Goal: Task Accomplishment & Management: Complete application form

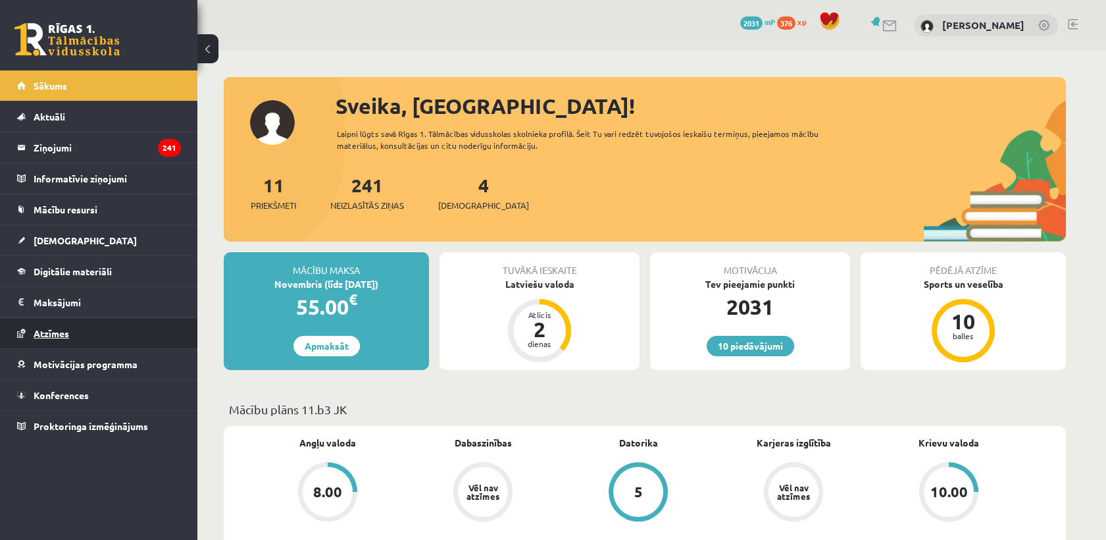
click at [84, 325] on link "Atzīmes" at bounding box center [99, 333] width 164 height 30
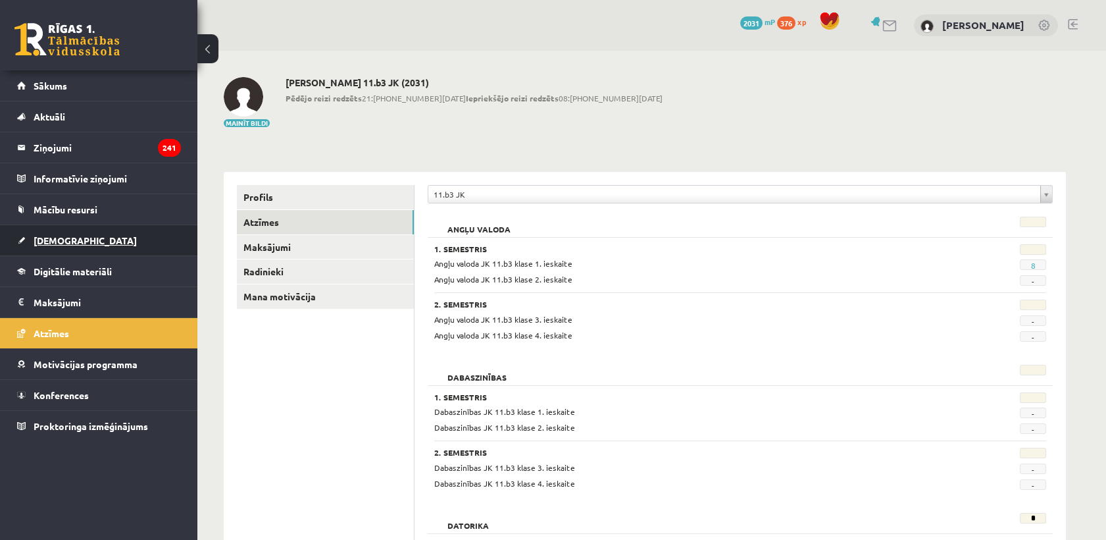
click at [132, 227] on link "[DEMOGRAPHIC_DATA]" at bounding box center [99, 240] width 164 height 30
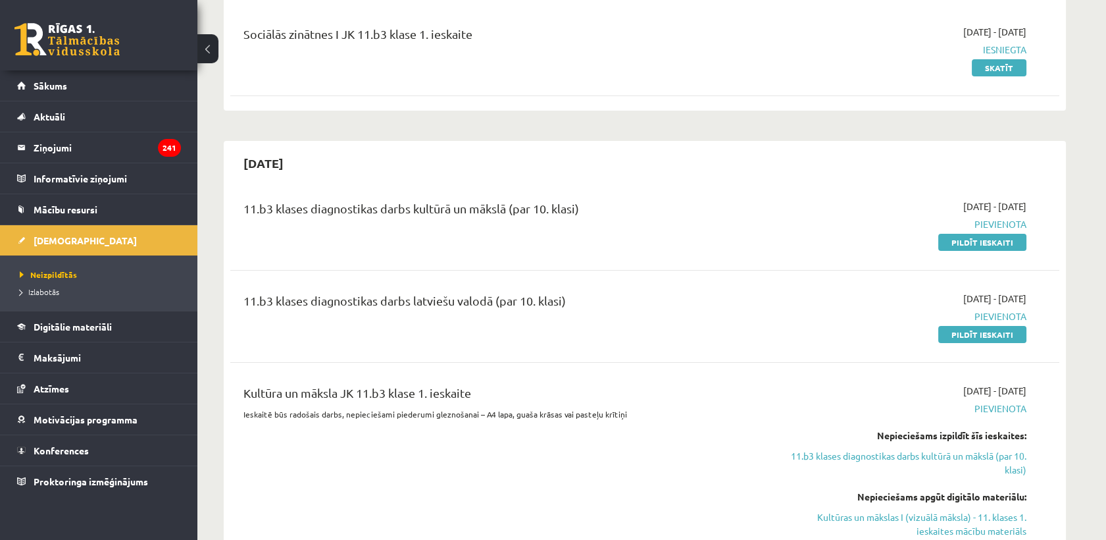
scroll to position [146, 0]
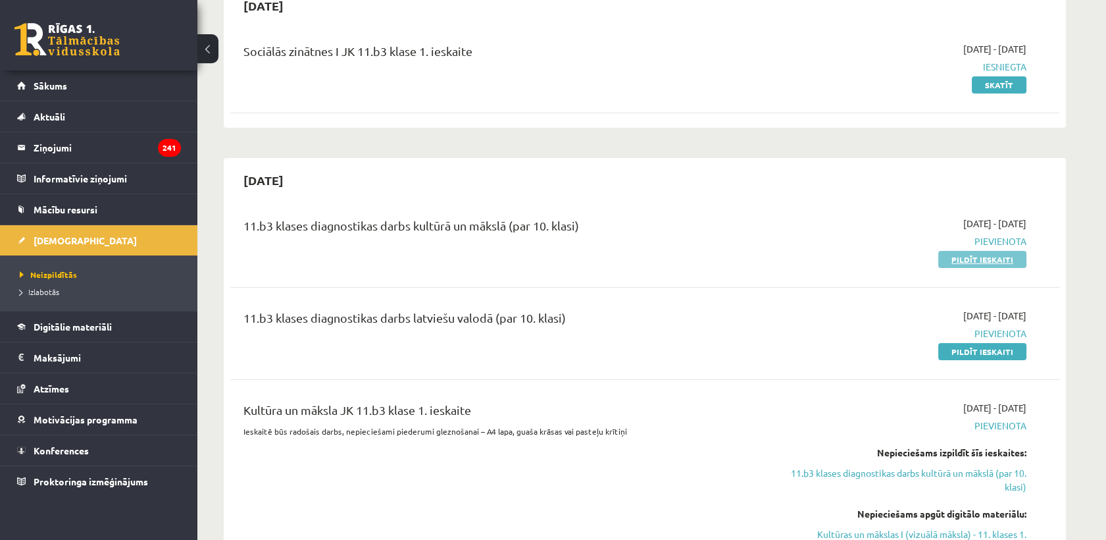
click at [984, 261] on link "Pildīt ieskaiti" at bounding box center [982, 259] width 88 height 17
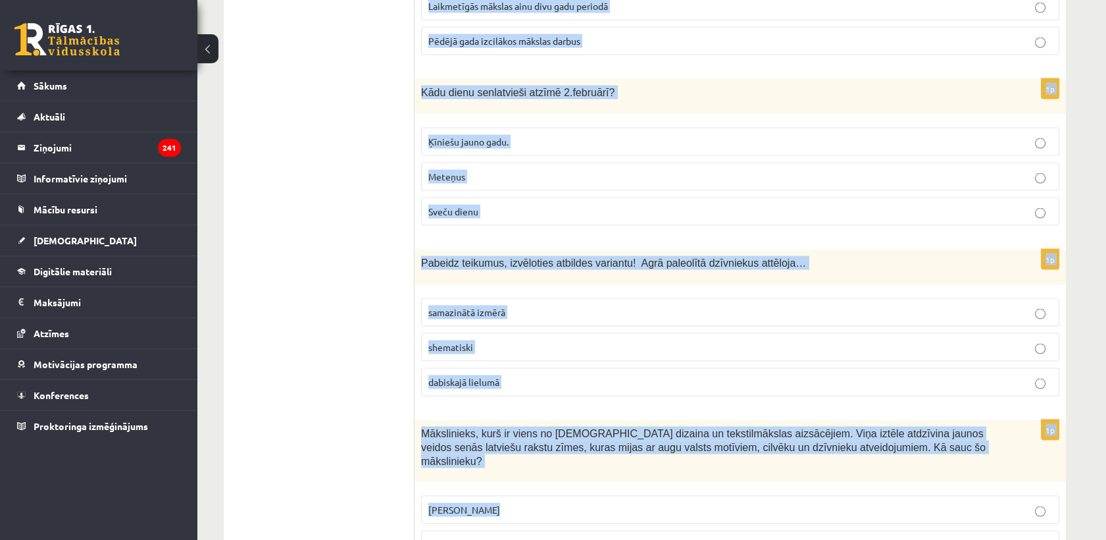
scroll to position [5214, 0]
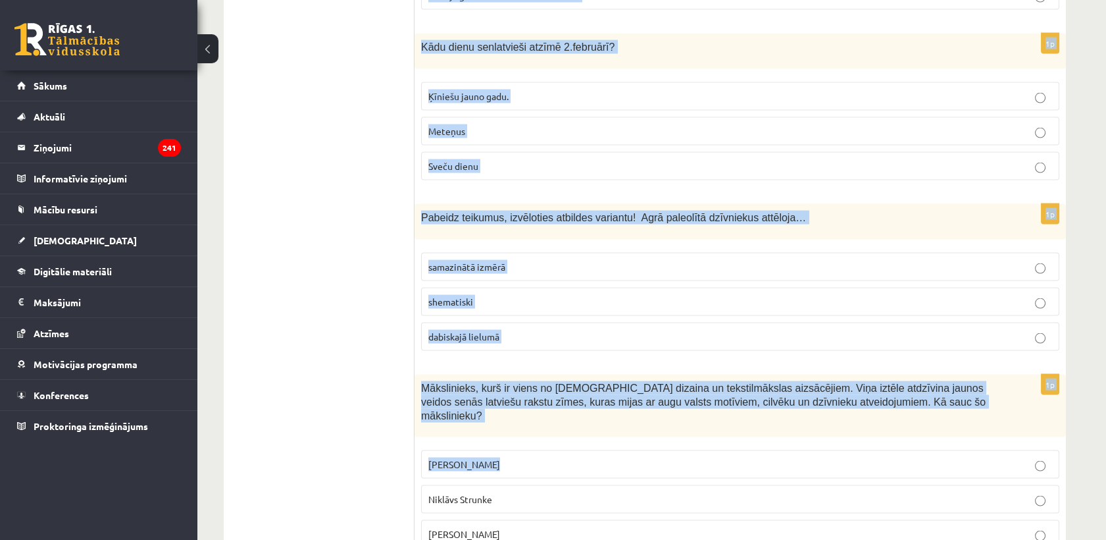
drag, startPoint x: 414, startPoint y: 110, endPoint x: 543, endPoint y: 467, distance: 379.2
copy form "Kur tiek organizēts festivāls Summer Sound? Salacgrīvā Tallinā Liepājā 1p Ko si…"
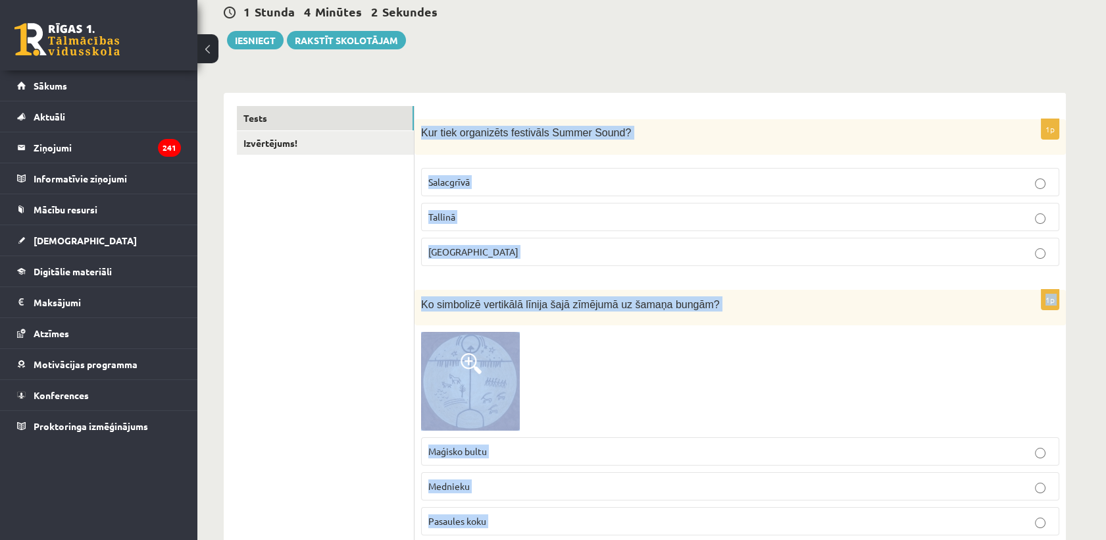
scroll to position [0, 0]
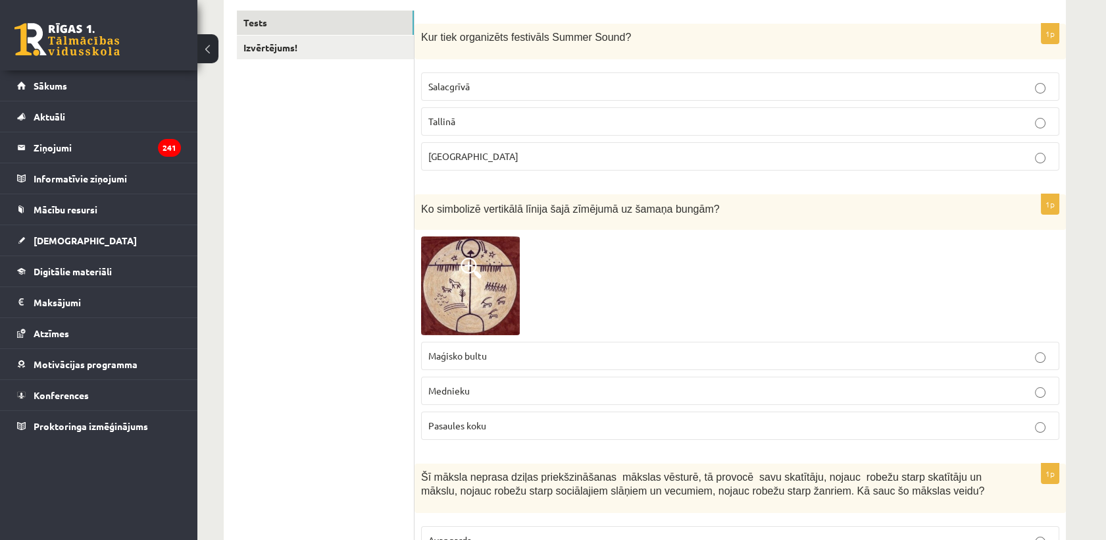
scroll to position [73, 0]
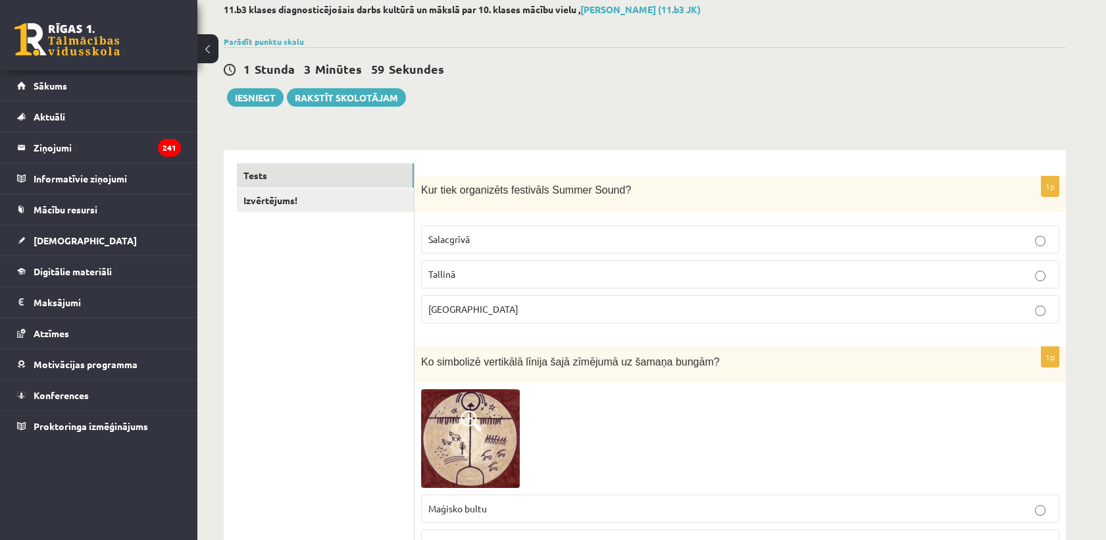
click at [466, 316] on label "Liepājā" at bounding box center [740, 309] width 638 height 28
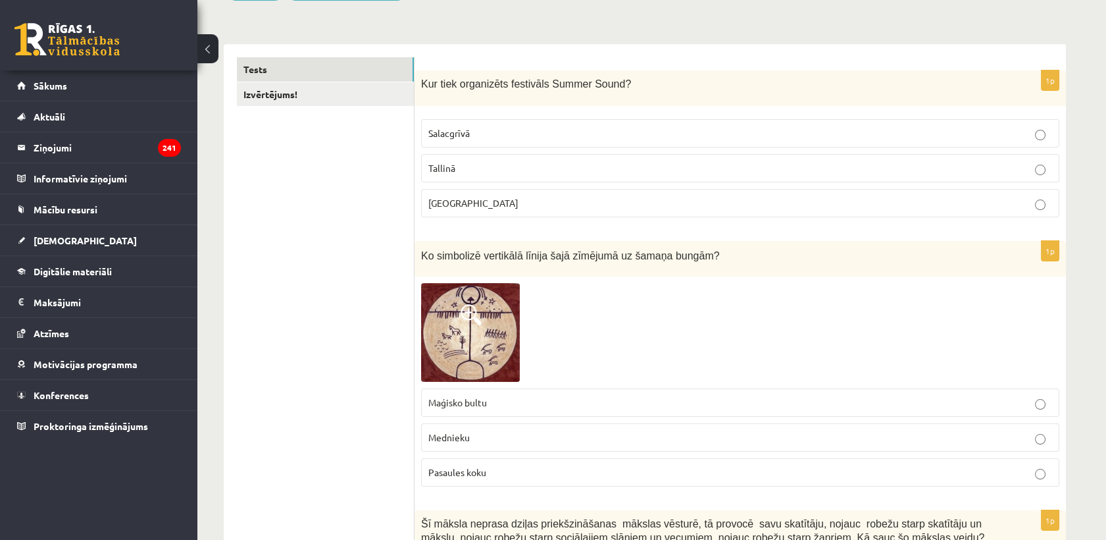
scroll to position [292, 0]
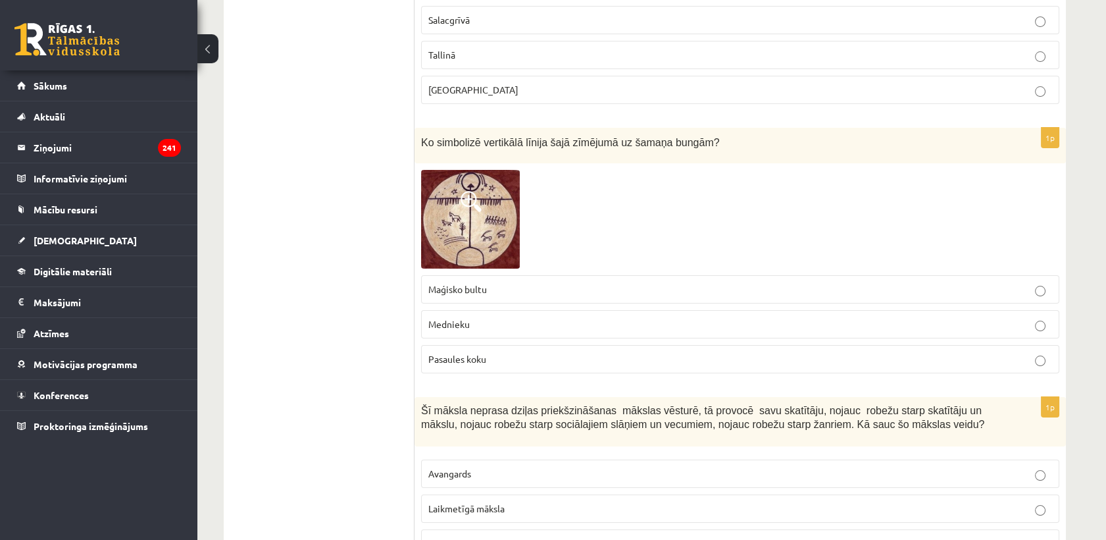
click at [464, 355] on span "Pasaules koku" at bounding box center [457, 359] width 58 height 12
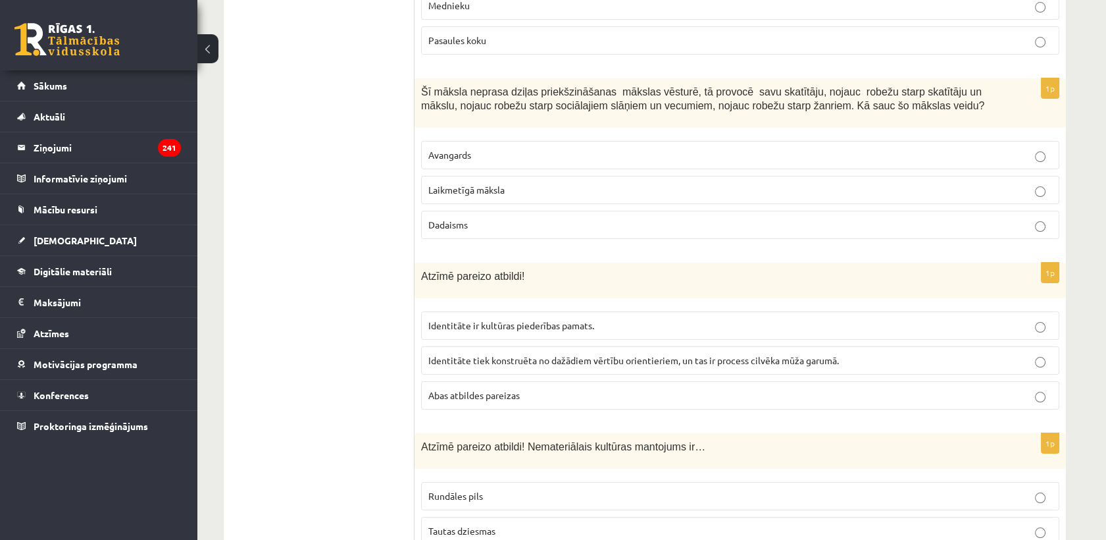
scroll to position [584, 0]
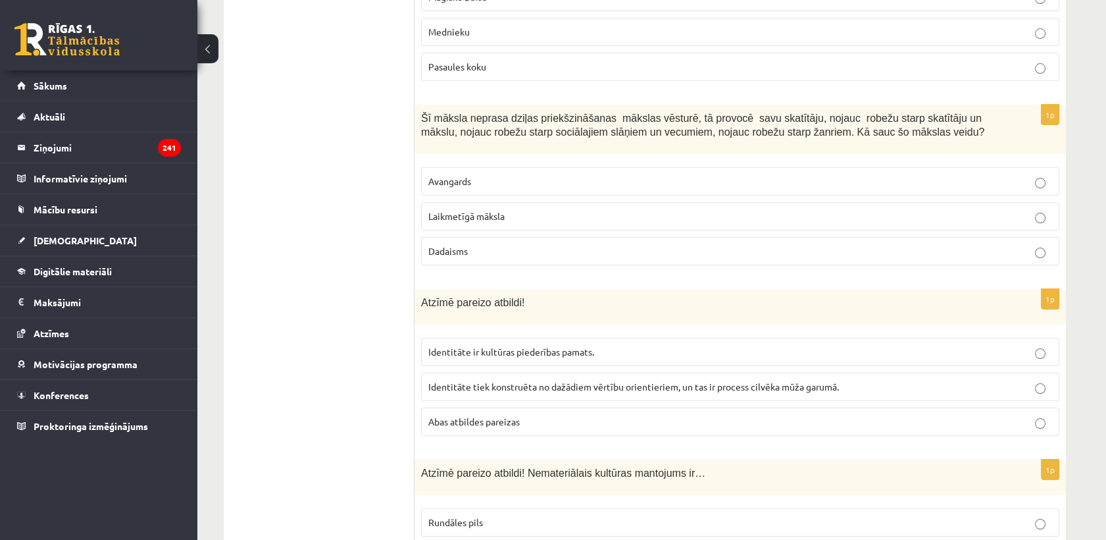
click at [452, 420] on span "Abas atbildes pareizas" at bounding box center [473, 421] width 91 height 12
click at [453, 214] on span "Laikmetīgā māksla" at bounding box center [466, 216] width 76 height 12
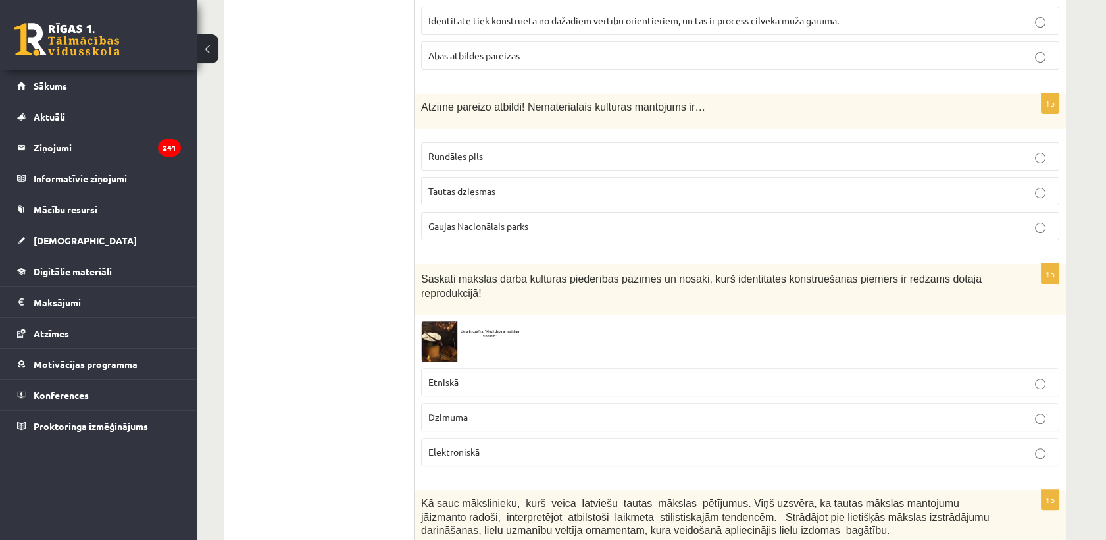
scroll to position [1023, 0]
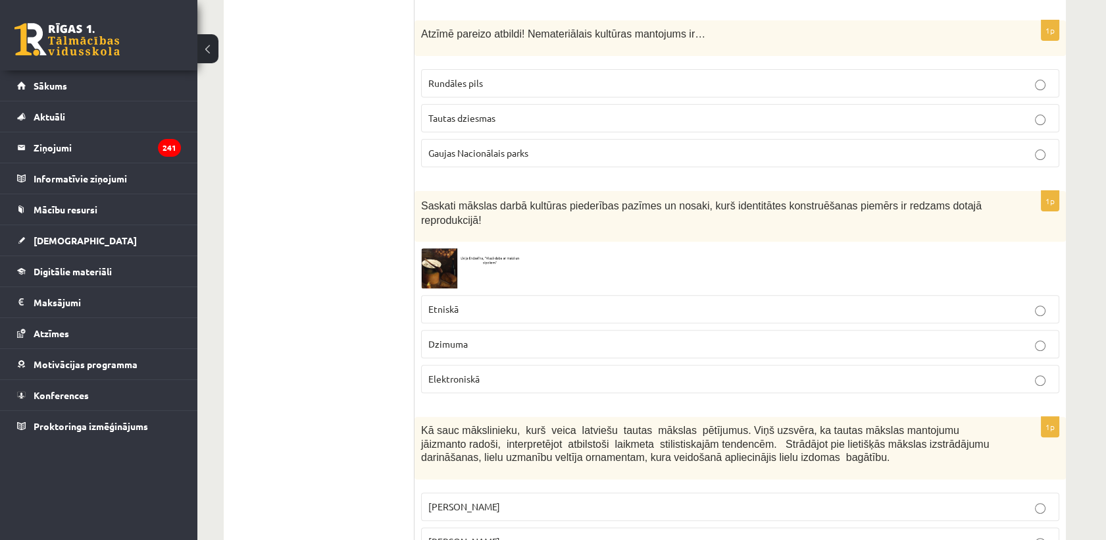
click at [465, 302] on p "Etniskā" at bounding box center [740, 309] width 624 height 14
click at [468, 120] on span "Tautas dziesmas" at bounding box center [461, 118] width 67 height 12
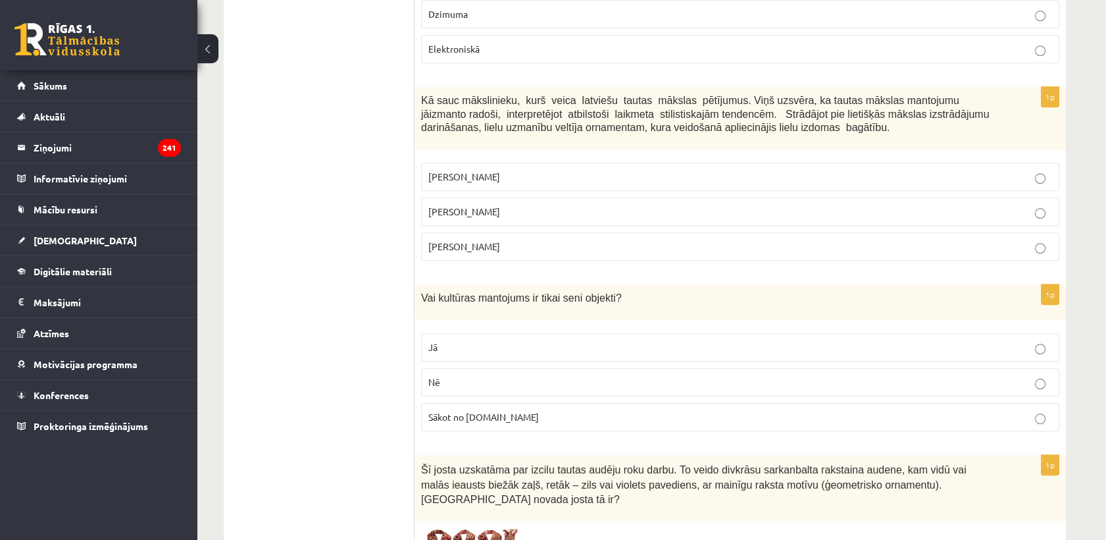
scroll to position [1389, 0]
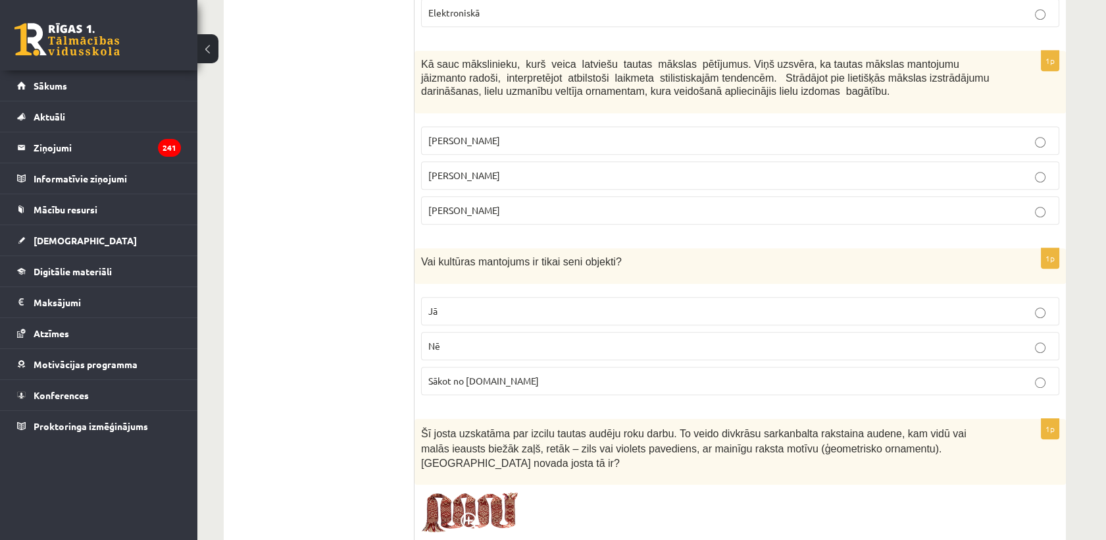
click at [454, 169] on span "Jūlijs Madernieks" at bounding box center [464, 175] width 72 height 12
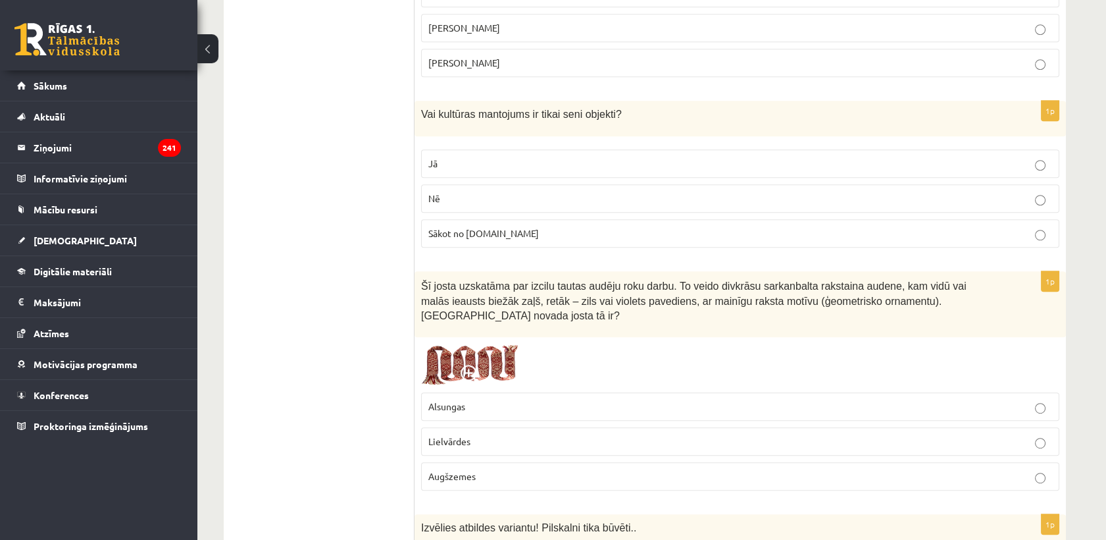
scroll to position [1608, 0]
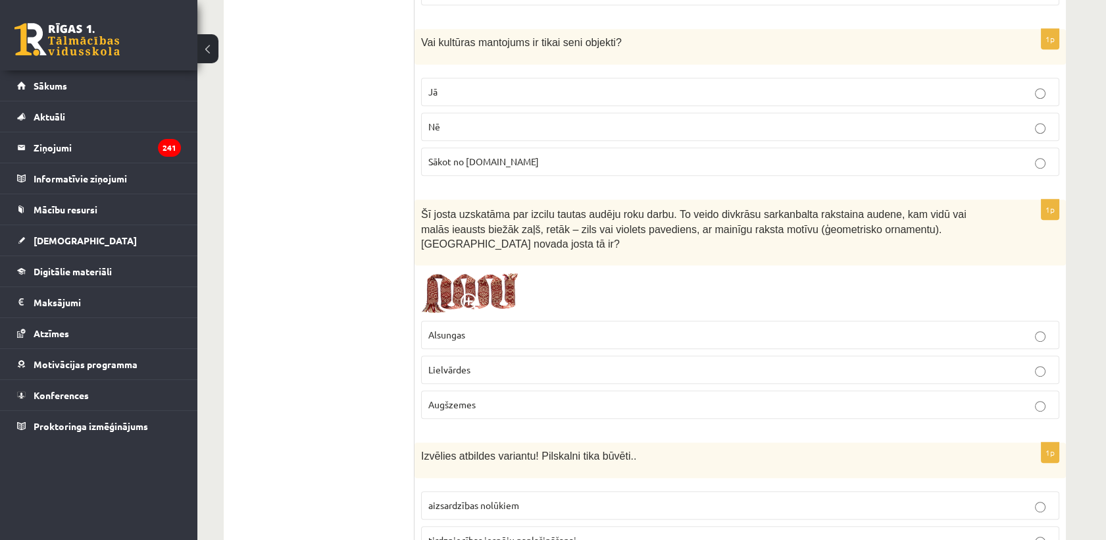
click at [455, 120] on p "Nē" at bounding box center [740, 127] width 624 height 14
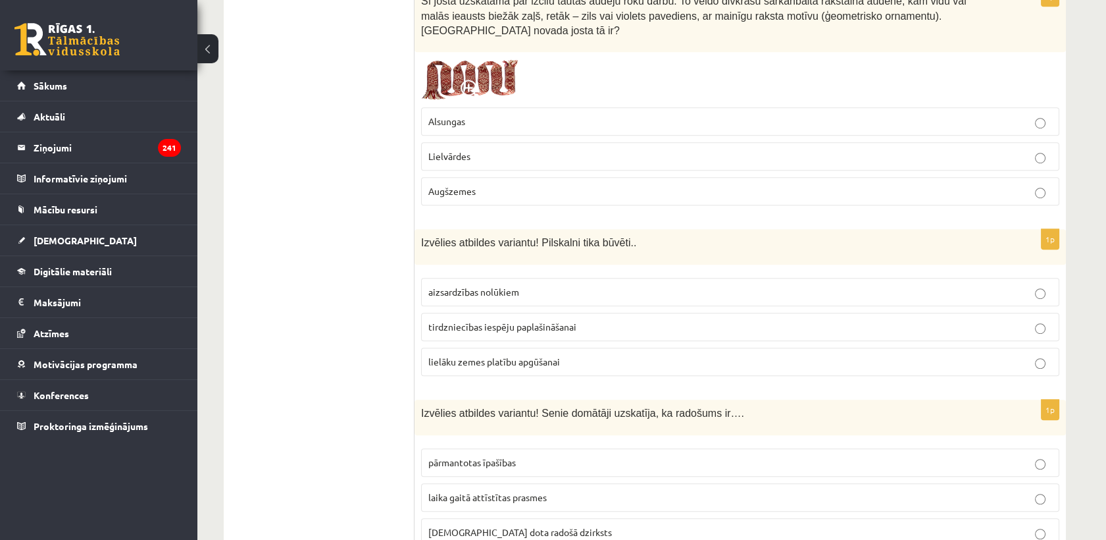
scroll to position [1827, 0]
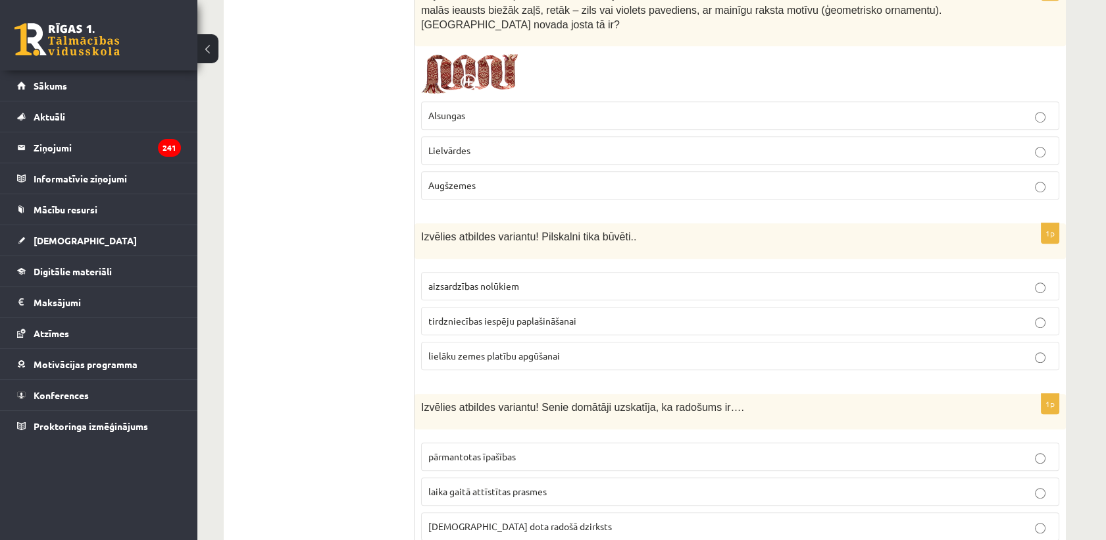
click at [453, 144] on span "Lielvārdes" at bounding box center [449, 150] width 42 height 12
click at [513, 272] on label "aizsardzības nolūkiem" at bounding box center [740, 286] width 638 height 28
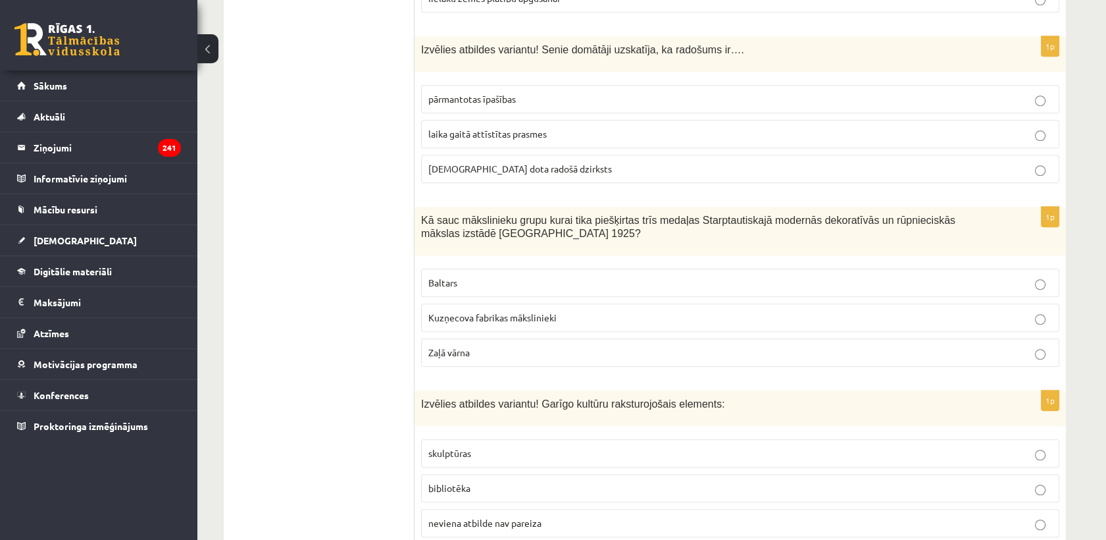
scroll to position [2193, 0]
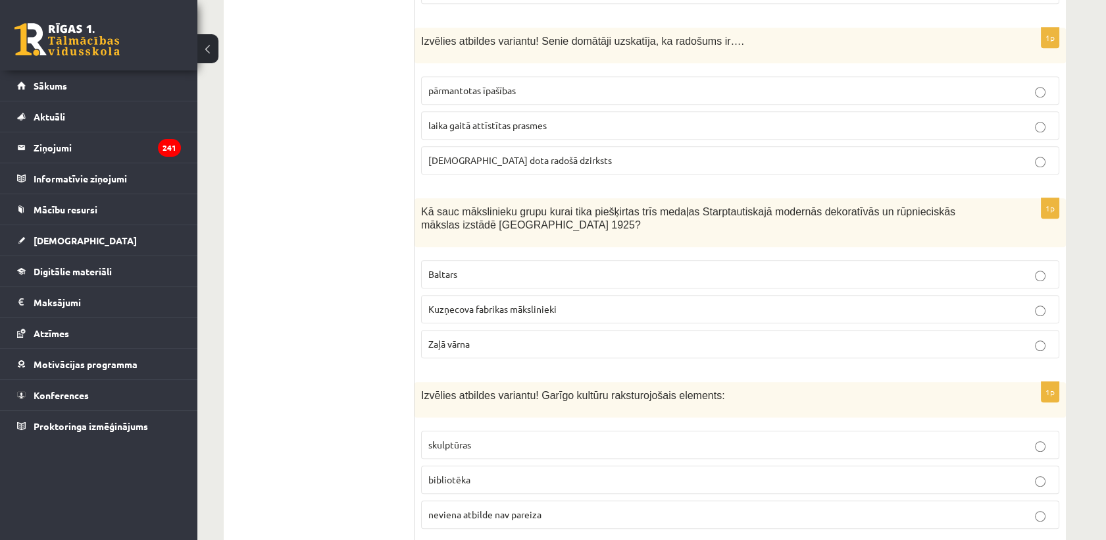
click at [468, 154] on span "dieva dota radošā dzirksts" at bounding box center [520, 160] width 184 height 12
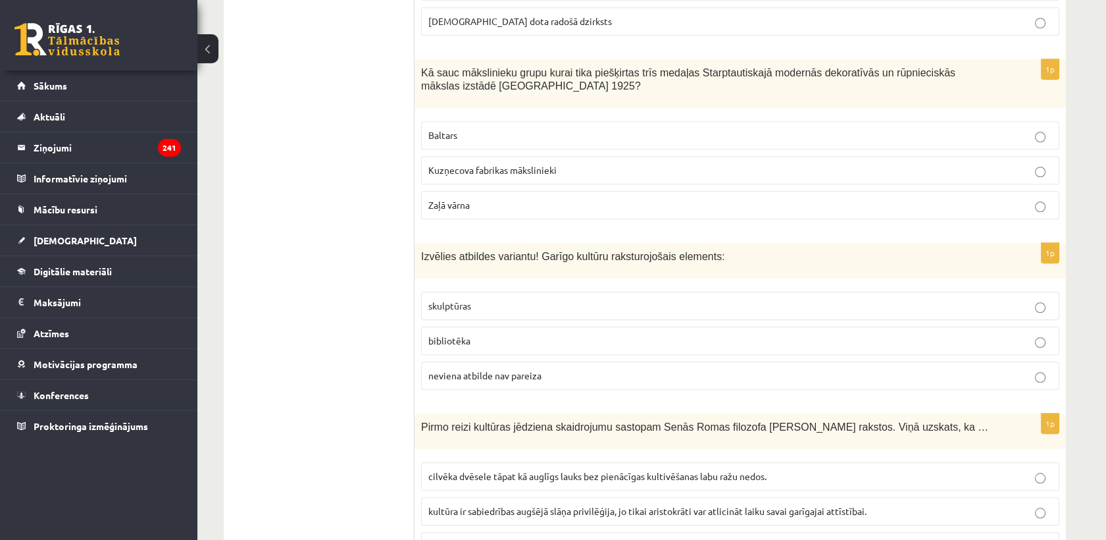
scroll to position [2339, 0]
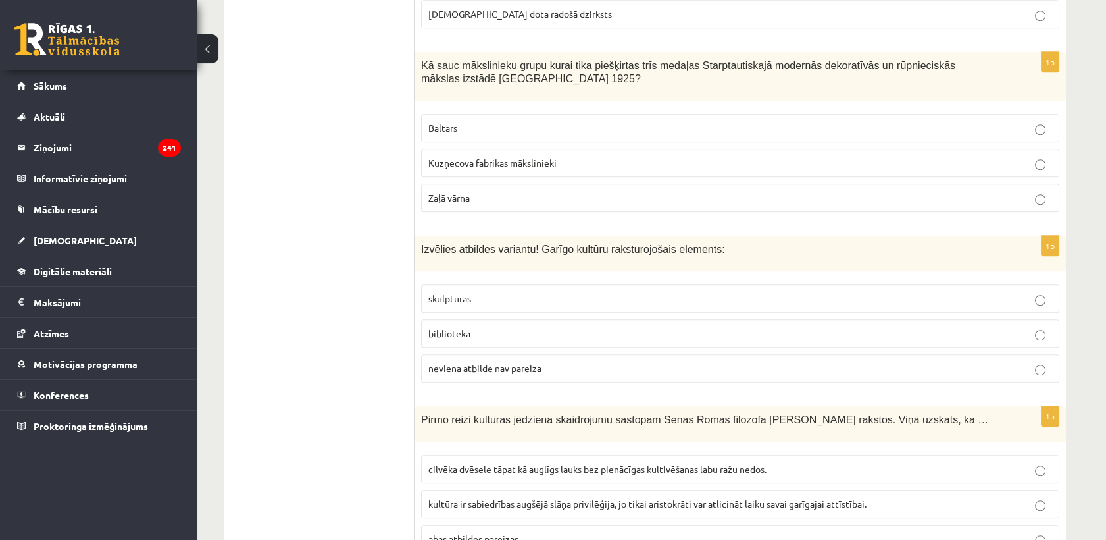
click at [447, 122] on span "Baltars" at bounding box center [442, 128] width 29 height 12
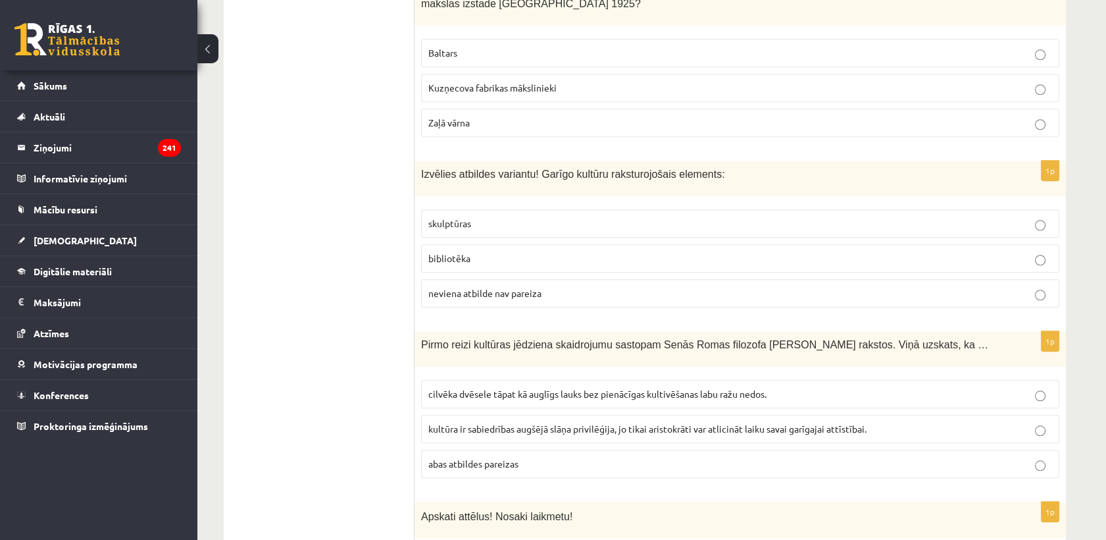
scroll to position [2485, 0]
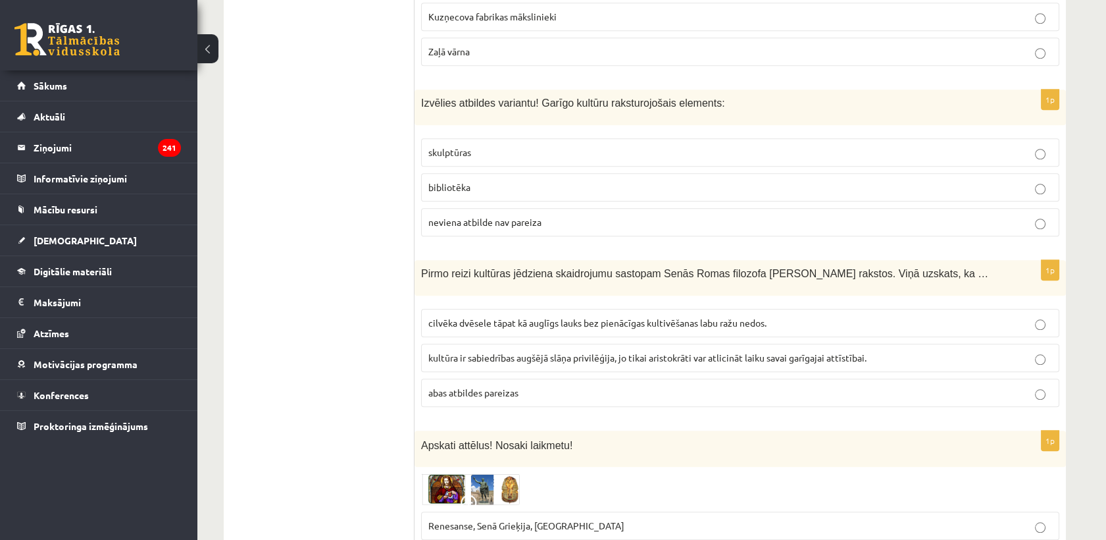
click at [492, 216] on span "neviena atbilde nav pareiza" at bounding box center [484, 222] width 113 height 12
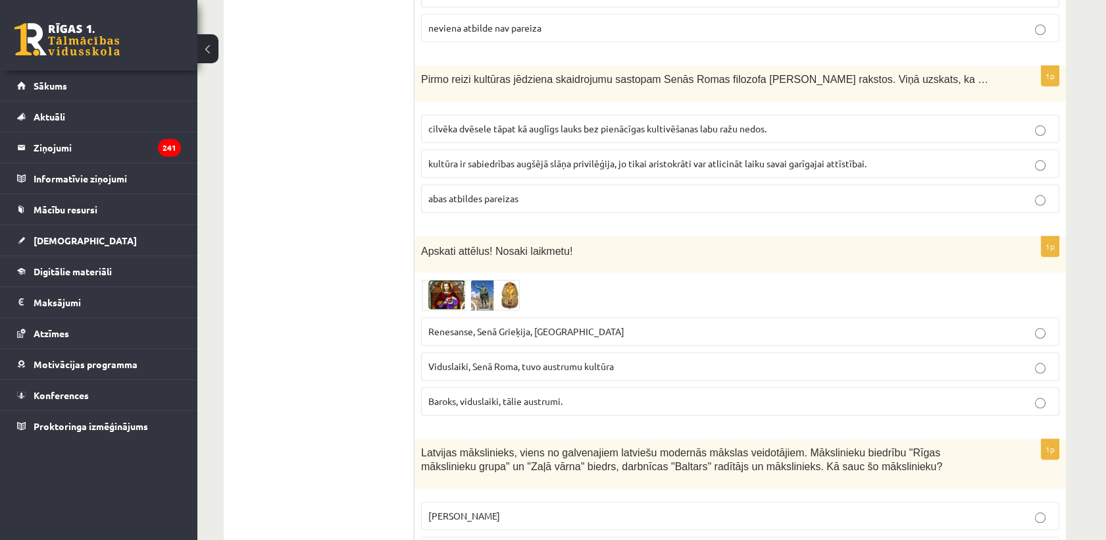
scroll to position [2705, 0]
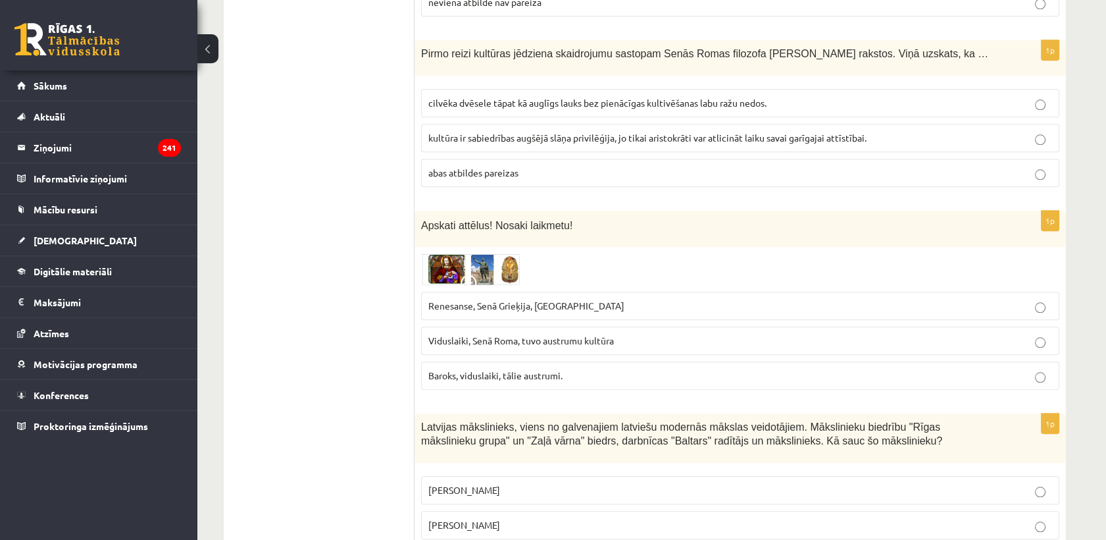
click at [462, 96] on p "cilvēka dvēsele tāpat kā auglīgs lauks bez pienācīgas kultivēšanas labu ražu ne…" at bounding box center [740, 103] width 624 height 14
drag, startPoint x: 462, startPoint y: 72, endPoint x: 426, endPoint y: 66, distance: 36.0
click at [426, 89] on label "cilvēka dvēsele tāpat kā auglīgs lauks bez pienācīgas kultivēšanas labu ražu ne…" at bounding box center [740, 103] width 638 height 28
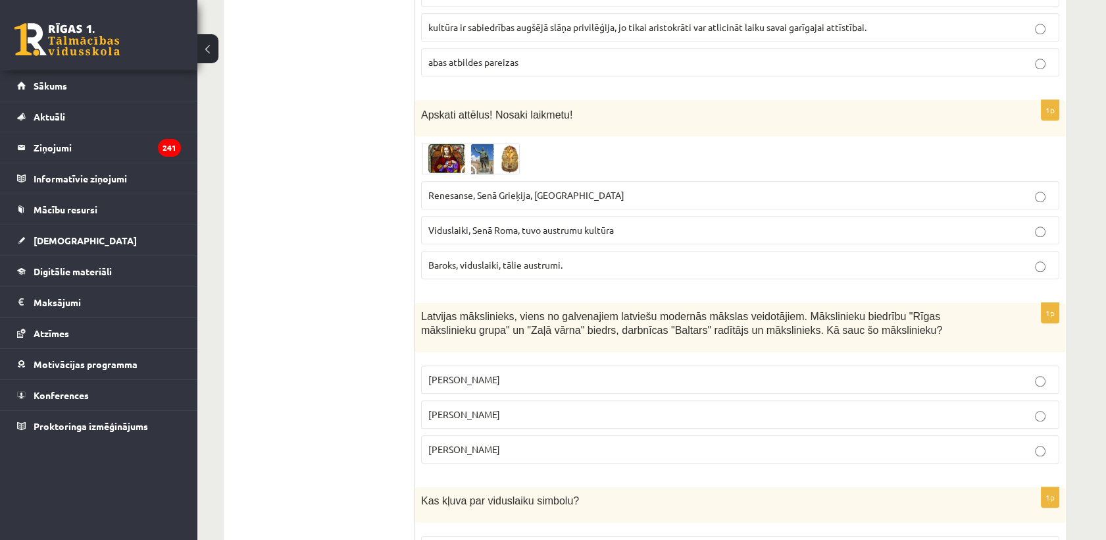
scroll to position [2851, 0]
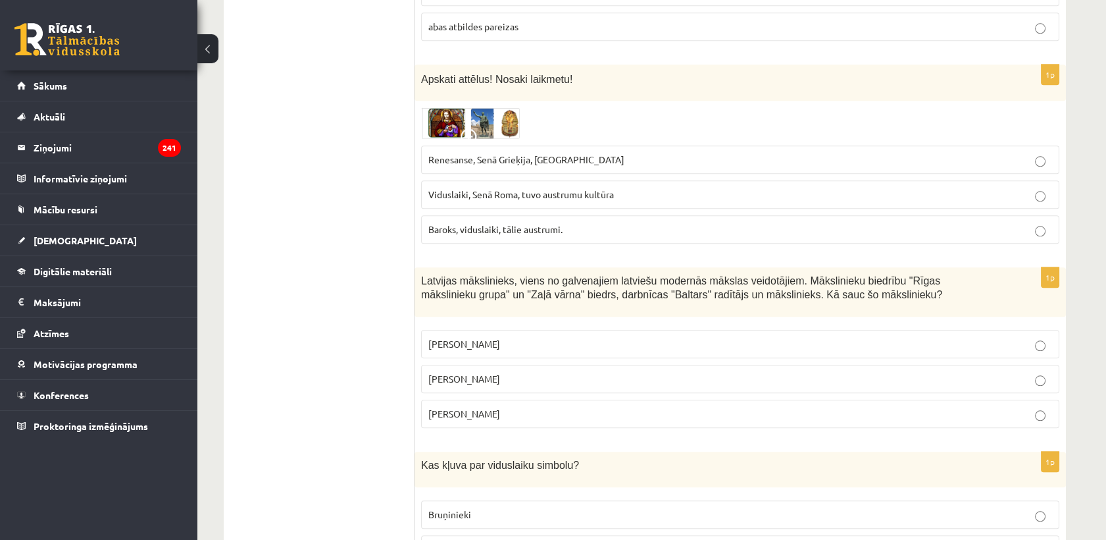
click at [468, 153] on span "Renesanse, Senā Grieķija, Ēģipte" at bounding box center [526, 159] width 196 height 12
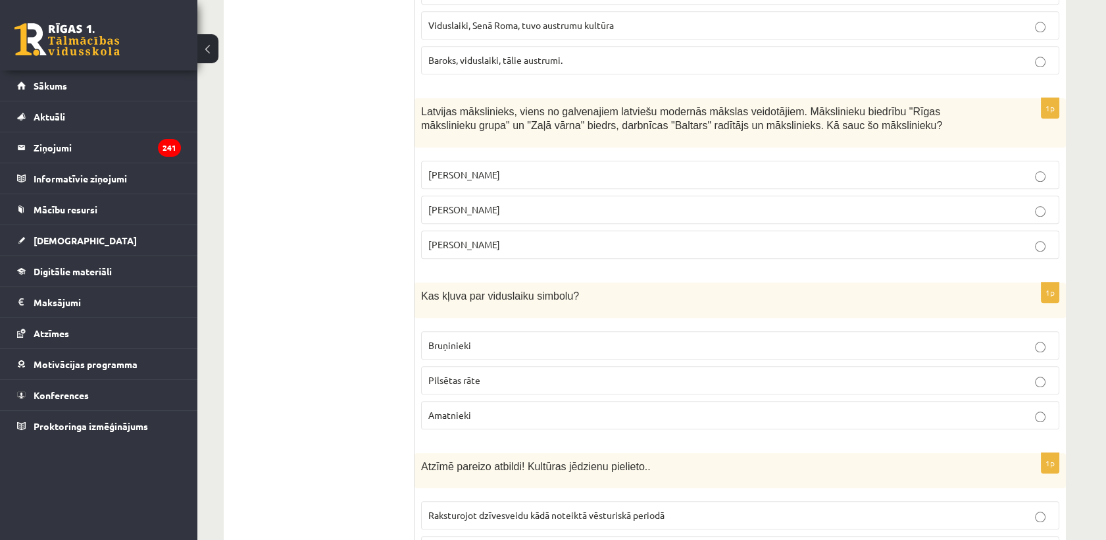
scroll to position [3070, 0]
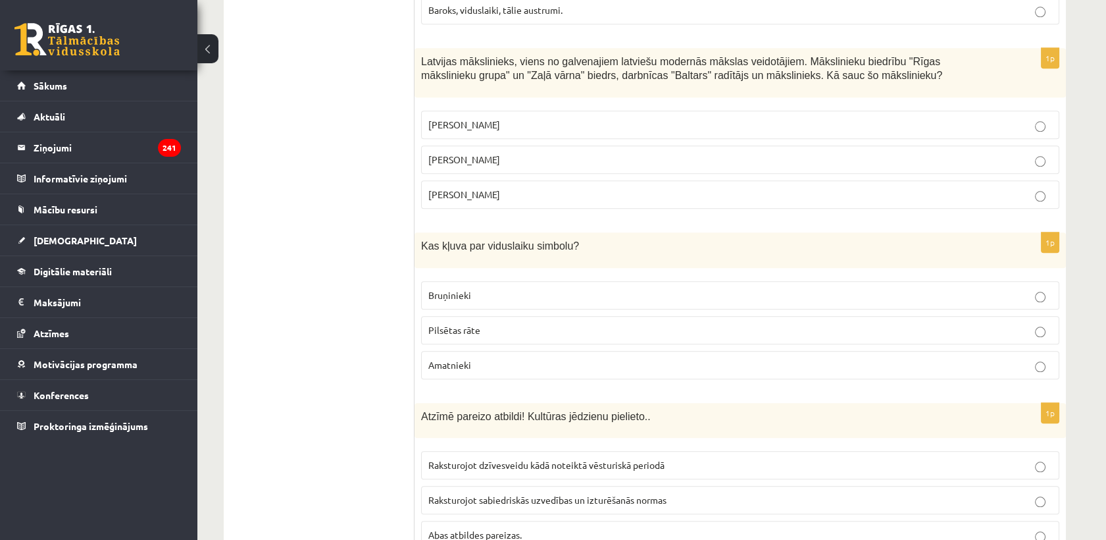
click at [495, 153] on p "Romāns Suta" at bounding box center [740, 160] width 624 height 14
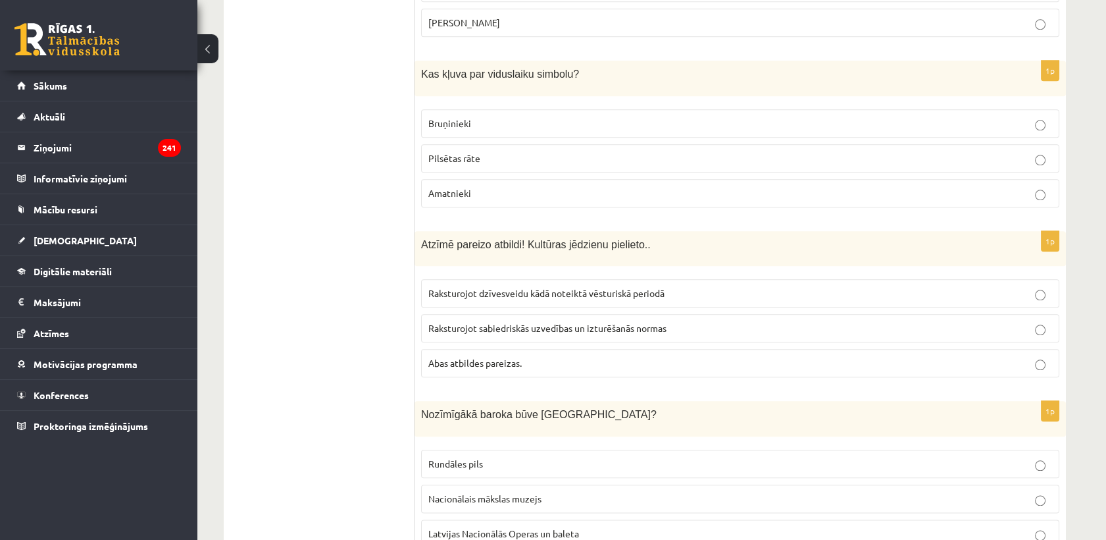
scroll to position [3216, 0]
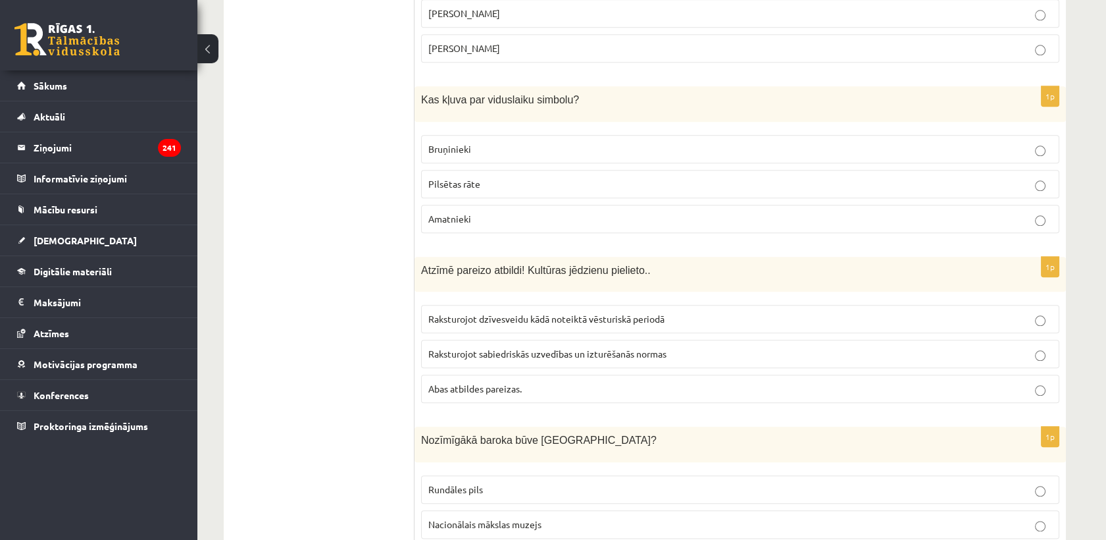
click at [463, 143] on span "Bruņinieki" at bounding box center [449, 149] width 43 height 12
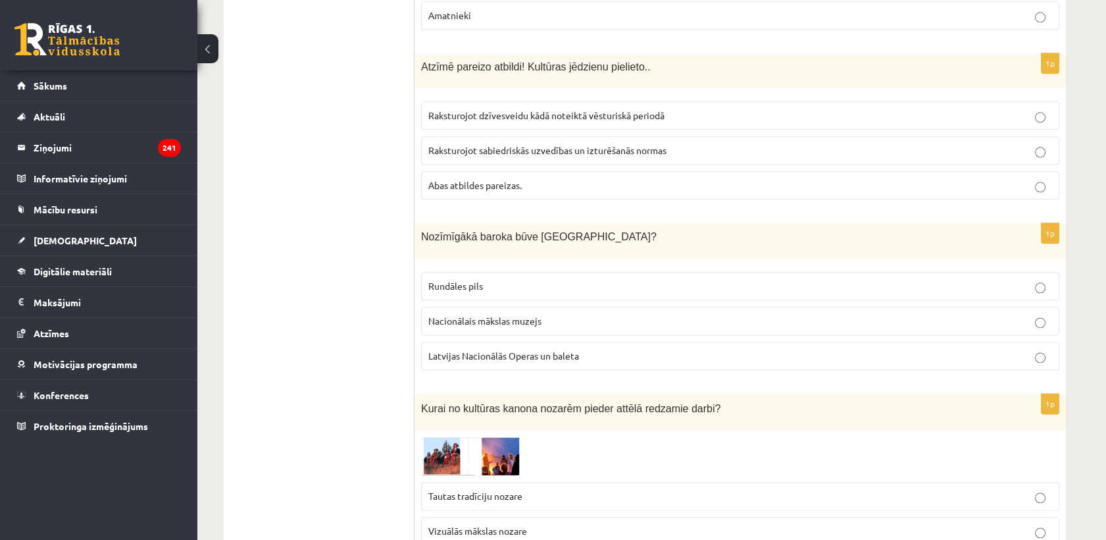
scroll to position [3436, 0]
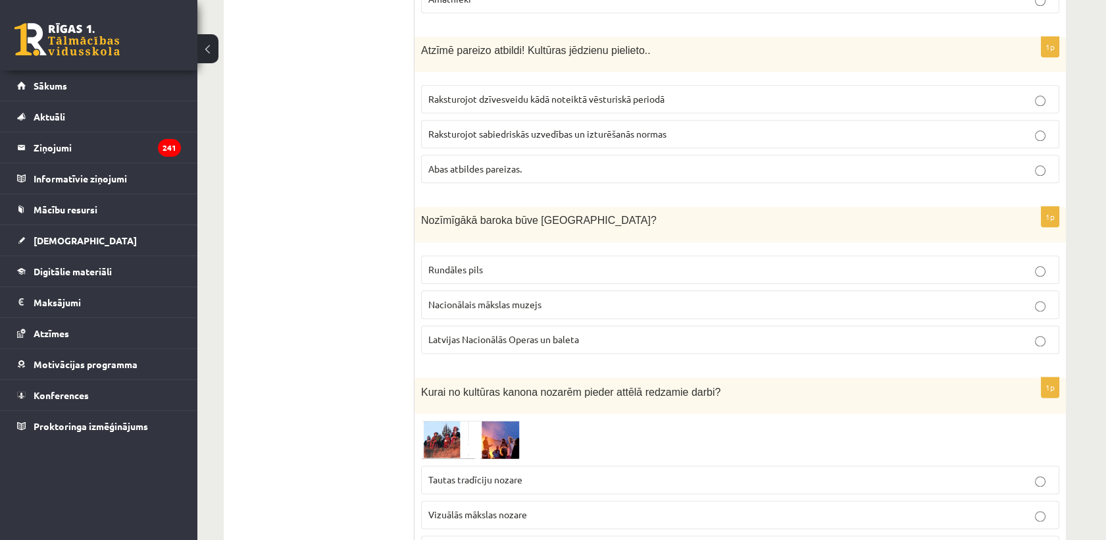
click at [484, 163] on span "Abas atbildes pareizas." at bounding box center [474, 169] width 93 height 12
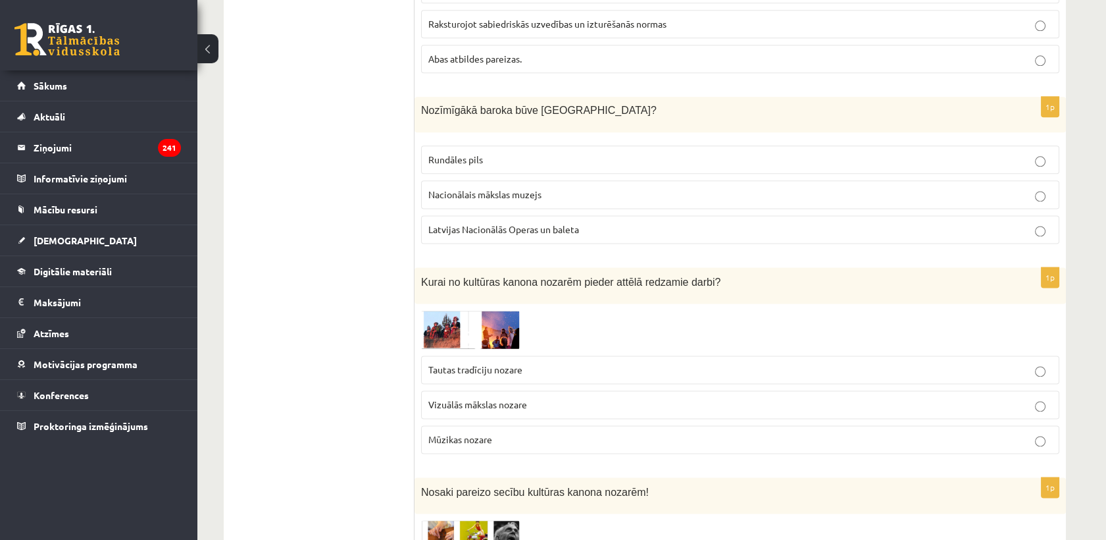
scroll to position [3582, 0]
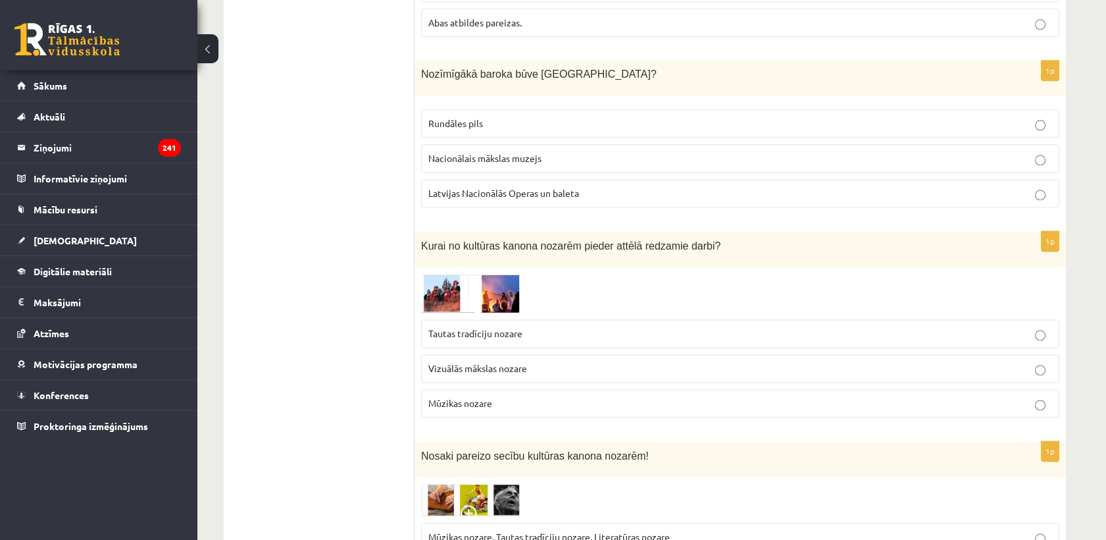
click at [479, 117] on span "Rundāles pils" at bounding box center [455, 123] width 55 height 12
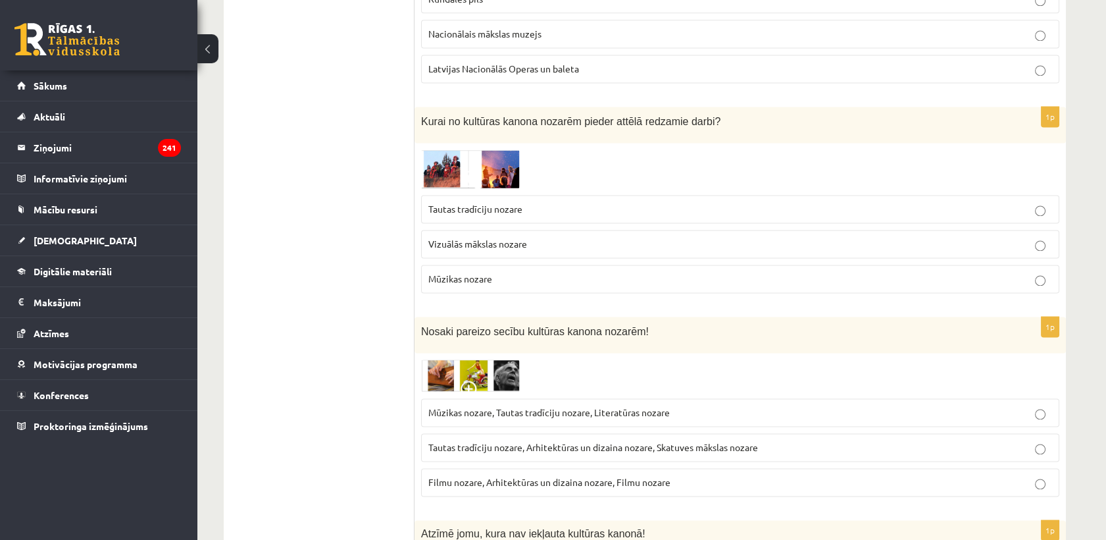
scroll to position [3728, 0]
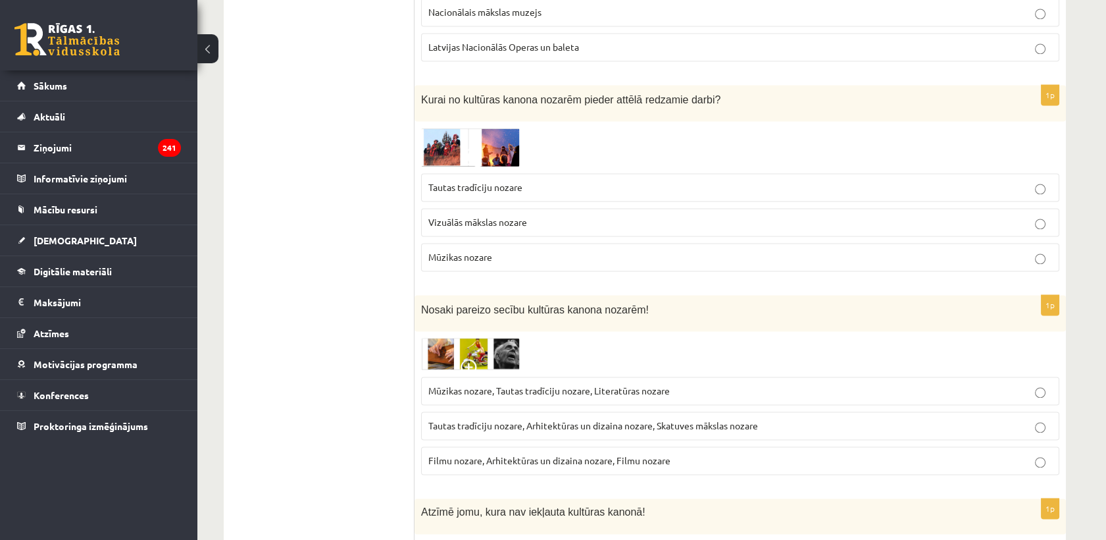
click at [483, 216] on span "Vizuālās mākslas nozare" at bounding box center [477, 222] width 99 height 12
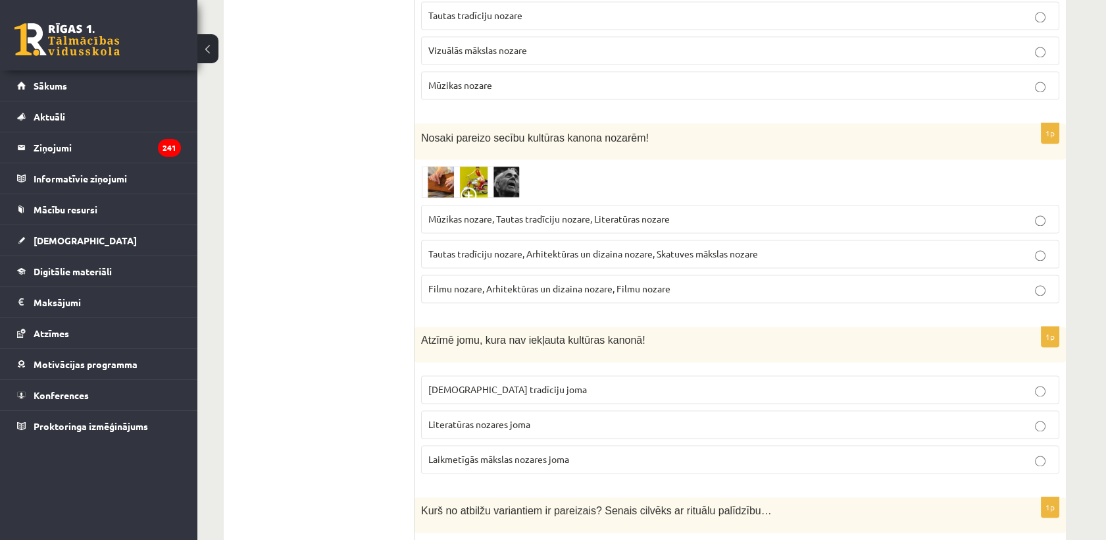
scroll to position [3948, 0]
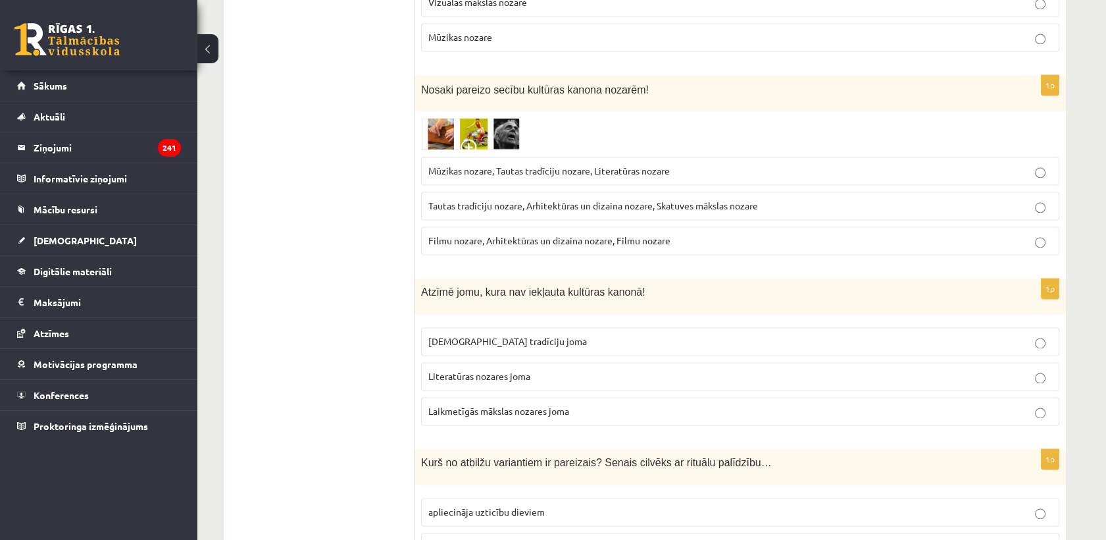
click at [455, 199] on span "Tautas tradīciju nozare, Arhitektūras un dizaina nozare, Skatuves mākslas nozare" at bounding box center [593, 205] width 330 height 12
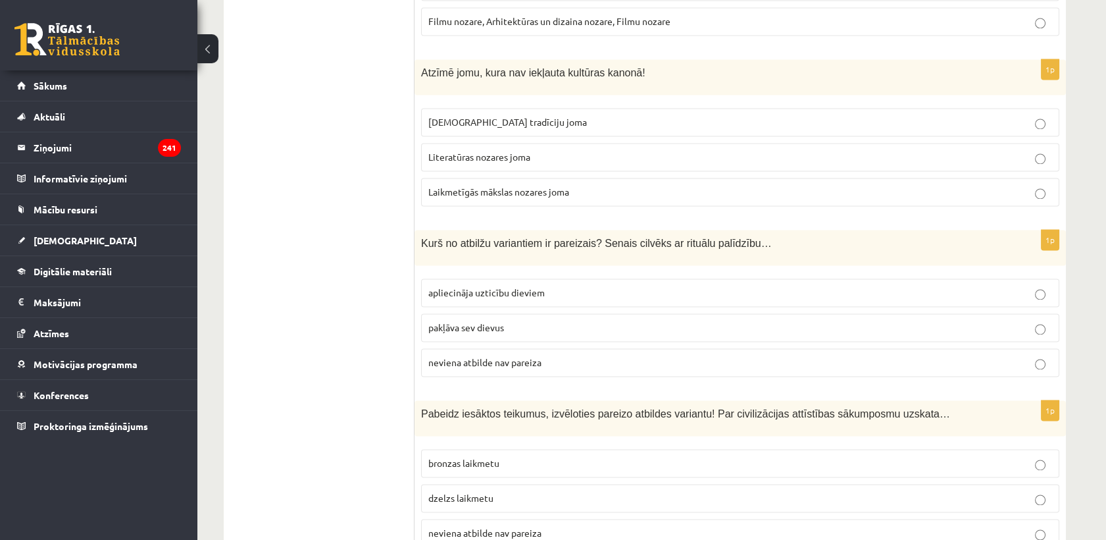
scroll to position [4021, 0]
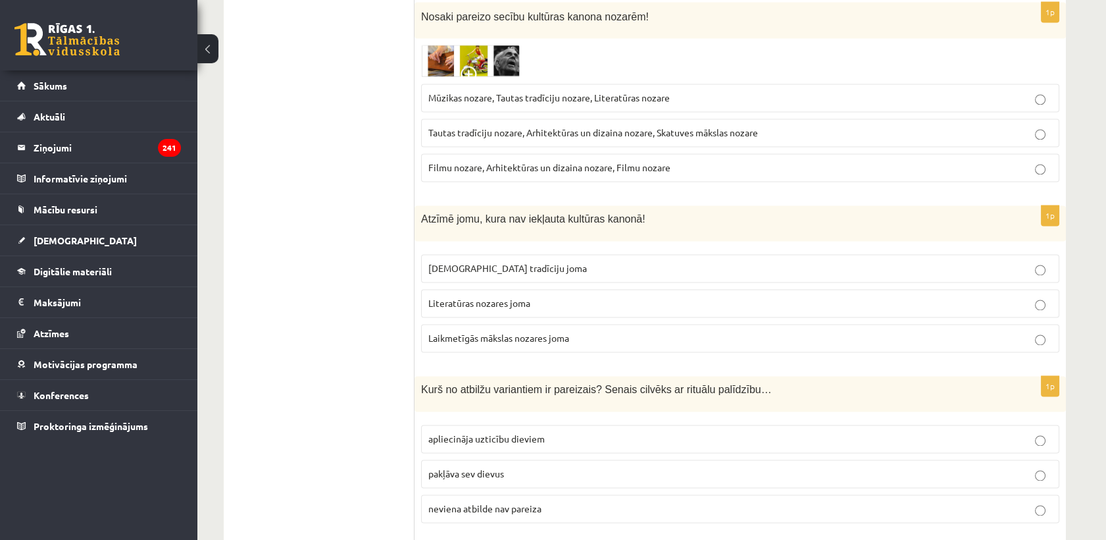
click at [441, 45] on img at bounding box center [470, 61] width 99 height 32
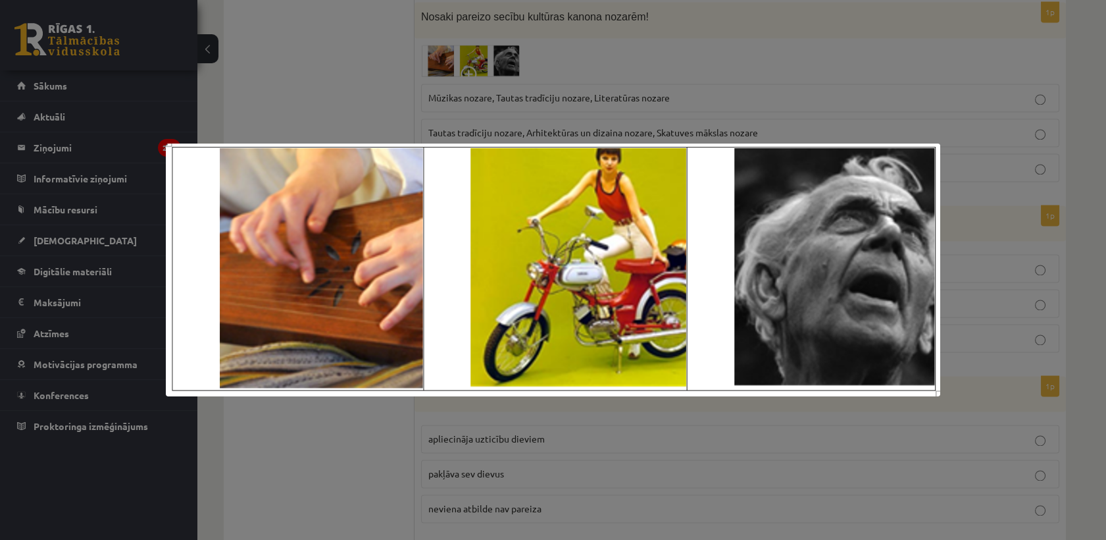
click at [391, 66] on div at bounding box center [553, 270] width 1106 height 540
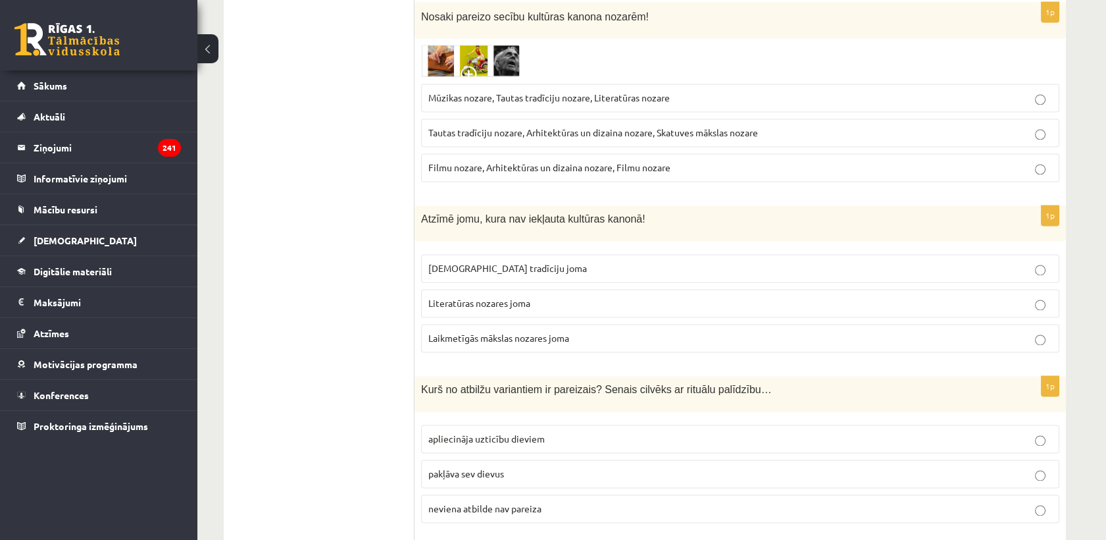
click at [521, 91] on span "Mūzikas nozare, Tautas tradīciju nozare, Literatūras nozare" at bounding box center [548, 97] width 241 height 12
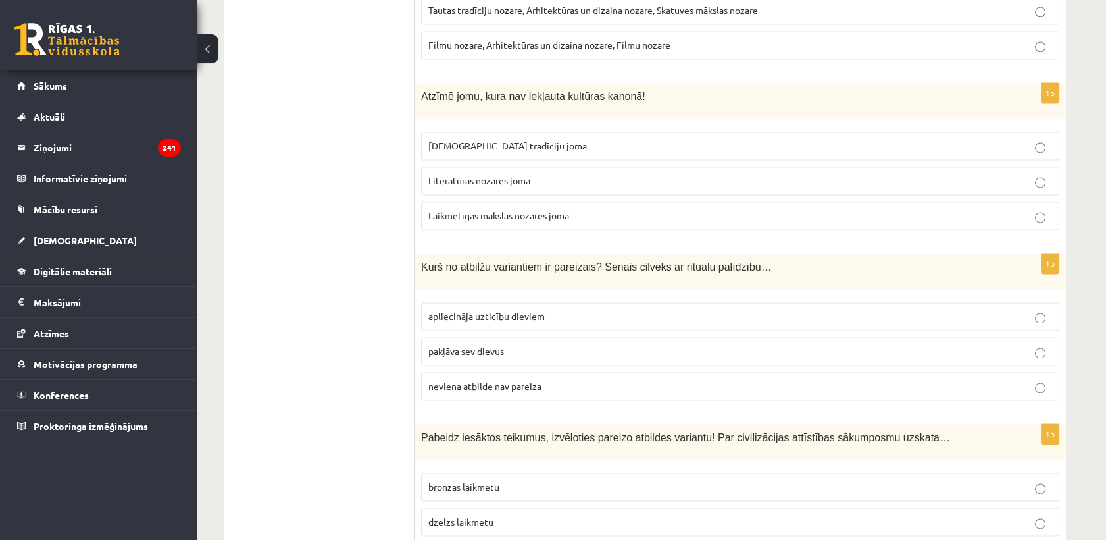
scroll to position [4167, 0]
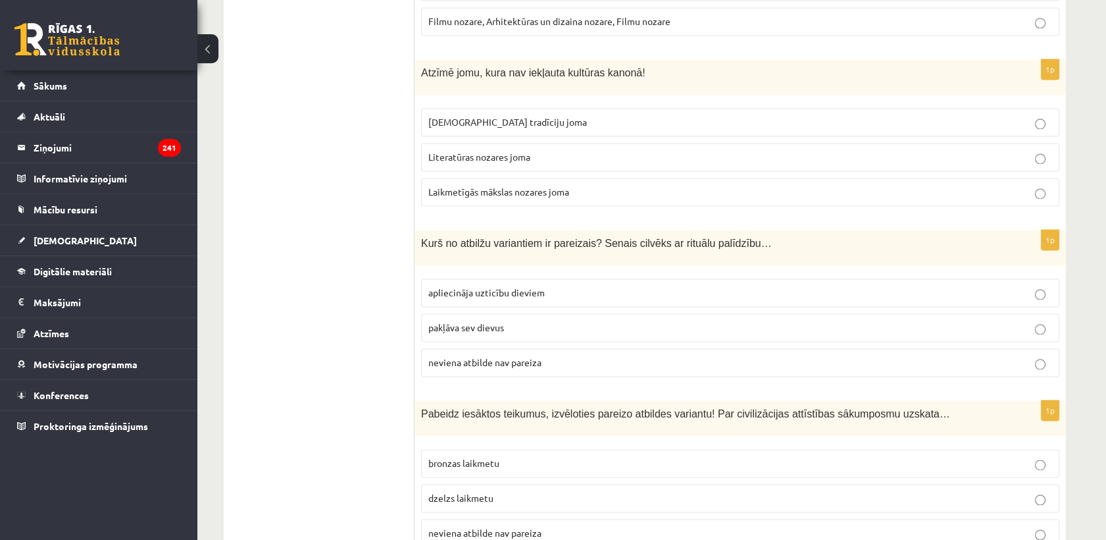
click at [477, 186] on span "Laikmetīgās mākslas nozares joma" at bounding box center [498, 192] width 141 height 12
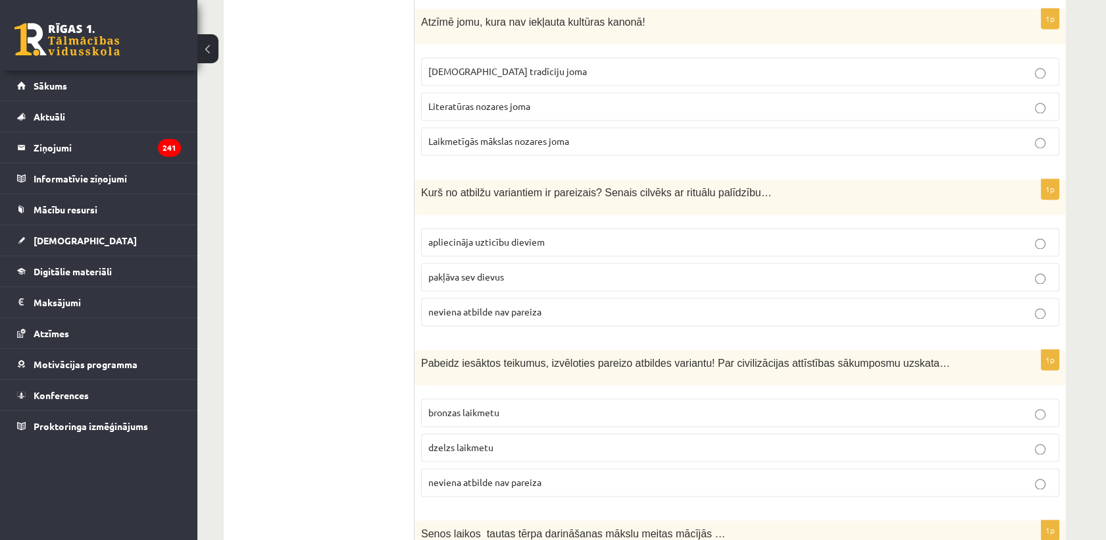
scroll to position [4313, 0]
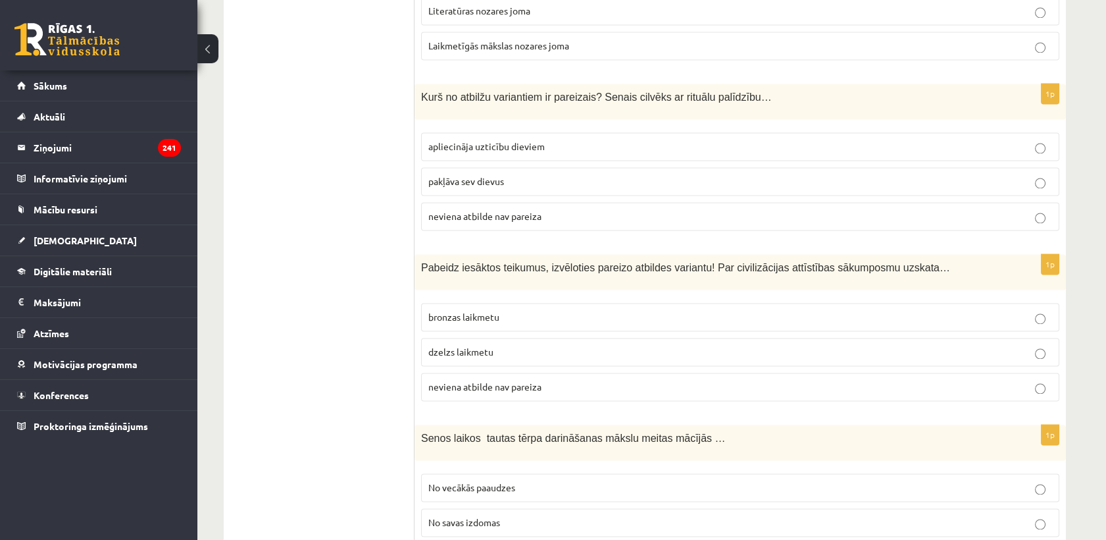
click at [576, 139] on p "apliecināja uzticību dieviem" at bounding box center [740, 146] width 624 height 14
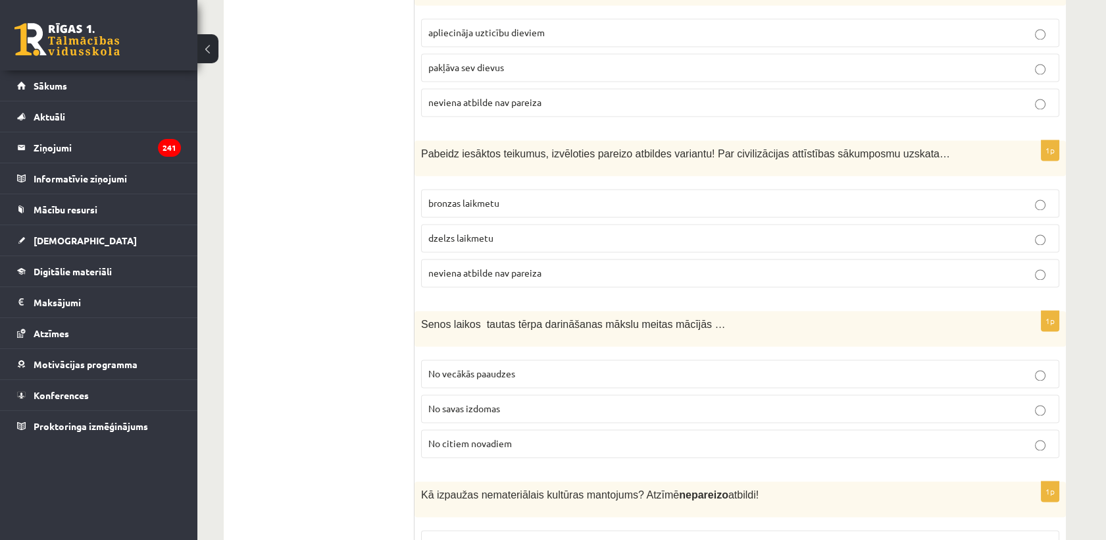
scroll to position [4459, 0]
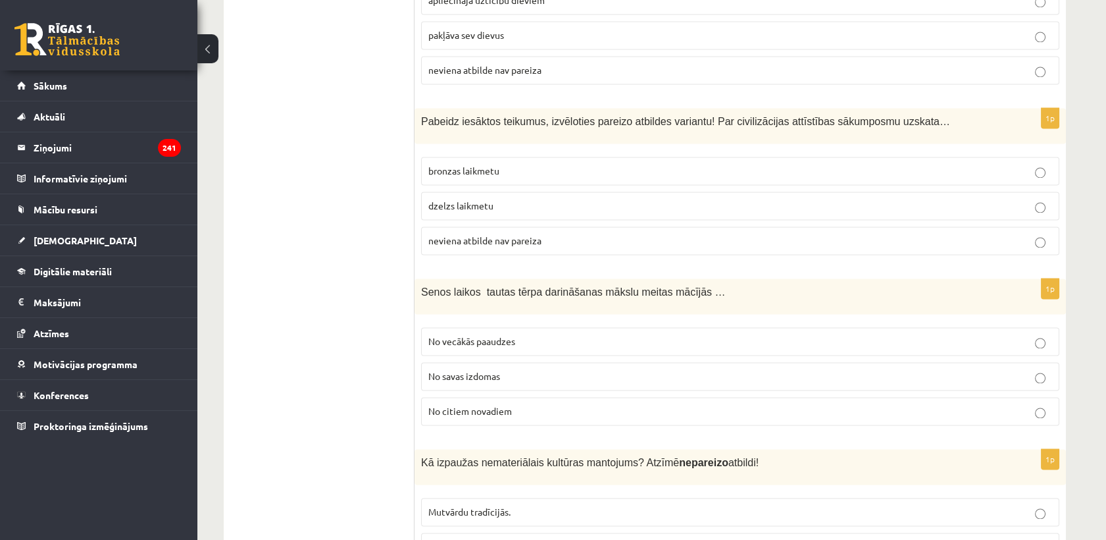
click at [472, 234] on span "neviena atbilde nav pareiza" at bounding box center [484, 240] width 113 height 12
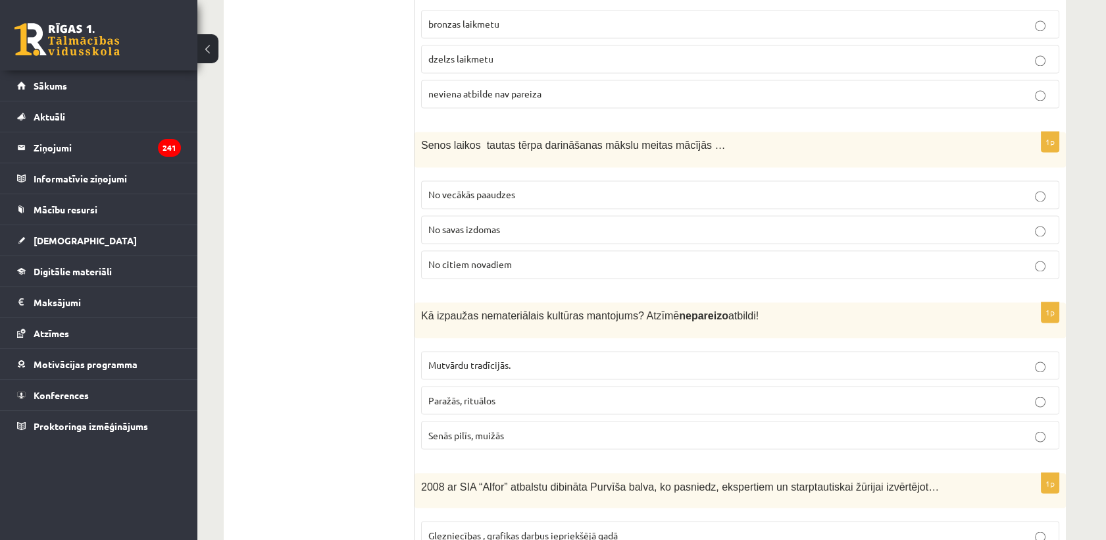
scroll to position [4679, 0]
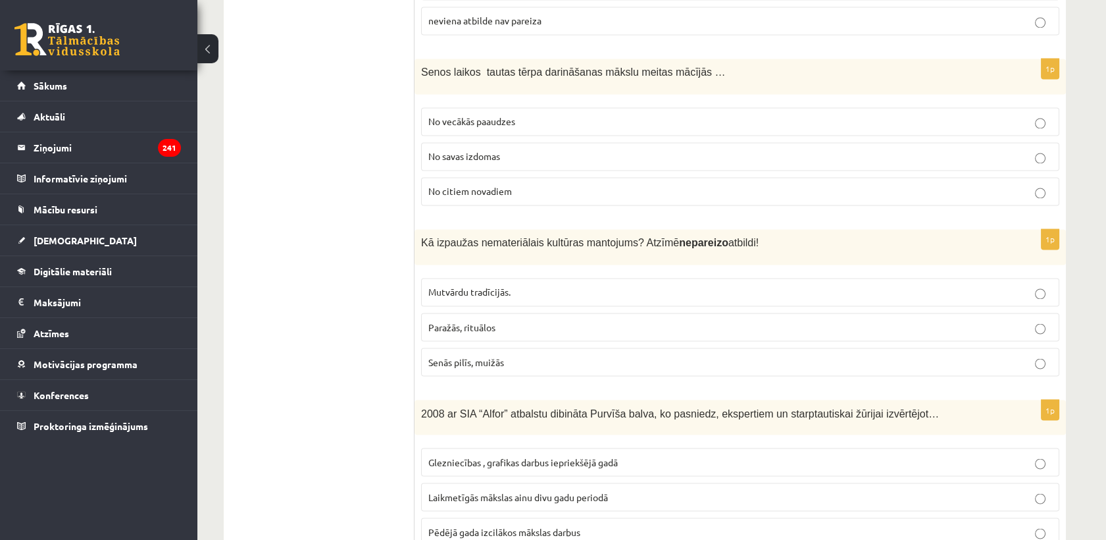
click at [474, 115] on span "No vecākās paaudzes" at bounding box center [471, 121] width 87 height 12
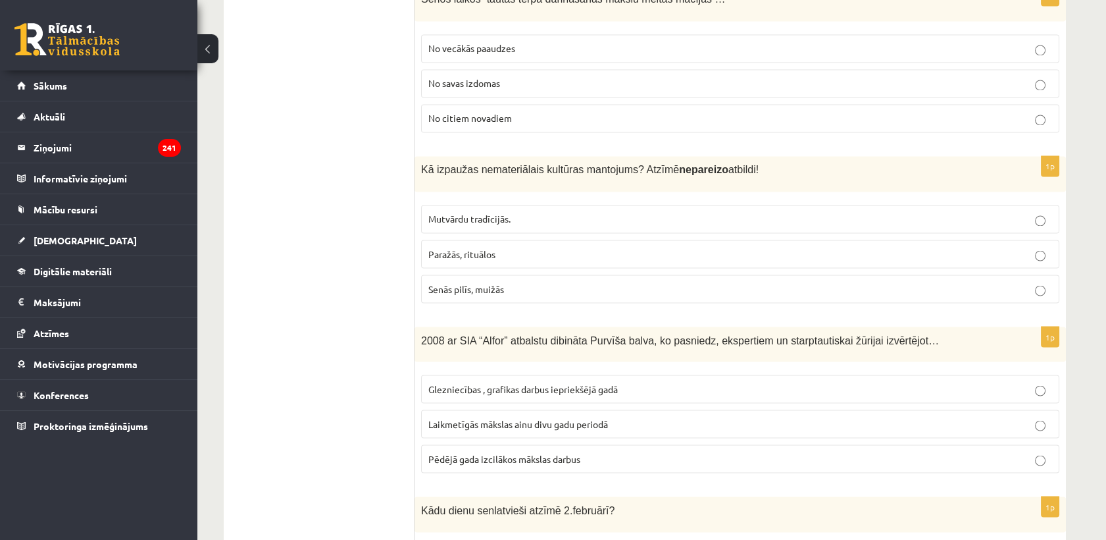
scroll to position [4825, 0]
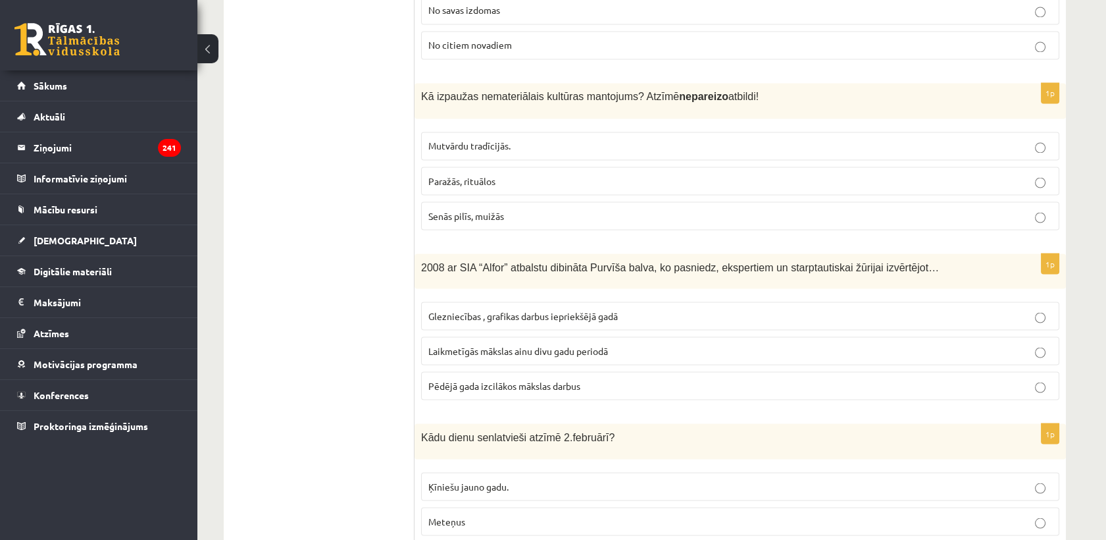
click at [507, 209] on p "Senās pilīs, muižās" at bounding box center [740, 216] width 624 height 14
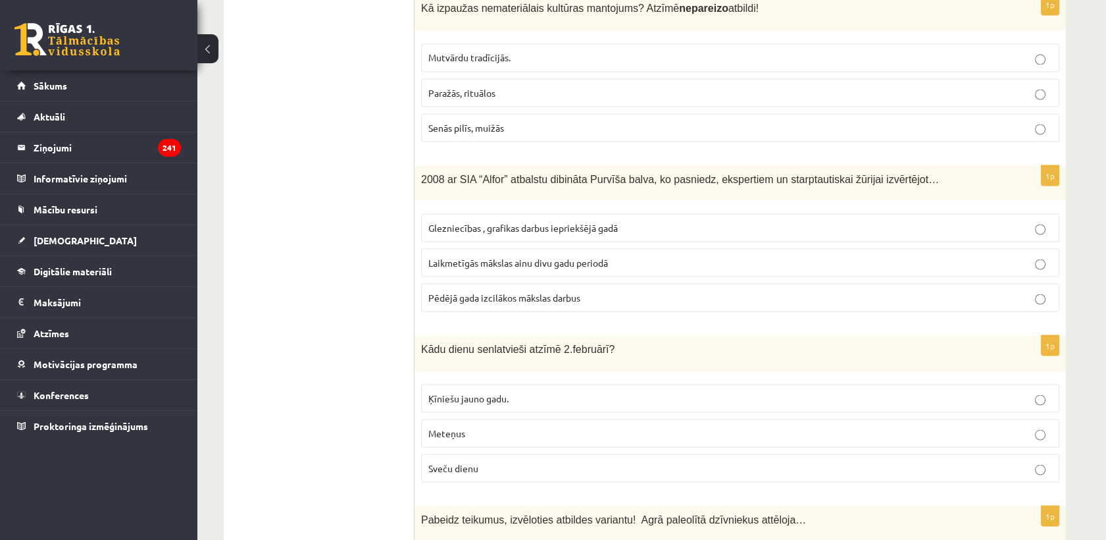
scroll to position [4971, 0]
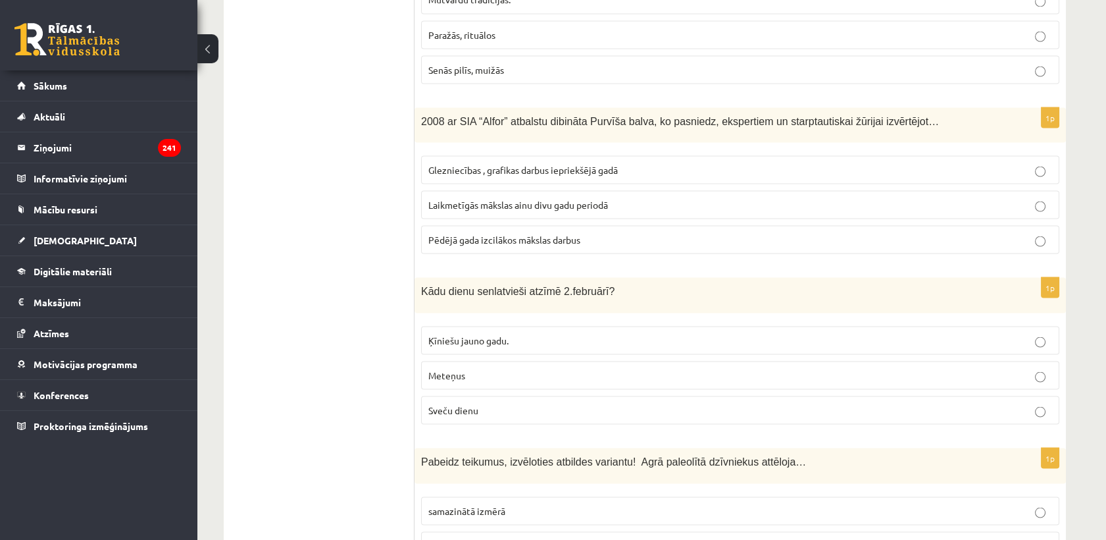
click at [479, 198] on span "Laikmetīgās mākslas ainu divu gadu periodā" at bounding box center [518, 204] width 180 height 12
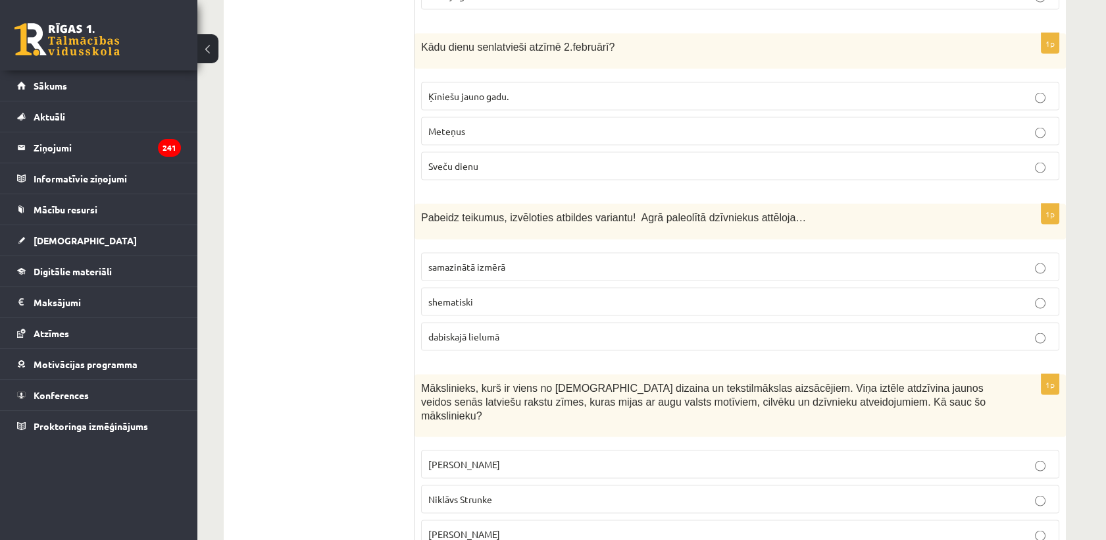
scroll to position [5141, 0]
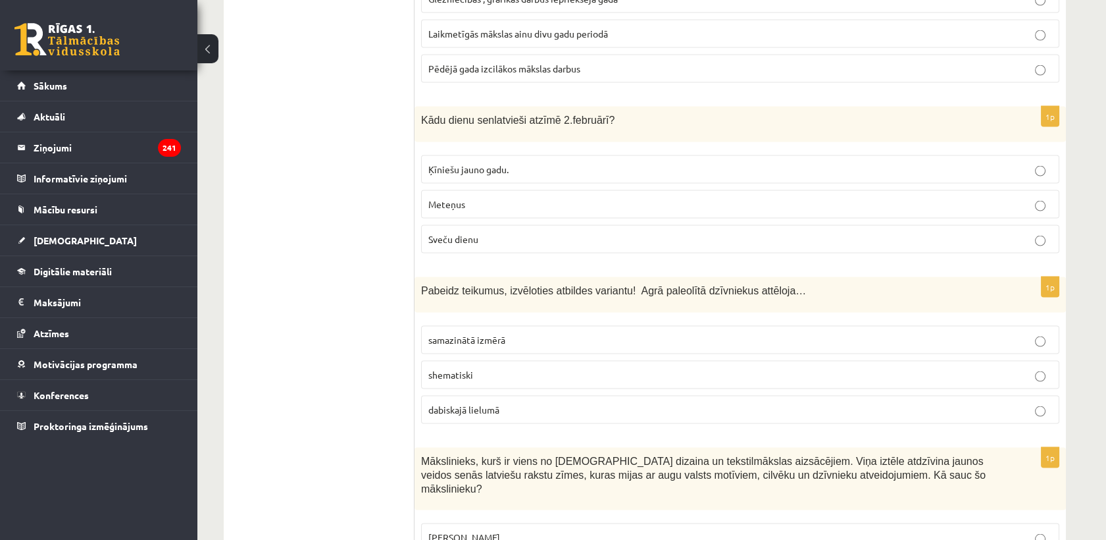
click at [474, 233] on span "Sveču dienu" at bounding box center [453, 239] width 50 height 12
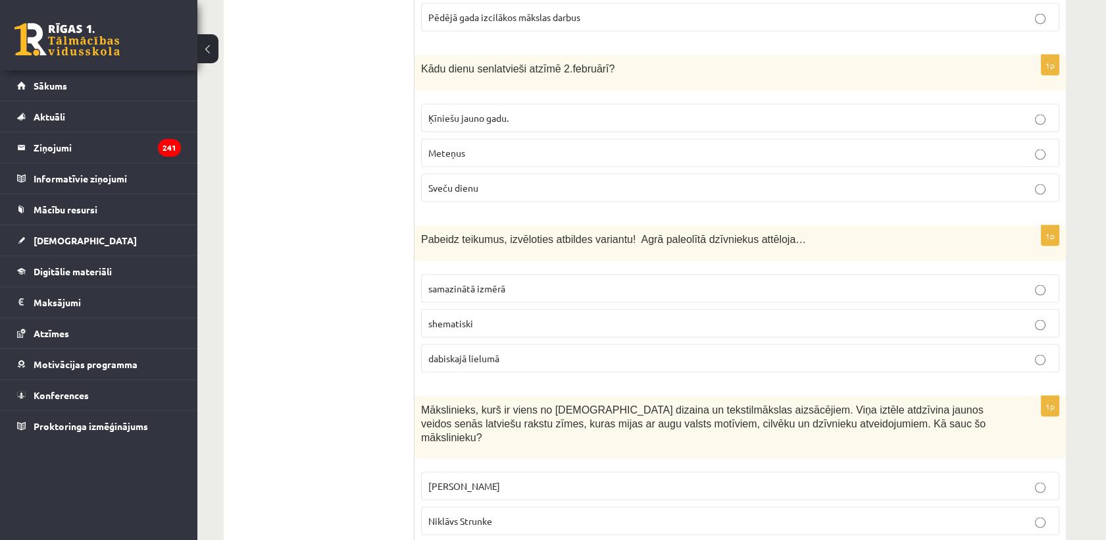
scroll to position [5214, 0]
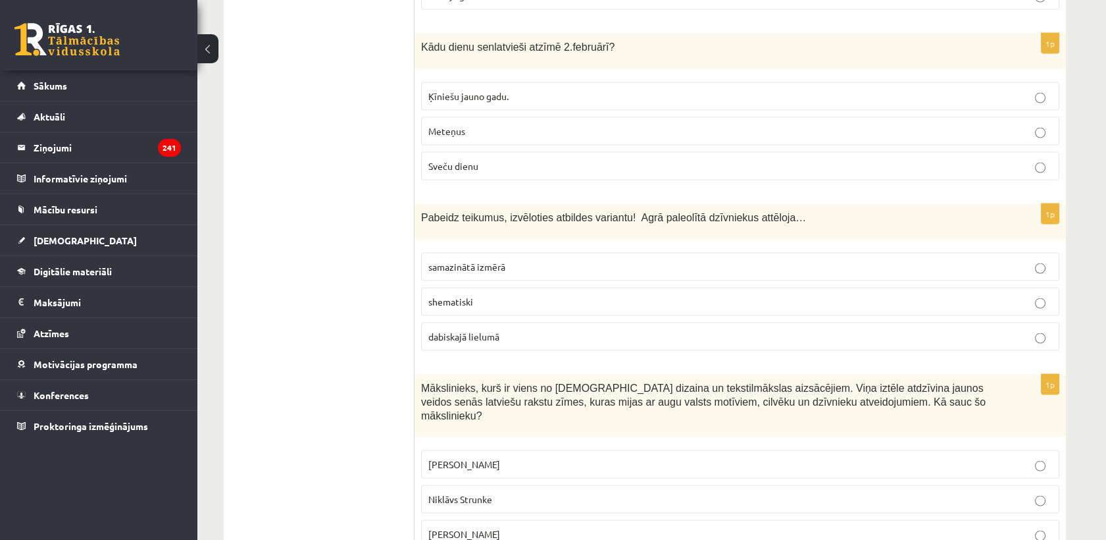
click at [470, 322] on label "dabiskajā lielumā" at bounding box center [740, 336] width 638 height 28
click at [463, 458] on span "Ansis Cīrulis" at bounding box center [464, 464] width 72 height 12
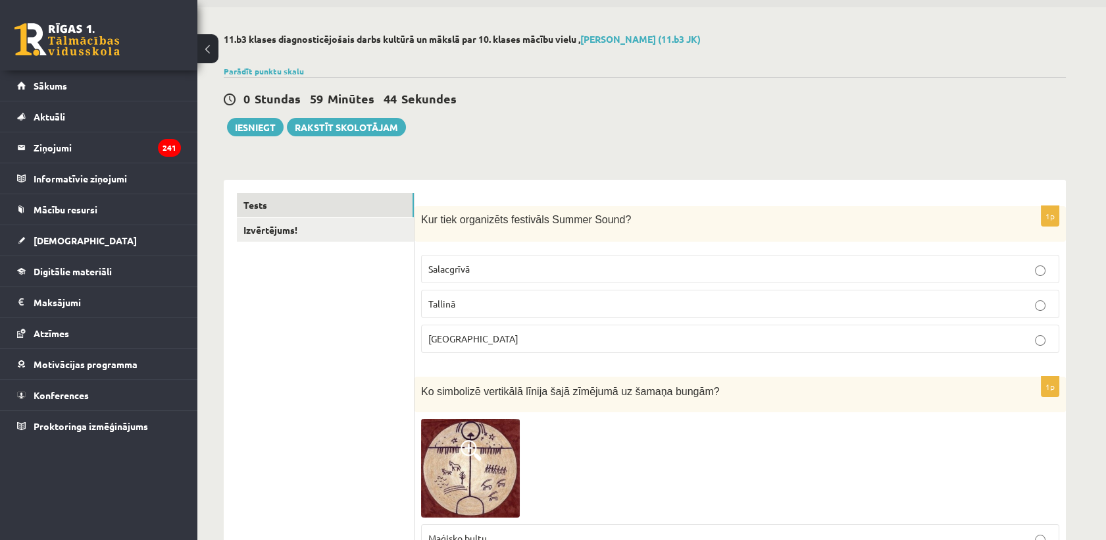
scroll to position [0, 0]
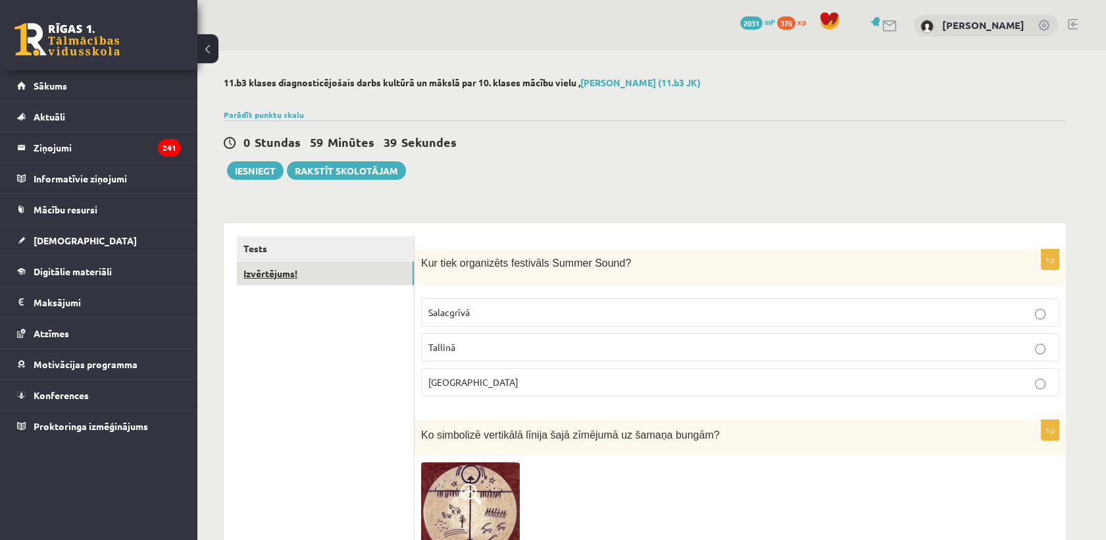
click at [369, 269] on link "Izvērtējums!" at bounding box center [325, 273] width 177 height 24
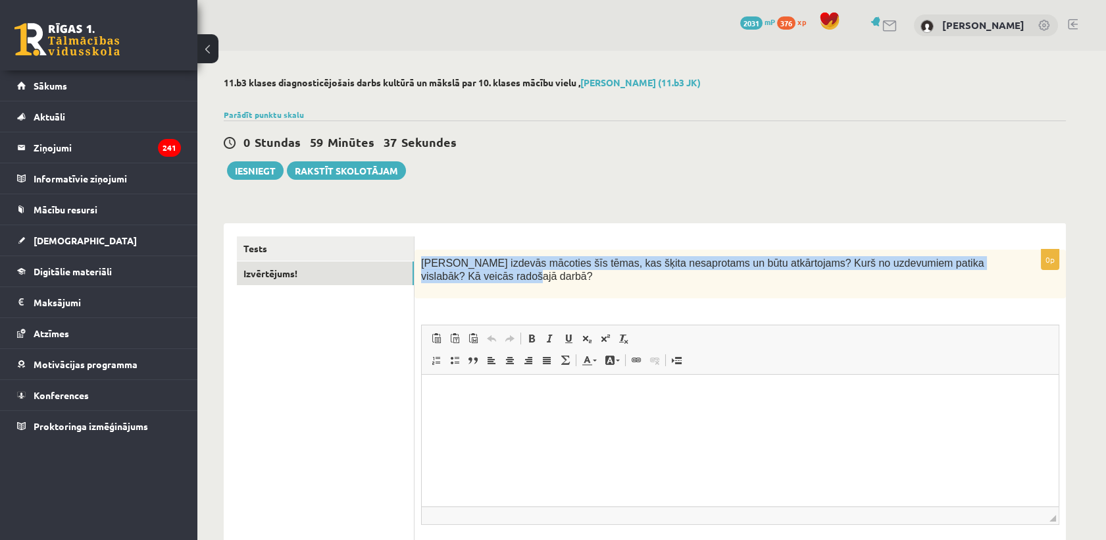
drag, startPoint x: 421, startPoint y: 259, endPoint x: 452, endPoint y: 282, distance: 38.2
click at [452, 282] on div "Kas izdevās mācoties šīs tēmas, kas šķita nesaprotams un būtu atkārtojams? Kurš…" at bounding box center [740, 273] width 651 height 49
copy span "Kas izdevās mācoties šīs tēmas, kas šķita nesaprotams un būtu atkārtojams? Kurš…"
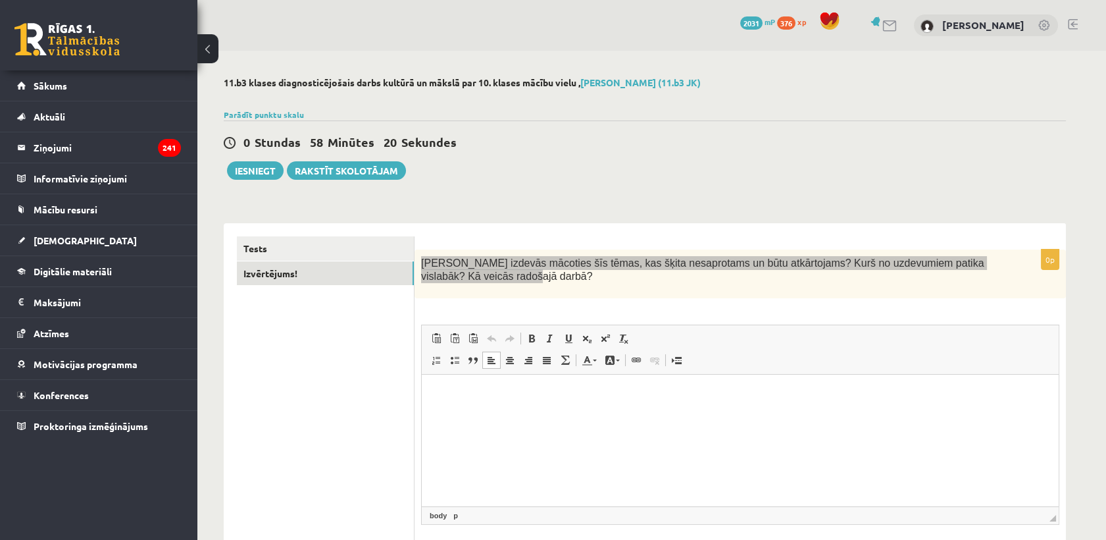
click at [450, 415] on html at bounding box center [740, 394] width 637 height 40
drag, startPoint x: 451, startPoint y: 408, endPoint x: 456, endPoint y: 461, distance: 52.8
click at [456, 415] on html at bounding box center [740, 394] width 637 height 40
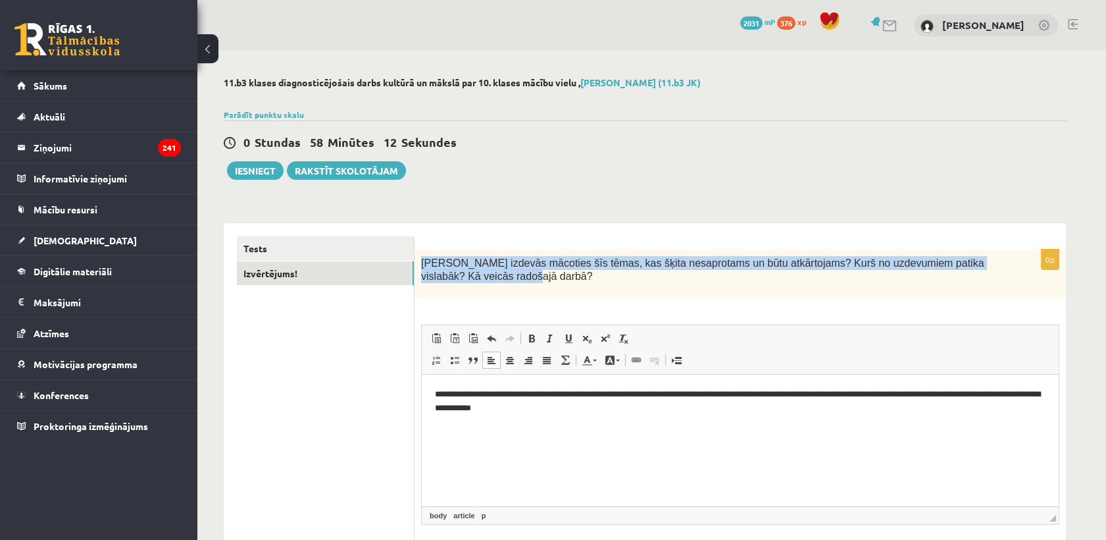
click at [467, 282] on p "Kas izdevās mācoties šīs tēmas, kas šķita nesaprotams un būtu atkārtojams? Kurš…" at bounding box center [707, 269] width 572 height 27
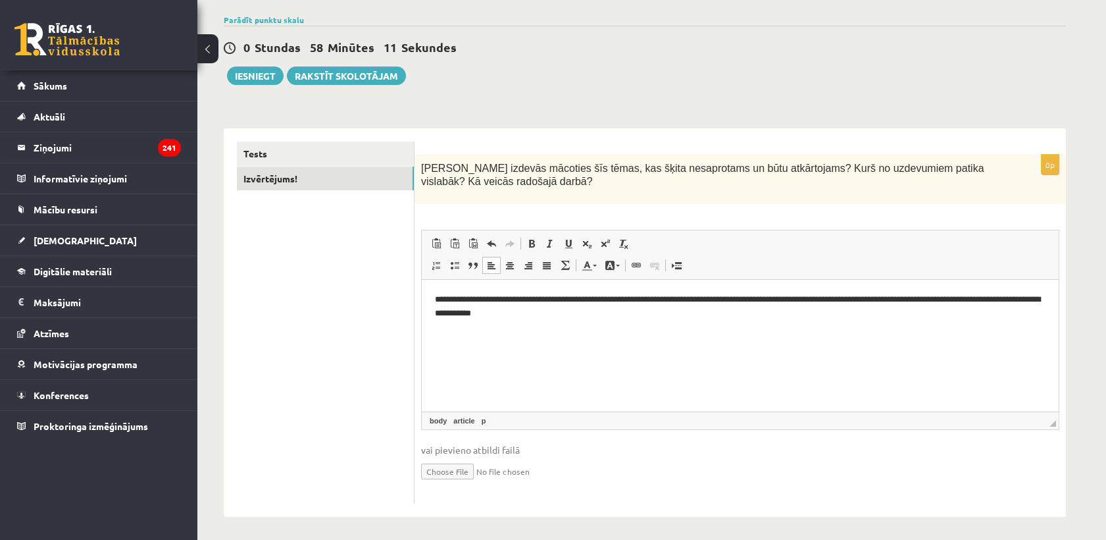
scroll to position [99, 0]
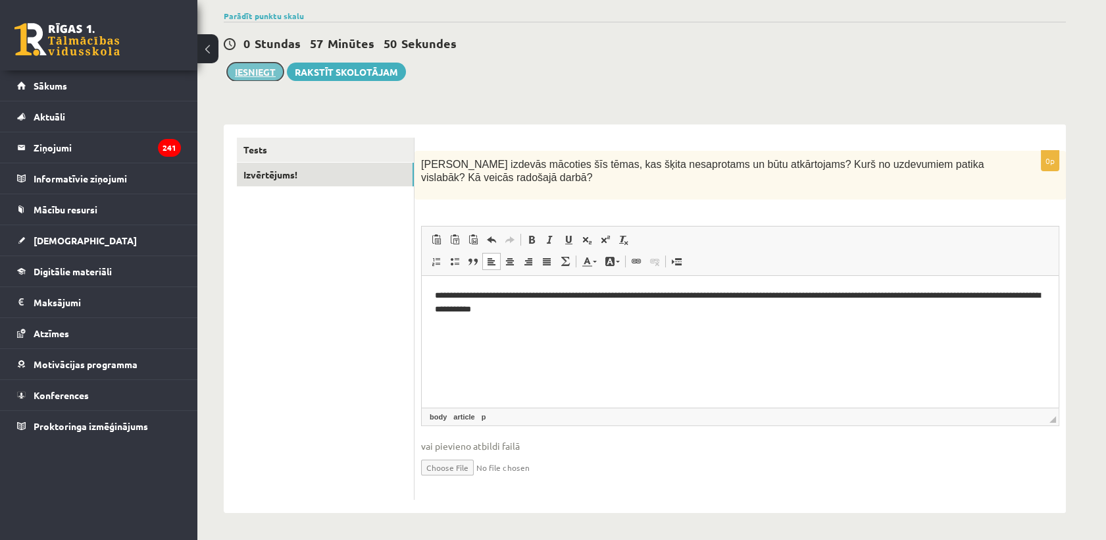
click at [261, 74] on button "Iesniegt" at bounding box center [255, 72] width 57 height 18
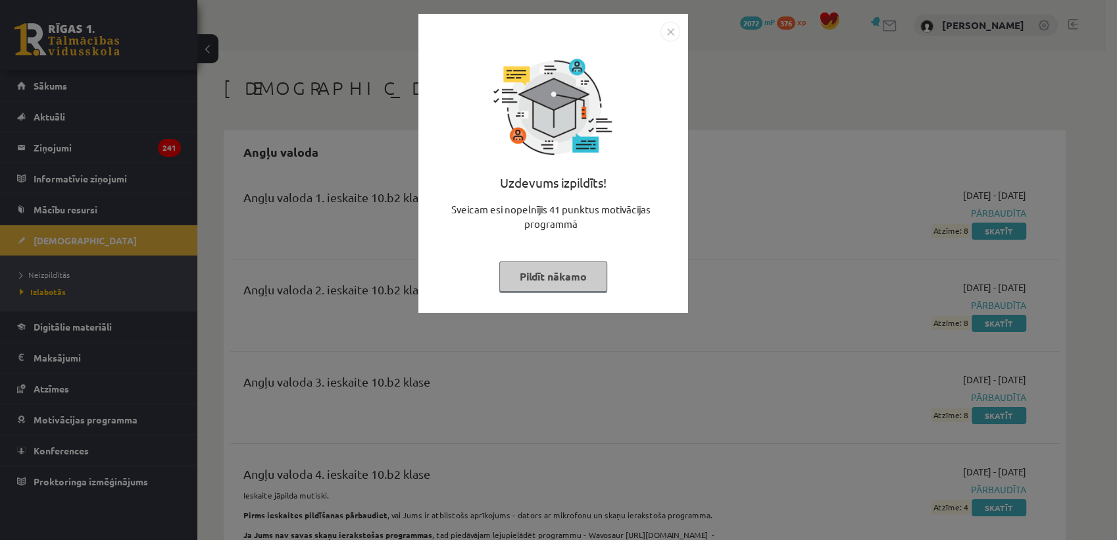
click at [555, 267] on button "Pildīt nākamo" at bounding box center [553, 276] width 108 height 30
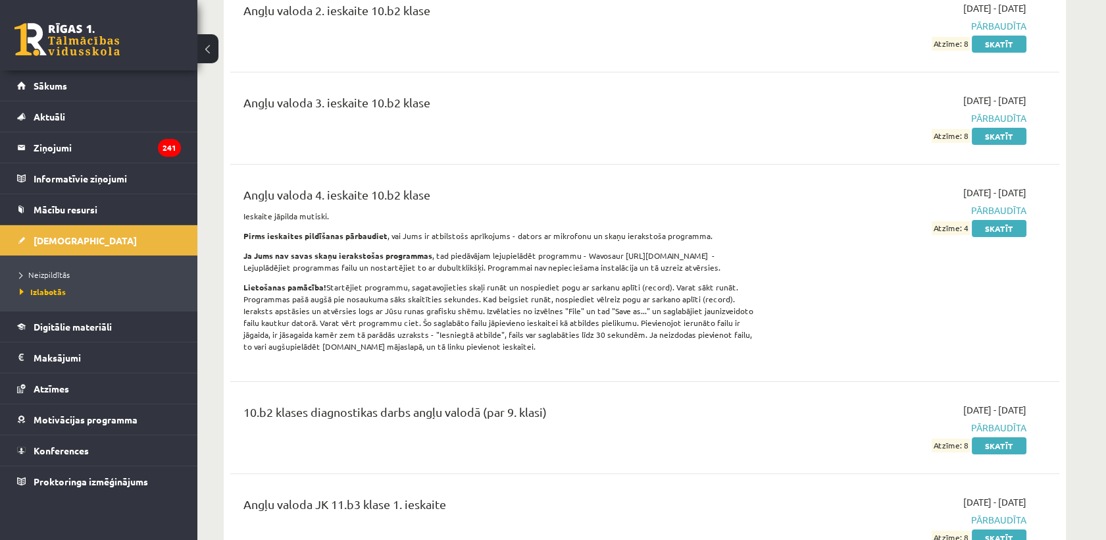
scroll to position [219, 0]
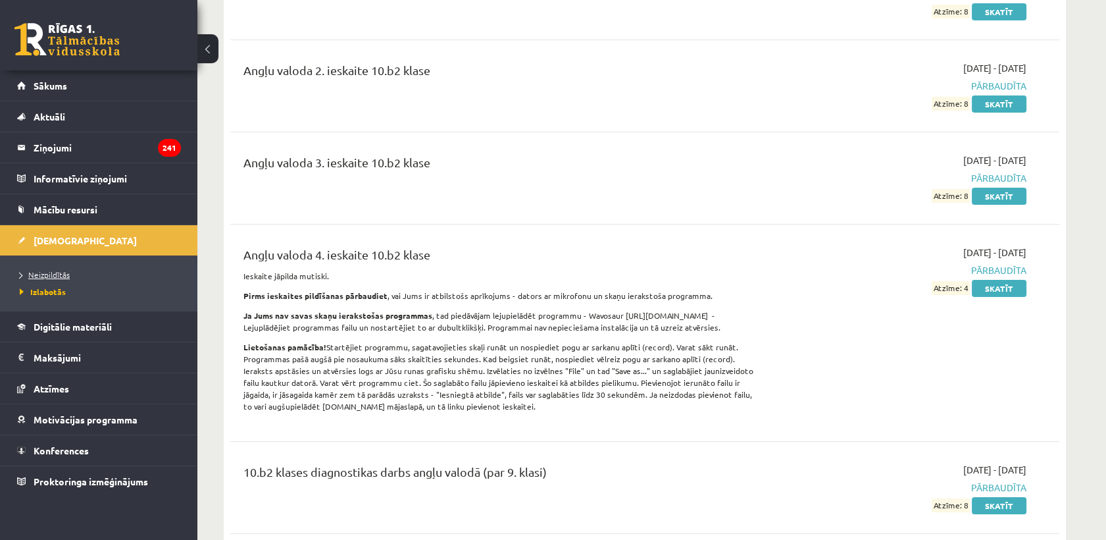
click at [47, 275] on span "Neizpildītās" at bounding box center [45, 274] width 50 height 11
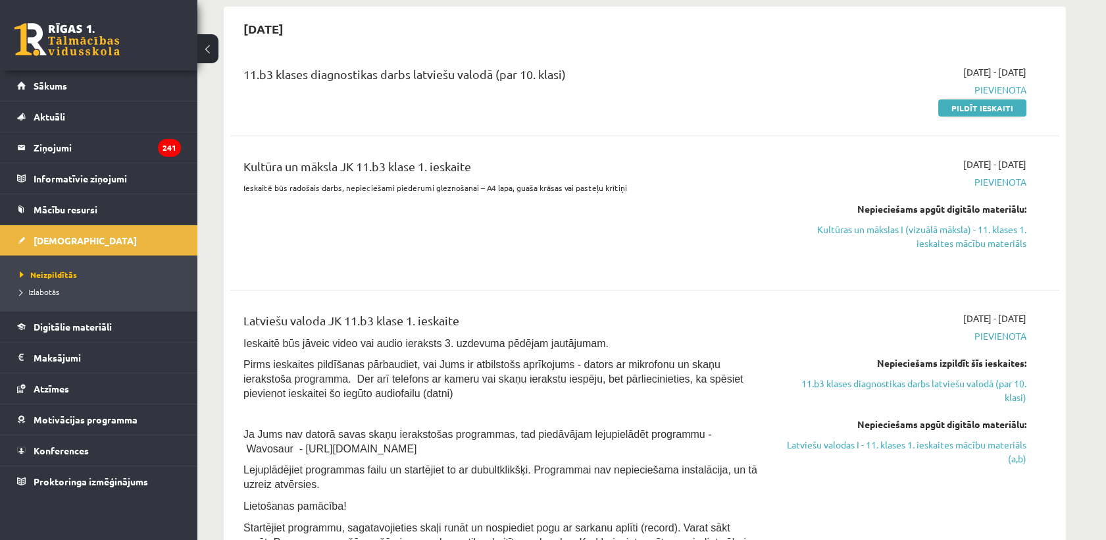
scroll to position [219, 0]
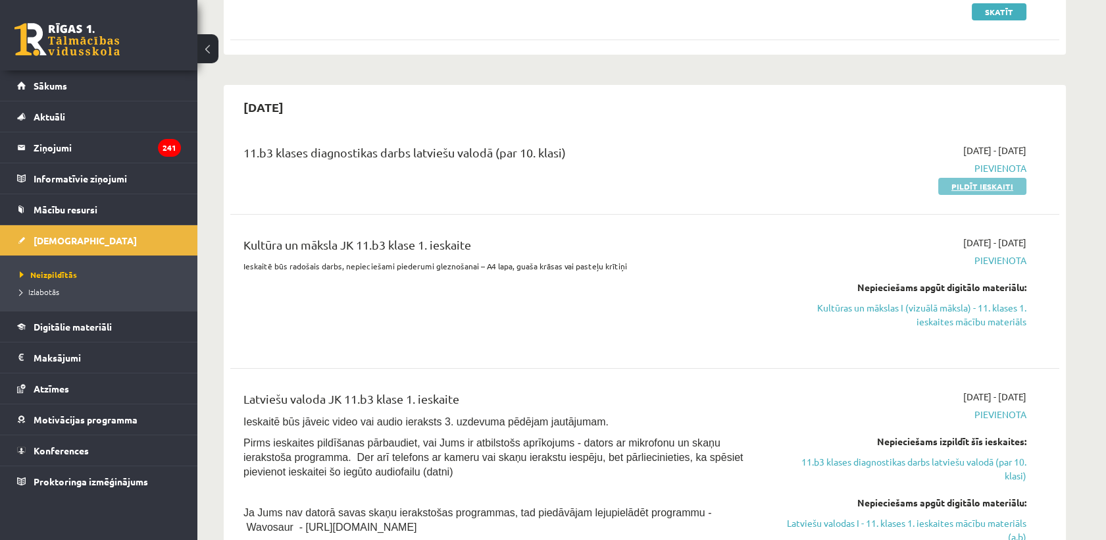
click at [991, 188] on link "Pildīt ieskaiti" at bounding box center [982, 186] width 88 height 17
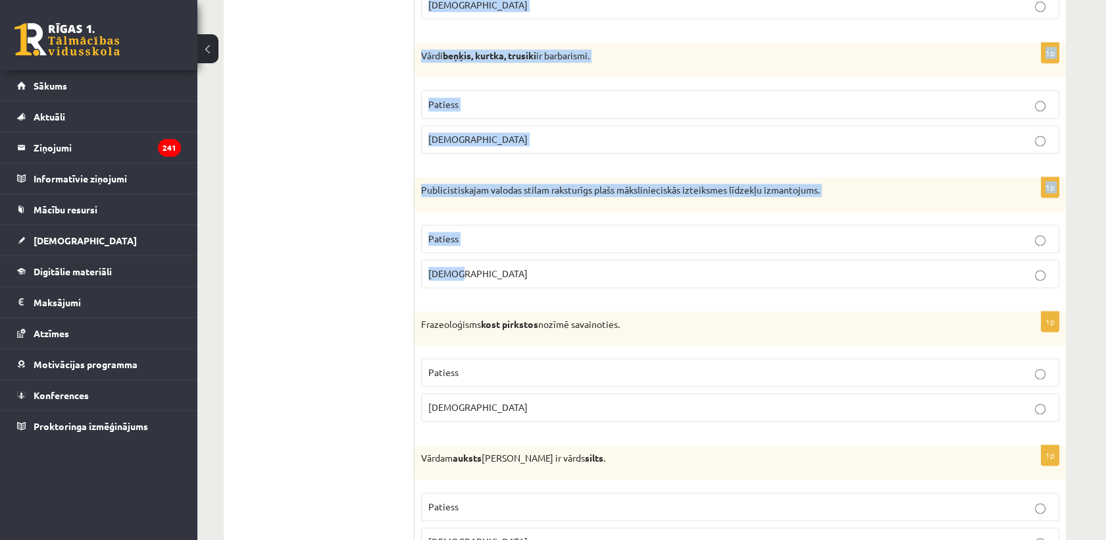
scroll to position [3808, 0]
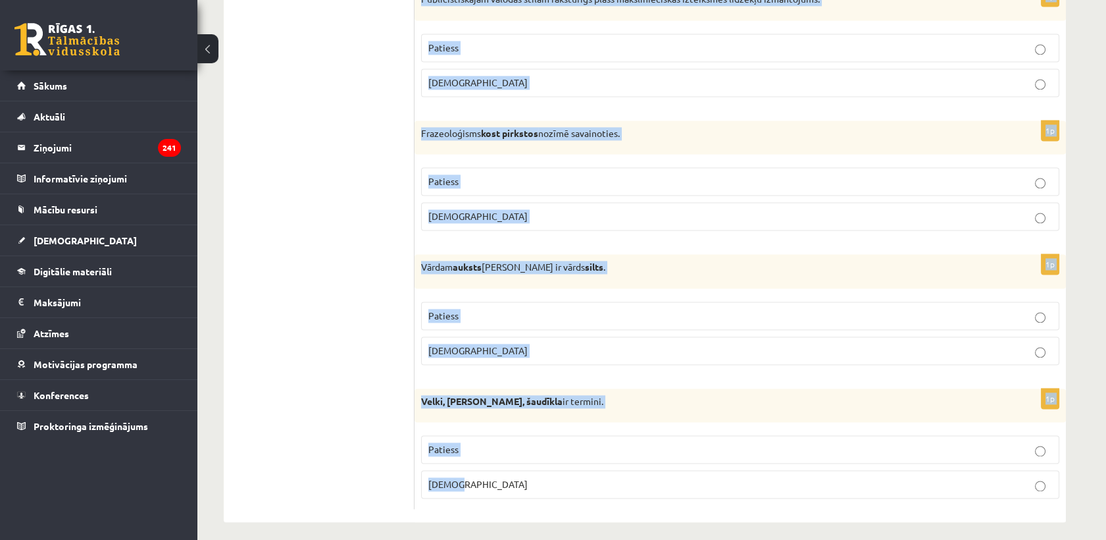
drag, startPoint x: 437, startPoint y: 211, endPoint x: 521, endPoint y: 472, distance: 274.5
copy form "Es vilku ragavas, bet māsa vakar redzēja vilku . Izceltie vārdi ir homonīmi. Pa…"
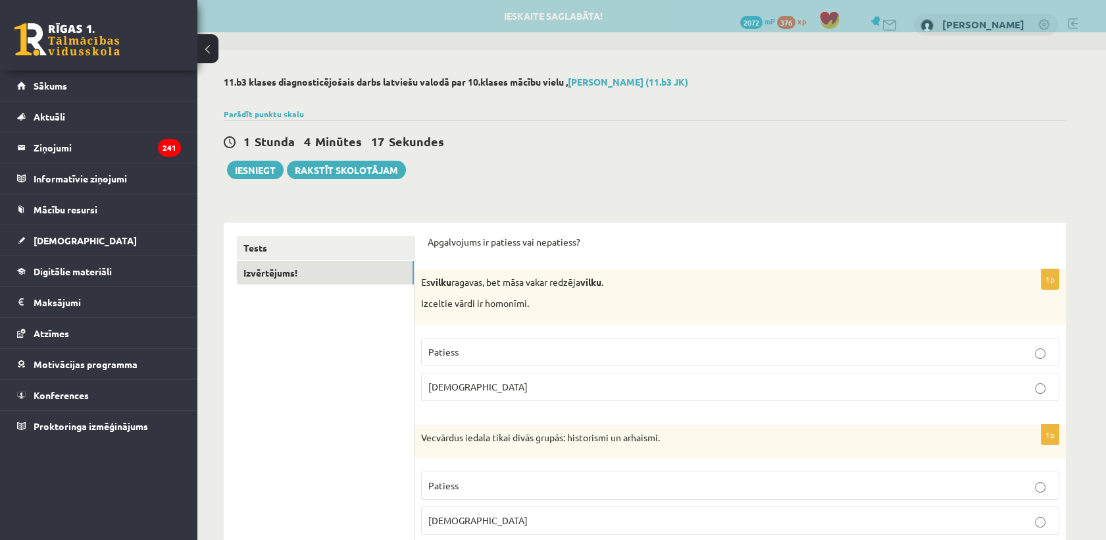
scroll to position [0, 0]
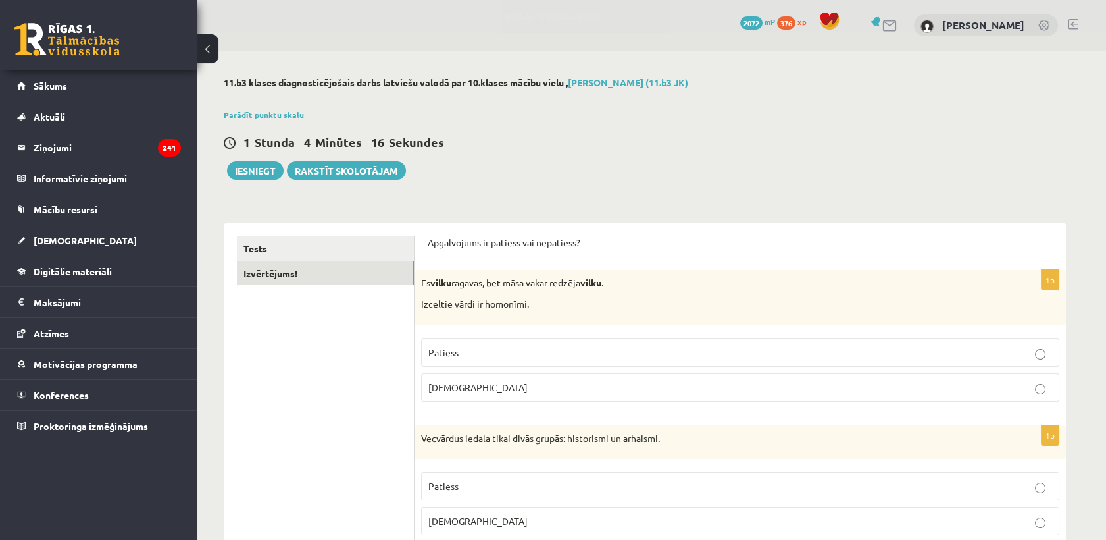
click at [453, 348] on span "Patiess" at bounding box center [443, 352] width 30 height 12
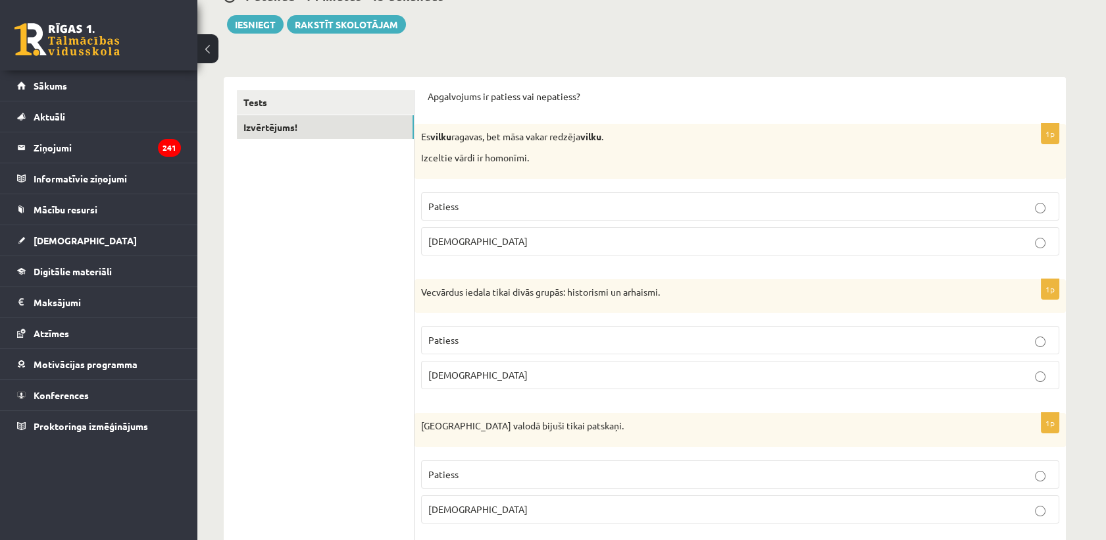
click at [453, 340] on span "Patiess" at bounding box center [443, 340] width 30 height 12
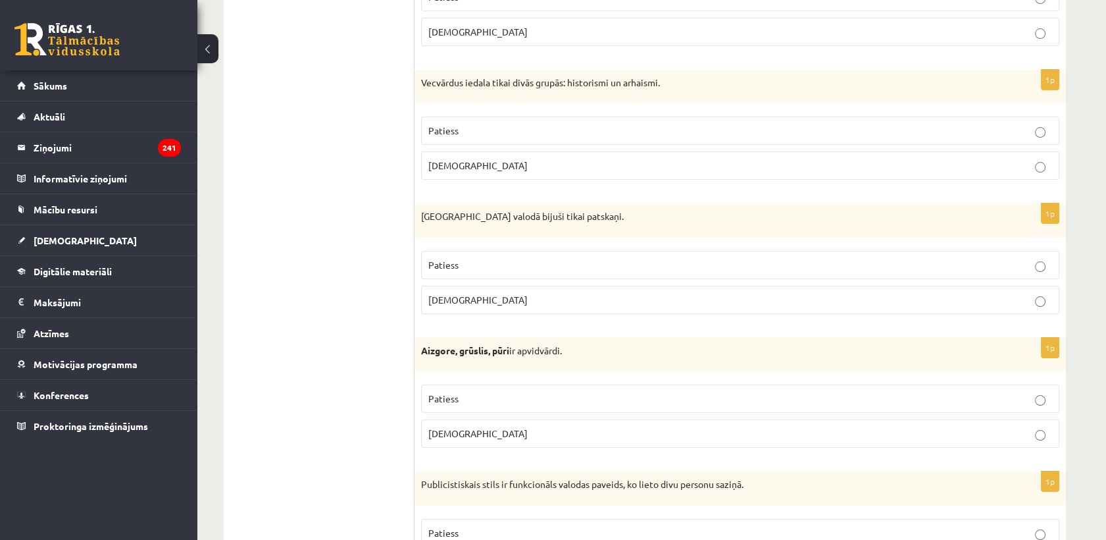
scroll to position [365, 0]
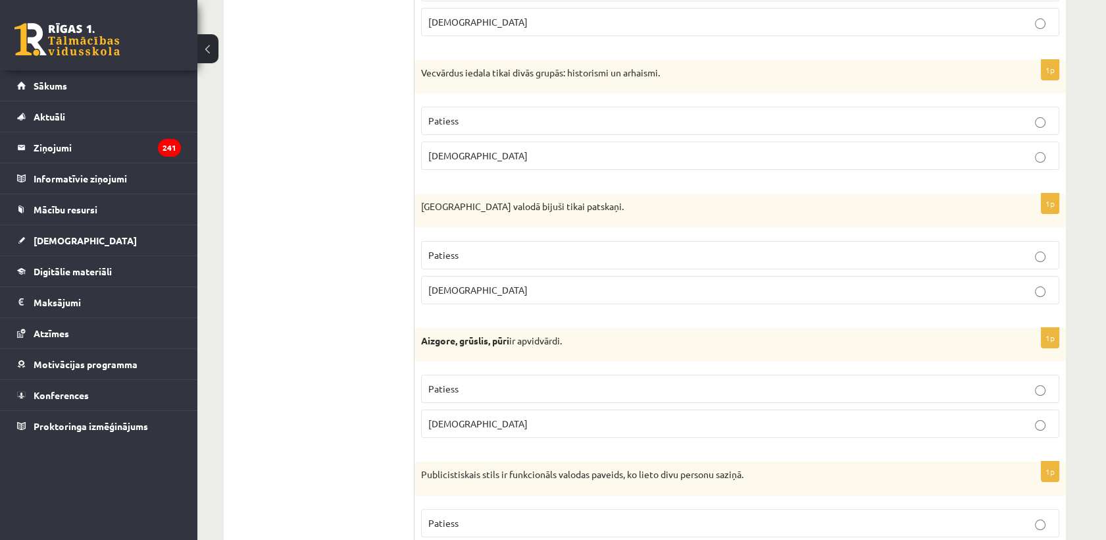
click at [453, 283] on p "Aplams" at bounding box center [740, 290] width 624 height 14
click at [456, 387] on span "Patiess" at bounding box center [443, 388] width 30 height 12
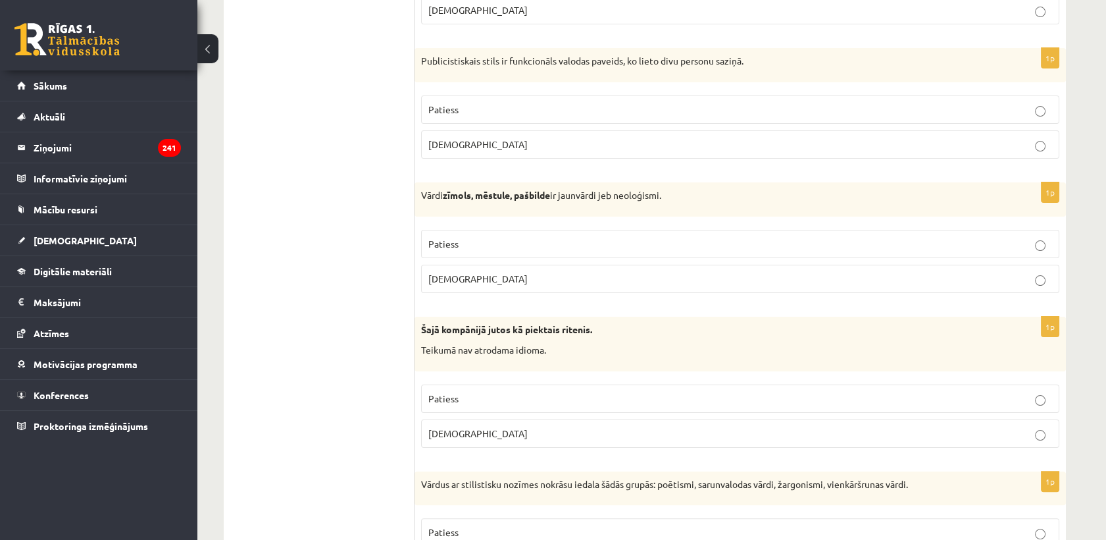
scroll to position [804, 0]
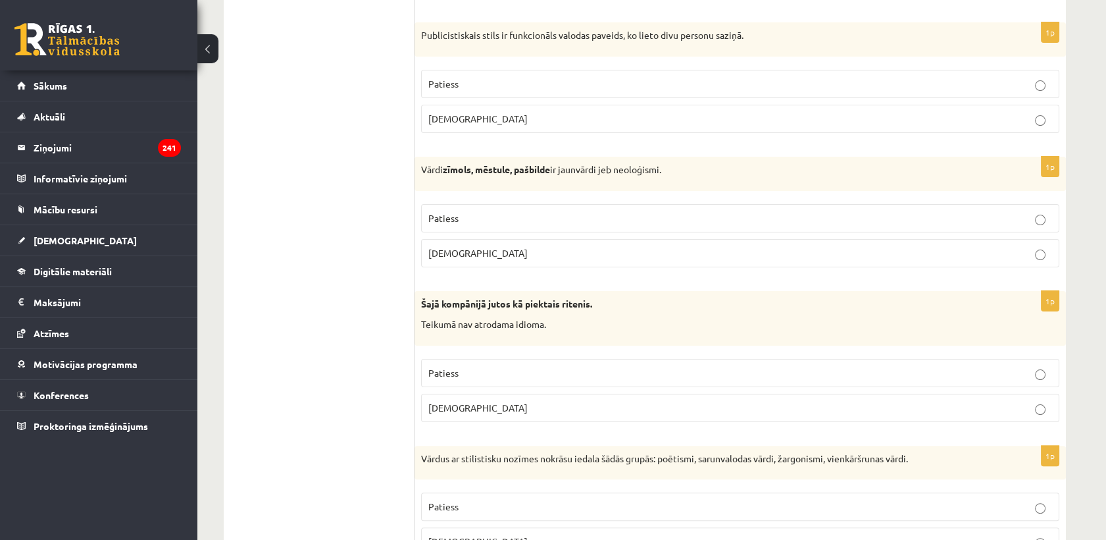
click at [497, 115] on p "Aplams" at bounding box center [740, 119] width 624 height 14
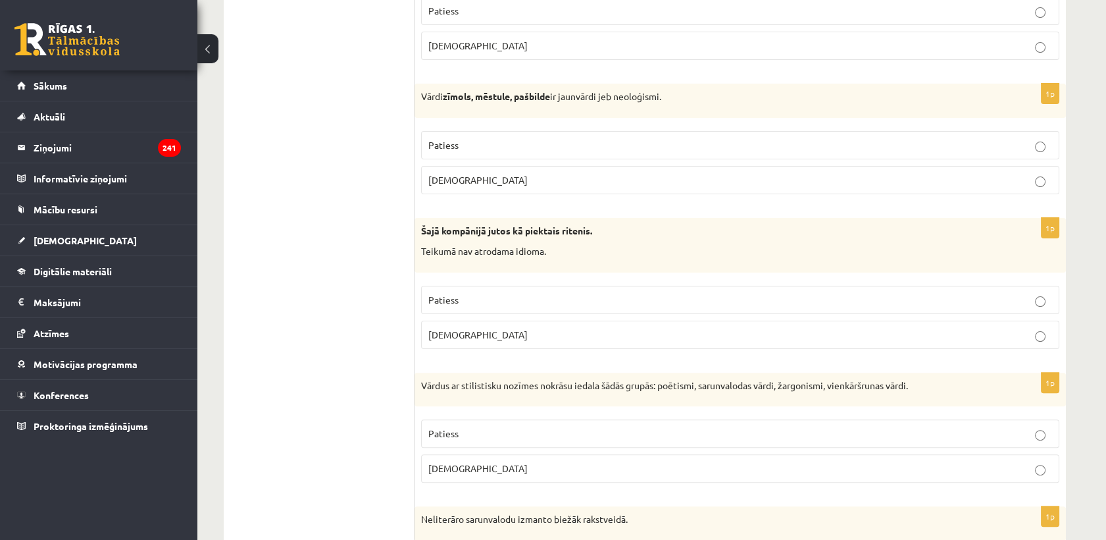
scroll to position [950, 0]
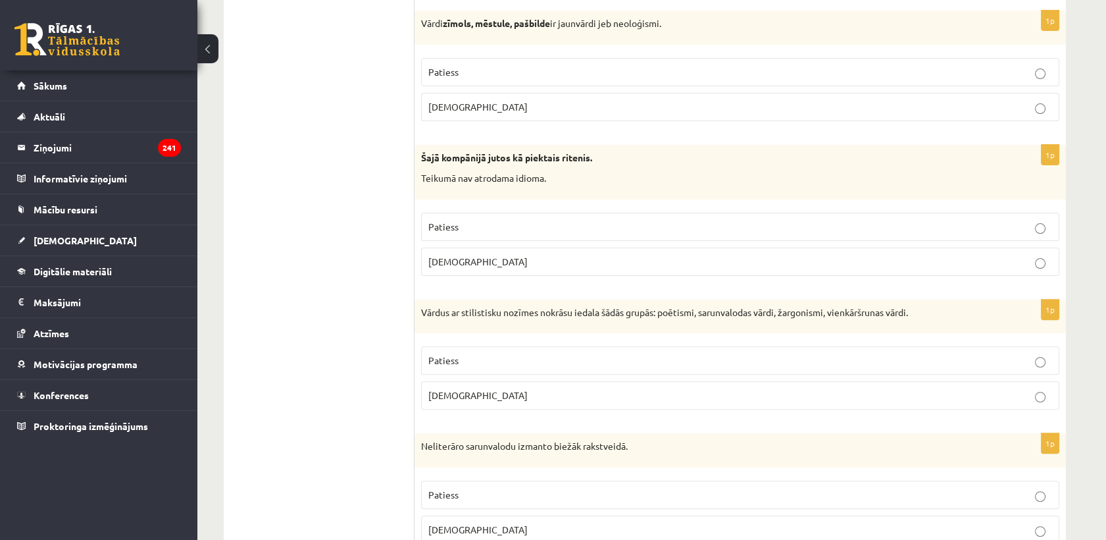
drag, startPoint x: 474, startPoint y: 70, endPoint x: 474, endPoint y: 76, distance: 6.6
click at [474, 69] on p "Patiess" at bounding box center [740, 72] width 624 height 14
click at [449, 263] on span "Aplams" at bounding box center [477, 261] width 99 height 12
click at [450, 365] on p "Patiess" at bounding box center [740, 360] width 624 height 14
click at [447, 524] on span "Aplams" at bounding box center [477, 529] width 99 height 12
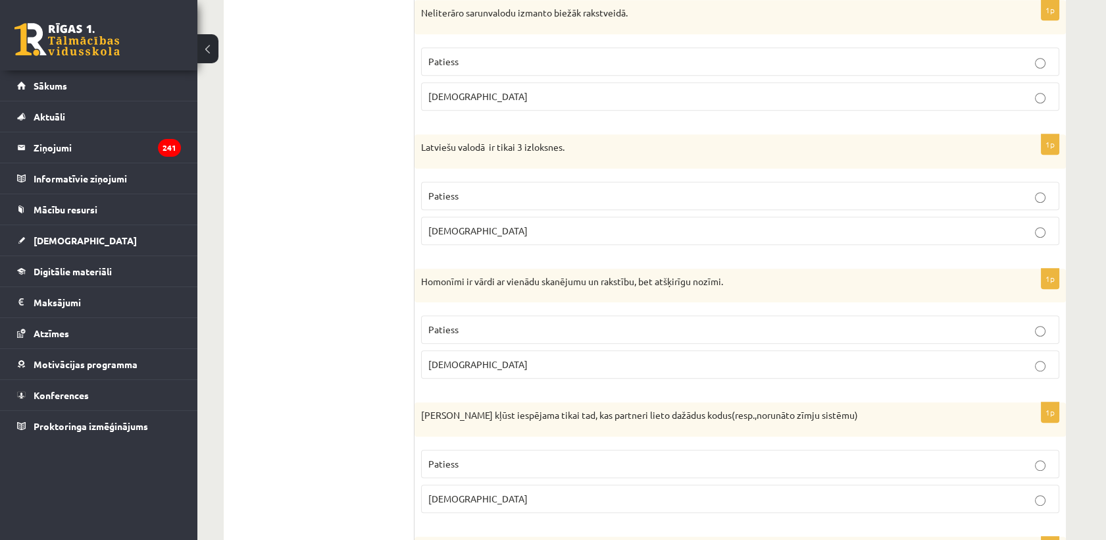
scroll to position [1462, 0]
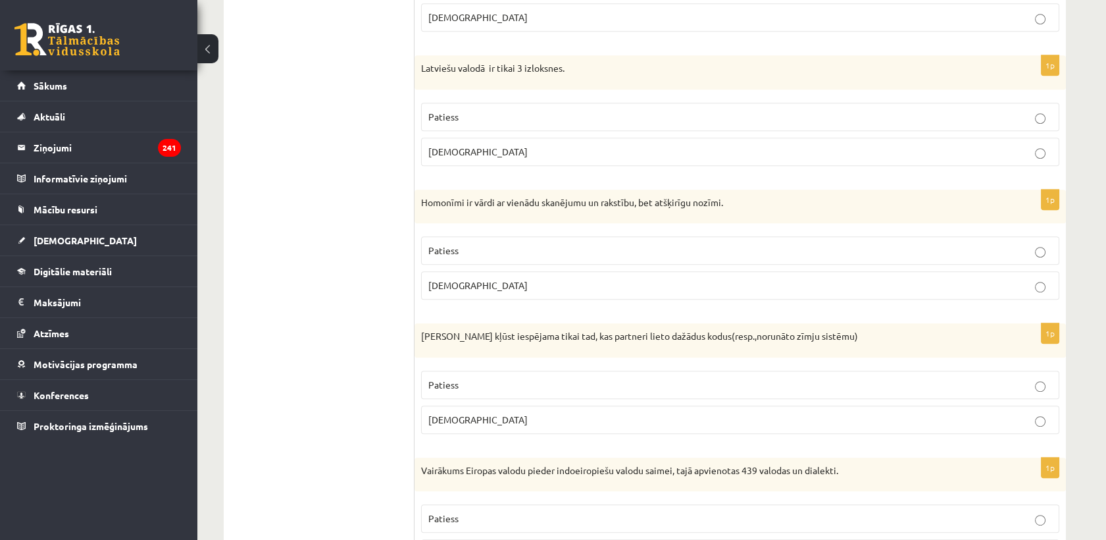
click at [488, 110] on p "Patiess" at bounding box center [740, 117] width 624 height 14
click at [453, 249] on span "Patiess" at bounding box center [443, 250] width 30 height 12
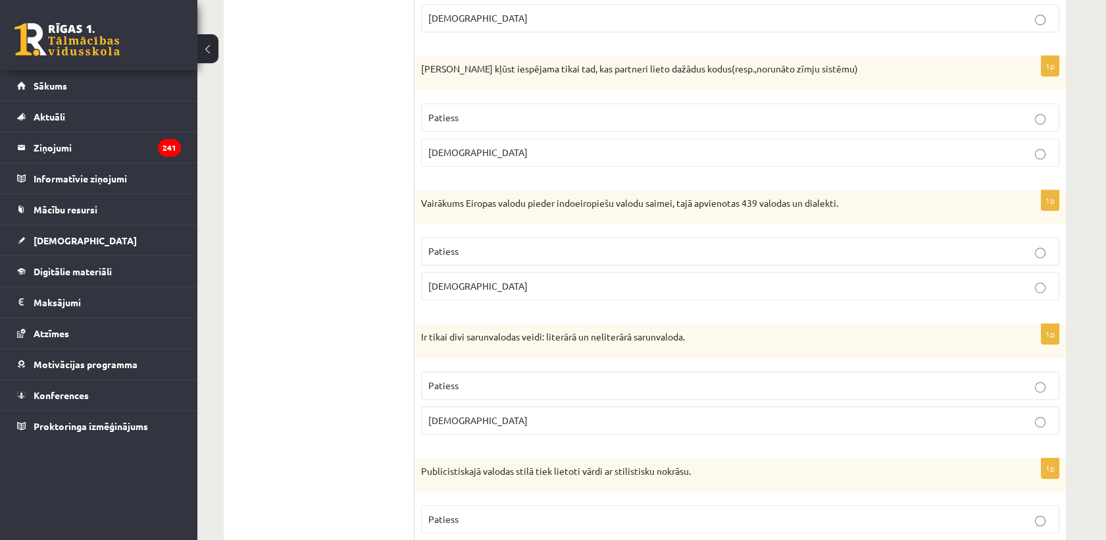
scroll to position [1754, 0]
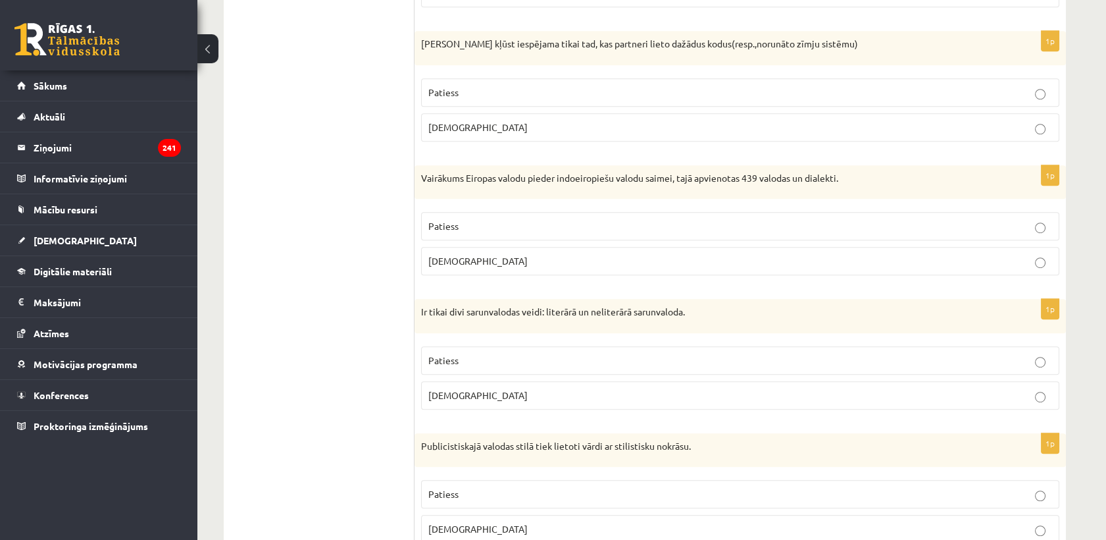
click at [444, 126] on span "Aplams" at bounding box center [477, 127] width 99 height 12
click at [469, 219] on p "Patiess" at bounding box center [740, 226] width 624 height 14
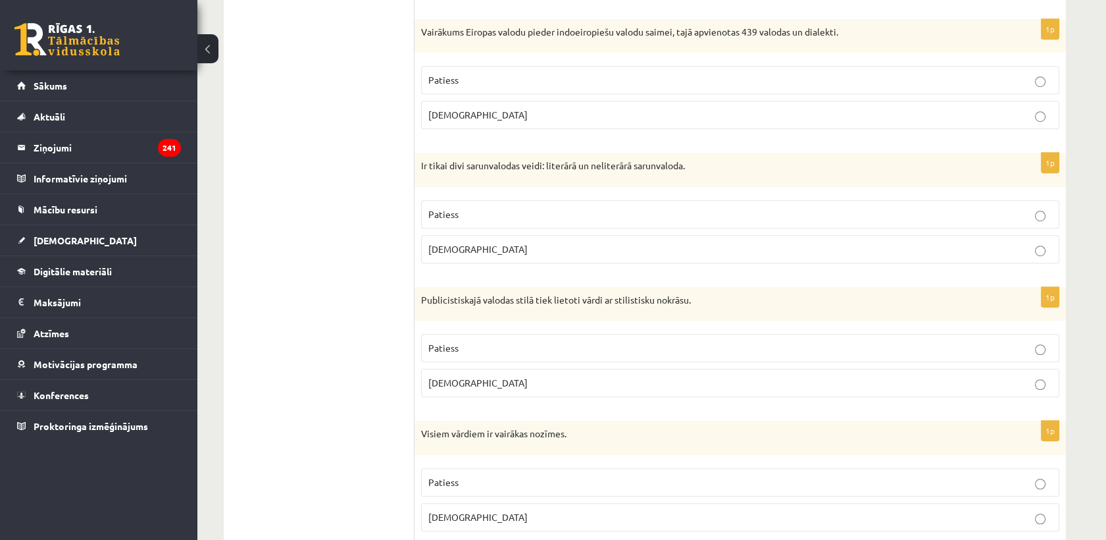
click at [469, 218] on label "Patiess" at bounding box center [740, 214] width 638 height 28
click at [460, 335] on label "Patiess" at bounding box center [740, 348] width 638 height 28
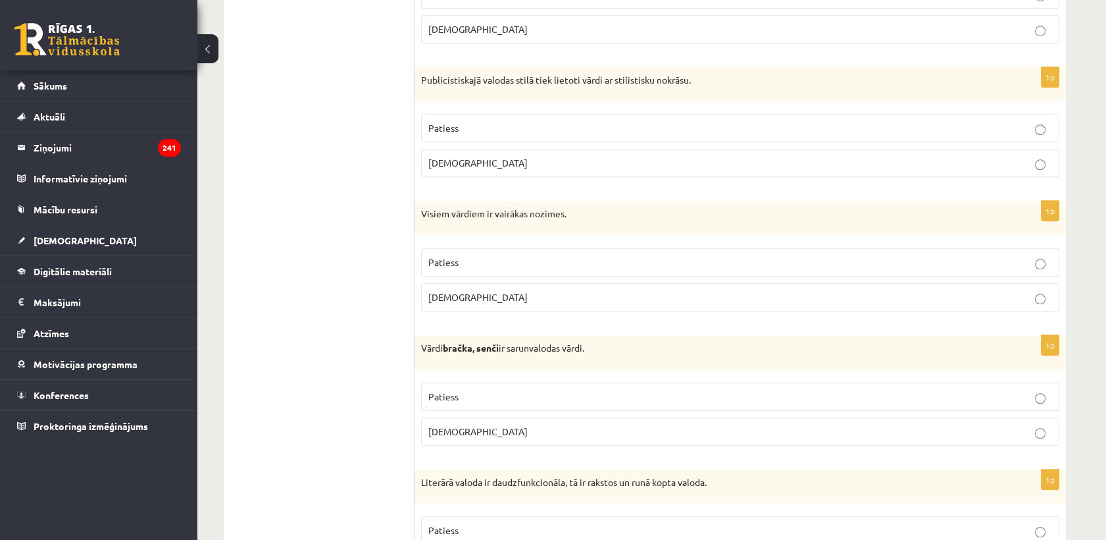
scroll to position [2193, 0]
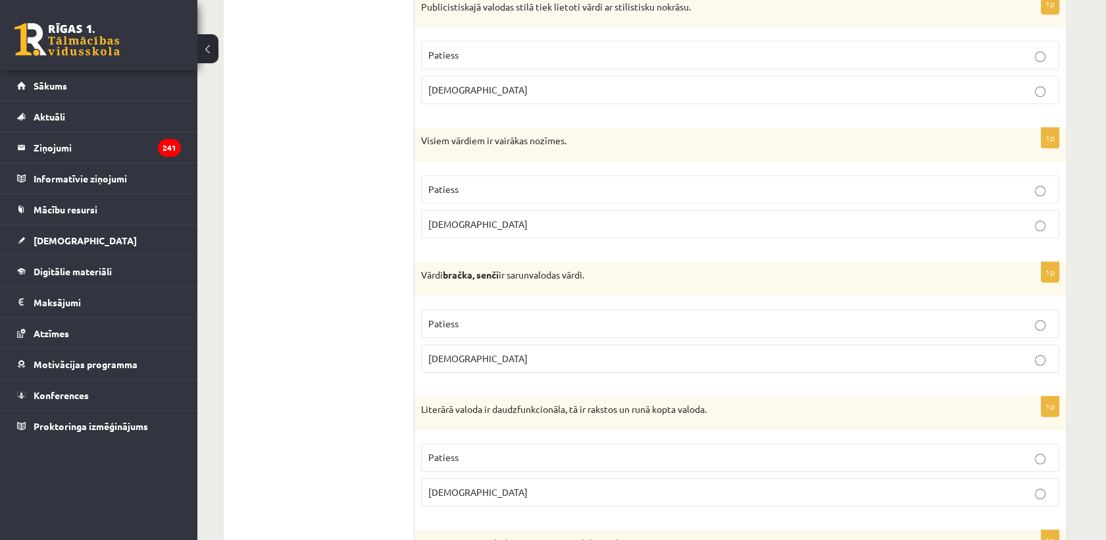
click at [450, 224] on span "Aplams" at bounding box center [477, 224] width 99 height 12
click at [445, 324] on p "Patiess" at bounding box center [740, 323] width 624 height 14
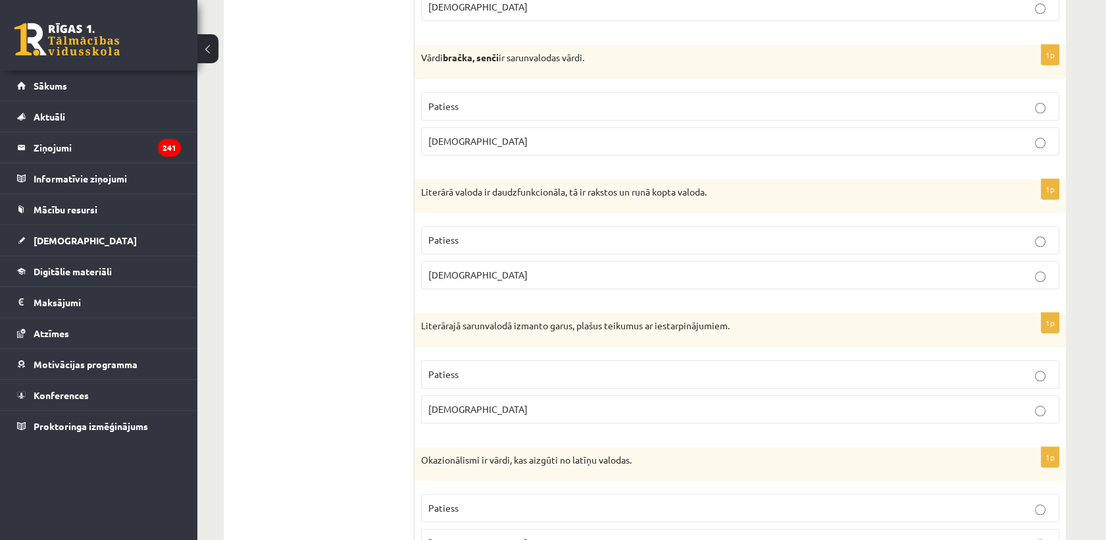
scroll to position [2412, 0]
click at [442, 266] on span "Aplams" at bounding box center [477, 272] width 99 height 12
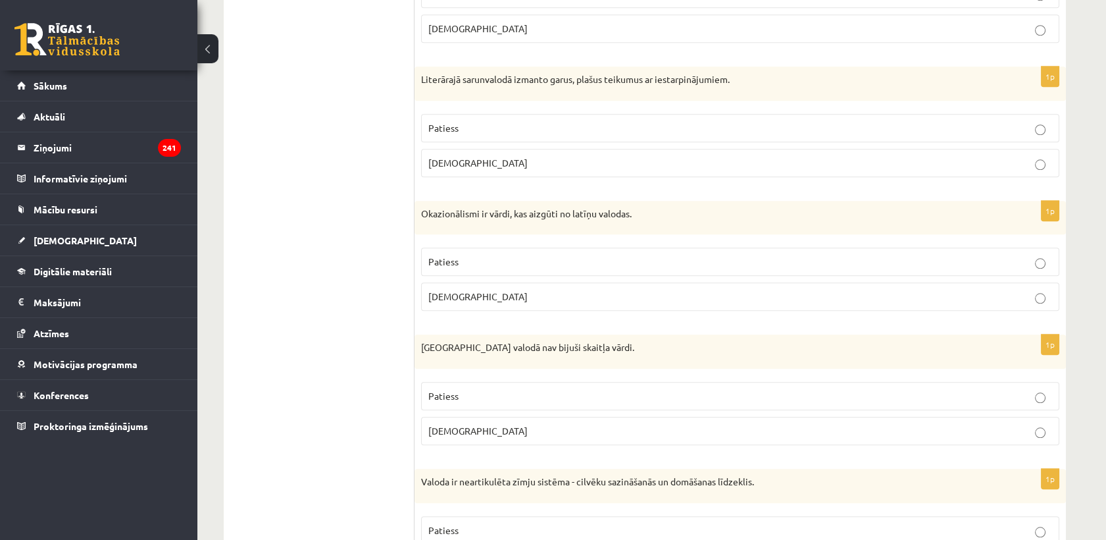
scroll to position [2632, 0]
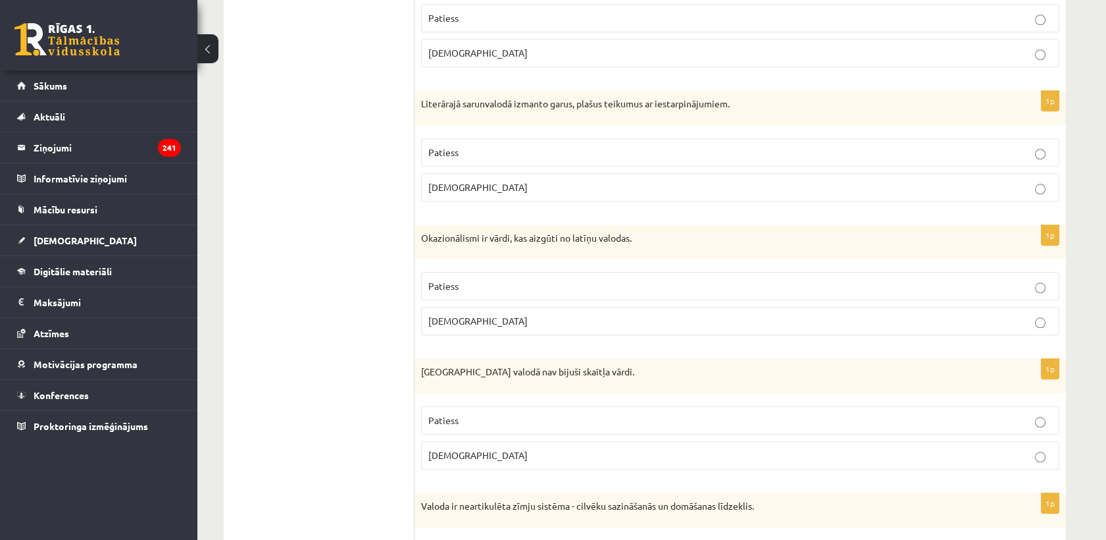
click at [451, 150] on span "Patiess" at bounding box center [443, 152] width 30 height 12
click at [469, 279] on p "Patiess" at bounding box center [740, 286] width 624 height 14
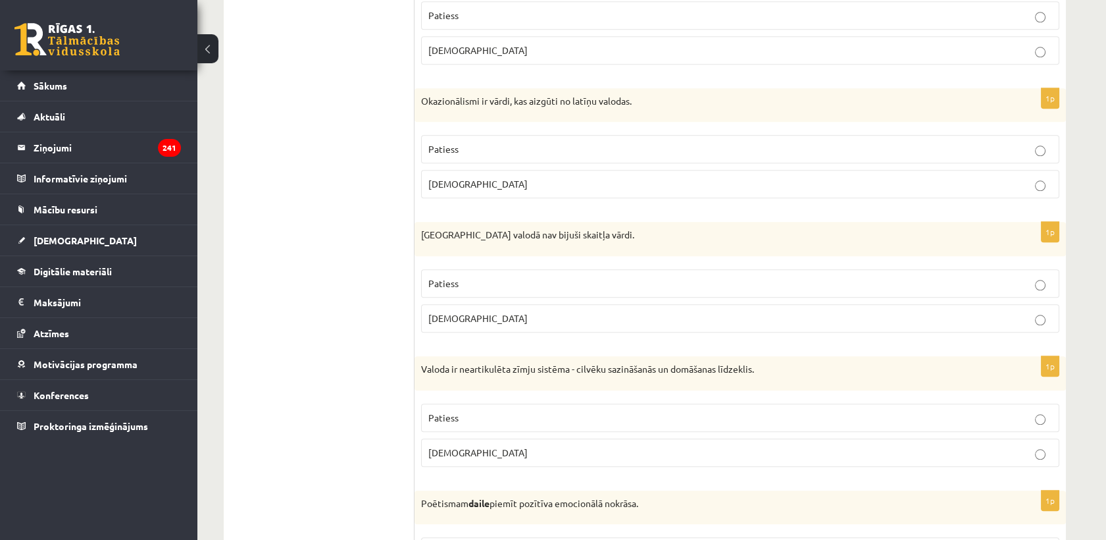
scroll to position [2778, 0]
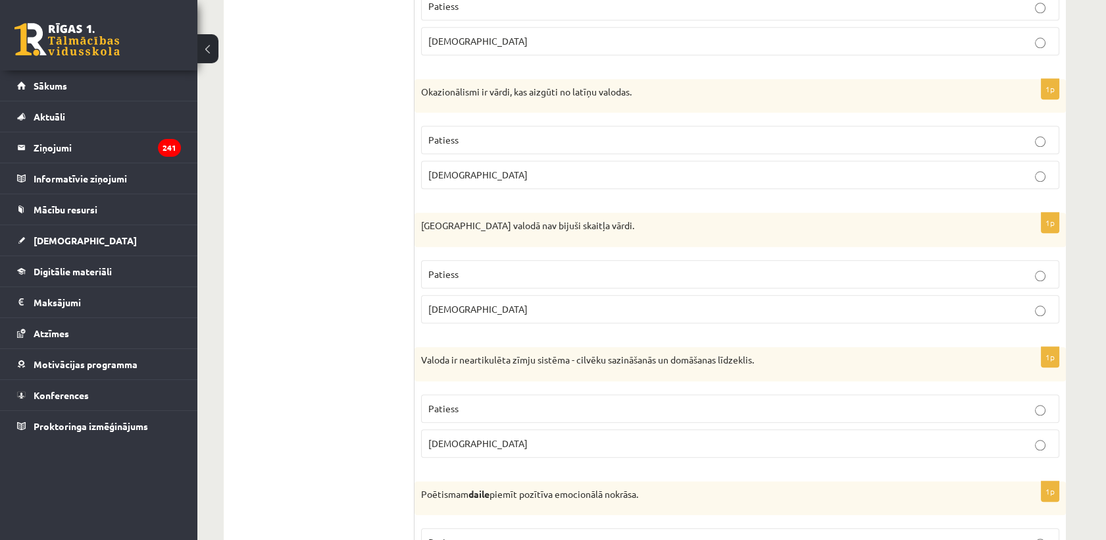
click at [456, 271] on span "Patiess" at bounding box center [443, 274] width 30 height 12
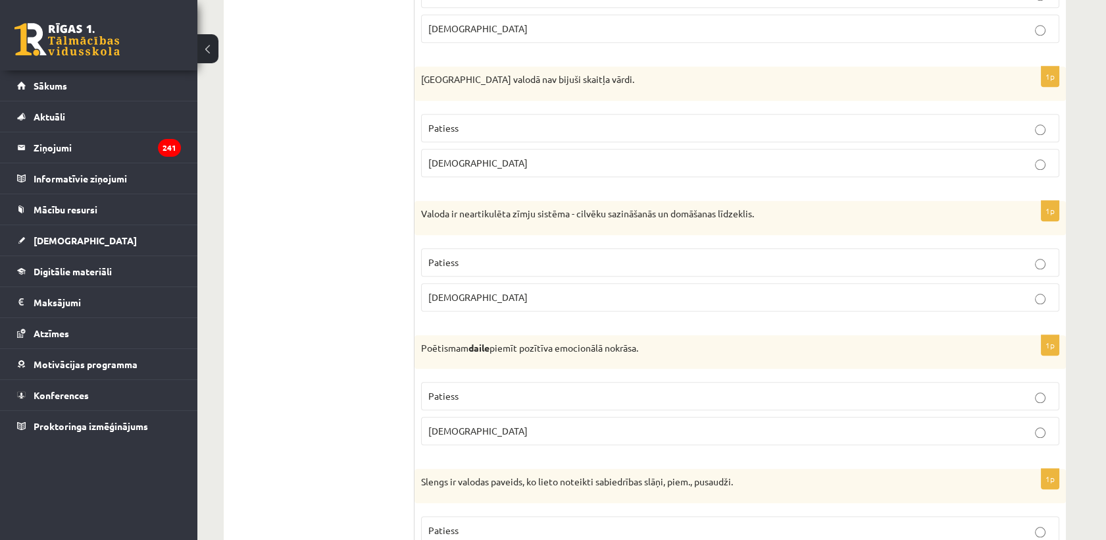
click at [454, 262] on p "Patiess" at bounding box center [740, 262] width 624 height 14
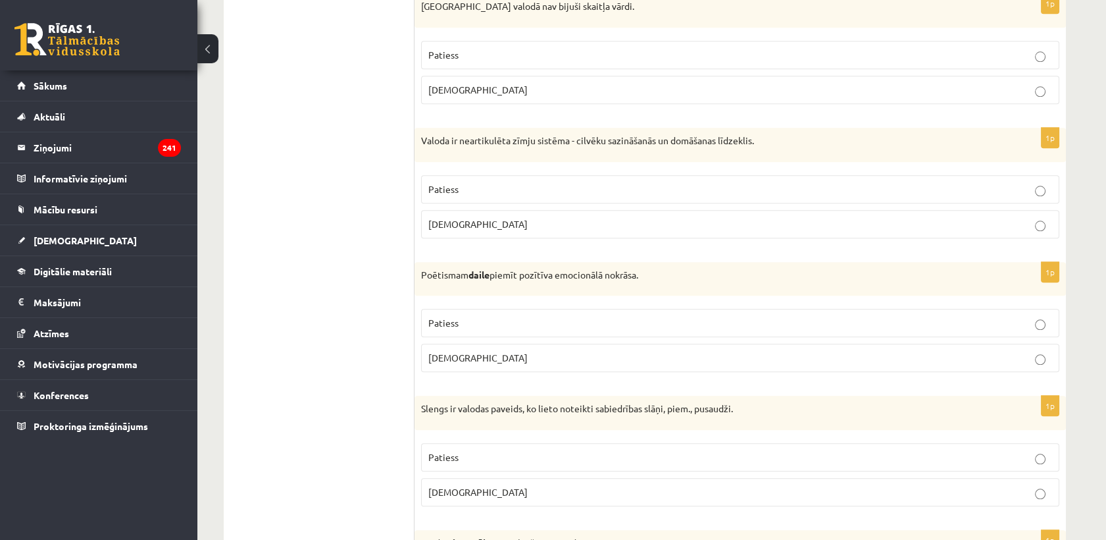
click at [448, 316] on span "Patiess" at bounding box center [443, 322] width 30 height 12
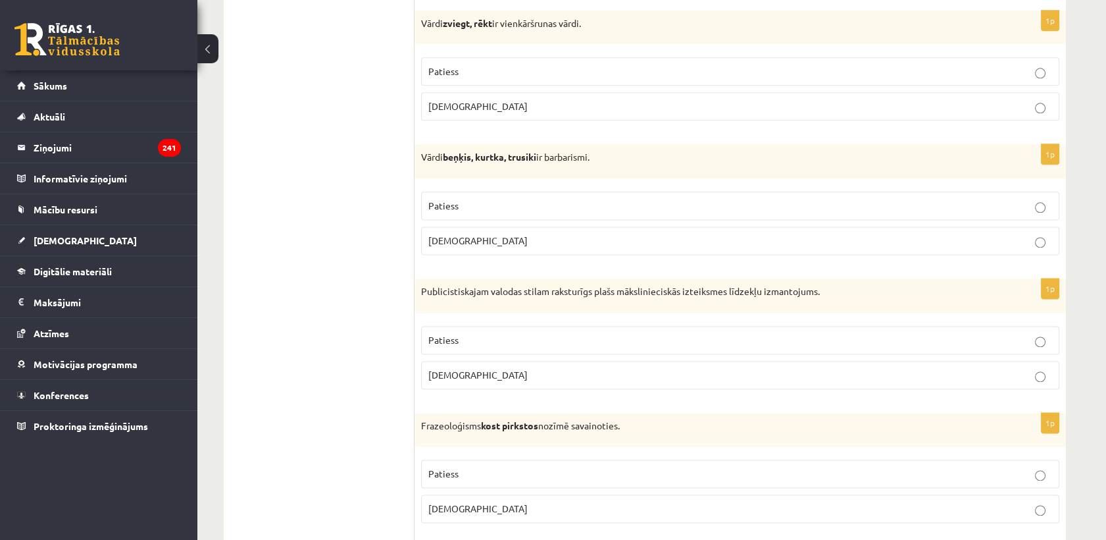
scroll to position [3808, 0]
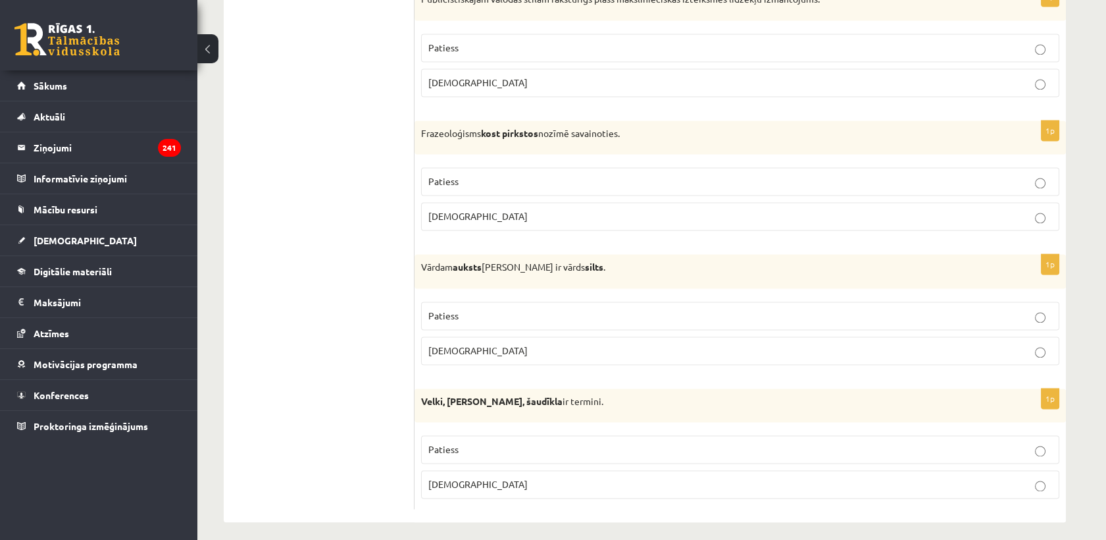
click at [454, 478] on span "Aplams" at bounding box center [477, 484] width 99 height 12
click at [470, 309] on p "Patiess" at bounding box center [740, 316] width 624 height 14
click at [474, 209] on p "Aplams" at bounding box center [740, 216] width 624 height 14
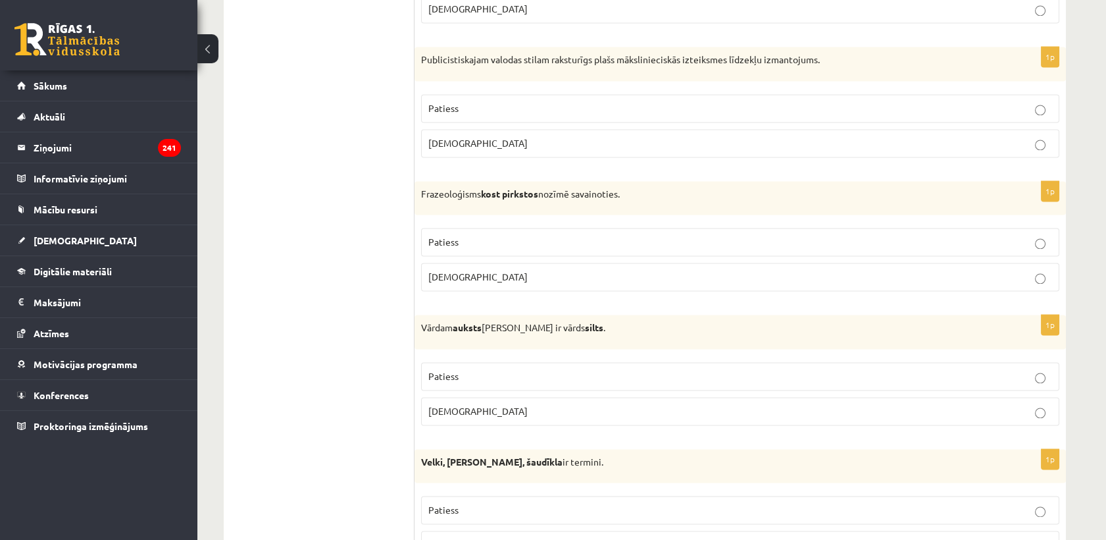
scroll to position [3662, 0]
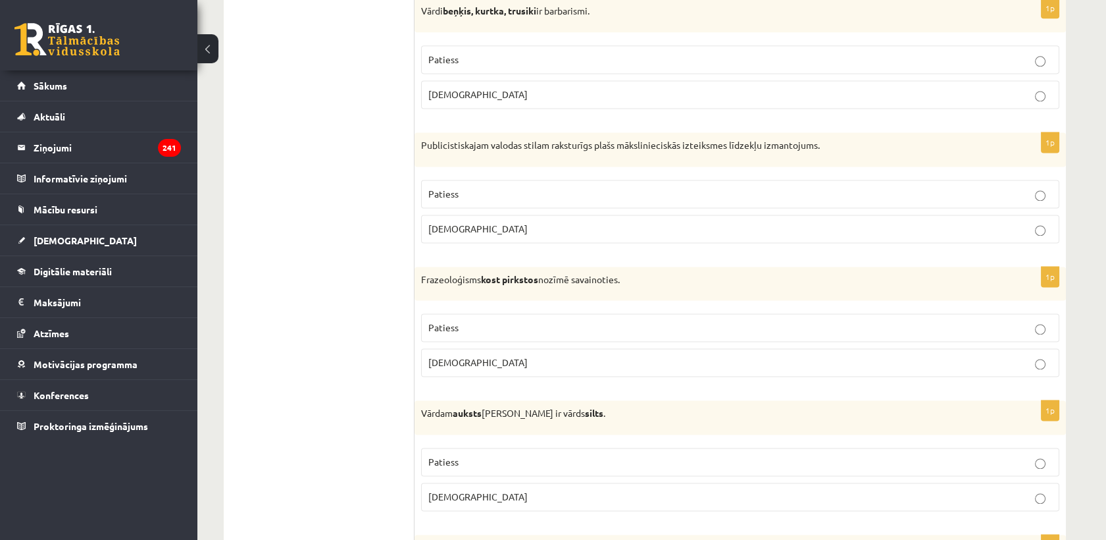
click at [465, 187] on p "Patiess" at bounding box center [740, 194] width 624 height 14
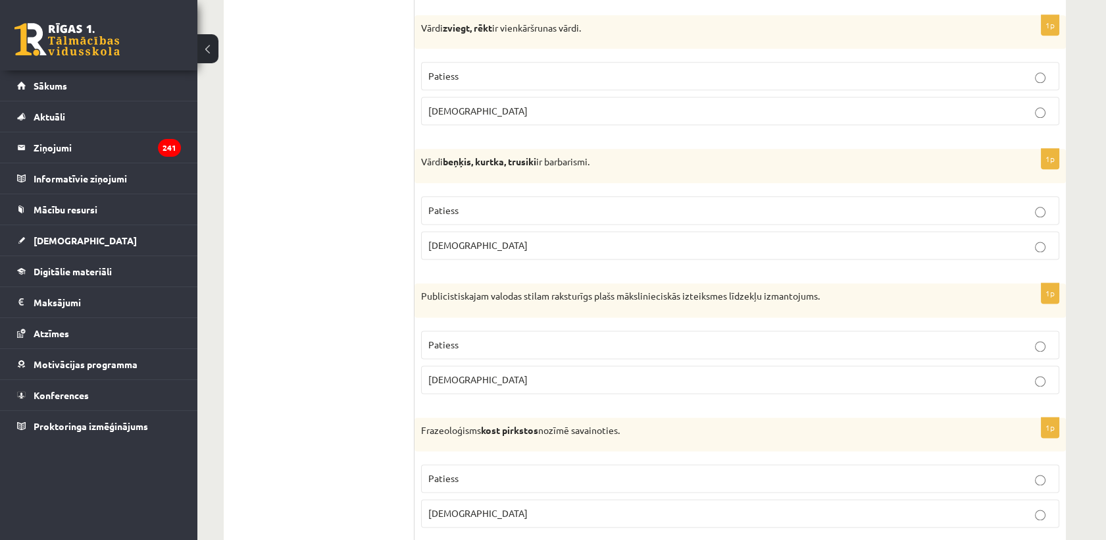
scroll to position [3443, 0]
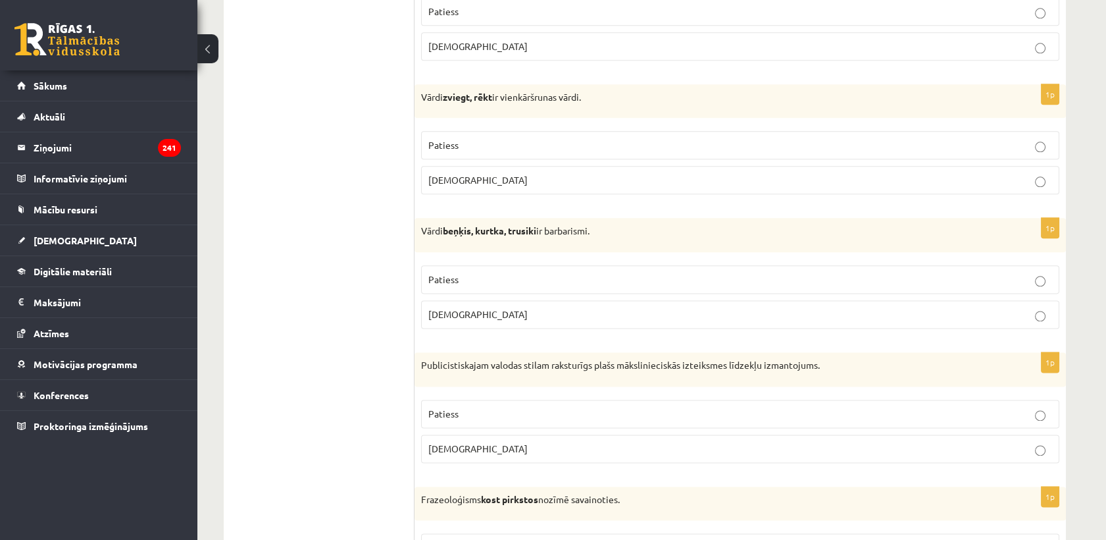
drag, startPoint x: 460, startPoint y: 269, endPoint x: 430, endPoint y: 198, distance: 77.0
click at [459, 272] on p "Patiess" at bounding box center [740, 279] width 624 height 14
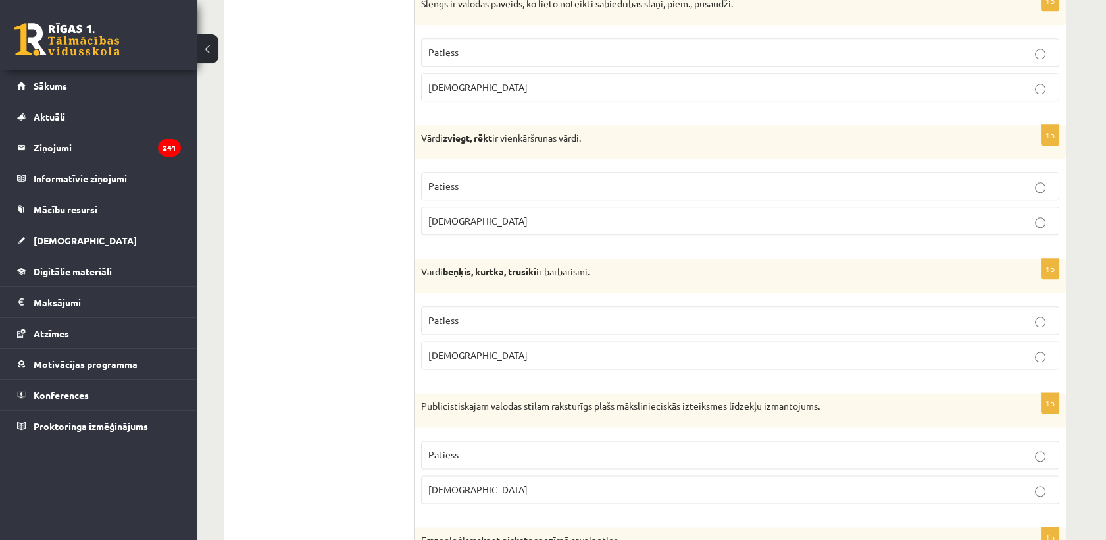
scroll to position [3370, 0]
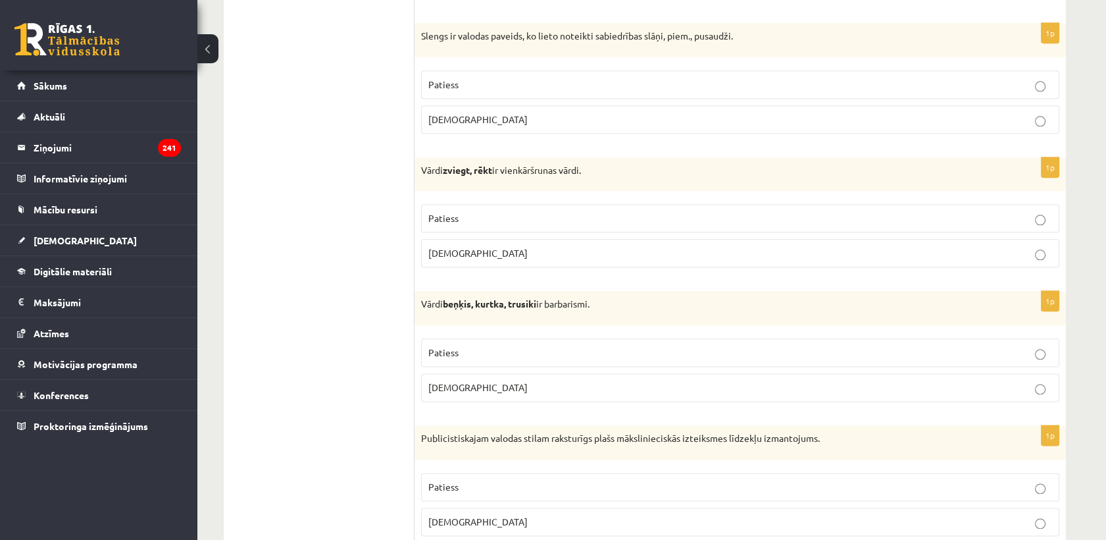
click at [446, 212] on span "Patiess" at bounding box center [443, 218] width 30 height 12
click at [479, 78] on p "Patiess" at bounding box center [740, 85] width 624 height 14
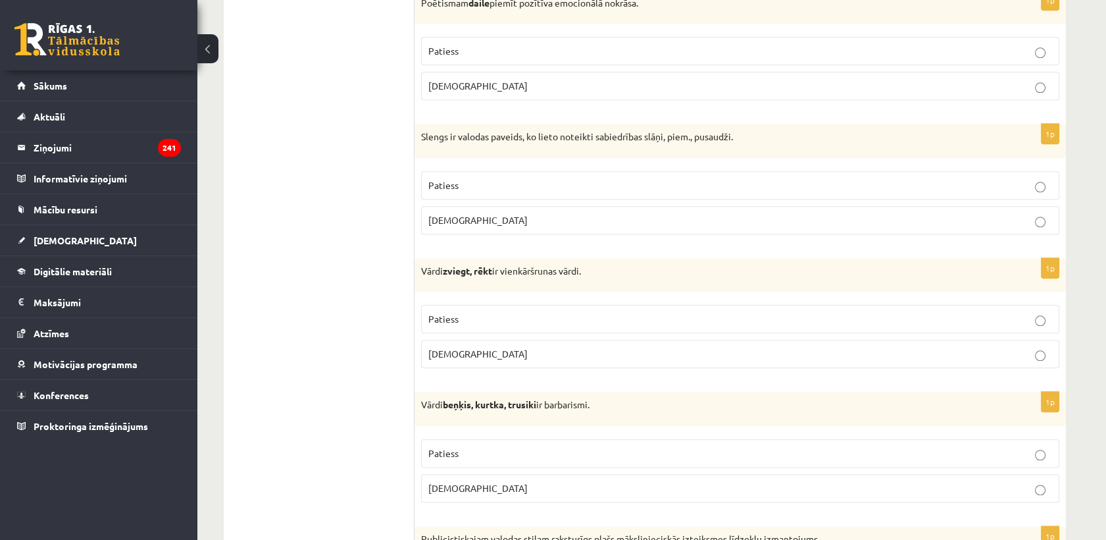
scroll to position [3150, 0]
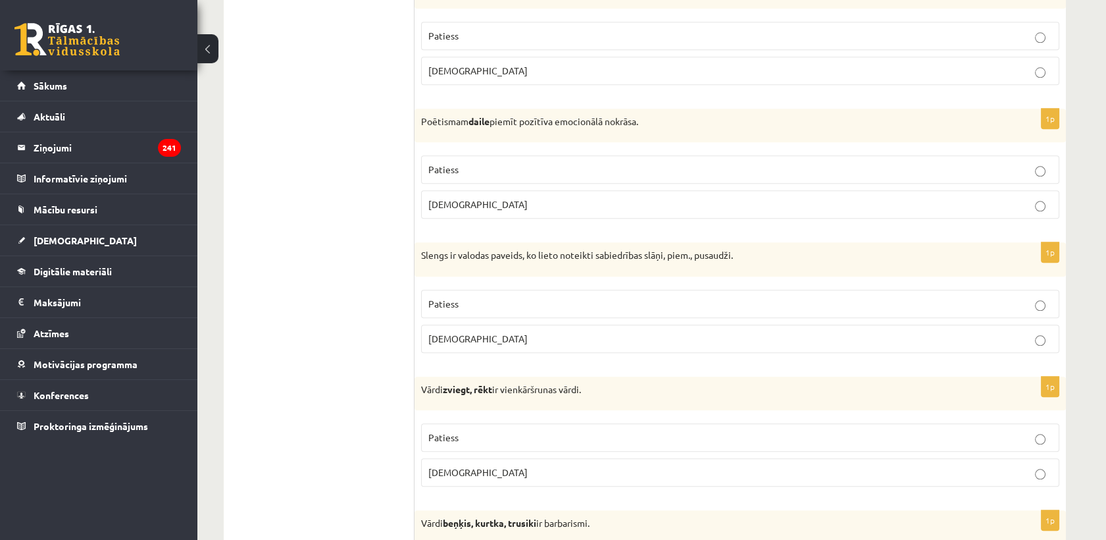
click at [463, 163] on p "Patiess" at bounding box center [740, 170] width 624 height 14
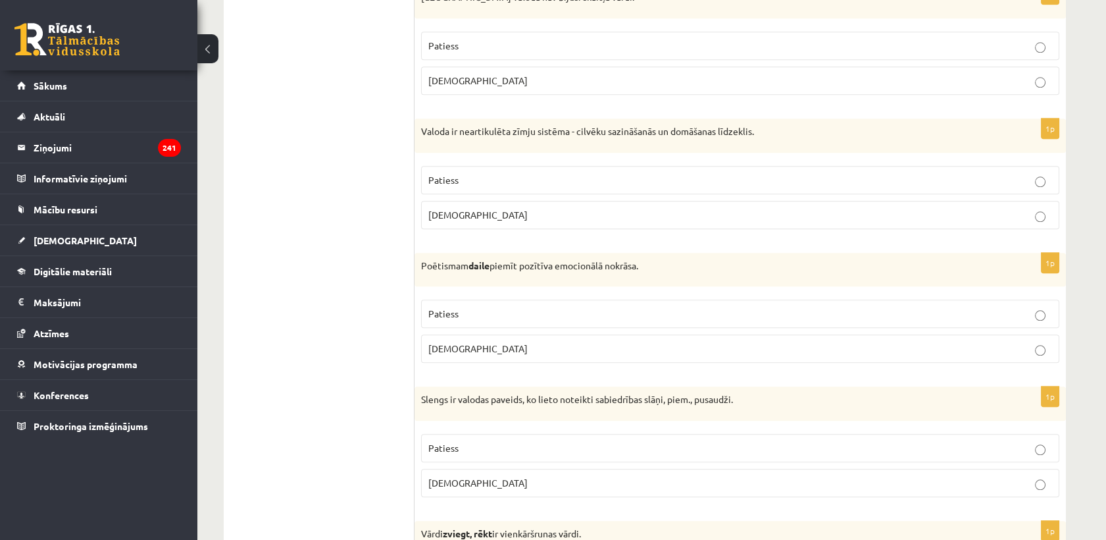
scroll to position [3004, 0]
click at [470, 214] on p "Aplams" at bounding box center [740, 217] width 624 height 14
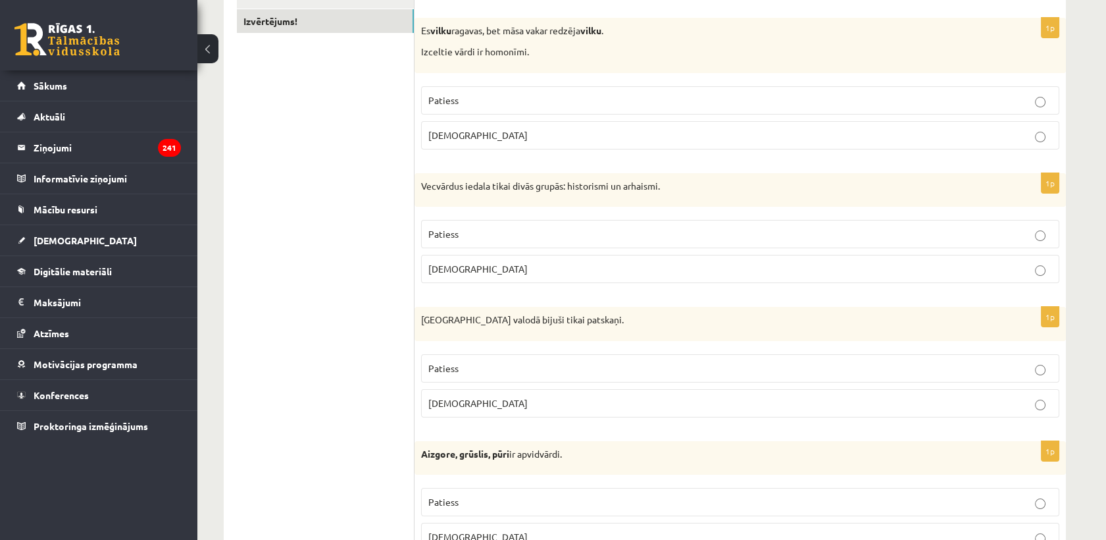
scroll to position [7, 0]
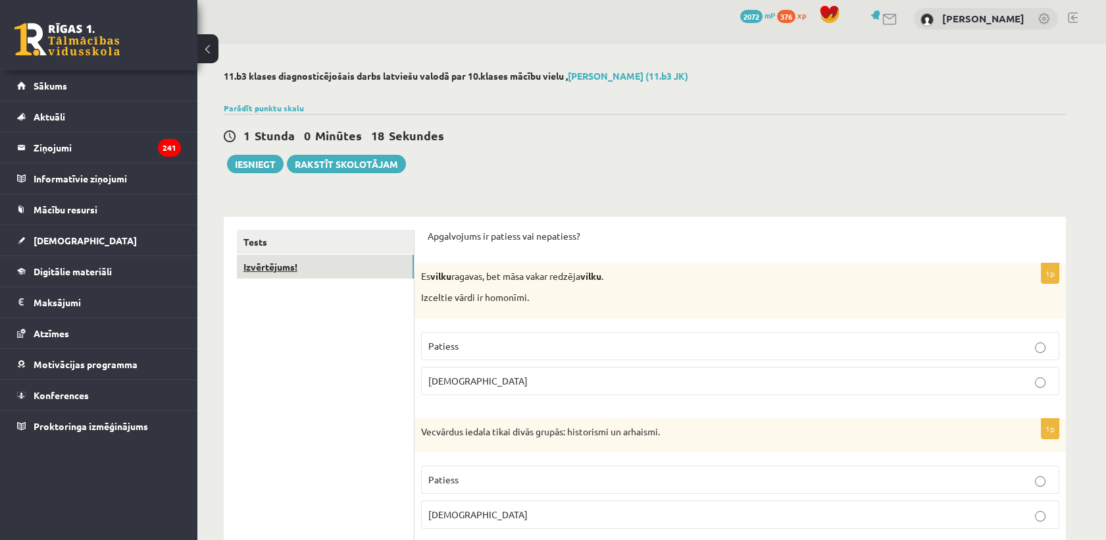
click at [316, 272] on link "Izvērtējums!" at bounding box center [325, 267] width 177 height 24
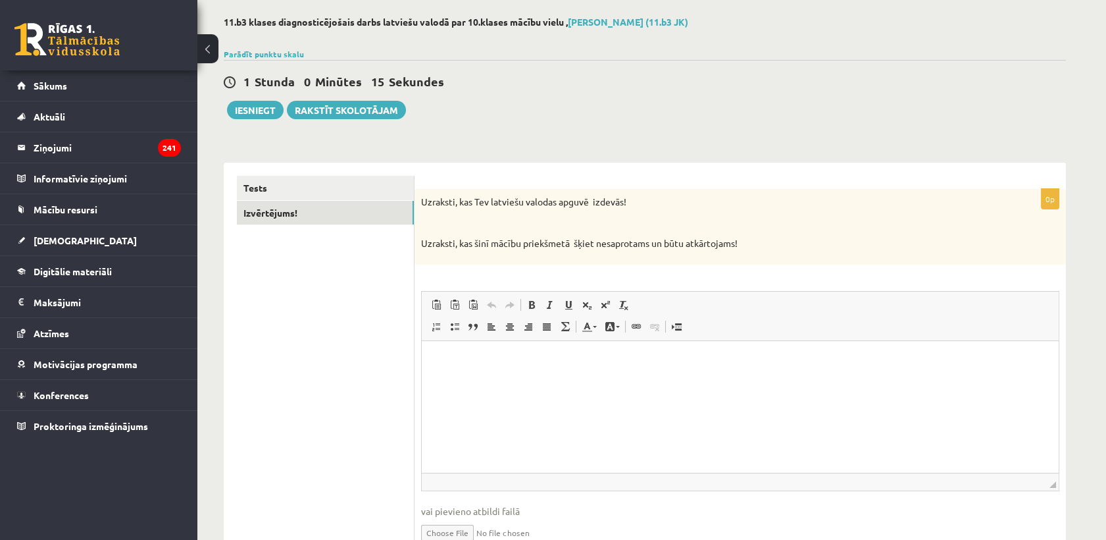
scroll to position [125, 0]
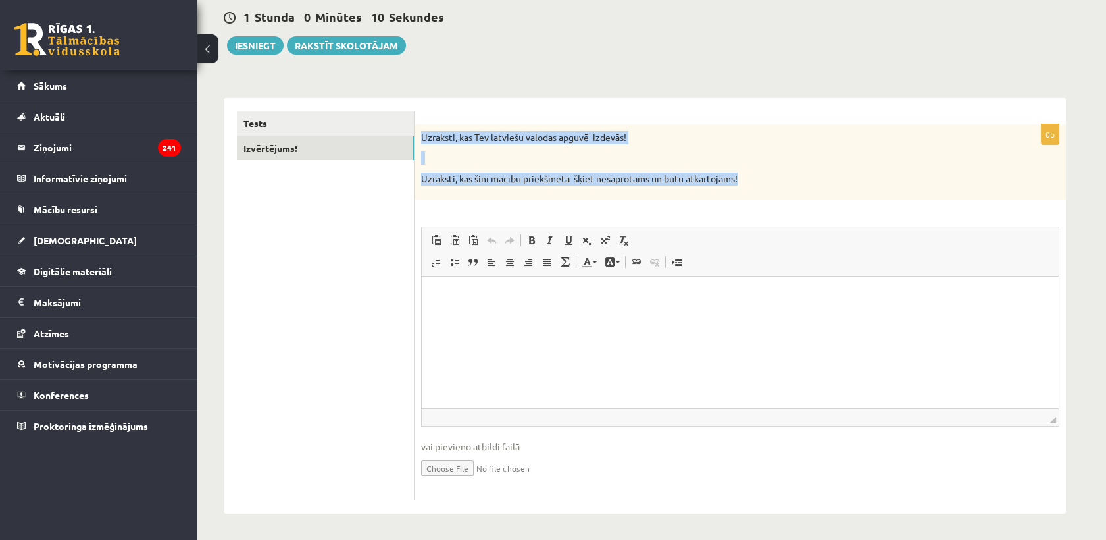
drag, startPoint x: 414, startPoint y: 132, endPoint x: 805, endPoint y: 182, distance: 393.9
click at [805, 182] on div "Uzraksti, kas Tev latviešu valodas apguvē izdevās! Uzraksti, kas šinī mācību pr…" at bounding box center [740, 162] width 651 height 76
copy div "Uzraksti, kas Tev latviešu valodas apguvē izdevās! Uzraksti, kas šinī mācību pr…"
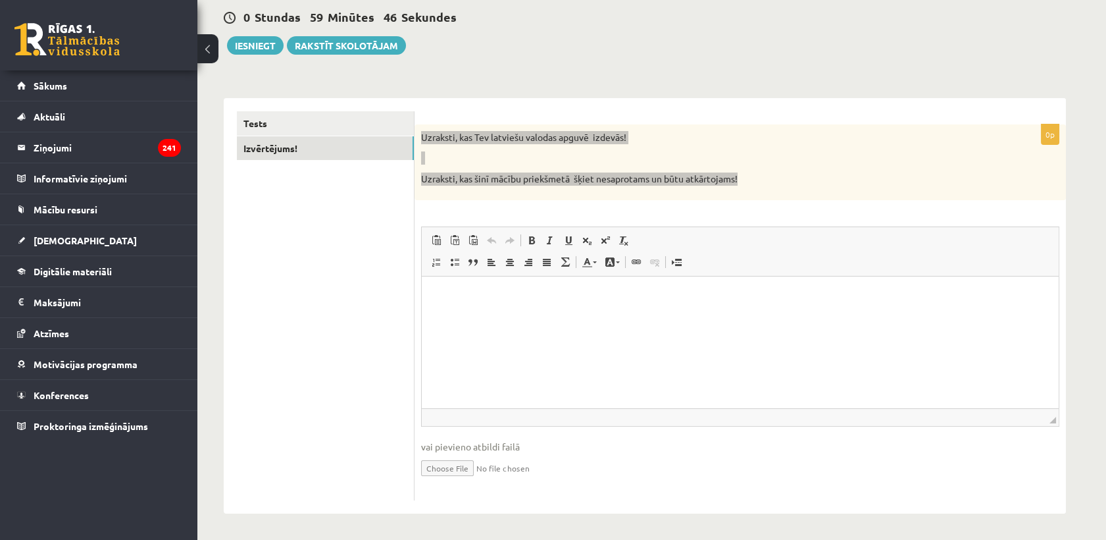
click at [475, 316] on html at bounding box center [740, 296] width 637 height 40
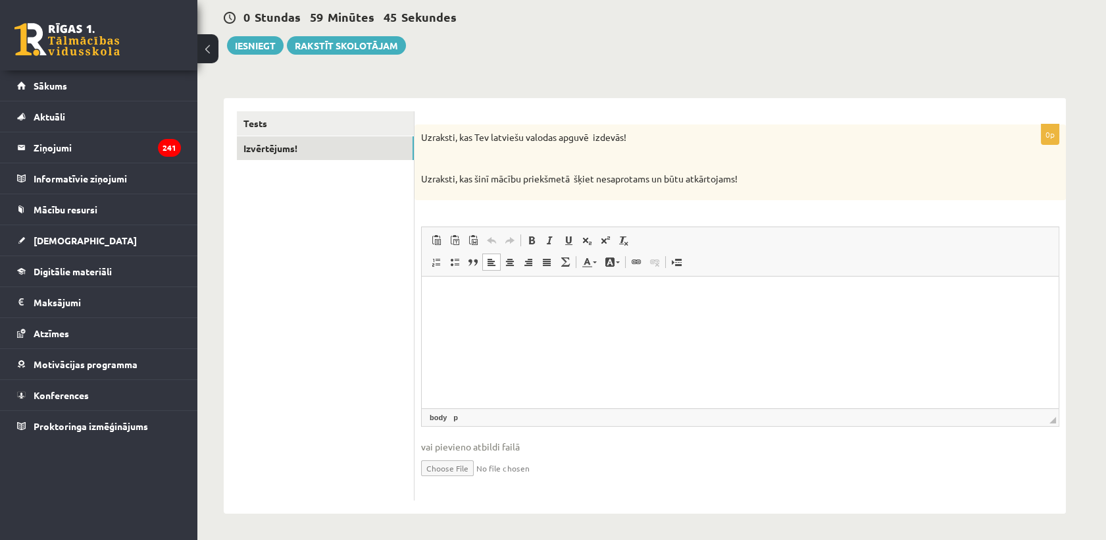
click at [512, 200] on div "0p Uzraksti, kas Tev latviešu valodas apguvē izdevās! Uzraksti, kas šinī mācību…" at bounding box center [740, 312] width 651 height 376
click at [438, 309] on html at bounding box center [740, 296] width 637 height 40
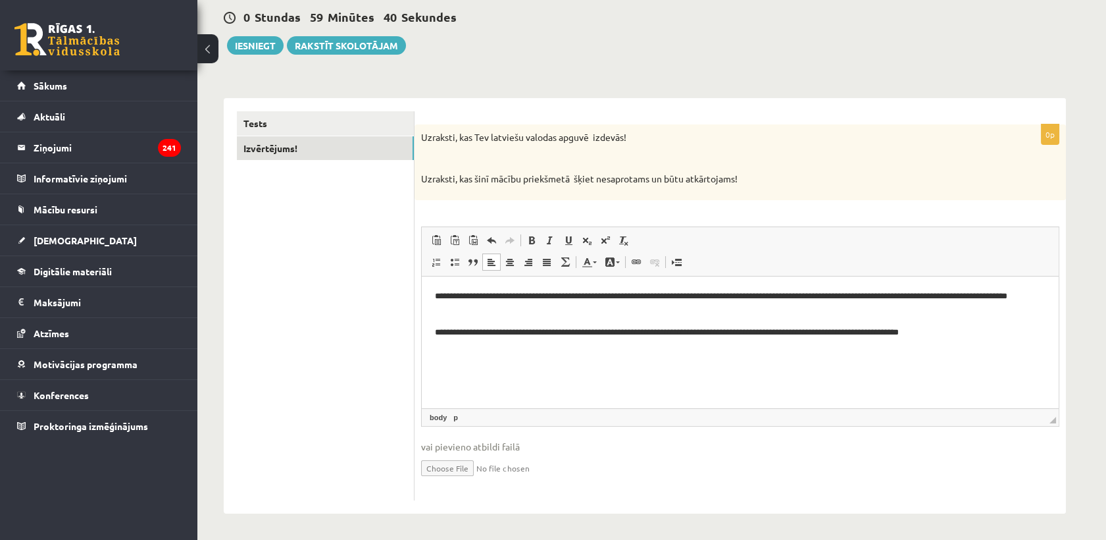
click at [436, 330] on p "**********" at bounding box center [740, 332] width 611 height 14
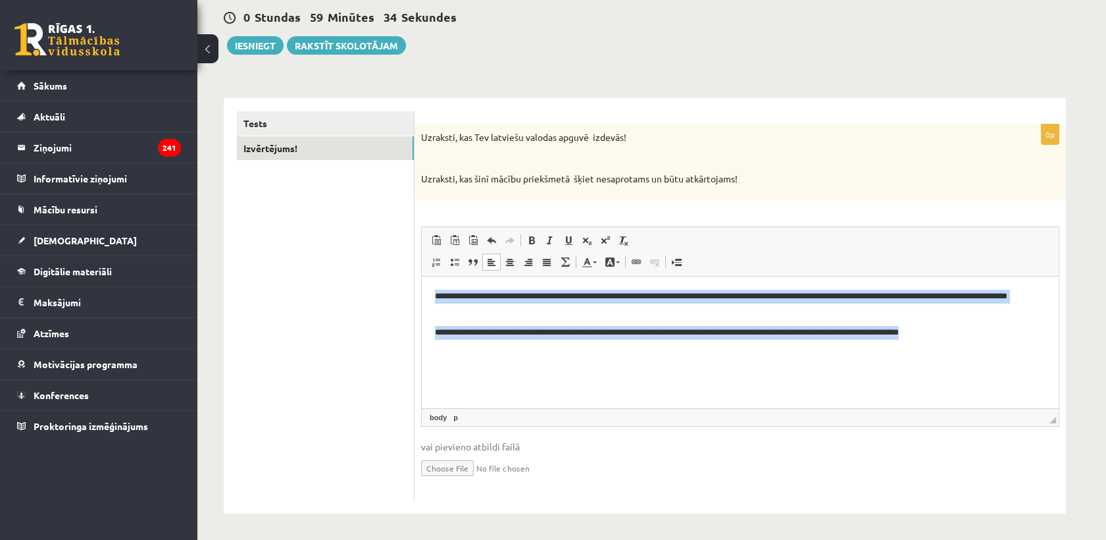
drag, startPoint x: 427, startPoint y: 293, endPoint x: 1536, endPoint y: 682, distance: 1175.5
click at [1059, 351] on html "**********" at bounding box center [740, 314] width 637 height 76
click at [505, 264] on span at bounding box center [510, 262] width 11 height 11
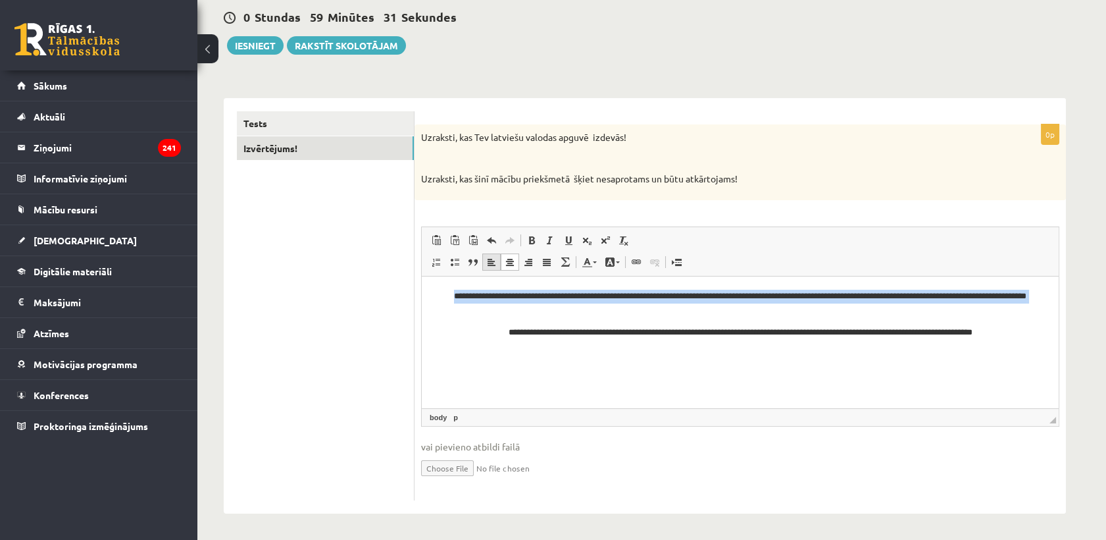
click at [493, 262] on span at bounding box center [491, 262] width 11 height 11
click at [436, 266] on span at bounding box center [436, 262] width 11 height 11
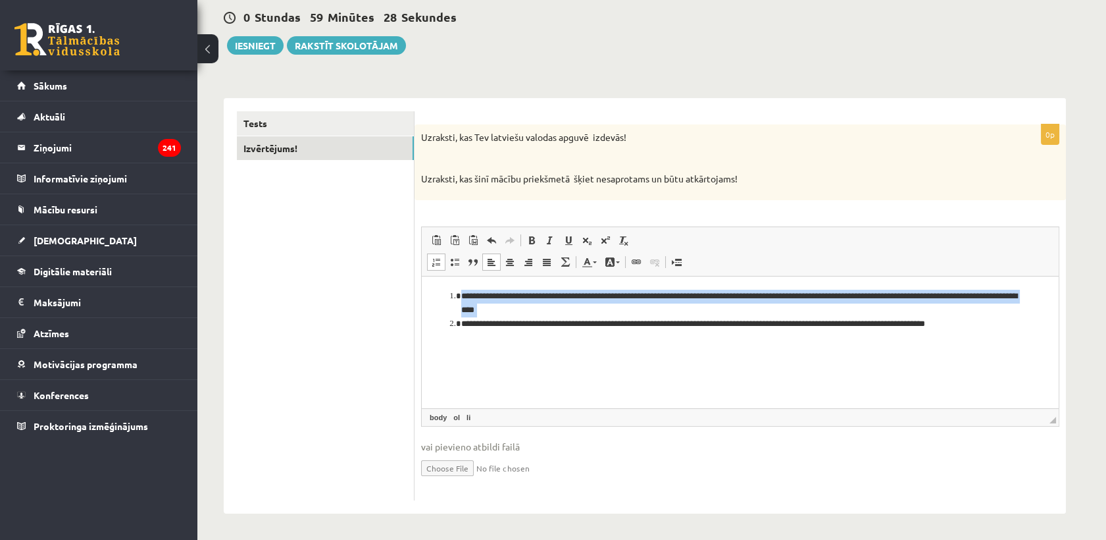
click at [484, 343] on html "**********" at bounding box center [740, 309] width 637 height 67
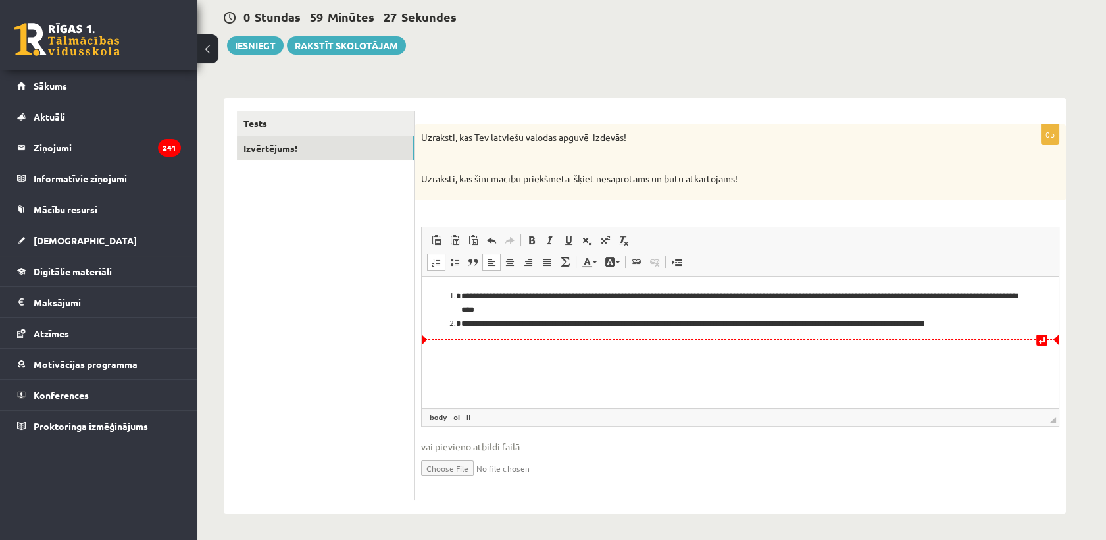
drag, startPoint x: 497, startPoint y: 380, endPoint x: 425, endPoint y: 349, distance: 78.1
click at [494, 343] on html "**********" at bounding box center [740, 309] width 637 height 67
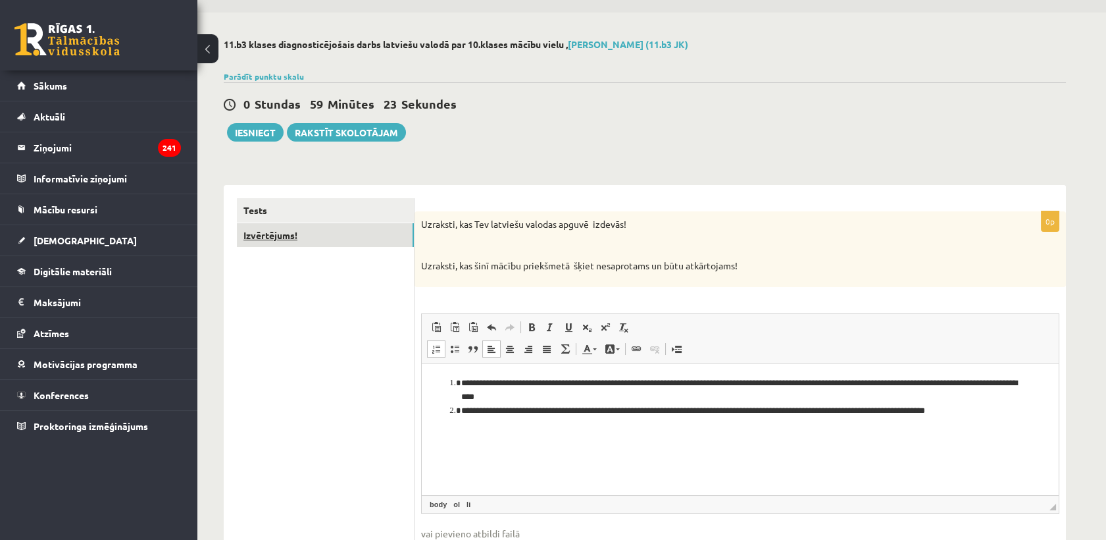
scroll to position [73, 0]
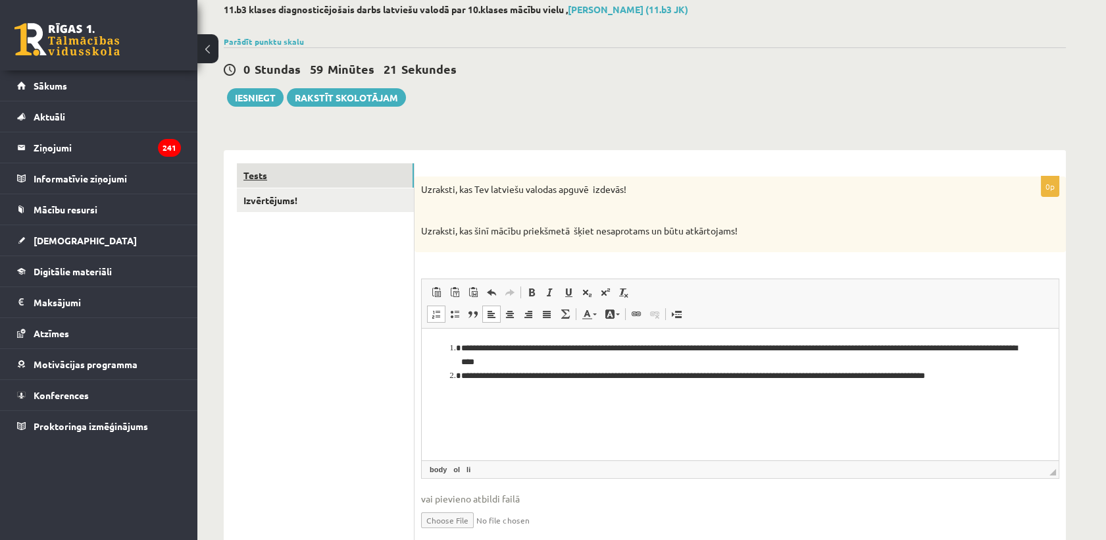
click at [343, 176] on link "Tests" at bounding box center [325, 175] width 177 height 24
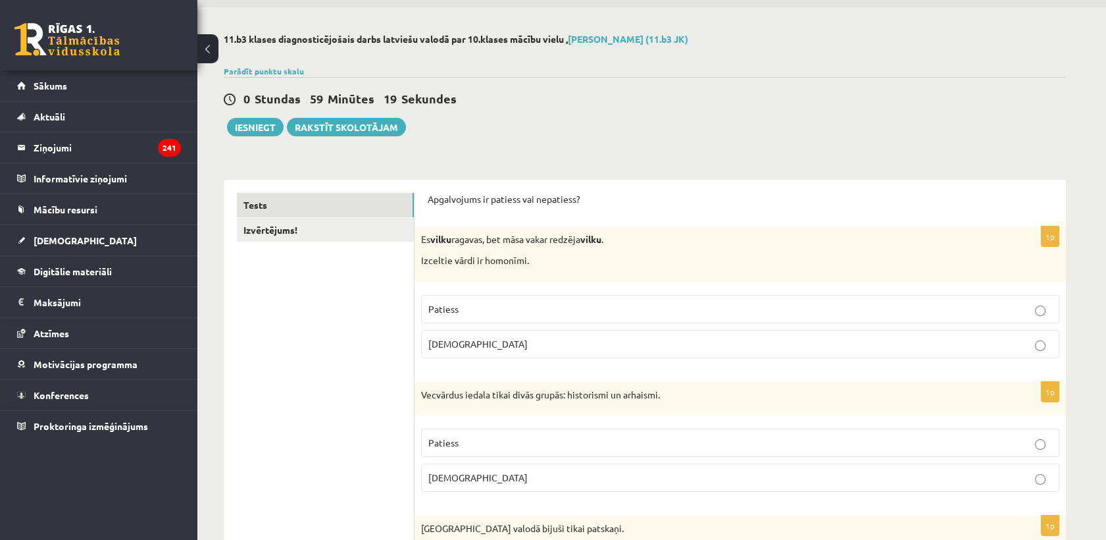
scroll to position [0, 0]
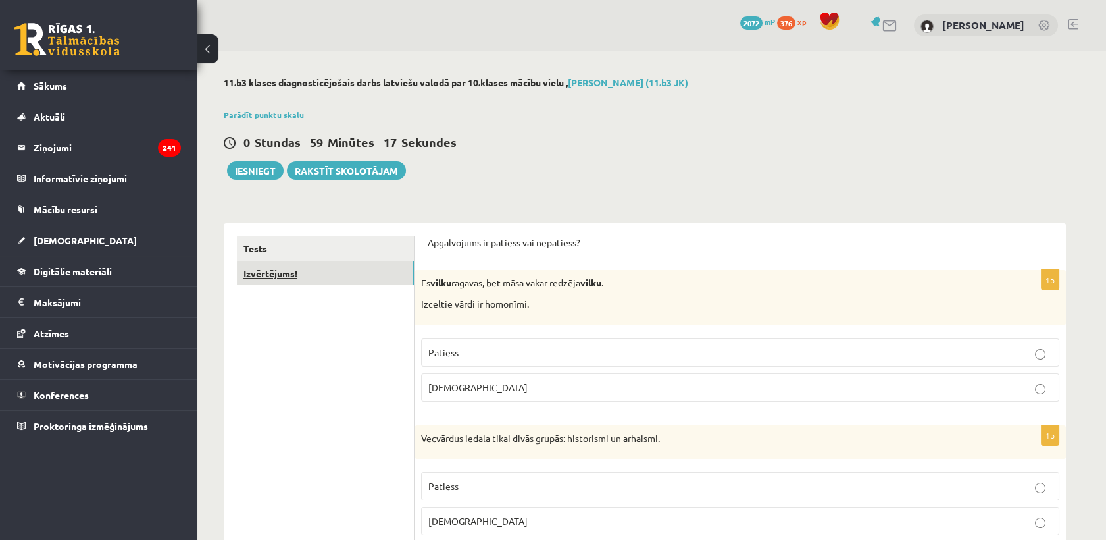
click at [333, 273] on link "Izvērtējums!" at bounding box center [325, 273] width 177 height 24
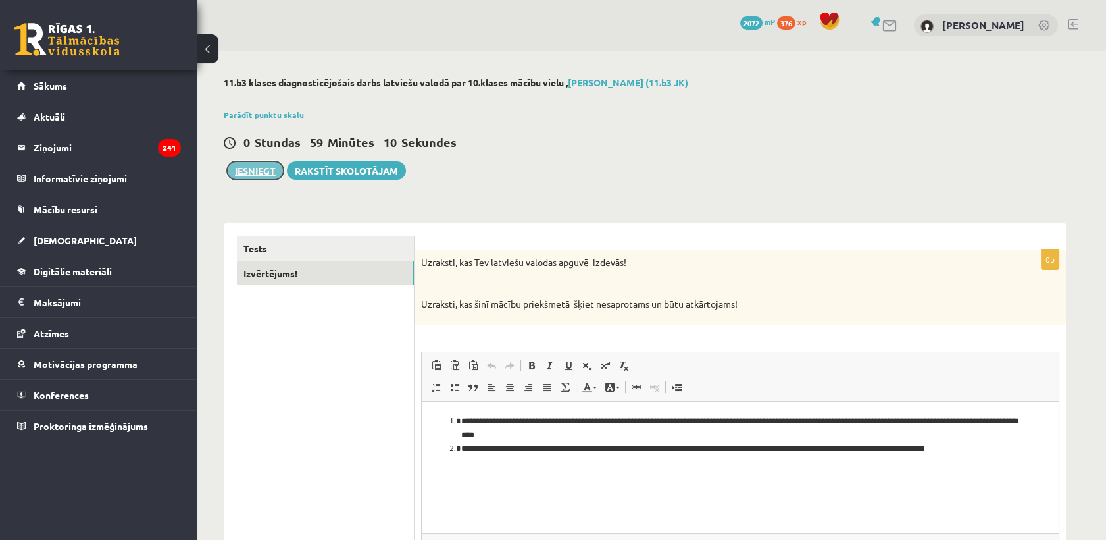
click at [268, 175] on button "Iesniegt" at bounding box center [255, 170] width 57 height 18
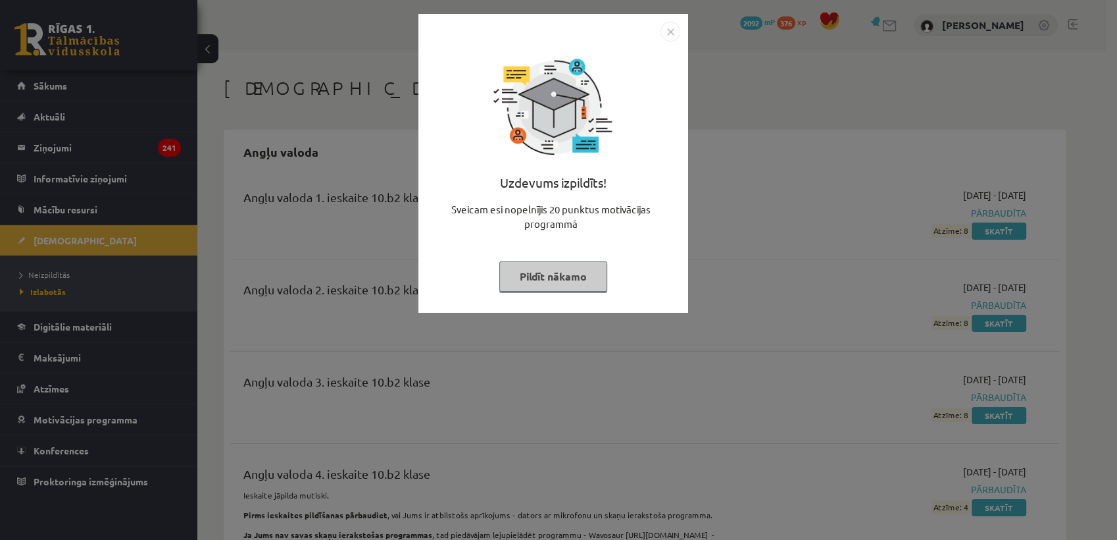
click at [532, 276] on button "Pildīt nākamo" at bounding box center [553, 276] width 108 height 30
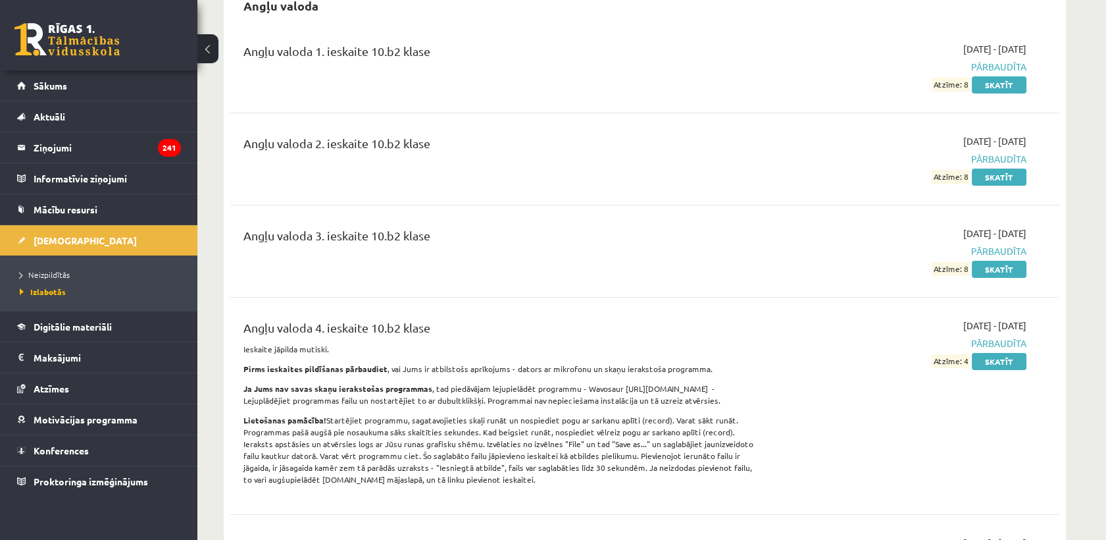
scroll to position [292, 0]
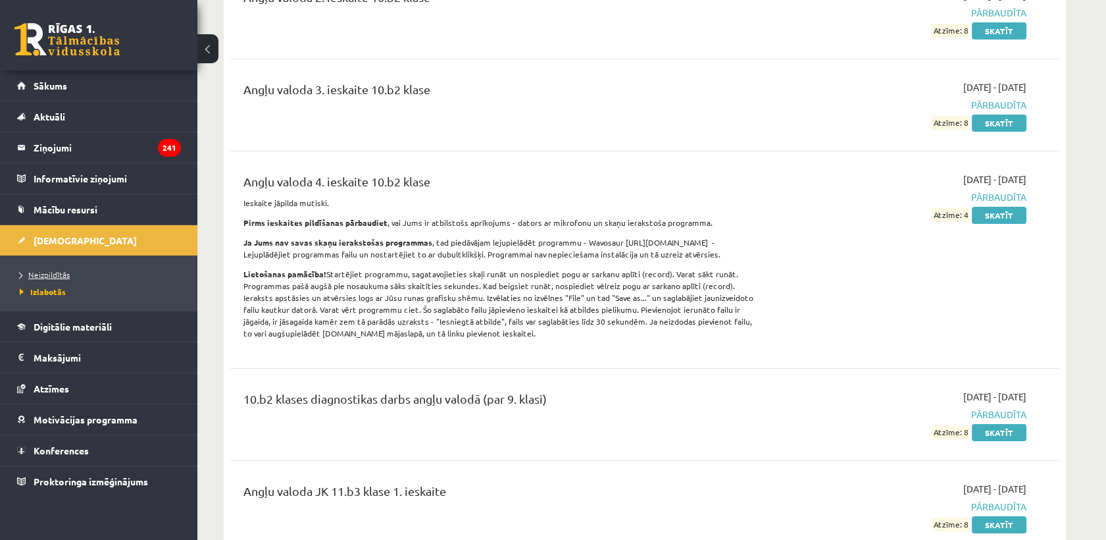
click at [97, 274] on link "Neizpildītās" at bounding box center [102, 274] width 164 height 12
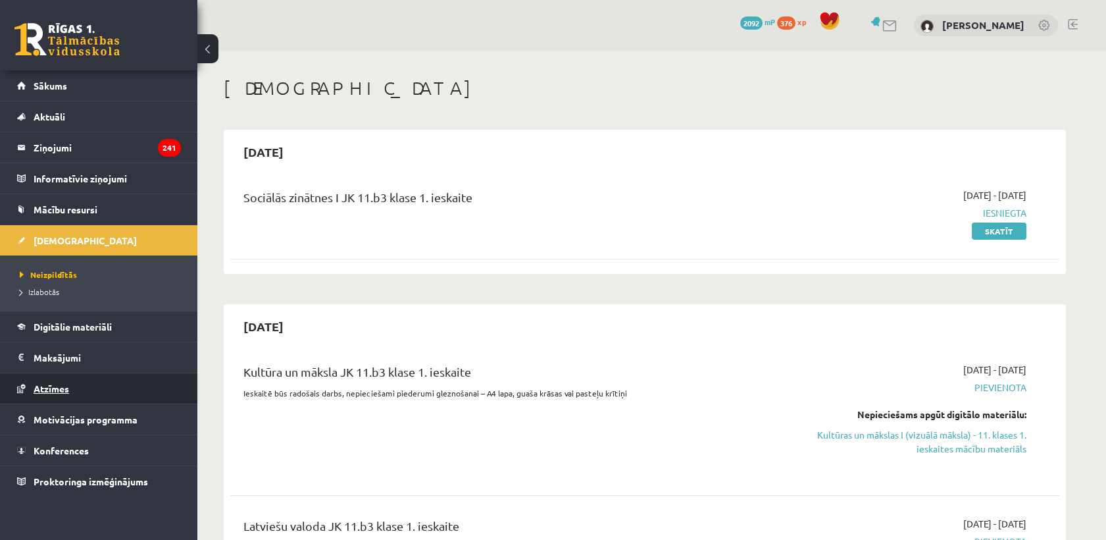
click at [64, 392] on span "Atzīmes" at bounding box center [52, 388] width 36 height 12
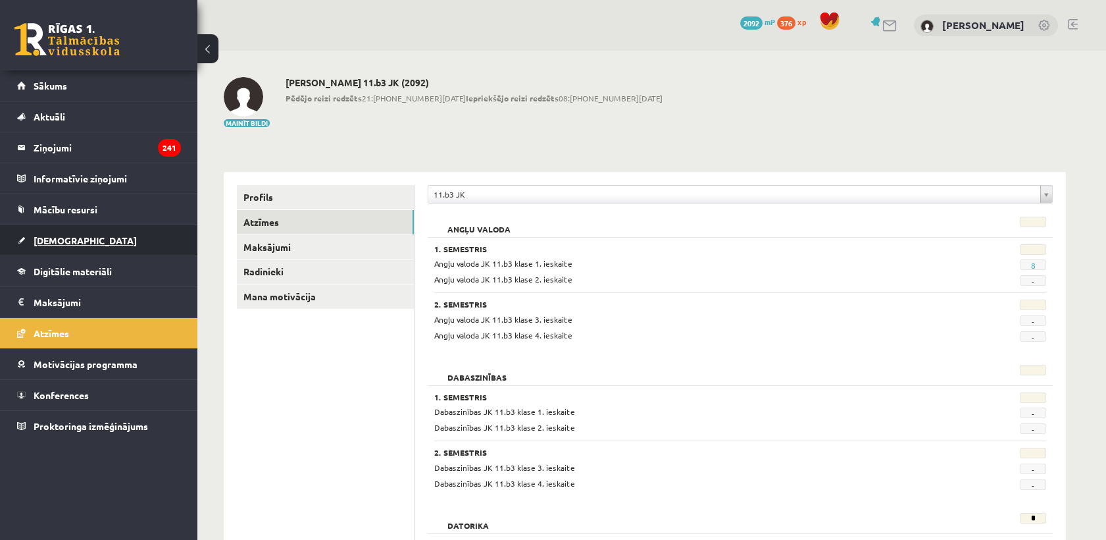
click at [66, 249] on link "[DEMOGRAPHIC_DATA]" at bounding box center [99, 240] width 164 height 30
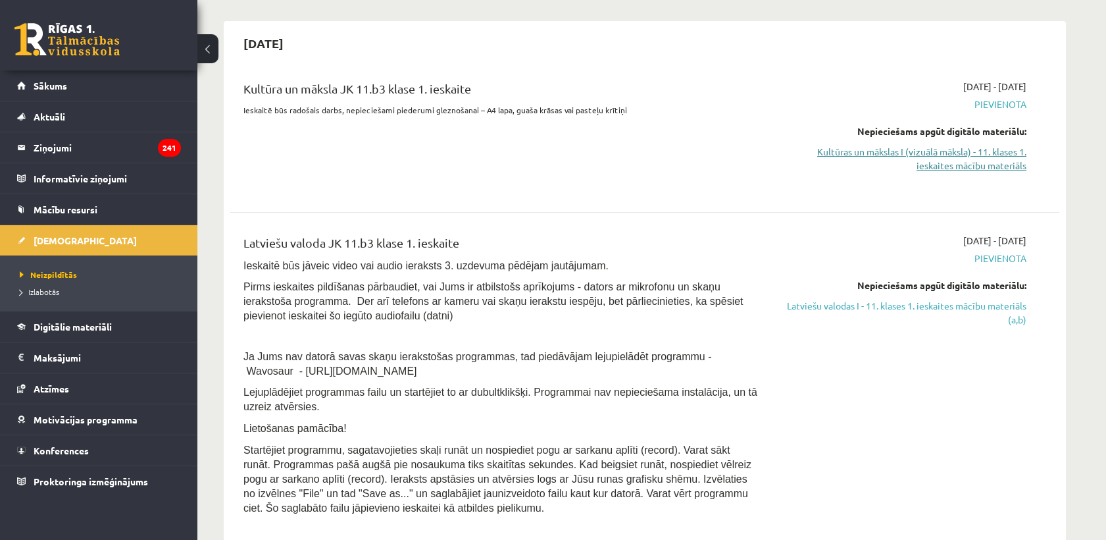
scroll to position [292, 0]
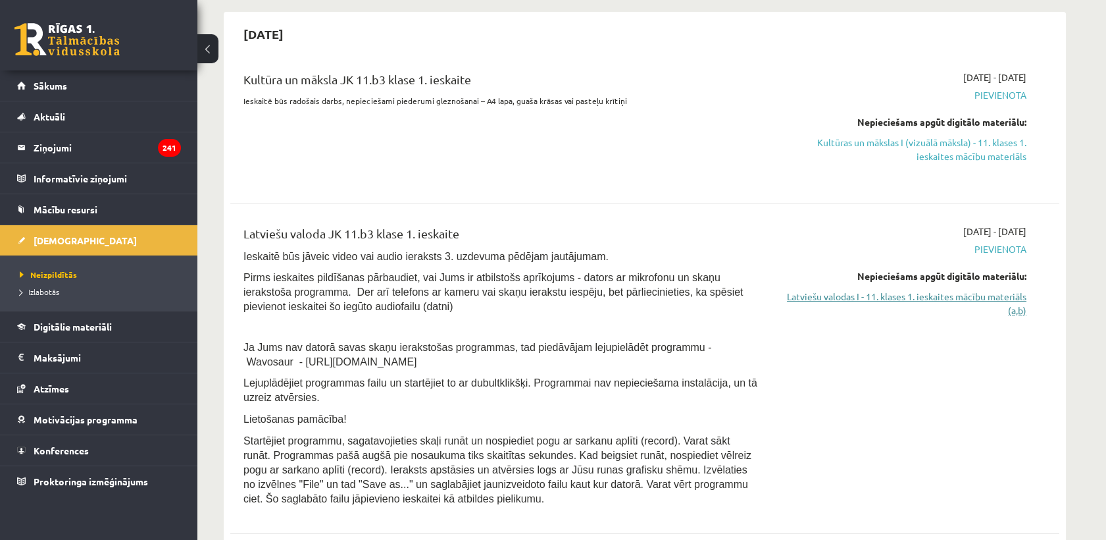
click at [945, 298] on link "Latviešu valodas I - 11. klases 1. ieskaites mācību materiāls (a,b)" at bounding box center [902, 304] width 248 height 28
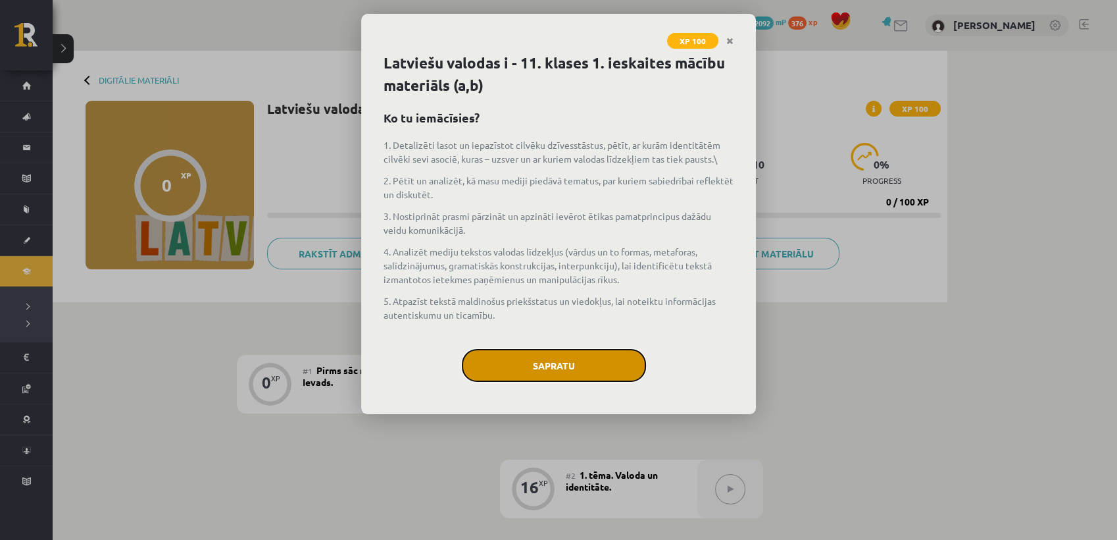
click at [560, 353] on button "Sapratu" at bounding box center [554, 365] width 184 height 33
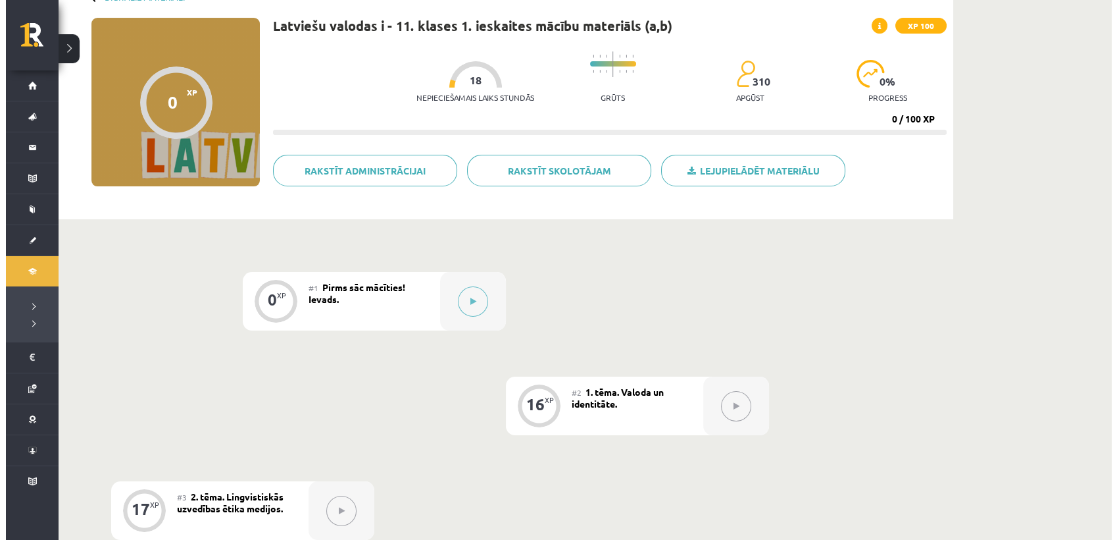
scroll to position [146, 0]
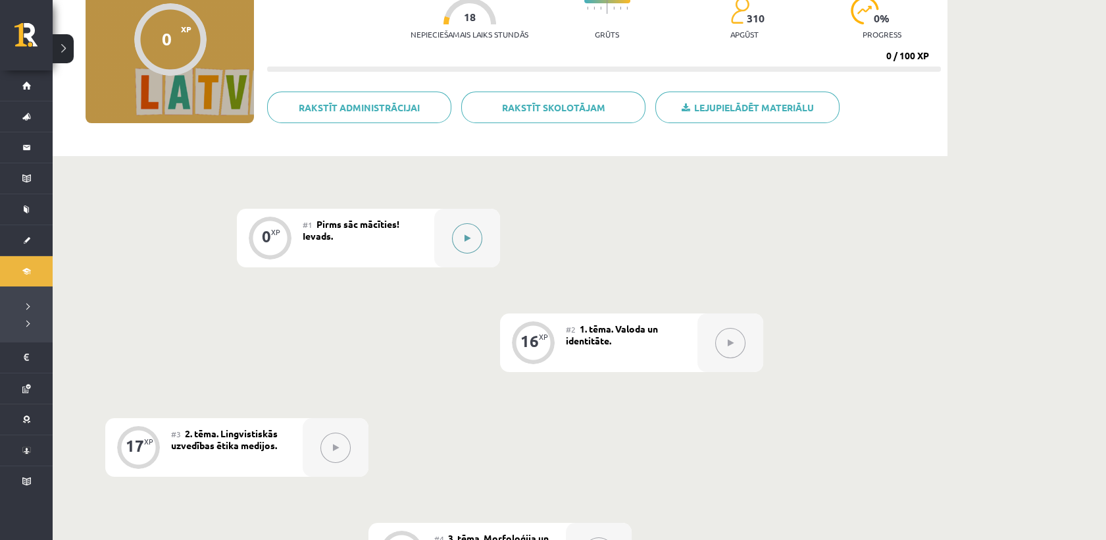
click at [461, 240] on button at bounding box center [467, 238] width 30 height 30
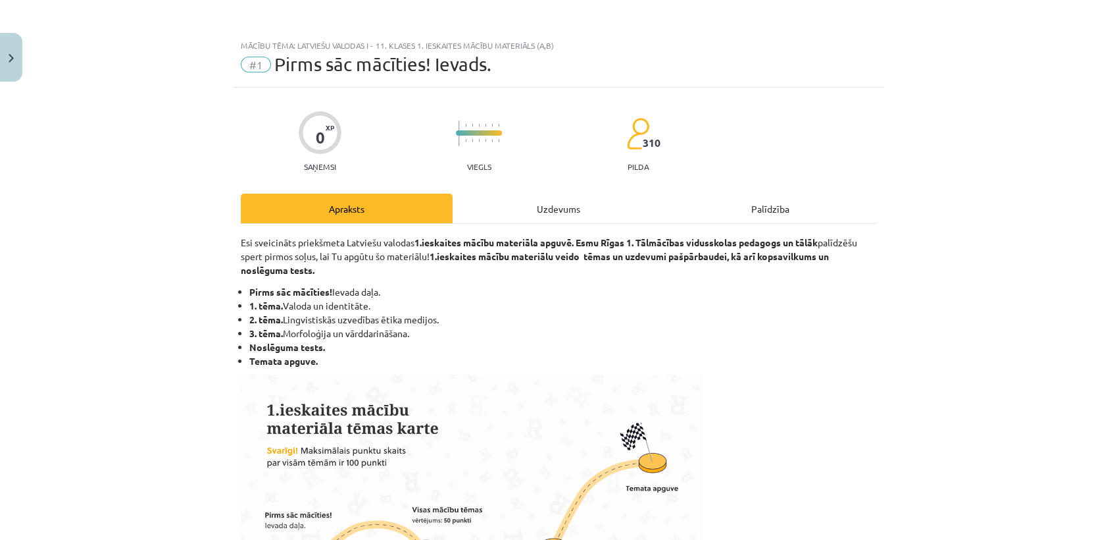
click at [570, 209] on div "Uzdevums" at bounding box center [559, 208] width 212 height 30
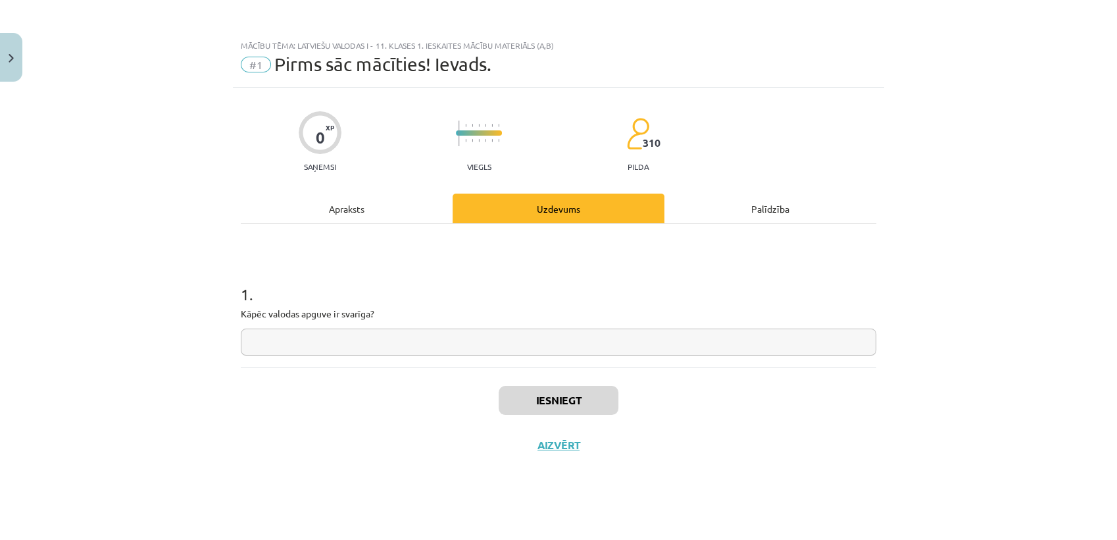
click at [417, 340] on input "text" at bounding box center [559, 341] width 636 height 27
drag, startPoint x: 241, startPoint y: 311, endPoint x: 411, endPoint y: 318, distance: 169.3
click at [411, 318] on p "Kāpēc valodas apguve ir svarīga?" at bounding box center [559, 314] width 636 height 14
copy p "Kāpēc valodas apguve ir svarīga?"
click at [376, 340] on input "text" at bounding box center [559, 341] width 636 height 27
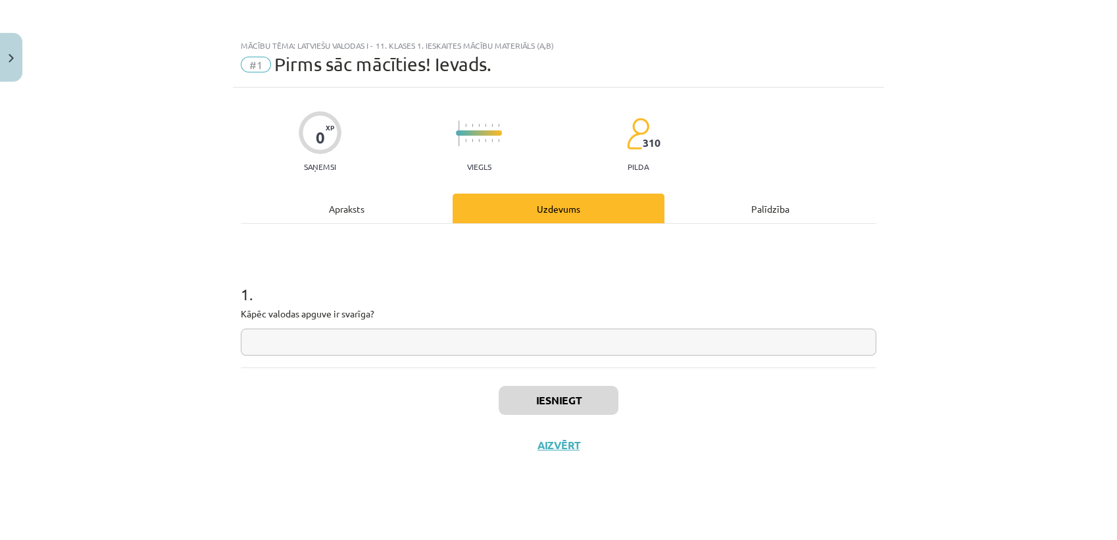
paste input "**********"
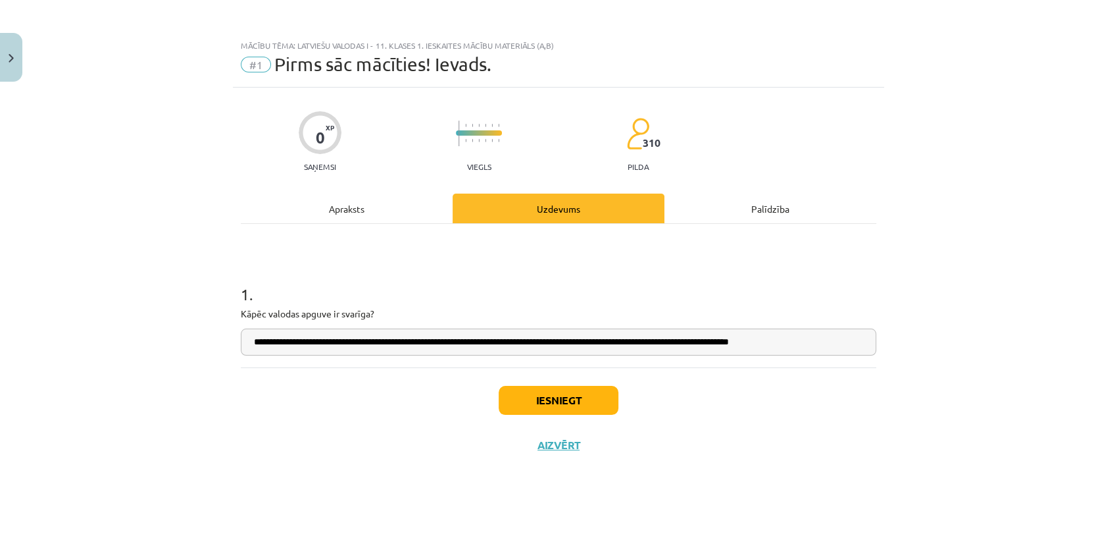
type input "**********"
click at [531, 397] on button "Iesniegt" at bounding box center [559, 400] width 120 height 29
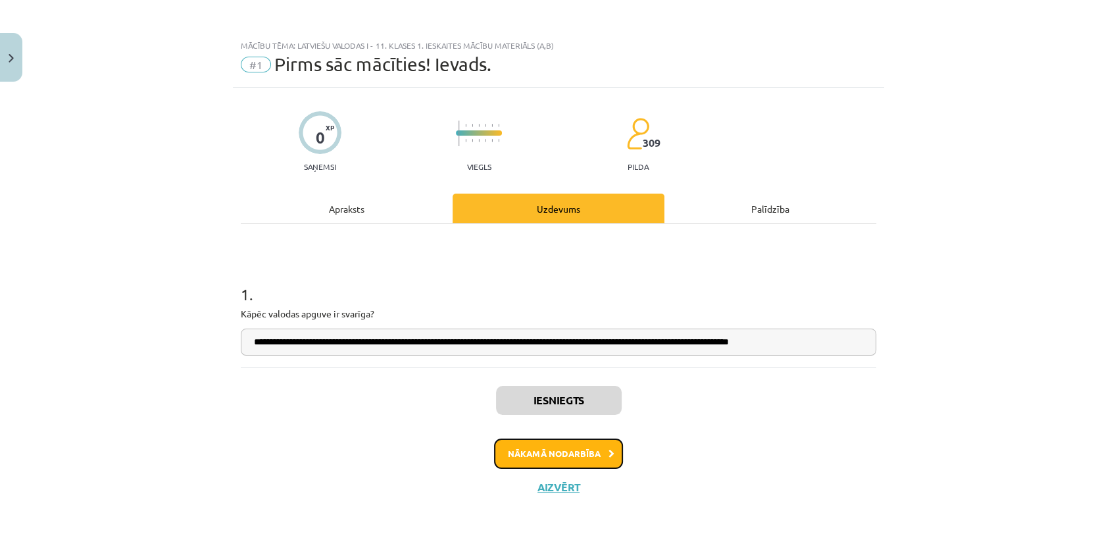
click at [554, 458] on button "Nākamā nodarbība" at bounding box center [558, 453] width 129 height 30
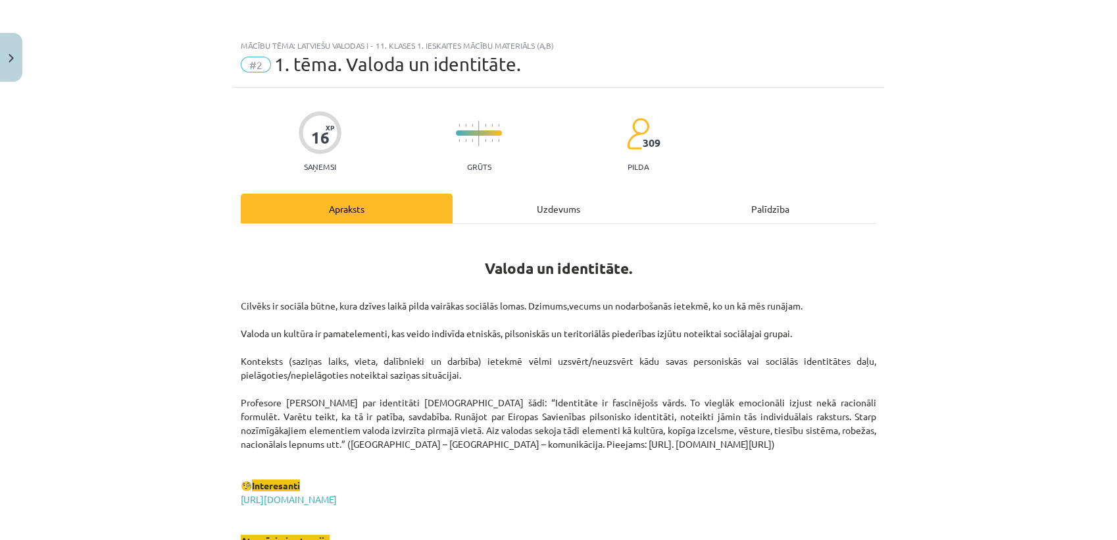
scroll to position [1, 0]
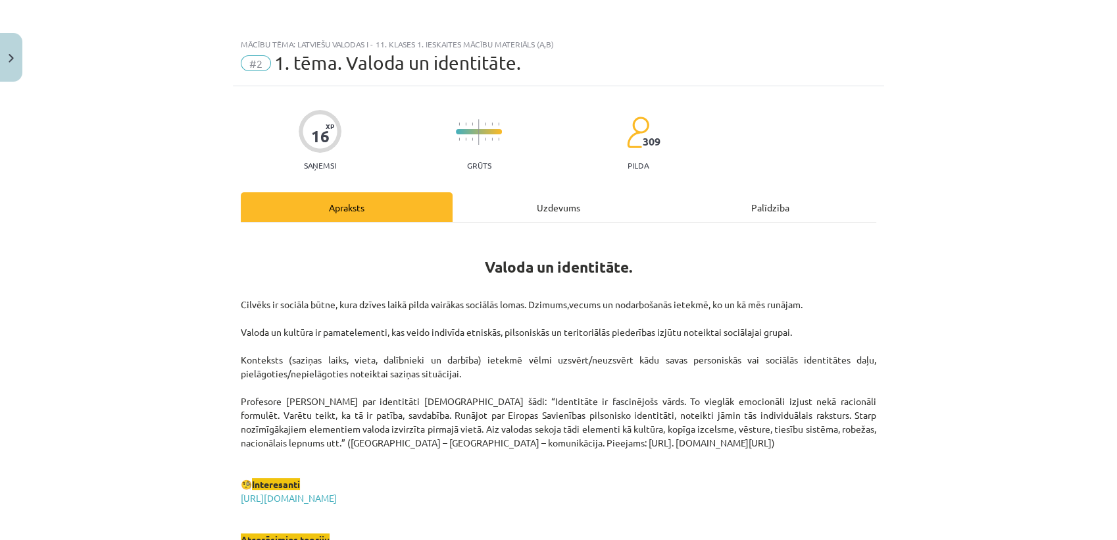
click at [531, 198] on div "Uzdevums" at bounding box center [559, 207] width 212 height 30
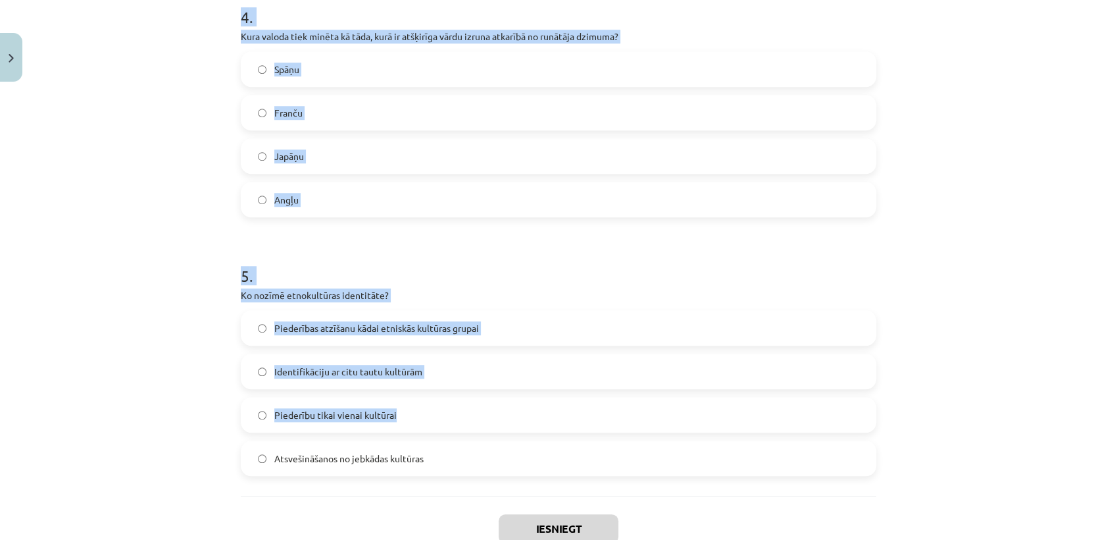
scroll to position [1141, 0]
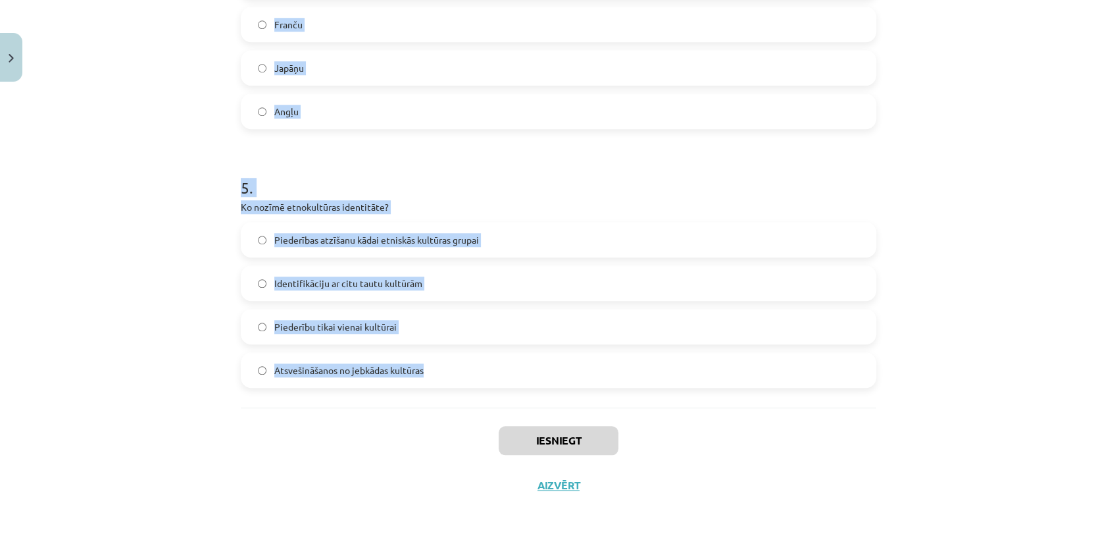
drag, startPoint x: 230, startPoint y: 213, endPoint x: 452, endPoint y: 355, distance: 264.3
copy form "Kas ir viena no pazīstamākajām ģeogrāfiskās identitātes pazīmēm? Reģionālā dial…"
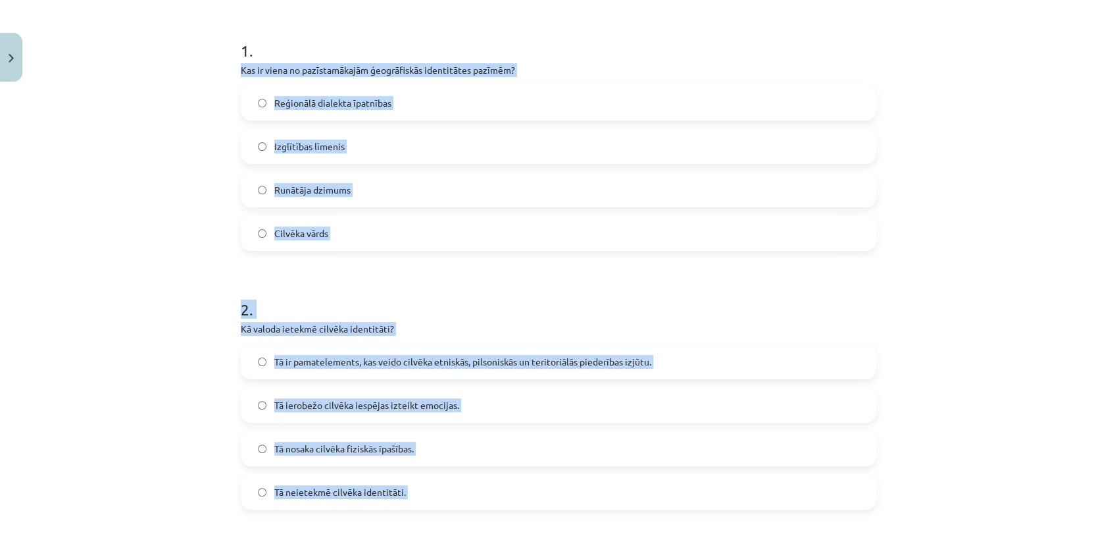
scroll to position [219, 0]
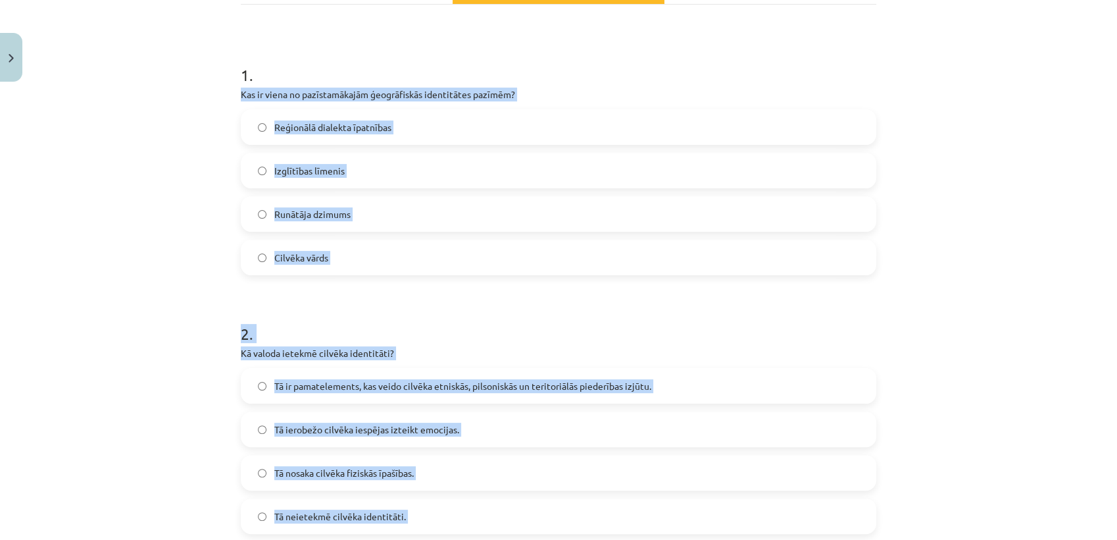
click at [286, 92] on p "Kas ir viena no pazīstamākajām ģeogrāfiskās identitātes pazīmēm?" at bounding box center [559, 95] width 636 height 14
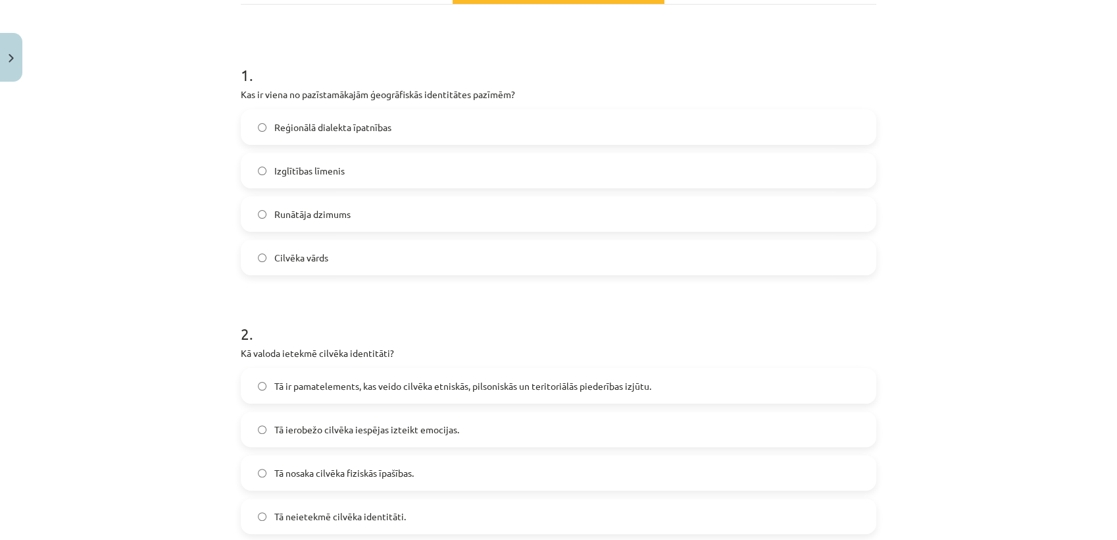
click at [317, 128] on span "Reģionālā dialekta īpatnības" at bounding box center [332, 127] width 117 height 14
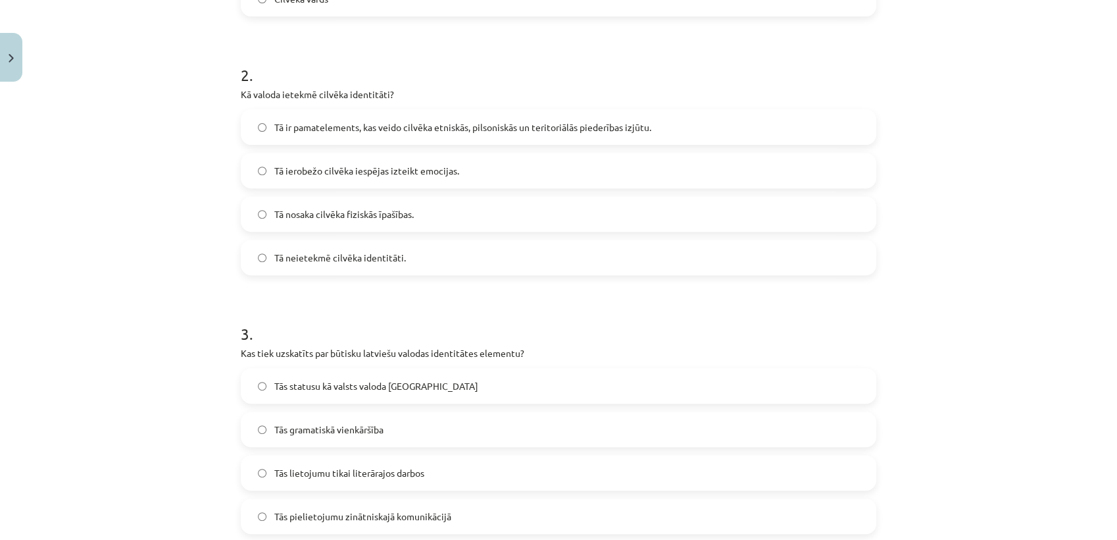
scroll to position [511, 0]
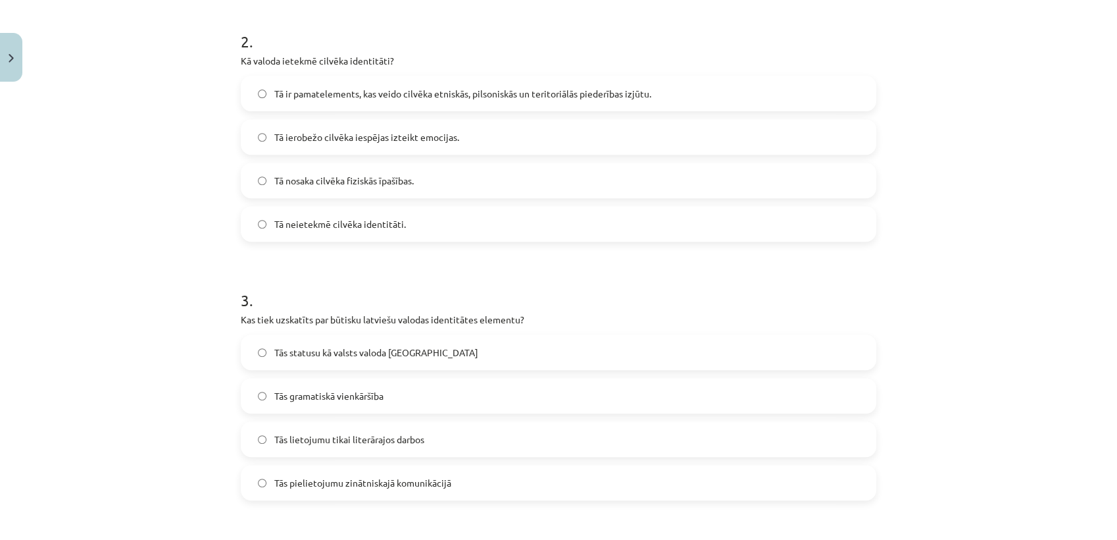
click at [309, 87] on span "Tā ir pamatelements, kas veido cilvēka etniskās, pilsoniskās un teritoriālās pi…" at bounding box center [462, 94] width 377 height 14
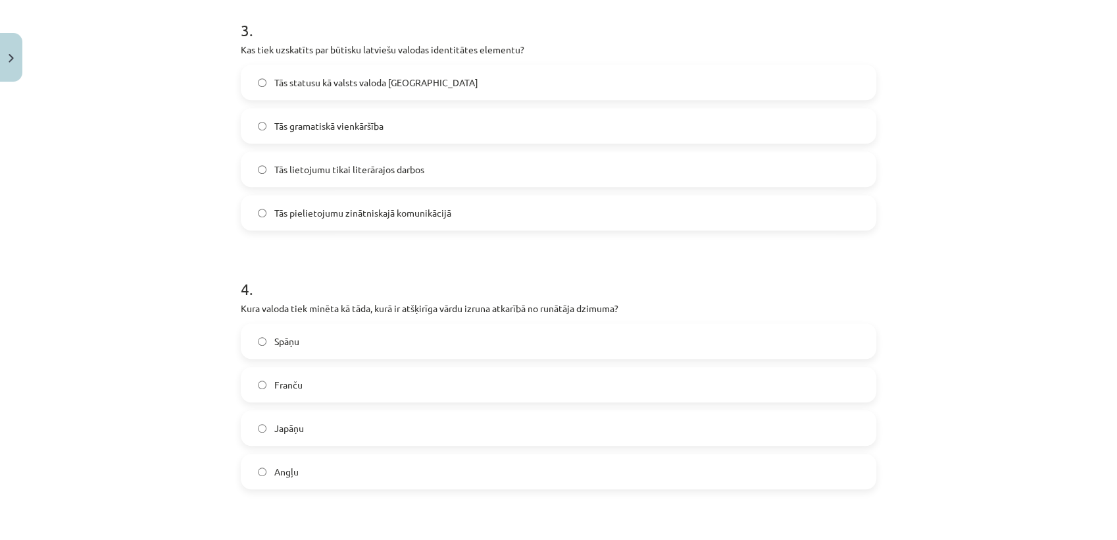
scroll to position [804, 0]
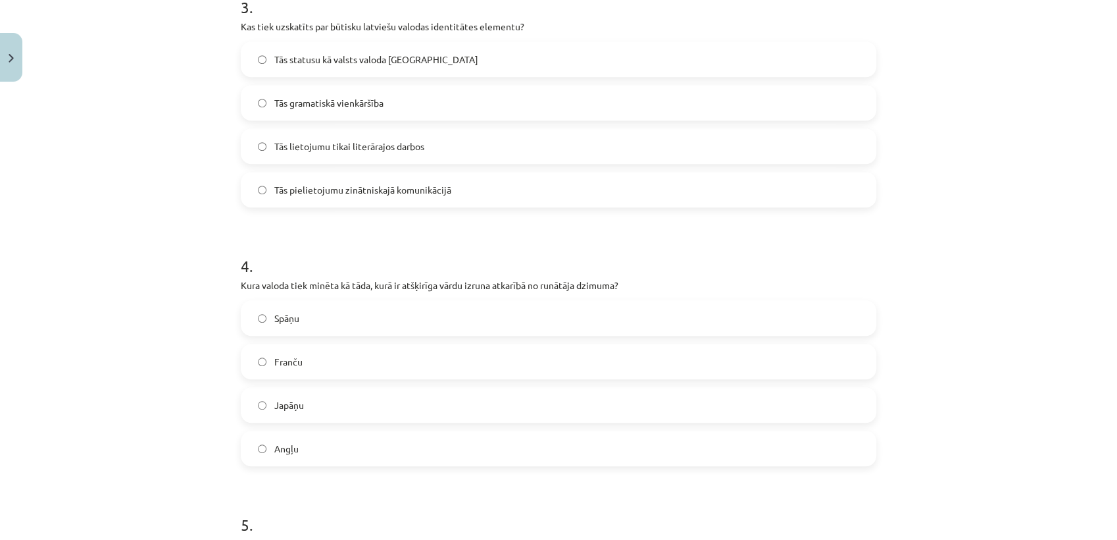
click at [334, 57] on span "Tās statusu kā valsts valoda Latvijā" at bounding box center [376, 60] width 204 height 14
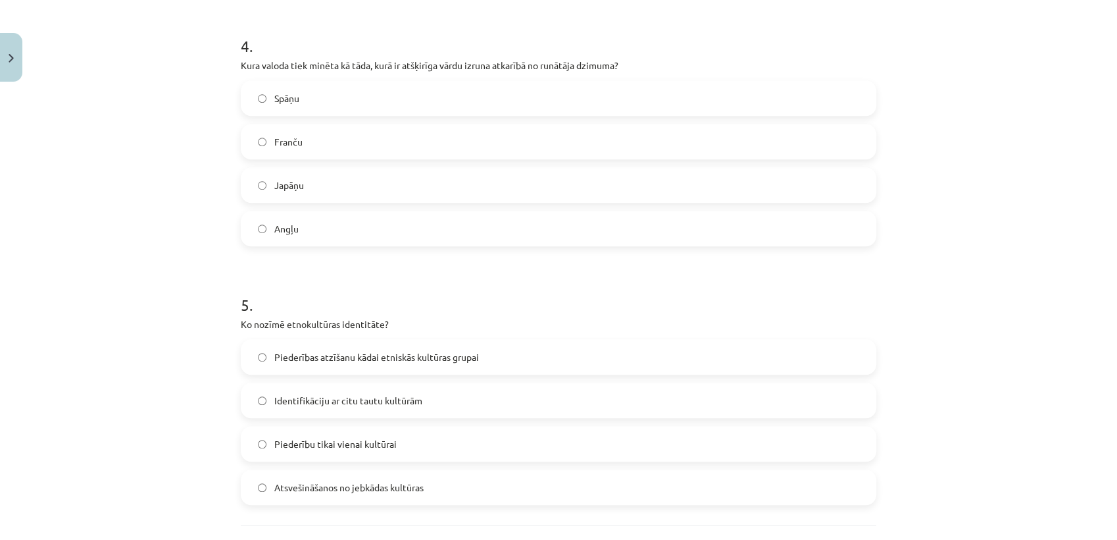
scroll to position [1023, 0]
click at [291, 192] on label "Japāņu" at bounding box center [558, 185] width 633 height 33
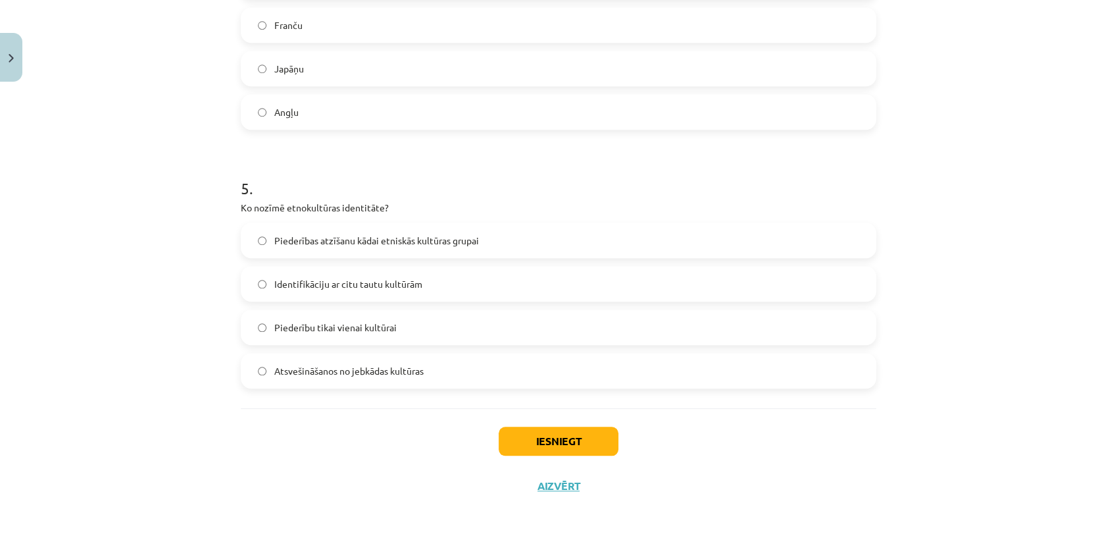
scroll to position [1141, 0]
click at [330, 240] on span "Piederības atzīšanu kādai etniskās kultūras grupai" at bounding box center [376, 240] width 205 height 14
click at [526, 434] on button "Iesniegt" at bounding box center [559, 440] width 120 height 29
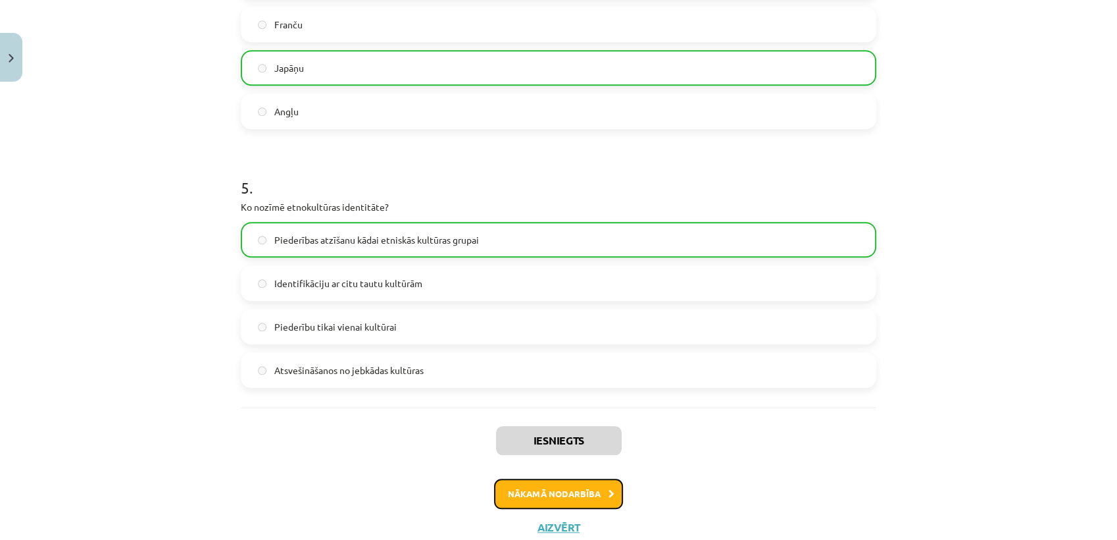
click at [524, 505] on button "Nākamā nodarbība" at bounding box center [558, 493] width 129 height 30
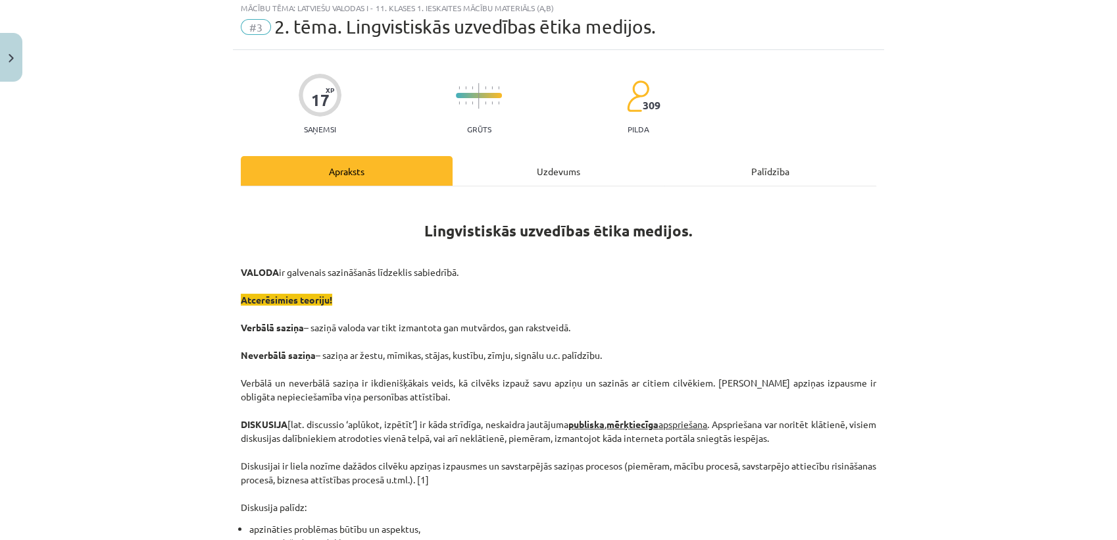
scroll to position [32, 0]
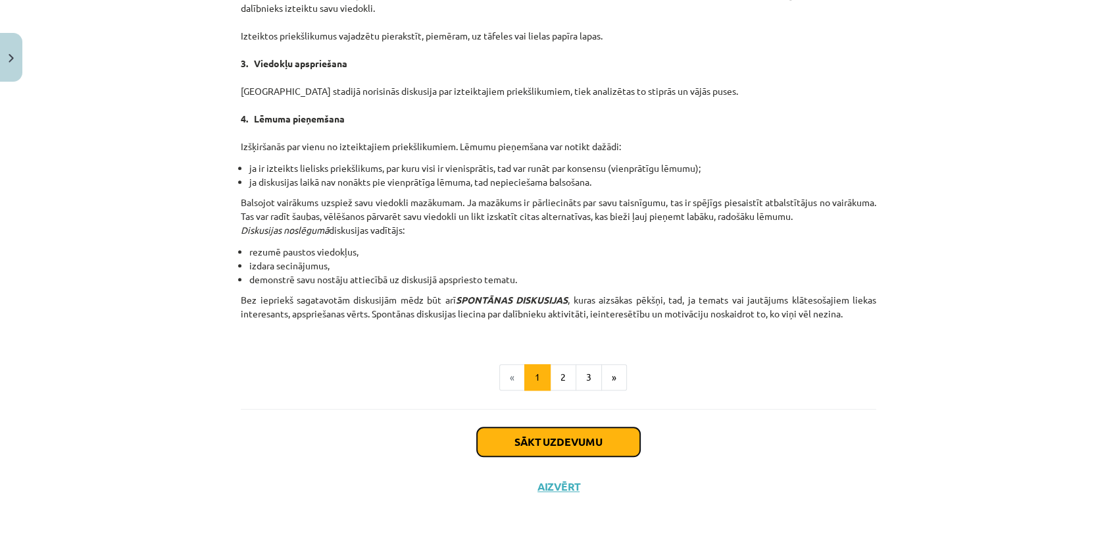
click at [512, 440] on button "Sākt uzdevumu" at bounding box center [558, 441] width 163 height 29
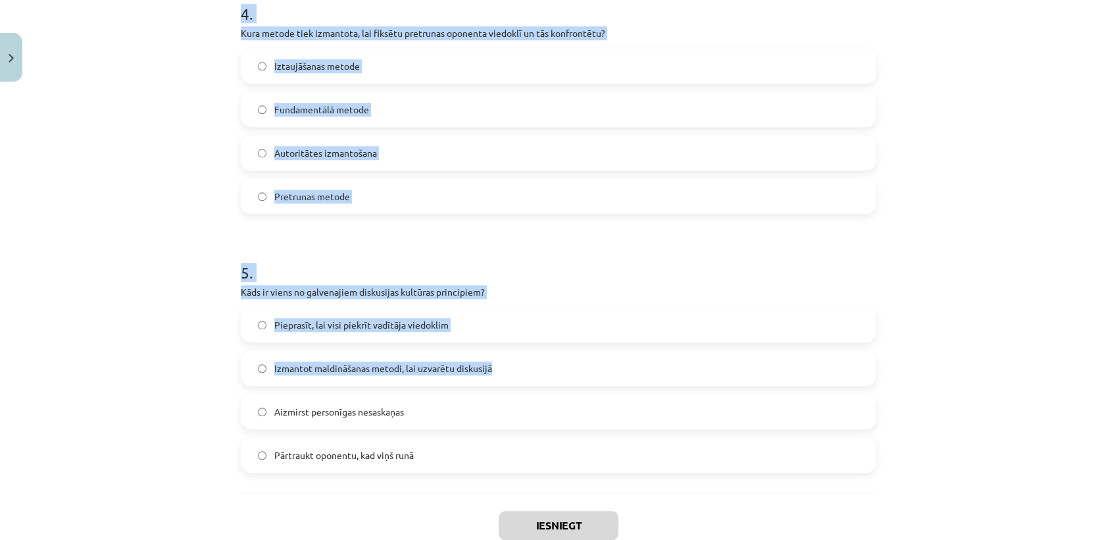
drag, startPoint x: 236, startPoint y: 287, endPoint x: 712, endPoint y: 377, distance: 484.8
click at [712, 377] on div "Mācību tēma: Latviešu valodas i - 11. klases 1. ieskaites mācību materiāls (a,b…" at bounding box center [558, 270] width 1117 height 540
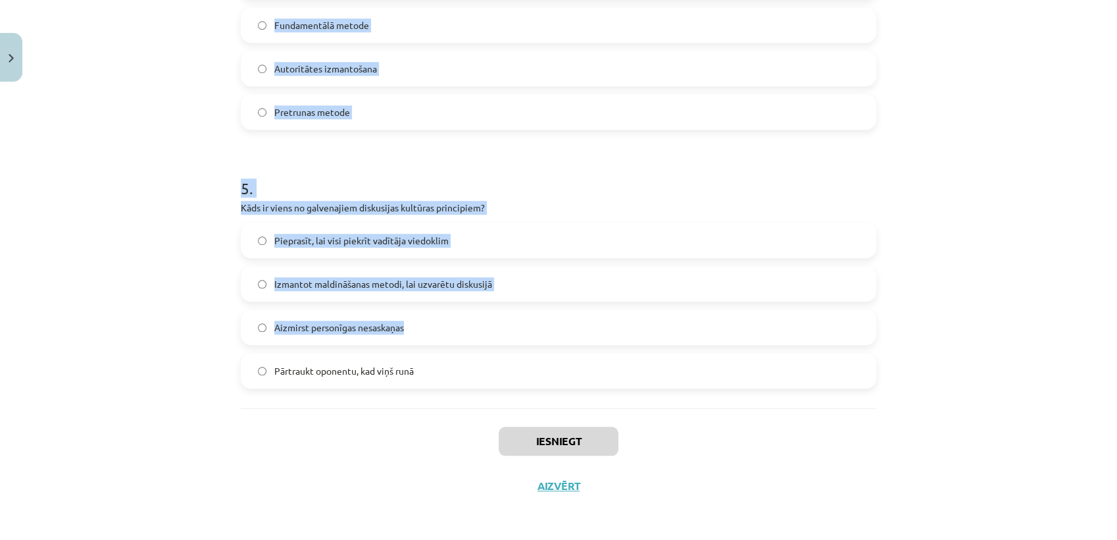
scroll to position [1141, 0]
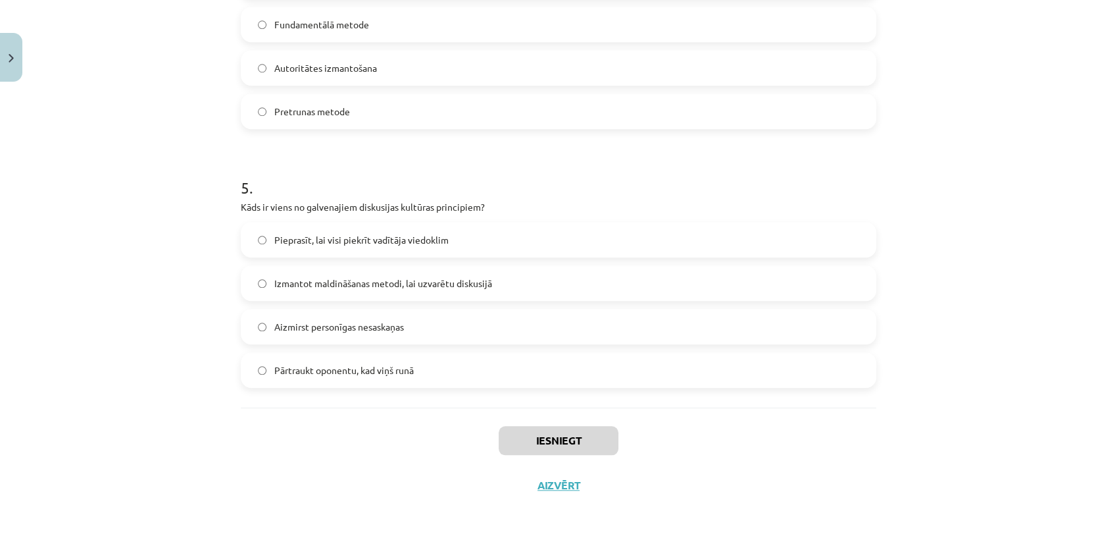
click at [403, 420] on div "Iesniegt Aizvērt" at bounding box center [559, 453] width 636 height 92
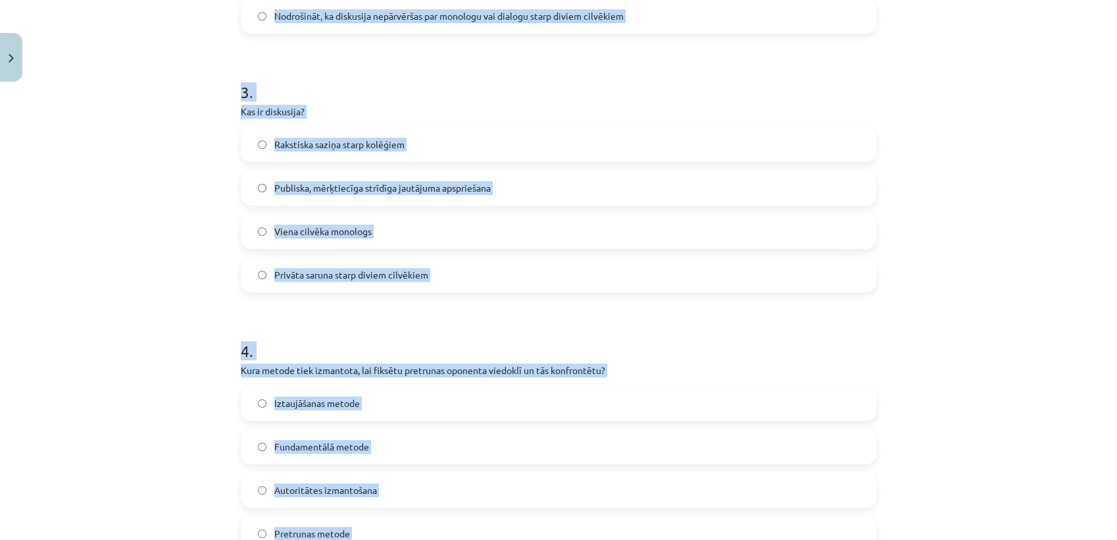
scroll to position [0, 0]
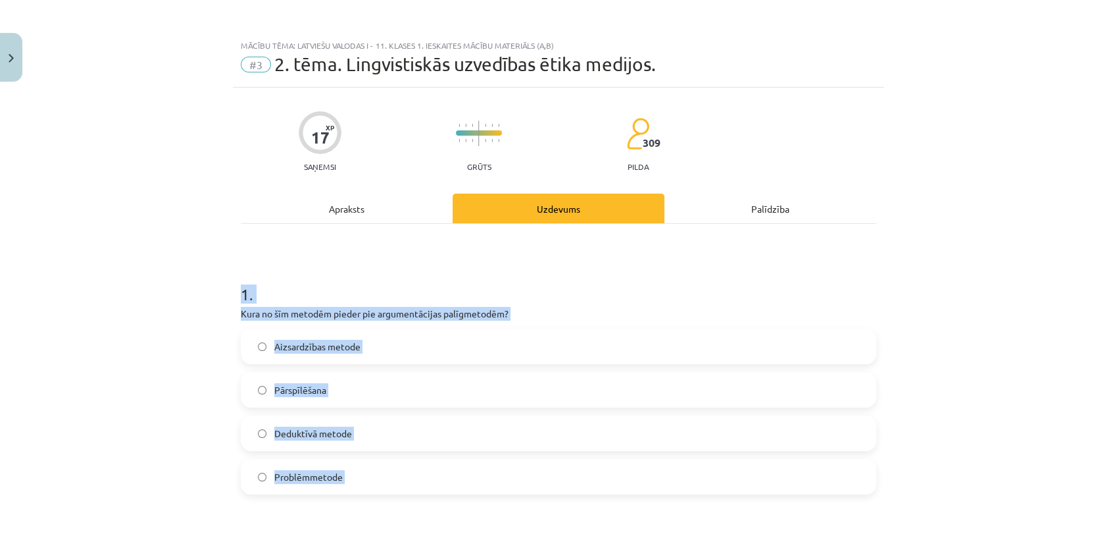
drag, startPoint x: 428, startPoint y: 376, endPoint x: 239, endPoint y: 300, distance: 204.0
copy form "1 . Kura no šīm metodēm pieder pie argumentācijas palīgmetodēm? Aizsardzības me…"
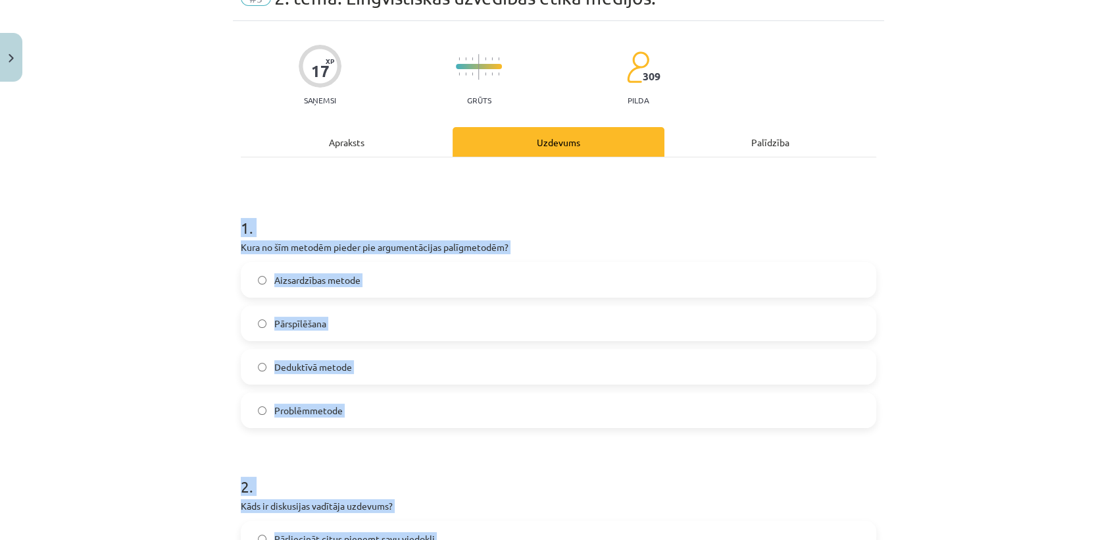
scroll to position [146, 0]
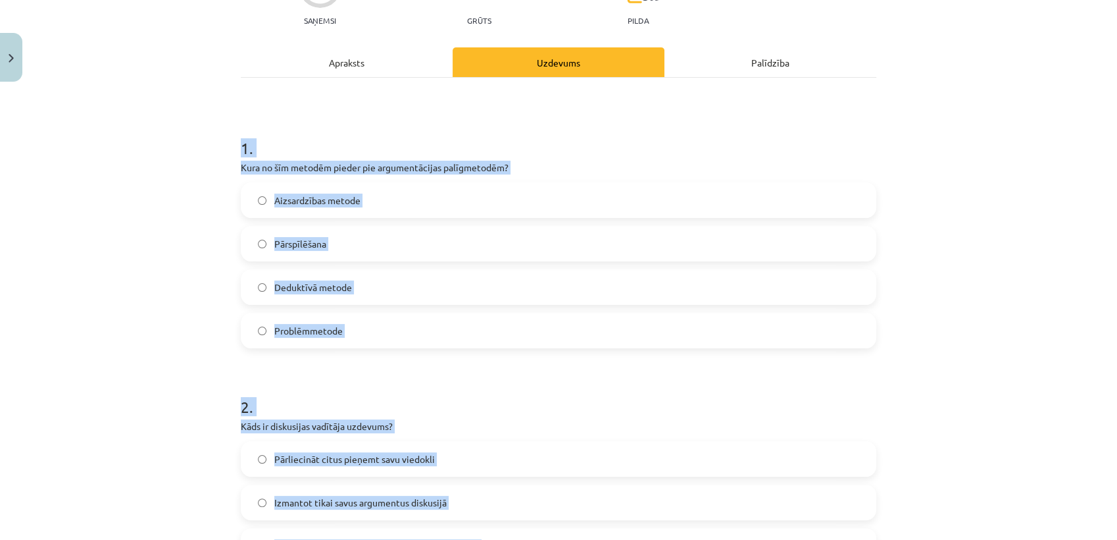
click at [321, 240] on label "Pārspīlēšana" at bounding box center [558, 243] width 633 height 33
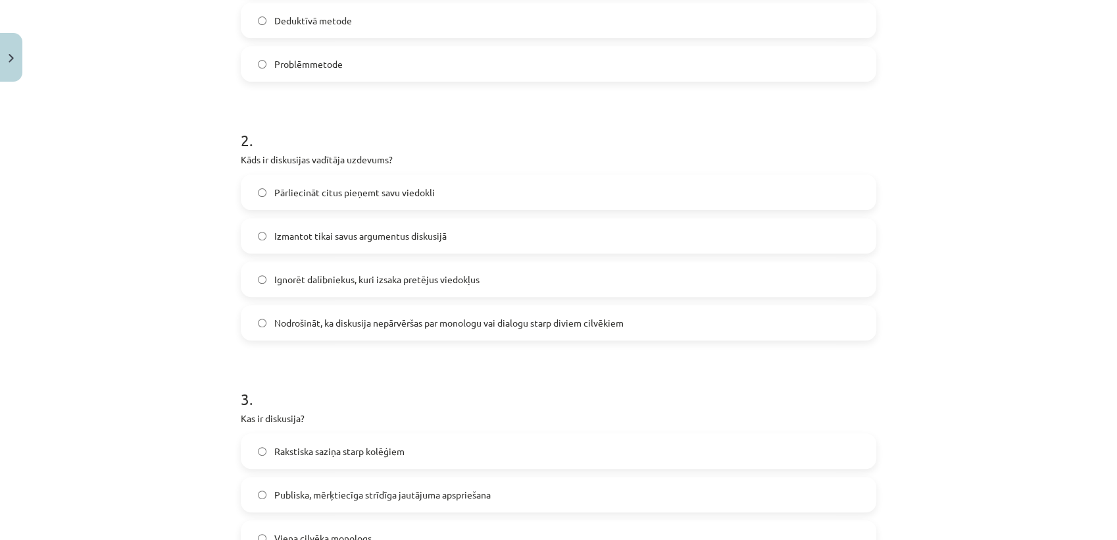
scroll to position [438, 0]
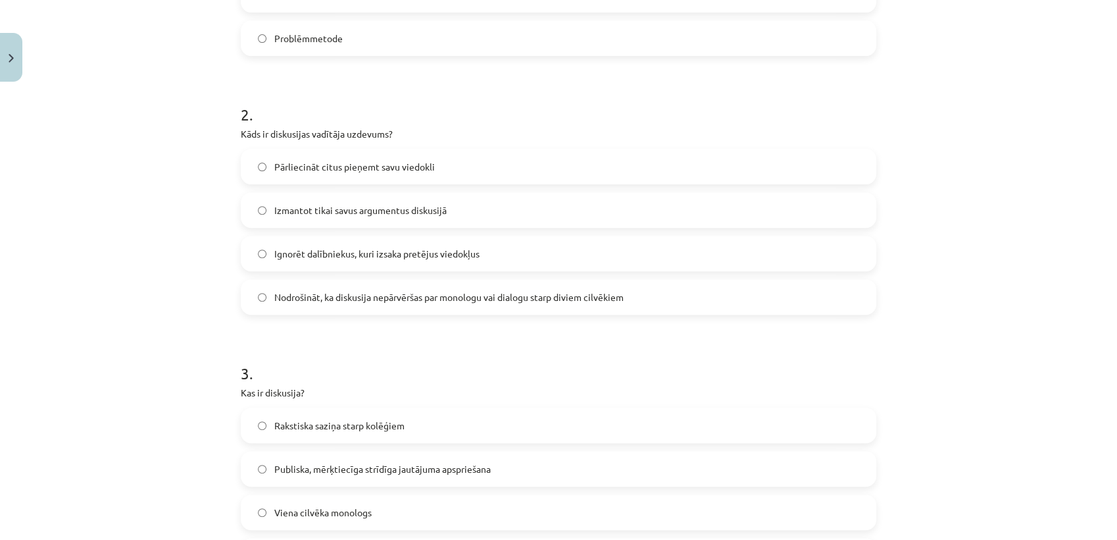
click at [316, 297] on span "Nodrošināt, ka diskusija nepārvēršas par monologu vai dialogu starp diviem cilv…" at bounding box center [448, 297] width 349 height 14
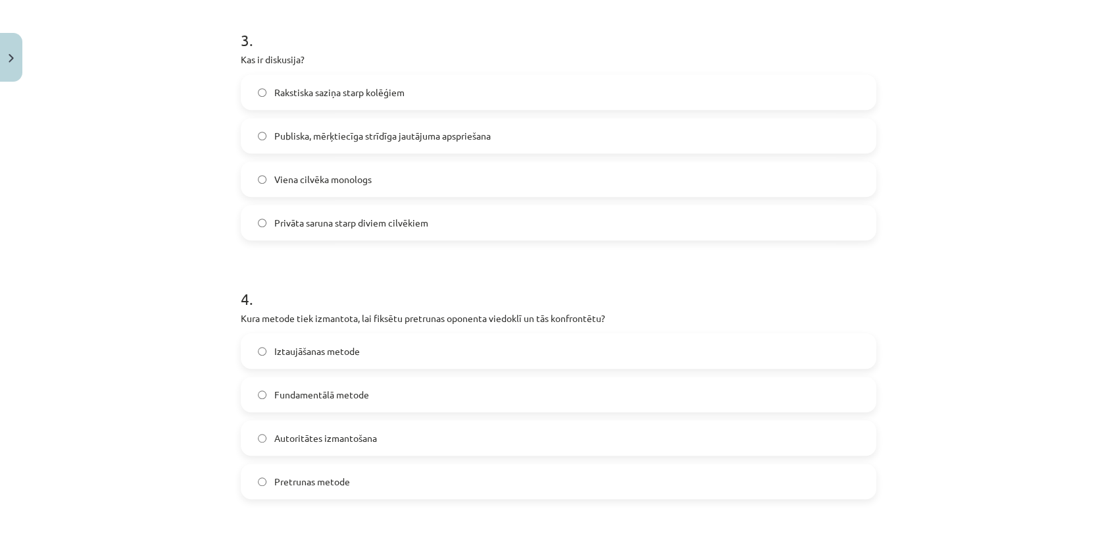
scroll to position [804, 0]
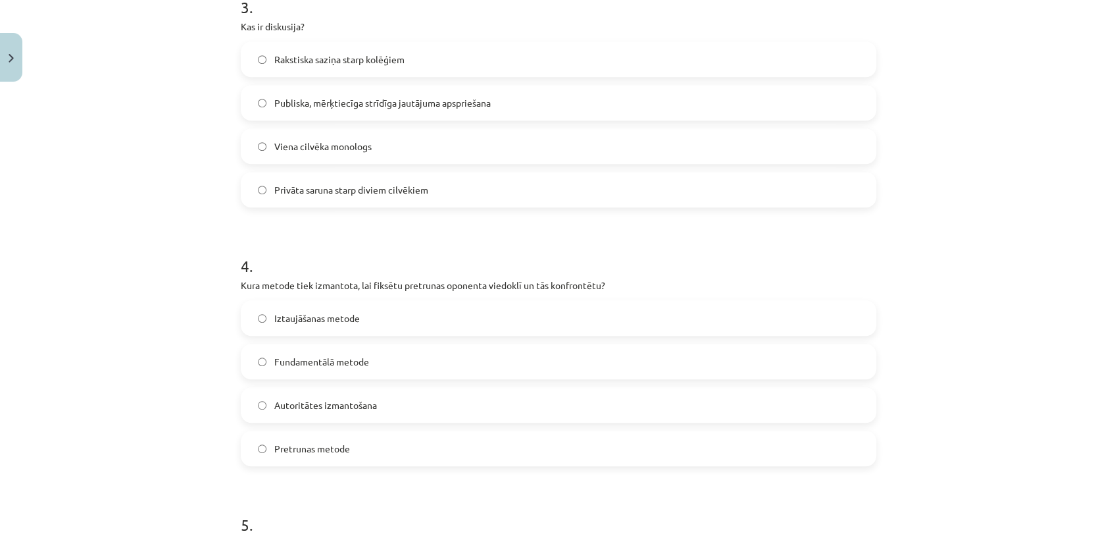
click at [301, 96] on span "Publiska, mērķtiecīga strīdīga jautājuma apspriešana" at bounding box center [382, 103] width 216 height 14
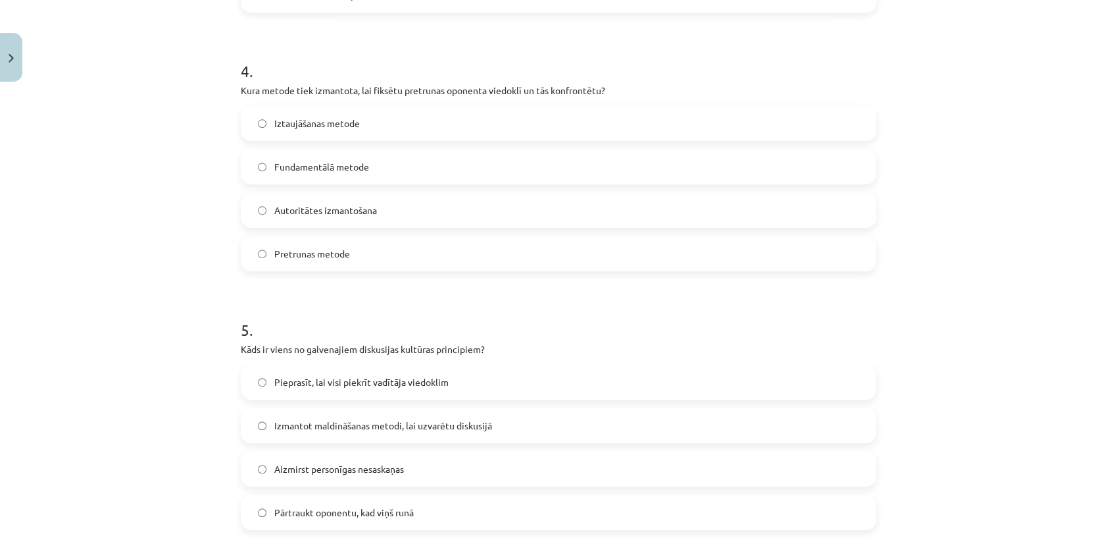
scroll to position [1023, 0]
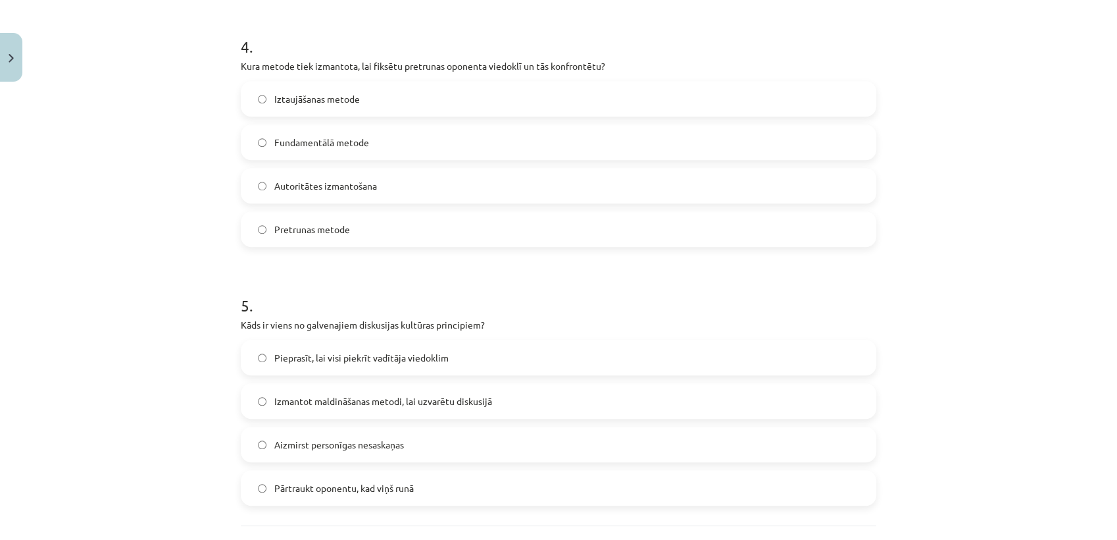
click at [345, 229] on label "Pretrunas metode" at bounding box center [558, 229] width 633 height 33
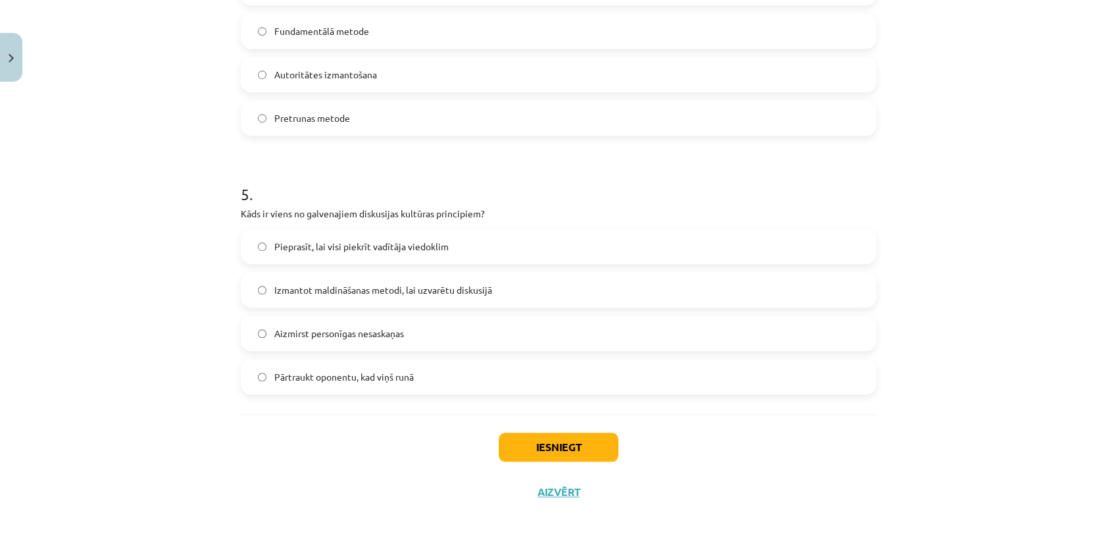
scroll to position [1141, 0]
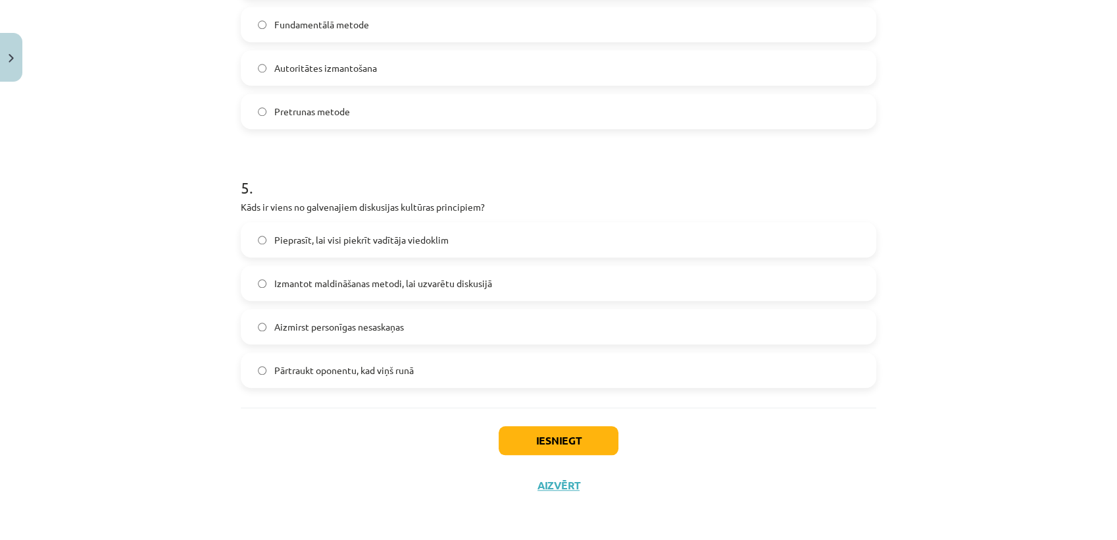
click at [295, 332] on span "Aizmirst personīgas nesaskaņas" at bounding box center [339, 327] width 130 height 14
click at [553, 437] on button "Iesniegt" at bounding box center [559, 440] width 120 height 29
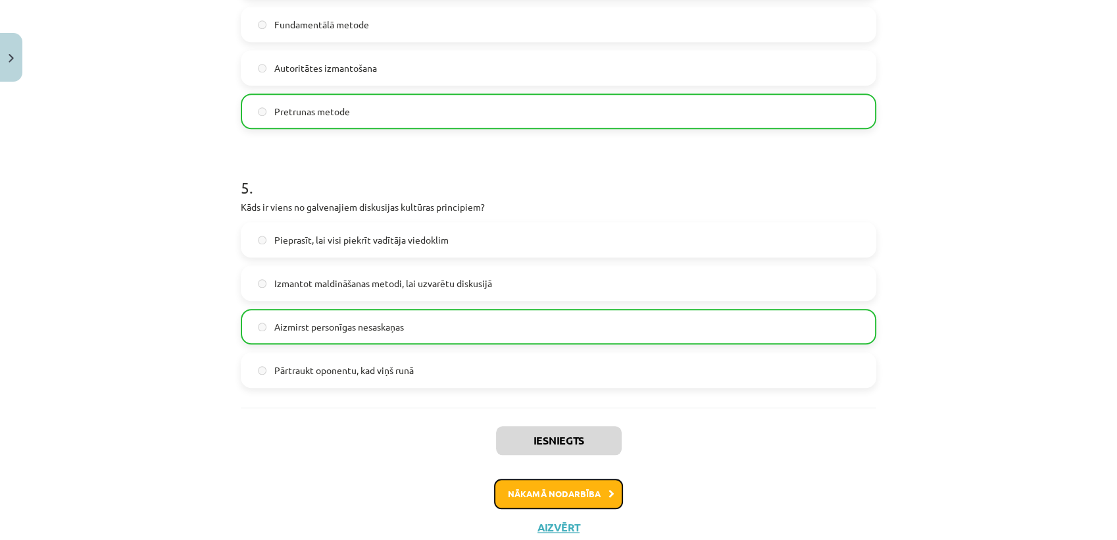
click at [580, 497] on button "Nākamā nodarbība" at bounding box center [558, 493] width 129 height 30
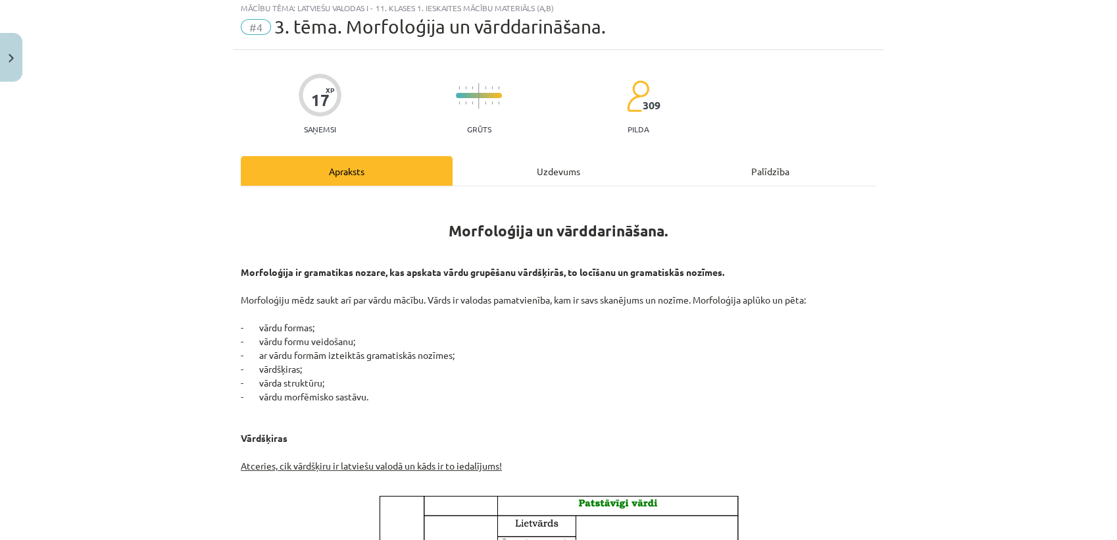
scroll to position [32, 0]
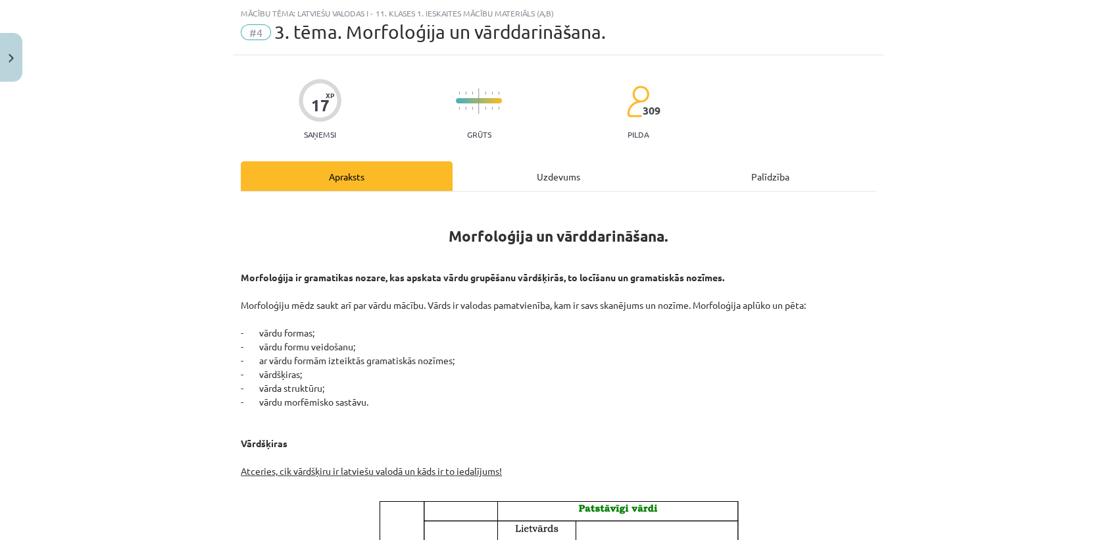
click at [558, 181] on div "Uzdevums" at bounding box center [559, 176] width 212 height 30
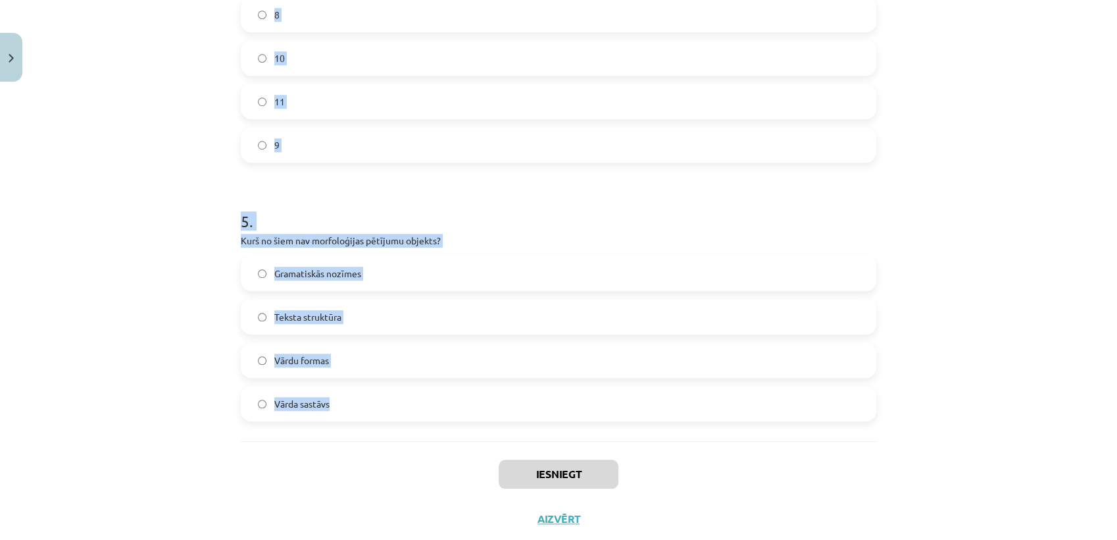
scroll to position [1141, 0]
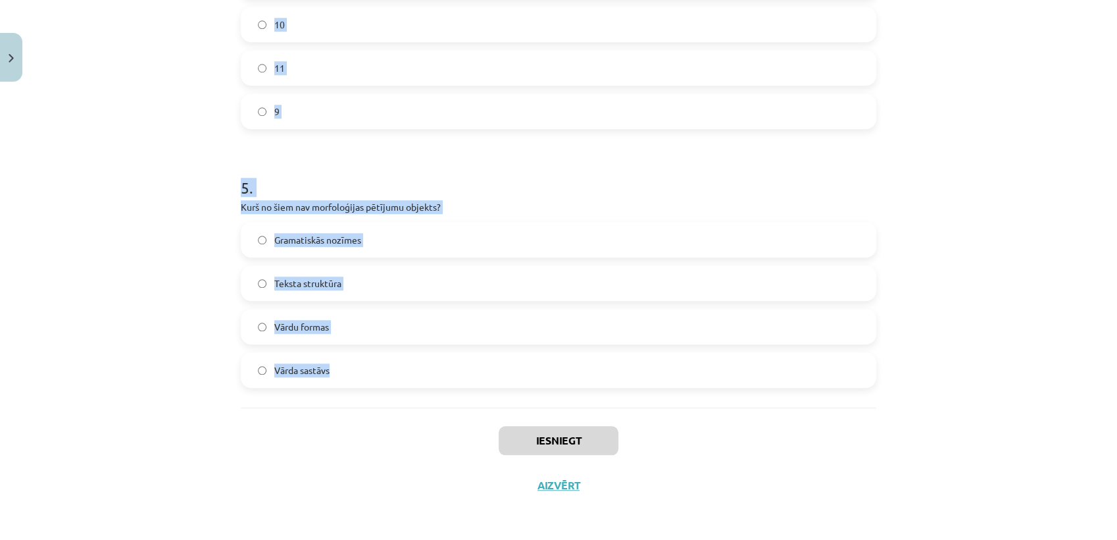
drag, startPoint x: 215, startPoint y: 129, endPoint x: 509, endPoint y: 373, distance: 381.7
click at [509, 373] on div "Mācību tēma: Latviešu valodas i - 11. klases 1. ieskaites mācību materiāls (a,b…" at bounding box center [558, 270] width 1117 height 540
copy form "Kas ir vārddarināšanas līdzeklis, kas pievienojas vārda saknei un veido jaunu v…"
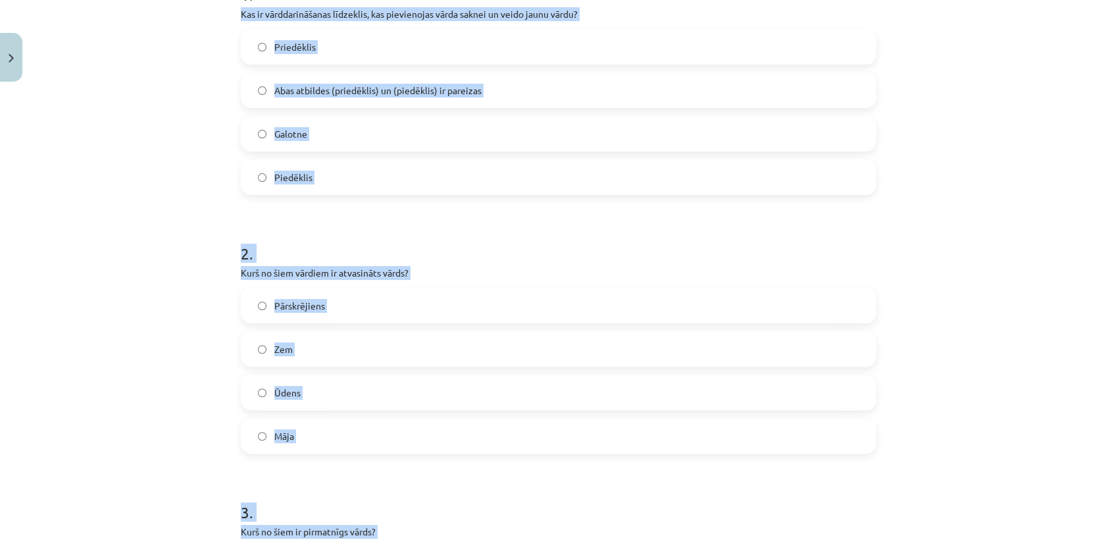
scroll to position [263, 0]
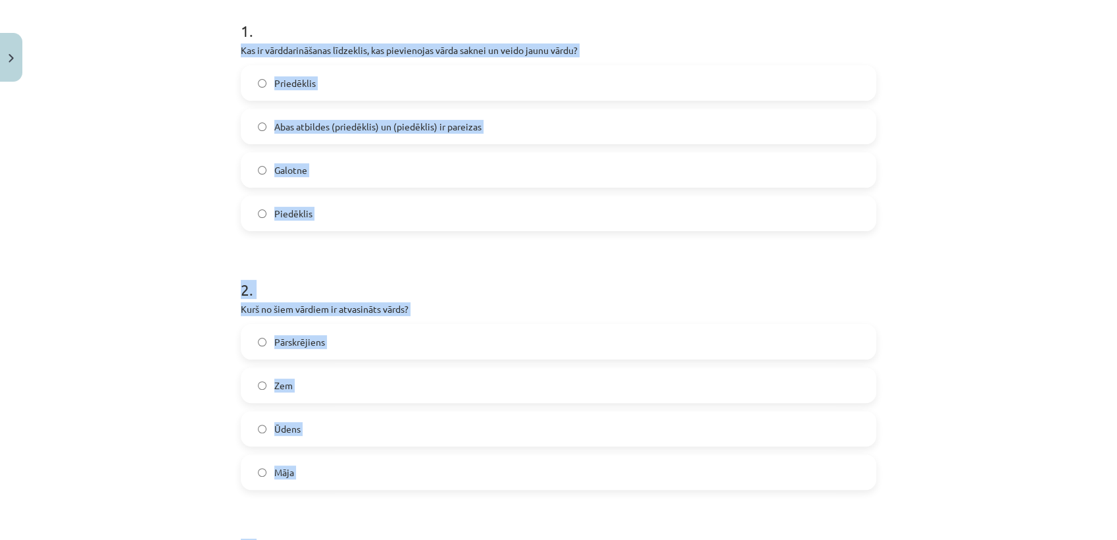
click at [243, 228] on label "Piedēklis" at bounding box center [558, 213] width 633 height 33
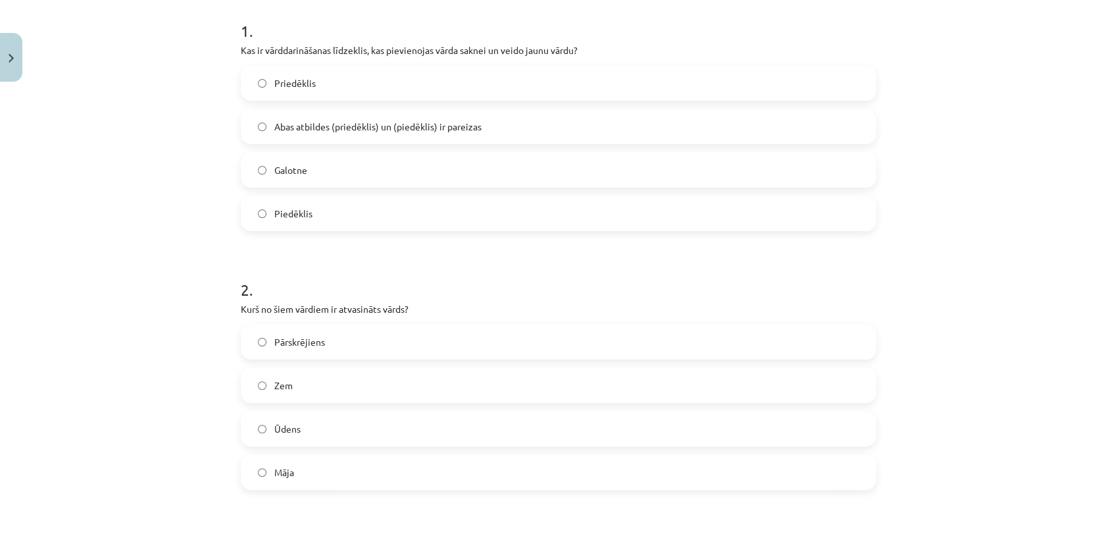
click at [321, 135] on label "Abas atbildes (priedēklis) un (piedēklis) ir pareizas" at bounding box center [558, 126] width 633 height 33
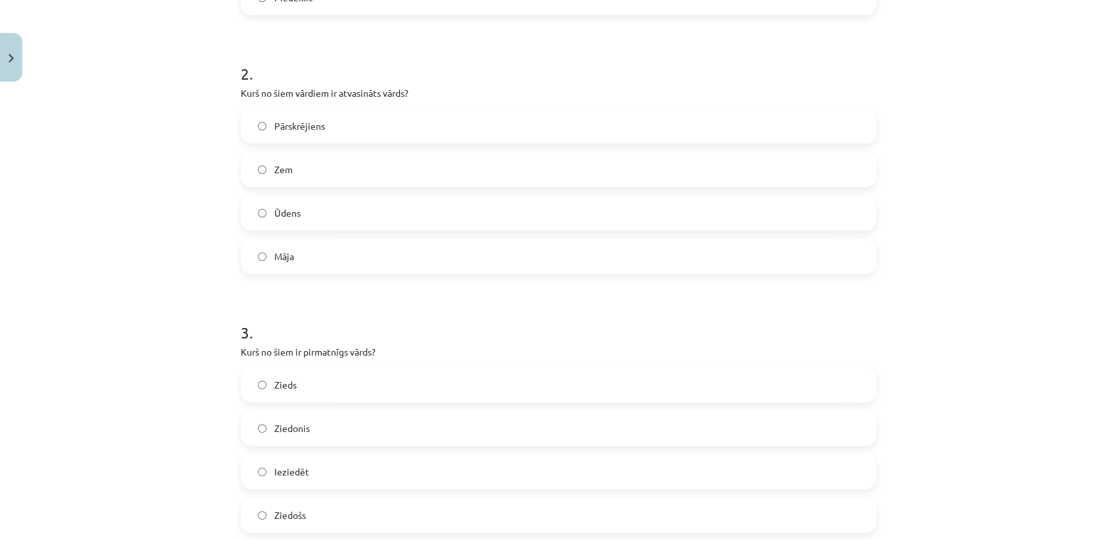
scroll to position [483, 0]
click at [317, 120] on span "Pārskrējiens" at bounding box center [299, 122] width 51 height 14
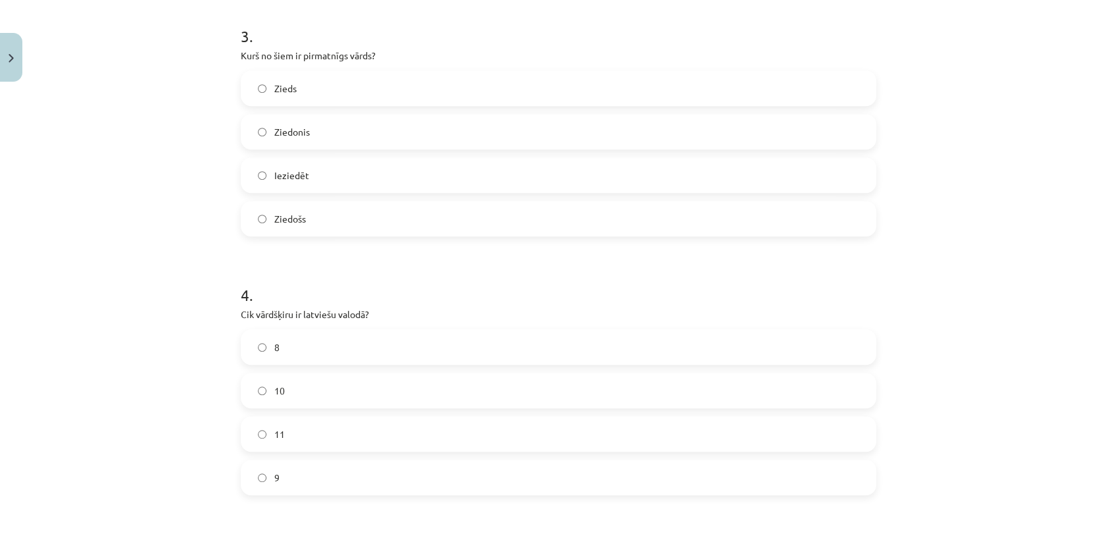
scroll to position [702, 0]
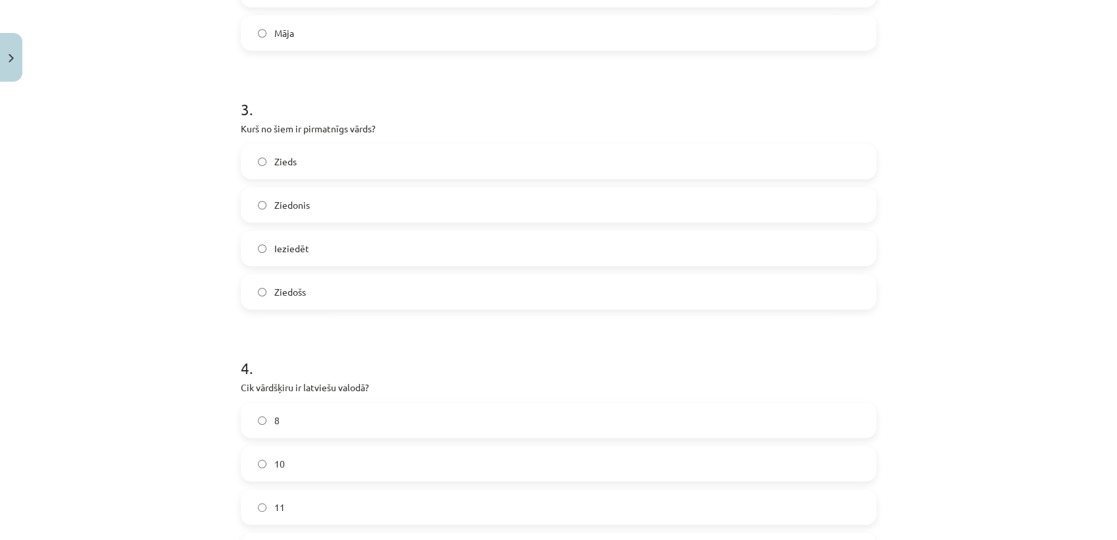
click at [282, 160] on span "Zieds" at bounding box center [285, 162] width 22 height 14
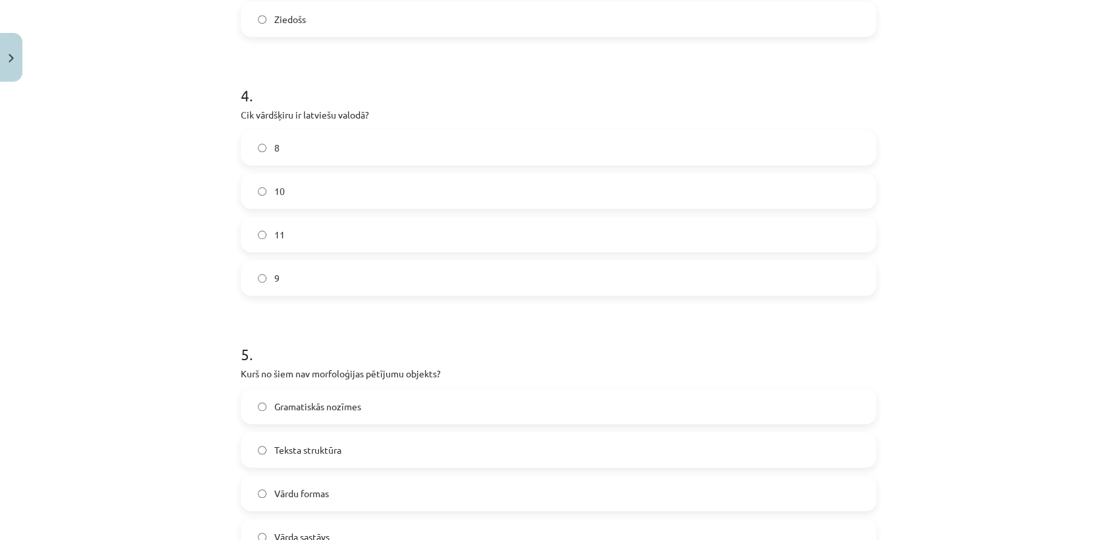
scroll to position [995, 0]
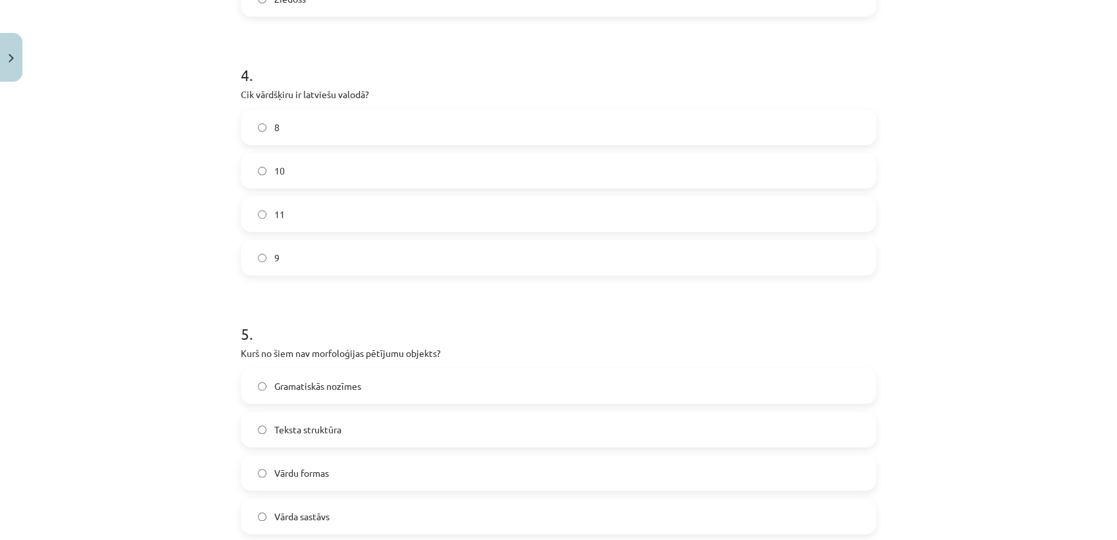
click at [322, 154] on label "10" at bounding box center [558, 170] width 633 height 33
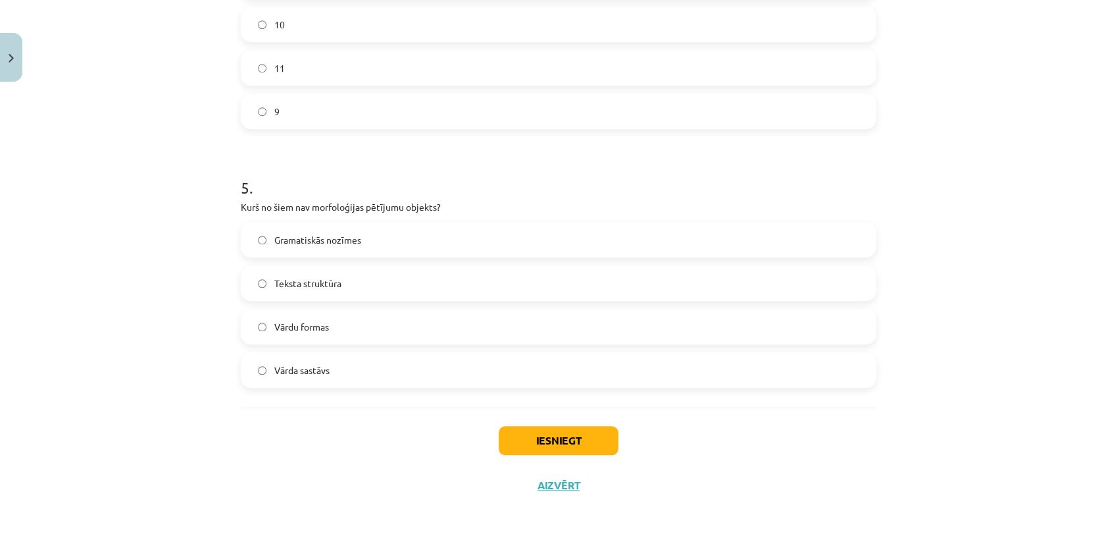
click at [361, 273] on label "Teksta struktūra" at bounding box center [558, 282] width 633 height 33
click at [526, 445] on button "Iesniegt" at bounding box center [559, 440] width 120 height 29
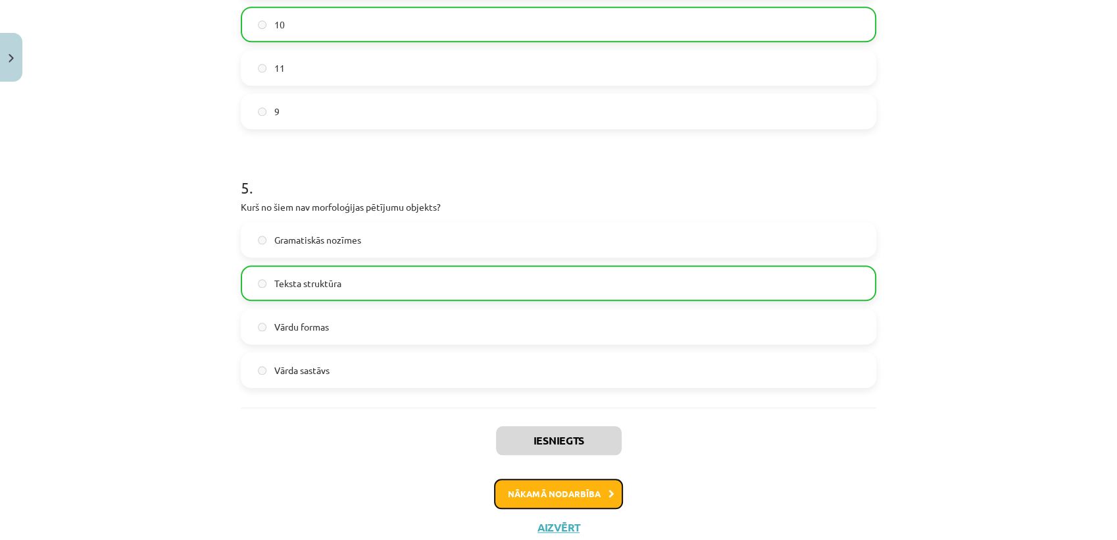
click at [527, 499] on button "Nākamā nodarbība" at bounding box center [558, 493] width 129 height 30
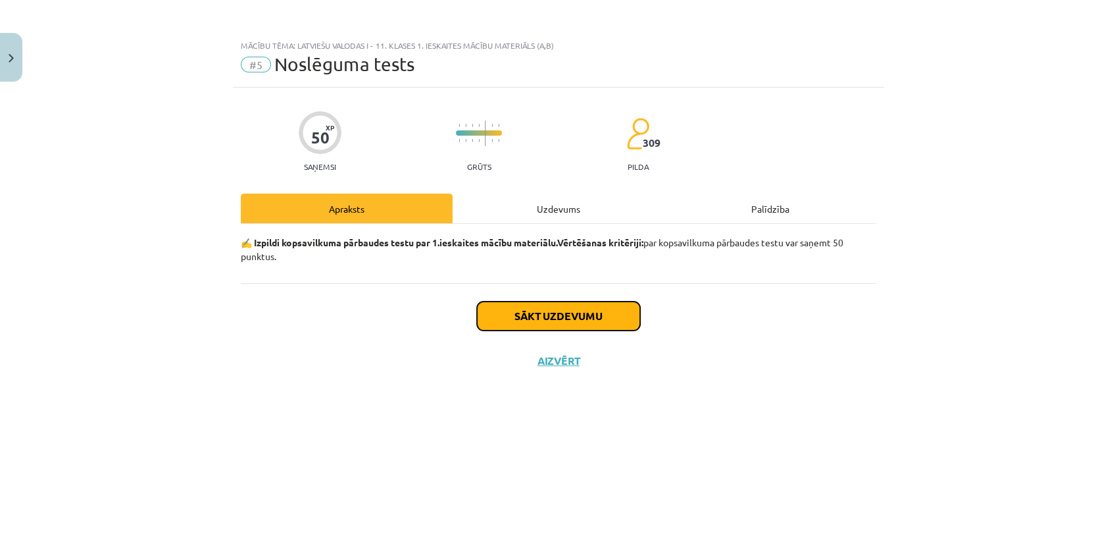
click at [545, 318] on button "Sākt uzdevumu" at bounding box center [558, 315] width 163 height 29
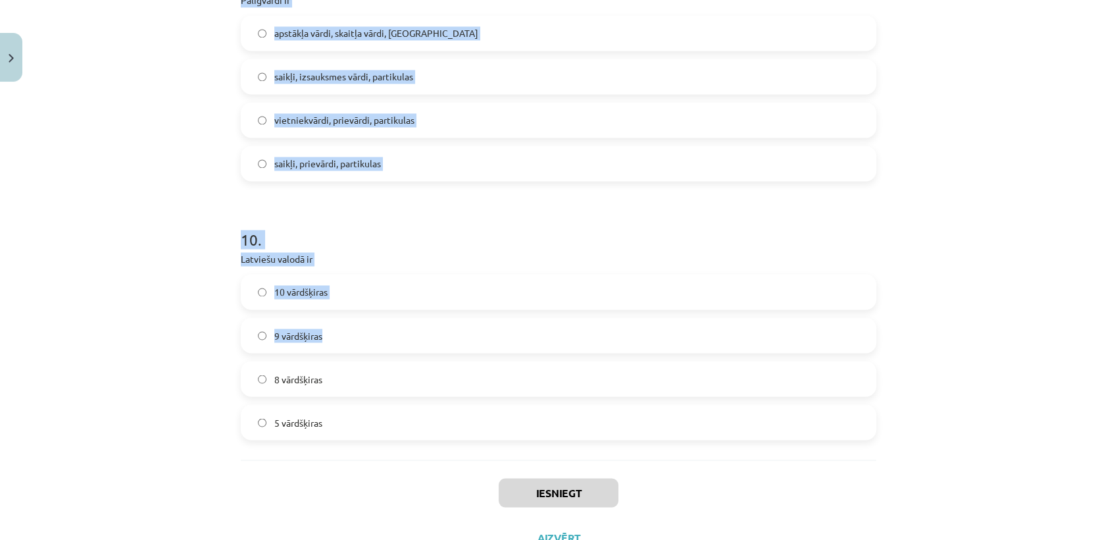
scroll to position [2229, 0]
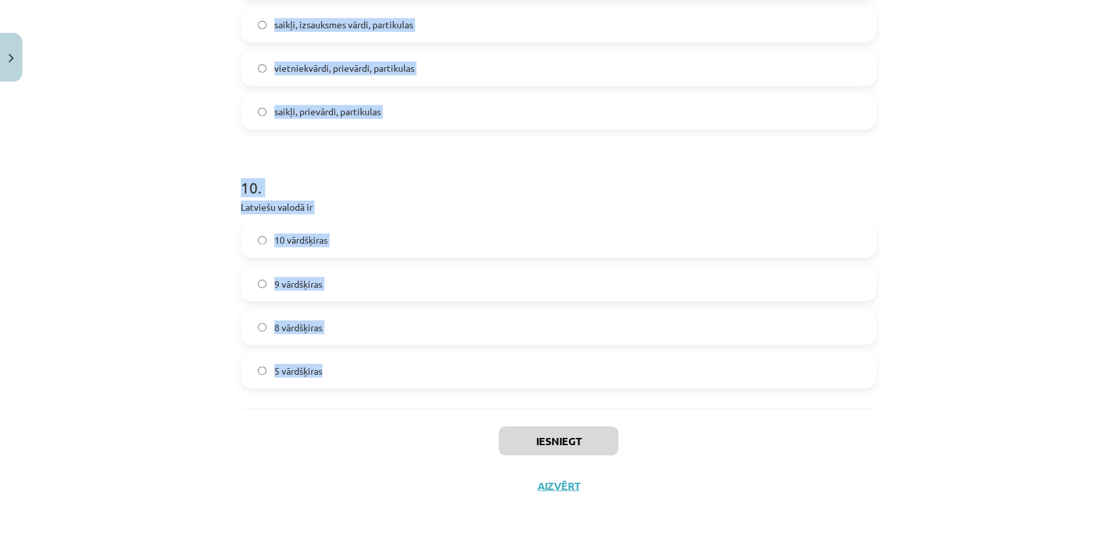
drag, startPoint x: 246, startPoint y: 180, endPoint x: 428, endPoint y: 356, distance: 253.6
click at [428, 356] on div "Mācību tēma: Latviešu valodas i - 11. klases 1. ieskaites mācību materiāls (a,b…" at bounding box center [558, 270] width 1117 height 540
copy form "Dialekts liecina par: sociālo identitāti; nacionālo identitāti. ģeogrāfisko ide…"
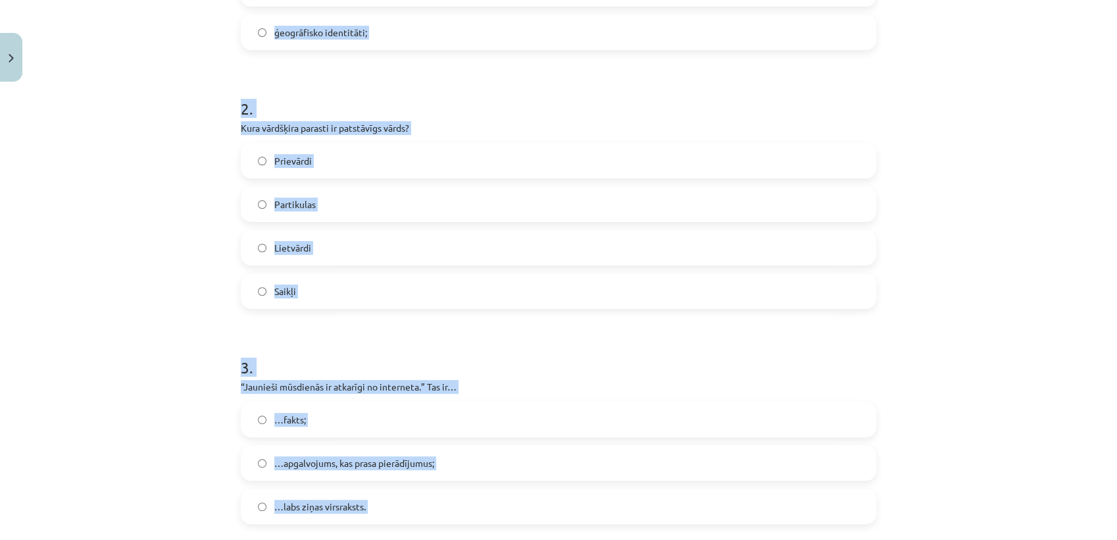
scroll to position [182, 0]
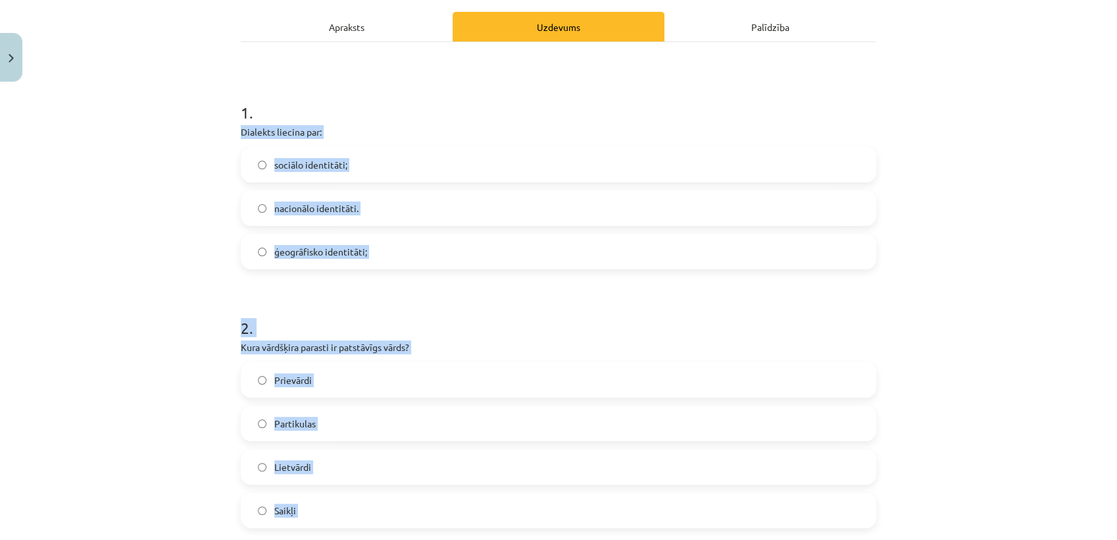
click at [163, 270] on div "Mācību tēma: Latviešu valodas i - 11. klases 1. ieskaites mācību materiāls (a,b…" at bounding box center [558, 270] width 1117 height 540
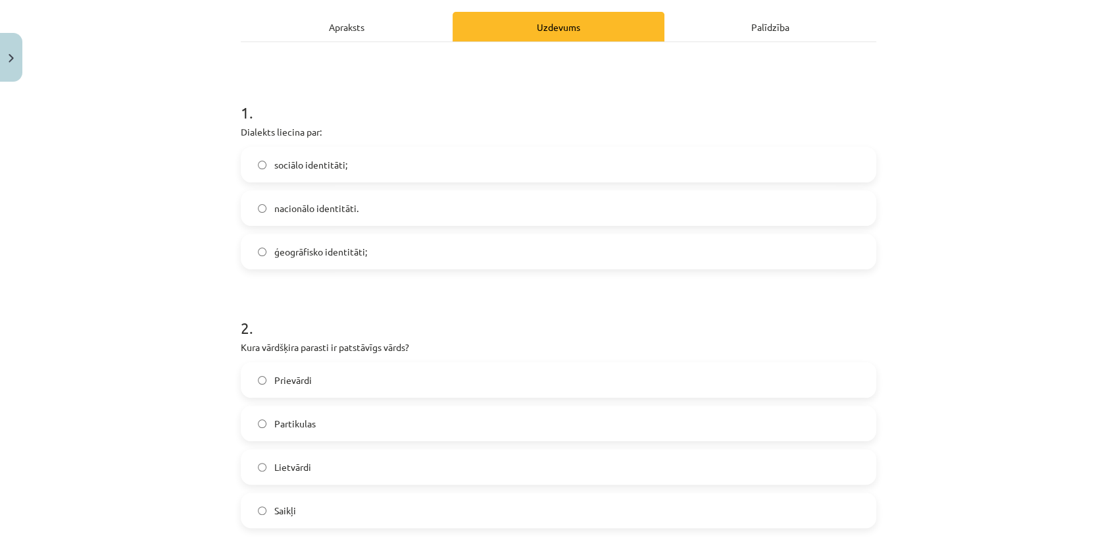
click at [274, 253] on span "ģeogrāfisko identitāti;" at bounding box center [320, 252] width 93 height 14
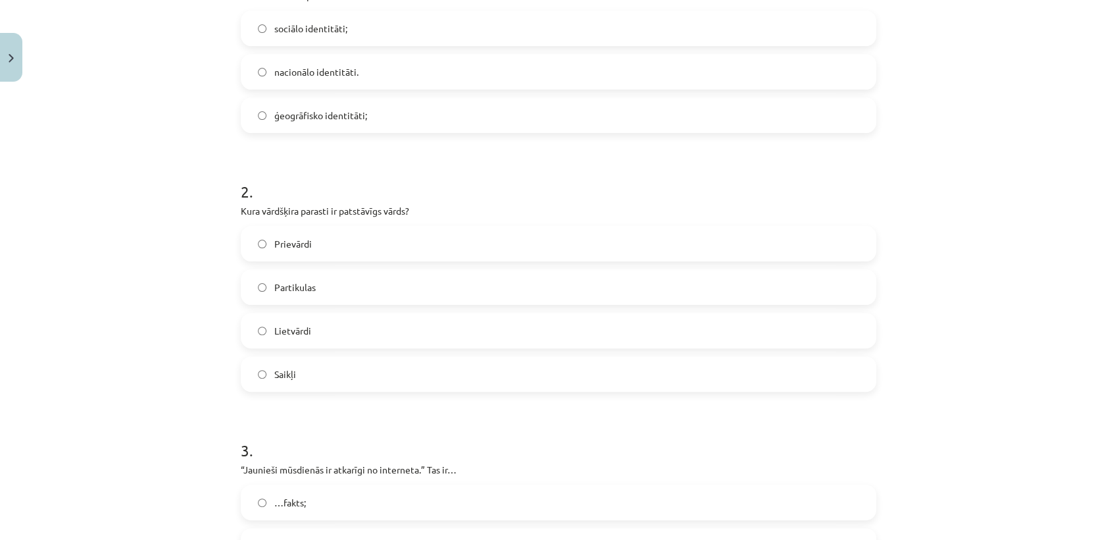
scroll to position [328, 0]
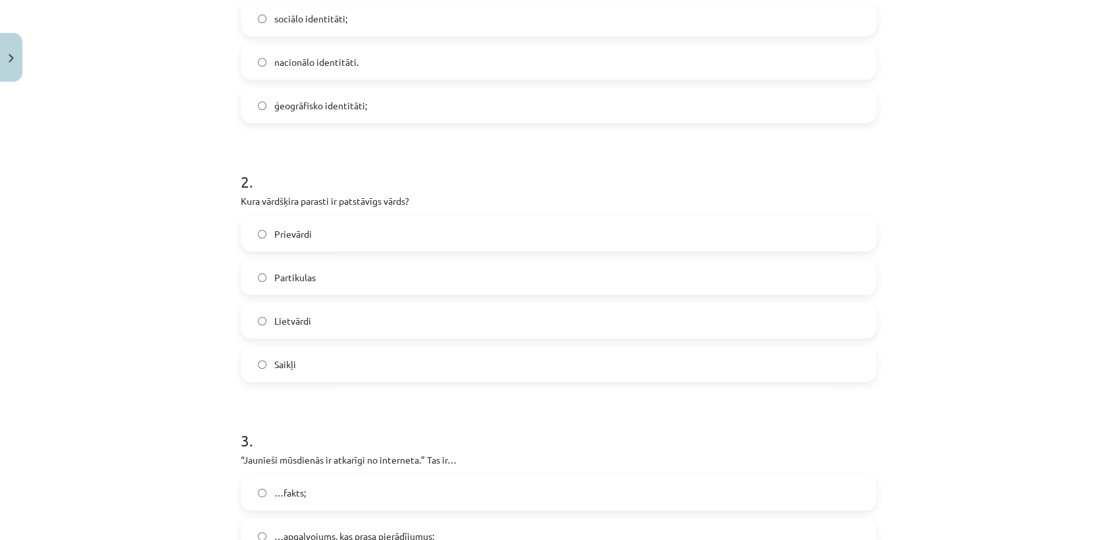
click at [287, 324] on span "Lietvārdi" at bounding box center [292, 321] width 37 height 14
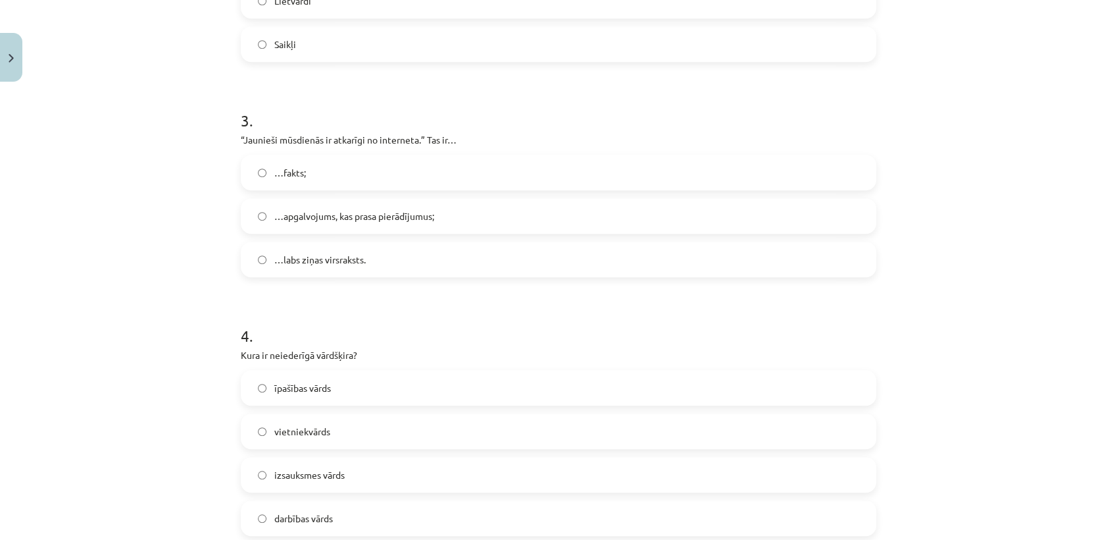
scroll to position [694, 0]
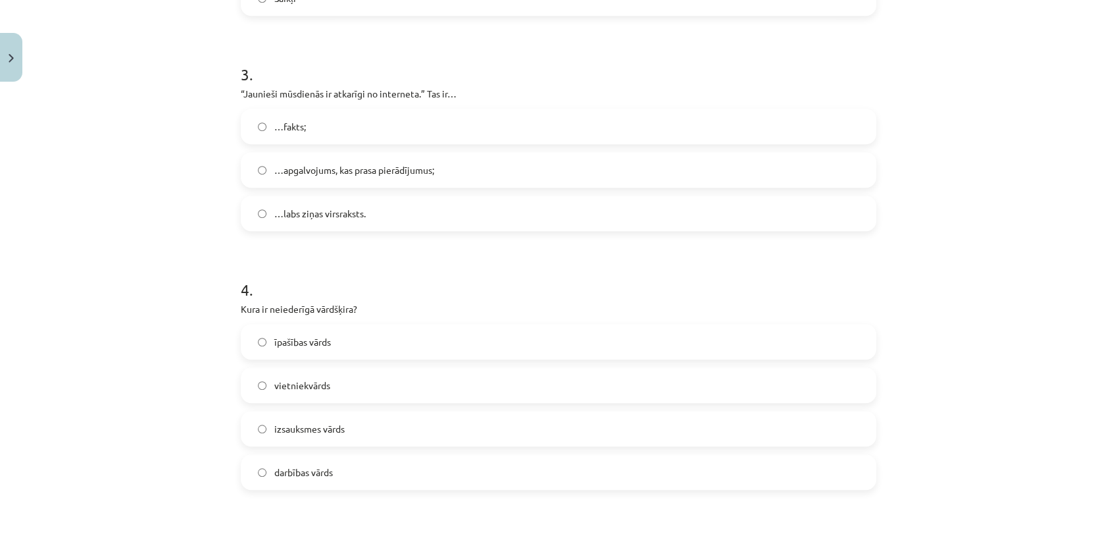
click at [274, 163] on span "…apgalvojums, kas prasa pierādījumus;" at bounding box center [354, 170] width 160 height 14
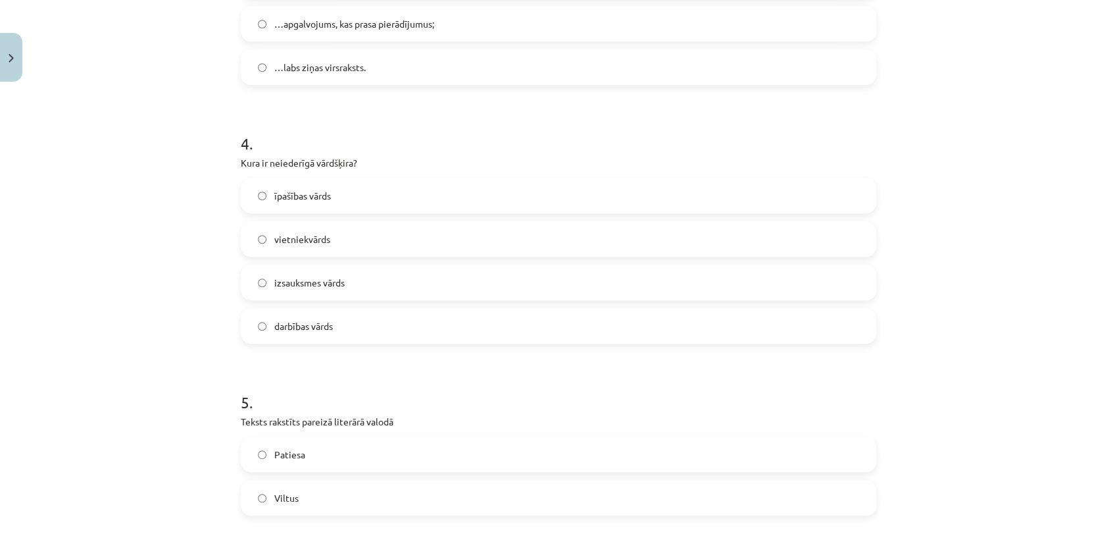
scroll to position [913, 0]
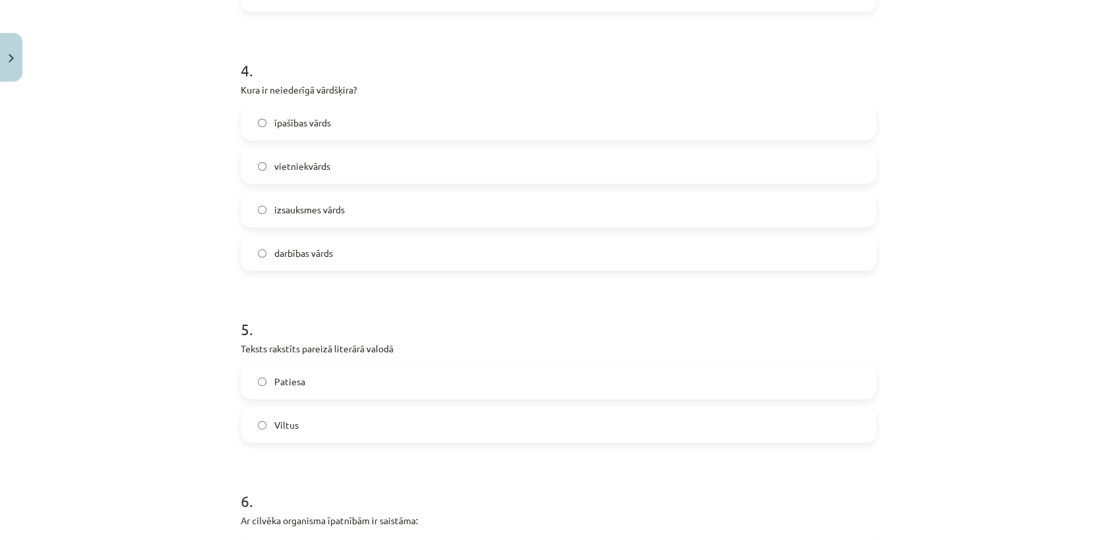
click at [307, 213] on span "izsauksmes vārds" at bounding box center [309, 210] width 70 height 14
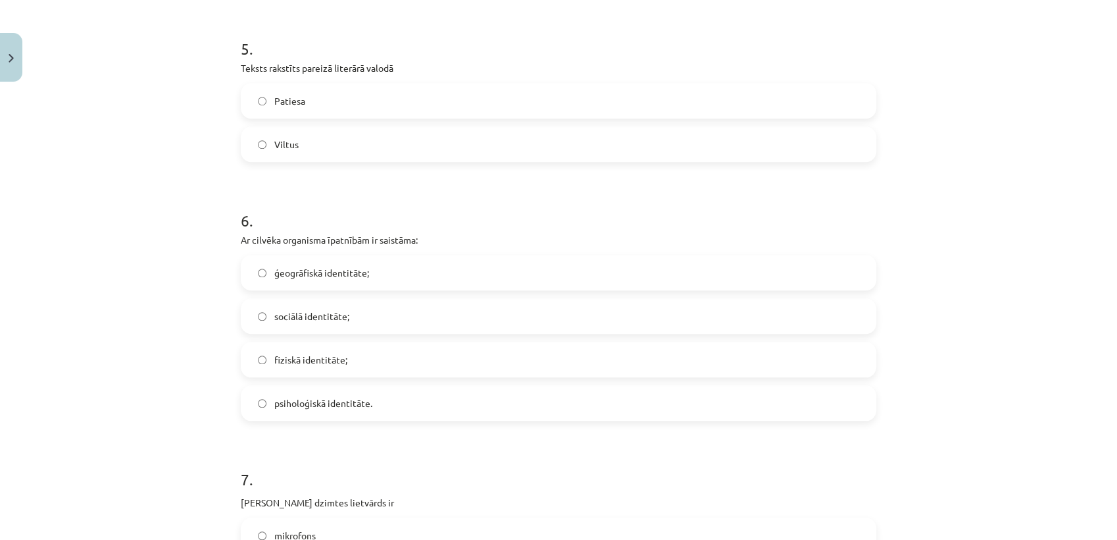
scroll to position [1205, 0]
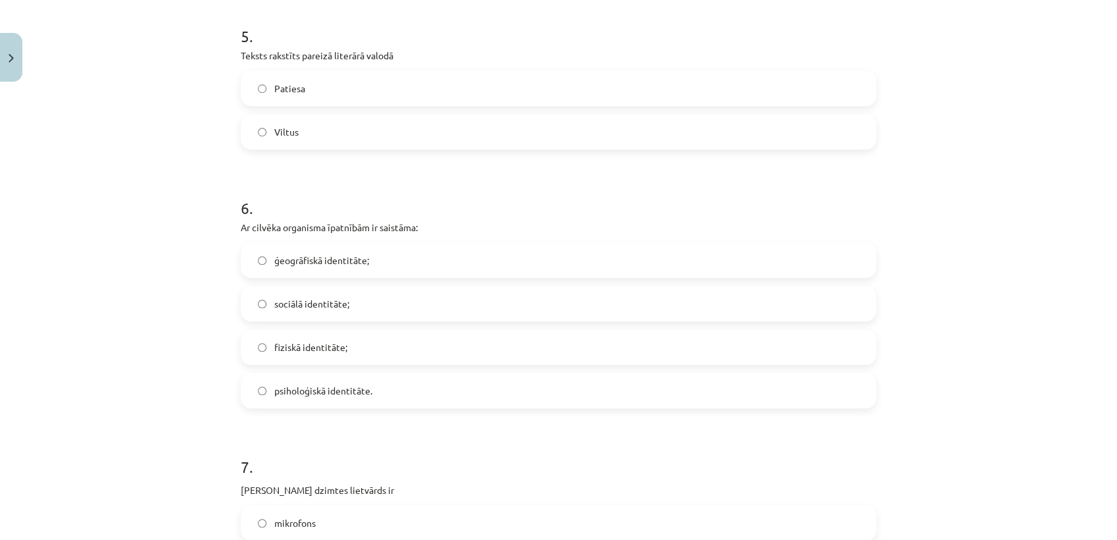
click at [277, 347] on span "fiziskā identitāte;" at bounding box center [310, 347] width 73 height 14
click at [280, 89] on span "Patiesa" at bounding box center [289, 89] width 31 height 14
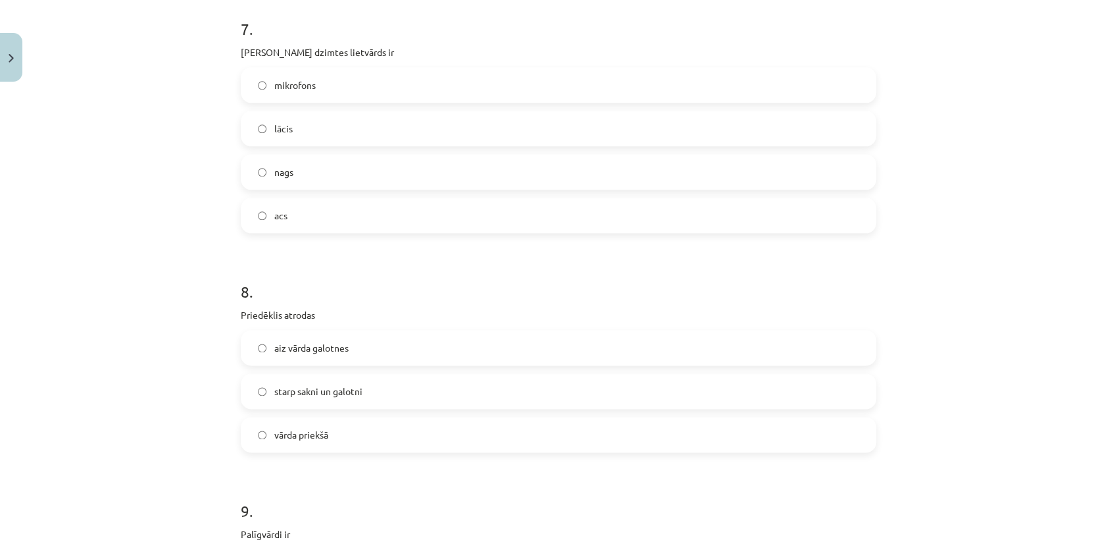
scroll to position [1644, 0]
click at [288, 217] on label "acs" at bounding box center [558, 214] width 633 height 33
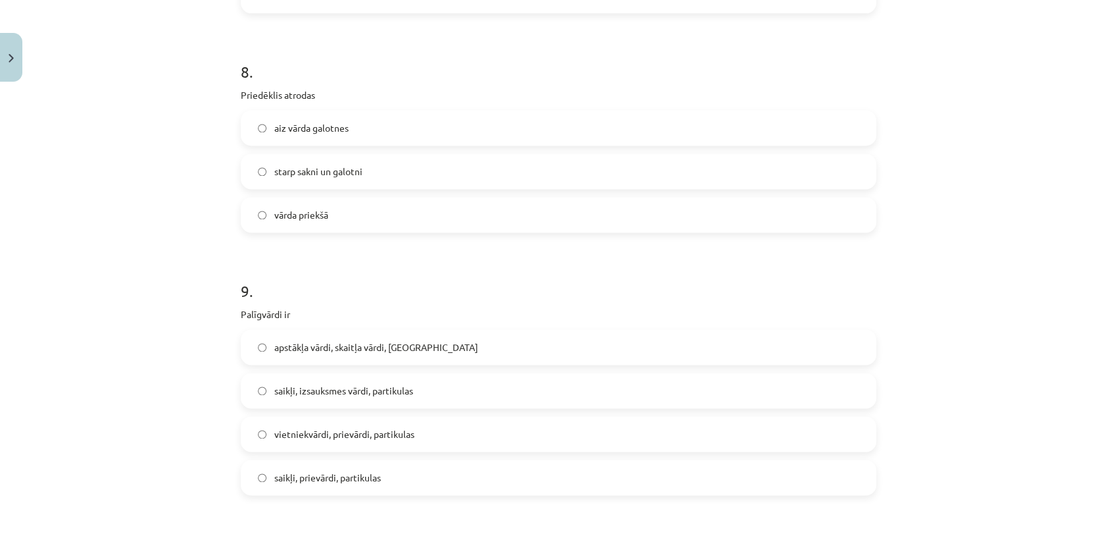
scroll to position [1863, 0]
click at [295, 176] on span "starp sakni un galotni" at bounding box center [318, 171] width 88 height 14
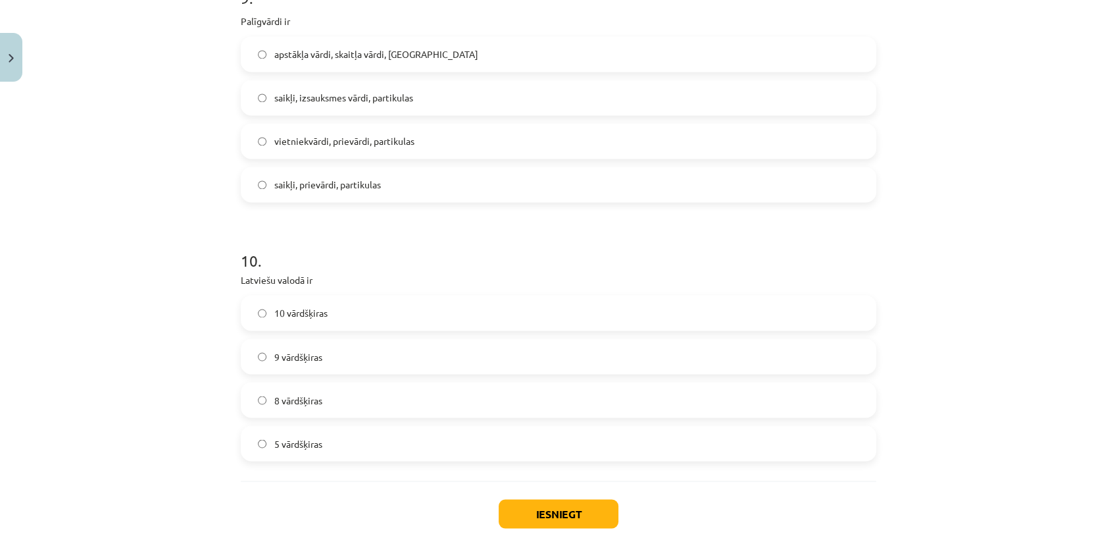
scroll to position [2083, 0]
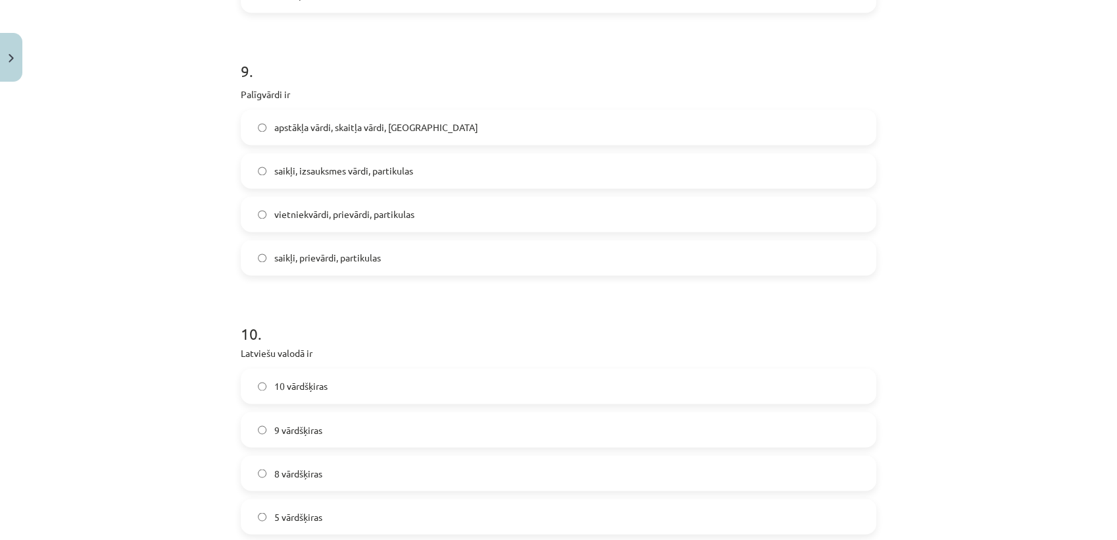
click at [294, 261] on span "saikļi, prievārdi, partikulas" at bounding box center [327, 258] width 107 height 14
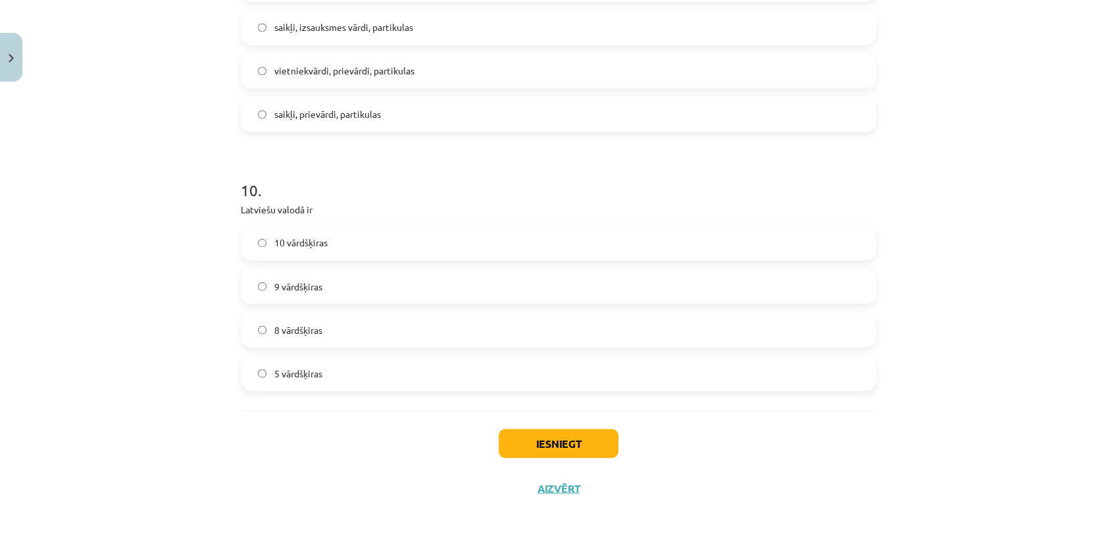
scroll to position [2229, 0]
drag, startPoint x: 299, startPoint y: 234, endPoint x: 329, endPoint y: 272, distance: 47.8
click at [300, 238] on span "10 vārdšķiras" at bounding box center [300, 240] width 53 height 14
click at [536, 440] on button "Iesniegt" at bounding box center [559, 440] width 120 height 29
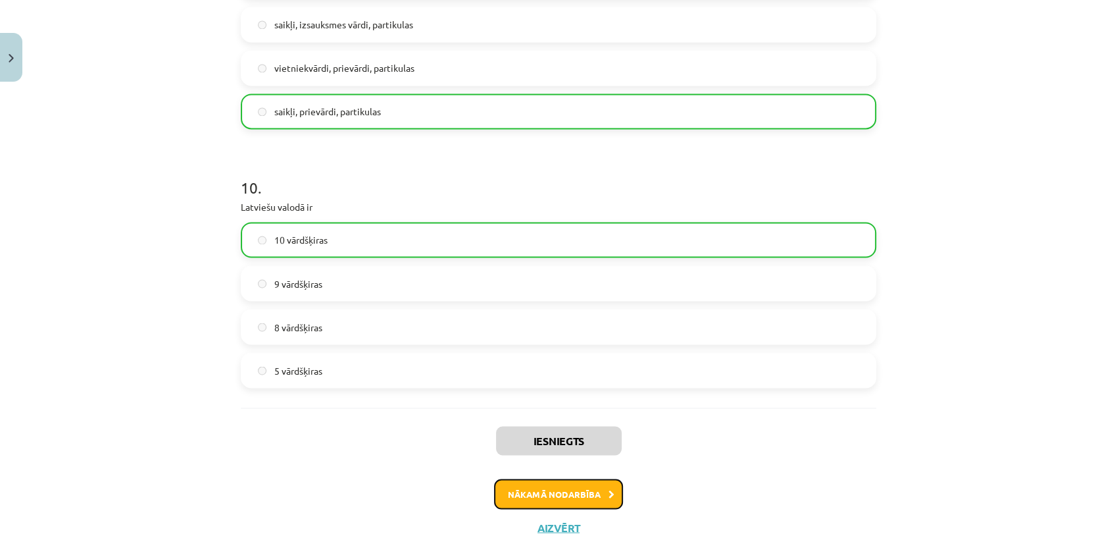
click at [521, 501] on button "Nākamā nodarbība" at bounding box center [558, 493] width 129 height 30
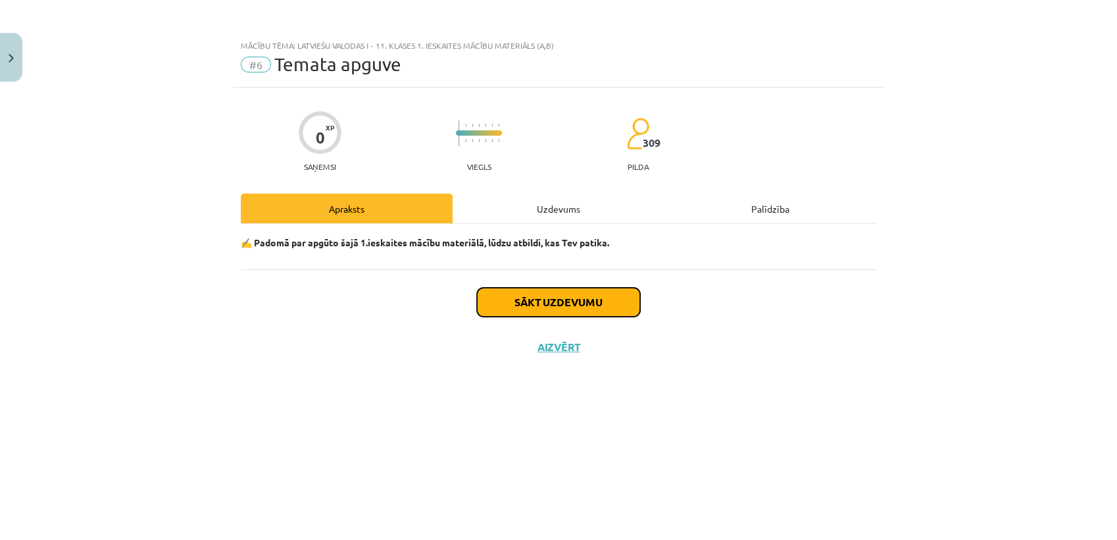
click at [562, 297] on button "Sākt uzdevumu" at bounding box center [558, 302] width 163 height 29
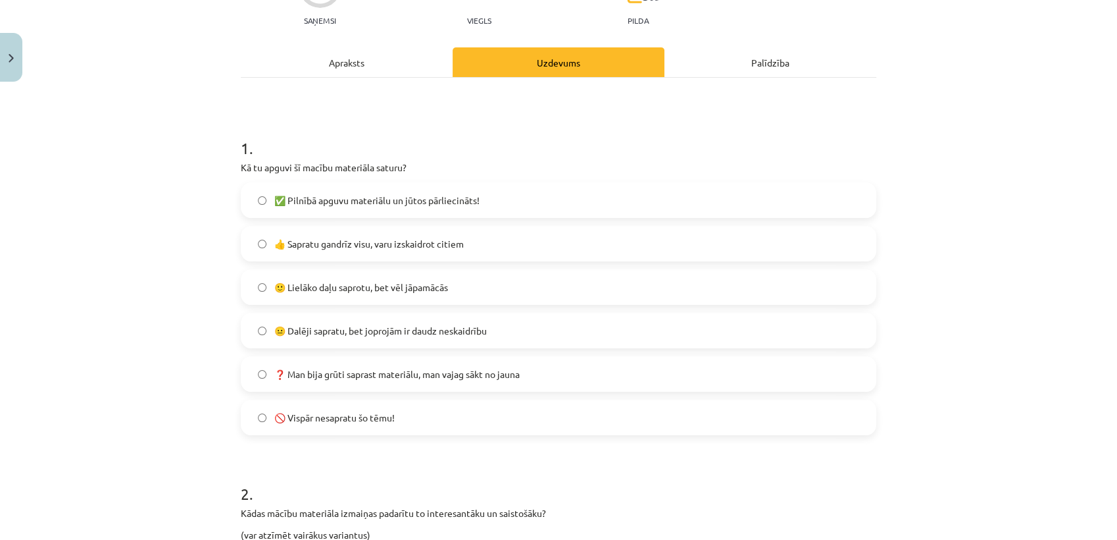
scroll to position [292, 0]
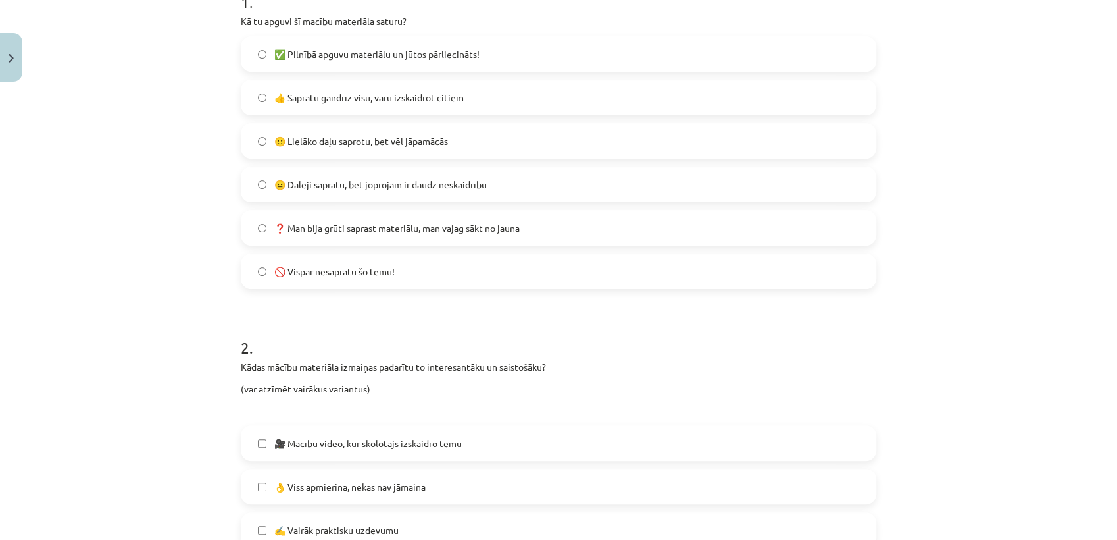
click at [361, 55] on span "✅ Pilnībā apguvu materiālu un jūtos pārliecināts!" at bounding box center [376, 54] width 205 height 14
click at [295, 188] on span "😐 Dalēji sapratu, bet joprojām ir daudz neskaidrību" at bounding box center [380, 185] width 213 height 14
click at [337, 56] on span "✅ Pilnībā apguvu materiālu un jūtos pārliecināts!" at bounding box center [376, 54] width 205 height 14
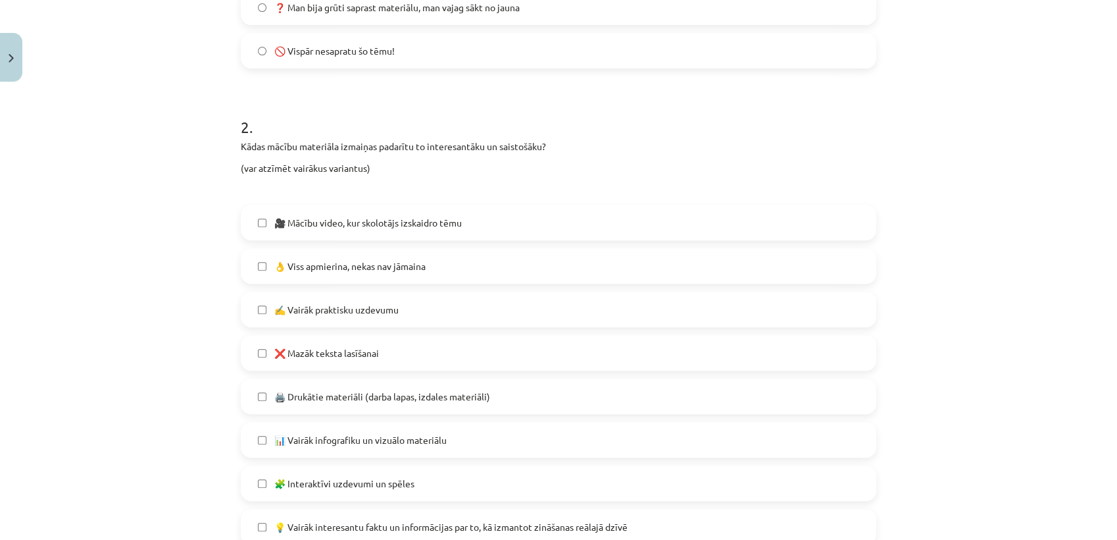
scroll to position [511, 0]
click at [321, 262] on span "👌 Viss apmierina, nekas nav jāmaina" at bounding box center [349, 268] width 151 height 14
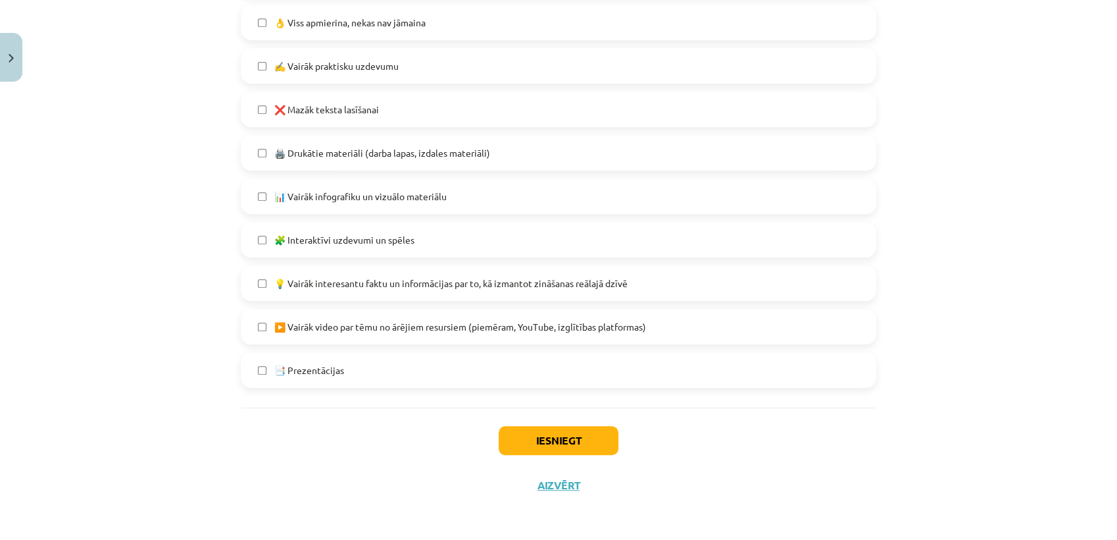
scroll to position [683, 0]
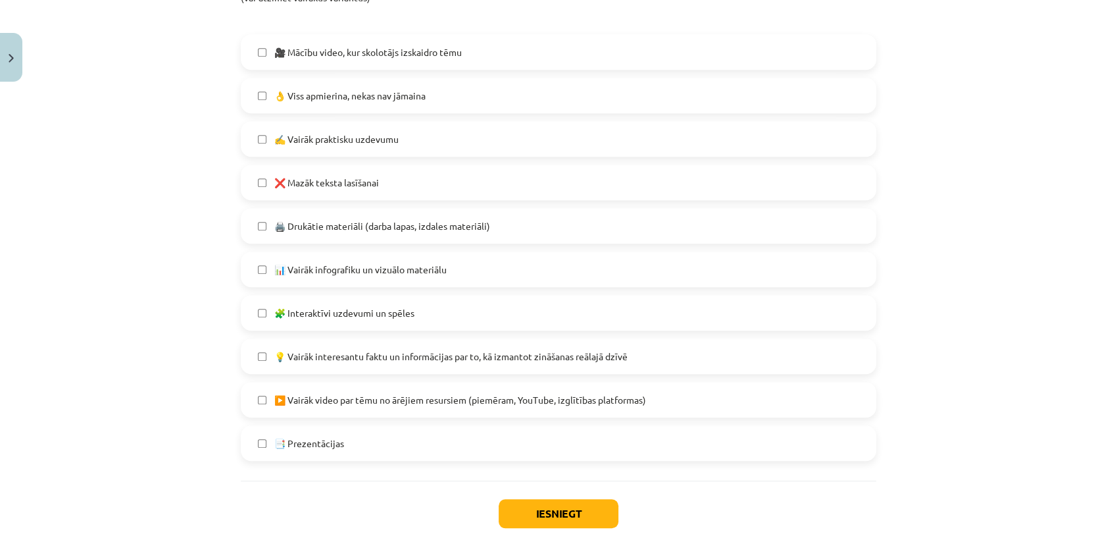
click at [359, 178] on span "❌ Mazāk teksta lasīšanai" at bounding box center [326, 183] width 105 height 14
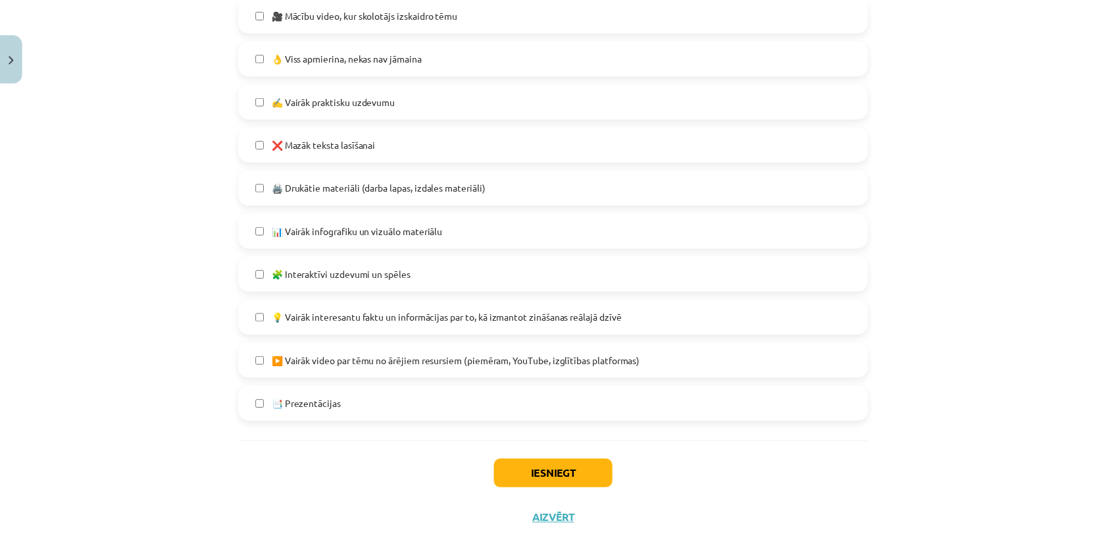
scroll to position [756, 0]
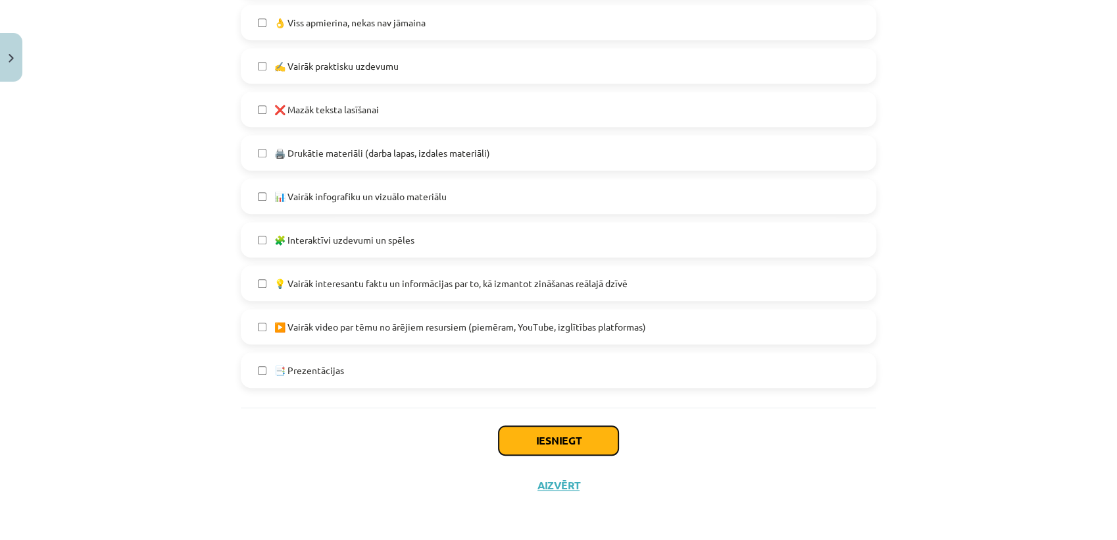
click at [509, 446] on button "Iesniegt" at bounding box center [559, 440] width 120 height 29
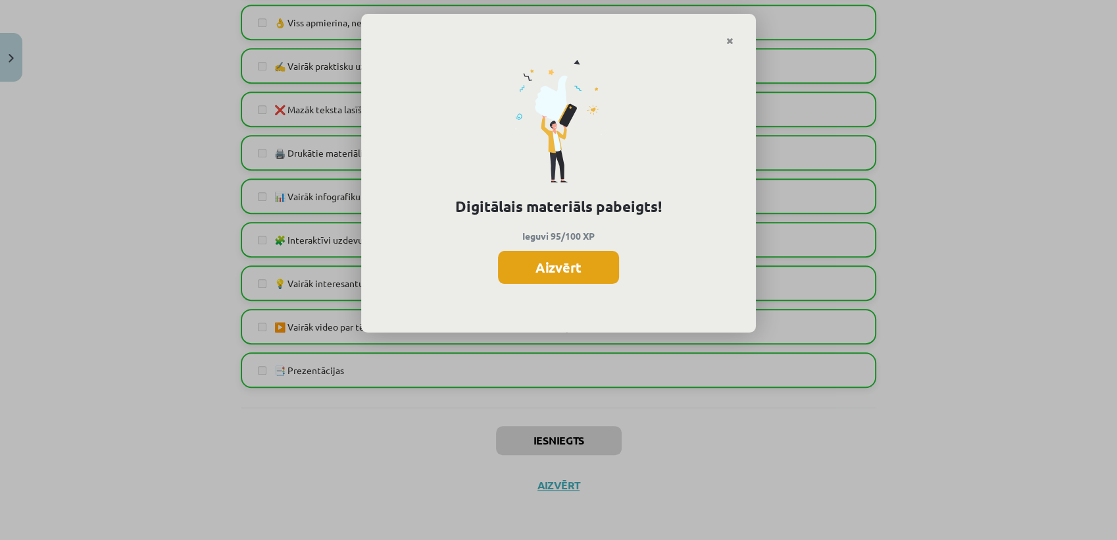
click at [563, 272] on button "Aizvērt" at bounding box center [558, 267] width 121 height 33
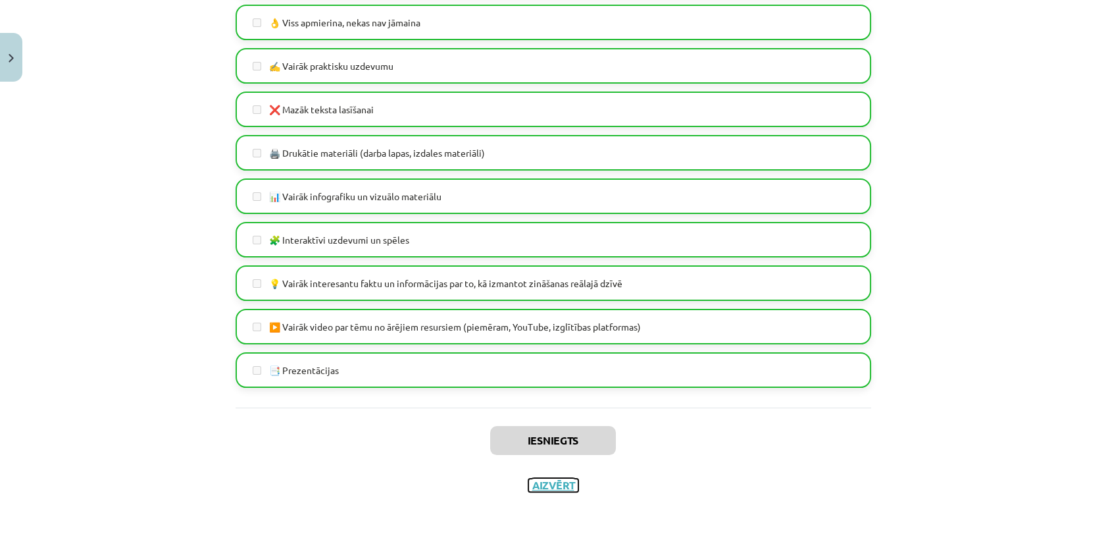
click at [538, 482] on button "Aizvērt" at bounding box center [553, 484] width 50 height 13
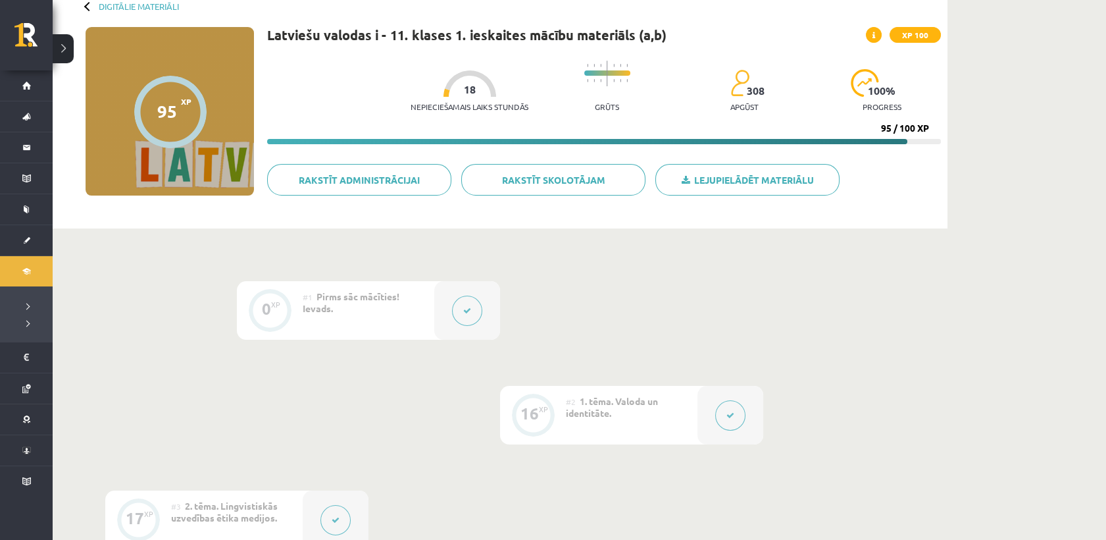
scroll to position [0, 0]
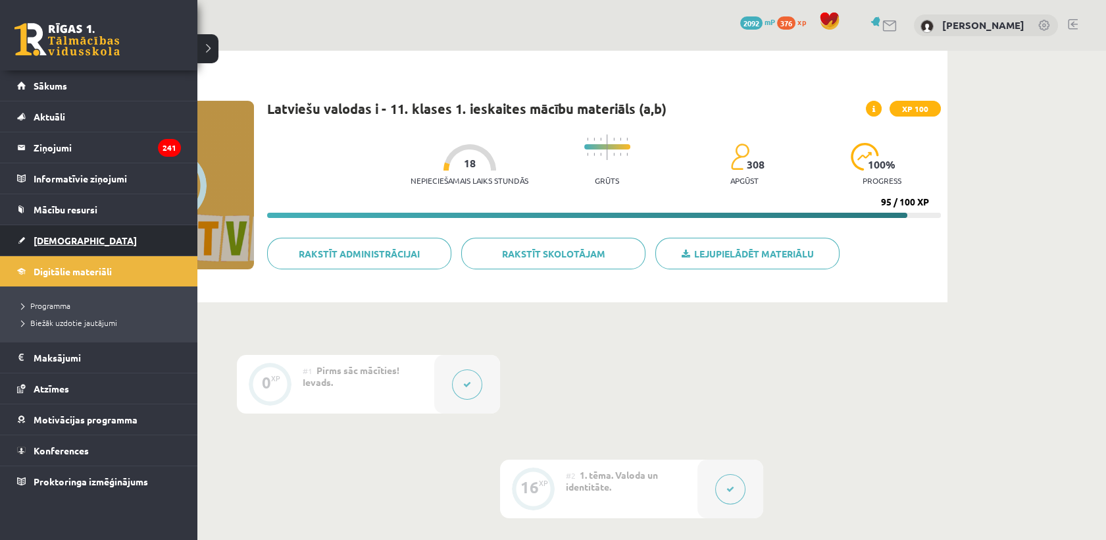
click at [53, 241] on span "[DEMOGRAPHIC_DATA]" at bounding box center [85, 240] width 103 height 12
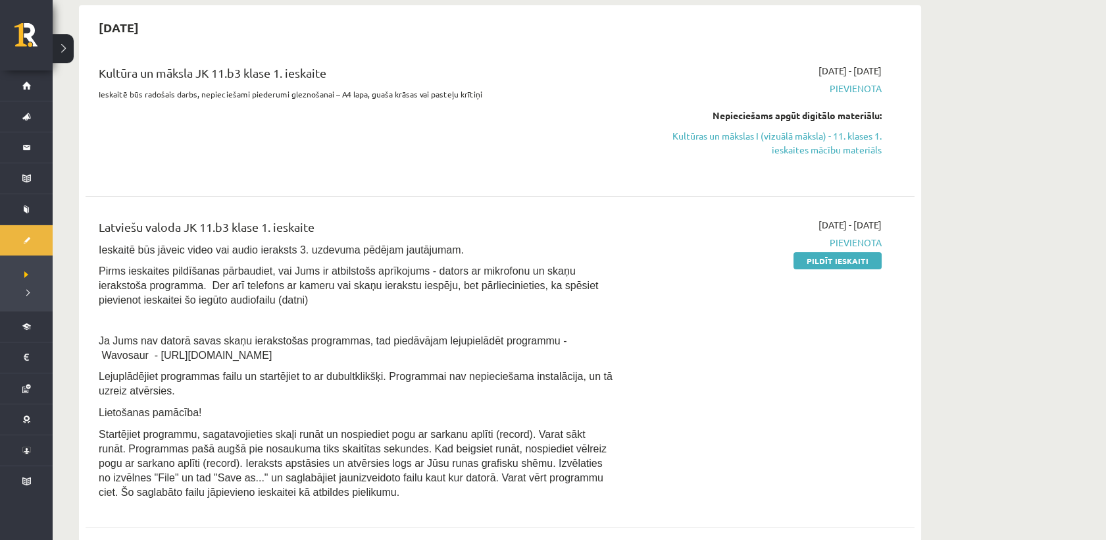
scroll to position [292, 0]
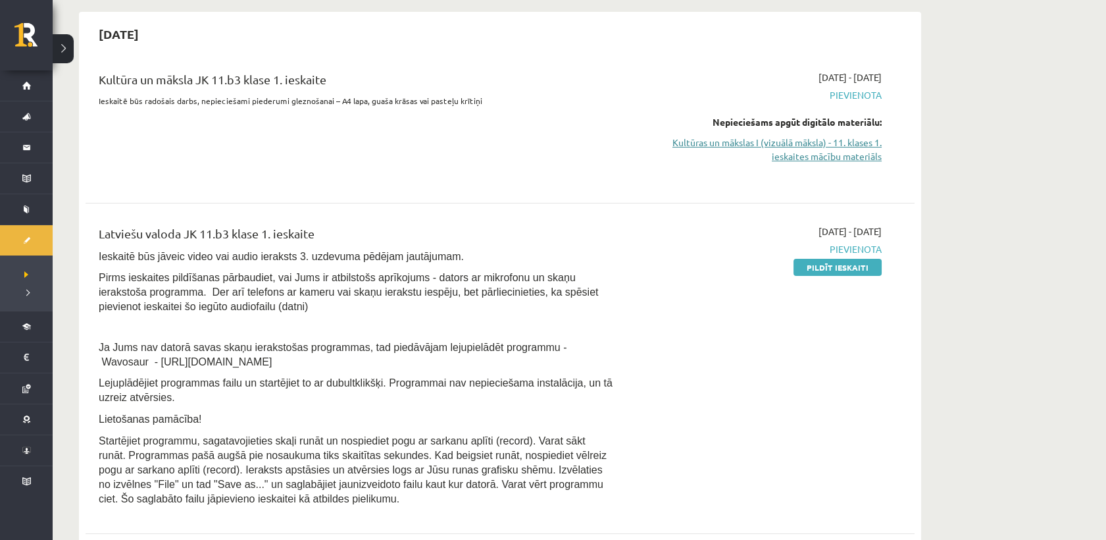
click at [828, 139] on link "Kultūras un mākslas I (vizuālā māksla) - 11. klases 1. ieskaites mācību materiā…" at bounding box center [758, 150] width 248 height 28
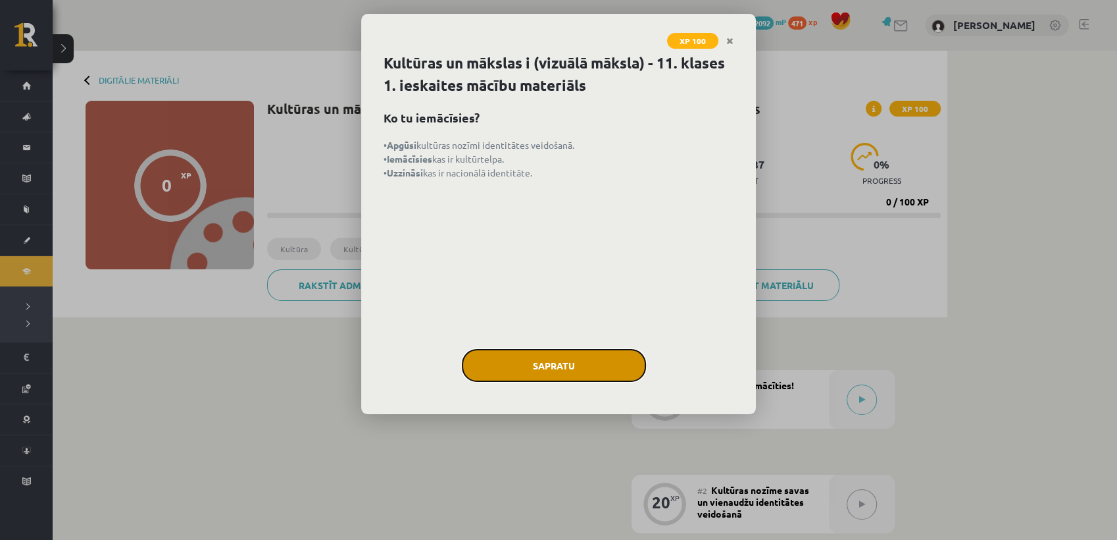
click at [611, 367] on button "Sapratu" at bounding box center [554, 365] width 184 height 33
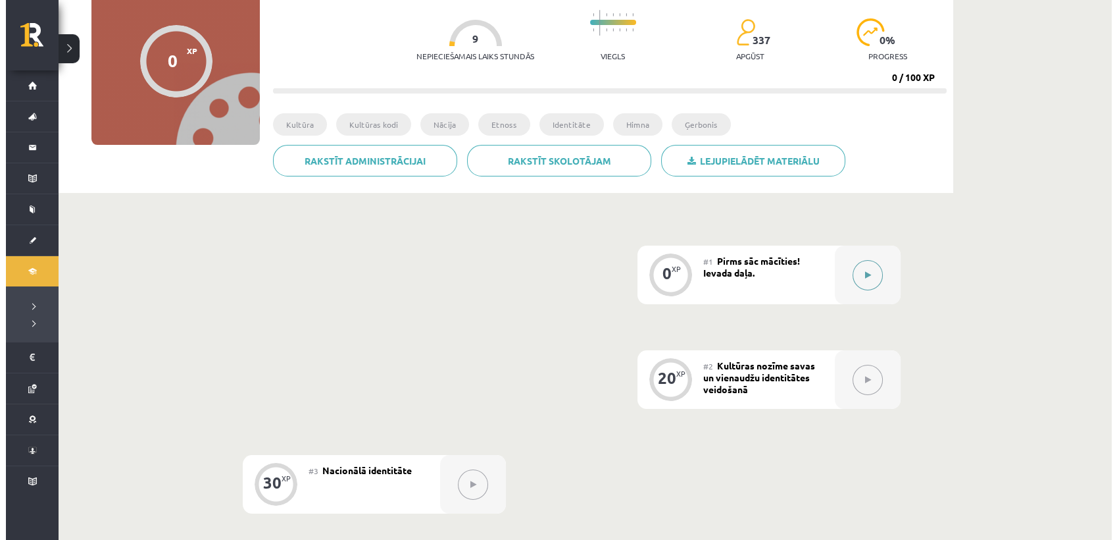
scroll to position [99, 0]
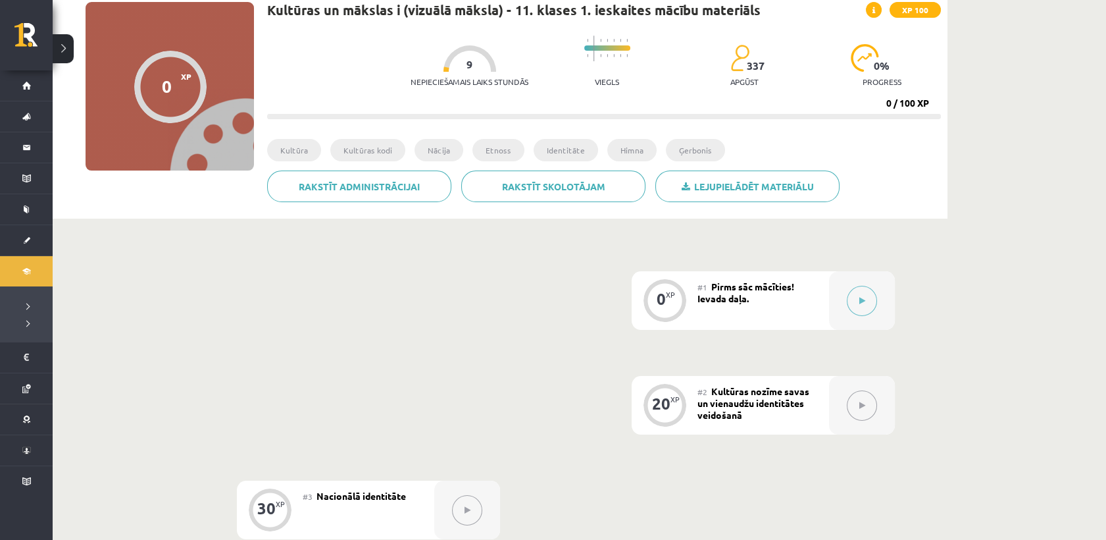
click at [474, 61] on div at bounding box center [469, 58] width 53 height 26
drag, startPoint x: 459, startPoint y: 66, endPoint x: 472, endPoint y: 66, distance: 12.5
click at [472, 66] on div "Nepieciešamais laiks stundās 9" at bounding box center [470, 69] width 118 height 49
click at [864, 301] on icon at bounding box center [862, 301] width 6 height 8
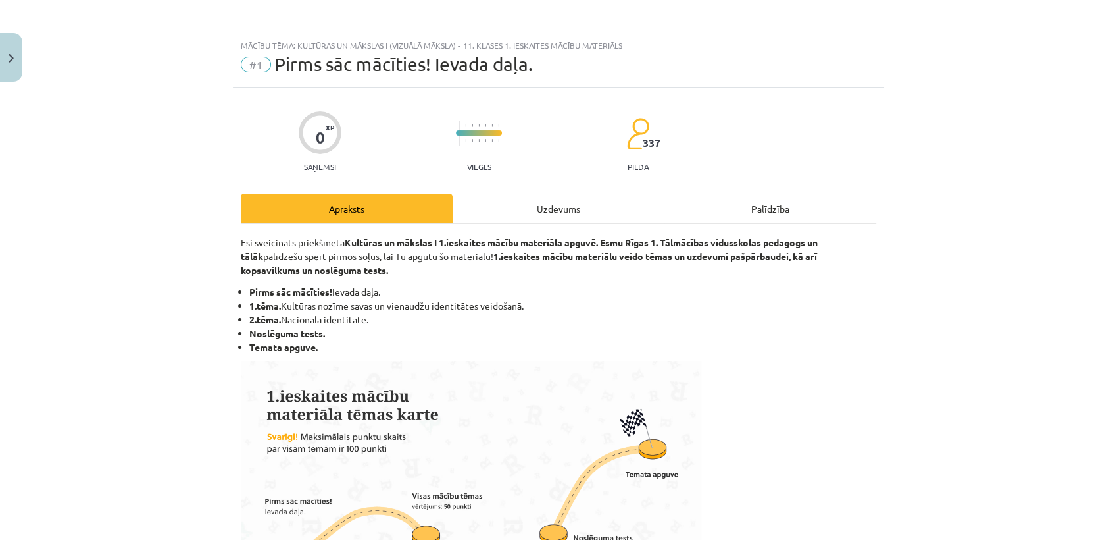
click at [533, 209] on div "Uzdevums" at bounding box center [559, 208] width 212 height 30
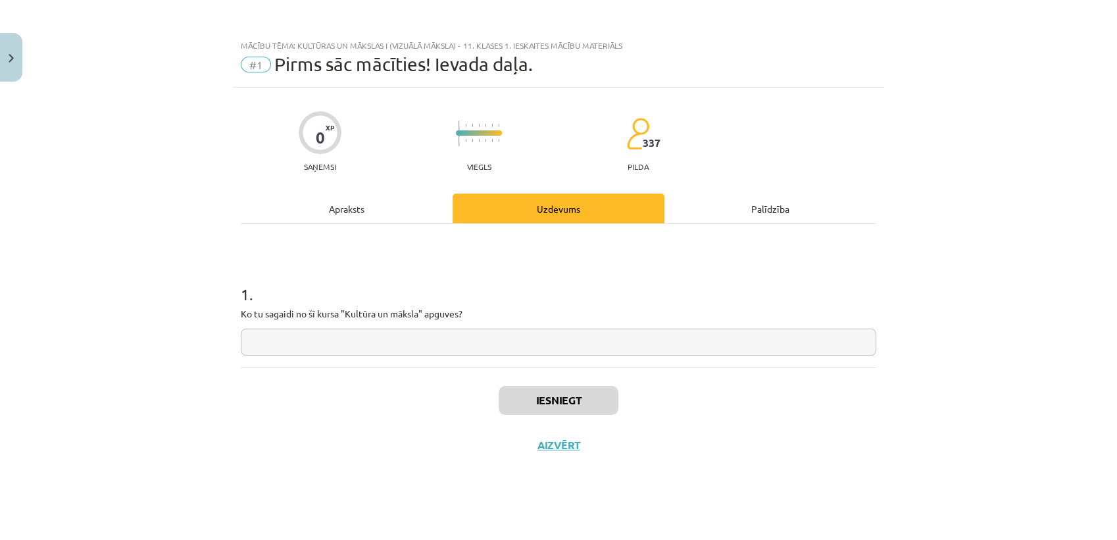
click at [336, 340] on input "text" at bounding box center [559, 341] width 636 height 27
drag, startPoint x: 251, startPoint y: 313, endPoint x: 692, endPoint y: 324, distance: 440.3
click at [692, 324] on div "Mācību tēma: Kultūras un mākslas i (vizuālā māksla) - 11. klases 1. ieskaites m…" at bounding box center [558, 270] width 1117 height 540
click at [336, 314] on p "Ko tu sagaidi no šī kursa "Kultūra un māksla" apguves?" at bounding box center [559, 314] width 636 height 14
drag, startPoint x: 307, startPoint y: 313, endPoint x: 479, endPoint y: 313, distance: 171.7
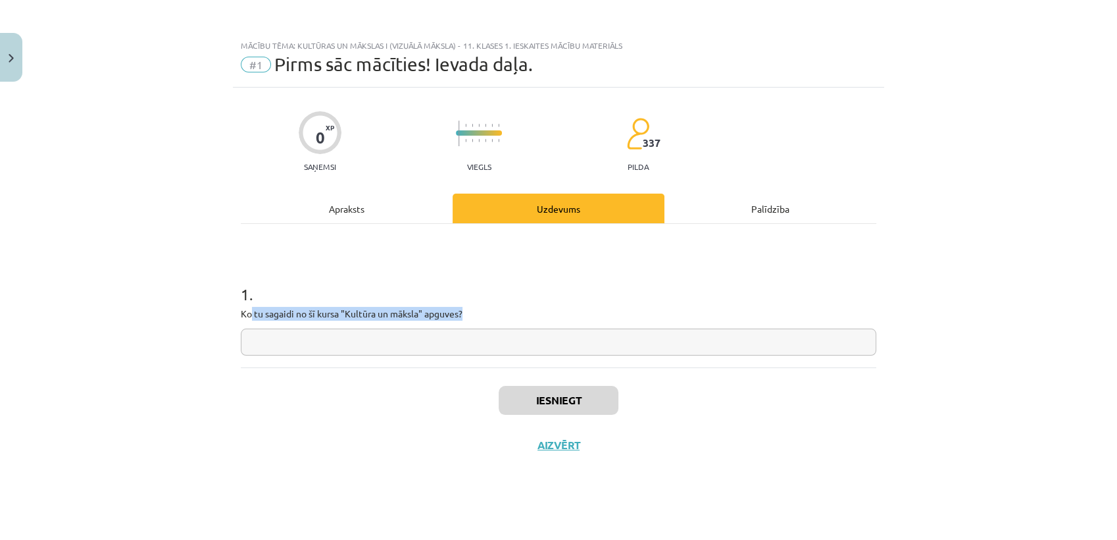
click at [479, 313] on p "Ko tu sagaidi no šī kursa "Kultūra un māksla" apguves?" at bounding box center [559, 314] width 636 height 14
click at [430, 341] on input "text" at bounding box center [559, 341] width 636 height 27
paste input "**********"
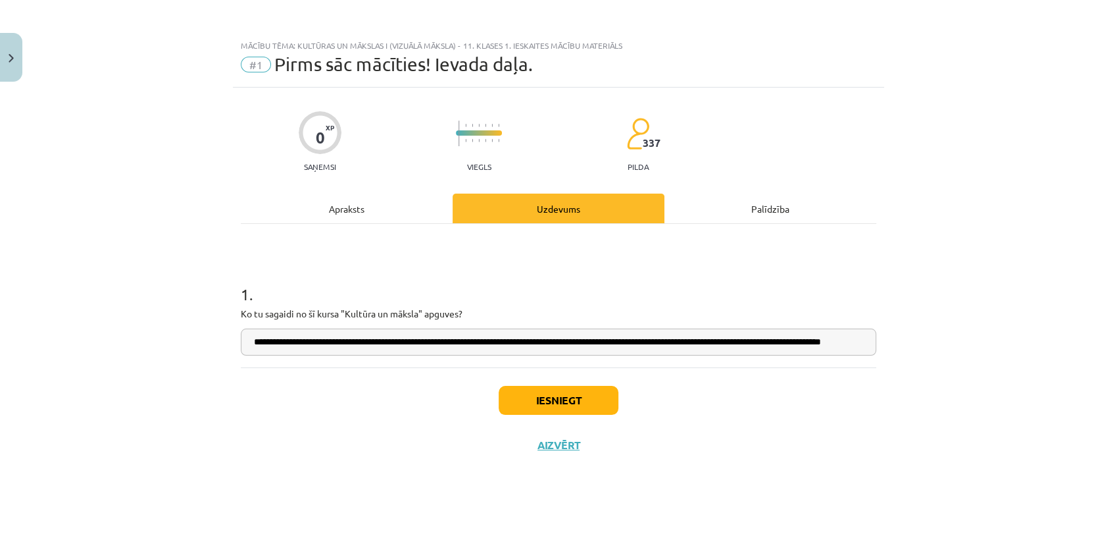
scroll to position [0, 0]
drag, startPoint x: 258, startPoint y: 342, endPoint x: 218, endPoint y: 345, distance: 39.6
click at [218, 345] on div "**********" at bounding box center [558, 270] width 1117 height 540
click at [258, 342] on input "**********" at bounding box center [559, 341] width 636 height 27
type input "**********"
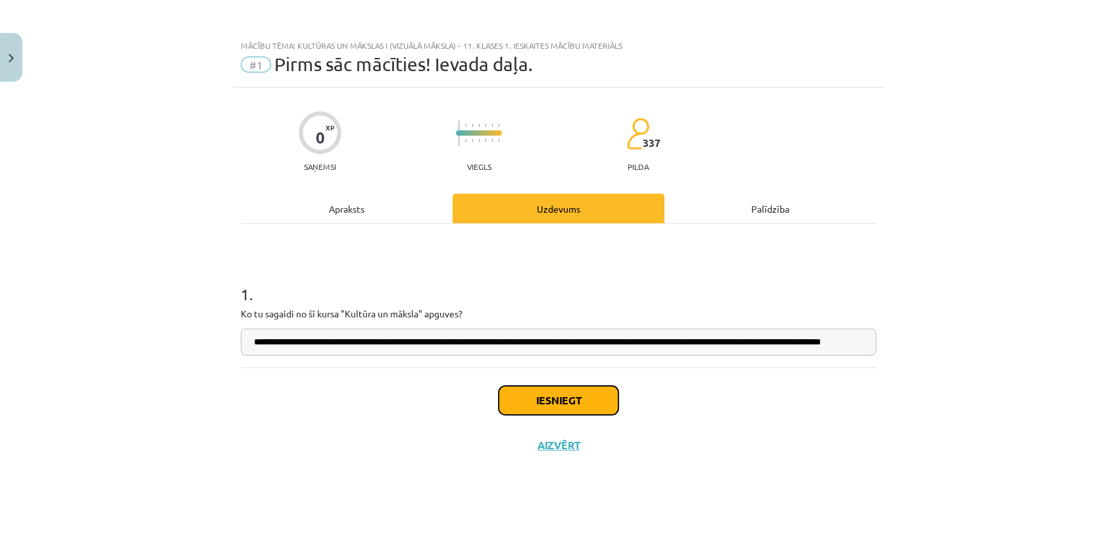
click at [565, 401] on button "Iesniegt" at bounding box center [559, 400] width 120 height 29
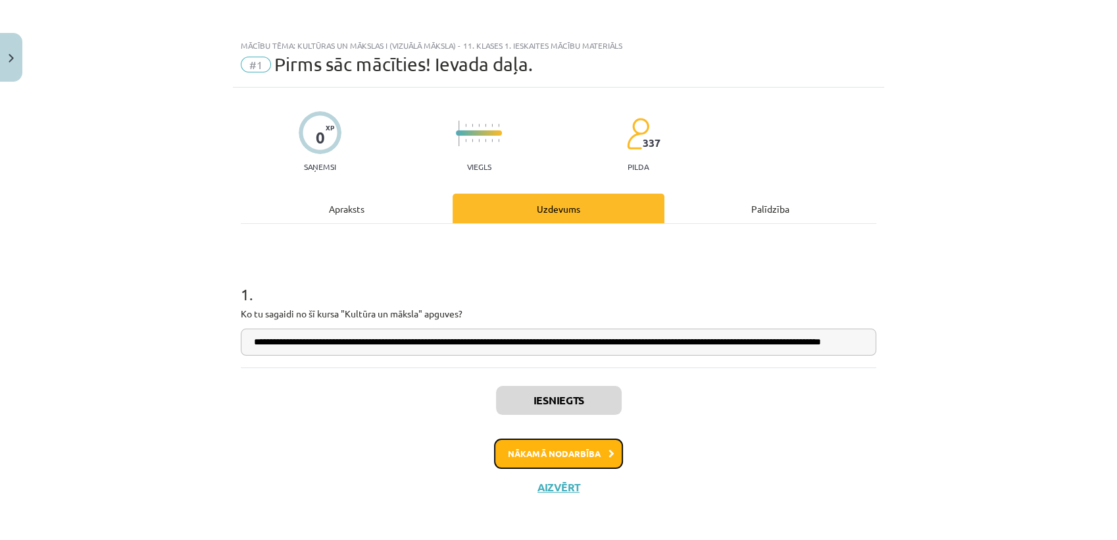
click at [563, 452] on button "Nākamā nodarbība" at bounding box center [558, 453] width 129 height 30
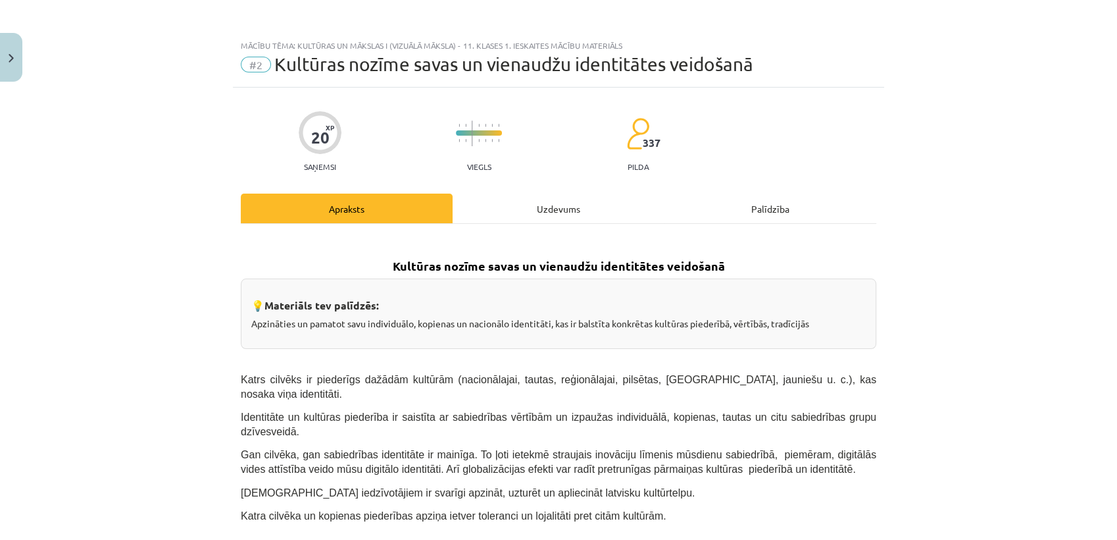
click at [529, 205] on div "Uzdevums" at bounding box center [559, 208] width 212 height 30
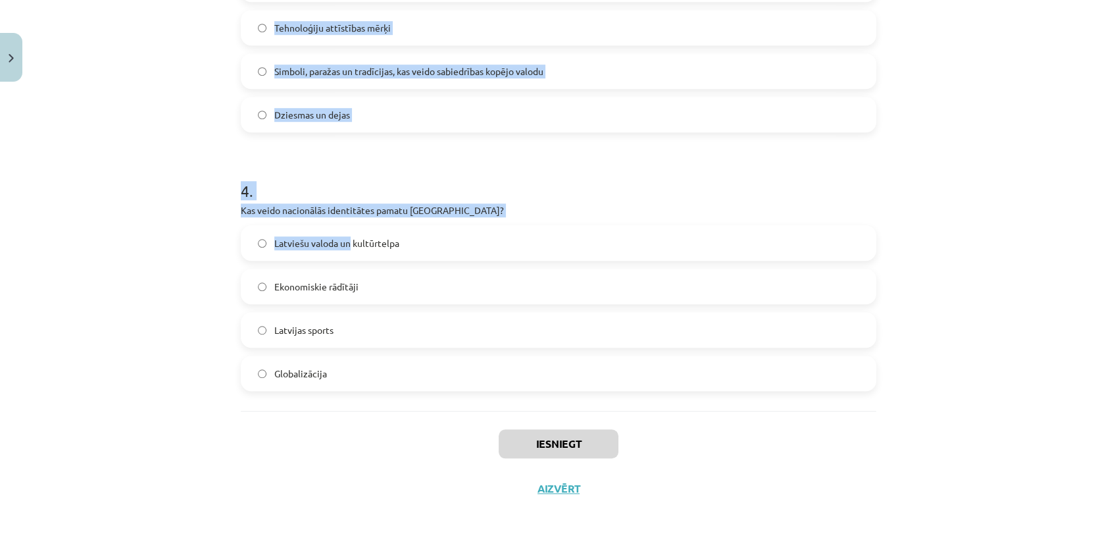
scroll to position [882, 0]
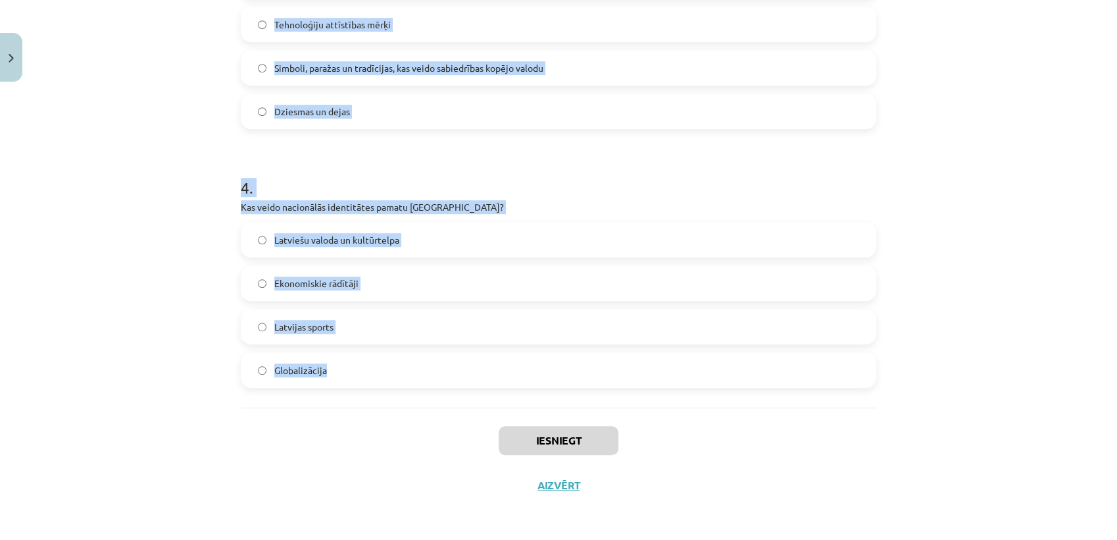
drag, startPoint x: 294, startPoint y: 224, endPoint x: 336, endPoint y: 354, distance: 136.1
copy form "Kas raksturo latviešu valodas lomu [GEOGRAPHIC_DATA]? Tā ir tikai viena no vair…"
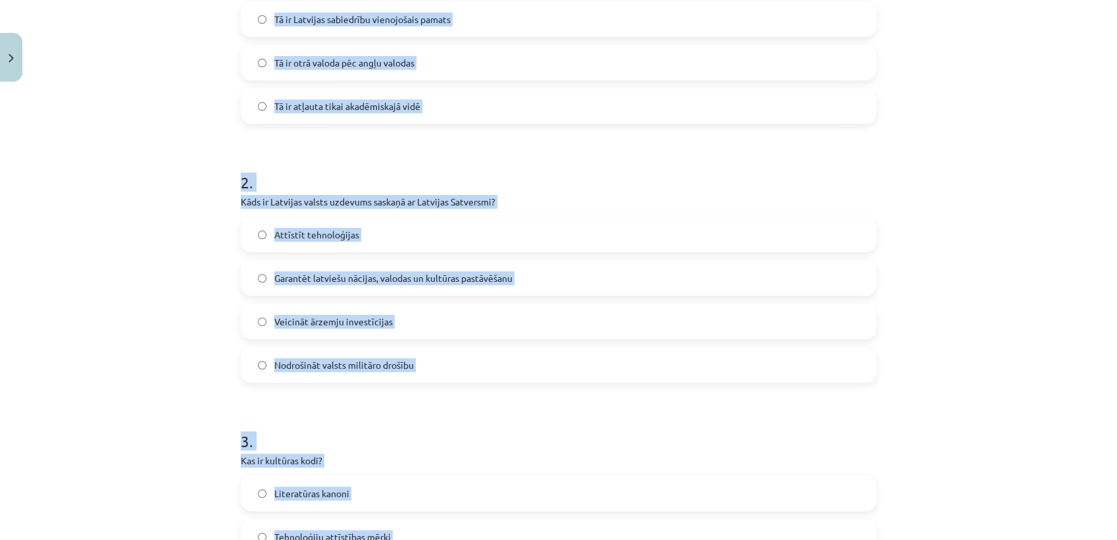
scroll to position [78, 0]
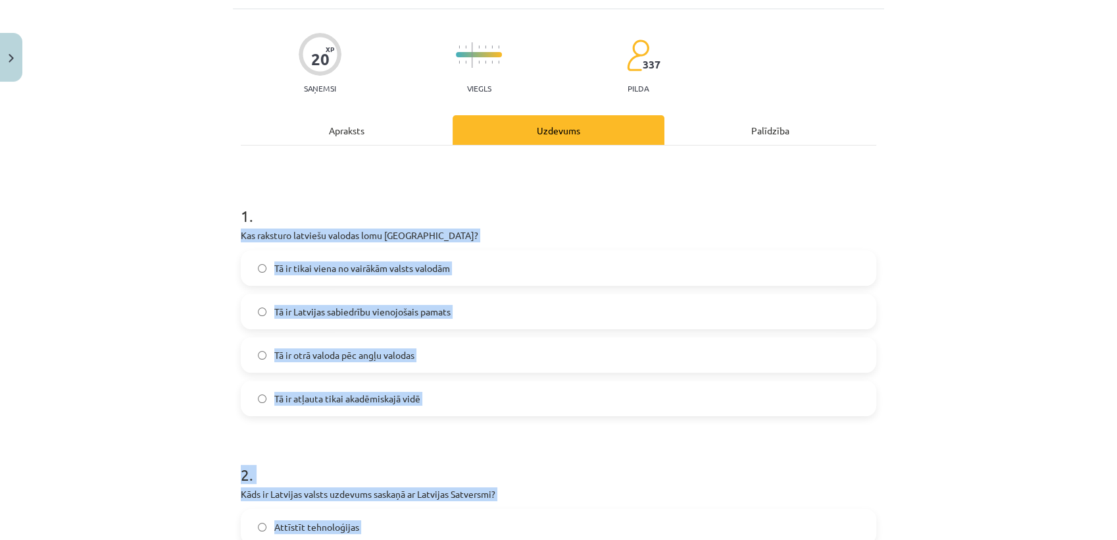
click at [128, 280] on div "Mācību tēma: Kultūras un mākslas i (vizuālā māksla) - 11. klases 1. ieskaites m…" at bounding box center [558, 270] width 1117 height 540
drag, startPoint x: 157, startPoint y: 324, endPoint x: 207, endPoint y: 336, distance: 51.4
click at [158, 325] on div "Mācību tēma: Kultūras un mākslas i (vizuālā māksla) - 11. klases 1. ieskaites m…" at bounding box center [558, 270] width 1117 height 540
drag, startPoint x: 306, startPoint y: 309, endPoint x: 284, endPoint y: 309, distance: 21.7
click at [305, 309] on span "Tā ir Latvijas sabiedrību vienojošais pamats" at bounding box center [362, 312] width 176 height 14
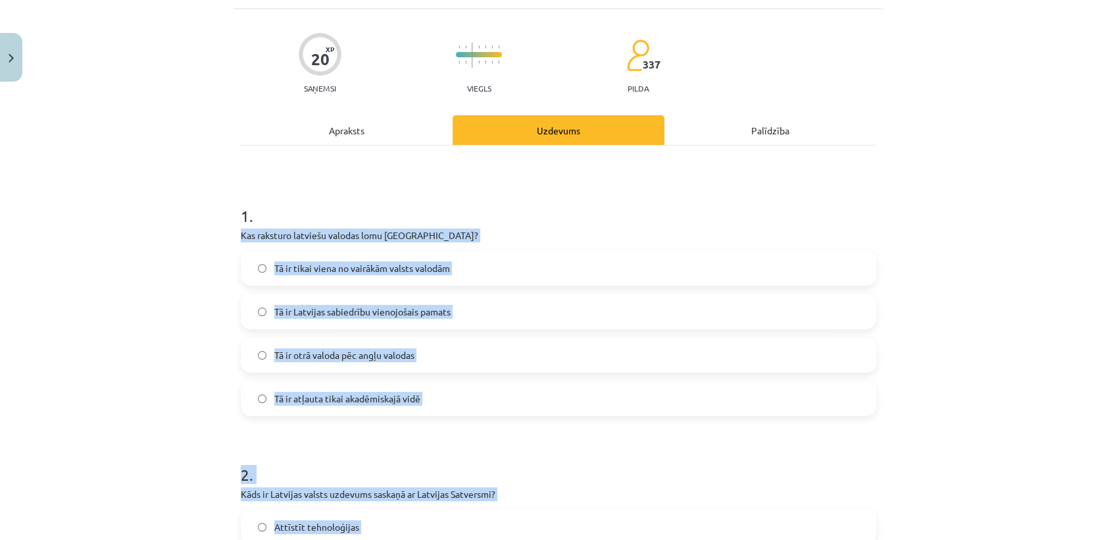
click at [447, 308] on label "Tā ir Latvijas sabiedrību vienojošais pamats" at bounding box center [558, 311] width 633 height 33
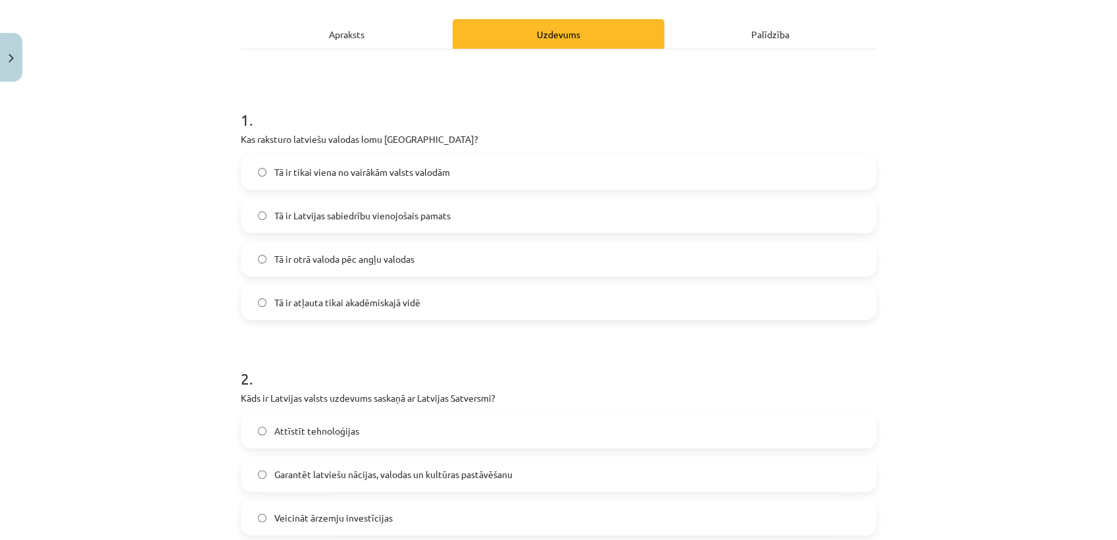
scroll to position [370, 0]
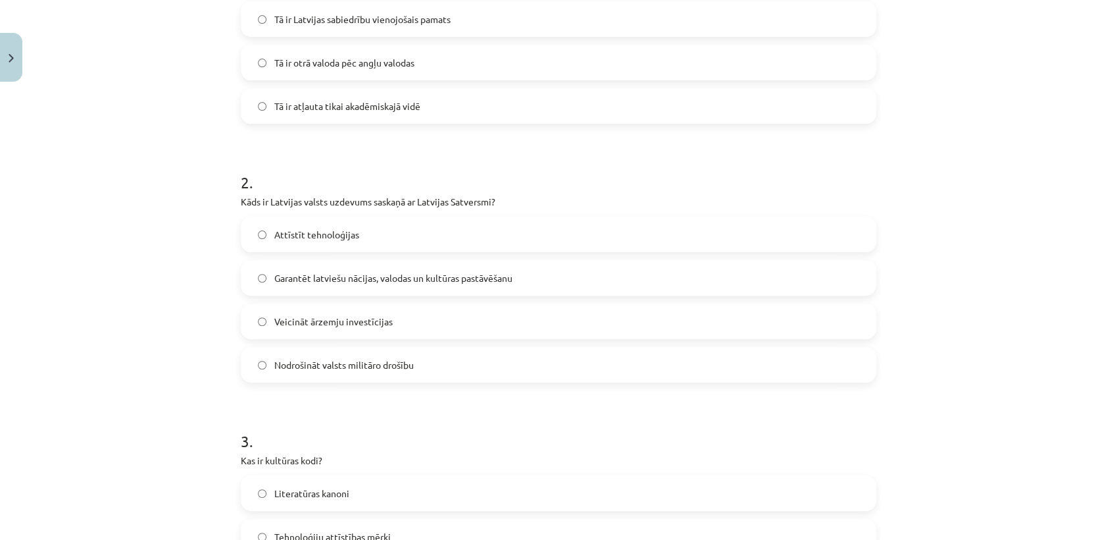
click at [316, 276] on span "Garantēt latviešu nācijas, valodas un kultūras pastāvēšanu" at bounding box center [393, 278] width 238 height 14
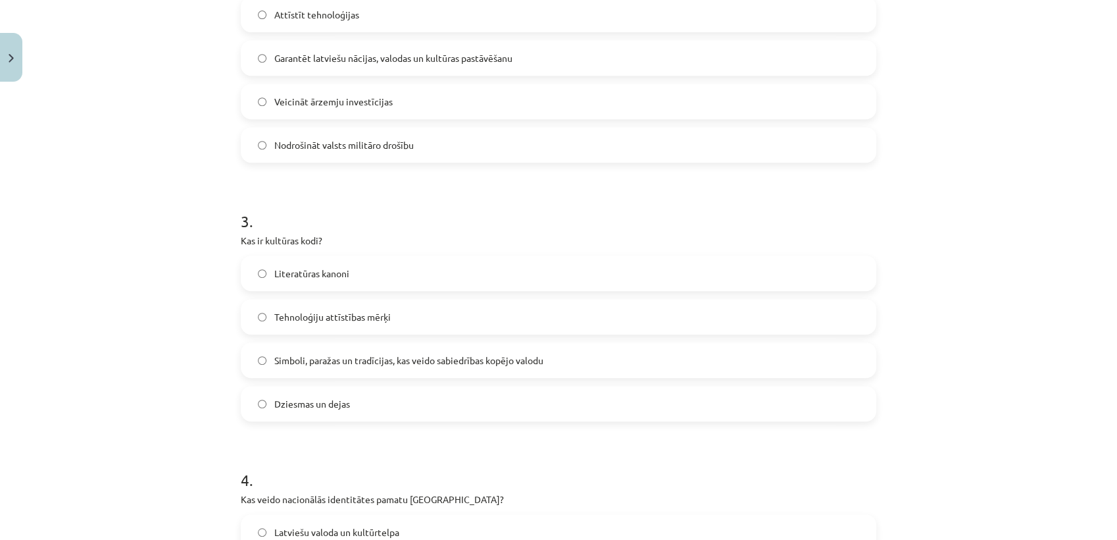
scroll to position [663, 0]
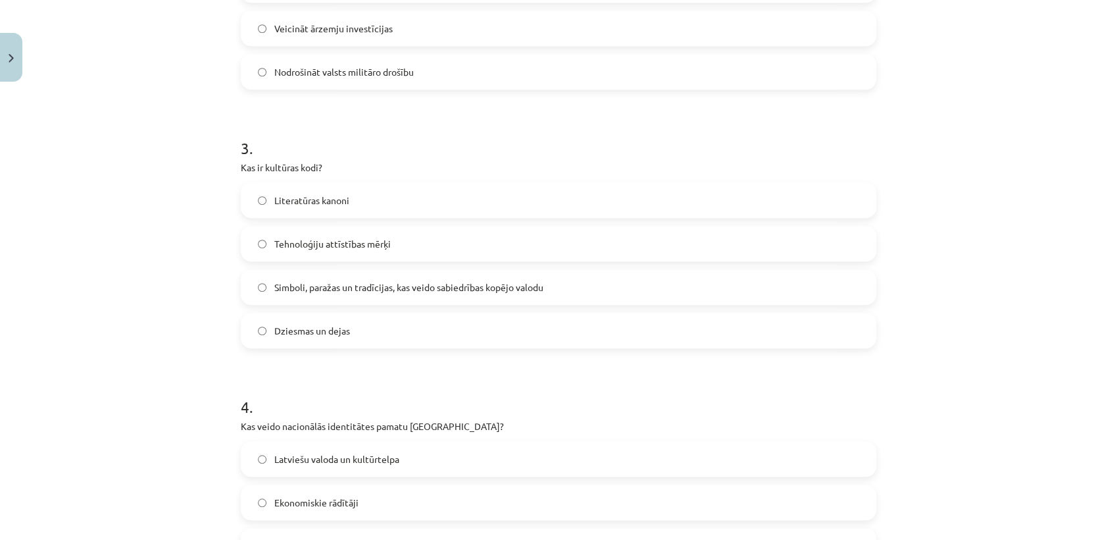
click at [315, 284] on span "Simboli, paražas un tradīcijas, kas veido sabiedrības kopējo valodu" at bounding box center [408, 287] width 269 height 14
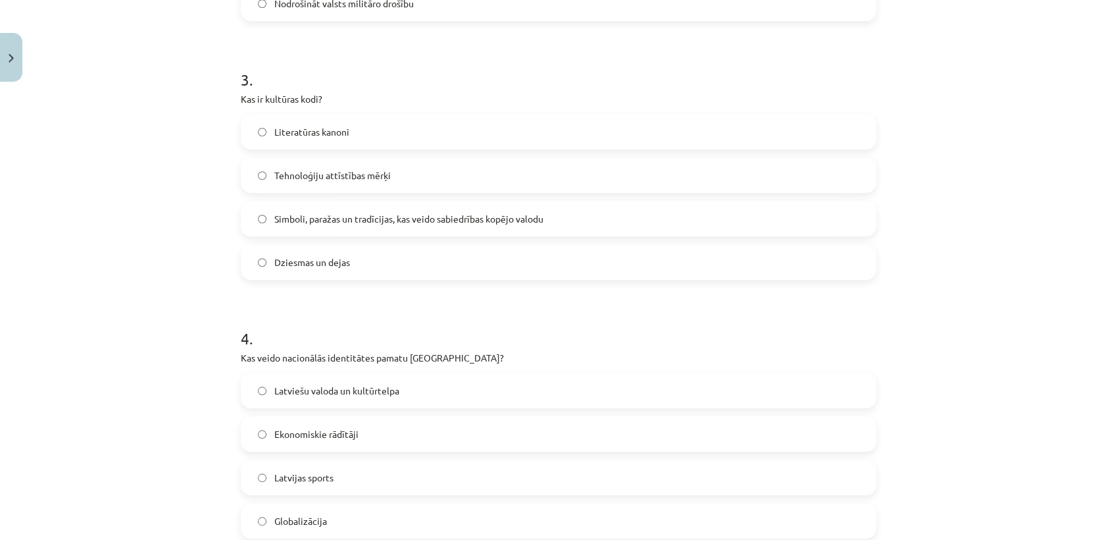
scroll to position [882, 0]
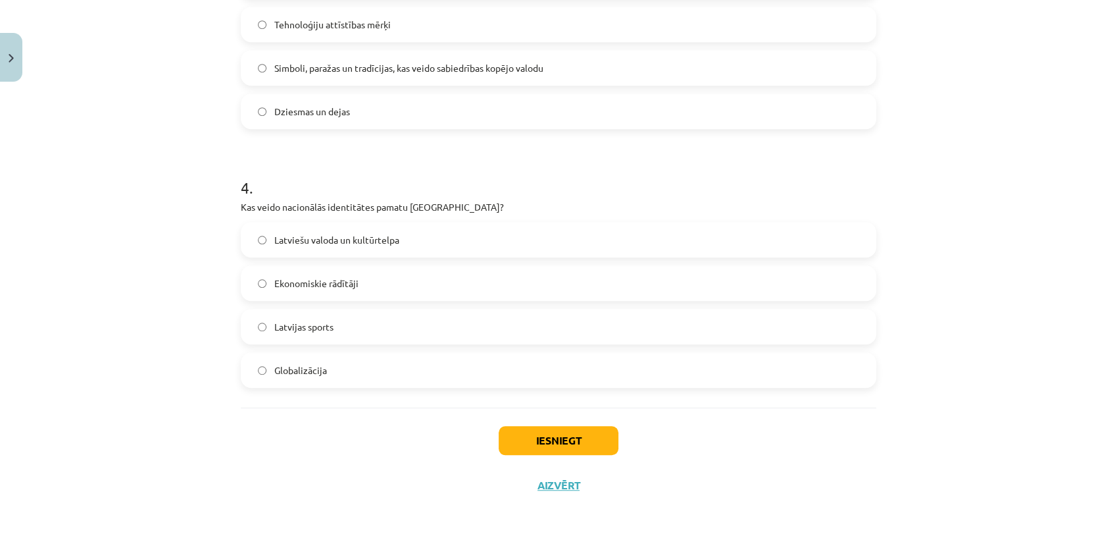
drag, startPoint x: 332, startPoint y: 240, endPoint x: 384, endPoint y: 275, distance: 63.0
click at [332, 240] on span "Latviešu valoda un kultūrtelpa" at bounding box center [336, 240] width 125 height 14
click at [536, 445] on button "Iesniegt" at bounding box center [559, 440] width 120 height 29
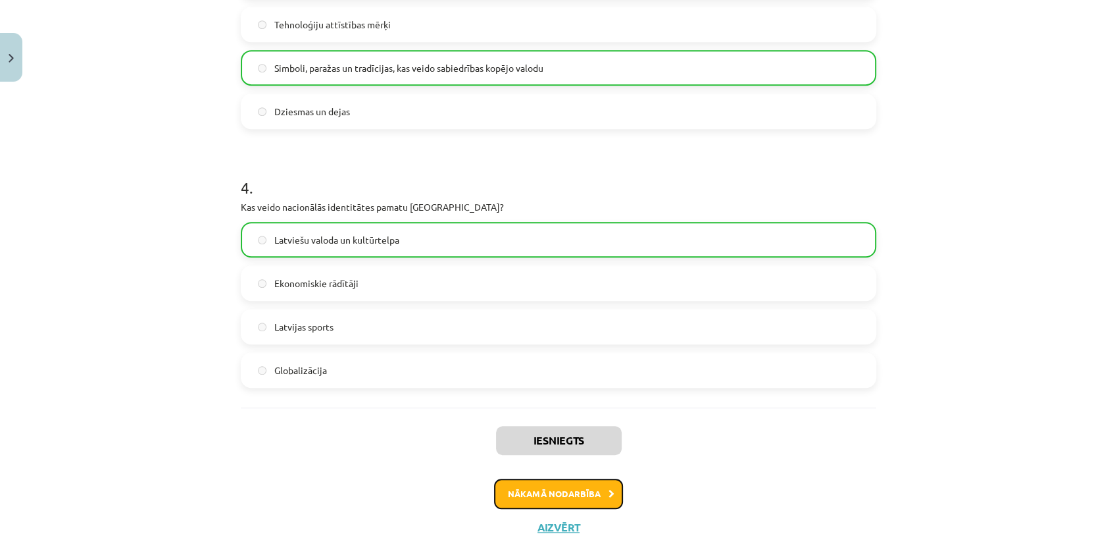
click at [534, 487] on button "Nākamā nodarbība" at bounding box center [558, 493] width 129 height 30
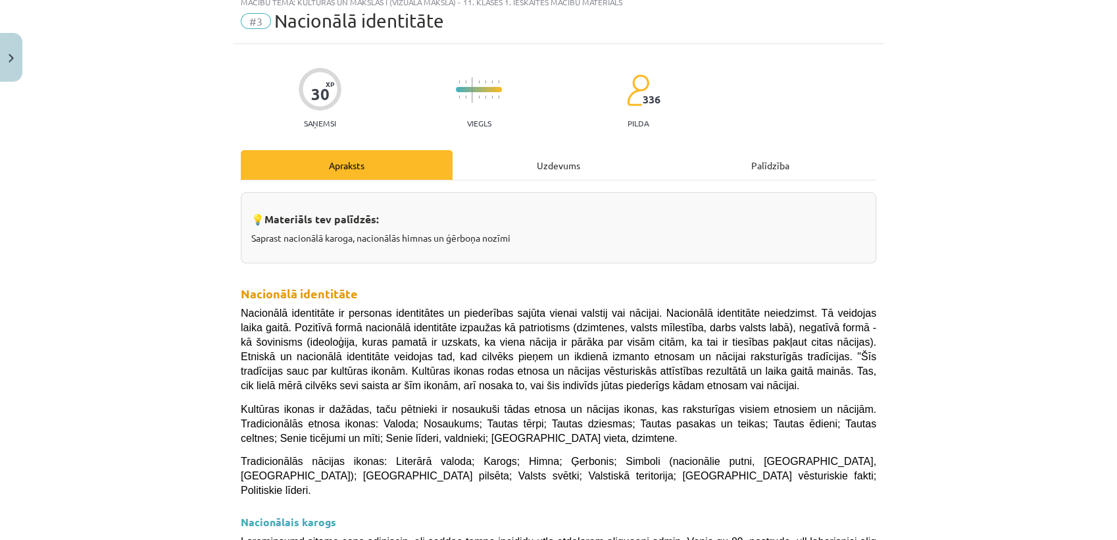
scroll to position [32, 0]
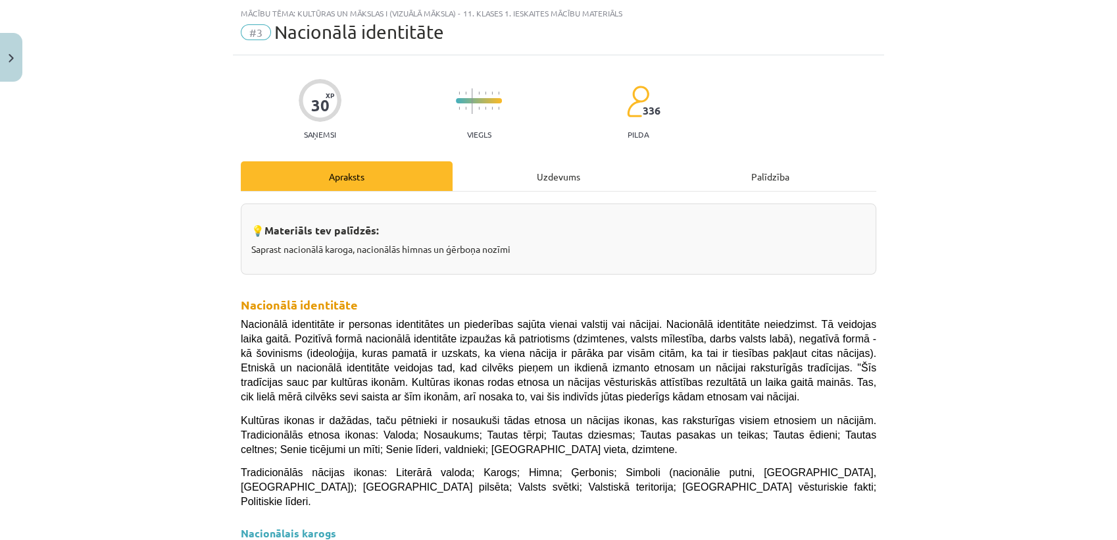
click at [579, 171] on div "Uzdevums" at bounding box center [559, 176] width 212 height 30
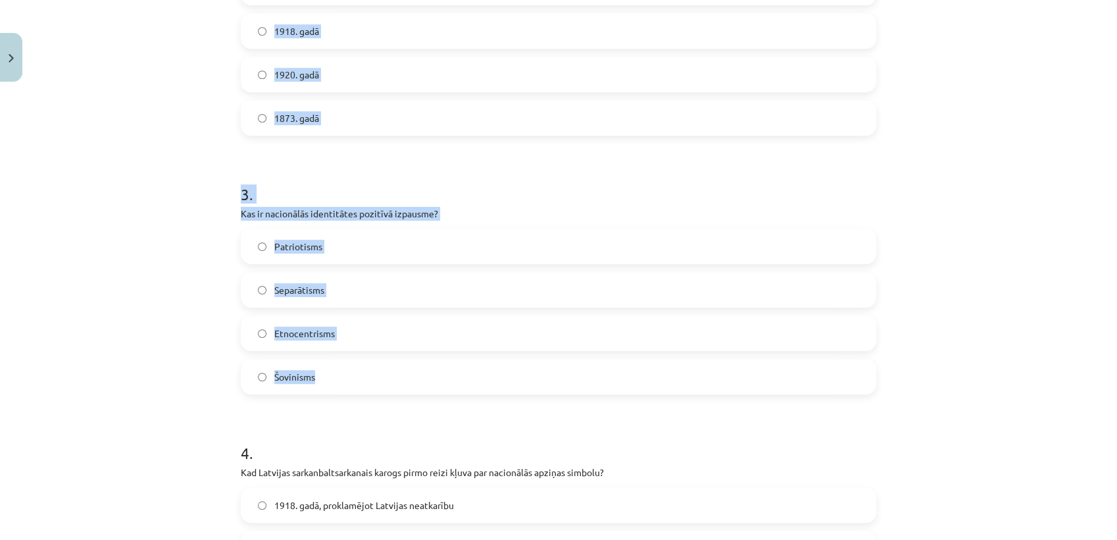
drag, startPoint x: 282, startPoint y: 270, endPoint x: 479, endPoint y: 361, distance: 217.3
click at [479, 361] on div "Mācību tēma: Kultūras un mākslas i (vizuālā māksla) - 11. klases 1. ieskaites m…" at bounding box center [558, 270] width 1117 height 540
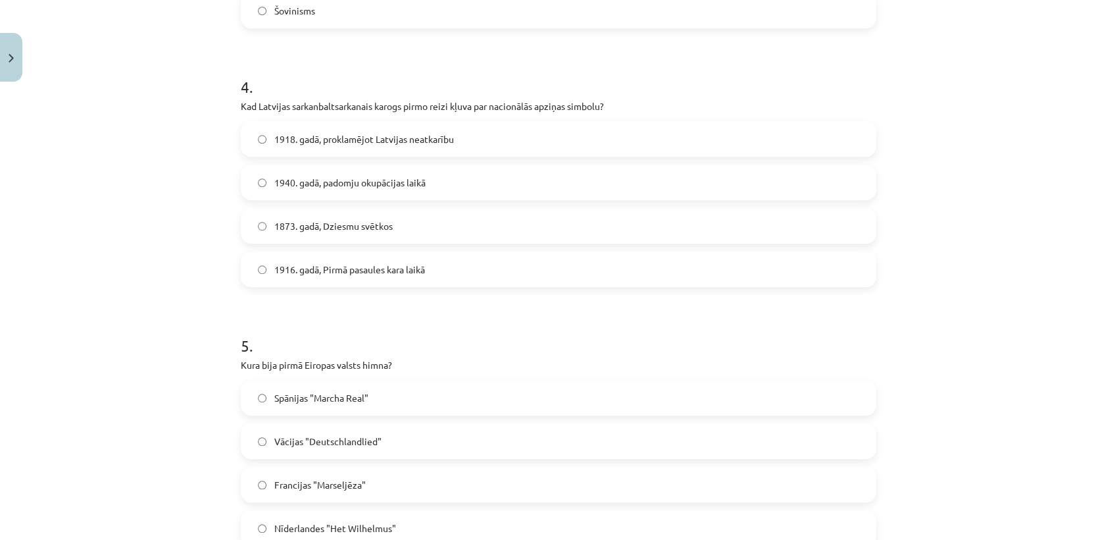
drag, startPoint x: 479, startPoint y: 363, endPoint x: 470, endPoint y: 359, distance: 9.4
click at [472, 359] on form "1 . Kāda ir valsts himnas galvenā funkcija? Tā tiek izmantota tikai sporta pasā…" at bounding box center [559, 41] width 636 height 1525
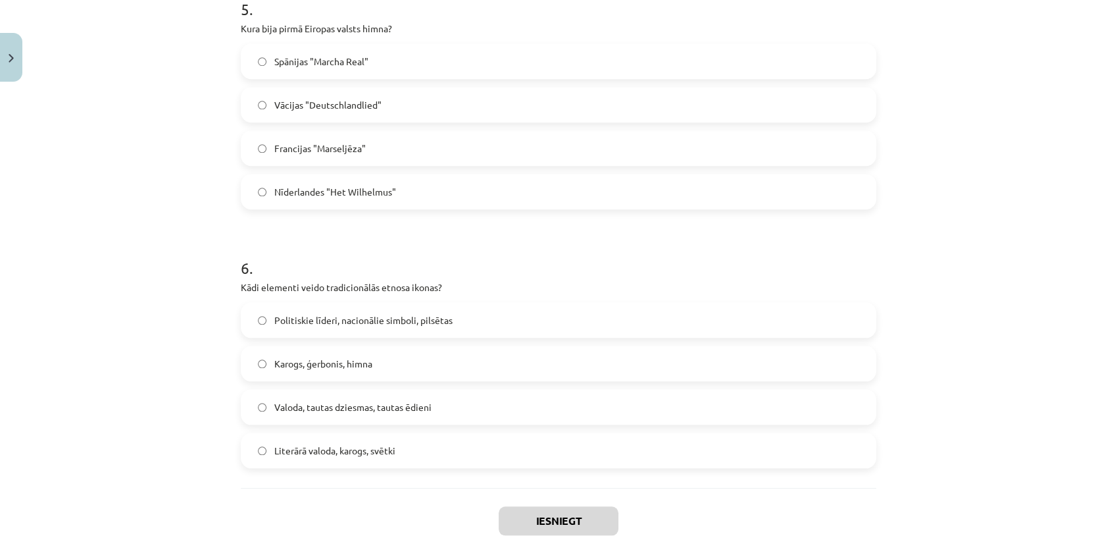
scroll to position [1400, 0]
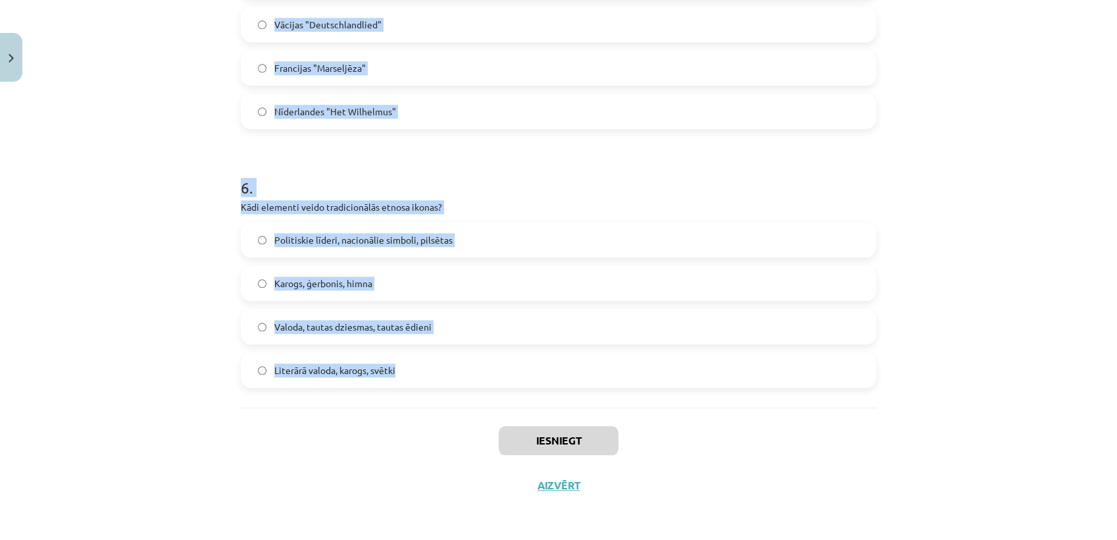
drag, startPoint x: 227, startPoint y: 129, endPoint x: 468, endPoint y: 386, distance: 352.4
copy form "Lore ip dolors ametco adipisc elitsedd? Ei temp incididun utlab etdolo magnaali…"
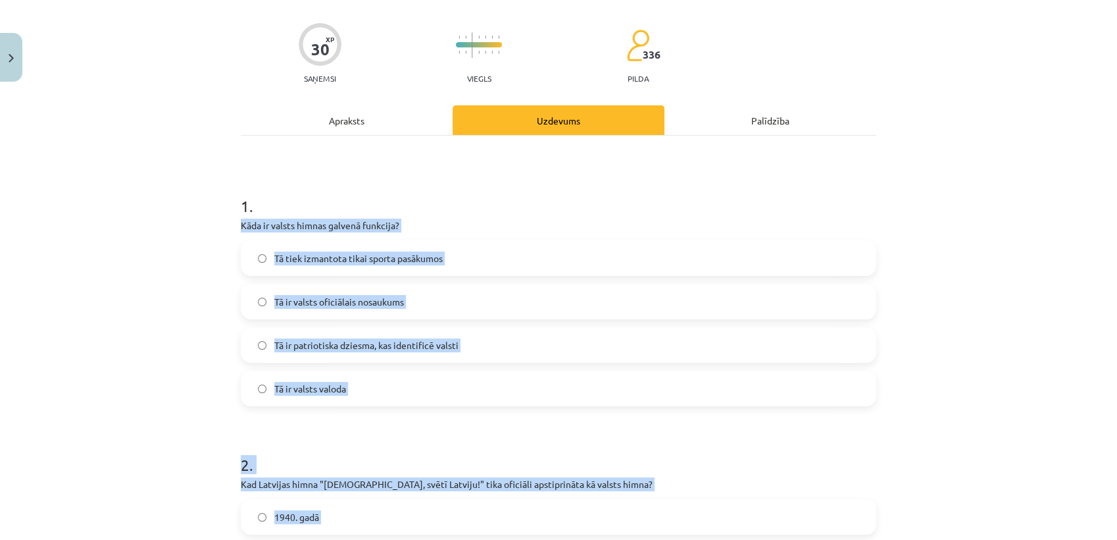
scroll to position [84, 0]
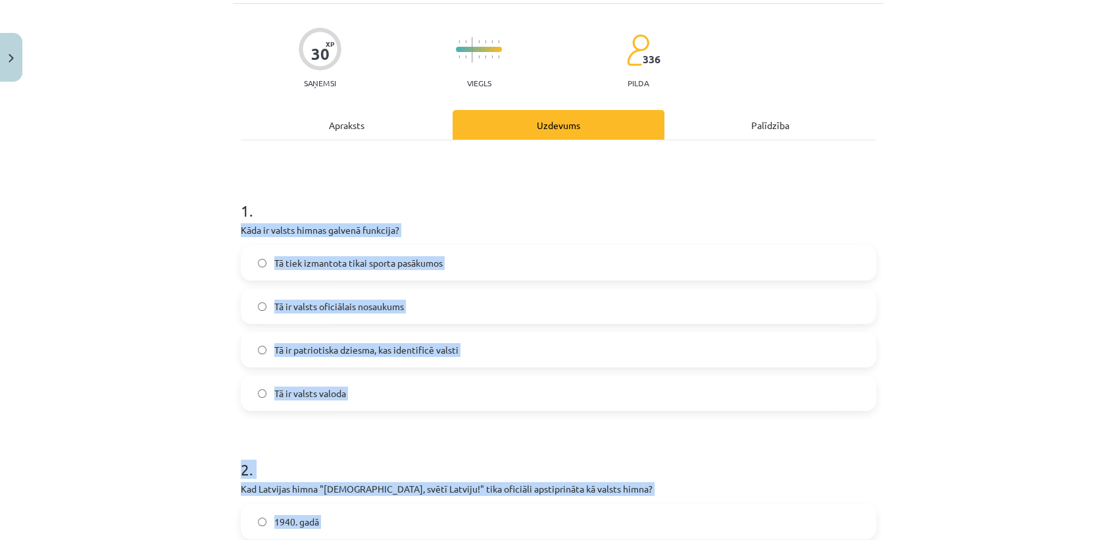
click at [126, 263] on div "Mācību tēma: Kultūras un mākslas i (vizuālā māksla) - 11. klases 1. ieskaites m…" at bounding box center [558, 270] width 1117 height 540
click at [147, 278] on div "Mācību tēma: Kultūras un mākslas i (vizuālā māksla) - 11. klases 1. ieskaites m…" at bounding box center [558, 270] width 1117 height 540
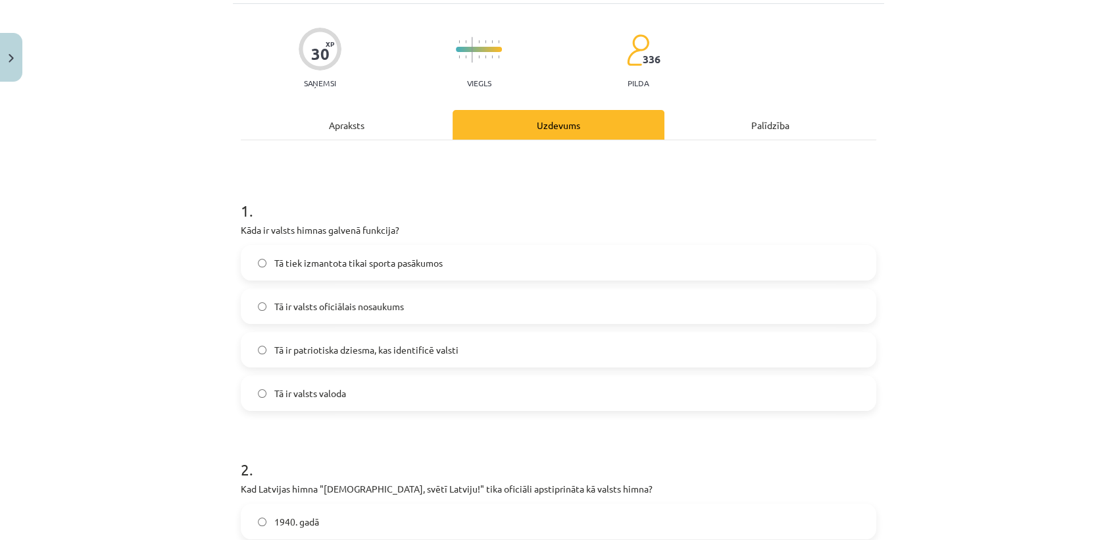
click at [310, 356] on label "Tā ir patriotiska dziesma, kas identificē valsti" at bounding box center [558, 349] width 633 height 33
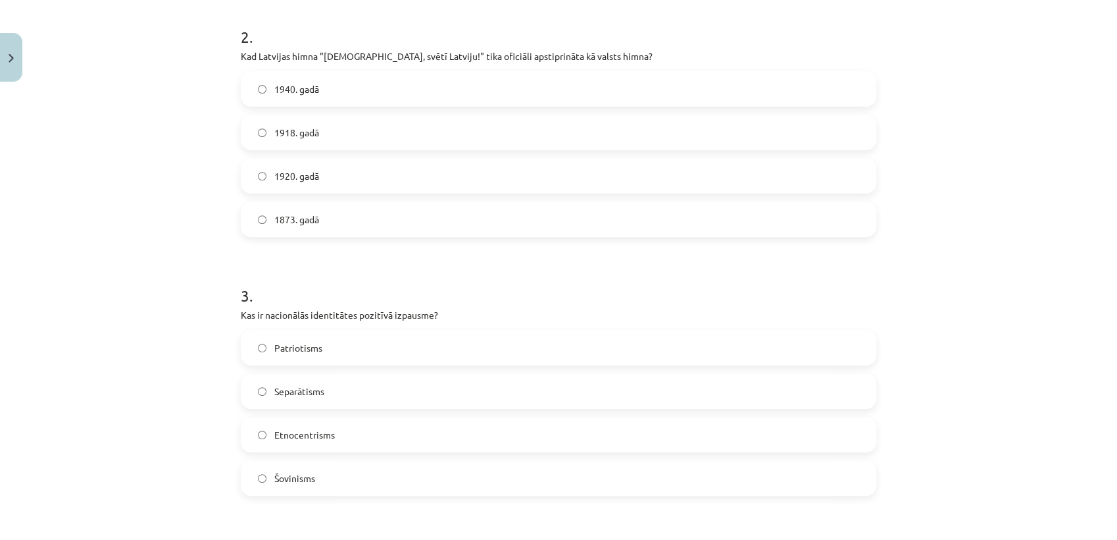
scroll to position [522, 0]
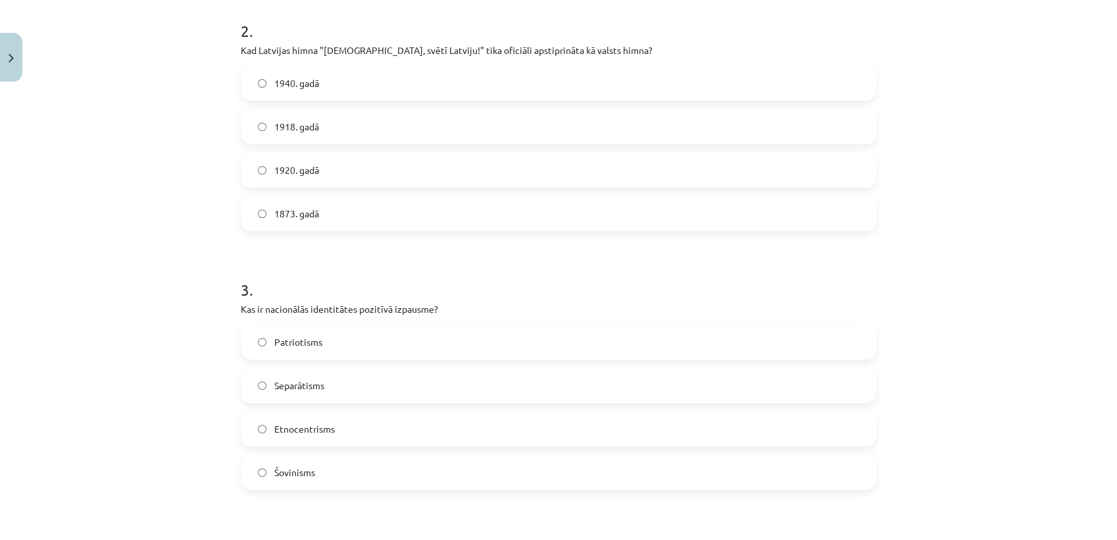
click at [292, 161] on label "1920. gadā" at bounding box center [558, 169] width 633 height 33
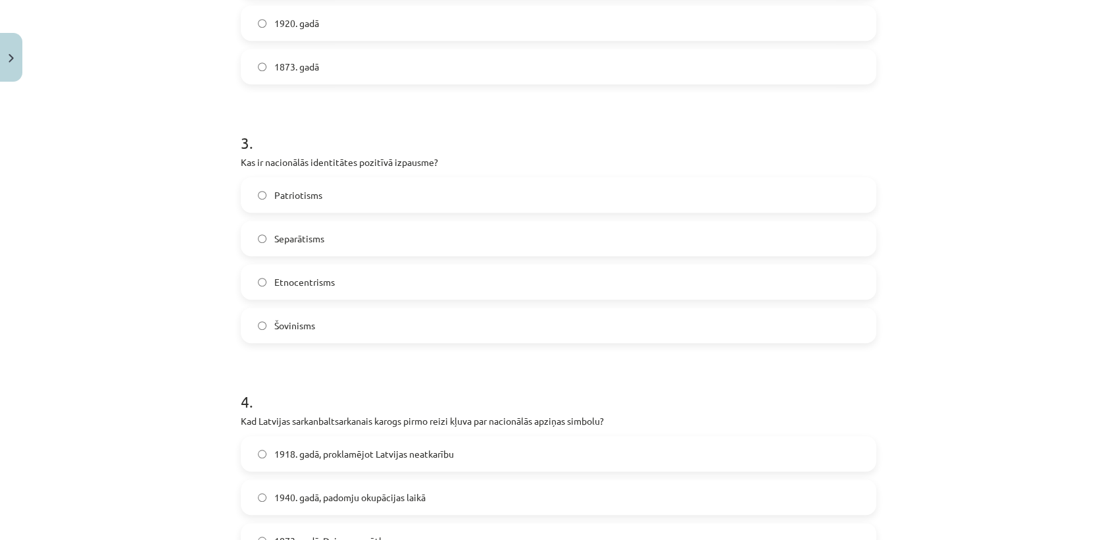
scroll to position [742, 0]
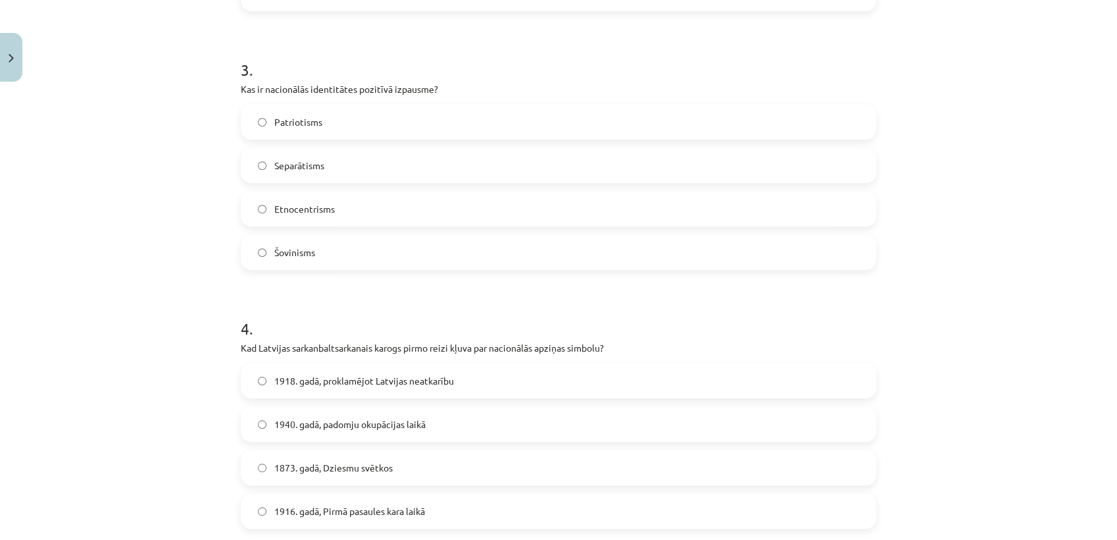
click at [305, 109] on label "Patriotisms" at bounding box center [558, 121] width 633 height 33
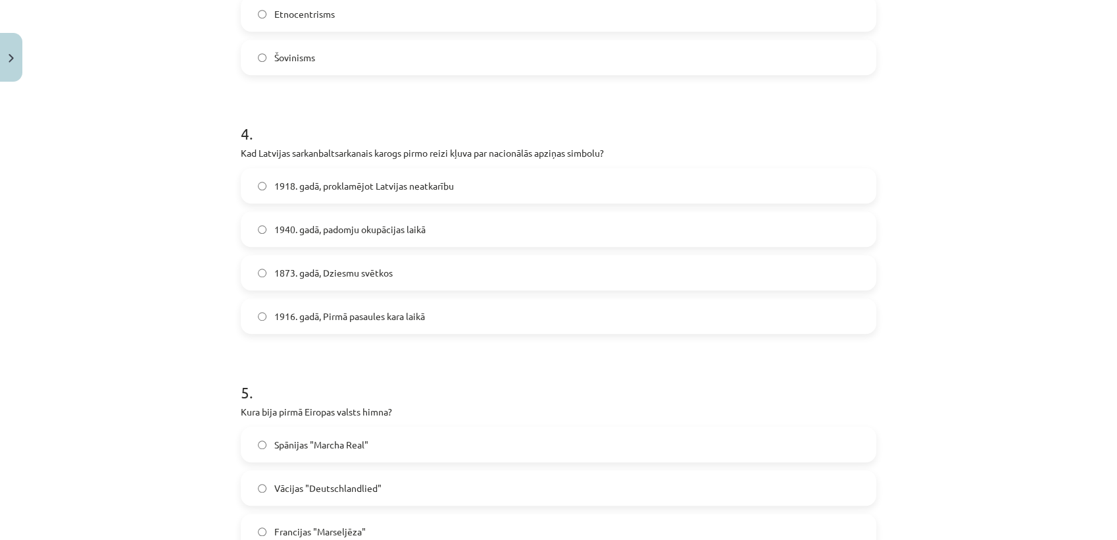
scroll to position [961, 0]
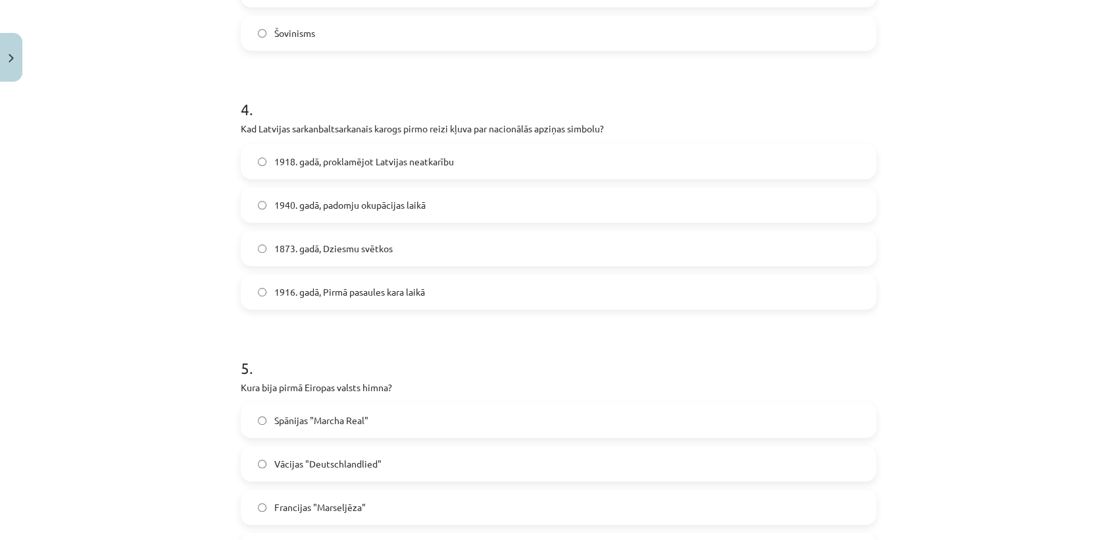
click at [288, 161] on span "1918. gadā, proklamējot Latvijas neatkarību" at bounding box center [364, 162] width 180 height 14
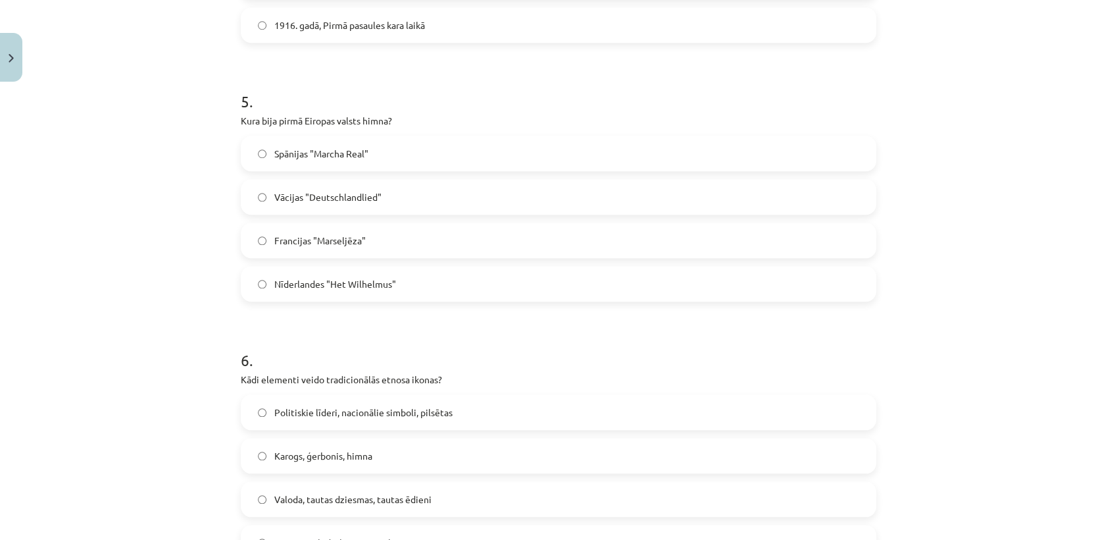
scroll to position [1253, 0]
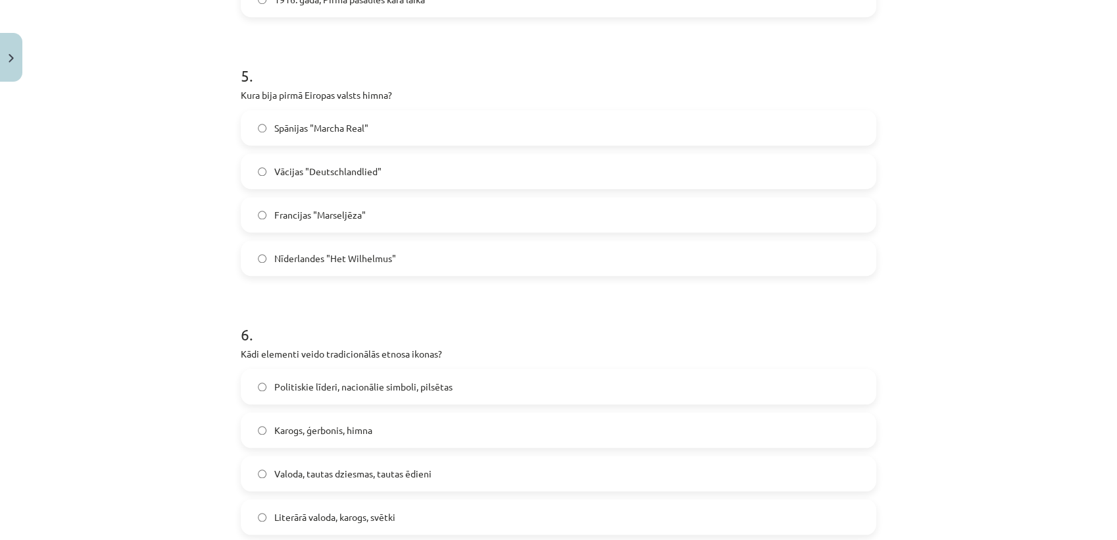
click at [282, 257] on span "Nīderlandes "Het Wilhelmus"" at bounding box center [335, 258] width 122 height 14
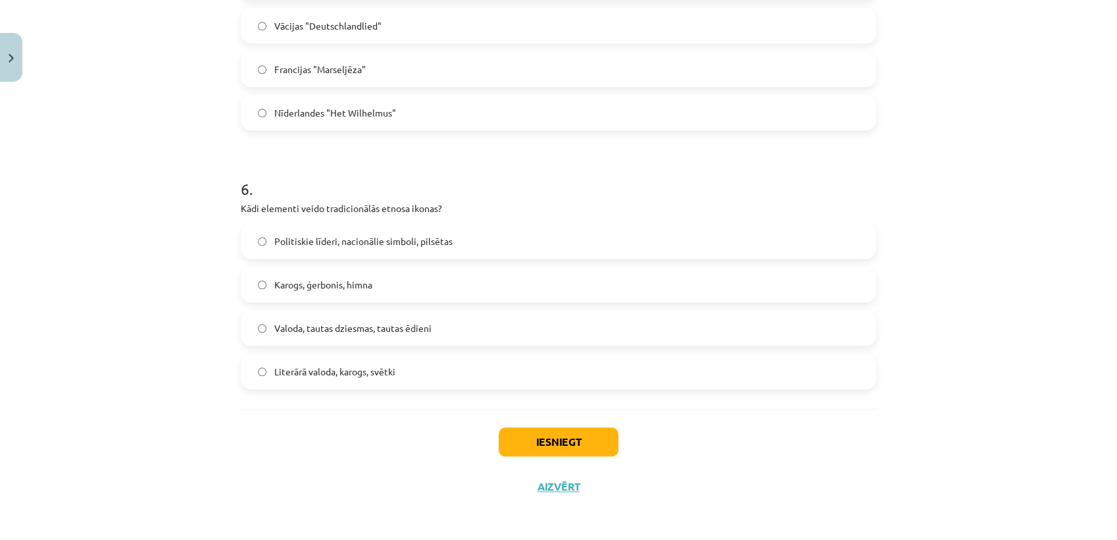
scroll to position [1400, 0]
click at [296, 253] on label "Politiskie līderi, nacionālie simboli, pilsētas" at bounding box center [558, 239] width 633 height 33
click at [295, 293] on label "Karogs, ģerbonis, himna" at bounding box center [558, 282] width 633 height 33
click at [565, 440] on button "Iesniegt" at bounding box center [559, 440] width 120 height 29
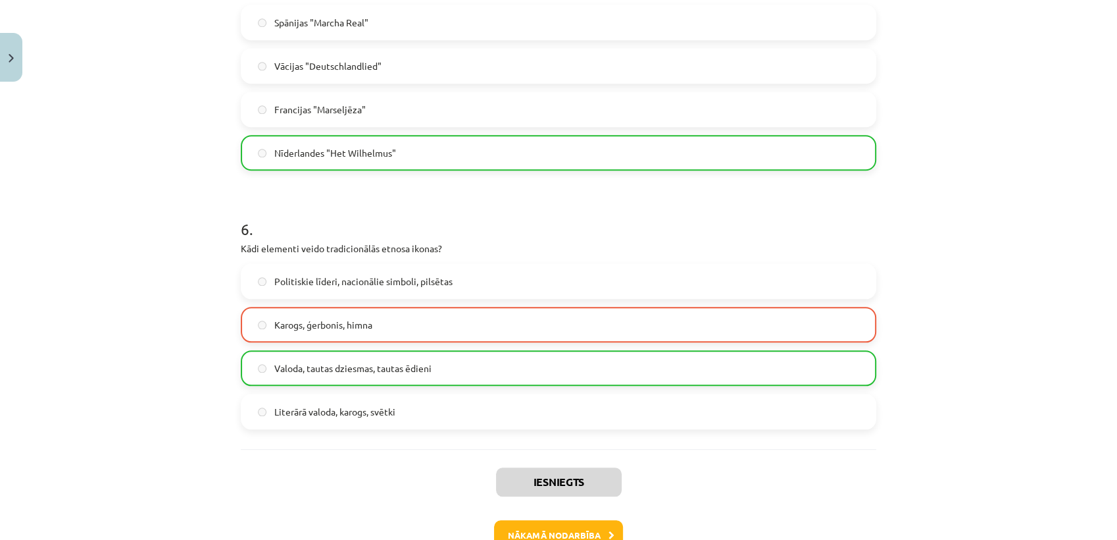
scroll to position [1441, 0]
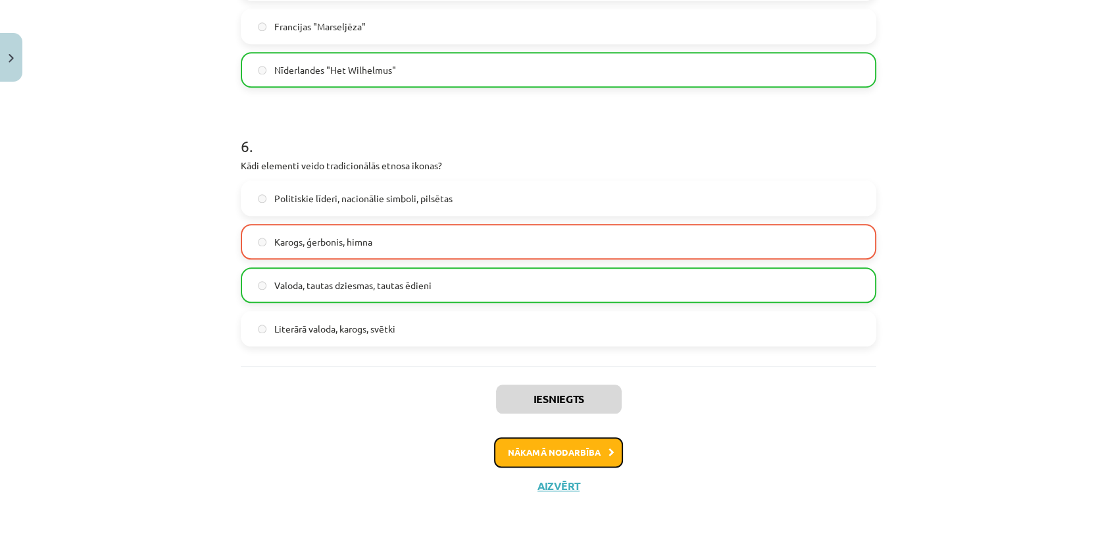
click at [527, 461] on button "Nākamā nodarbība" at bounding box center [558, 452] width 129 height 30
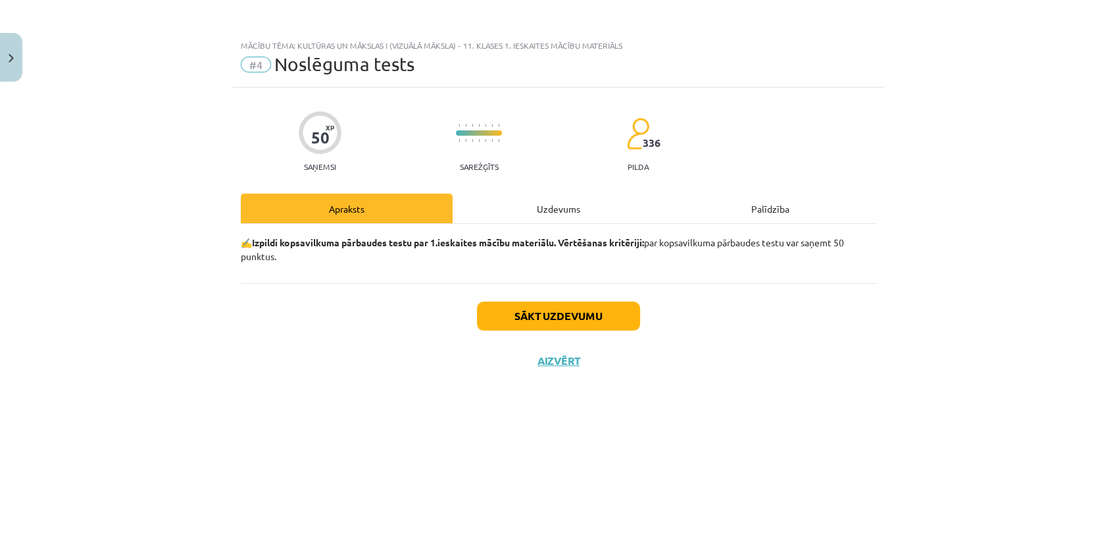
scroll to position [0, 0]
click at [530, 324] on button "Sākt uzdevumu" at bounding box center [558, 315] width 163 height 29
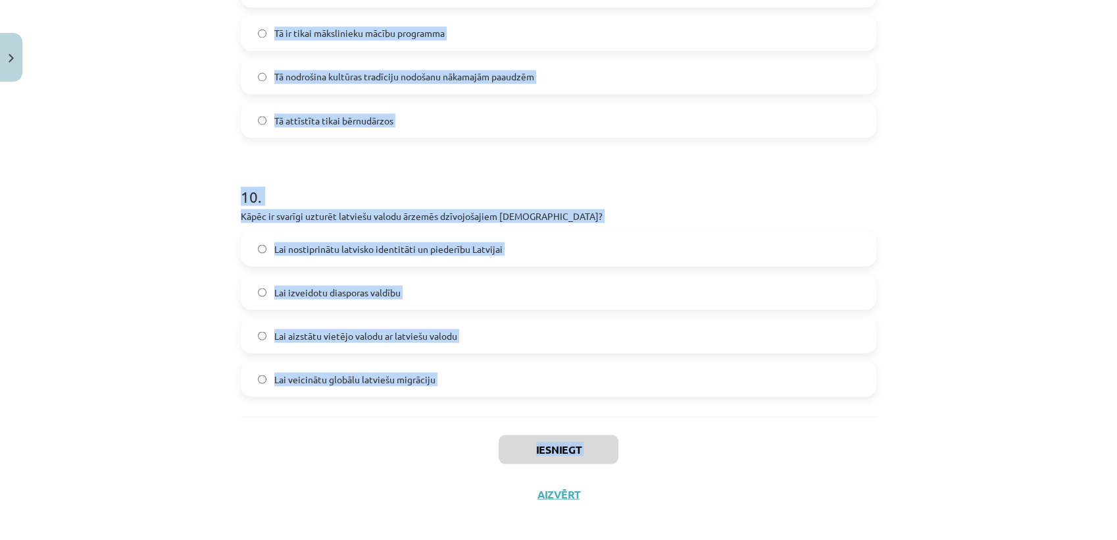
scroll to position [2434, 0]
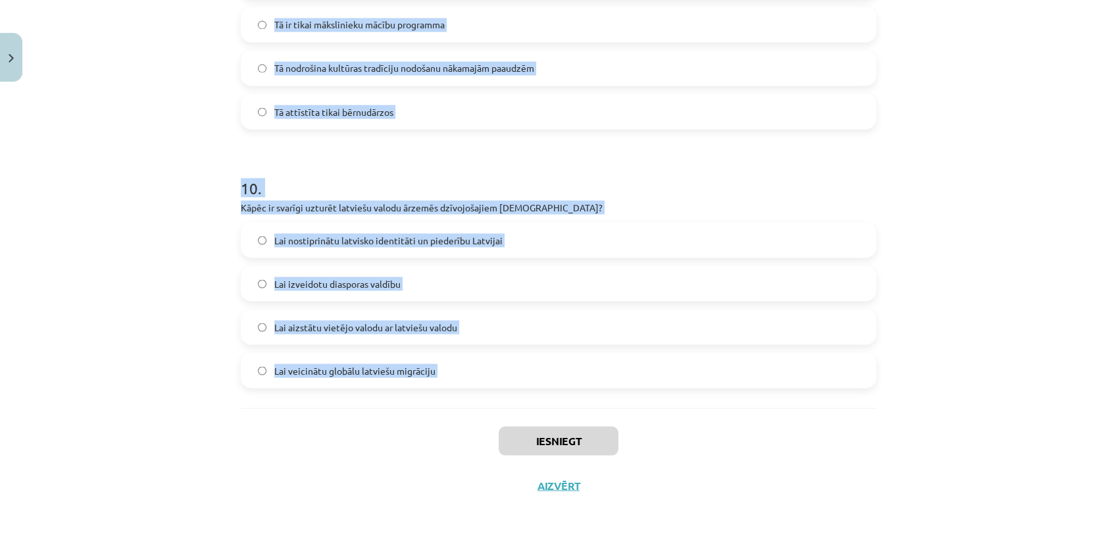
drag, startPoint x: 215, startPoint y: 78, endPoint x: 394, endPoint y: 421, distance: 387.0
click at [394, 421] on div "Mācību tēma: Kultūras un mākslas i (vizuālā māksla) - 11. klases 1. ieskaites m…" at bounding box center [558, 270] width 1117 height 540
copy form "1 . Kas ir heraldika? Zinātne par karogiem Pētniecība par politiskajiem simboli…"
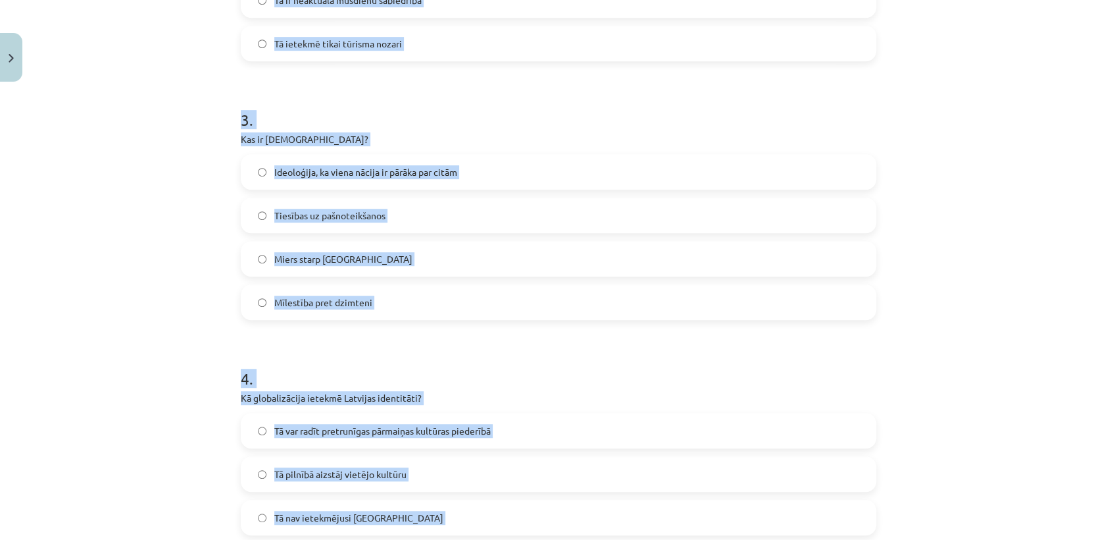
scroll to position [533, 0]
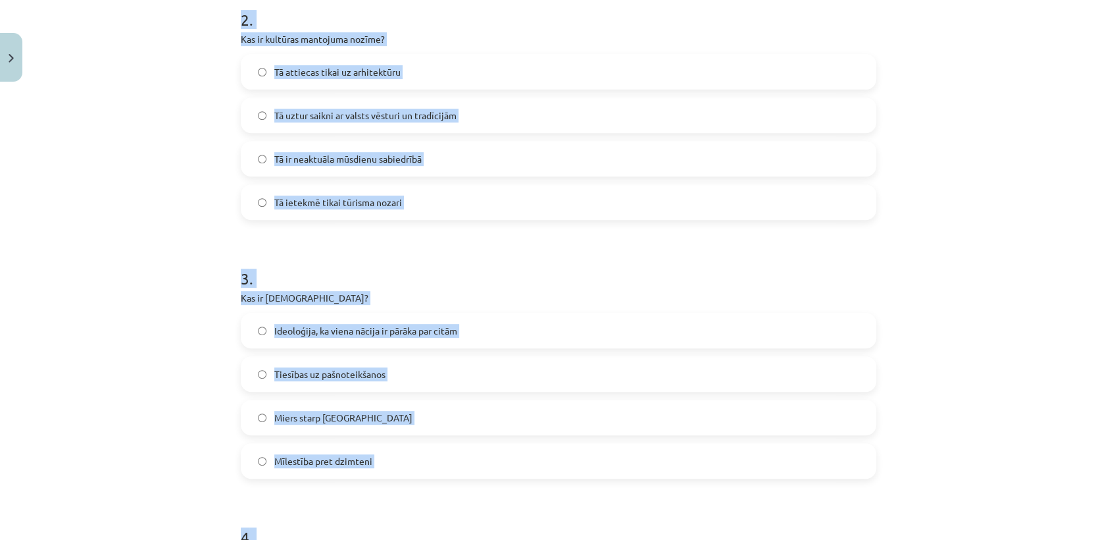
click at [213, 257] on div "Mācību tēma: Kultūras un mākslas i (vizuālā māksla) - 11. klases 1. ieskaites m…" at bounding box center [558, 270] width 1117 height 540
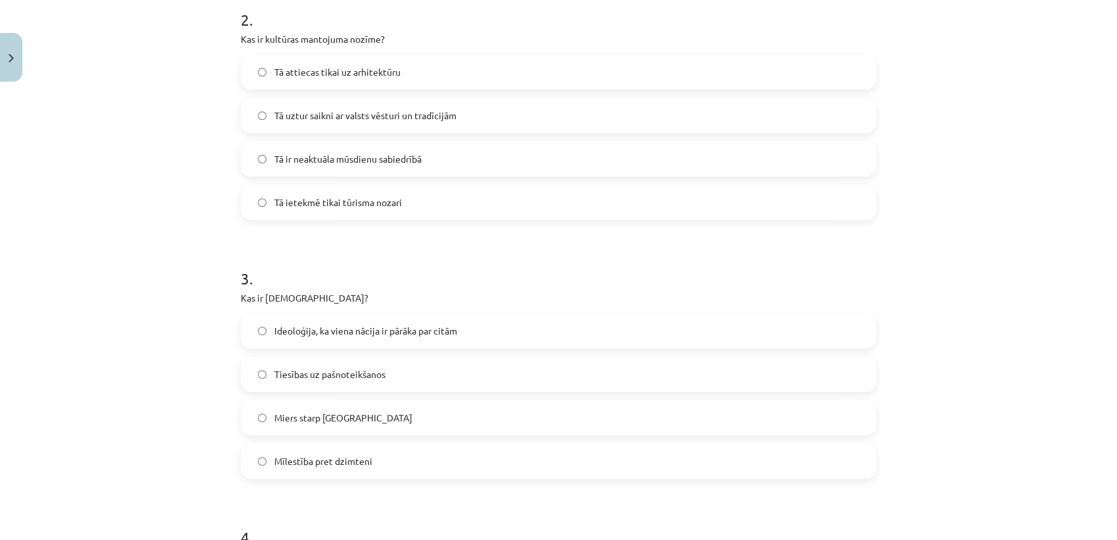
scroll to position [168, 0]
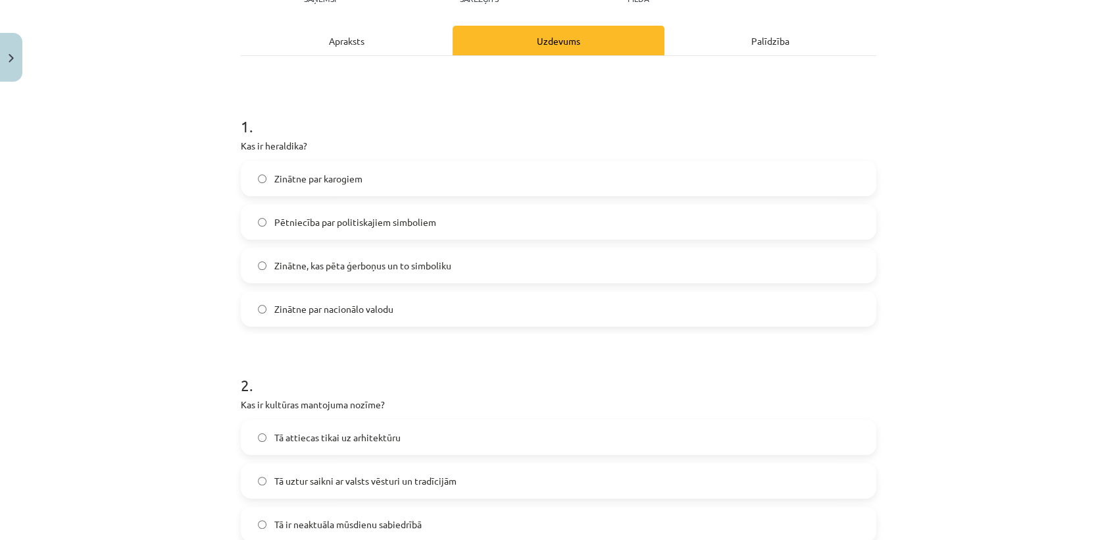
click at [313, 265] on span "Zinātne, kas pēta ģerboņus un to simboliku" at bounding box center [362, 266] width 177 height 14
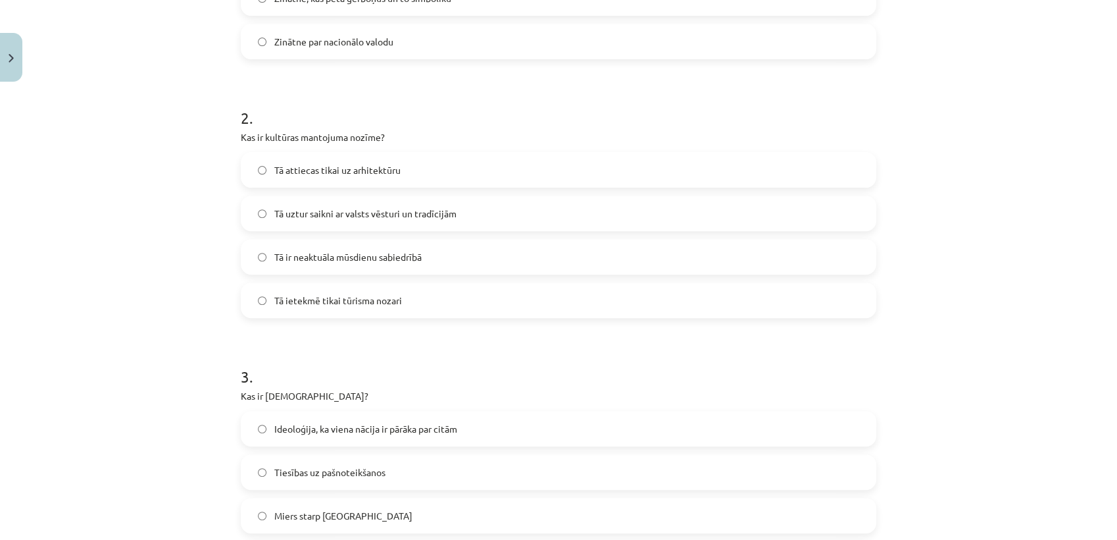
scroll to position [460, 0]
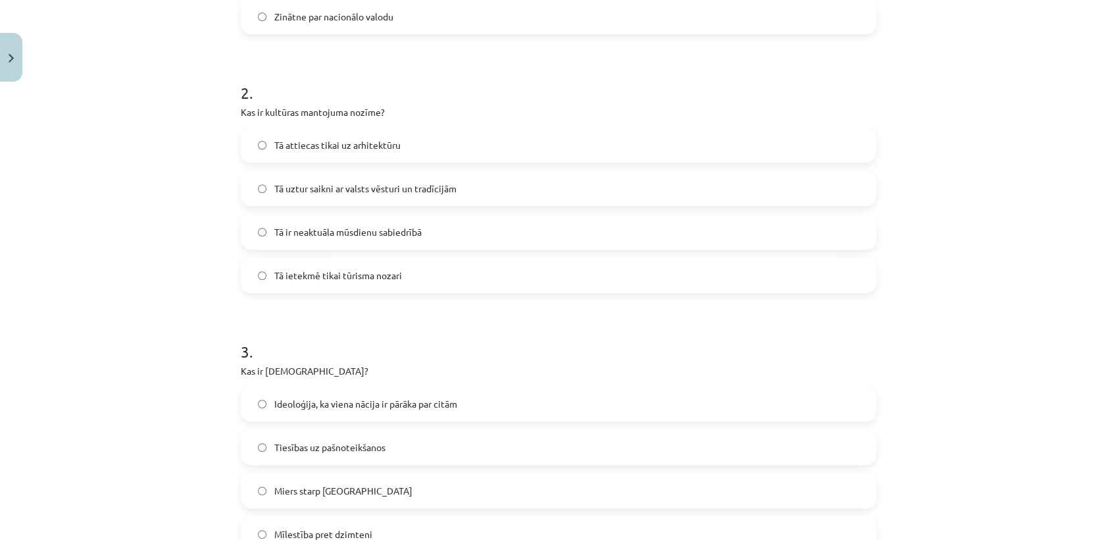
click at [299, 182] on span "Tā uztur saikni ar valsts vēsturi un tradīcijām" at bounding box center [365, 189] width 182 height 14
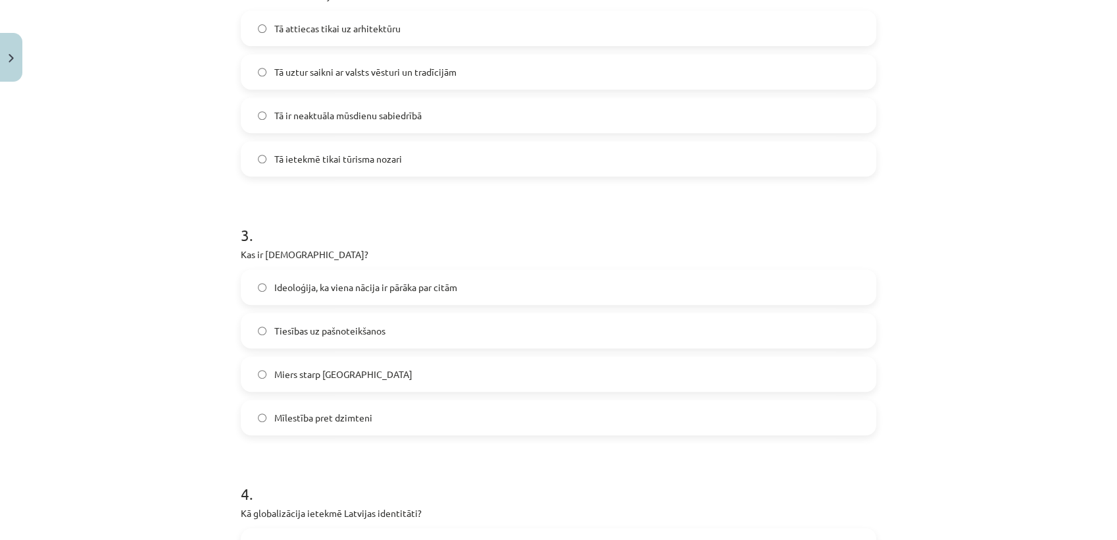
scroll to position [753, 0]
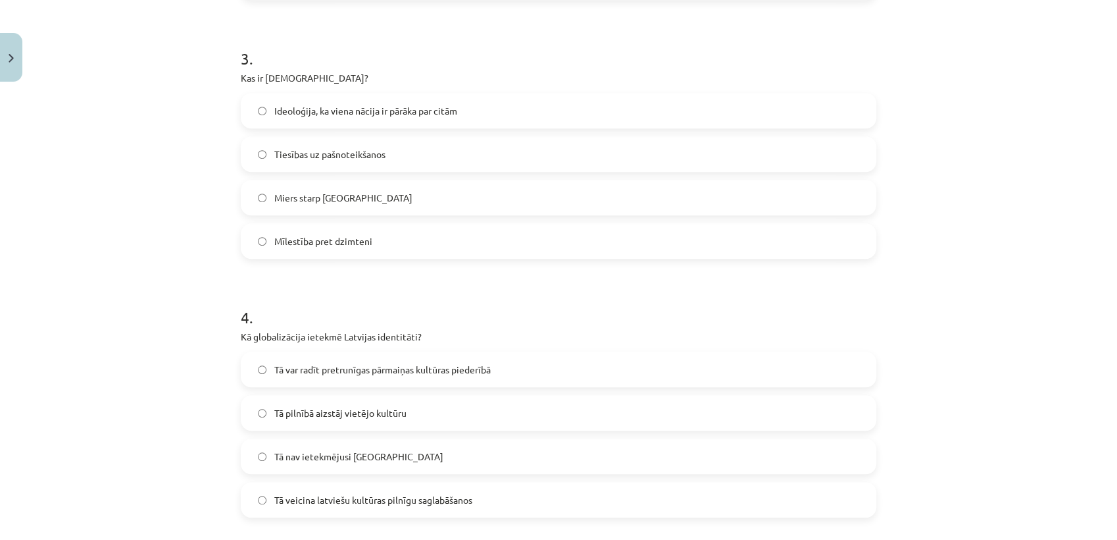
click at [317, 105] on span "Ideoloģija, ka viena nācija ir pārāka par citām" at bounding box center [365, 111] width 183 height 14
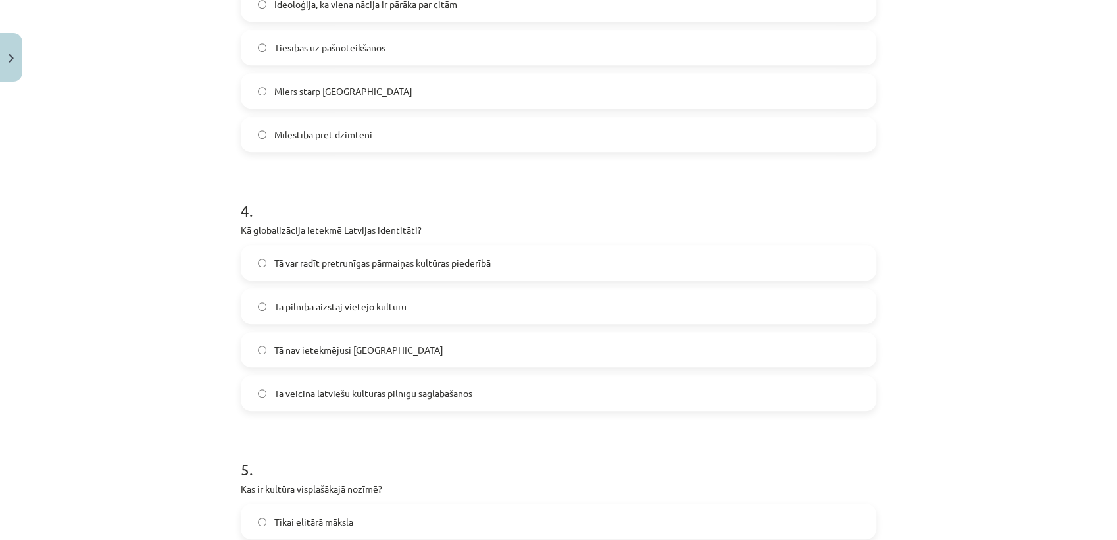
scroll to position [899, 0]
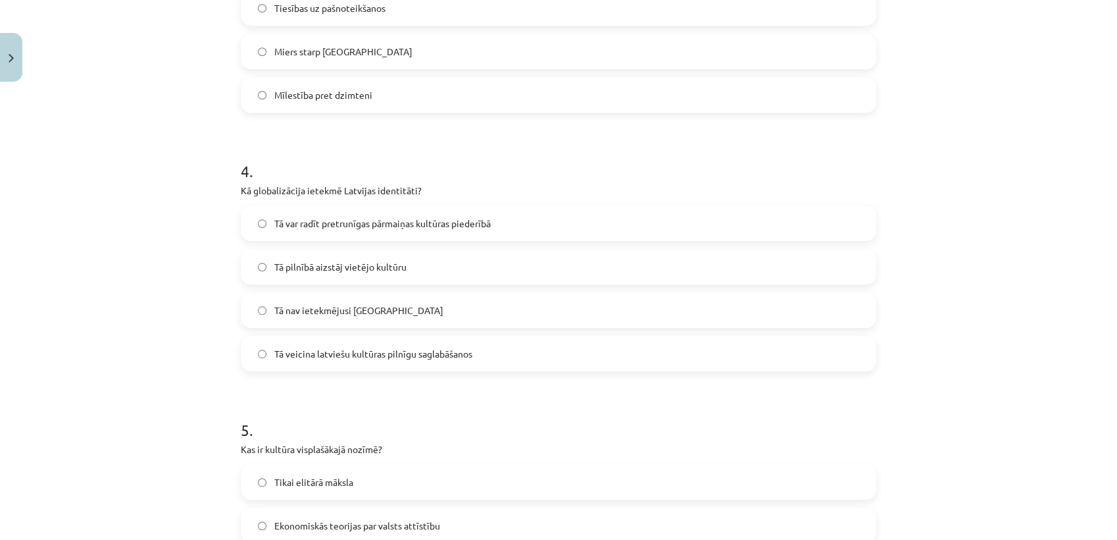
click at [275, 223] on span "Tā var radīt pretrunīgas pārmaiņas kultūras piederībā" at bounding box center [382, 223] width 216 height 14
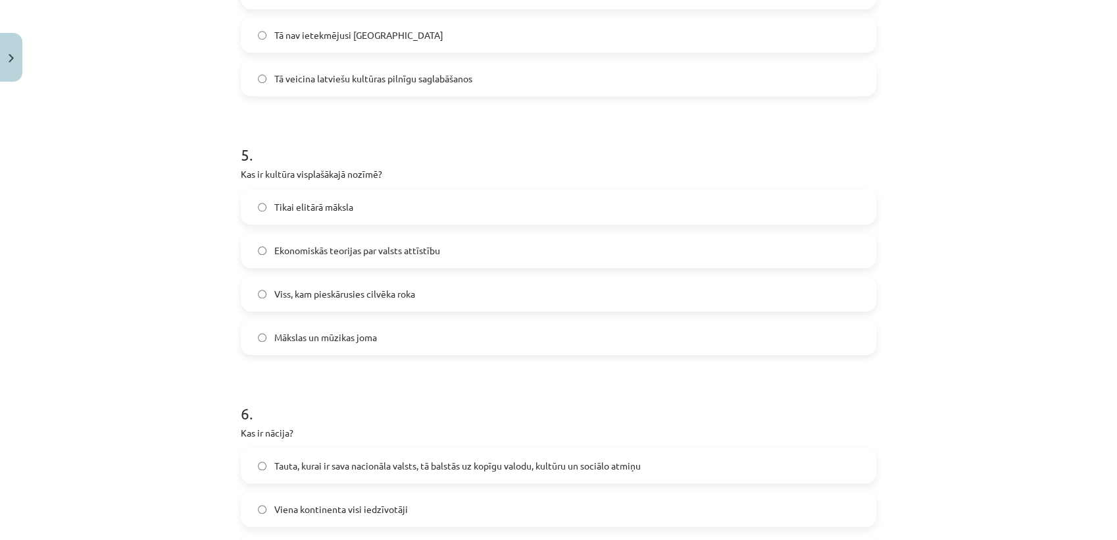
scroll to position [1191, 0]
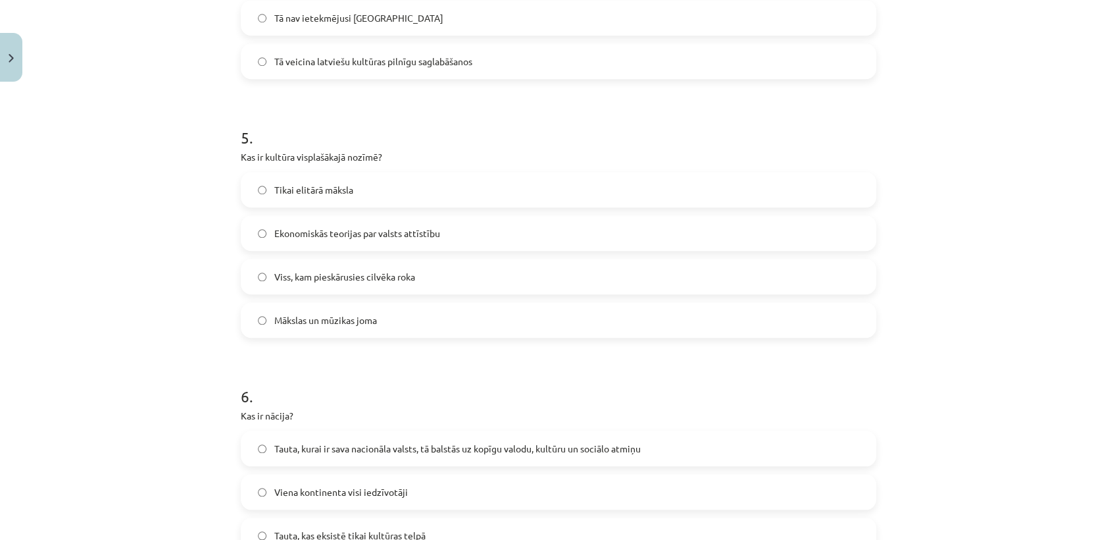
click at [287, 264] on label "Viss, kam pieskārusies cilvēka roka" at bounding box center [558, 276] width 633 height 33
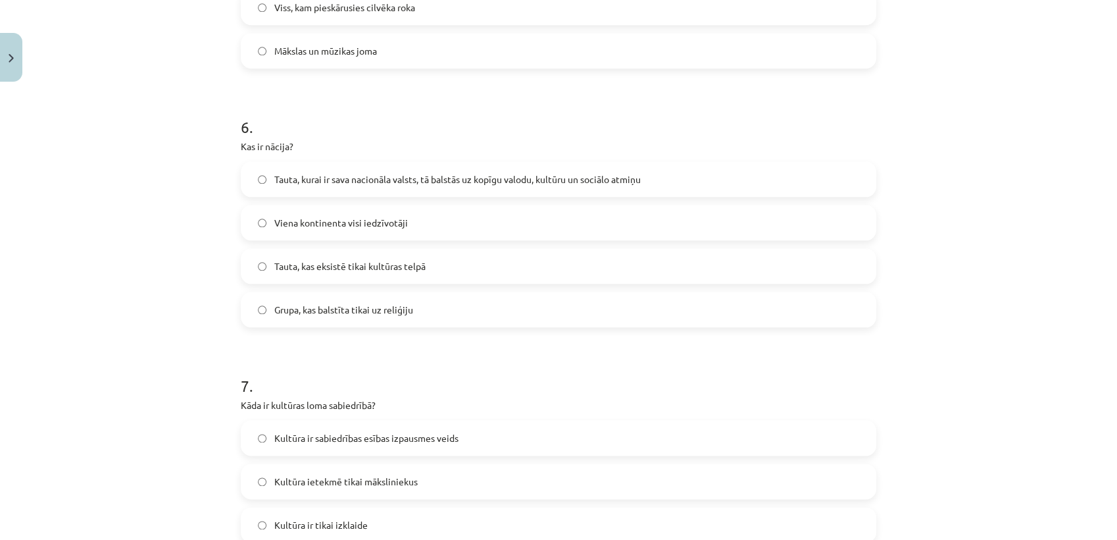
scroll to position [1484, 0]
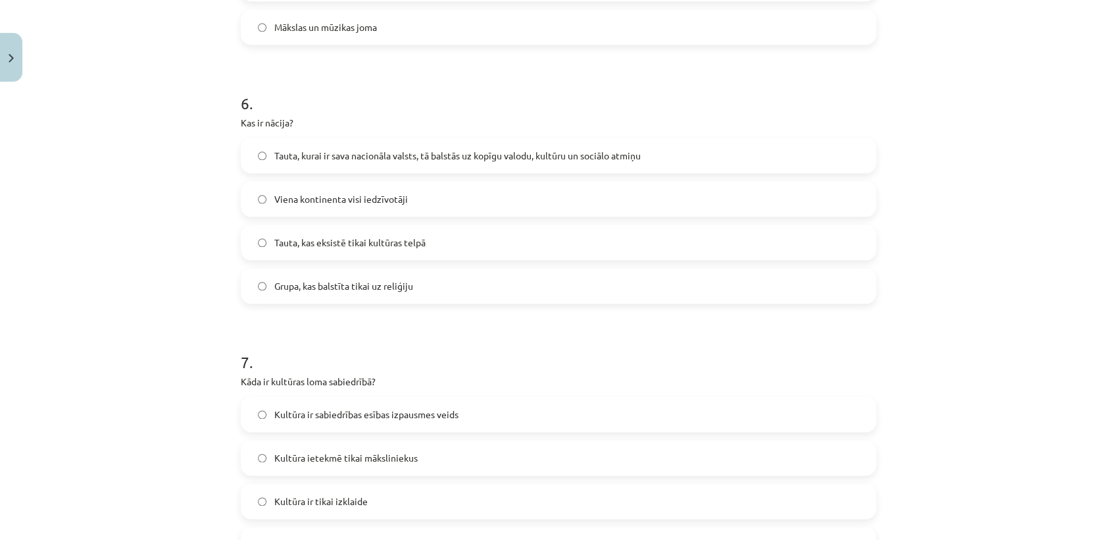
click at [286, 157] on span "Tauta, kurai ir sava nacionāla valsts, tā balstās uz kopīgu valodu, kultūru un …" at bounding box center [457, 156] width 366 height 14
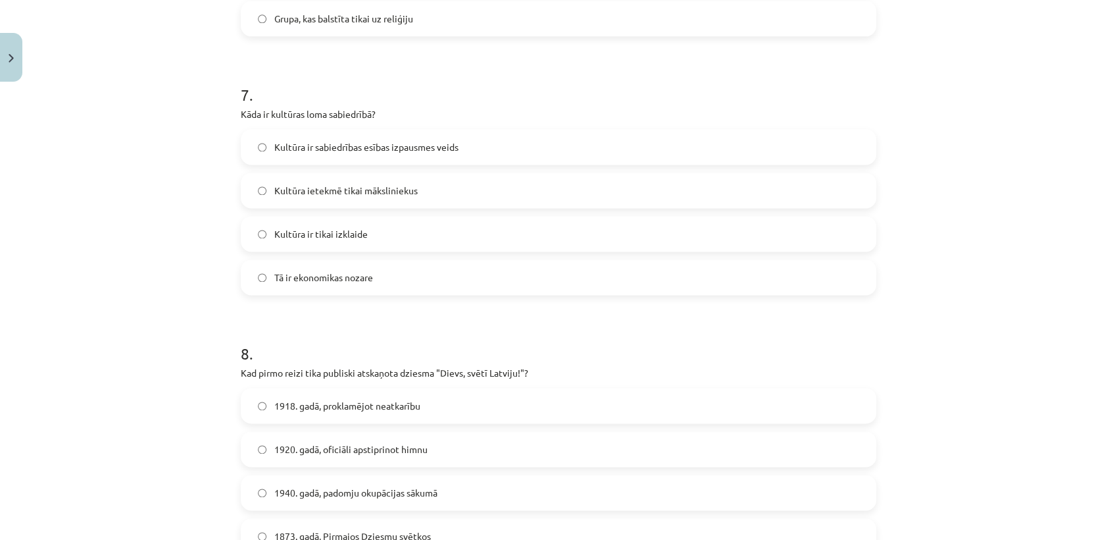
scroll to position [1776, 0]
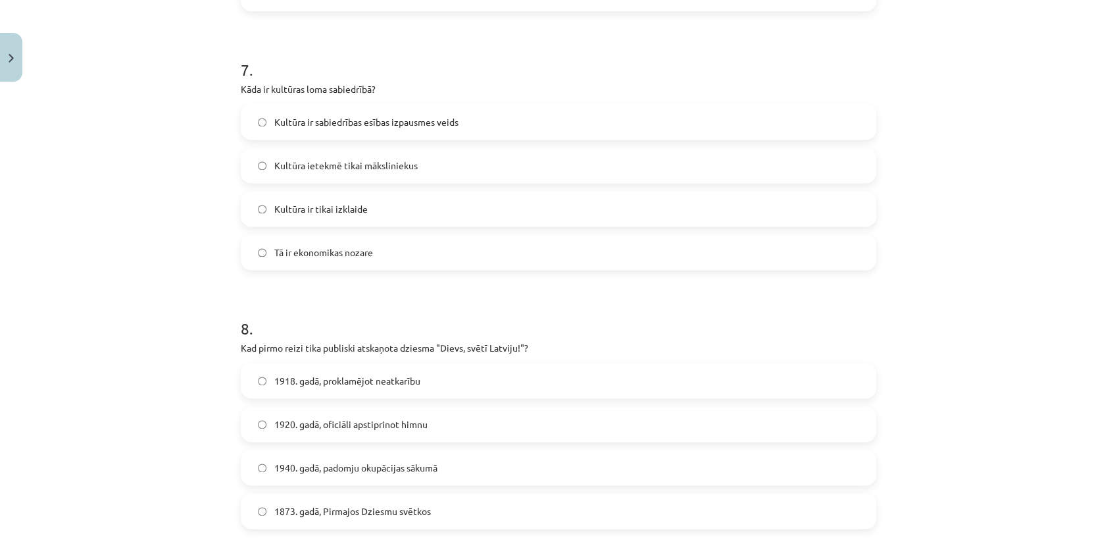
click at [309, 116] on span "Kultūra ir sabiedrības esības izpausmes veids" at bounding box center [366, 122] width 184 height 14
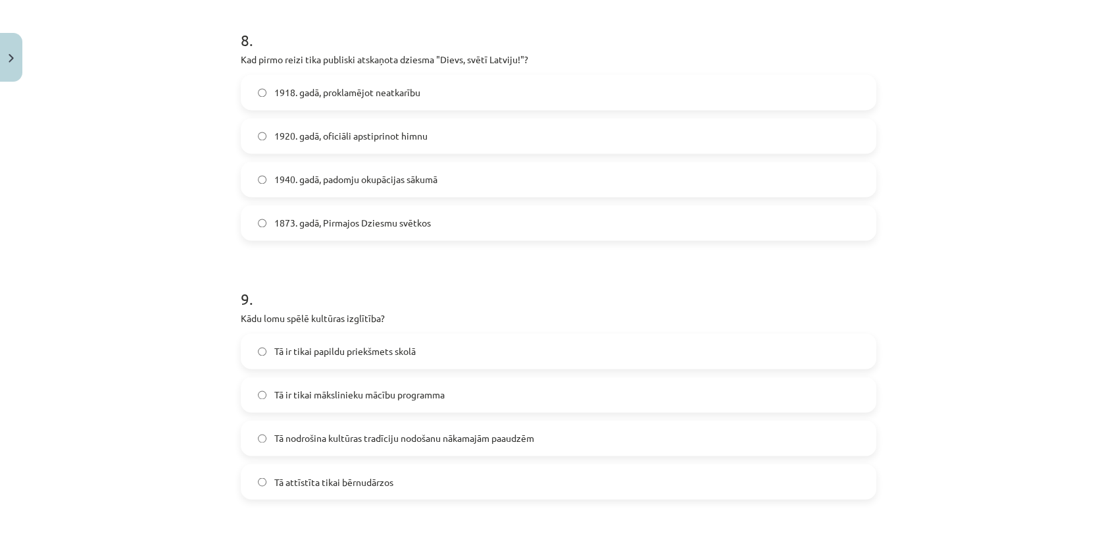
scroll to position [1995, 0]
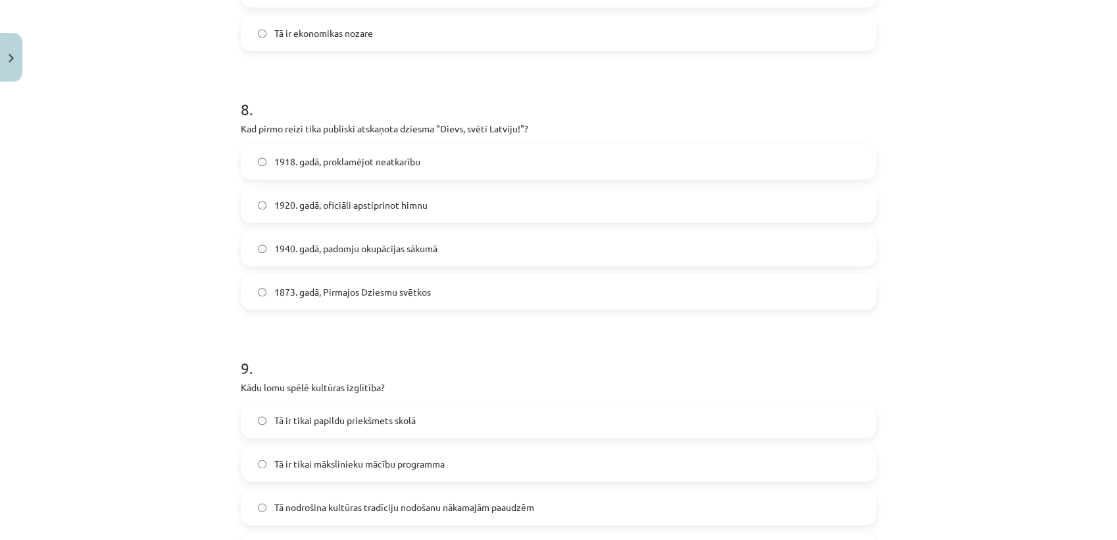
click at [279, 287] on span "1873. gadā, Pirmajos Dziesmu svētkos" at bounding box center [352, 292] width 157 height 14
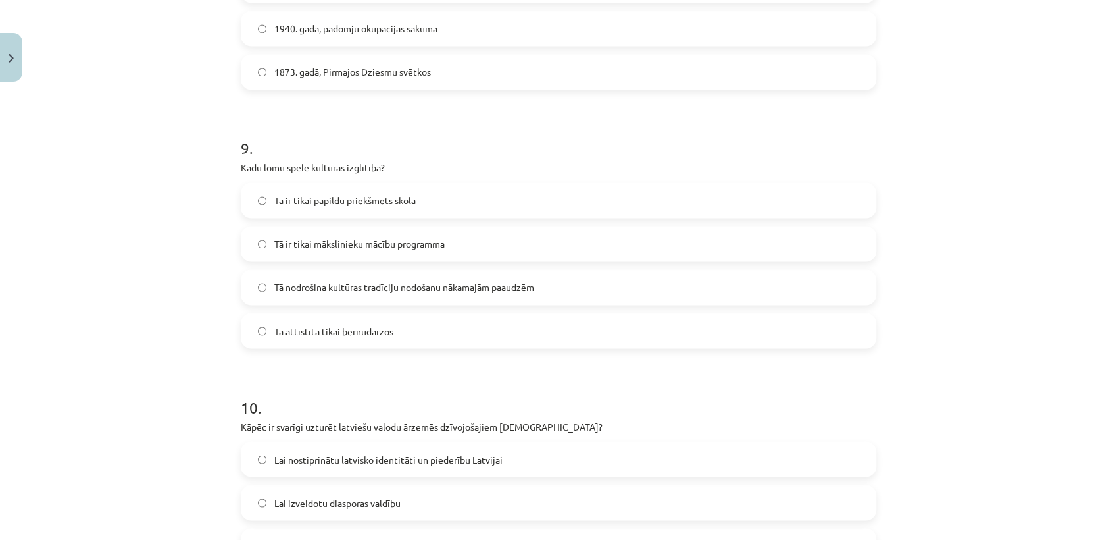
click at [291, 287] on span "Tā nodrošina kultūras tradīciju nodošanu nākamajām paaudzēm" at bounding box center [404, 287] width 260 height 14
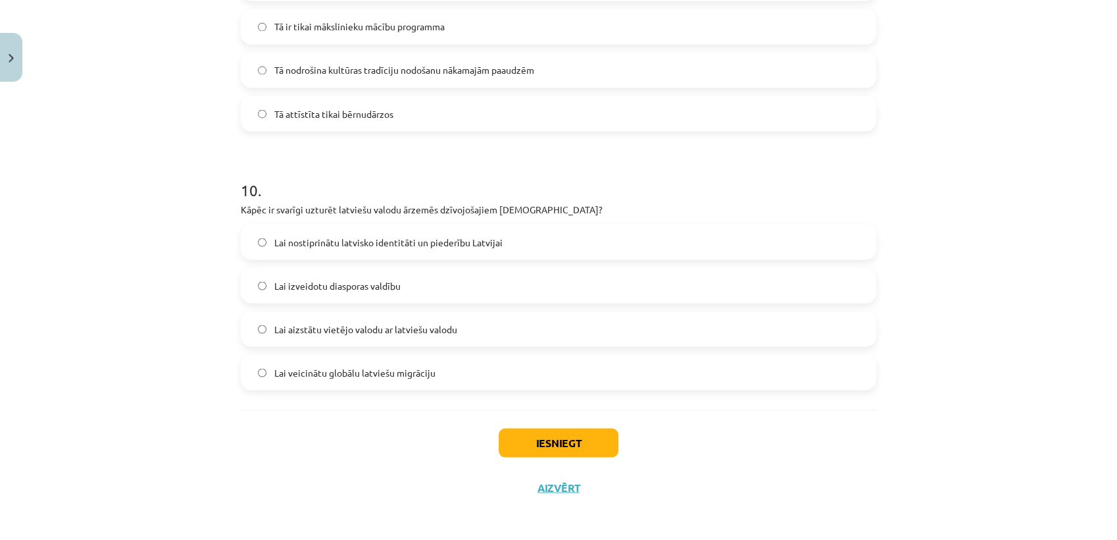
scroll to position [2434, 0]
click at [294, 227] on label "Lai nostiprinātu latvisko identitāti un piederību Latvijai" at bounding box center [558, 239] width 633 height 33
drag, startPoint x: 522, startPoint y: 442, endPoint x: 519, endPoint y: 435, distance: 7.7
click at [522, 442] on button "Iesniegt" at bounding box center [559, 440] width 120 height 29
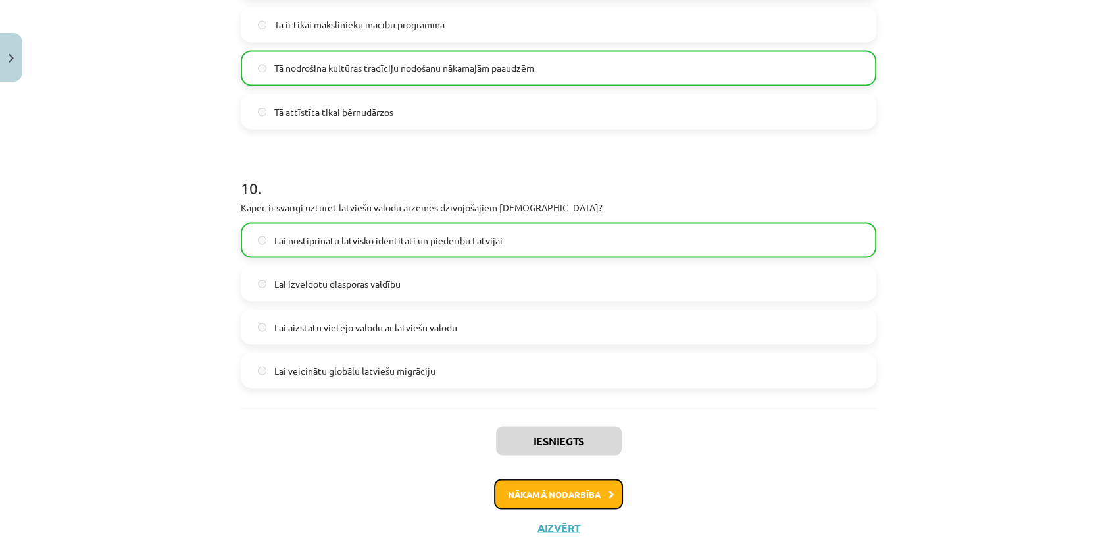
click at [511, 492] on button "Nākamā nodarbība" at bounding box center [558, 493] width 129 height 30
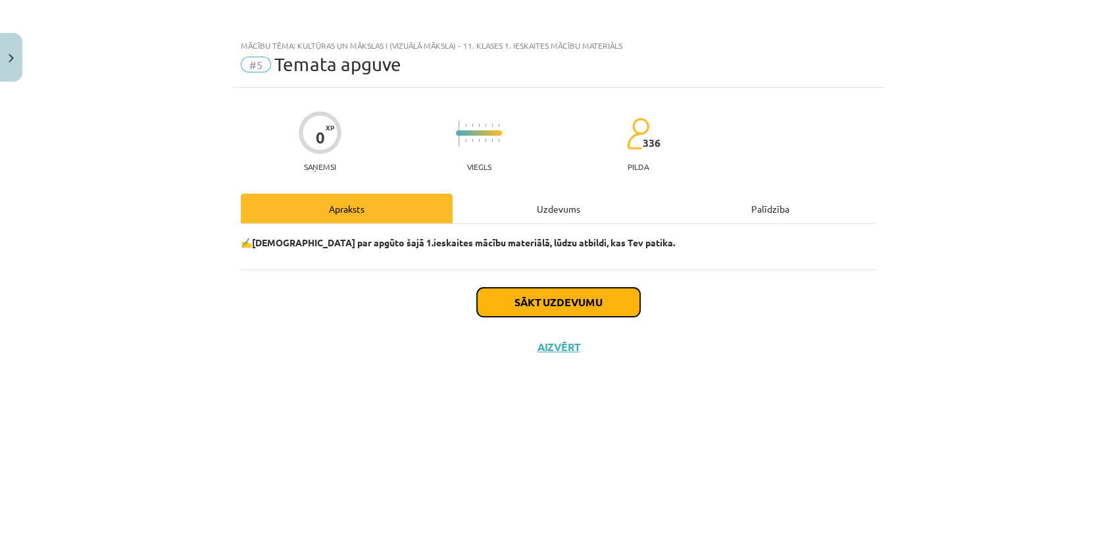
click at [579, 295] on button "Sākt uzdevumu" at bounding box center [558, 302] width 163 height 29
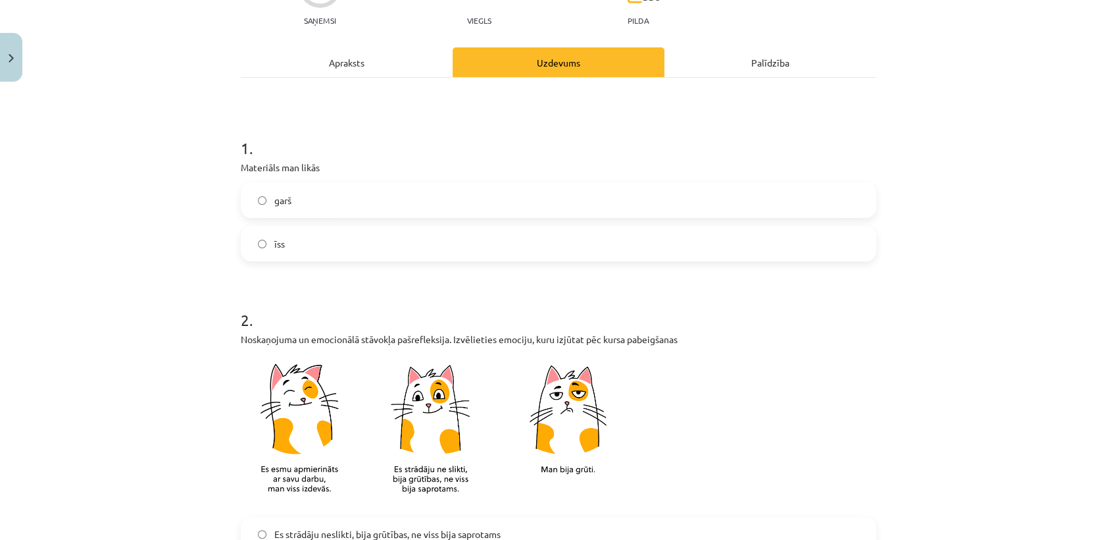
click at [283, 189] on label "garš" at bounding box center [558, 200] width 633 height 33
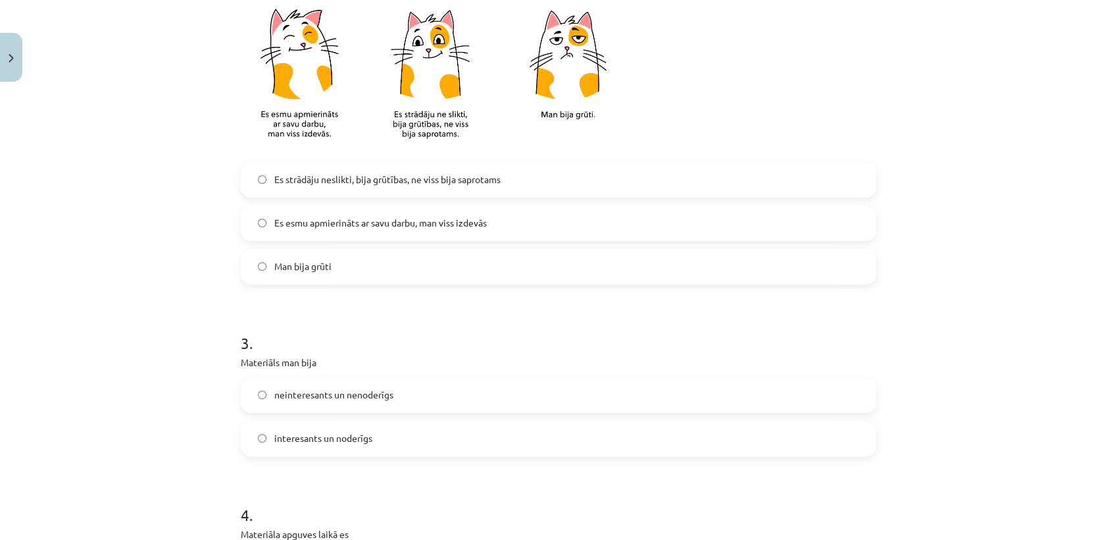
scroll to position [511, 0]
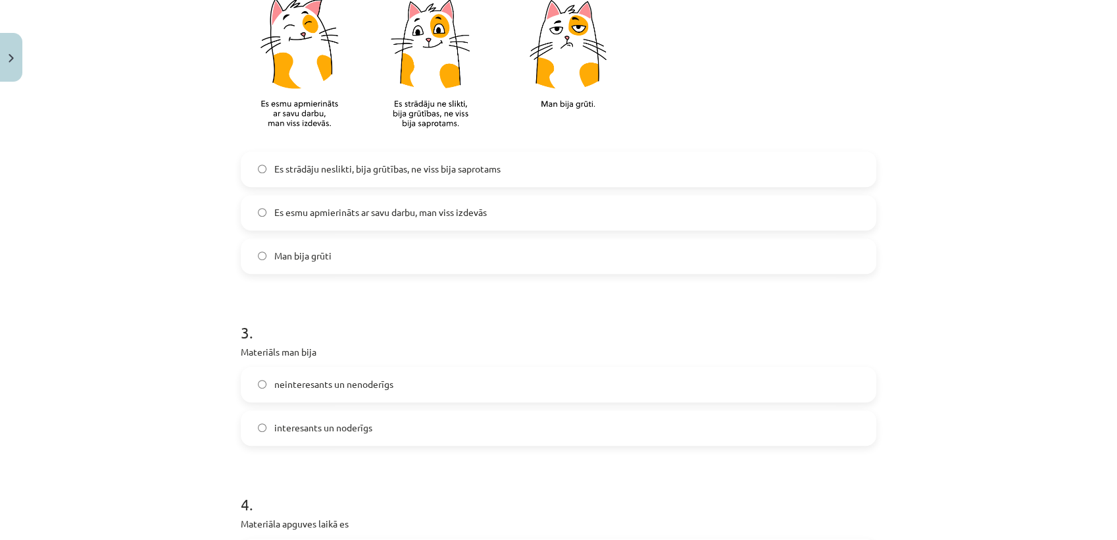
click at [304, 174] on span "Es strādāju neslikti, bija grūtības, ne viss bija saprotams" at bounding box center [387, 169] width 226 height 14
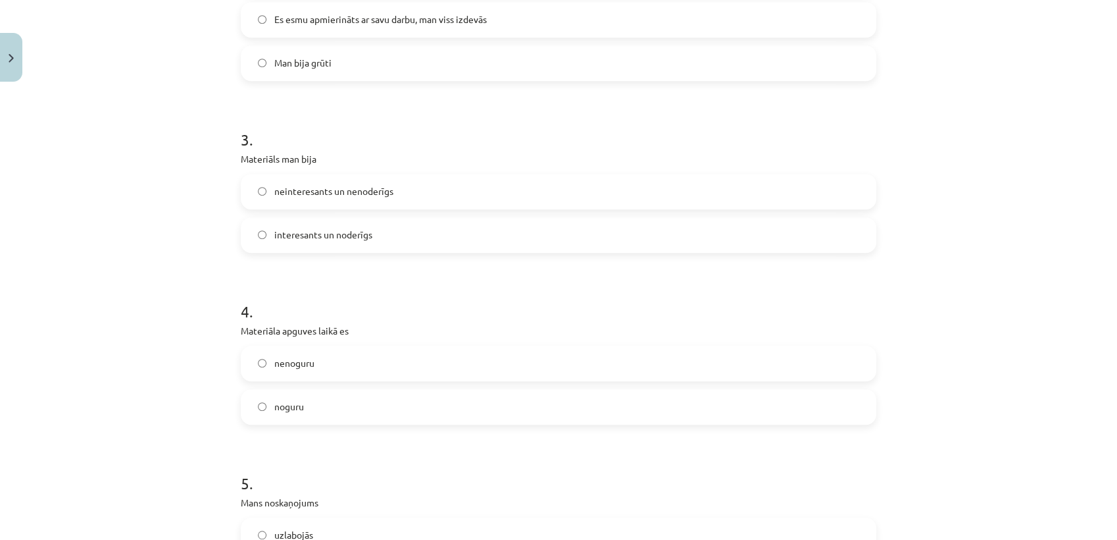
scroll to position [731, 0]
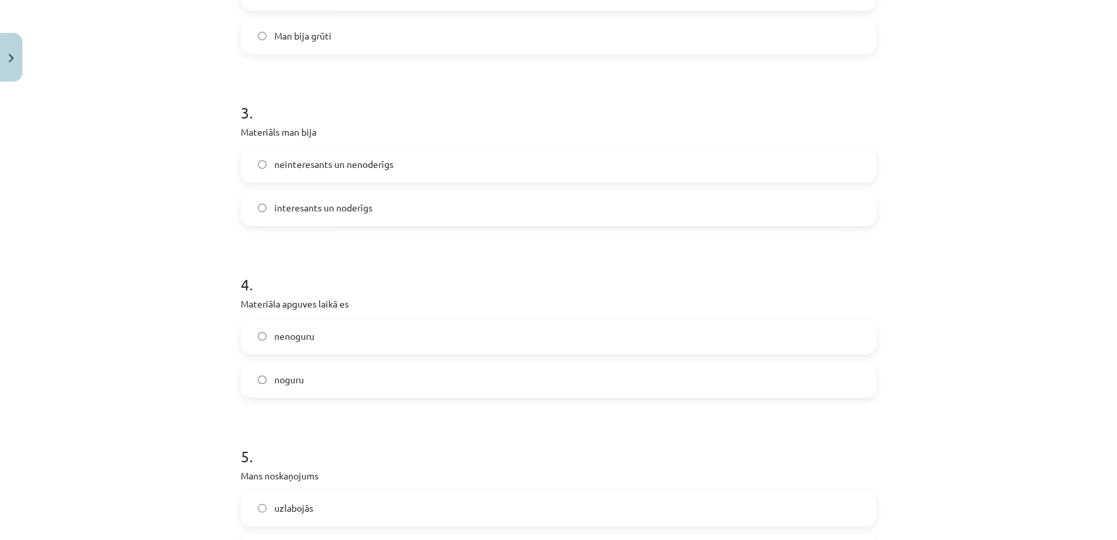
click at [304, 174] on label "neinteresants un nenoderīgs" at bounding box center [558, 164] width 633 height 33
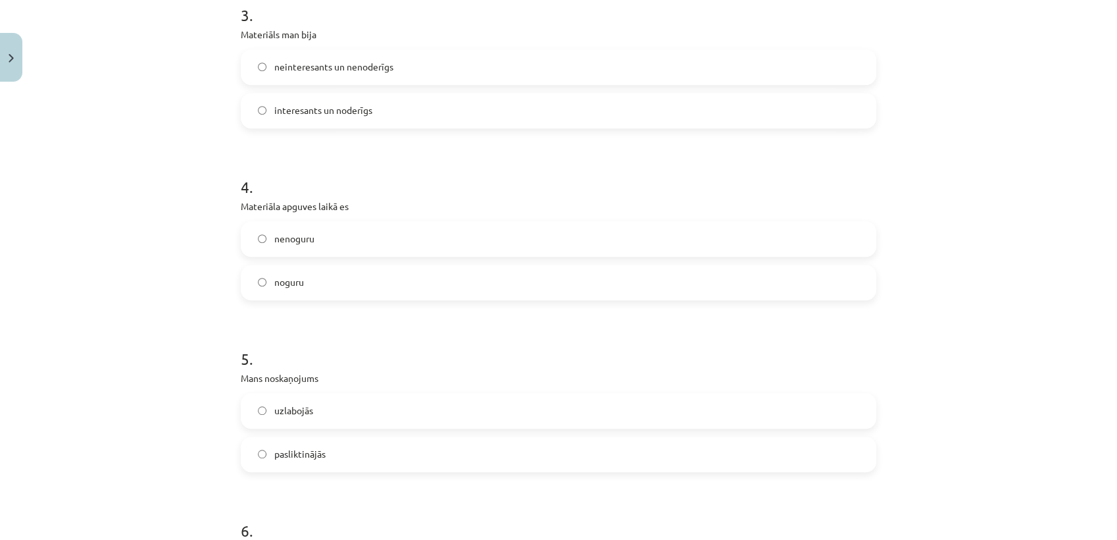
scroll to position [950, 0]
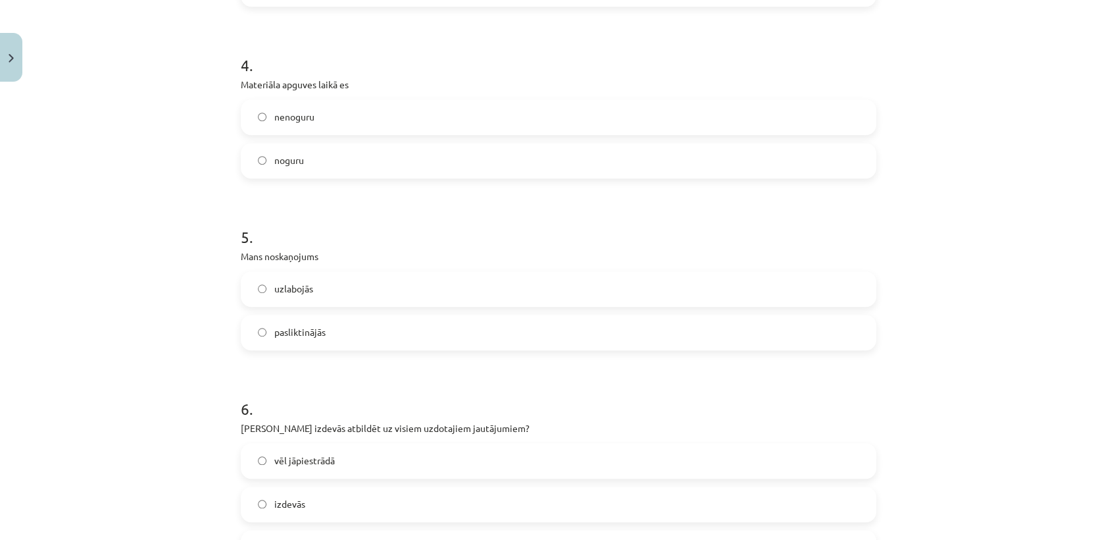
click at [304, 125] on label "nenoguru" at bounding box center [558, 117] width 633 height 33
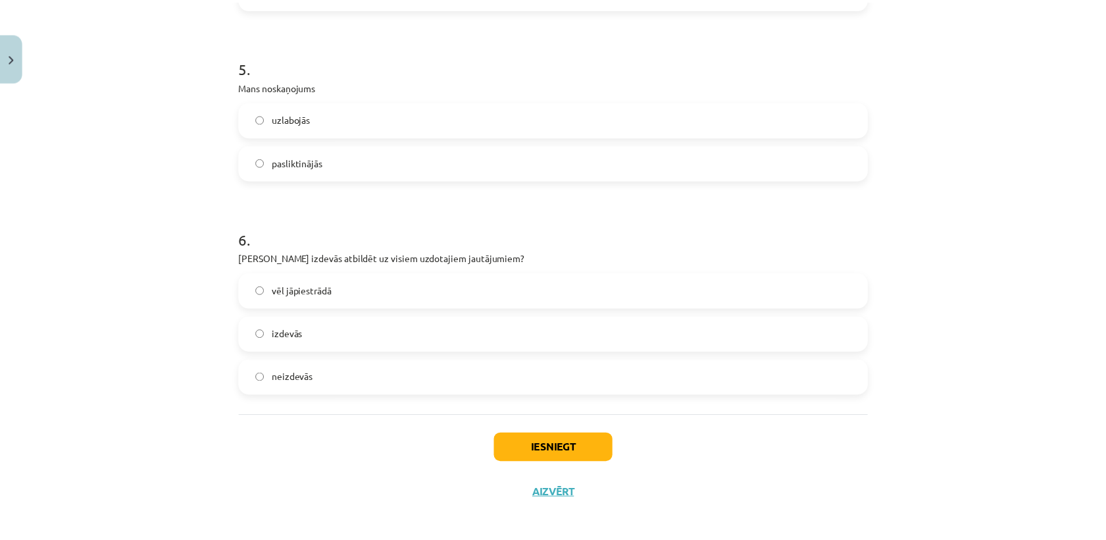
scroll to position [1127, 0]
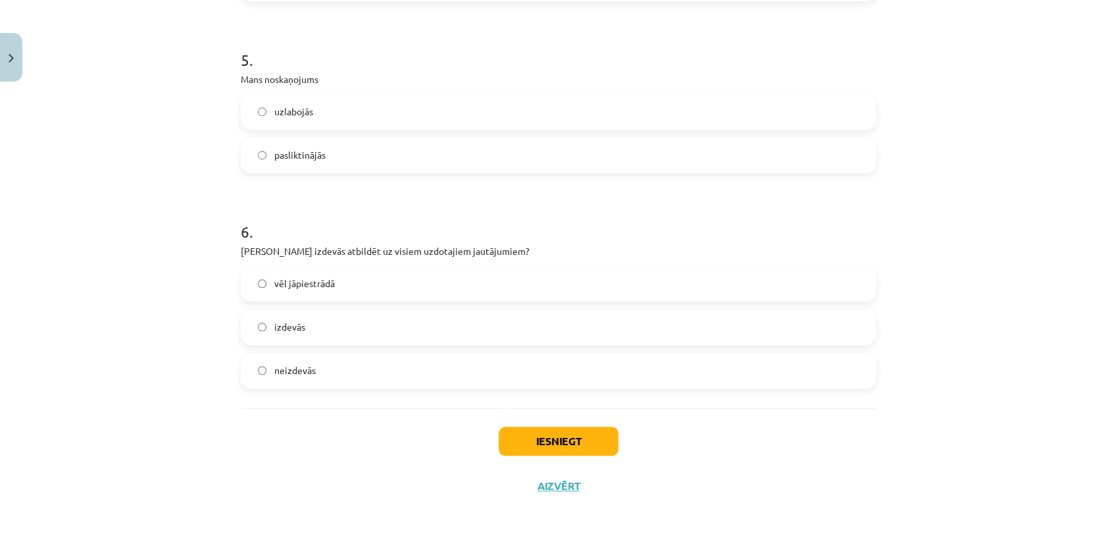
click at [311, 97] on label "uzlabojās" at bounding box center [558, 111] width 633 height 33
click at [319, 327] on label "izdevās" at bounding box center [558, 327] width 633 height 33
click at [543, 442] on button "Iesniegt" at bounding box center [559, 440] width 120 height 29
click at [554, 485] on button "Aizvērt" at bounding box center [559, 485] width 50 height 13
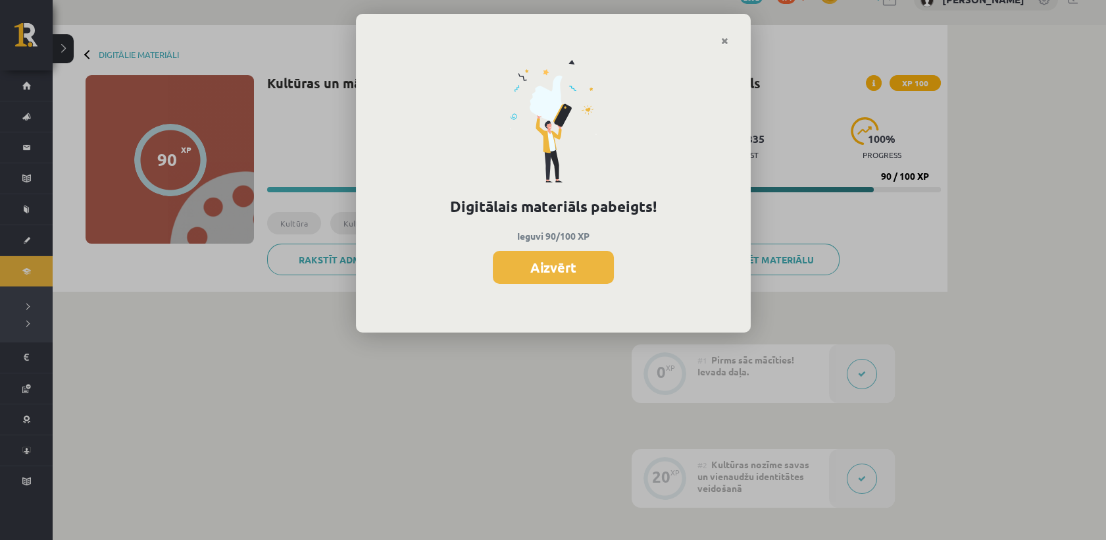
scroll to position [245, 0]
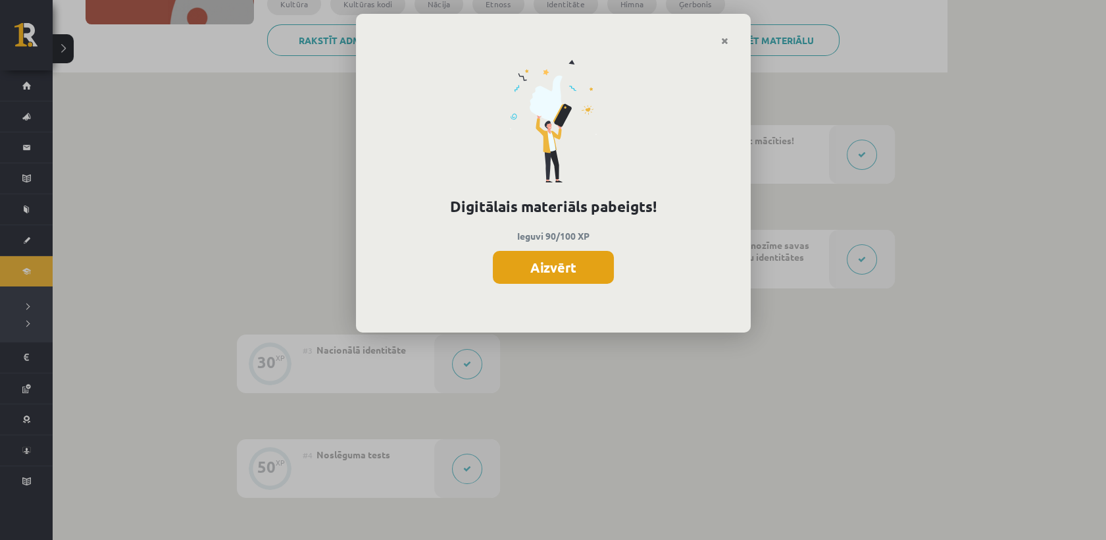
click at [570, 261] on button "Aizvērt" at bounding box center [553, 267] width 121 height 33
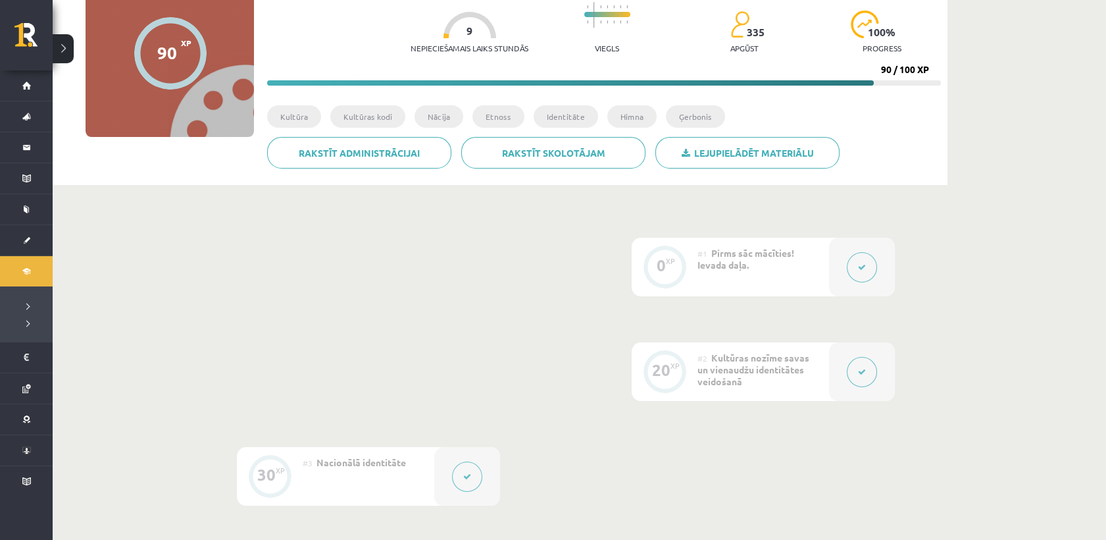
scroll to position [26, 0]
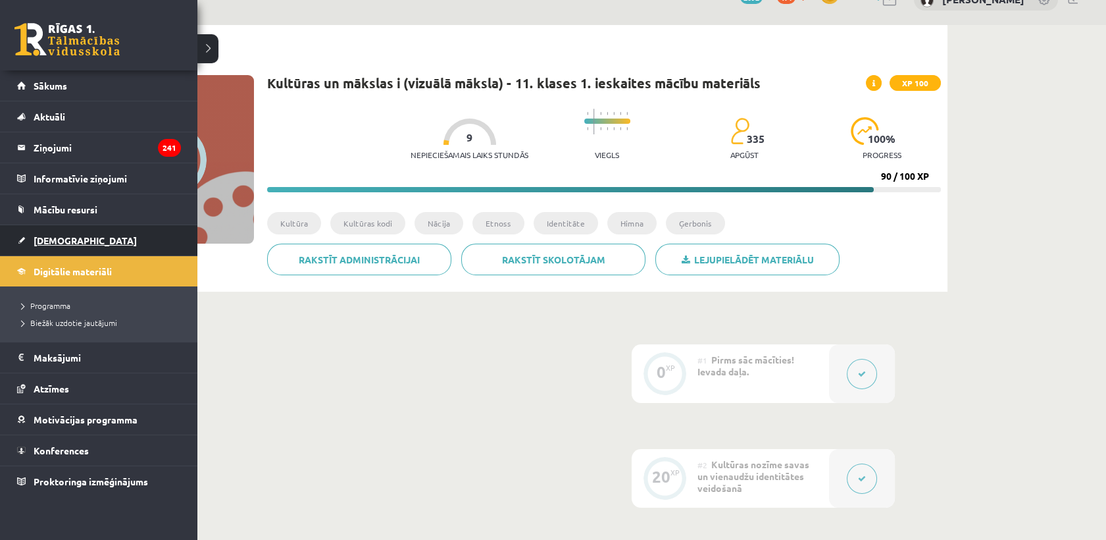
click at [78, 240] on link "[DEMOGRAPHIC_DATA]" at bounding box center [99, 240] width 164 height 30
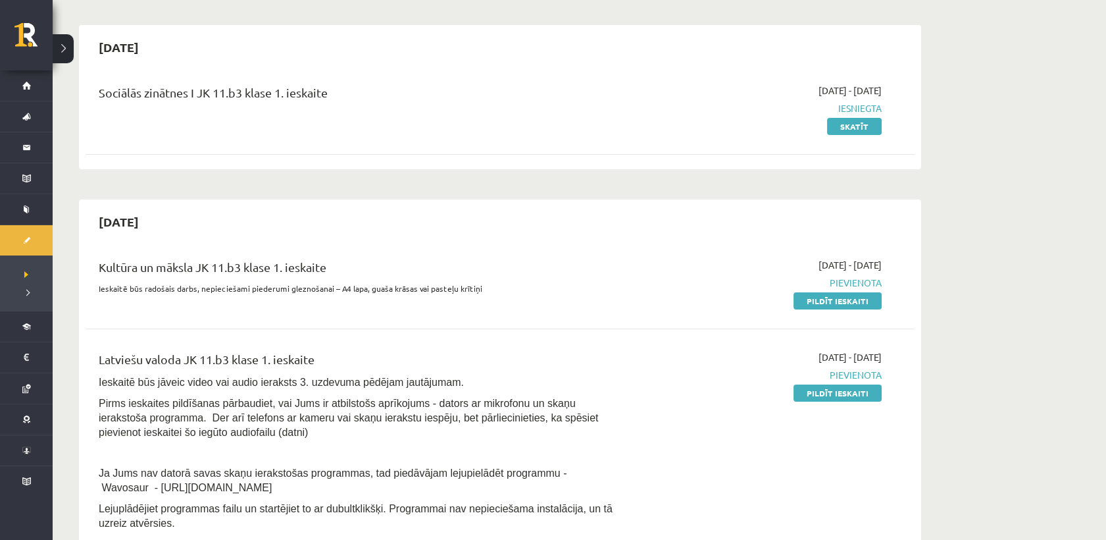
scroll to position [146, 0]
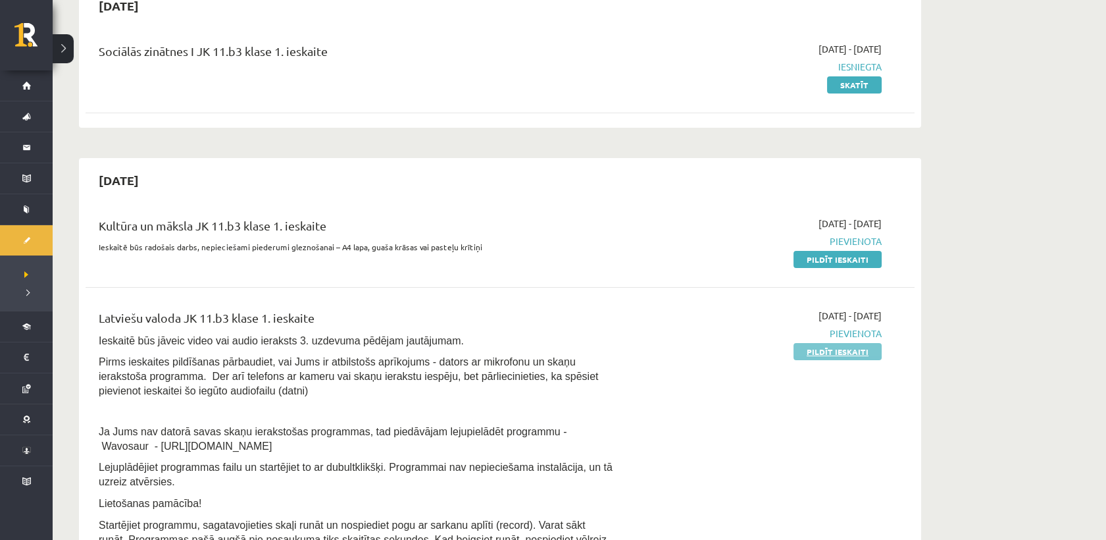
click at [837, 349] on link "Pildīt ieskaiti" at bounding box center [838, 351] width 88 height 17
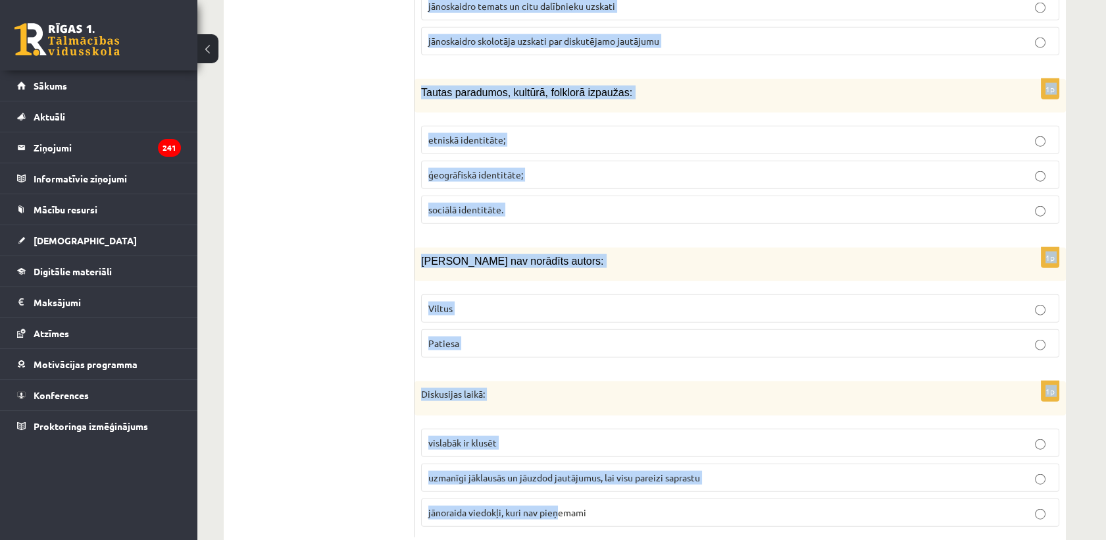
scroll to position [6257, 0]
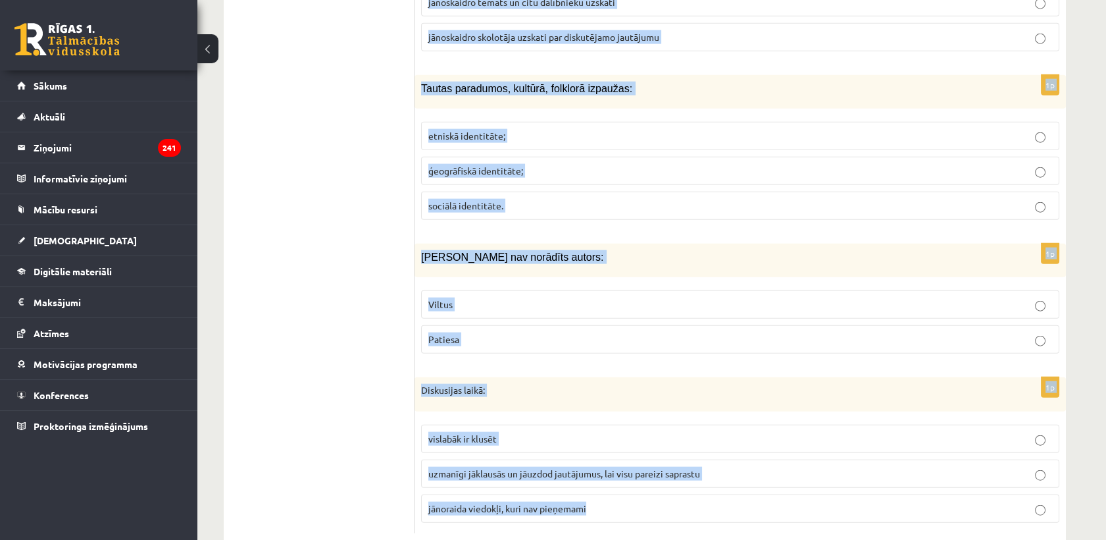
drag, startPoint x: 420, startPoint y: 85, endPoint x: 599, endPoint y: 490, distance: 442.5
copy form "Loremipsum do sitame, consectetu adipi, elitseddoe tempor, incididun, utlaboree…"
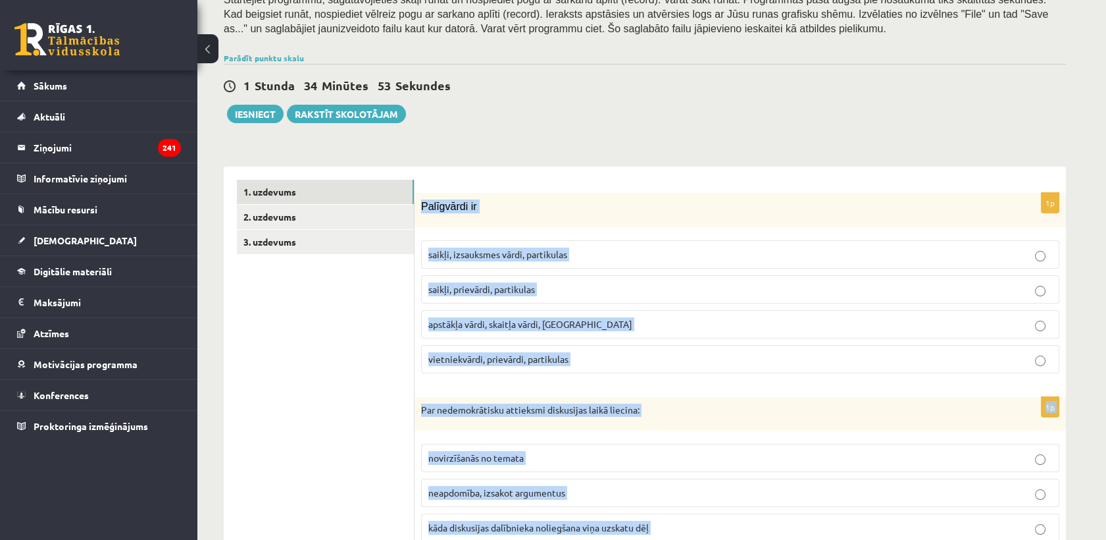
scroll to position [409, 0]
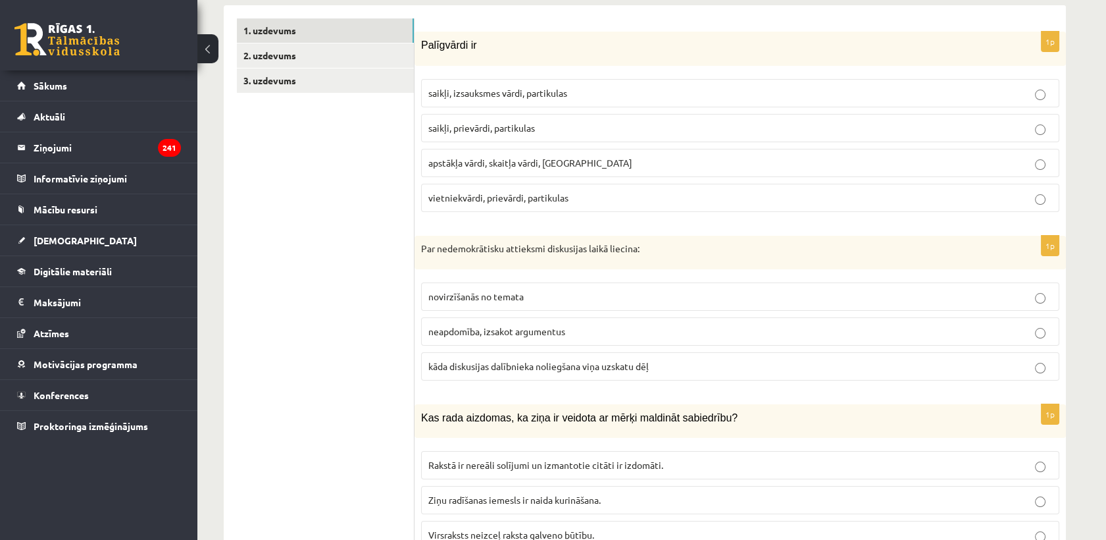
click at [467, 128] on span "saikļi, prievārdi, partikulas" at bounding box center [481, 128] width 107 height 12
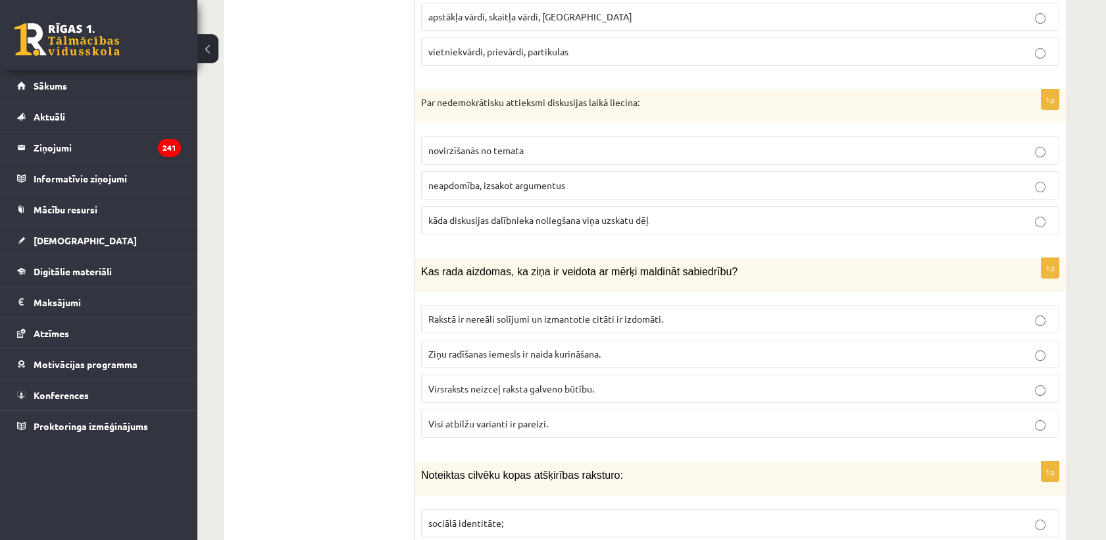
click at [488, 213] on p "kāda diskusijas dalībnieka noliegšana viņa uzskatu dēļ" at bounding box center [740, 220] width 624 height 14
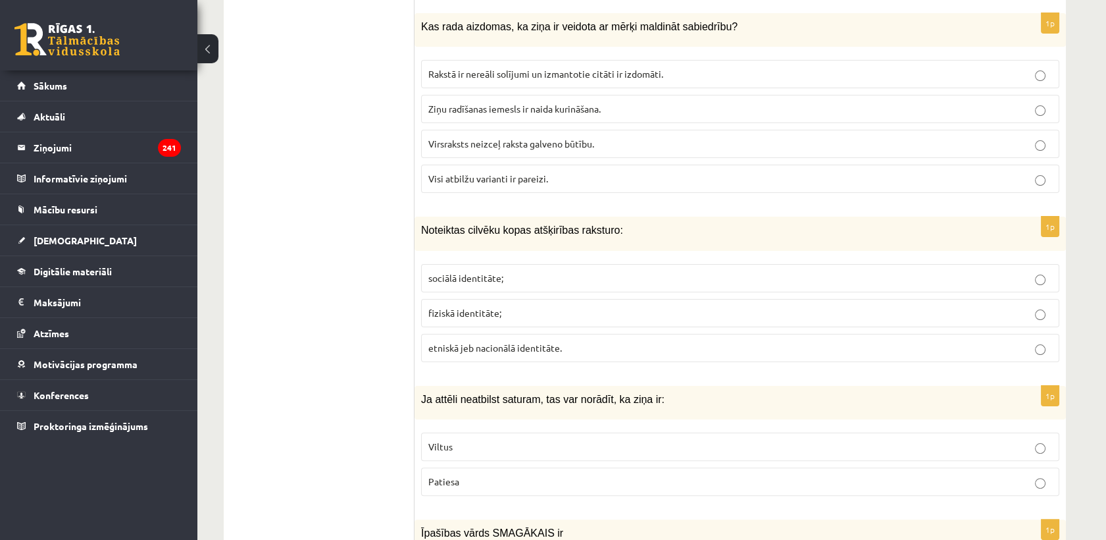
scroll to position [774, 0]
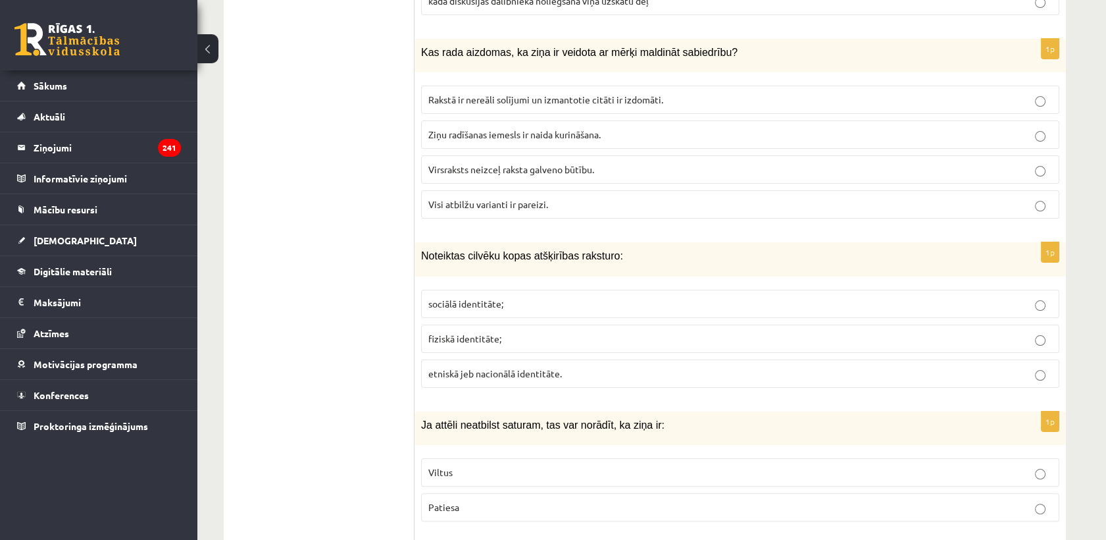
click at [470, 205] on span "Visi atbilžu varianti ir pareizi." at bounding box center [488, 204] width 120 height 12
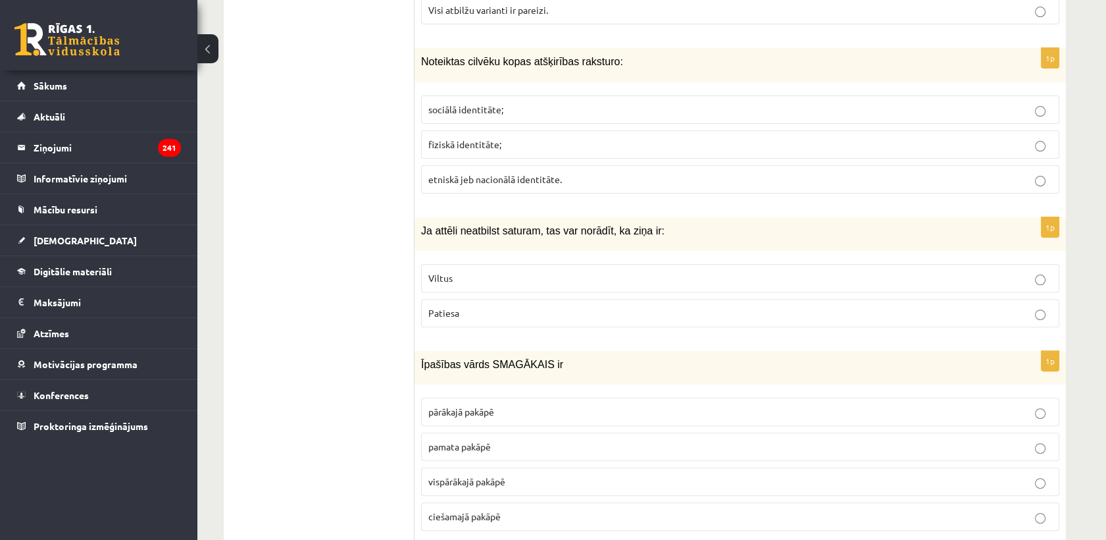
scroll to position [994, 0]
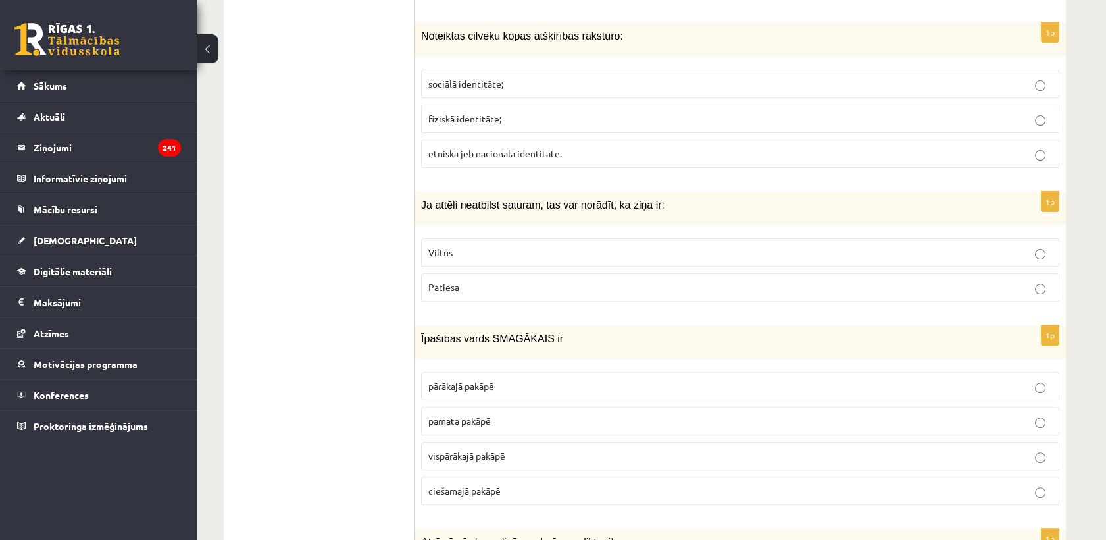
click at [455, 77] on p "sociālā identitāte;" at bounding box center [740, 84] width 624 height 14
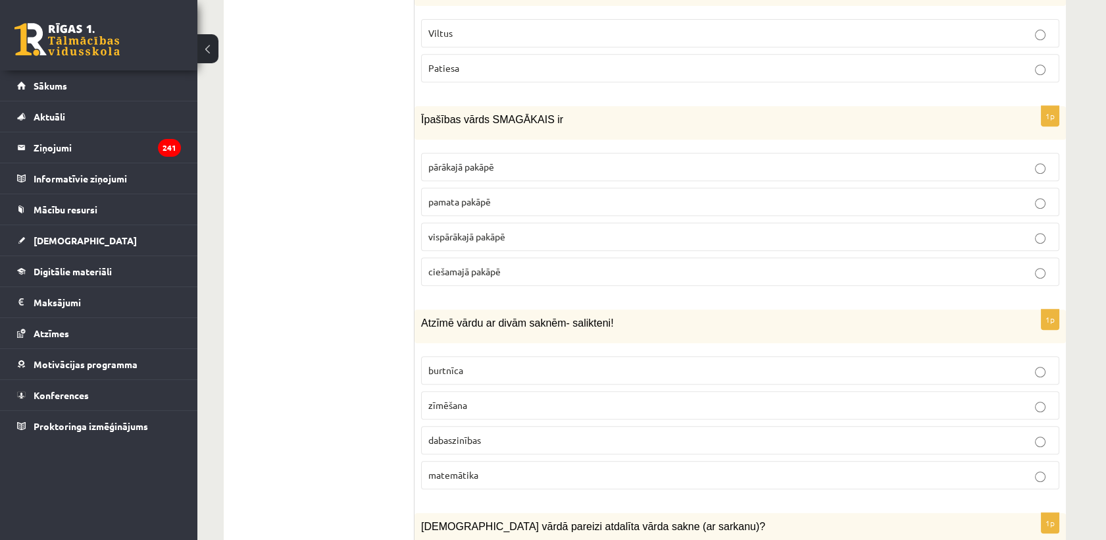
scroll to position [1140, 0]
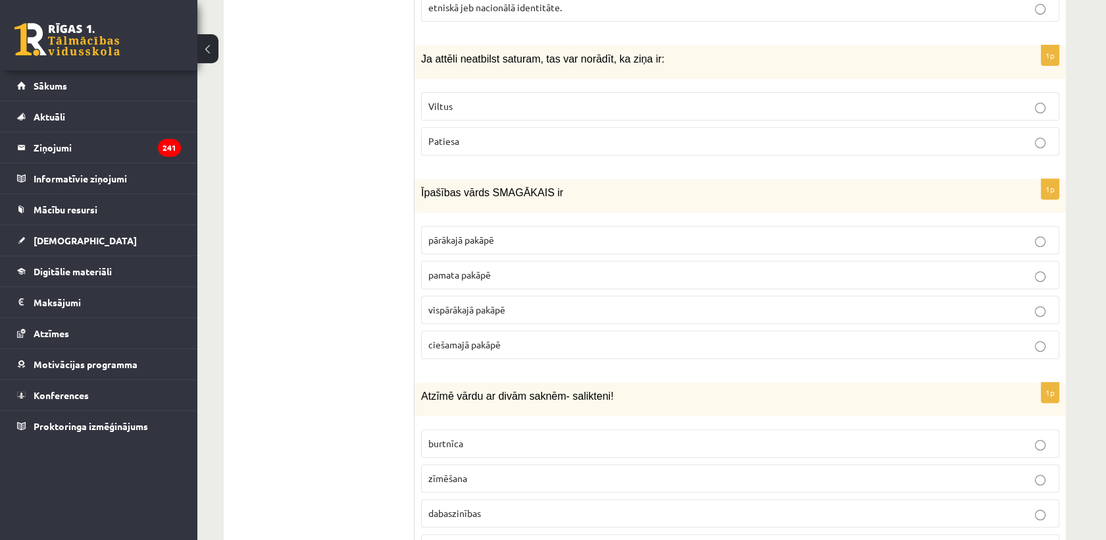
click at [511, 111] on label "Viltus" at bounding box center [740, 106] width 638 height 28
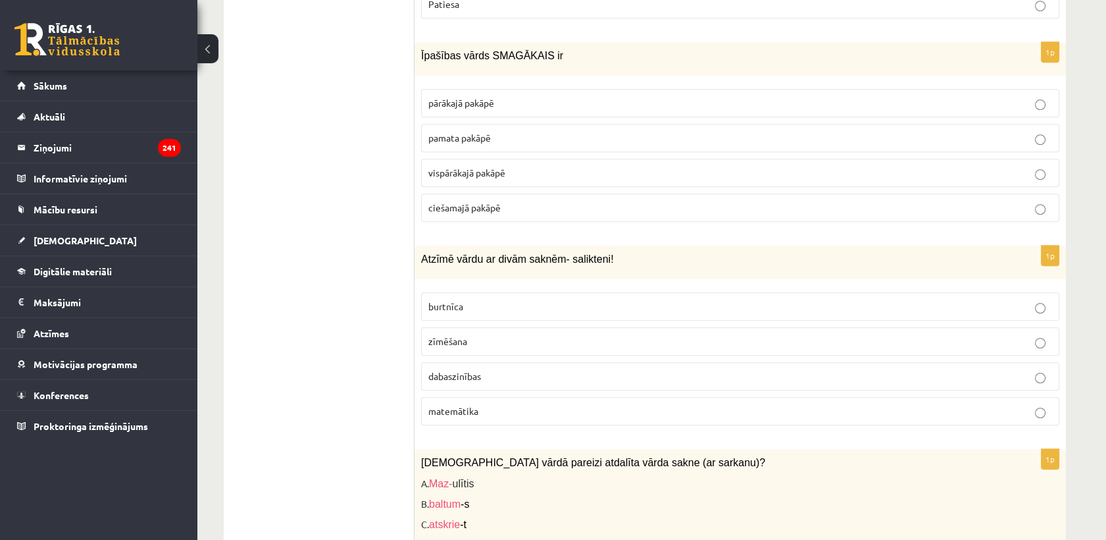
scroll to position [1286, 0]
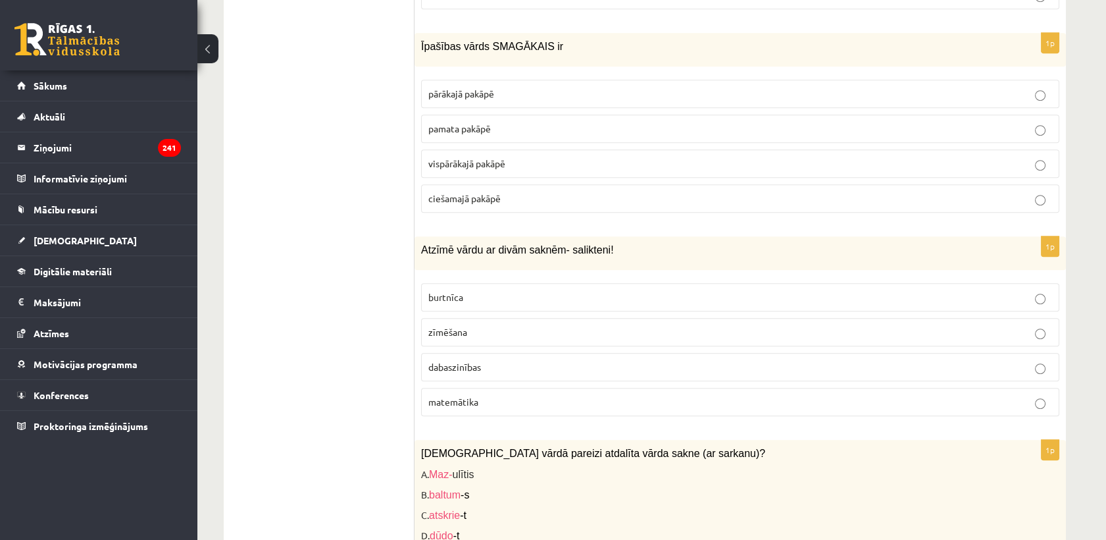
click at [479, 92] on span "pārākajā pakāpē" at bounding box center [461, 94] width 66 height 12
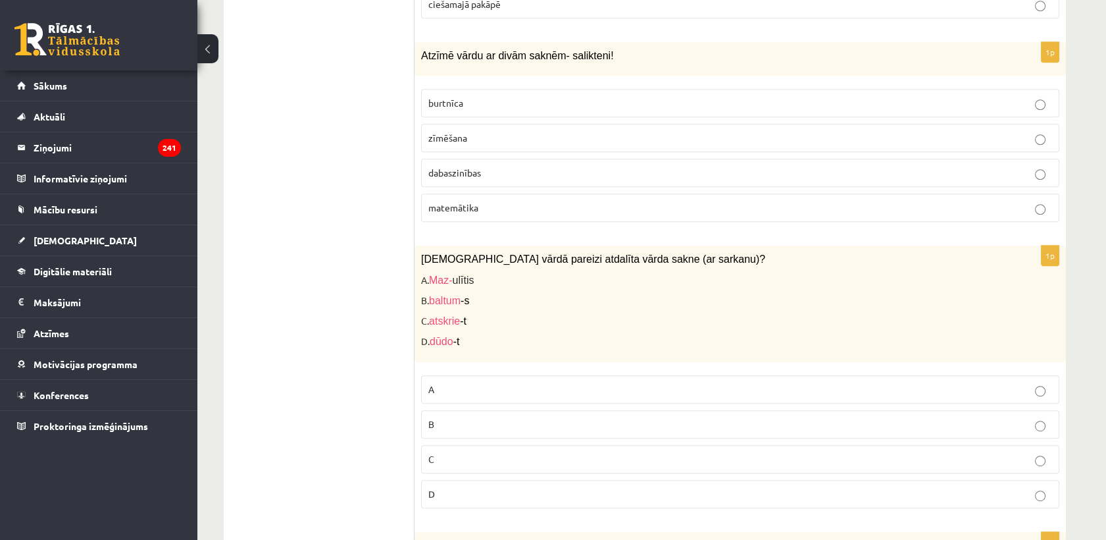
scroll to position [1505, 0]
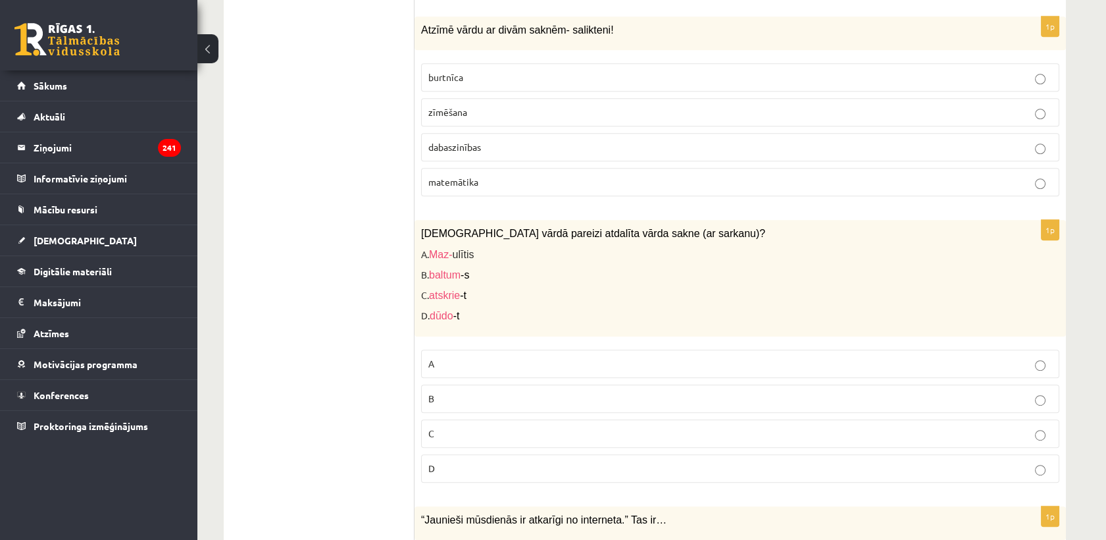
click at [459, 141] on span "dabaszinības" at bounding box center [454, 147] width 53 height 12
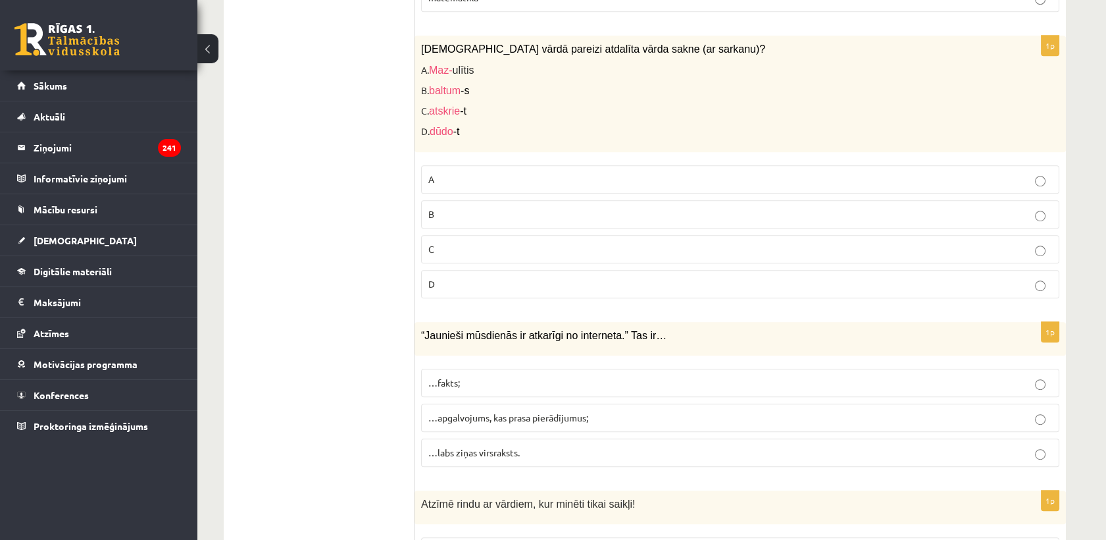
scroll to position [1725, 0]
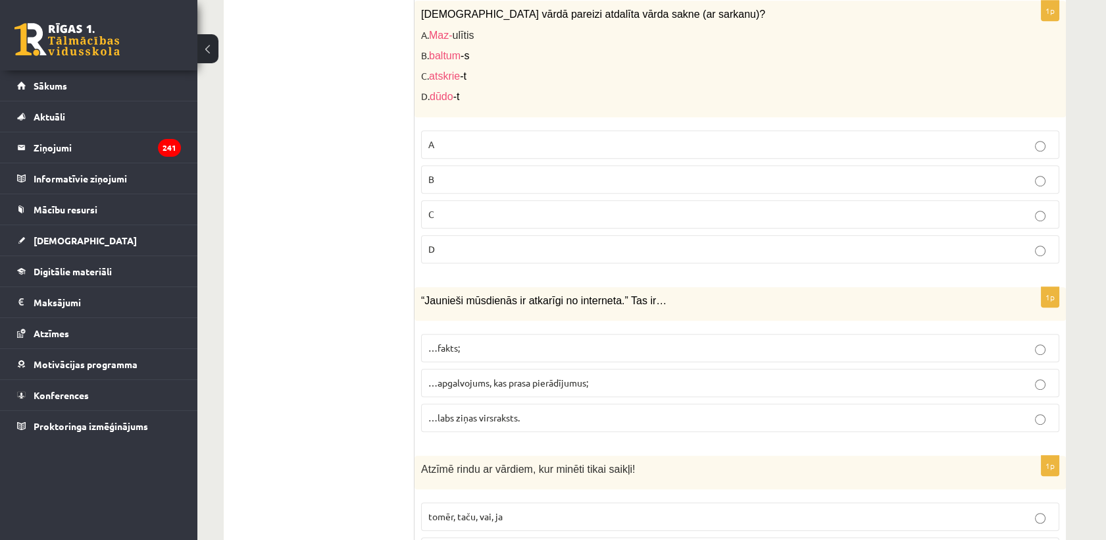
click at [478, 138] on p "A" at bounding box center [740, 145] width 624 height 14
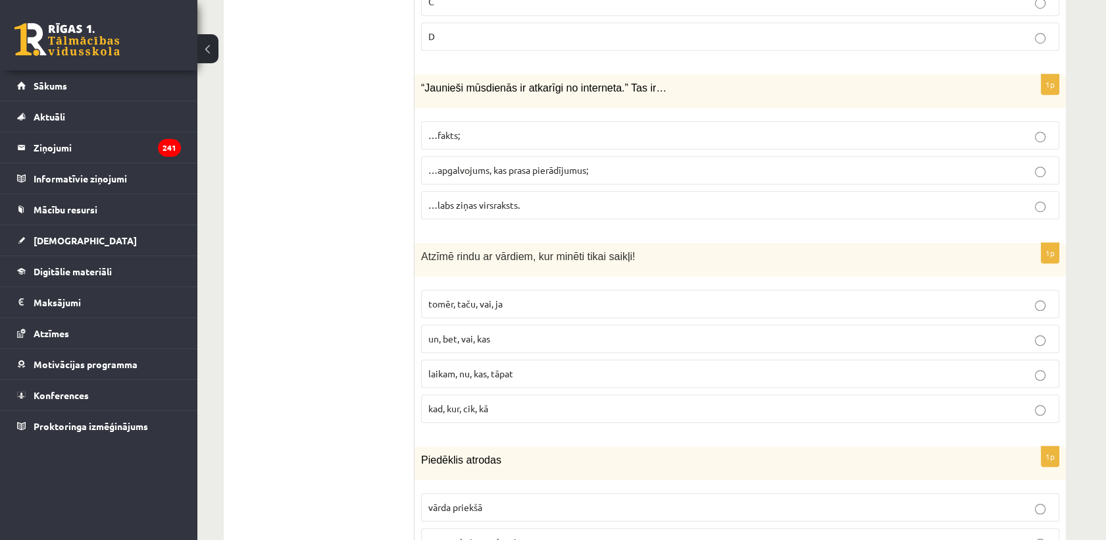
scroll to position [1944, 0]
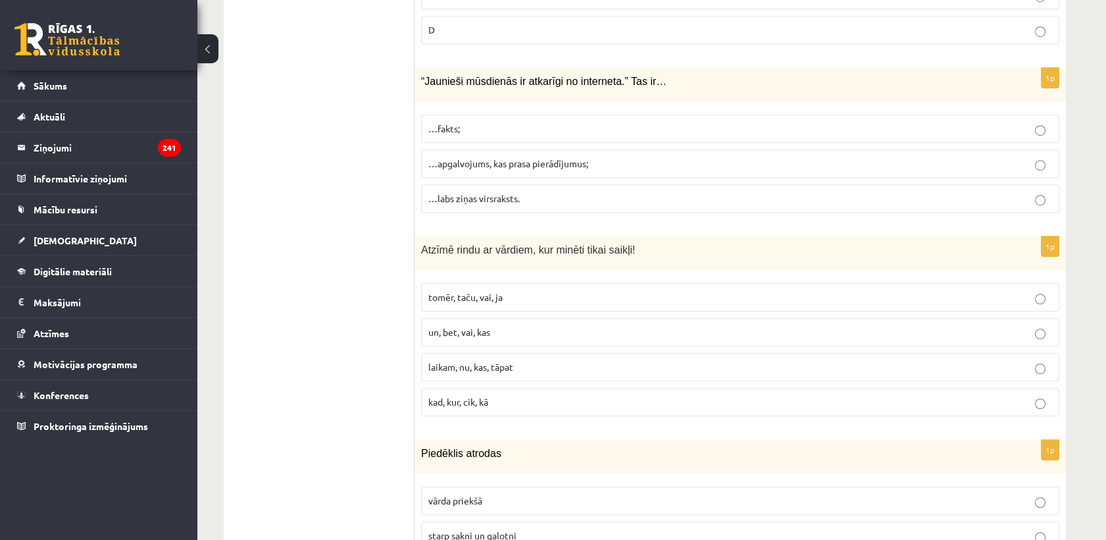
click at [584, 157] on span "…apgalvojums, kas prasa pierādījumus;" at bounding box center [508, 163] width 160 height 12
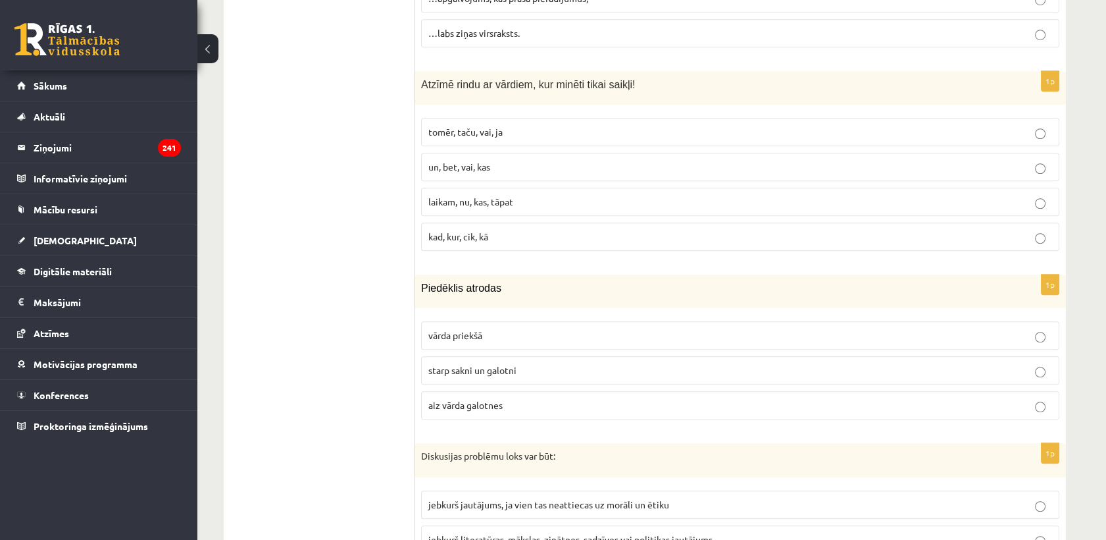
scroll to position [2163, 0]
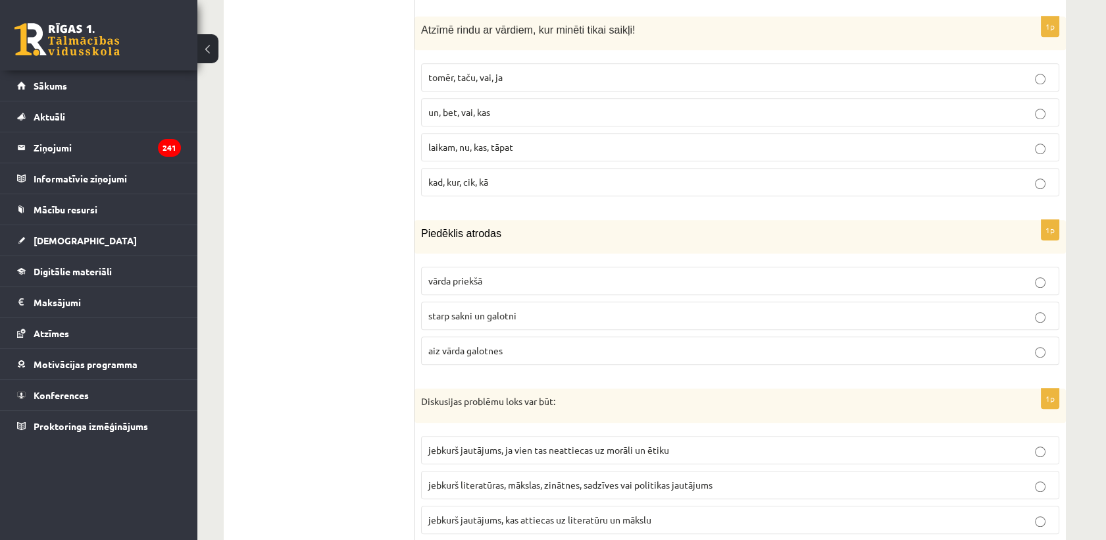
click at [478, 63] on label "tomēr, taču, vai, ja" at bounding box center [740, 77] width 638 height 28
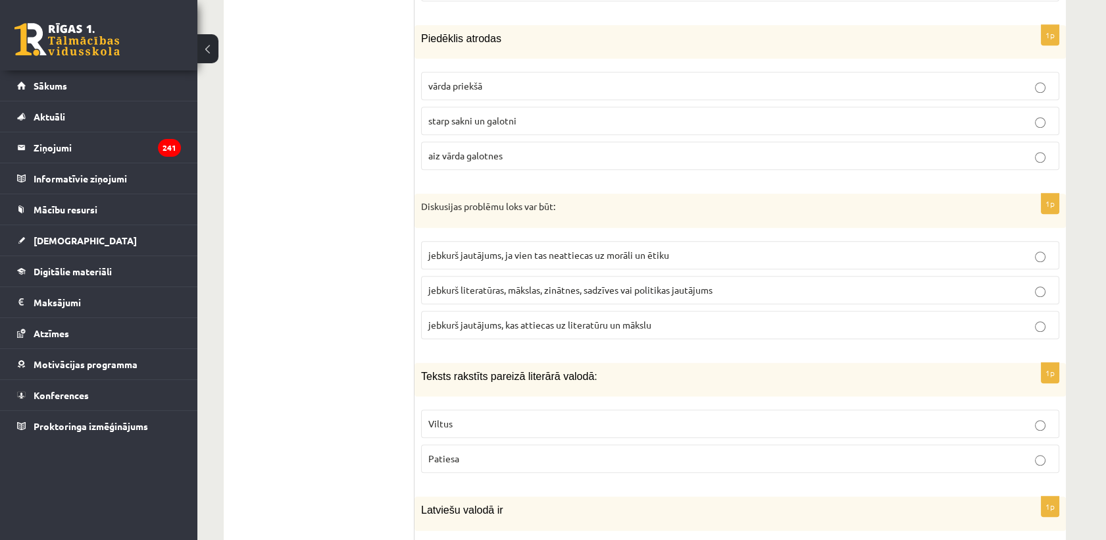
scroll to position [2383, 0]
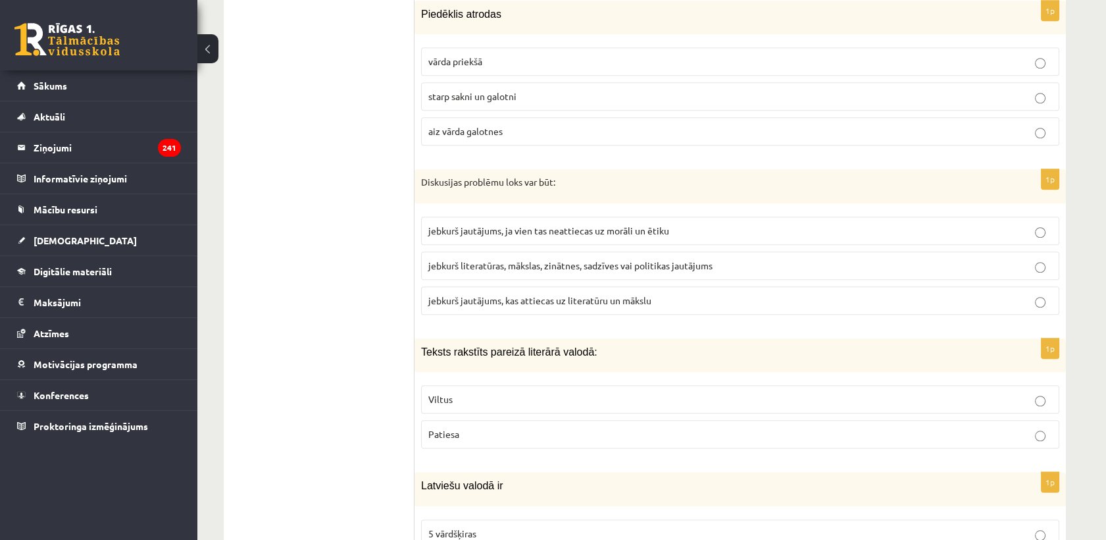
click at [494, 129] on span "aiz vārda galotnes" at bounding box center [465, 131] width 74 height 12
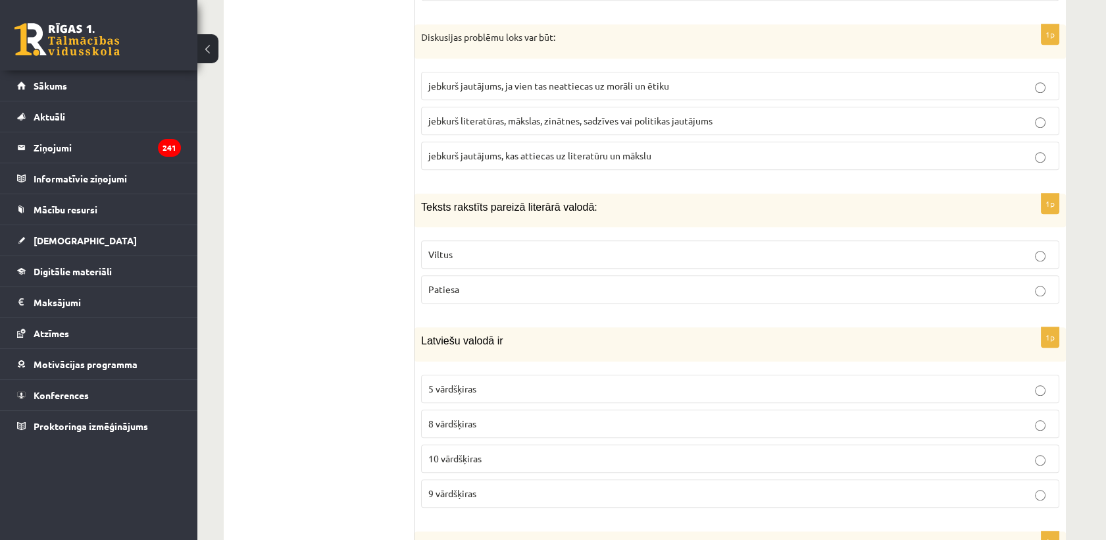
scroll to position [2529, 0]
click at [489, 113] on span "jebkurš literatūras, mākslas, zinātnes, sadzīves vai politikas jautājums" at bounding box center [570, 119] width 284 height 12
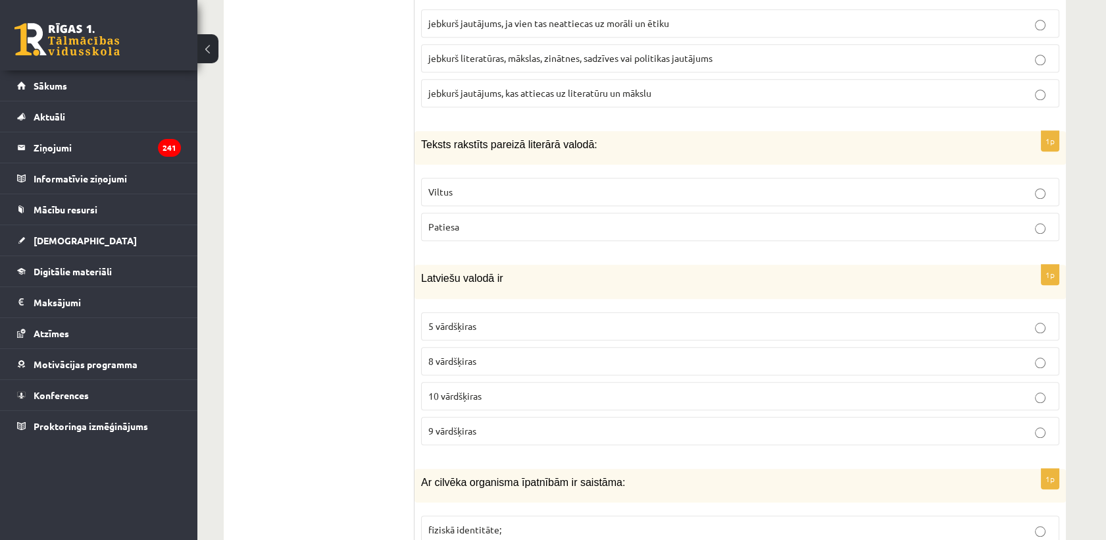
scroll to position [2675, 0]
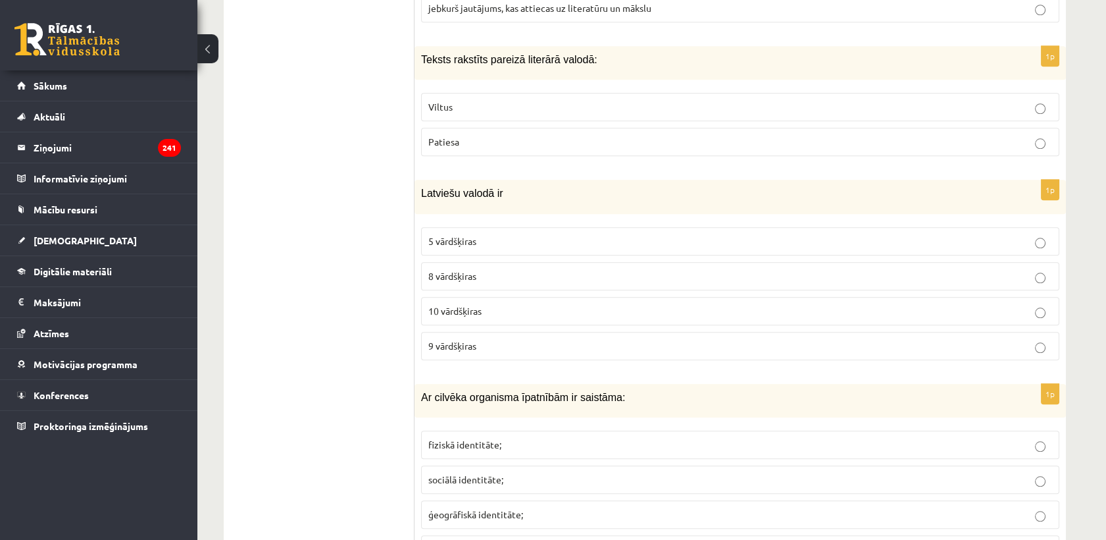
click at [480, 135] on p "Patiesa" at bounding box center [740, 142] width 624 height 14
click at [473, 307] on span "10 vārdšķiras" at bounding box center [454, 311] width 53 height 12
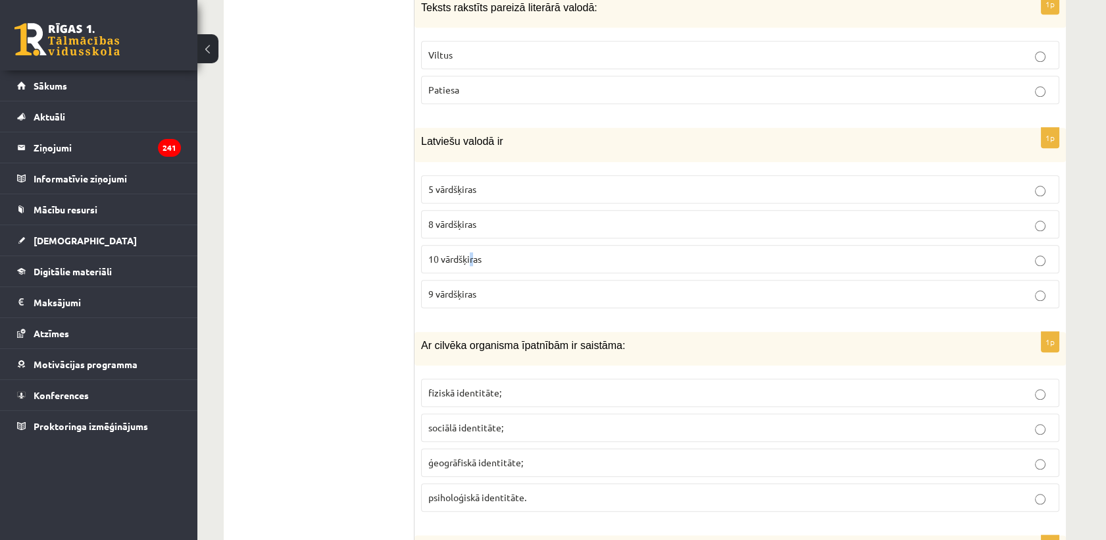
scroll to position [2748, 0]
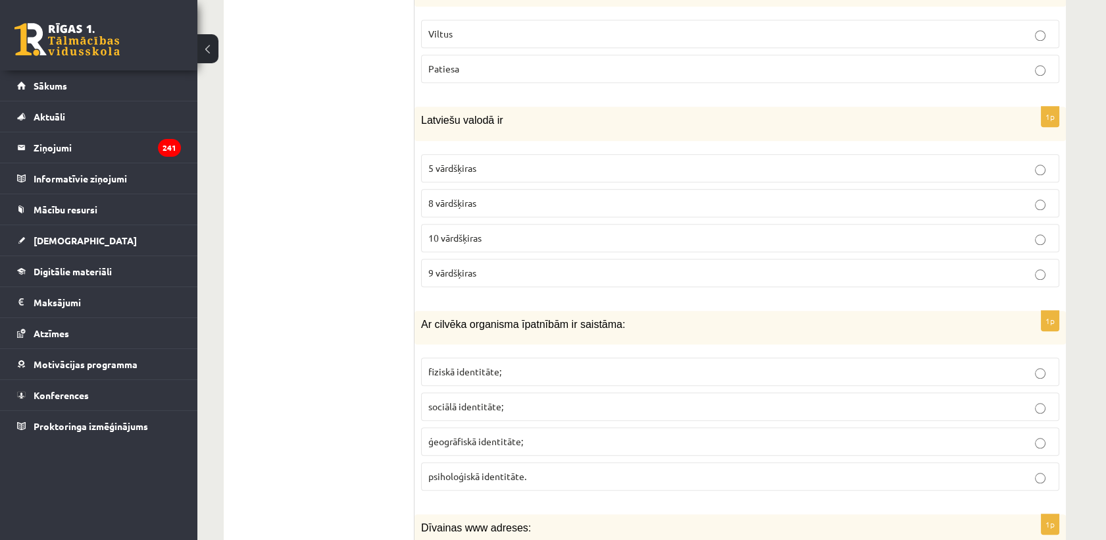
click at [537, 224] on label "10 vārdšķiras" at bounding box center [740, 238] width 638 height 28
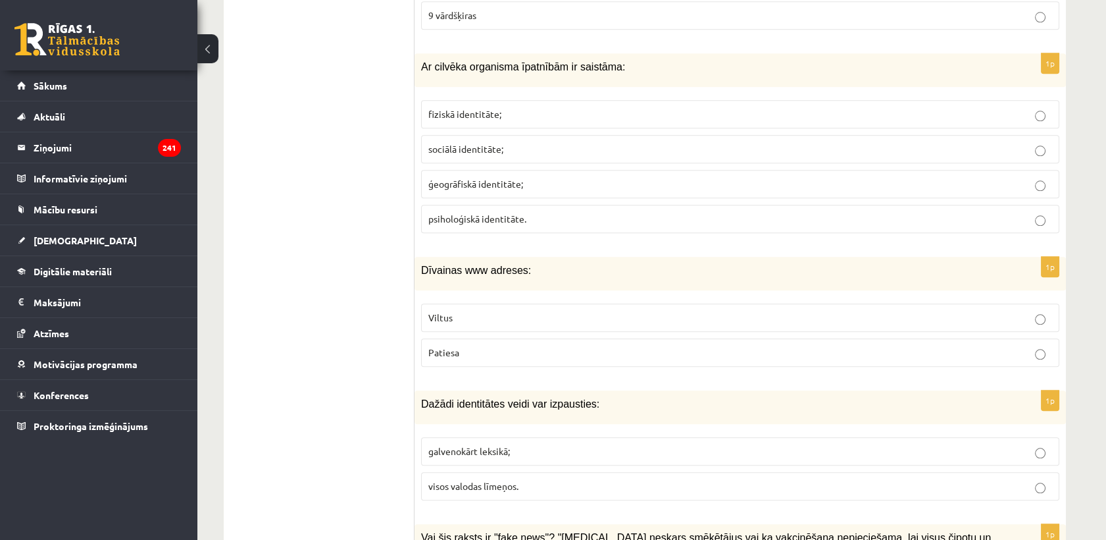
scroll to position [3041, 0]
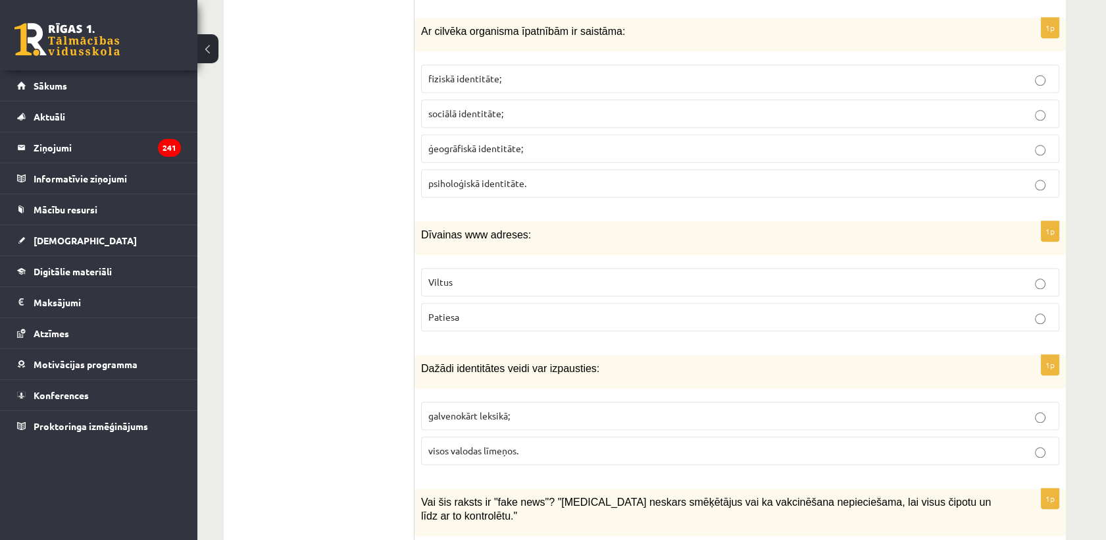
click at [496, 74] on span "fiziskā identitāte;" at bounding box center [464, 78] width 73 height 12
click at [503, 275] on p "Viltus" at bounding box center [740, 282] width 624 height 14
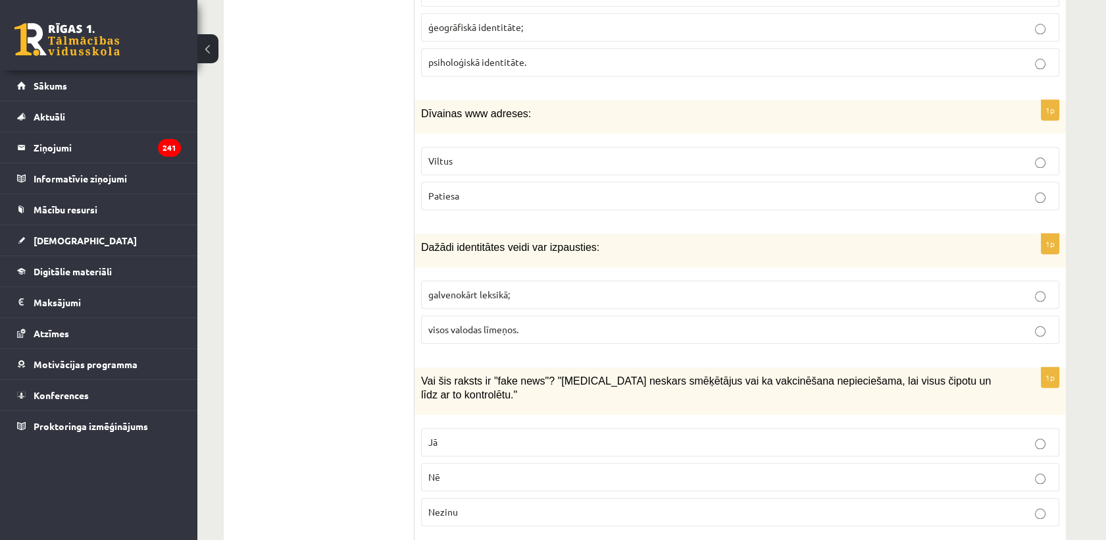
scroll to position [3260, 0]
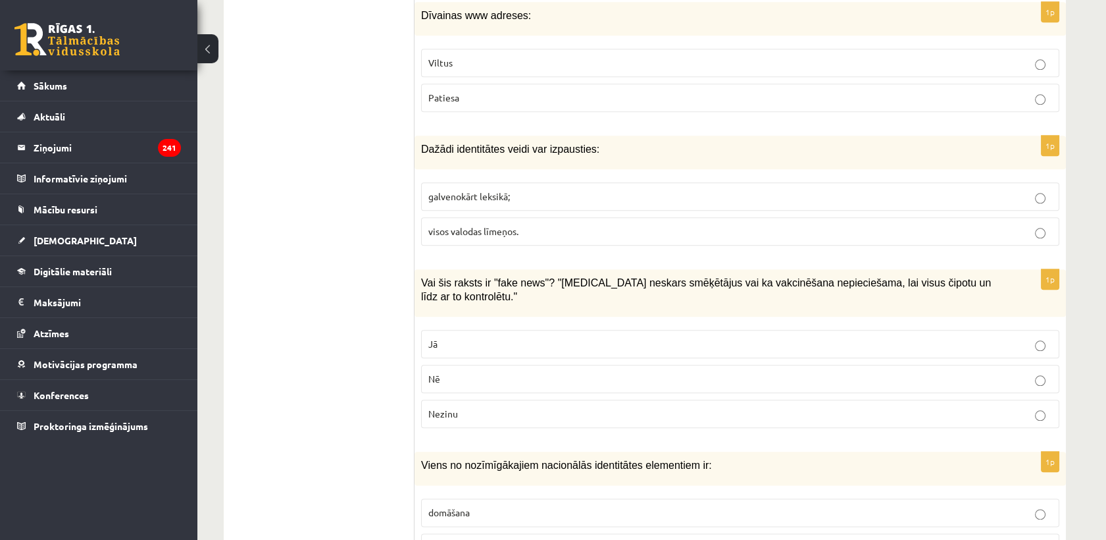
click at [505, 217] on label "visos valodas līmeņos." at bounding box center [740, 231] width 638 height 28
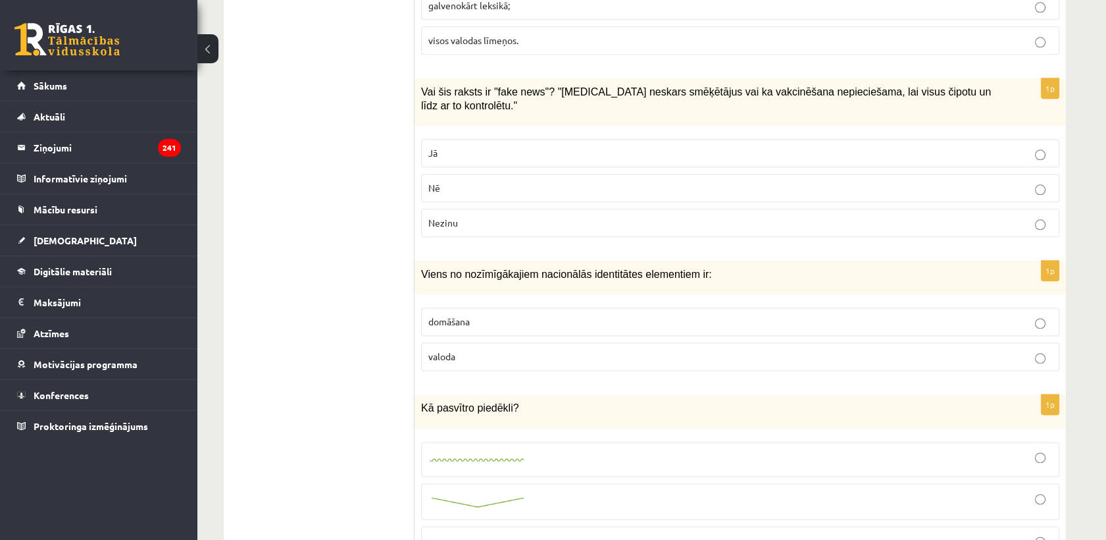
scroll to position [3479, 0]
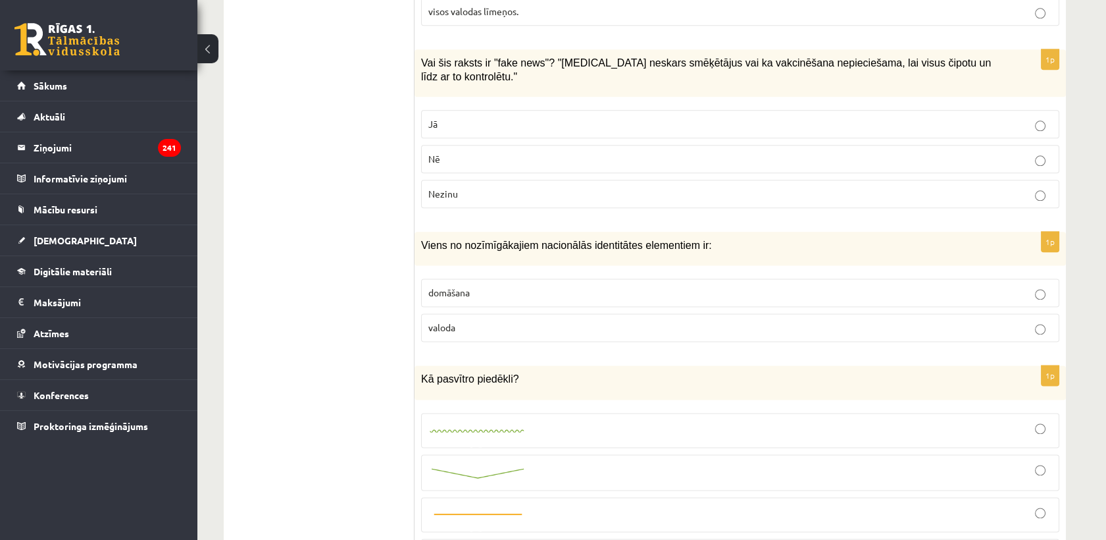
click at [486, 110] on label "Jā" at bounding box center [740, 124] width 638 height 28
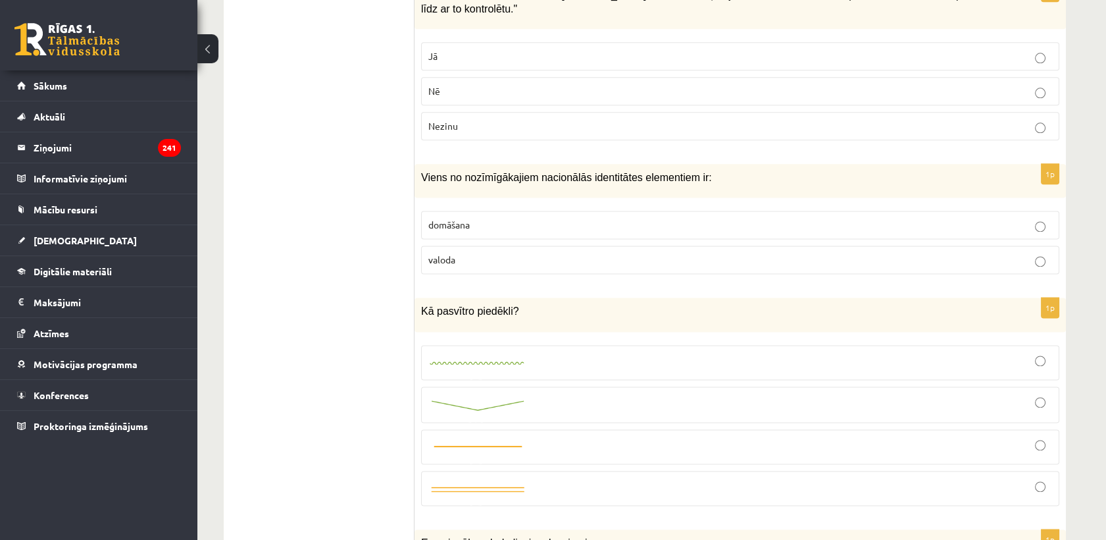
scroll to position [3625, 0]
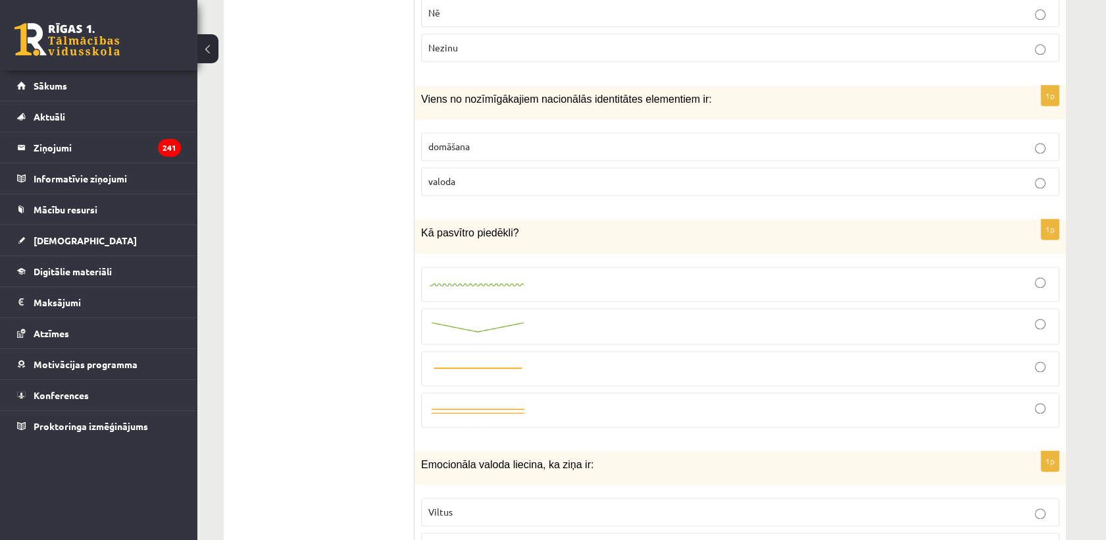
click at [463, 174] on p "valoda" at bounding box center [740, 181] width 624 height 14
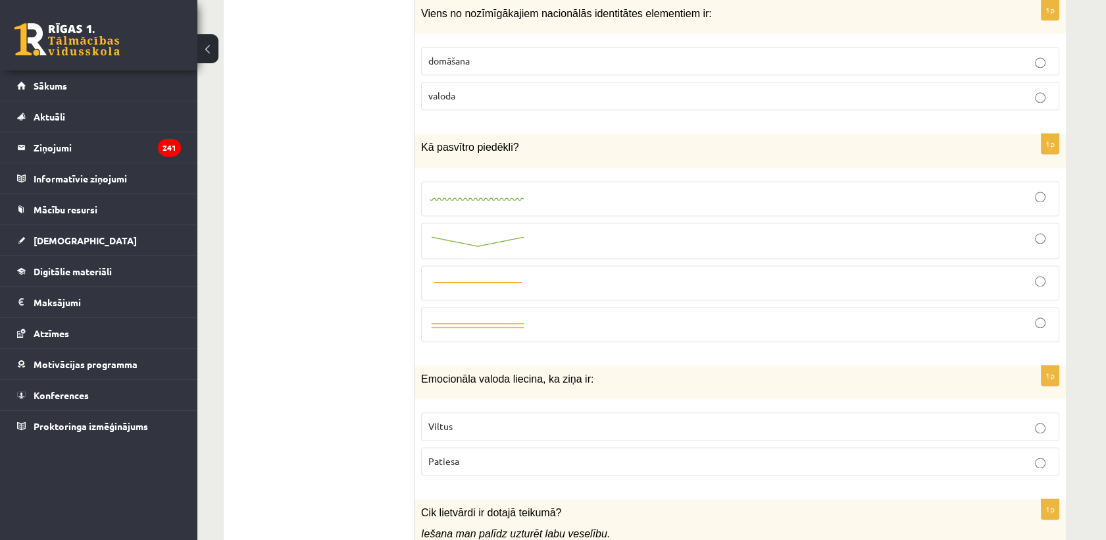
scroll to position [3772, 0]
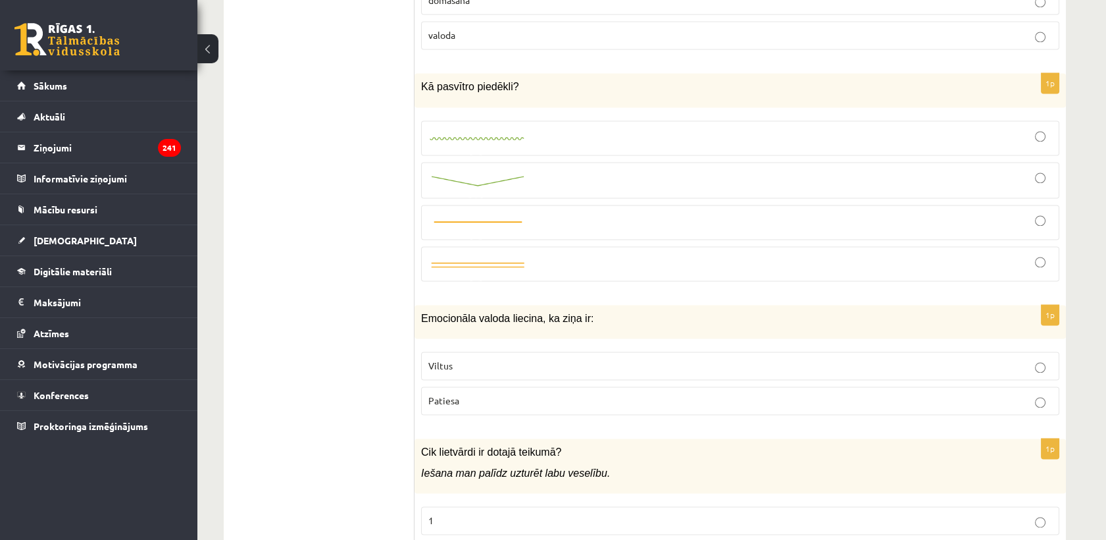
click at [497, 259] on img at bounding box center [477, 265] width 99 height 12
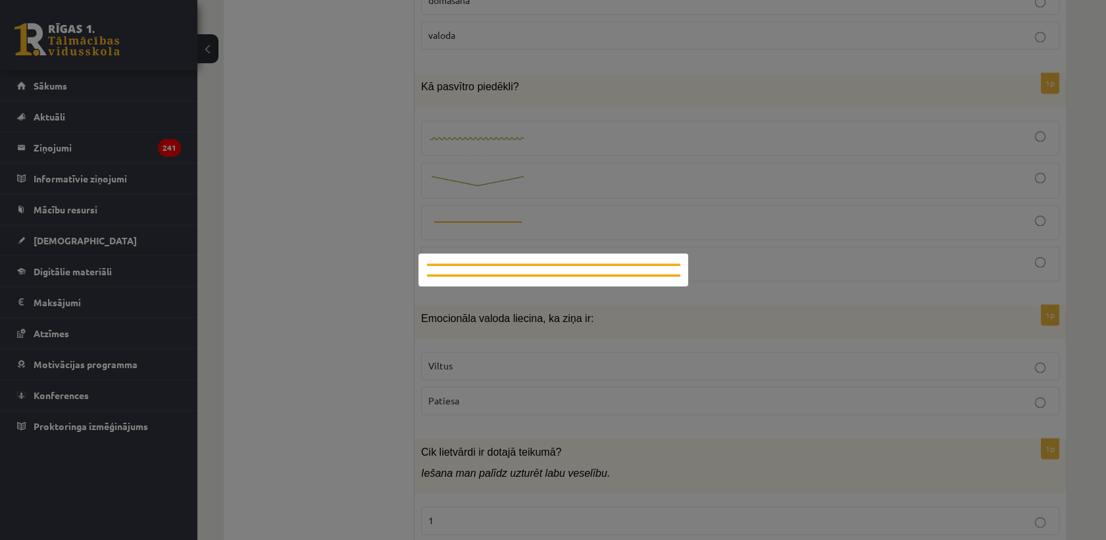
click at [730, 238] on div at bounding box center [553, 270] width 1106 height 540
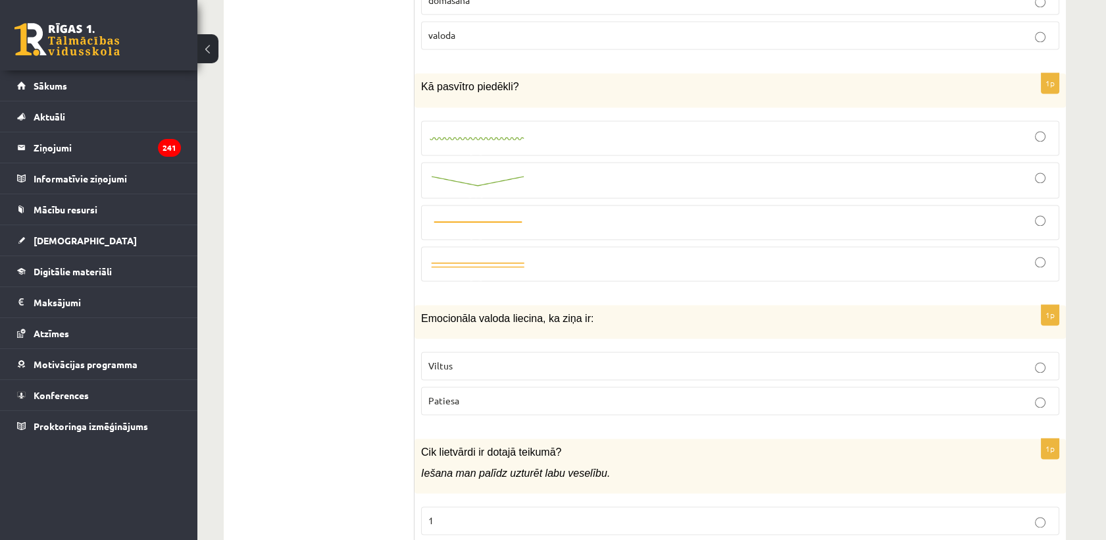
click at [1042, 253] on div at bounding box center [740, 263] width 624 height 21
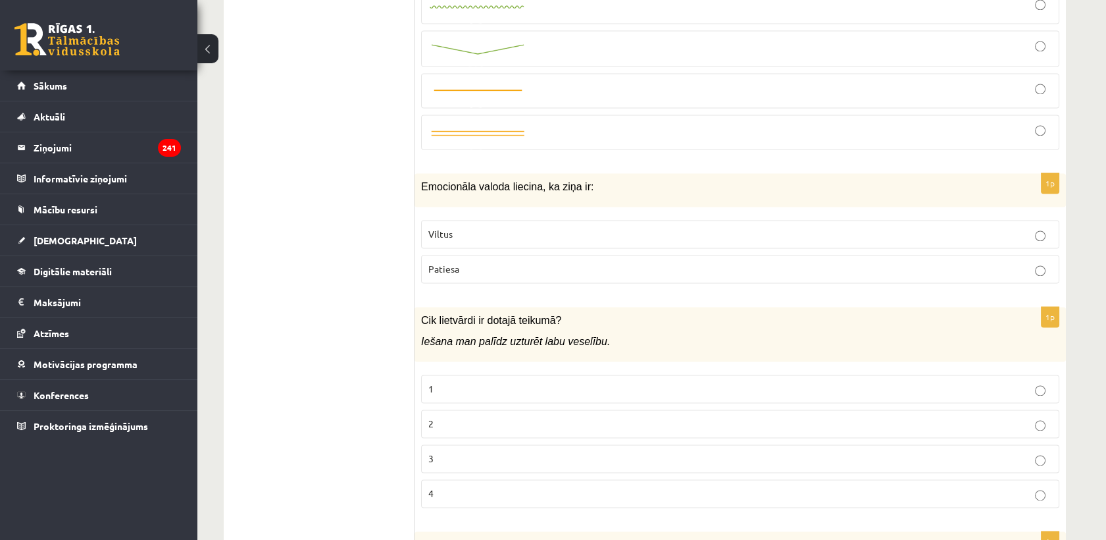
scroll to position [3918, 0]
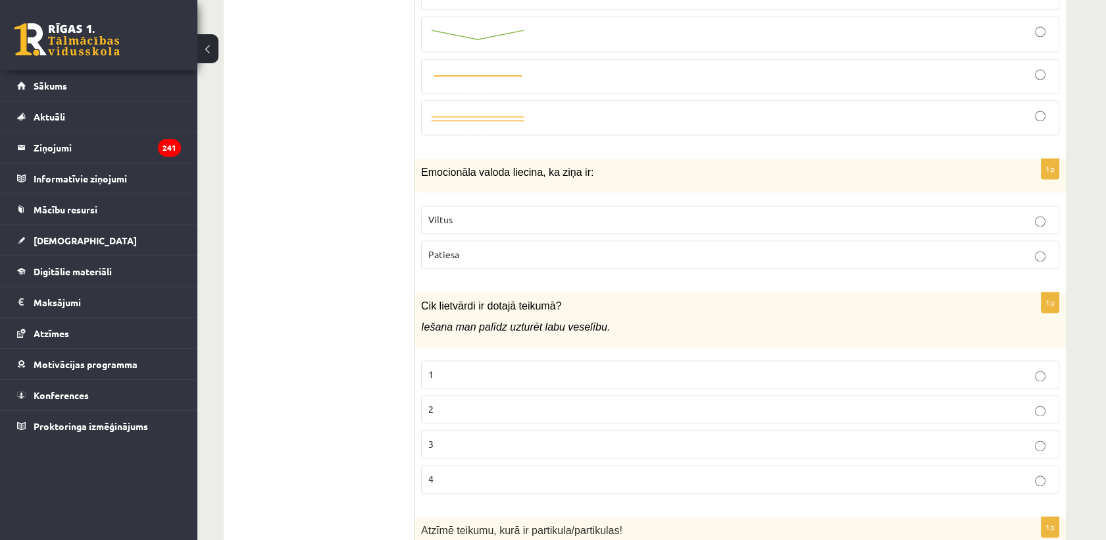
drag, startPoint x: 470, startPoint y: 199, endPoint x: 446, endPoint y: 97, distance: 104.7
click at [469, 213] on p "Viltus" at bounding box center [740, 220] width 624 height 14
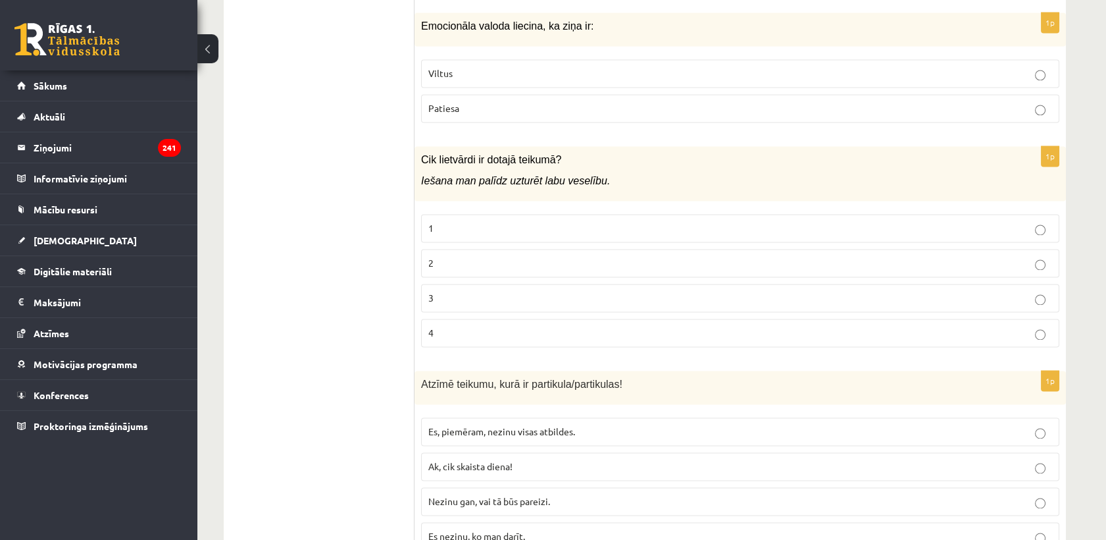
click at [511, 249] on label "2" at bounding box center [740, 263] width 638 height 28
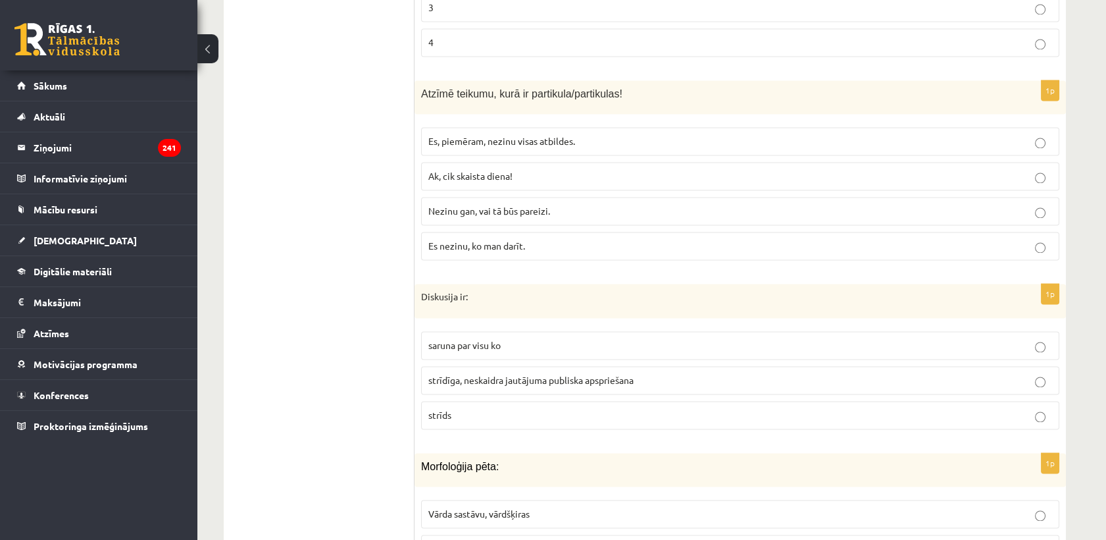
scroll to position [4356, 0]
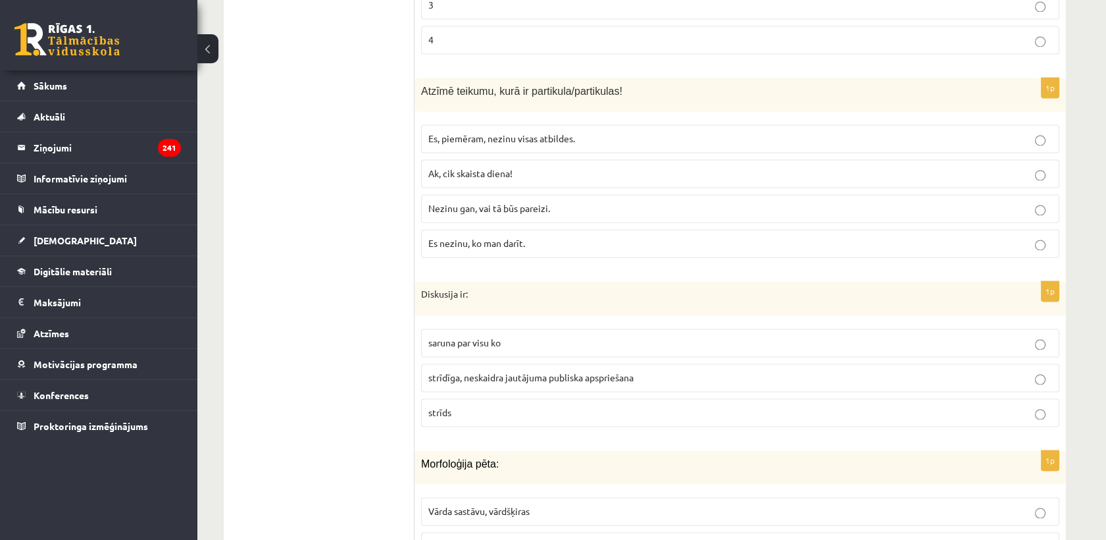
click at [519, 132] on span "Es, piemēram, nezinu visas atbildes." at bounding box center [501, 138] width 147 height 12
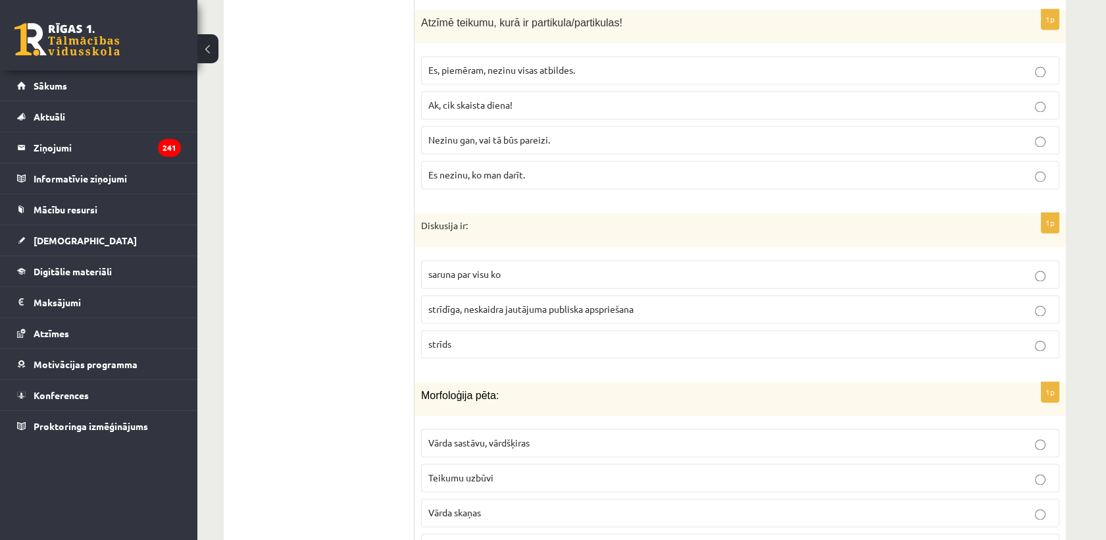
scroll to position [4576, 0]
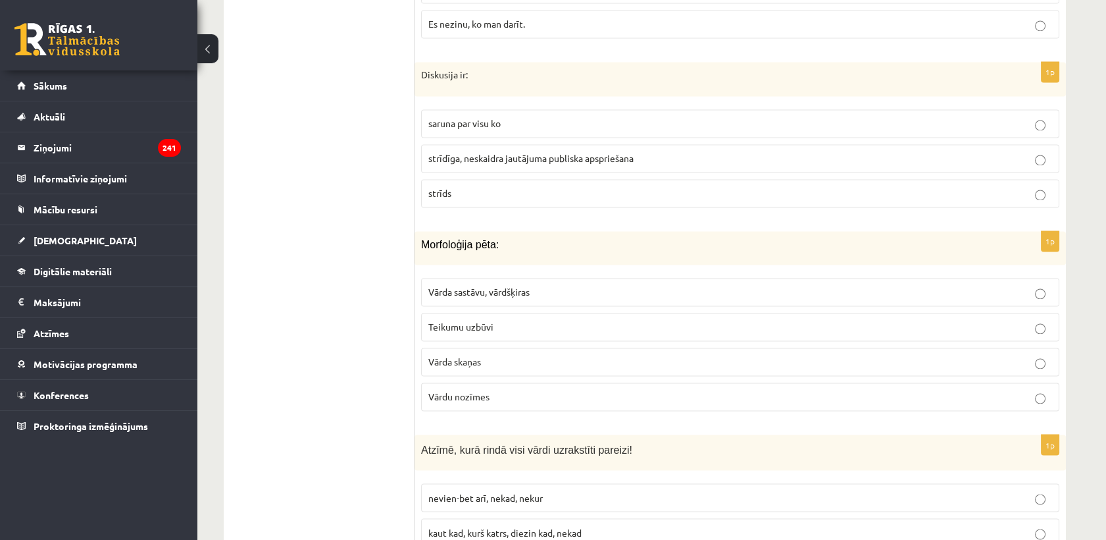
click at [505, 152] on span "strīdīga, neskaidra jautājuma publiska apspriešana" at bounding box center [530, 158] width 205 height 12
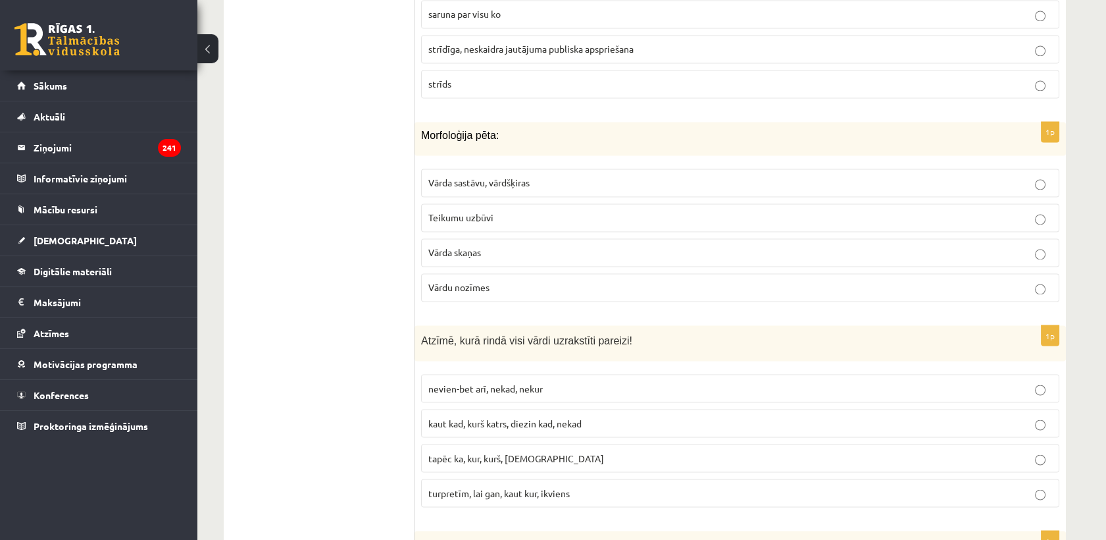
scroll to position [4722, 0]
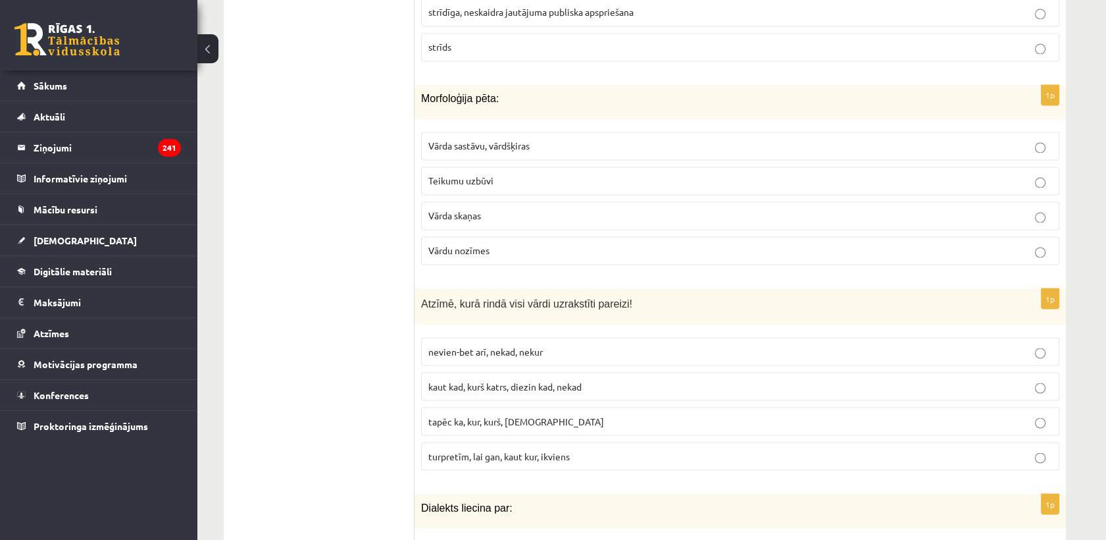
click at [481, 139] on span "Vārda sastāvu, vārdšķiras" at bounding box center [478, 145] width 101 height 12
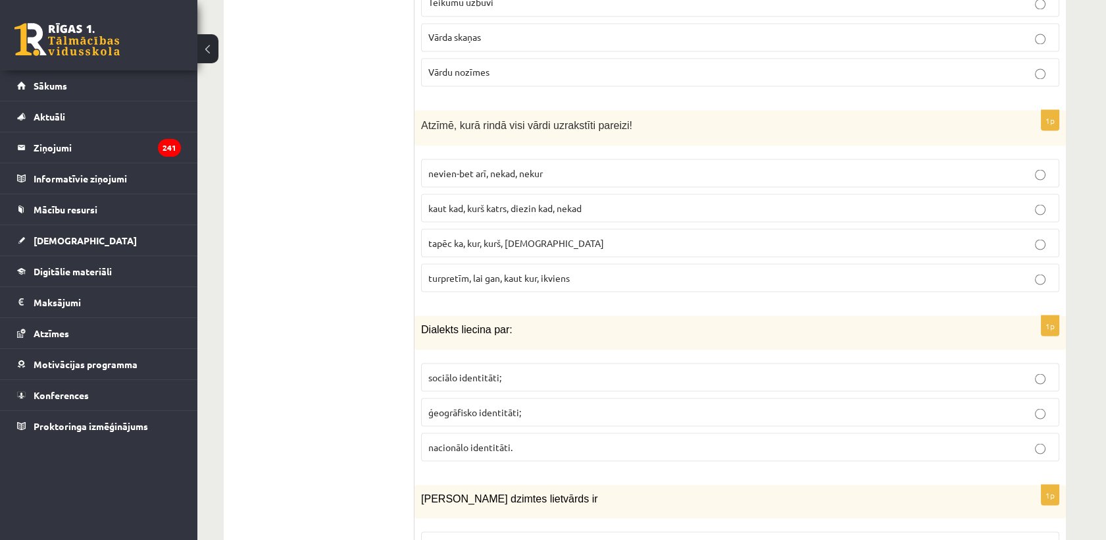
scroll to position [4941, 0]
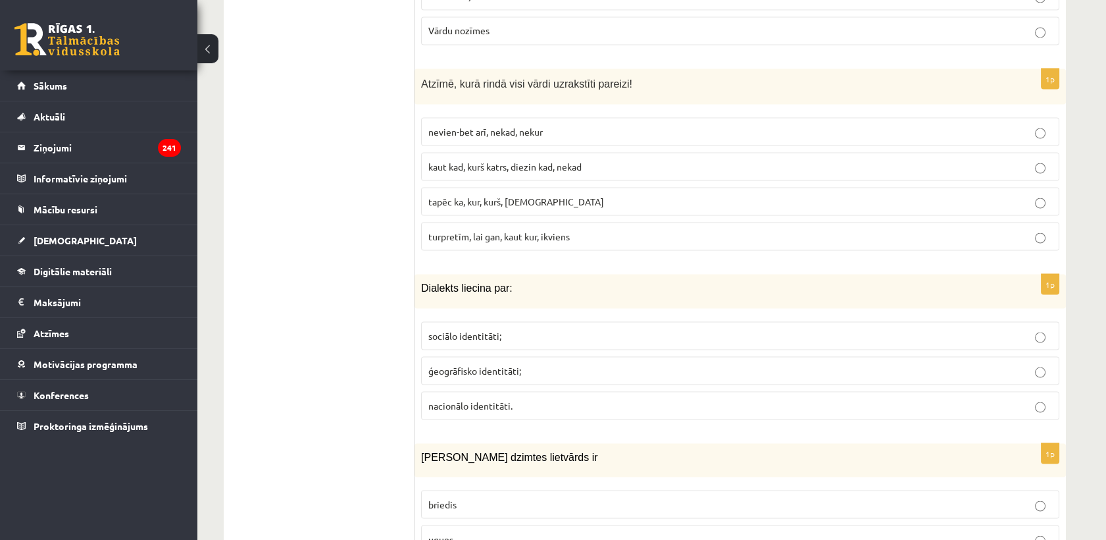
click at [514, 230] on span "turpretīm, lai gan, kaut kur, ikviens" at bounding box center [498, 236] width 141 height 12
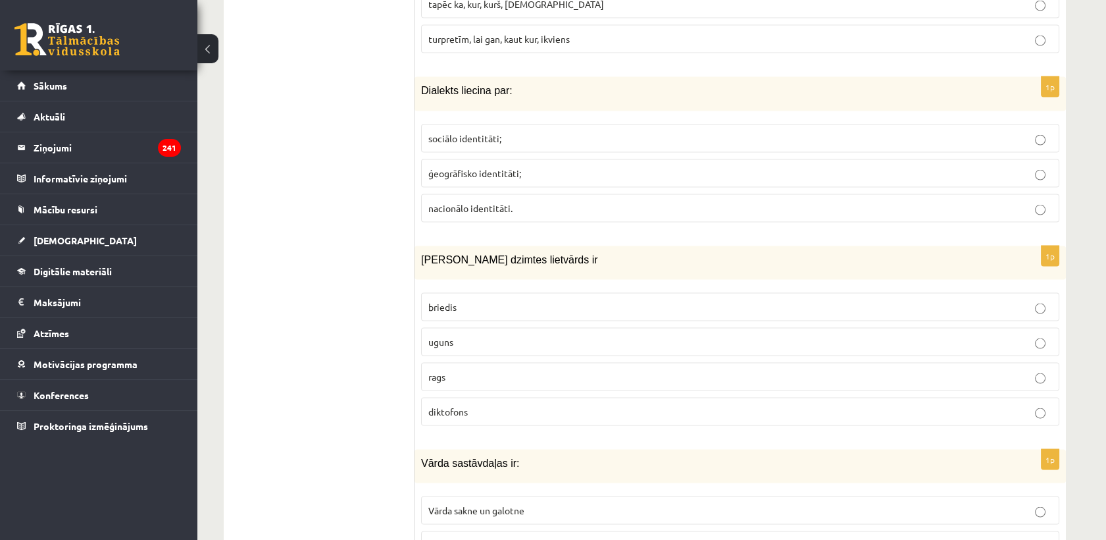
scroll to position [5161, 0]
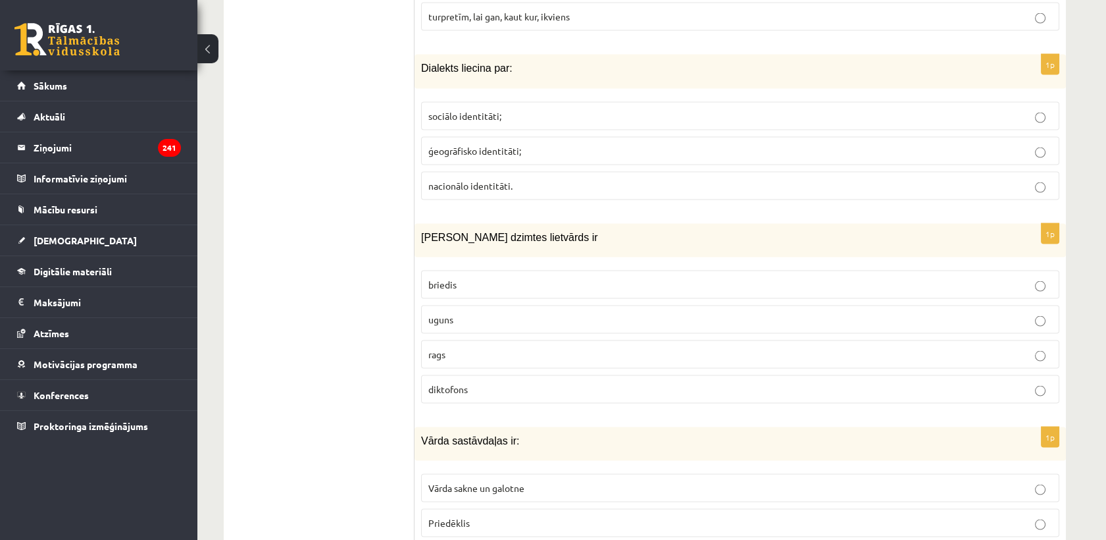
click at [517, 145] on span "ģeogrāfisko identitāti;" at bounding box center [474, 151] width 93 height 12
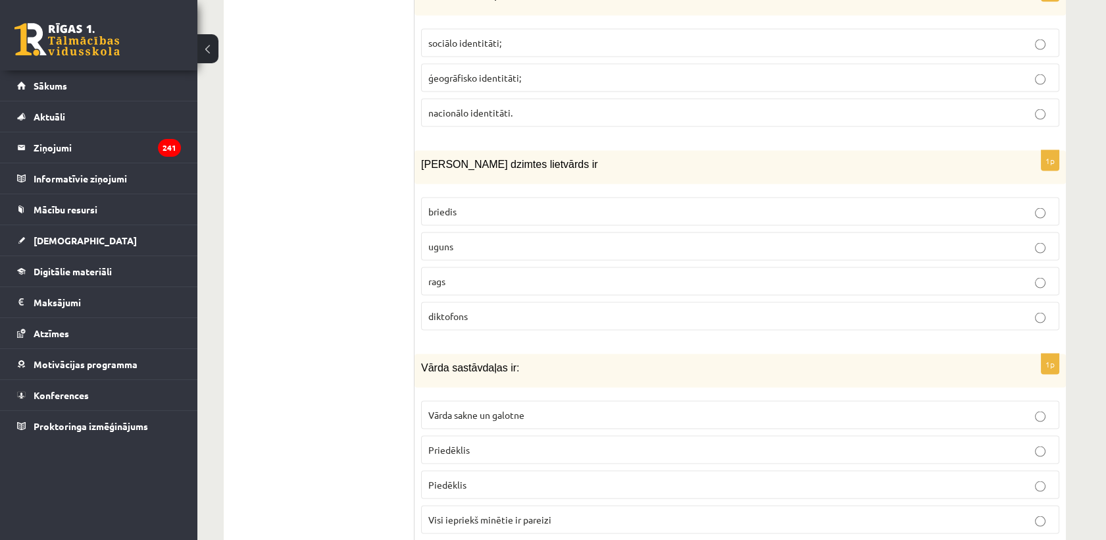
scroll to position [5307, 0]
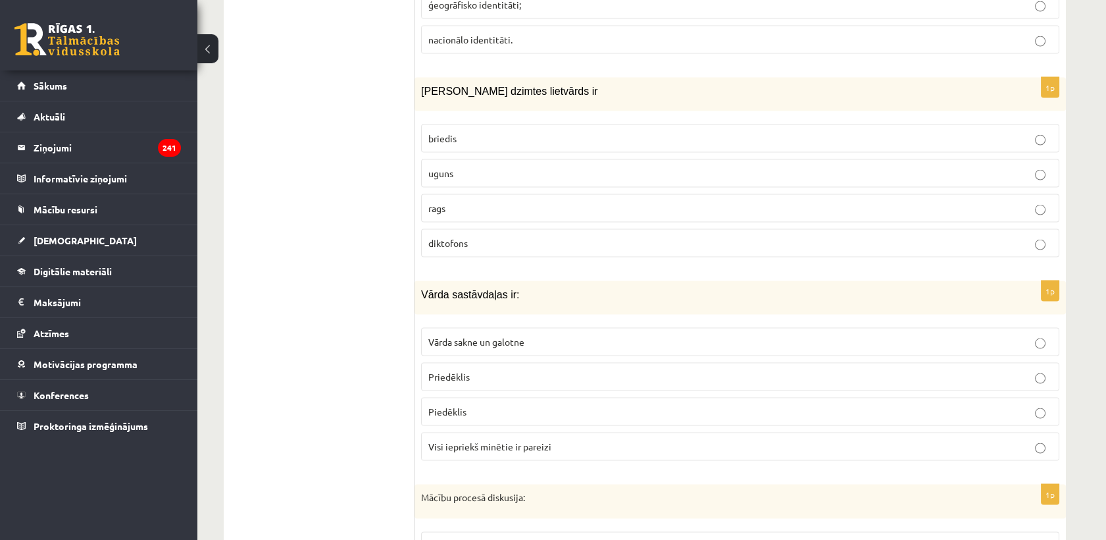
click at [469, 159] on label "uguns" at bounding box center [740, 173] width 638 height 28
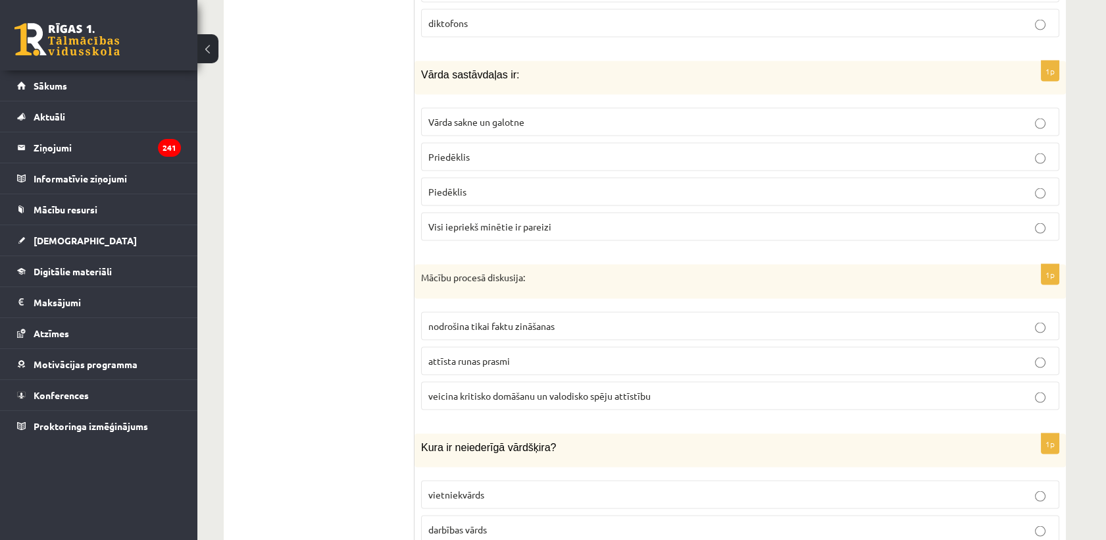
click at [524, 220] on span "Visi iepriekš minētie ir pareizi" at bounding box center [489, 226] width 123 height 12
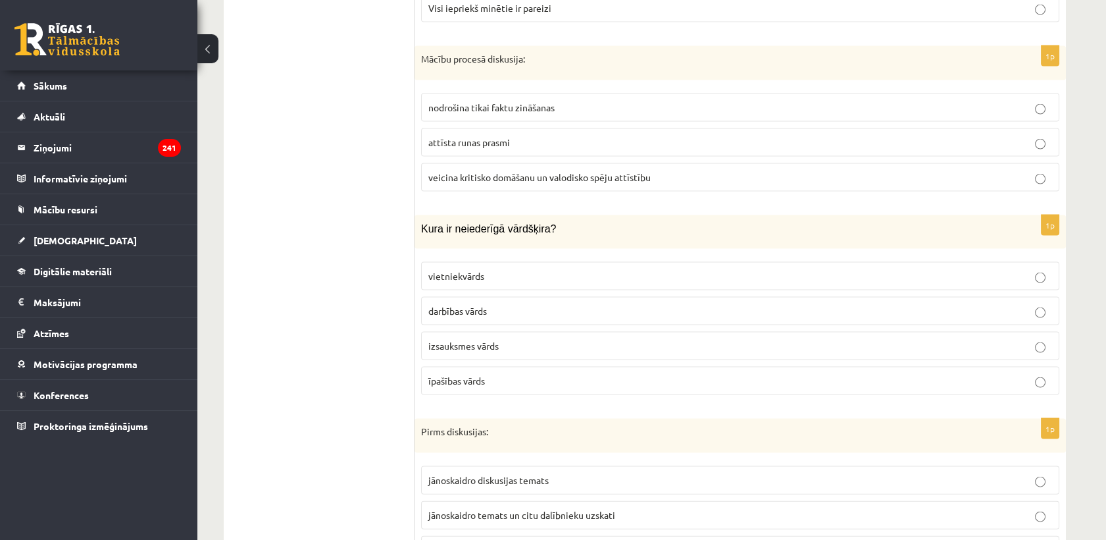
scroll to position [5745, 0]
click at [491, 163] on label "veicina kritisko domāšanu un valodisko spēju attīstību" at bounding box center [740, 177] width 638 height 28
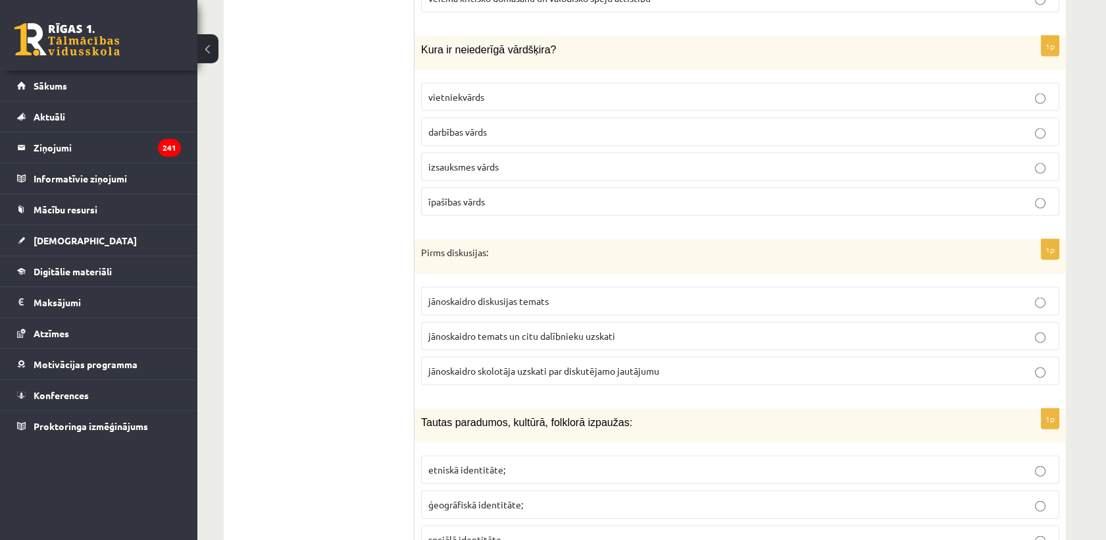
scroll to position [5892, 0]
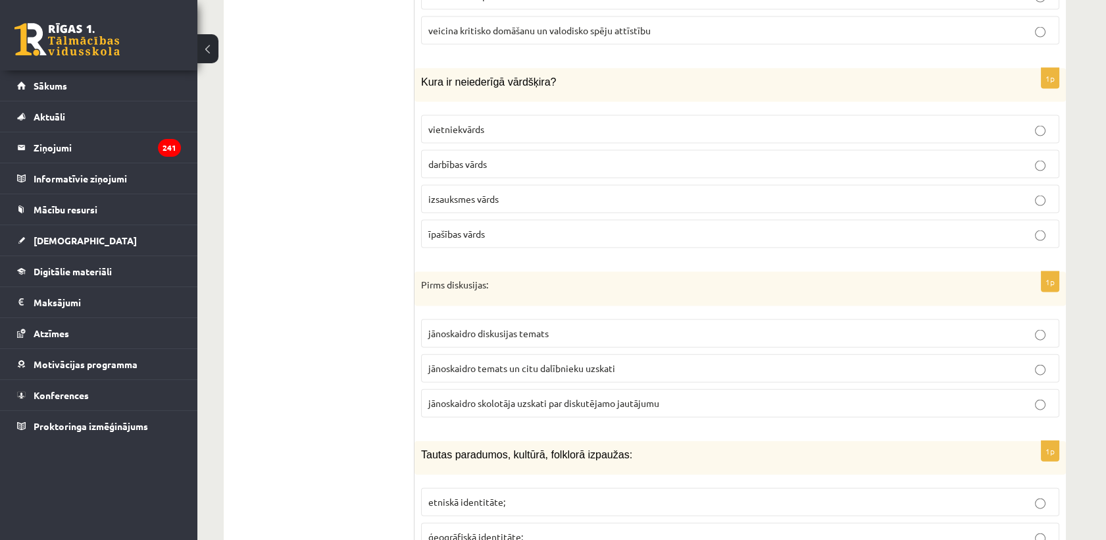
click at [484, 185] on label "izsauksmes vārds" at bounding box center [740, 199] width 638 height 28
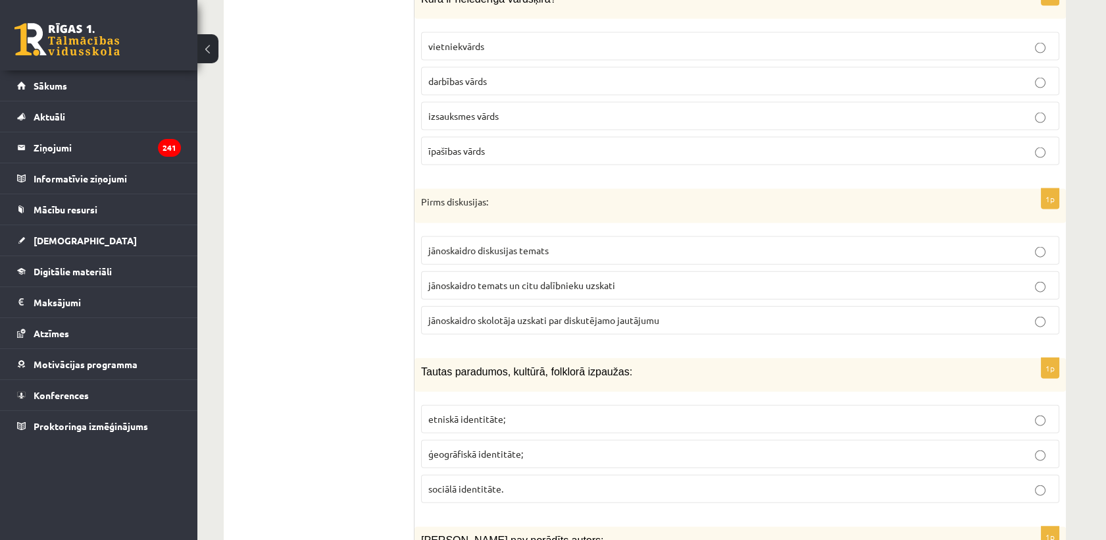
scroll to position [6038, 0]
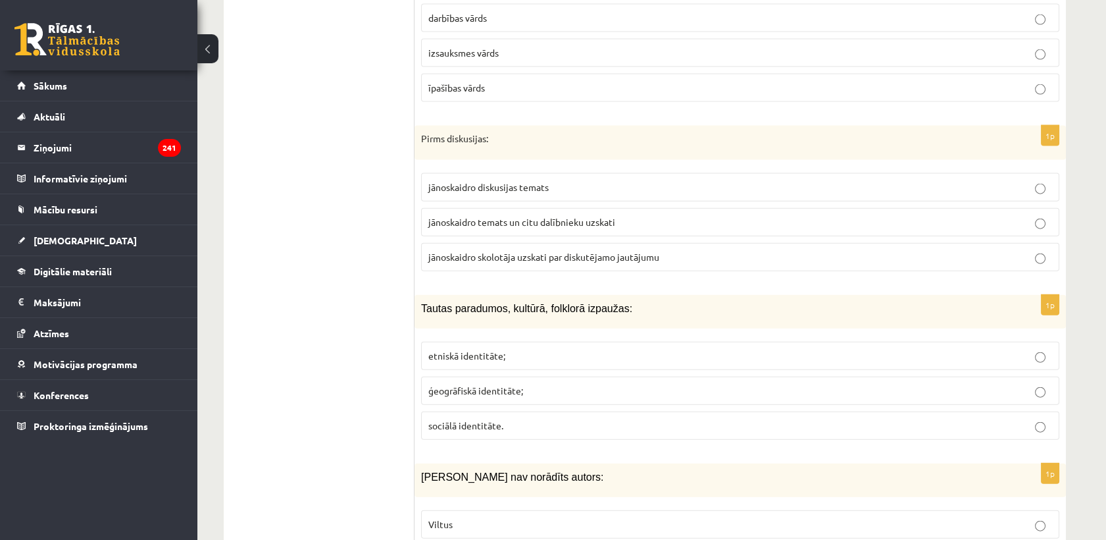
click at [501, 216] on span "jānoskaidro temats un citu dalībnieku uzskati" at bounding box center [521, 222] width 187 height 12
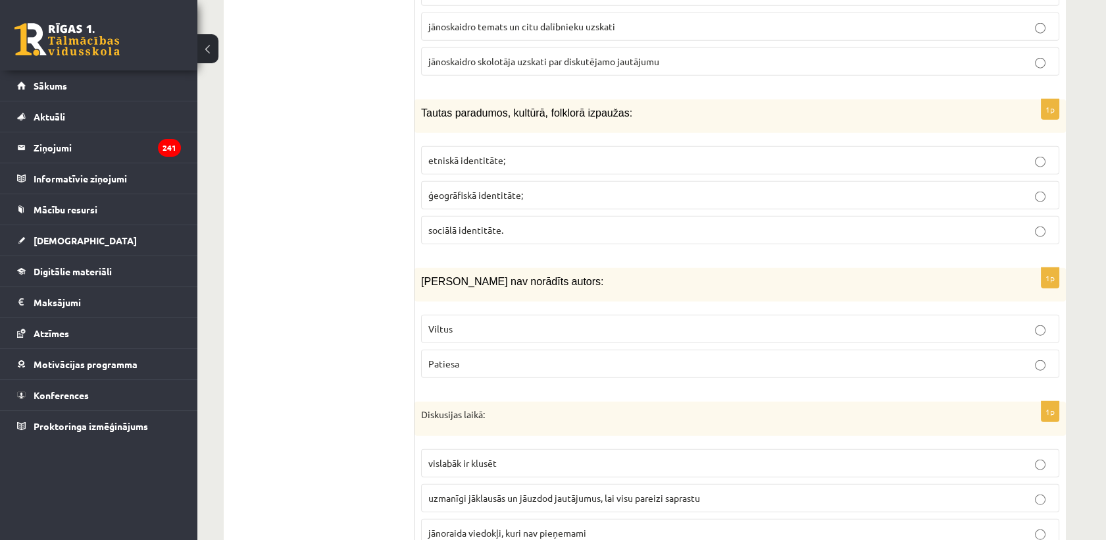
scroll to position [6257, 0]
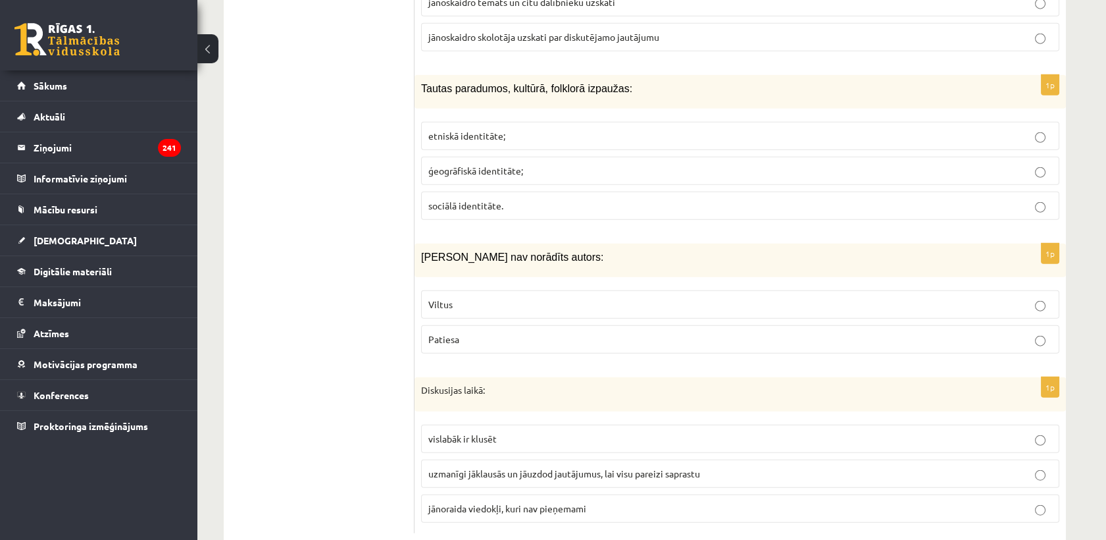
click at [511, 129] on p "etniskā identitāte;" at bounding box center [740, 136] width 624 height 14
click at [523, 467] on span "uzmanīgi jāklausās un jāuzdod jautājumus, lai visu pareizi saprastu" at bounding box center [564, 473] width 272 height 12
click at [528, 297] on p "Viltus" at bounding box center [740, 304] width 624 height 14
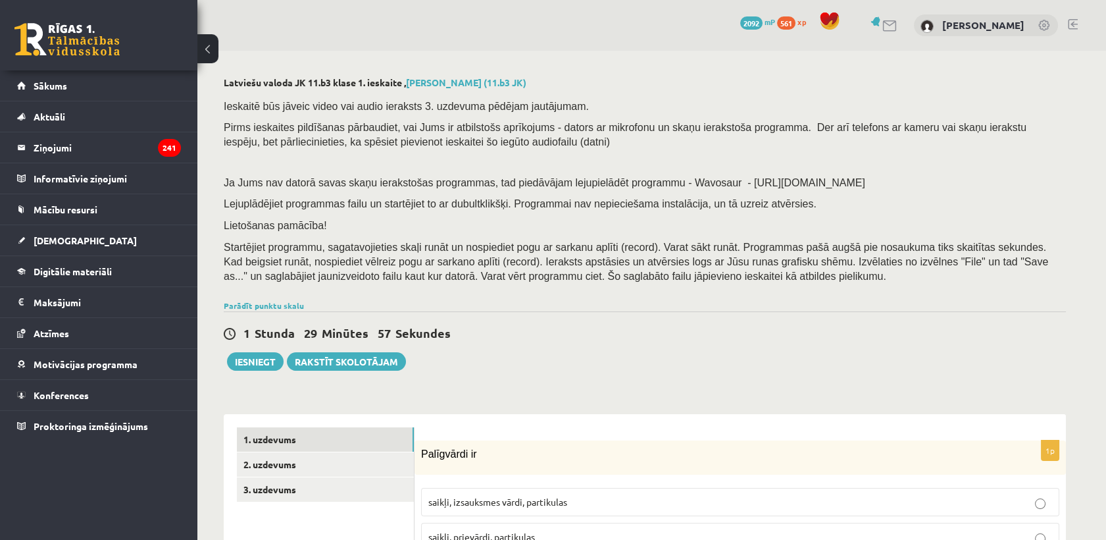
scroll to position [219, 0]
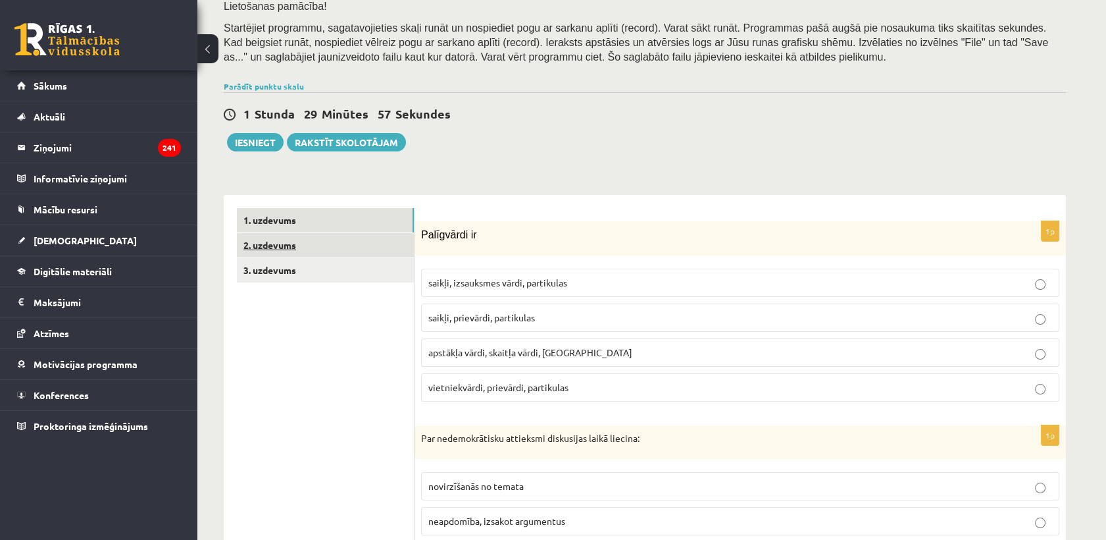
click at [372, 241] on link "2. uzdevums" at bounding box center [325, 245] width 177 height 24
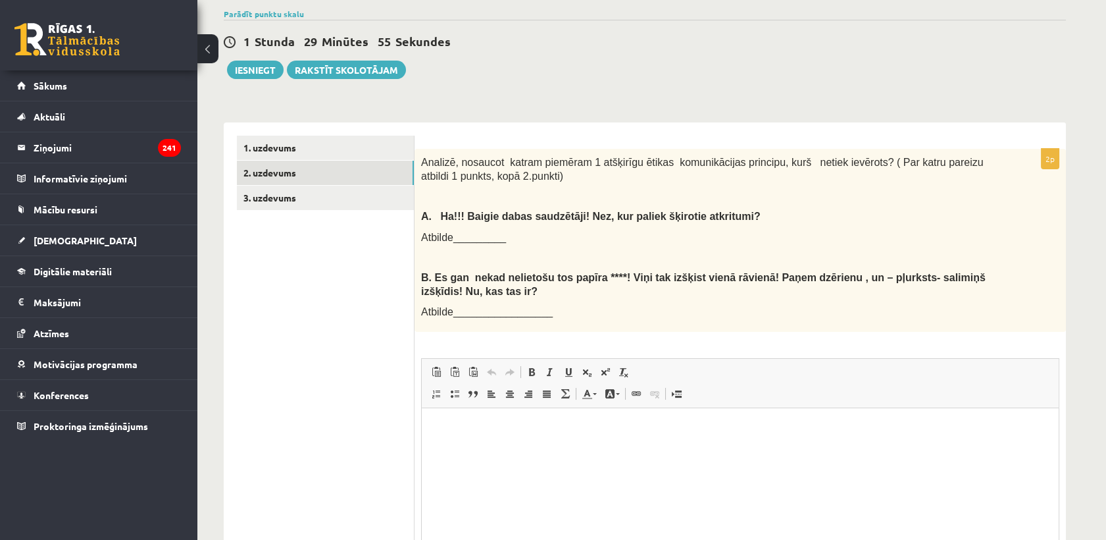
scroll to position [0, 0]
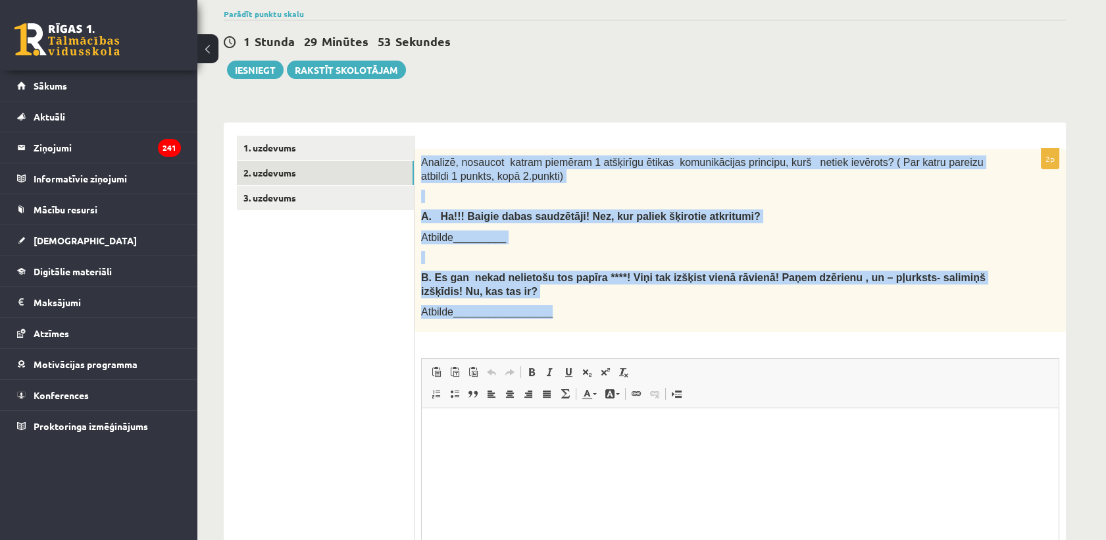
drag, startPoint x: 419, startPoint y: 161, endPoint x: 674, endPoint y: 319, distance: 300.0
click at [674, 319] on div "Analizē, nosaucot katram piemēram 1 atšķirīgu ētikas komunikācijas principu, ku…" at bounding box center [740, 240] width 651 height 183
copy div "Analizē, nosaucot katram piemēram 1 atšķirīgu ētikas komunikācijas principu, ku…"
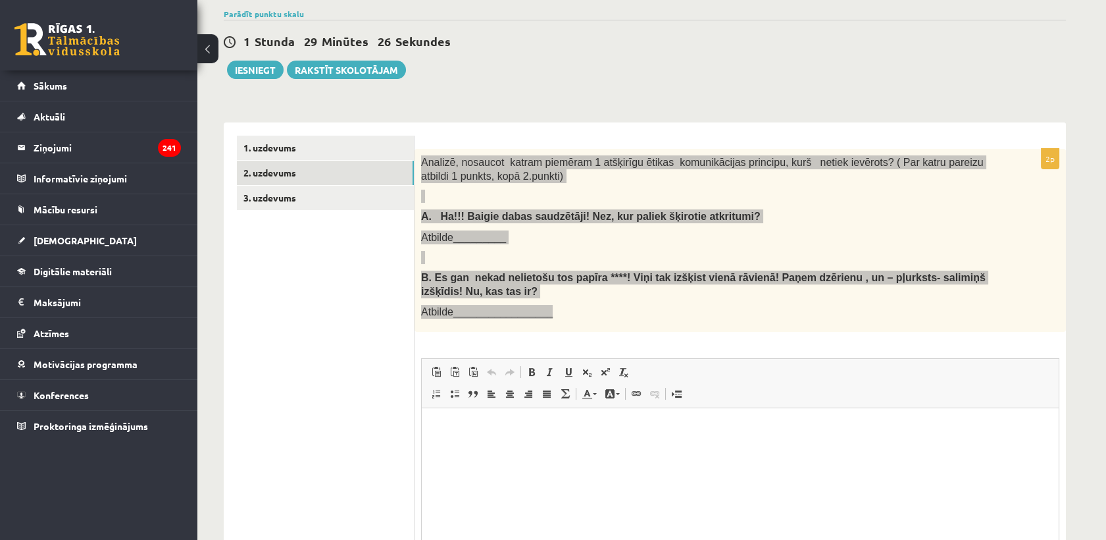
click at [493, 448] on html at bounding box center [740, 428] width 637 height 40
click at [478, 448] on html at bounding box center [740, 428] width 637 height 40
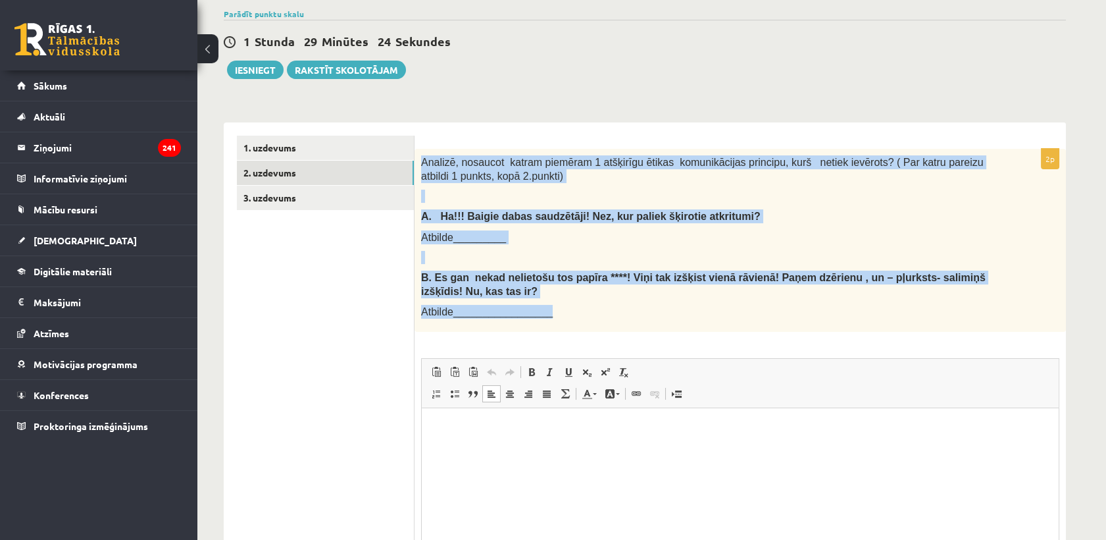
click at [491, 232] on span "Atbilde_________" at bounding box center [463, 237] width 85 height 11
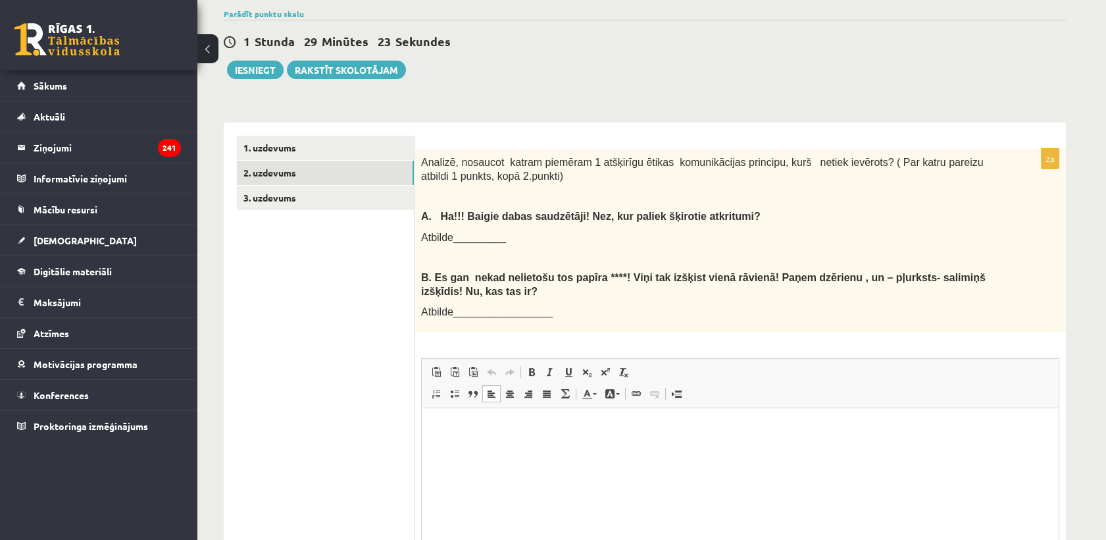
click at [457, 448] on html at bounding box center [740, 428] width 637 height 40
drag, startPoint x: 470, startPoint y: 457, endPoint x: 470, endPoint y: 450, distance: 7.2
click at [470, 448] on html at bounding box center [740, 428] width 637 height 40
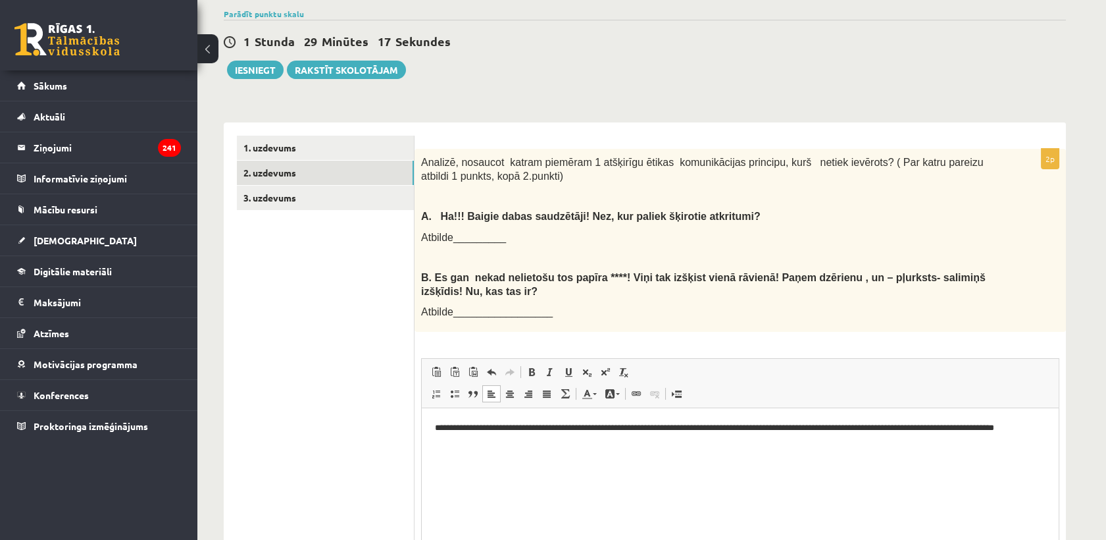
click at [593, 431] on p "**********" at bounding box center [740, 435] width 611 height 28
click at [591, 430] on p "**********" at bounding box center [740, 435] width 611 height 28
click at [435, 427] on p "**********" at bounding box center [740, 435] width 611 height 28
click at [515, 462] on html "**********" at bounding box center [740, 435] width 637 height 54
click at [438, 472] on html "**********" at bounding box center [740, 446] width 637 height 76
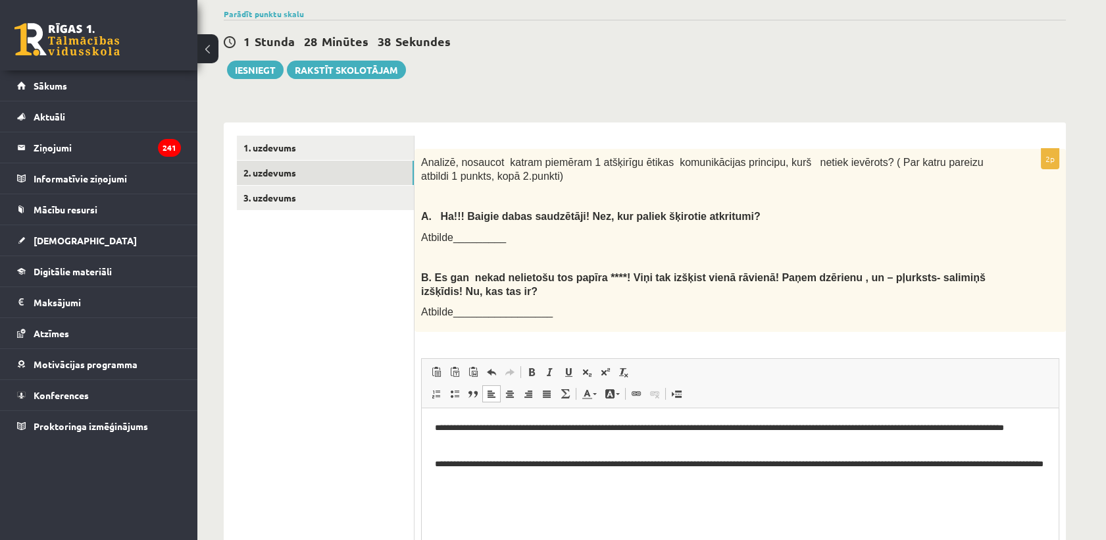
click at [427, 461] on html "**********" at bounding box center [740, 452] width 637 height 89
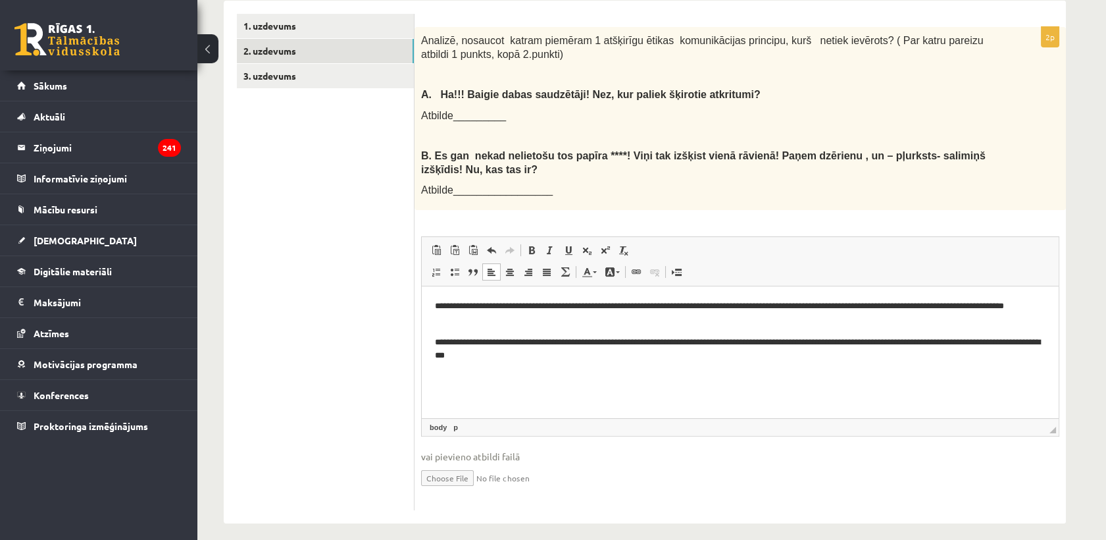
scroll to position [423, 0]
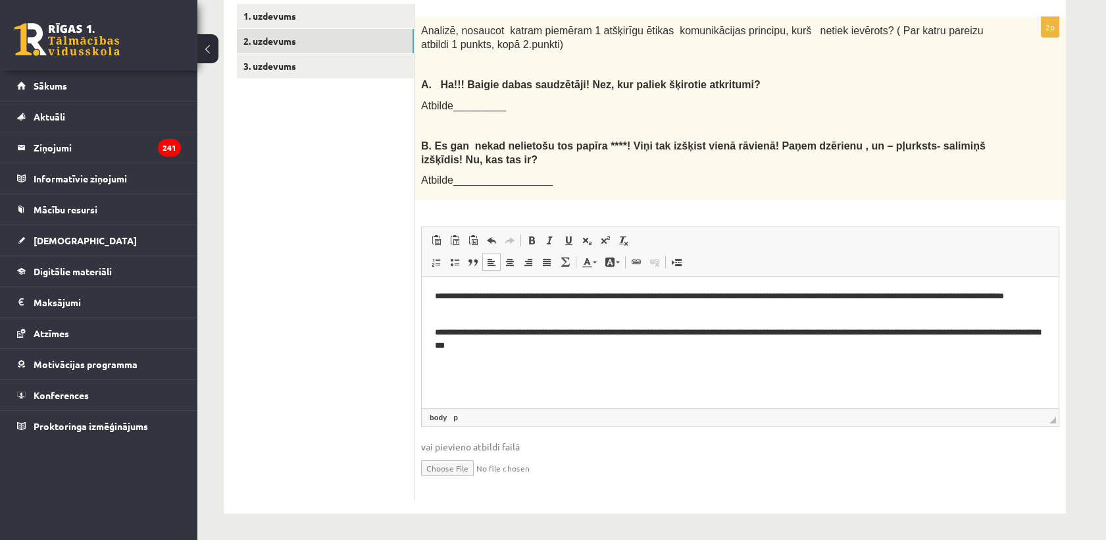
click at [679, 330] on p "**********" at bounding box center [740, 340] width 611 height 28
click at [638, 361] on html "**********" at bounding box center [740, 320] width 637 height 89
click at [428, 301] on html "**********" at bounding box center [740, 320] width 637 height 89
click at [387, 302] on ul "1. uzdevums 2. uzdevums 3. uzdevums" at bounding box center [326, 252] width 178 height 496
click at [366, 63] on link "3. uzdevums" at bounding box center [325, 66] width 177 height 24
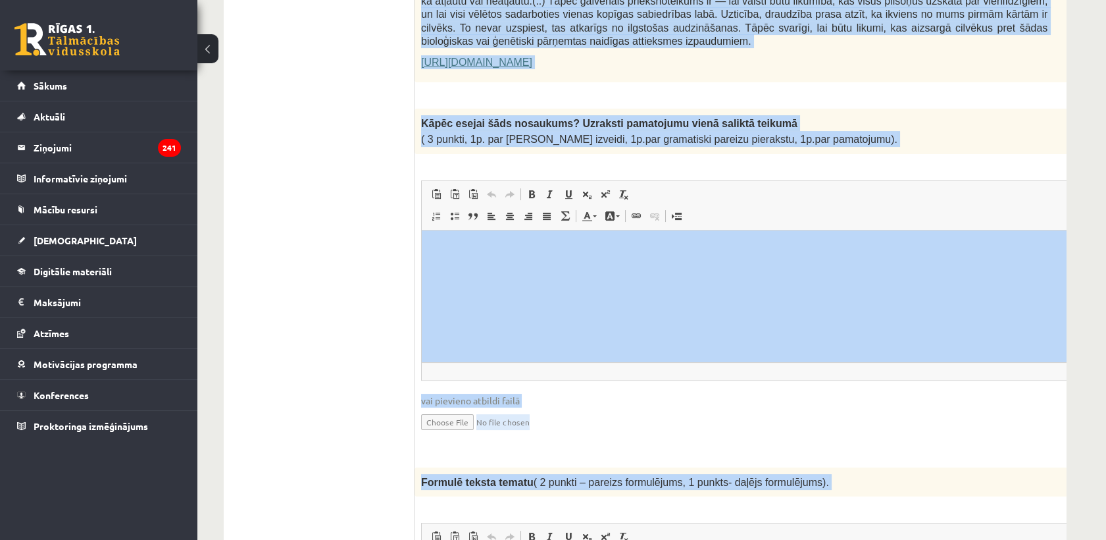
scroll to position [1042, 0]
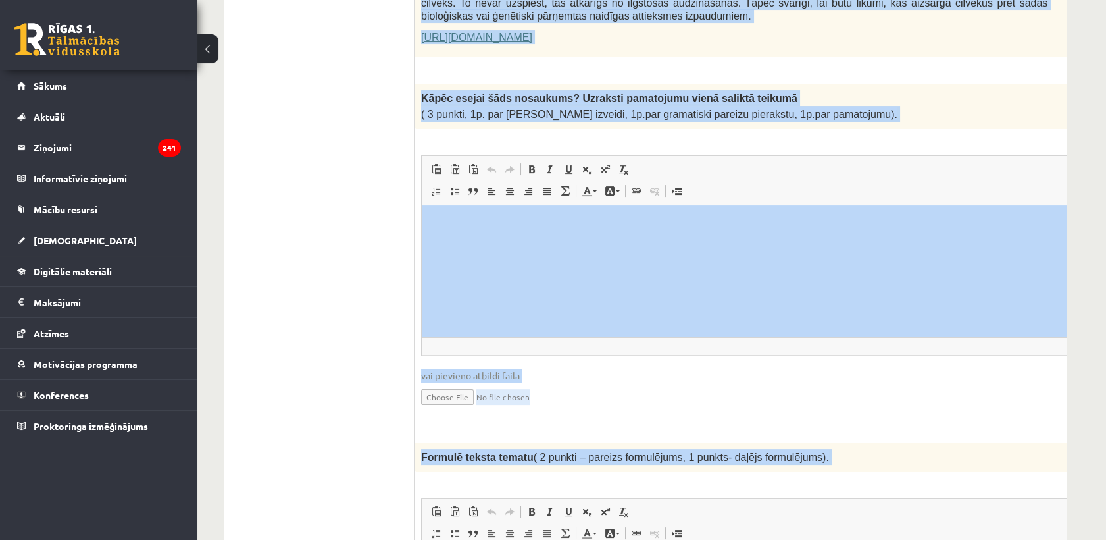
drag, startPoint x: 428, startPoint y: 192, endPoint x: 859, endPoint y: 72, distance: 447.9
copy form "Fragments no Valentīnas Freimanes grāmatas "Antigones likums" Mūsu zemapziņas p…"
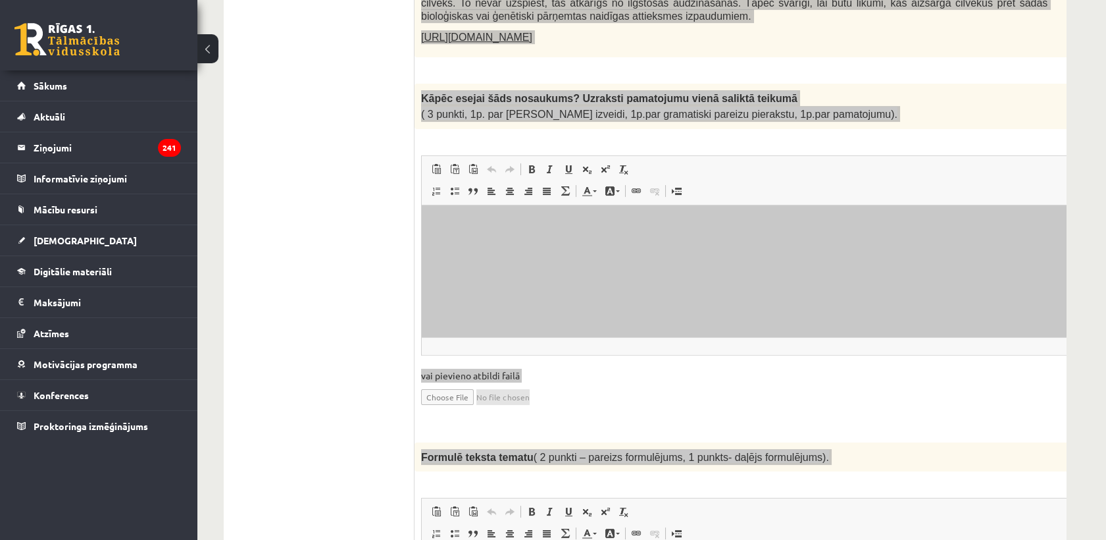
click at [476, 245] on html at bounding box center [767, 225] width 691 height 40
drag, startPoint x: 475, startPoint y: 249, endPoint x: 464, endPoint y: 249, distance: 11.2
click at [464, 245] on html at bounding box center [767, 225] width 691 height 40
click at [526, 222] on p "**********" at bounding box center [749, 225] width 577 height 14
click at [695, 224] on p "**********" at bounding box center [749, 225] width 577 height 14
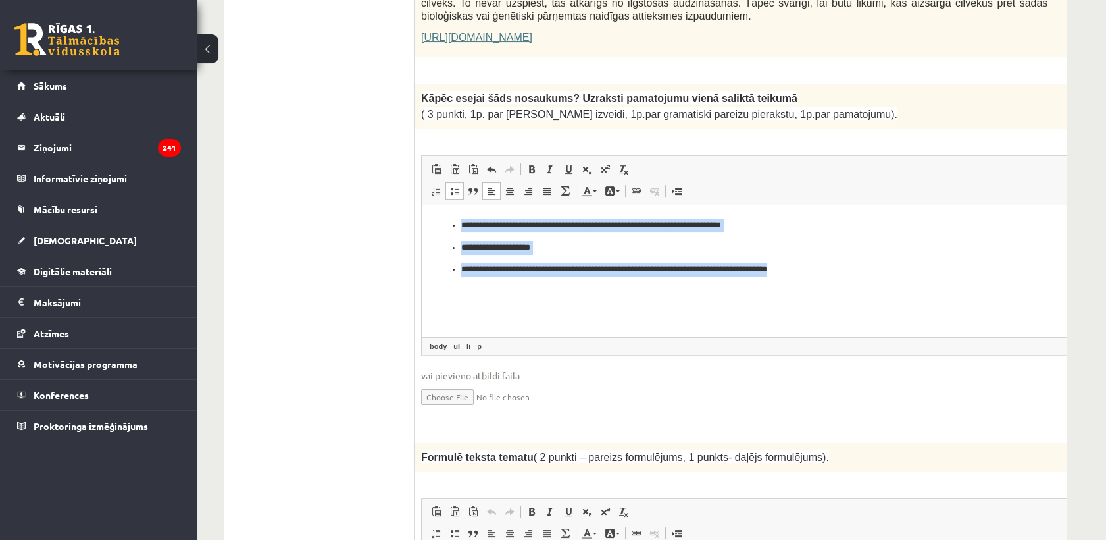
drag, startPoint x: 447, startPoint y: 222, endPoint x: 838, endPoint y: 274, distance: 393.6
click at [844, 278] on html "**********" at bounding box center [767, 247] width 691 height 84
click at [438, 186] on span at bounding box center [436, 191] width 11 height 11
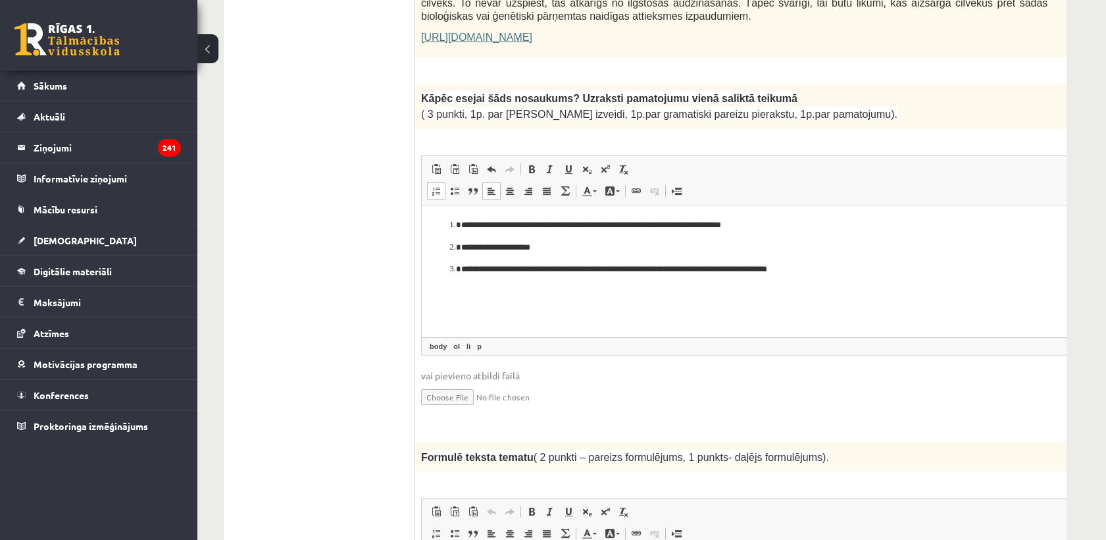
click at [496, 278] on html "**********" at bounding box center [767, 247] width 691 height 84
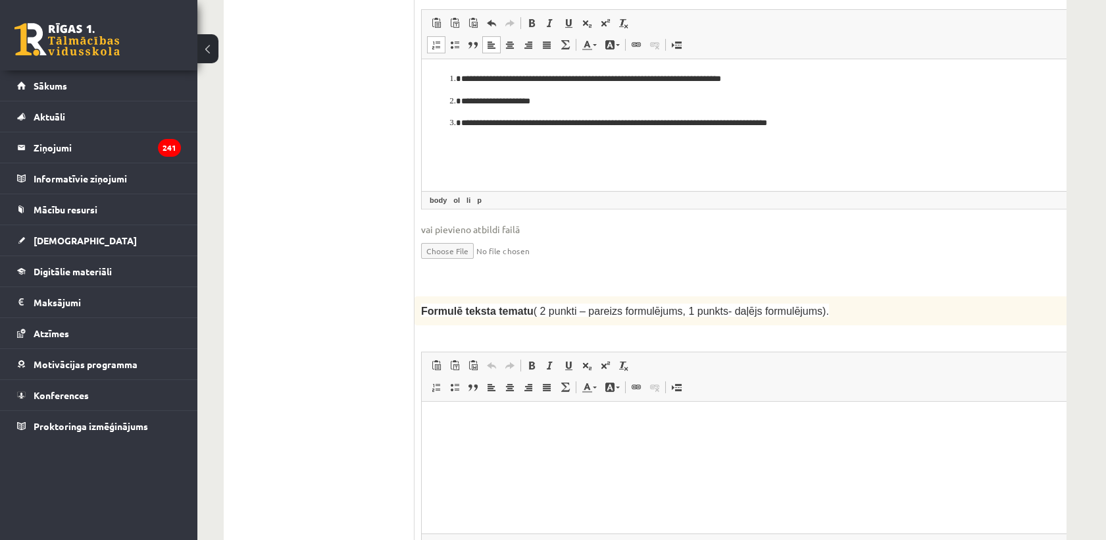
scroll to position [1334, 0]
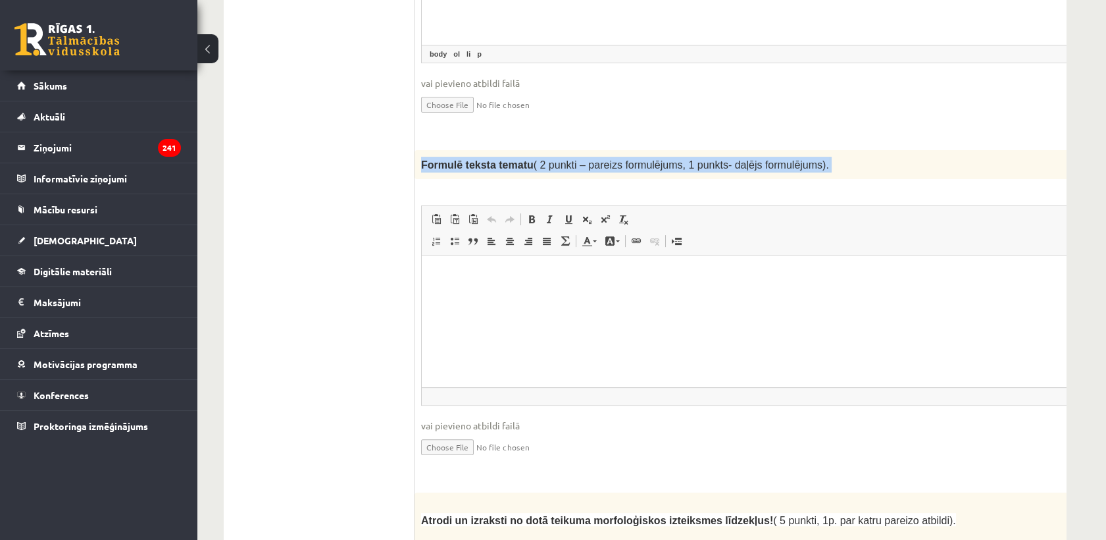
drag, startPoint x: 416, startPoint y: 117, endPoint x: 823, endPoint y: 138, distance: 407.8
click at [823, 150] on div "2p Formulē teksta tematu ( 2 punkti – pareizs formulējums, 1 punkts- daļējs for…" at bounding box center [767, 314] width 705 height 329
copy div "Formulē teksta tematu ( 2 punkti – pareizs formulējums, 1 punkts- daļējs formul…"
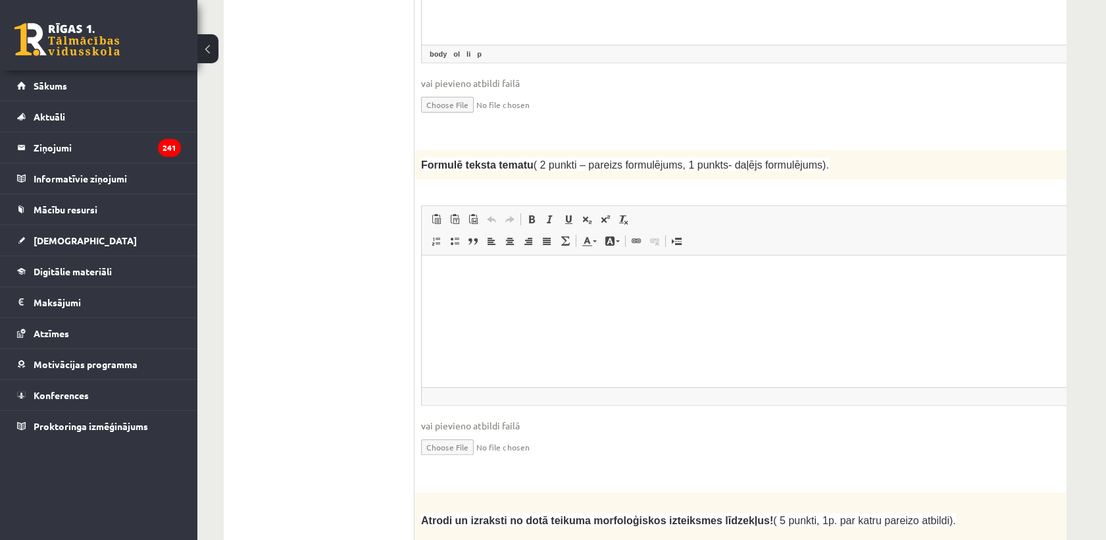
click at [499, 292] on html at bounding box center [767, 275] width 691 height 40
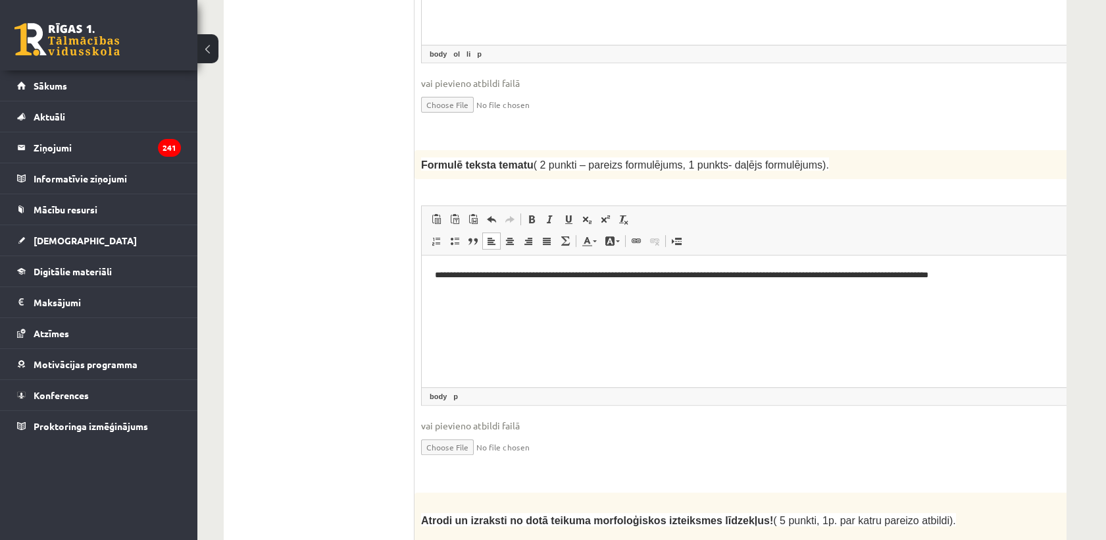
click at [432, 270] on html "**********" at bounding box center [767, 275] width 691 height 40
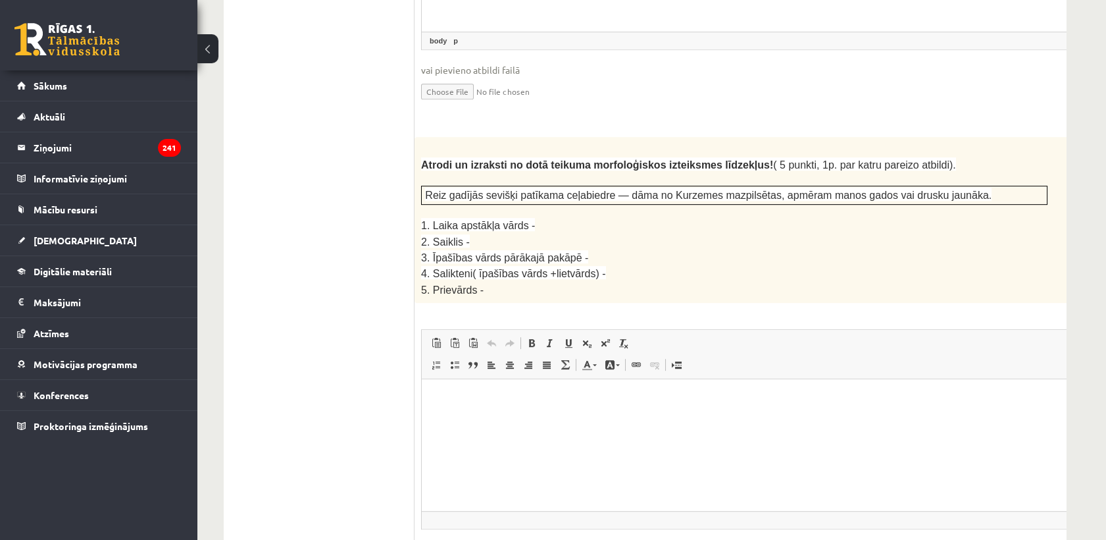
scroll to position [1700, 0]
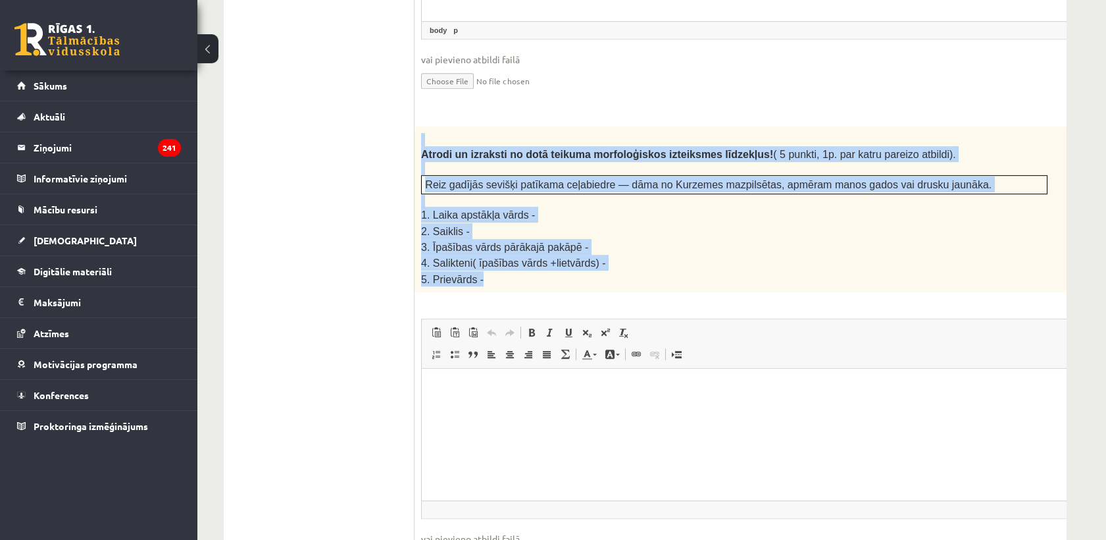
drag, startPoint x: 421, startPoint y: 99, endPoint x: 482, endPoint y: 234, distance: 148.1
click at [482, 234] on div "Atrodi un izraksti no dotā teikuma morfoloģiskos izteiksmes līdzekļus! ( 5 punk…" at bounding box center [767, 209] width 705 height 166
copy div "Atrodi un izraksti no dotā teikuma morfoloģiskos izteiksmes līdzekļus! ( 5 punk…"
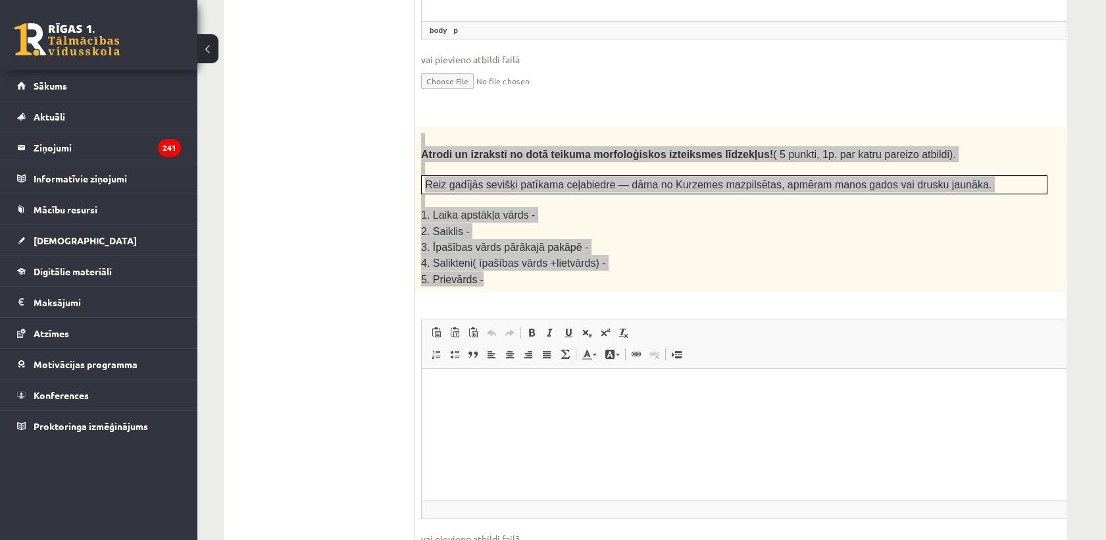
click at [451, 404] on html at bounding box center [767, 388] width 691 height 40
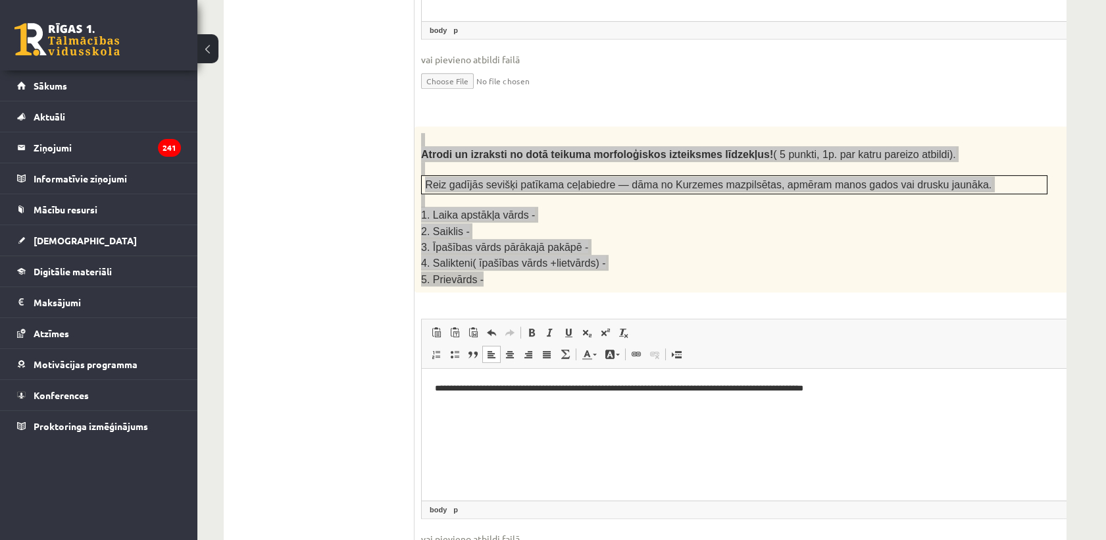
click at [599, 384] on p "**********" at bounding box center [750, 389] width 630 height 14
click at [477, 409] on html "**********" at bounding box center [767, 388] width 691 height 40
click at [911, 384] on p "**********" at bounding box center [750, 389] width 630 height 14
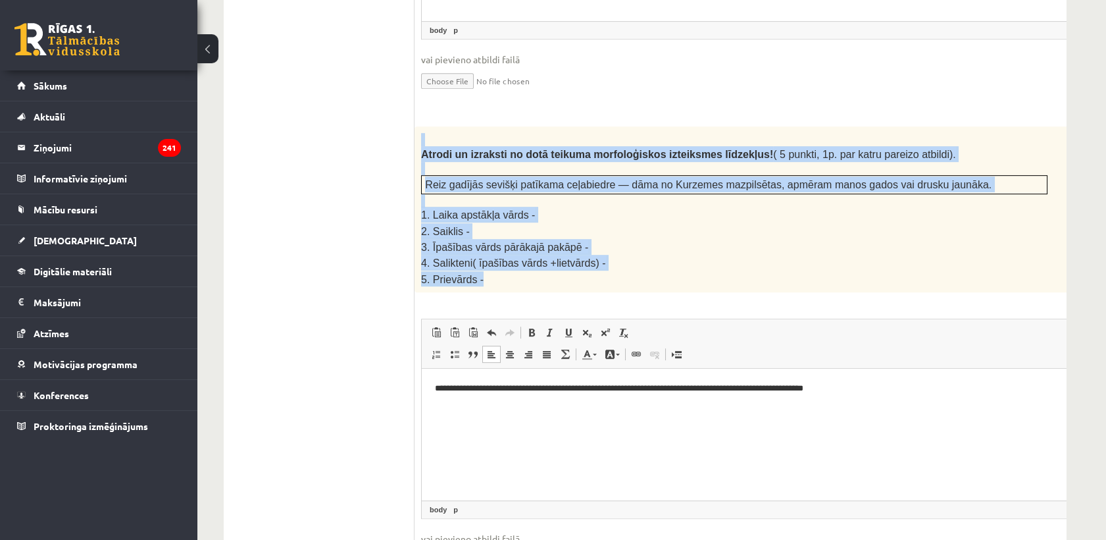
click at [497, 257] on span "4. Salikteni( īpašības vārds +lietvārds) -" at bounding box center [513, 262] width 185 height 11
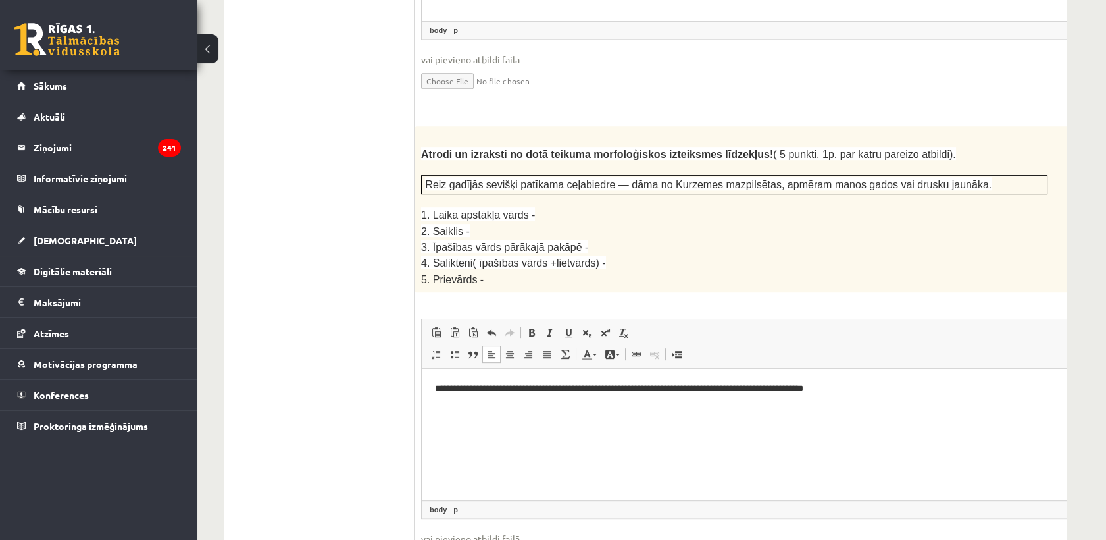
click at [415, 378] on div "**********" at bounding box center [767, 359] width 705 height 466
click at [439, 414] on p "Editor, wiswyg-editor-user-answer-47433753786940" at bounding box center [767, 411] width 665 height 14
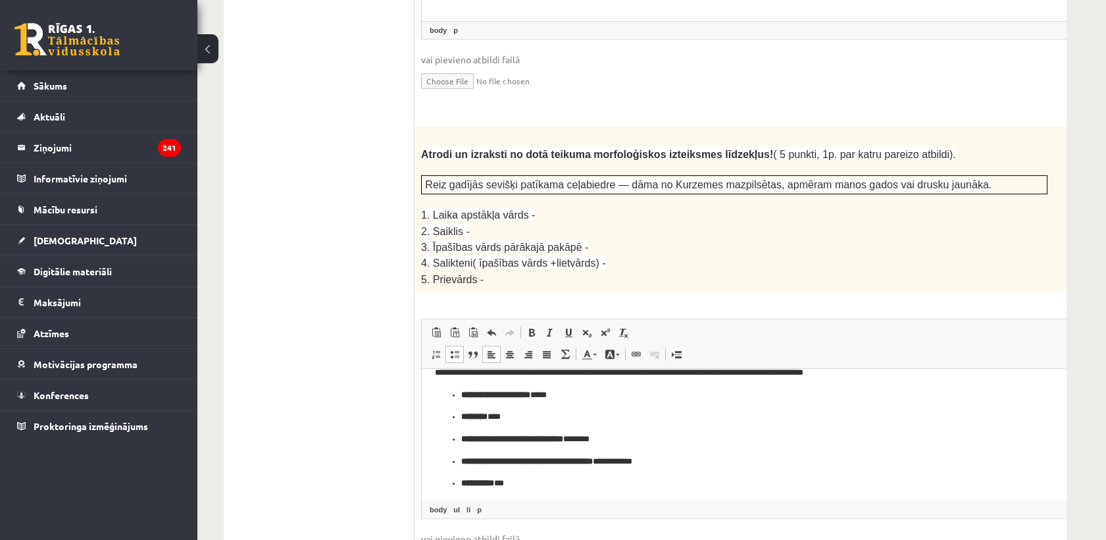
scroll to position [19, 0]
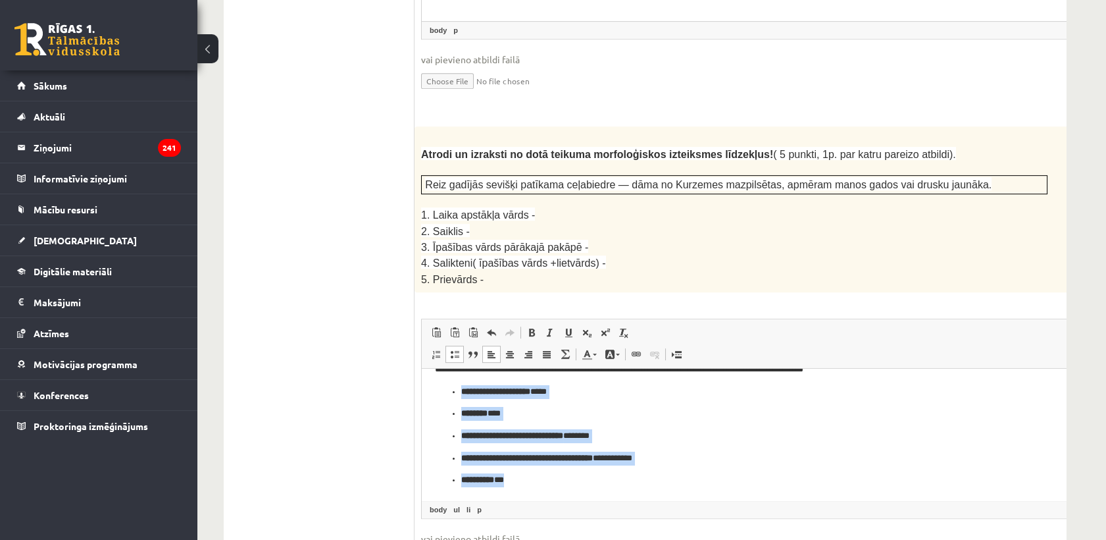
drag, startPoint x: 451, startPoint y: 389, endPoint x: 685, endPoint y: 490, distance: 255.2
click at [686, 491] on html "**********" at bounding box center [767, 424] width 691 height 151
click at [442, 345] on link "Insert/Remove Numbered List" at bounding box center [436, 353] width 18 height 17
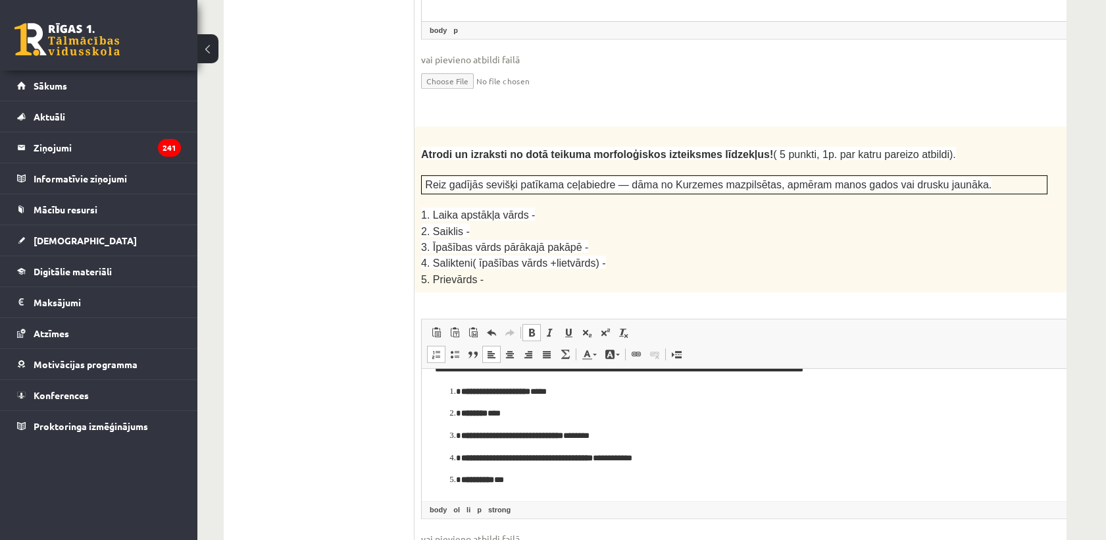
click at [648, 461] on p "**********" at bounding box center [744, 458] width 566 height 14
click at [728, 461] on p "**********" at bounding box center [744, 458] width 566 height 14
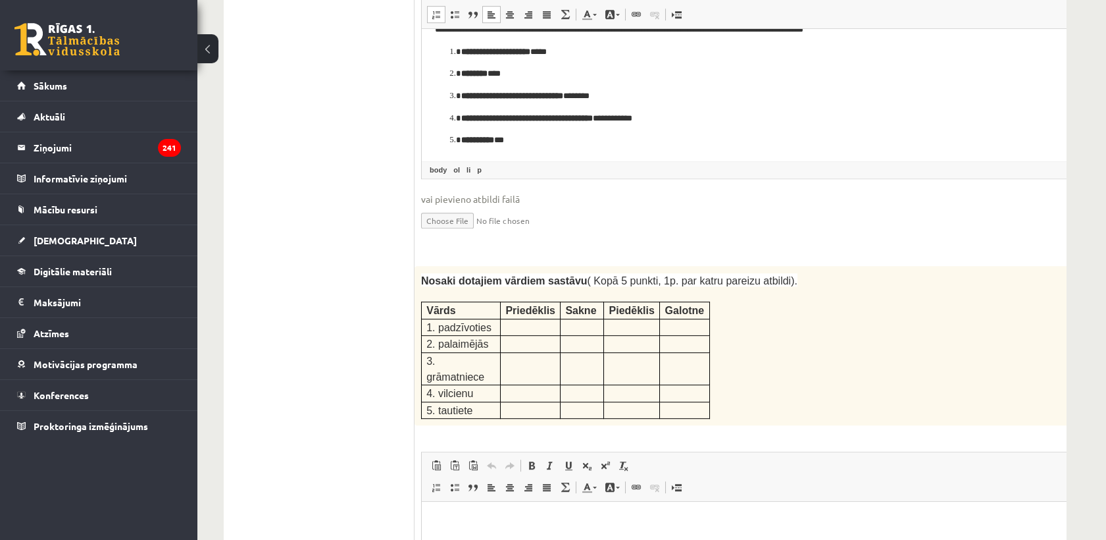
scroll to position [2065, 0]
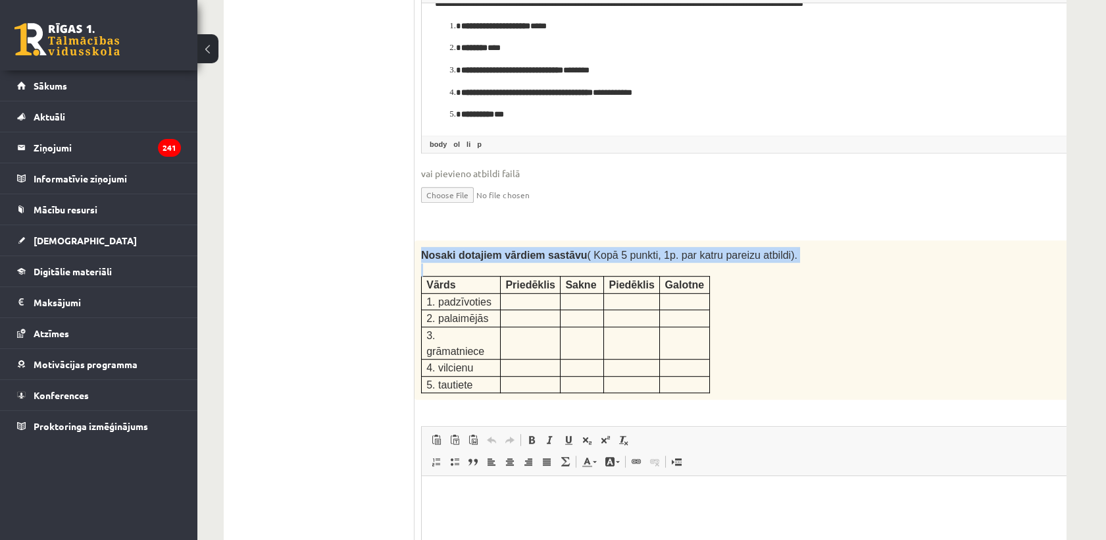
drag, startPoint x: 483, startPoint y: 209, endPoint x: 740, endPoint y: 313, distance: 276.9
click at [740, 313] on div "Nosaki dotajiem vārdiem sastāvu ( Kopā 5 punkti, 1p. par katru pareizu atbildi)…" at bounding box center [767, 319] width 705 height 159
copy div "Nosaki dotajiem vārdiem sastāvu ( Kopā 5 punkti, 1p. par katru pareizu atbildi)."
click at [506, 511] on html at bounding box center [767, 496] width 691 height 40
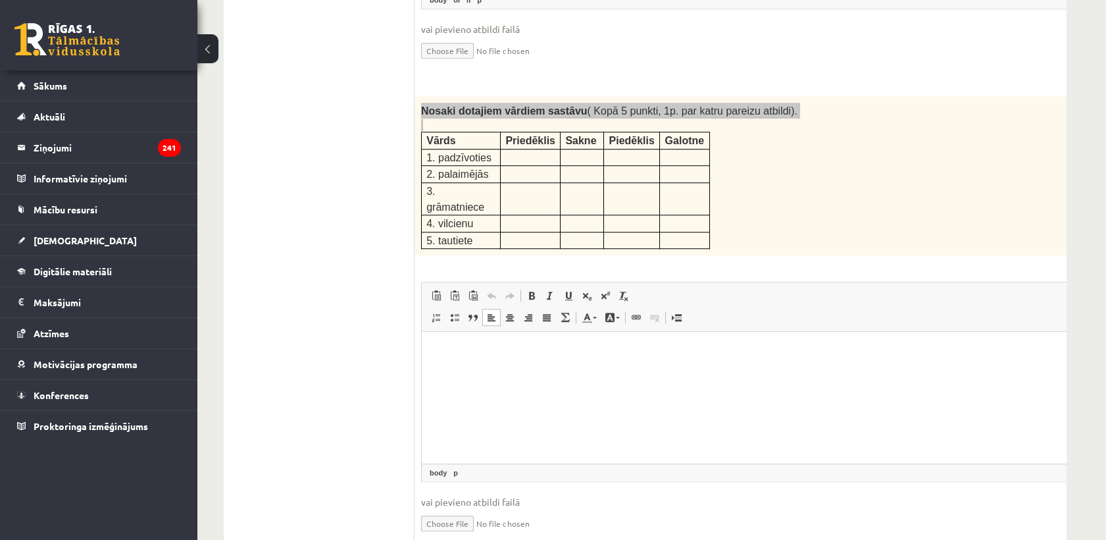
scroll to position [2211, 0]
click at [487, 370] on html at bounding box center [767, 350] width 691 height 40
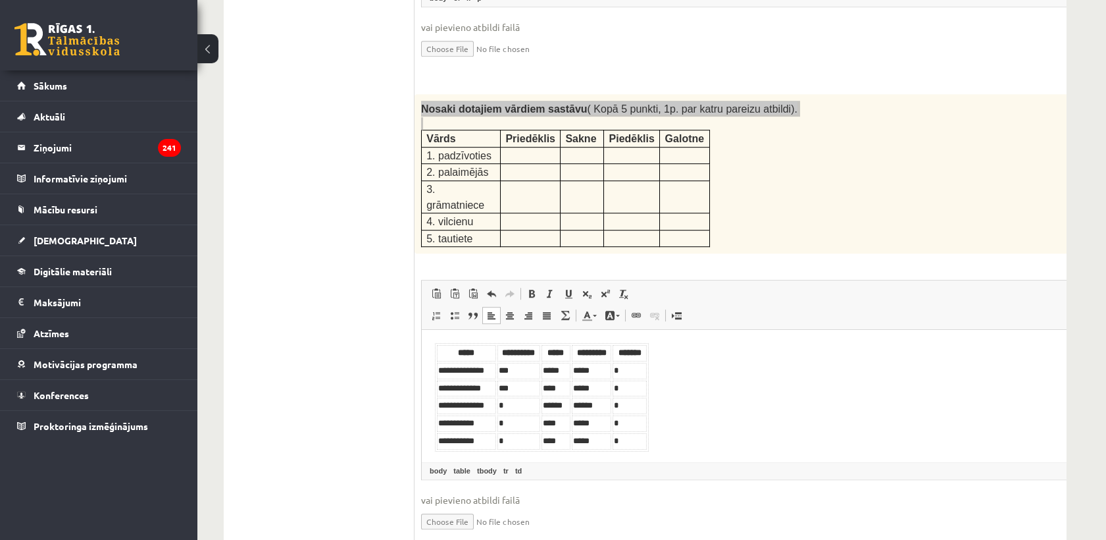
scroll to position [1, 0]
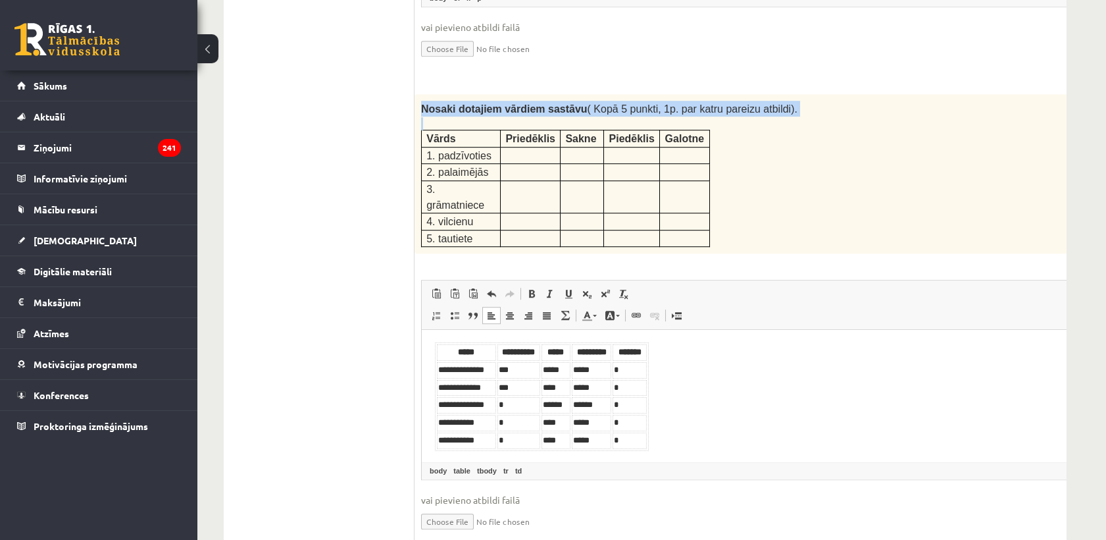
click at [283, 303] on ul "1. uzdevums 2. uzdevums 3. uzdevums" at bounding box center [326, 396] width 178 height 4361
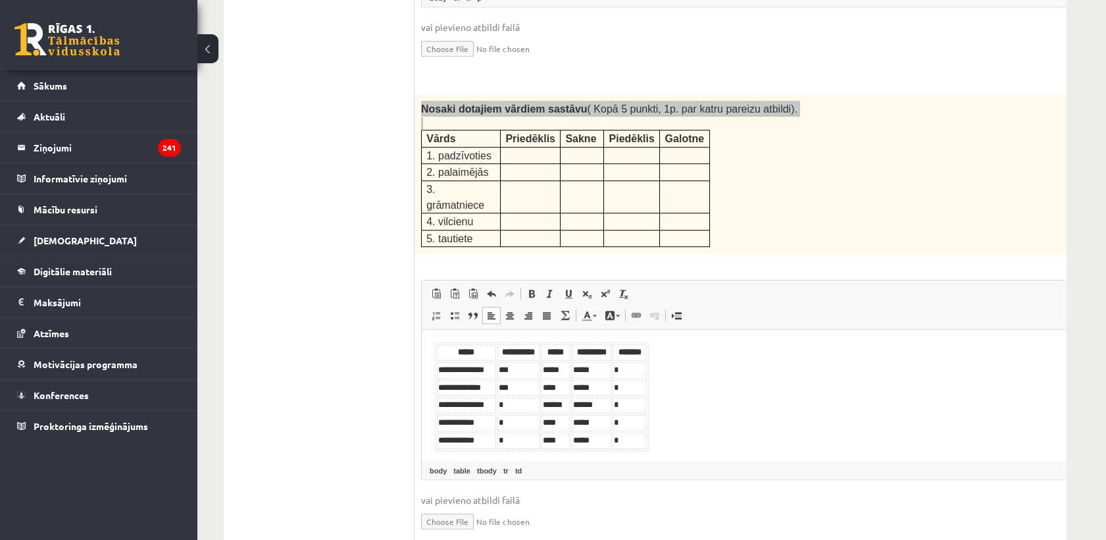
click at [727, 389] on body "**********" at bounding box center [767, 396] width 665 height 109
click at [636, 365] on td "*" at bounding box center [630, 370] width 34 height 16
click at [624, 398] on td "*" at bounding box center [630, 405] width 34 height 16
click at [710, 403] on body "**********" at bounding box center [767, 396] width 665 height 109
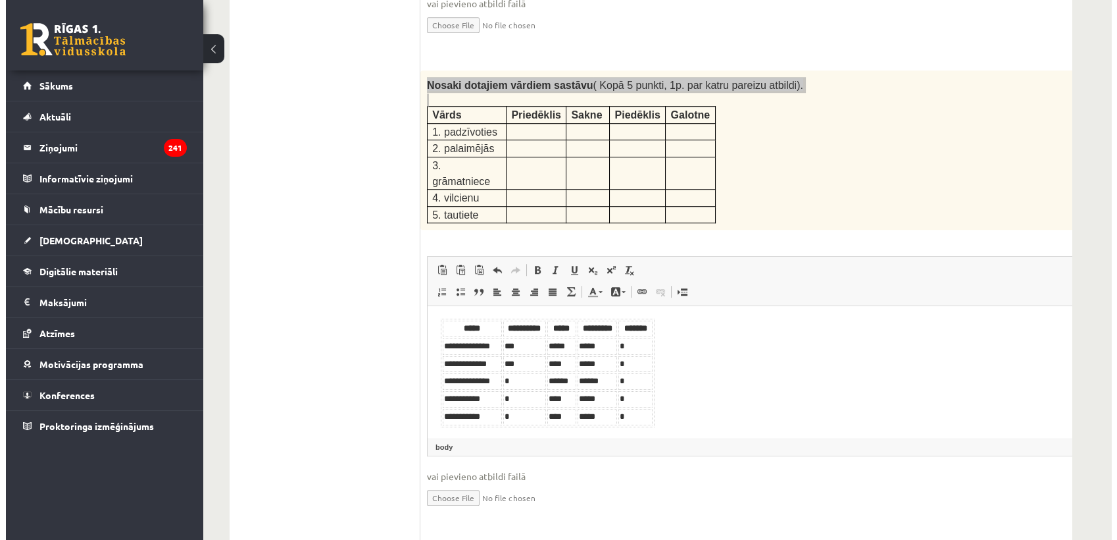
scroll to position [2211, 0]
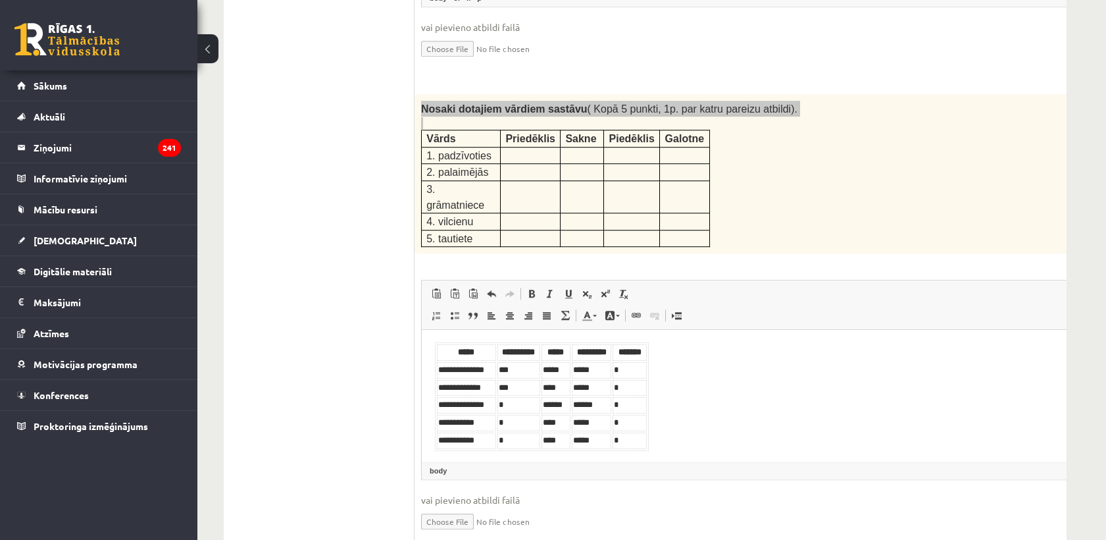
click at [497, 369] on td "***" at bounding box center [518, 370] width 43 height 16
click at [493, 372] on td "**********" at bounding box center [466, 370] width 59 height 16
drag, startPoint x: 430, startPoint y: 353, endPoint x: 747, endPoint y: 405, distance: 322.1
click at [747, 405] on html "**********" at bounding box center [767, 396] width 691 height 135
click at [545, 310] on span at bounding box center [547, 315] width 11 height 11
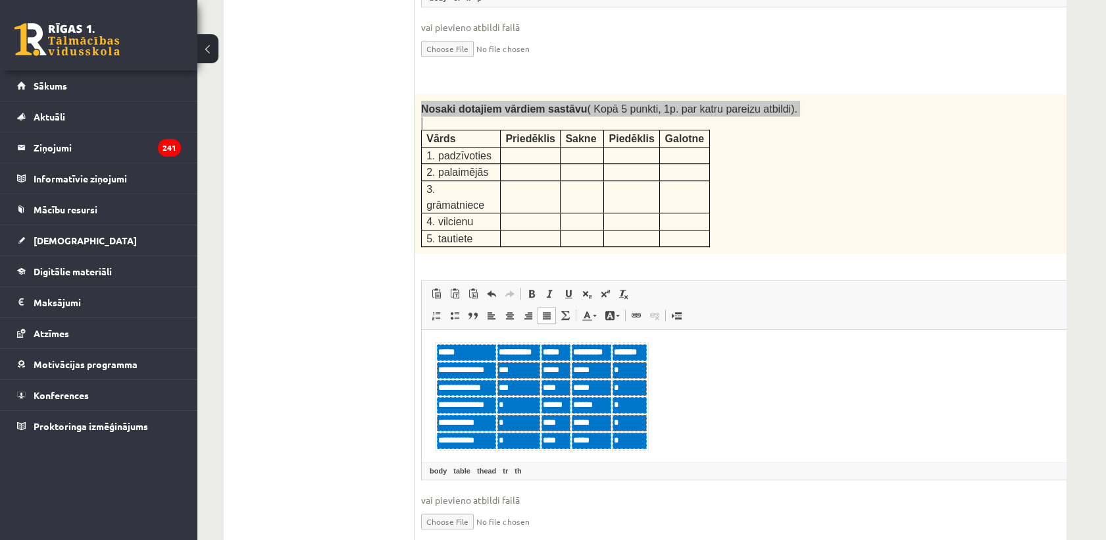
click at [545, 310] on span at bounding box center [547, 315] width 11 height 11
click at [563, 310] on span at bounding box center [565, 315] width 11 height 11
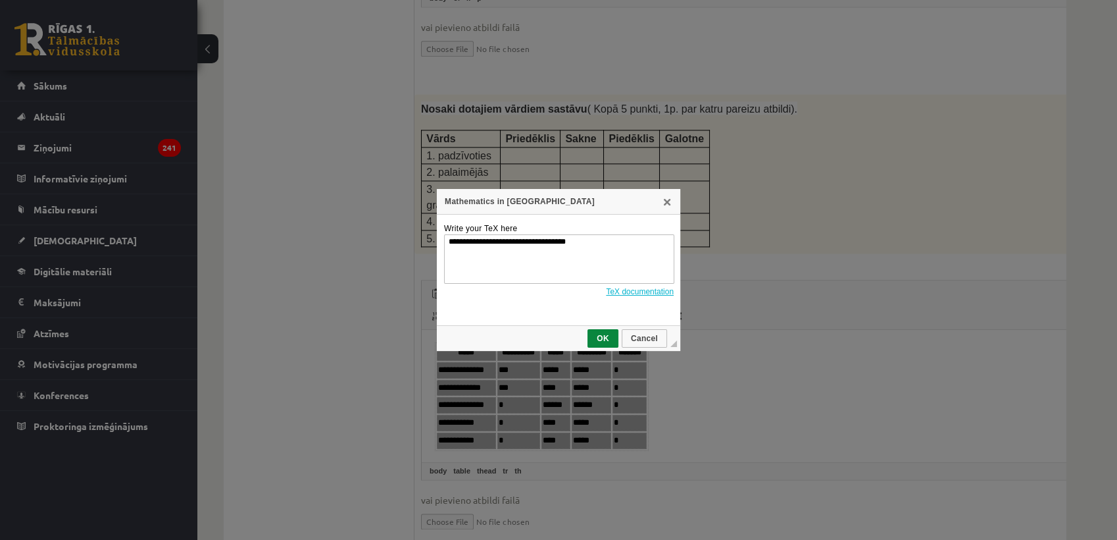
scroll to position [0, 0]
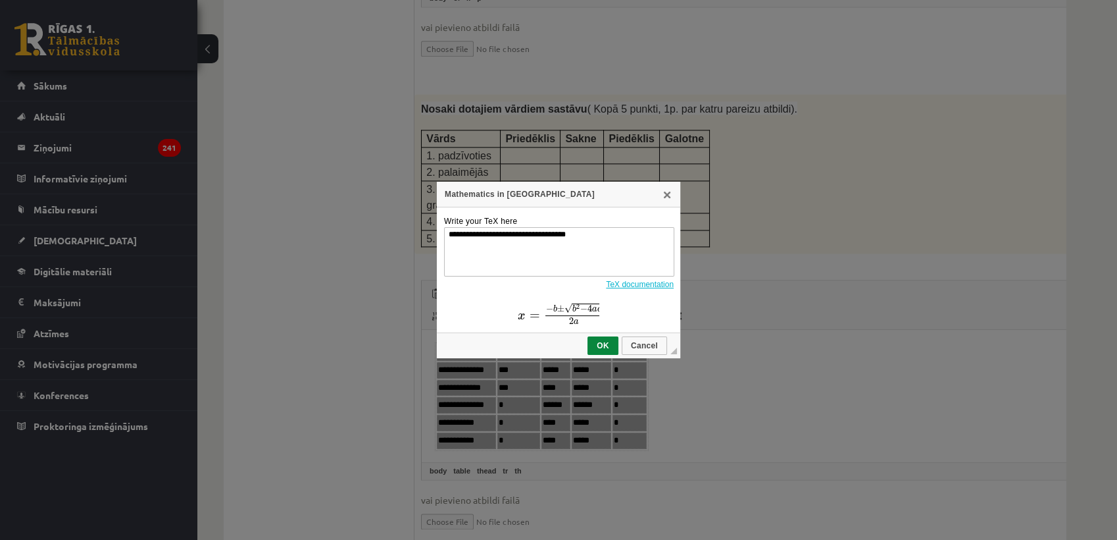
click at [671, 201] on div "Mathematics in TeX" at bounding box center [558, 195] width 243 height 26
click at [670, 193] on link "X" at bounding box center [667, 194] width 11 height 11
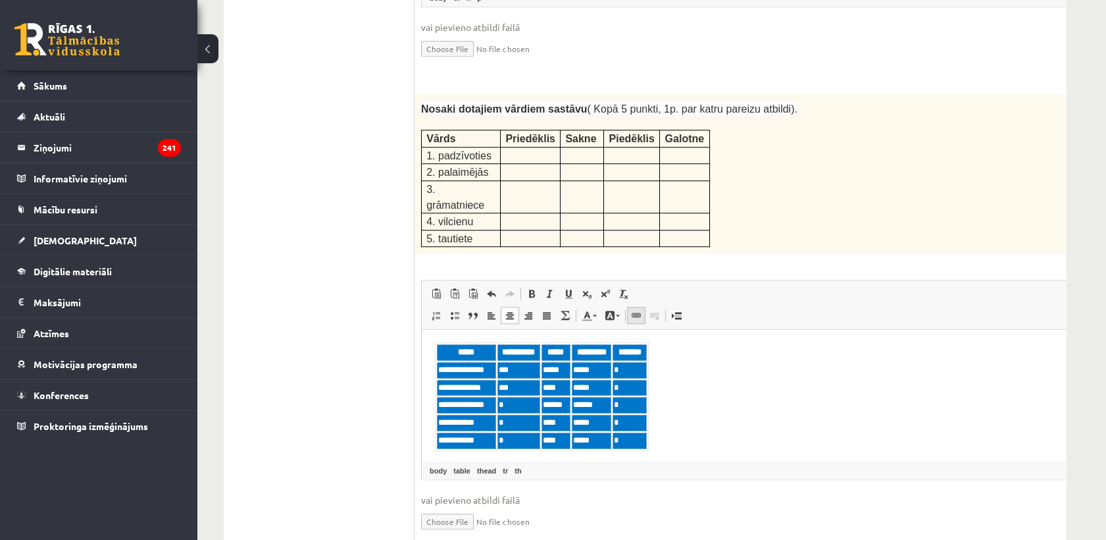
click at [631, 310] on span at bounding box center [636, 315] width 11 height 11
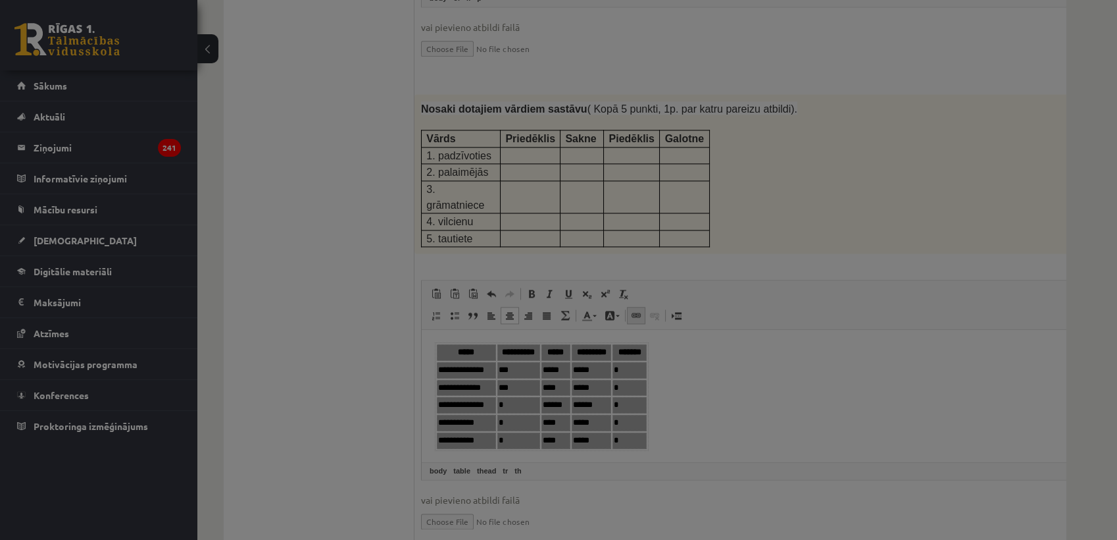
type input "**********"
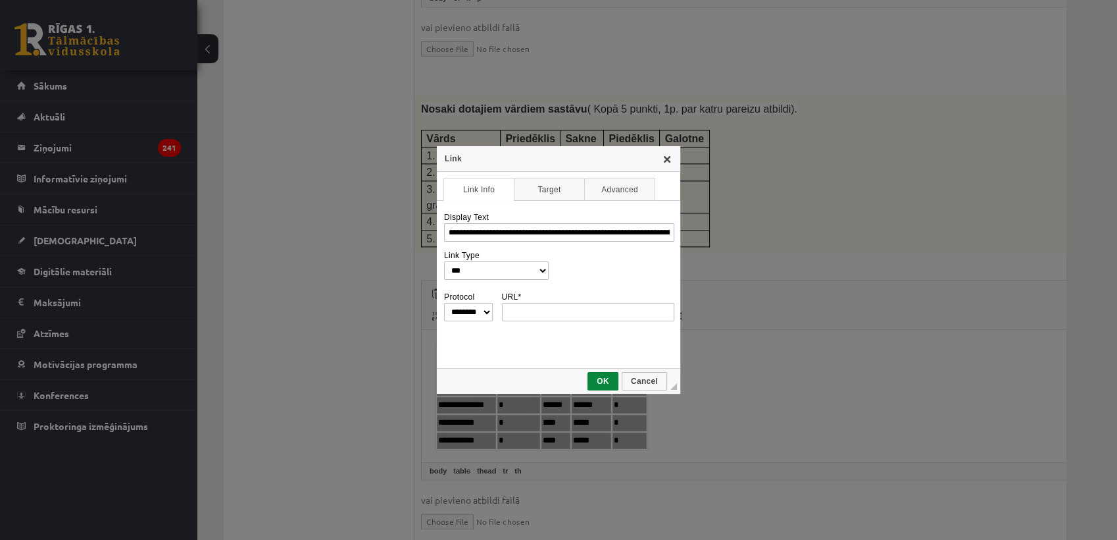
click at [670, 161] on link "X" at bounding box center [667, 158] width 11 height 11
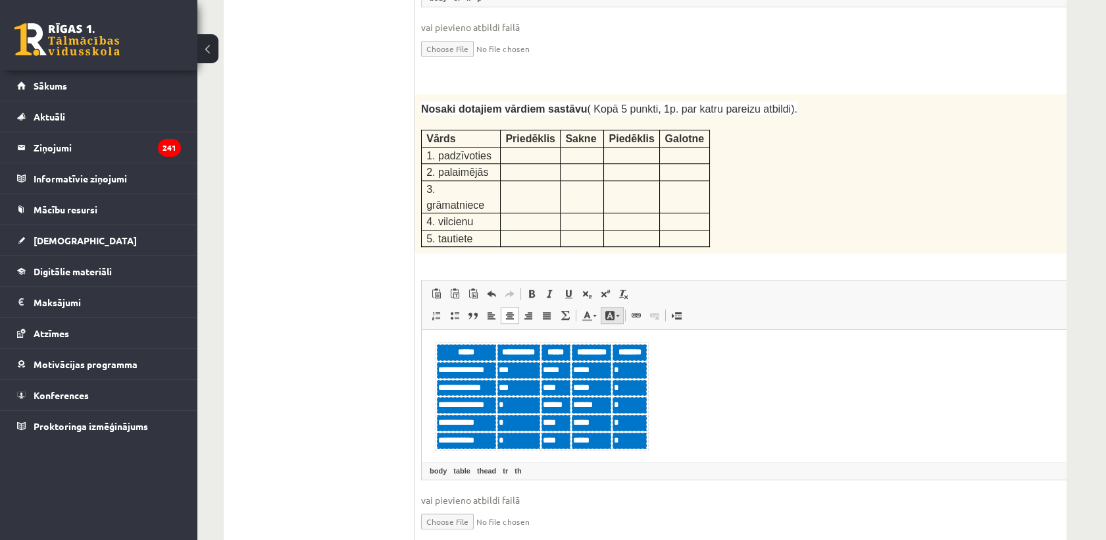
click at [616, 315] on span at bounding box center [618, 316] width 4 height 2
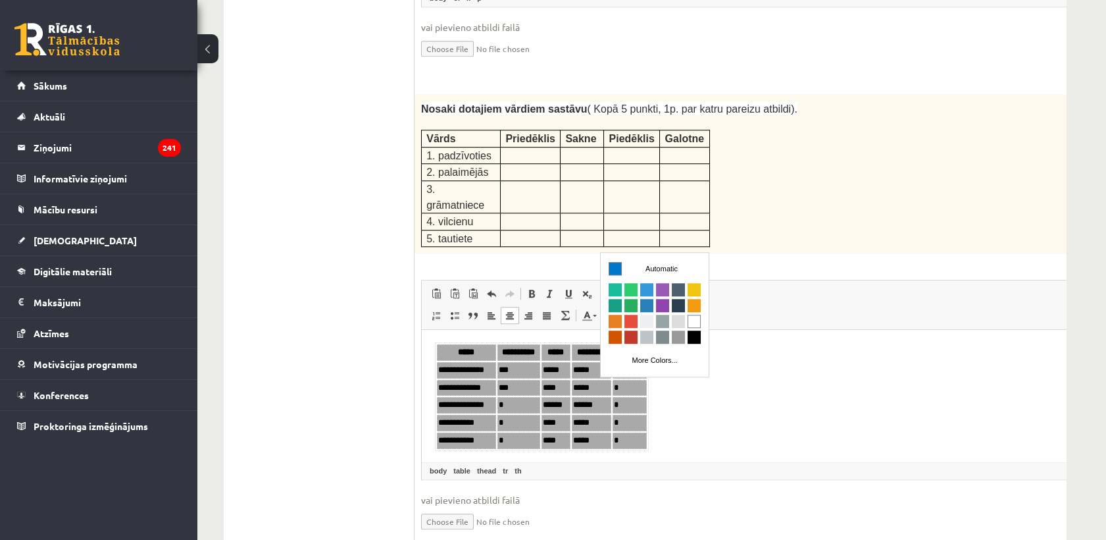
click at [616, 315] on span at bounding box center [618, 316] width 4 height 2
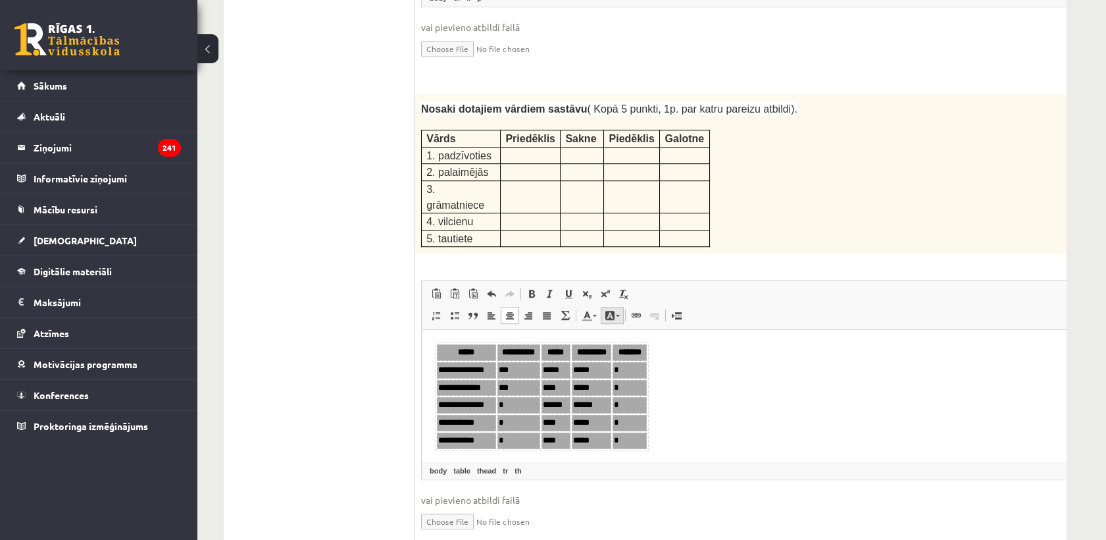
click at [616, 315] on span at bounding box center [618, 316] width 4 height 2
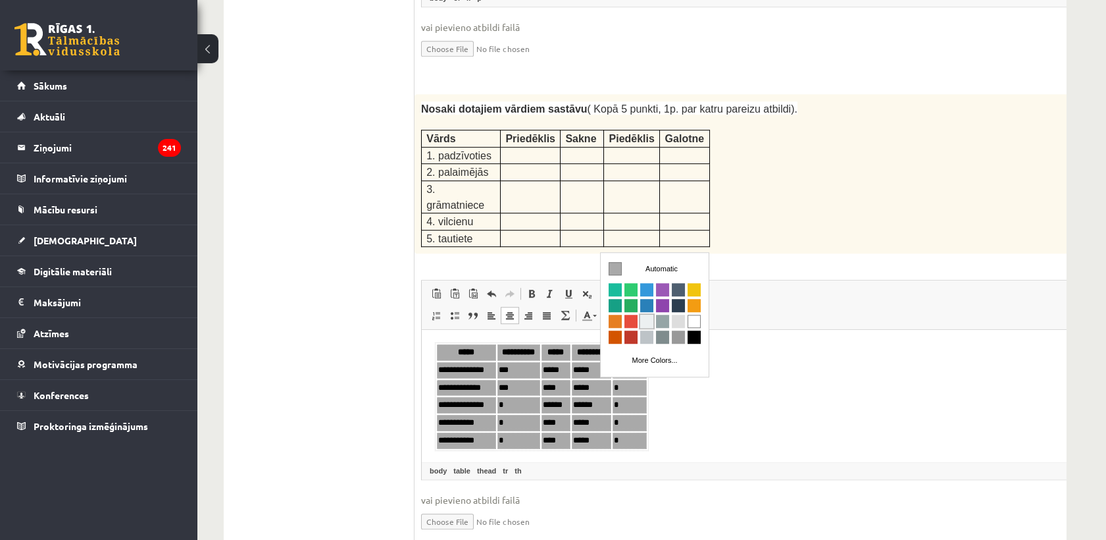
click at [644, 320] on span "Colors" at bounding box center [646, 320] width 13 height 13
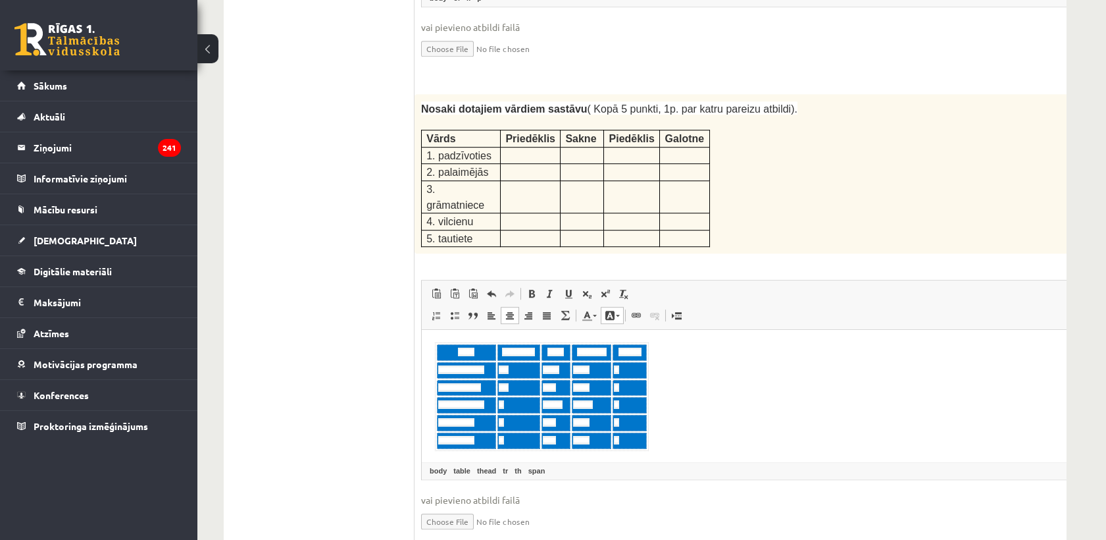
click at [616, 315] on span at bounding box center [618, 316] width 4 height 2
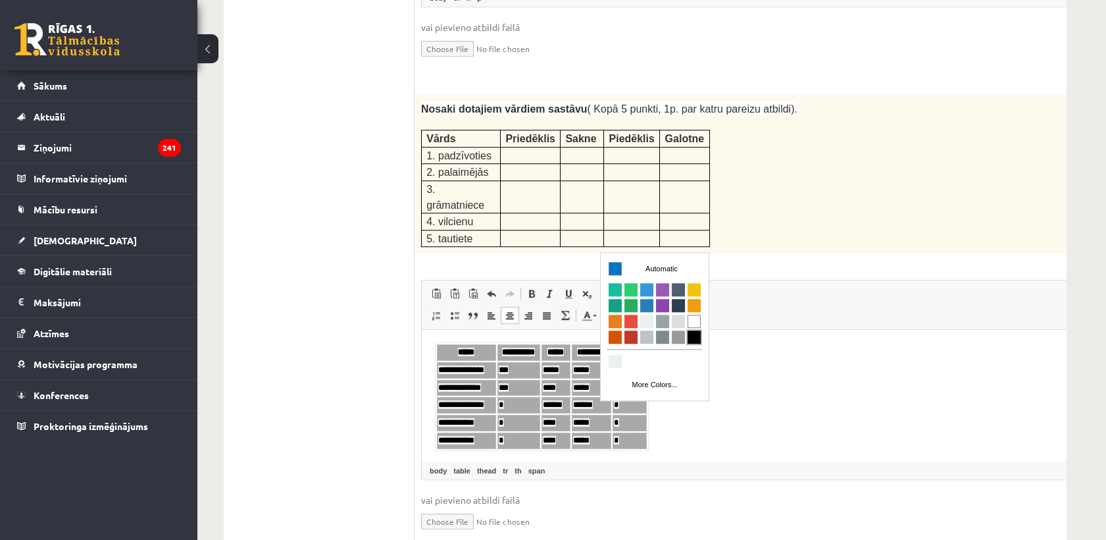
click at [691, 338] on span "Colors" at bounding box center [694, 336] width 13 height 13
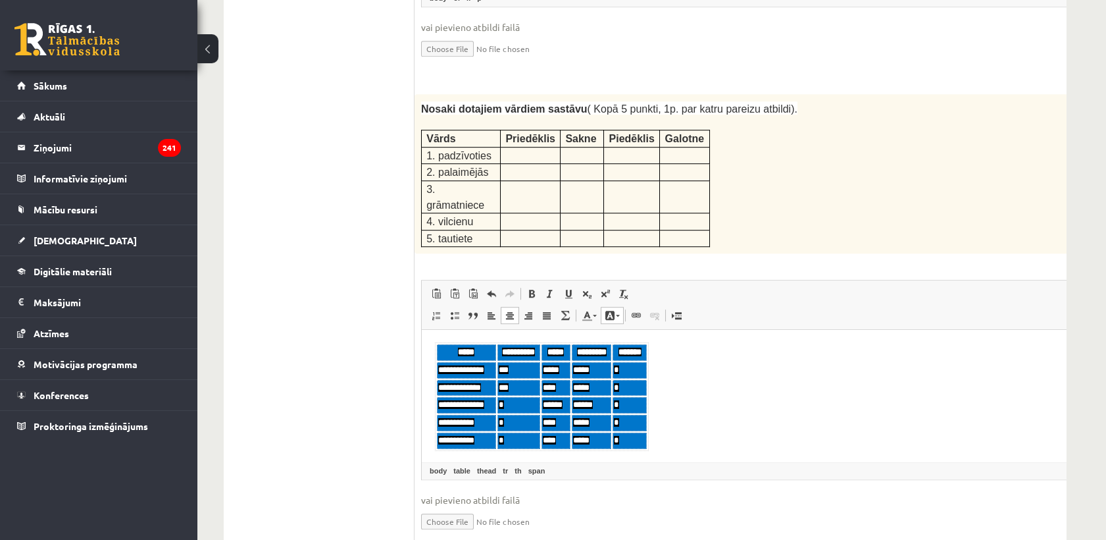
click at [680, 405] on body "**********" at bounding box center [767, 396] width 665 height 109
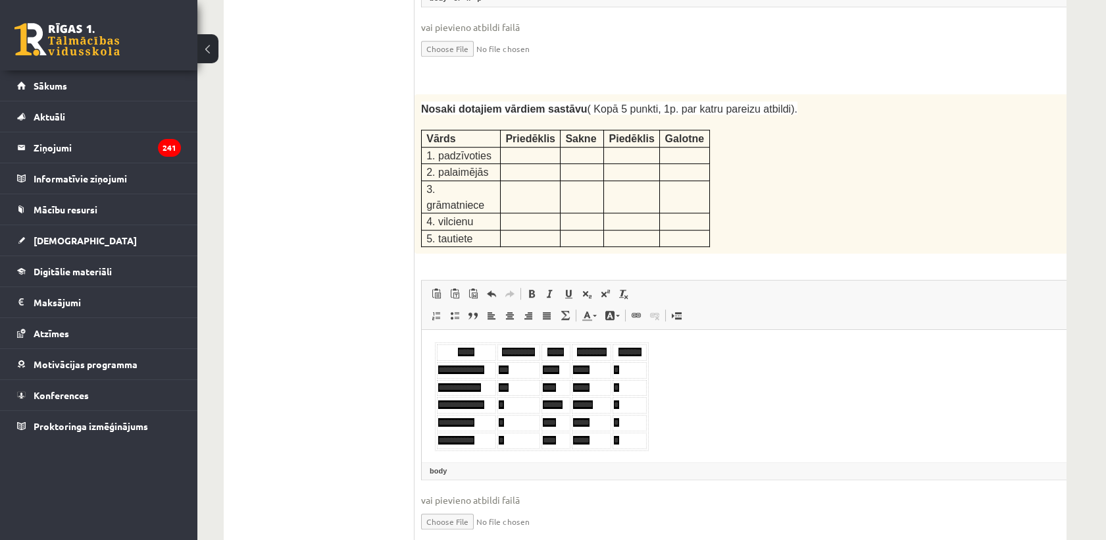
click at [680, 405] on body "**********" at bounding box center [767, 396] width 665 height 109
click at [613, 310] on span at bounding box center [610, 315] width 11 height 11
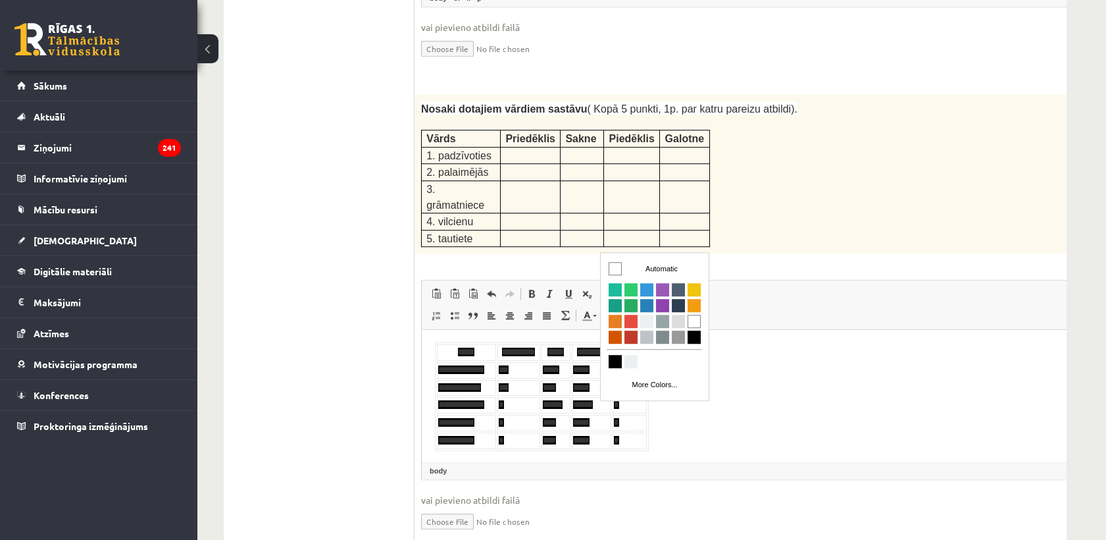
drag, startPoint x: 750, startPoint y: 393, endPoint x: 741, endPoint y: 391, distance: 9.4
click at [747, 391] on body "**********" at bounding box center [767, 396] width 665 height 109
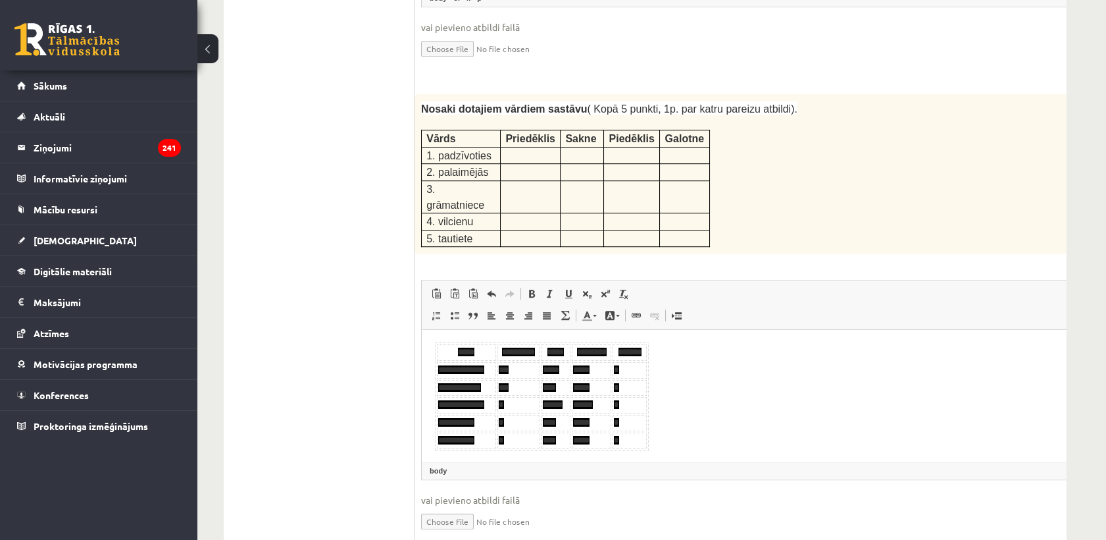
drag, startPoint x: 484, startPoint y: 356, endPoint x: 752, endPoint y: 422, distance: 276.6
click at [752, 422] on html "**********" at bounding box center [767, 396] width 691 height 135
click at [615, 307] on link "Background Color" at bounding box center [612, 315] width 23 height 17
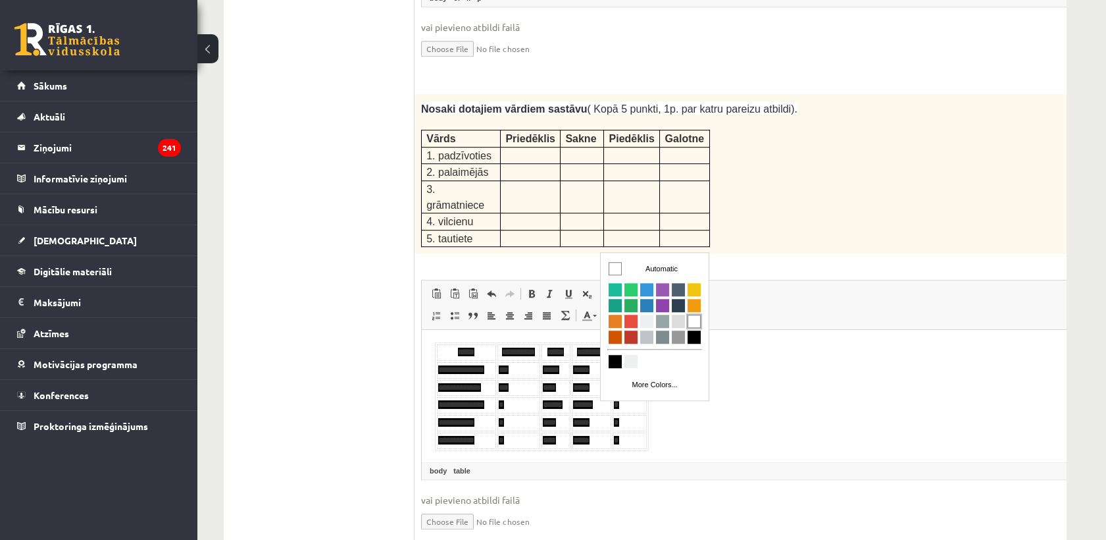
click at [692, 322] on span "Colors" at bounding box center [694, 320] width 13 height 13
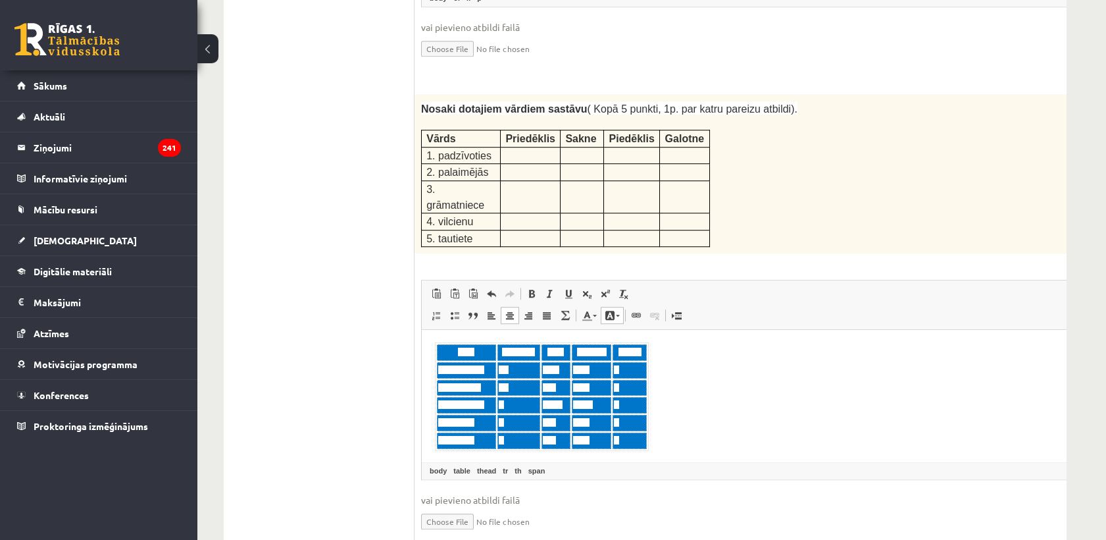
click at [610, 310] on span at bounding box center [610, 315] width 11 height 11
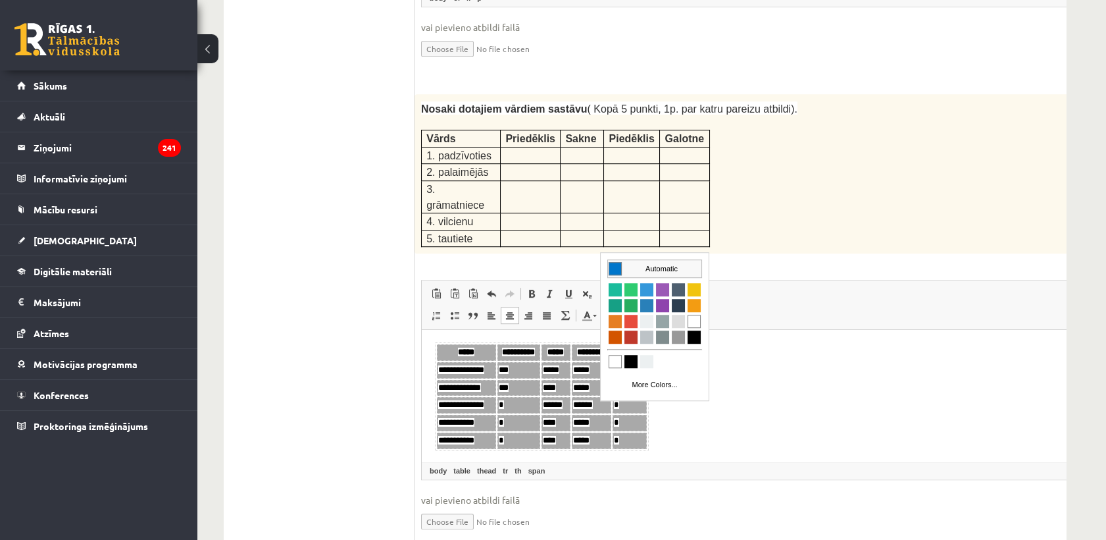
click at [664, 268] on td "Automatic" at bounding box center [654, 267] width 93 height 17
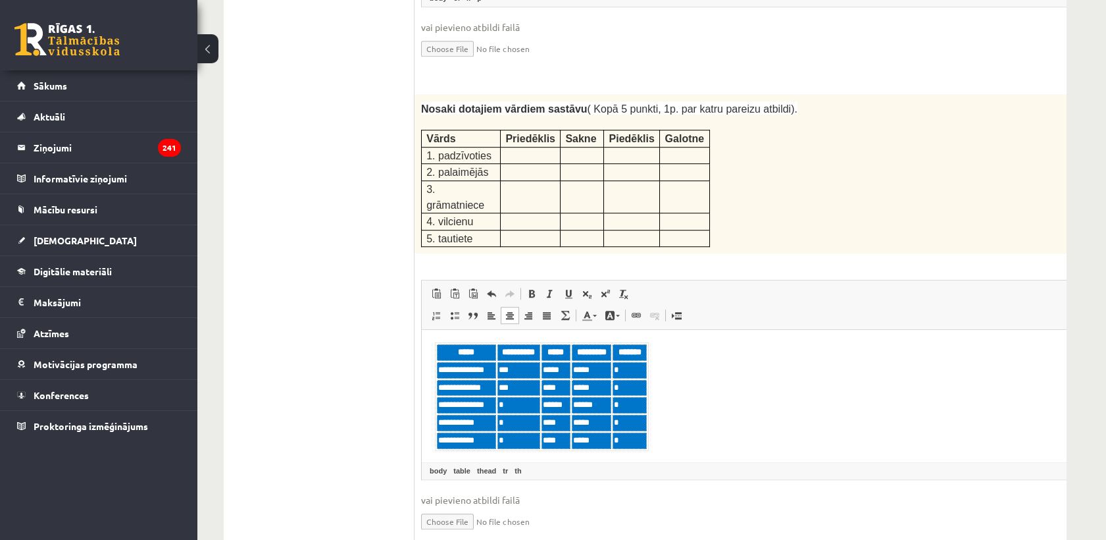
click at [669, 399] on body "**********" at bounding box center [767, 396] width 665 height 109
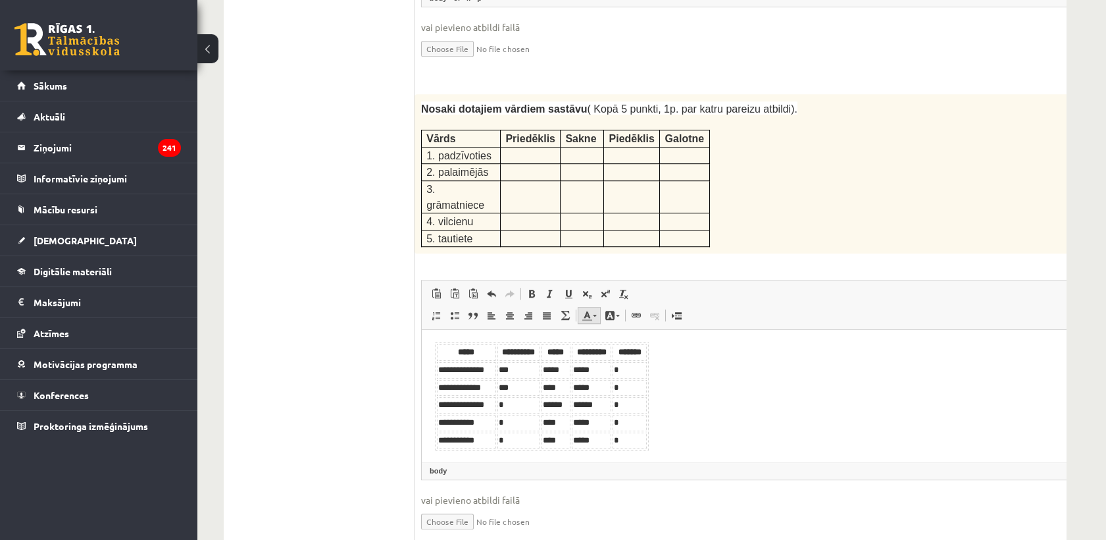
click at [596, 307] on link "Text Color" at bounding box center [589, 315] width 23 height 17
click at [733, 374] on body "**********" at bounding box center [767, 396] width 665 height 109
drag, startPoint x: 438, startPoint y: 351, endPoint x: 732, endPoint y: 386, distance: 295.5
click at [780, 463] on html "**********" at bounding box center [767, 396] width 691 height 135
click at [585, 310] on span at bounding box center [587, 315] width 11 height 11
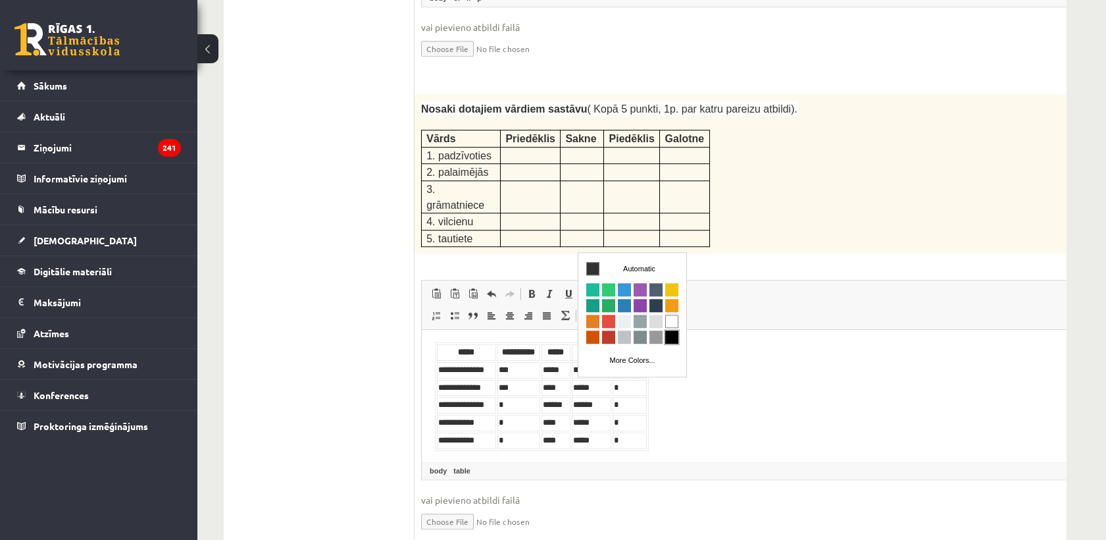
click at [678, 338] on link "Colors" at bounding box center [671, 336] width 16 height 16
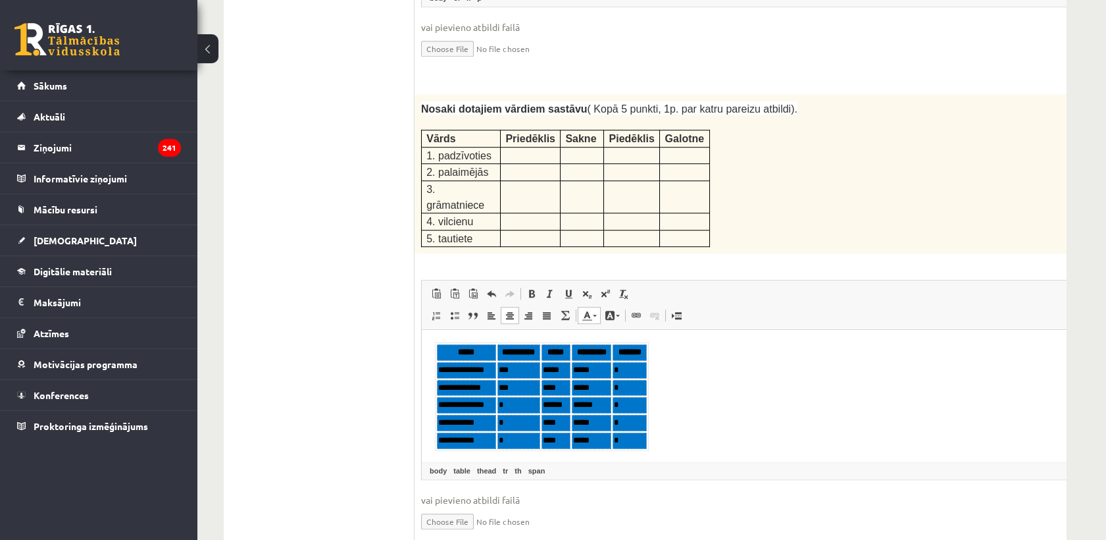
click at [695, 377] on body "**********" at bounding box center [767, 396] width 665 height 109
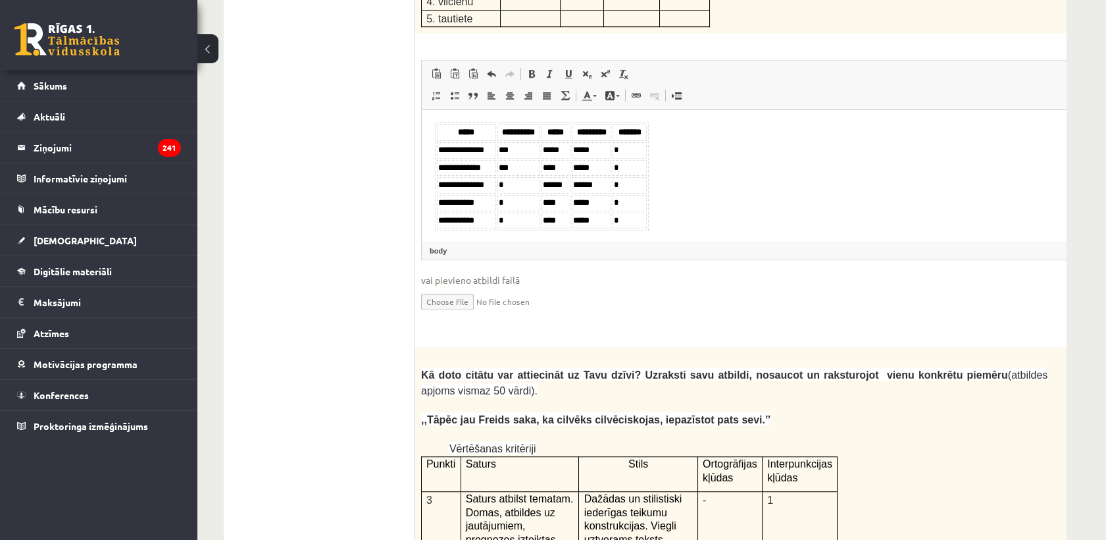
scroll to position [2285, 0]
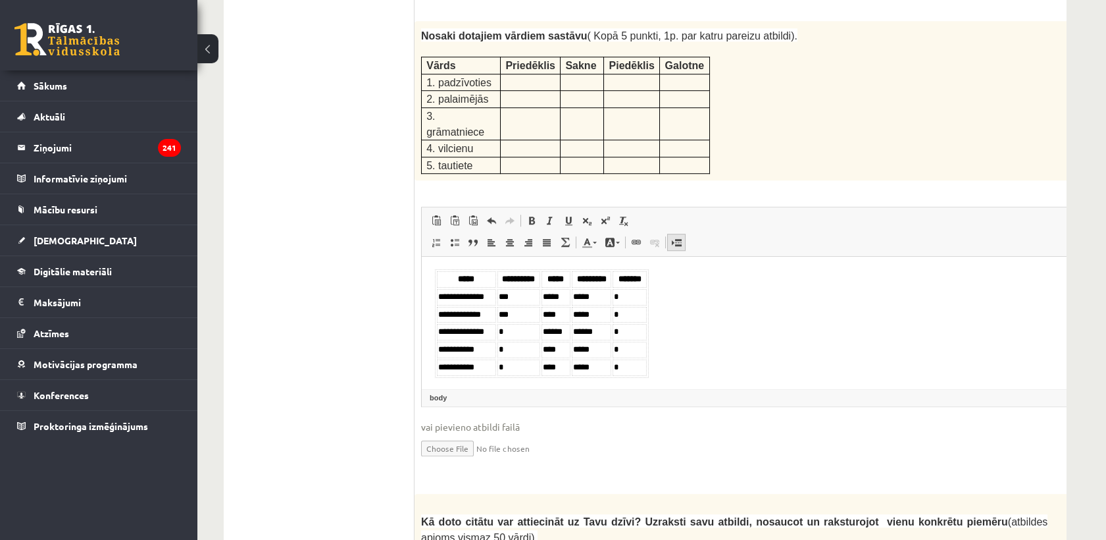
click at [680, 234] on link "Insert Page Break for Printing" at bounding box center [676, 242] width 18 height 17
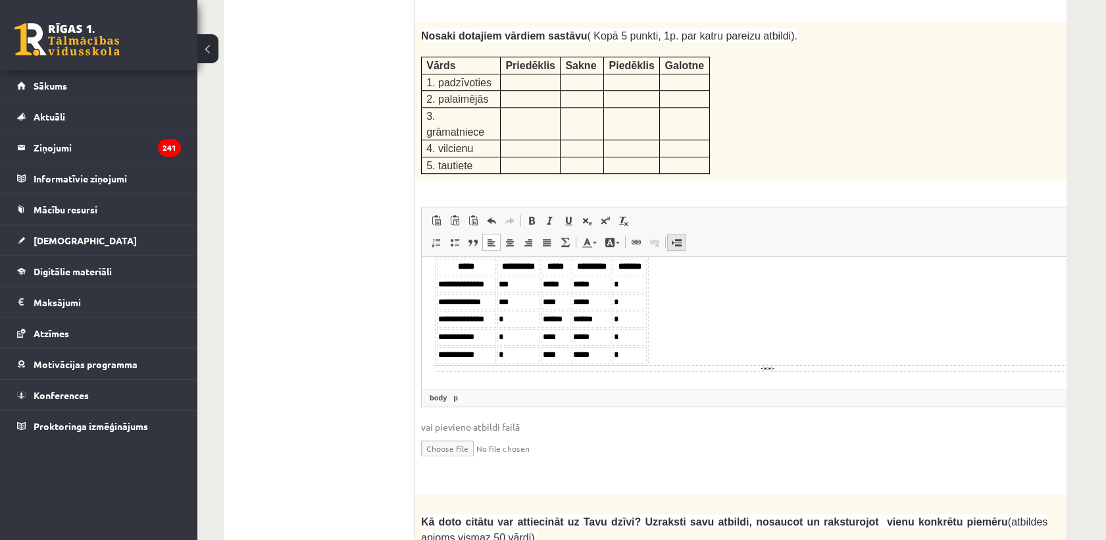
click at [681, 234] on link "Insert Page Break for Printing" at bounding box center [676, 242] width 18 height 17
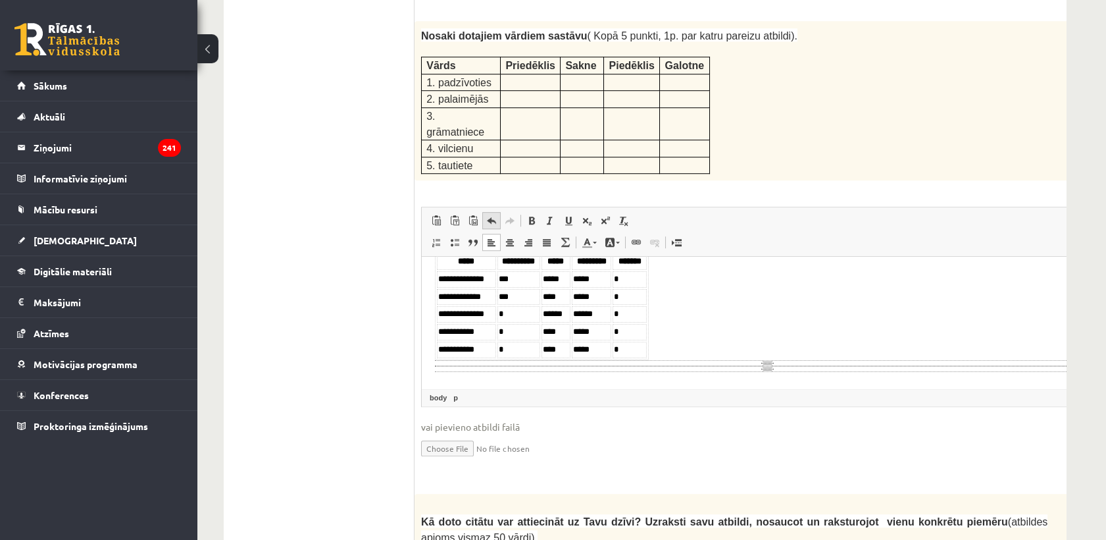
click at [494, 215] on span at bounding box center [491, 220] width 11 height 11
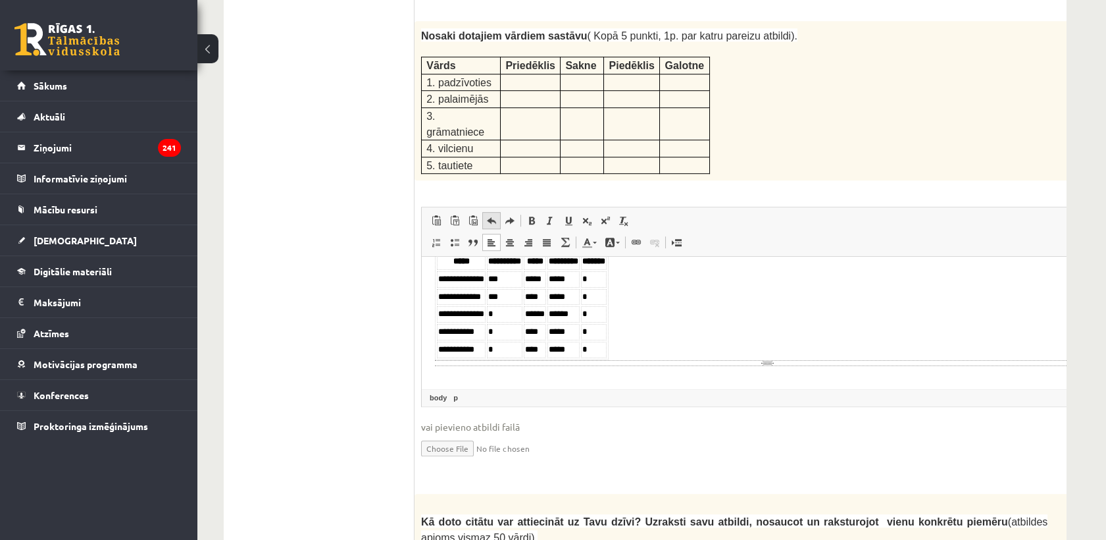
click at [493, 215] on span at bounding box center [491, 220] width 11 height 11
click at [495, 215] on span at bounding box center [491, 220] width 11 height 11
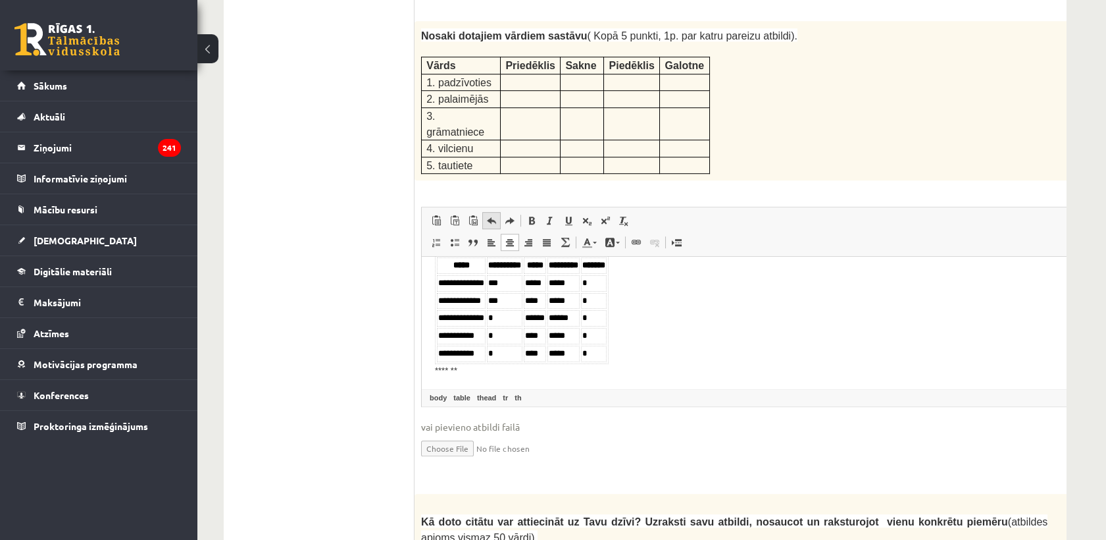
scroll to position [1, 0]
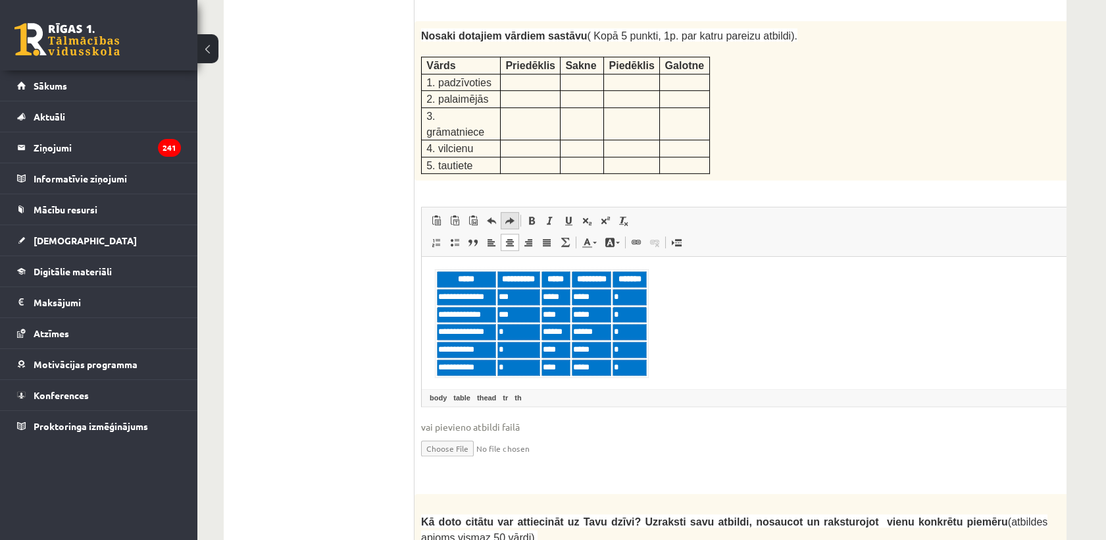
click at [510, 215] on span at bounding box center [510, 220] width 11 height 11
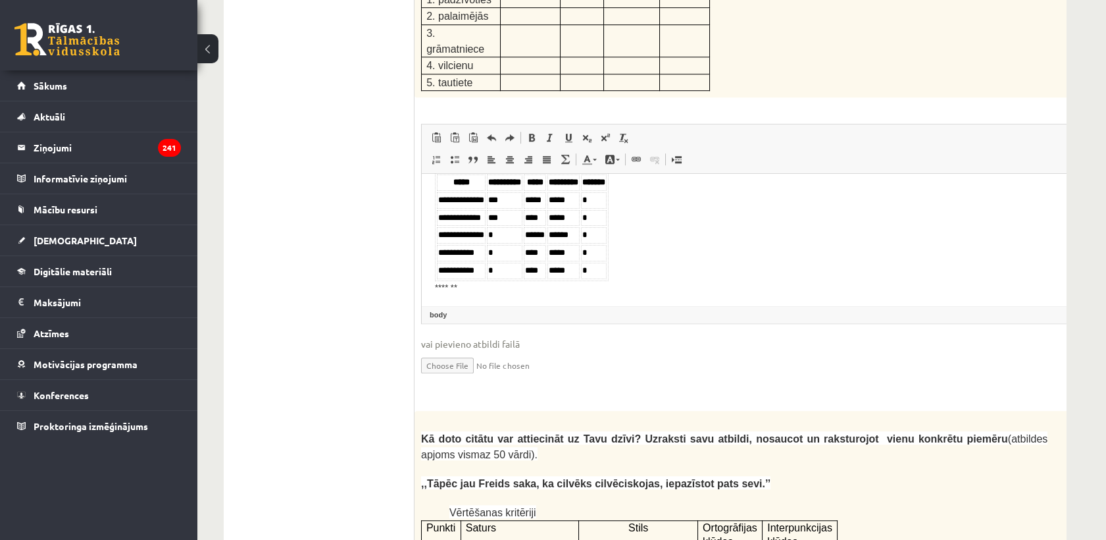
scroll to position [2431, 0]
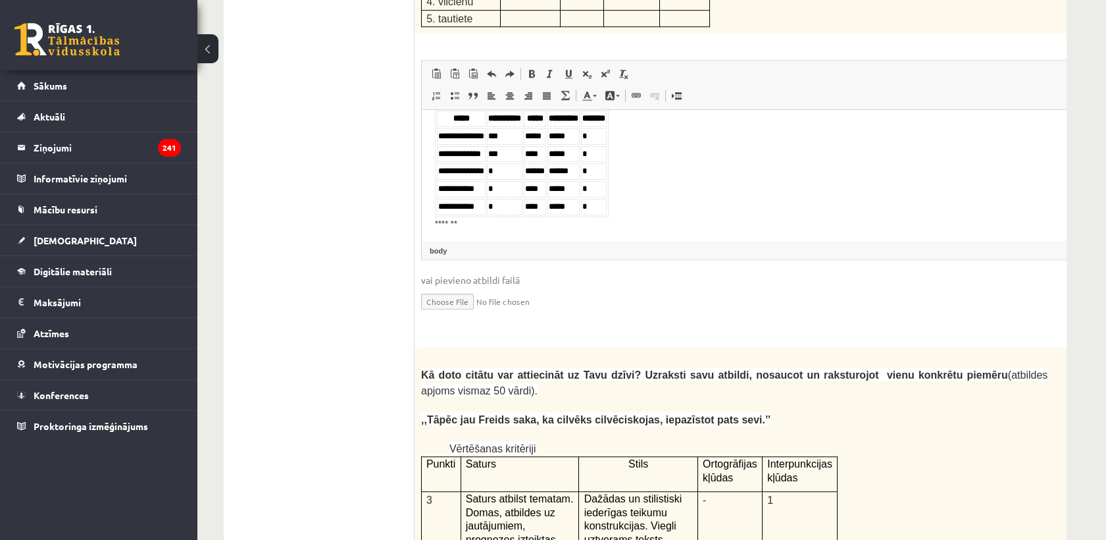
click at [268, 255] on ul "1. uzdevums 2. uzdevums 3. uzdevums" at bounding box center [326, 176] width 178 height 4361
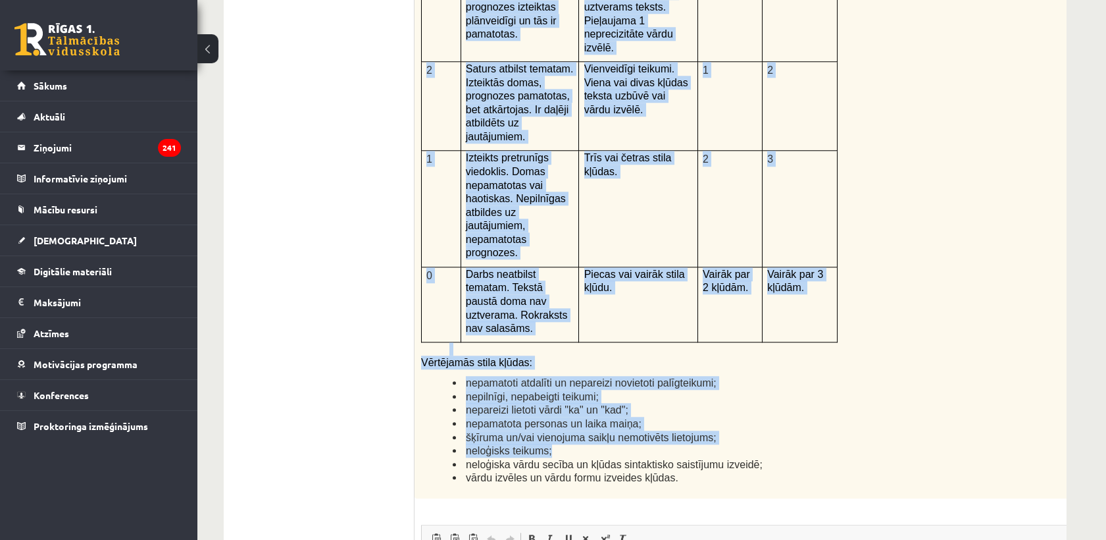
scroll to position [3016, 0]
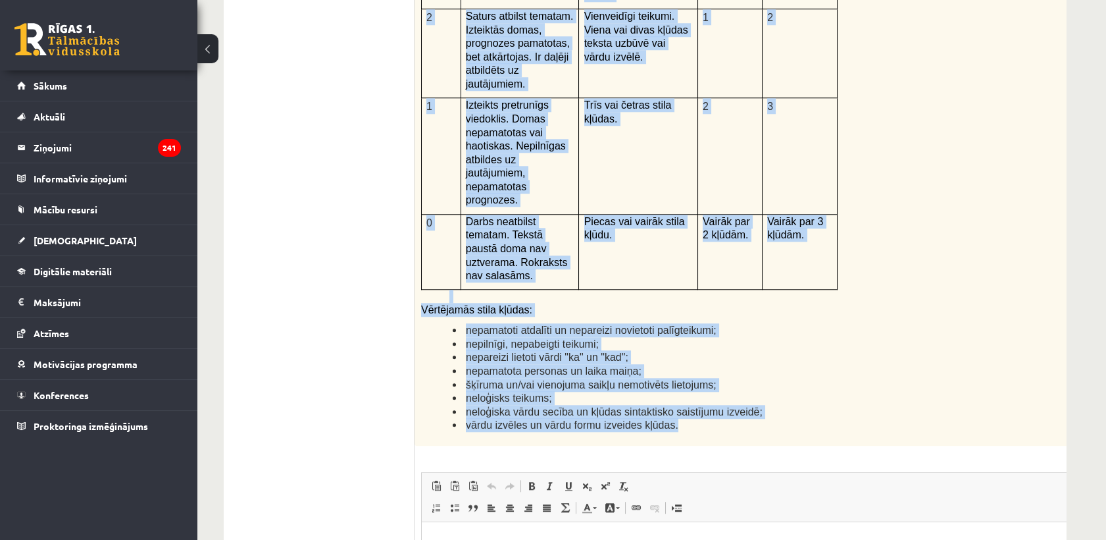
drag, startPoint x: 415, startPoint y: 146, endPoint x: 922, endPoint y: 287, distance: 525.8
click at [922, 287] on div "Kā doto citātu var attiecināt uz Tavu dzīvi? Uzraksti savu atbildi, nosaucot un…" at bounding box center [767, 104] width 705 height 684
copy div "Kā doto citātu var attiecināt uz Tavu dzīvi? Uzraksti savu atbildi, nosaucot un…"
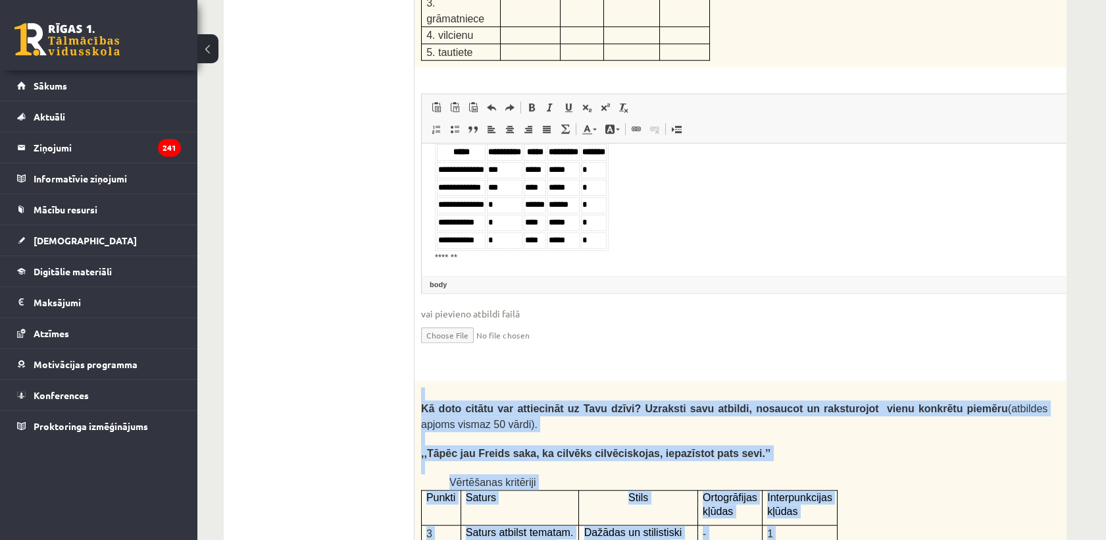
scroll to position [2285, 0]
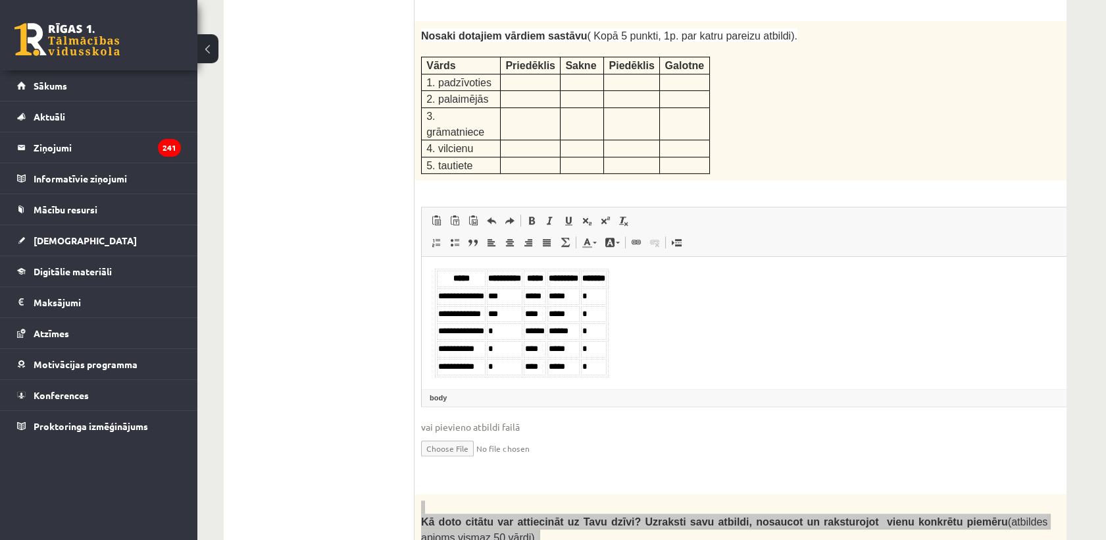
click at [702, 372] on body "**********" at bounding box center [744, 321] width 619 height 107
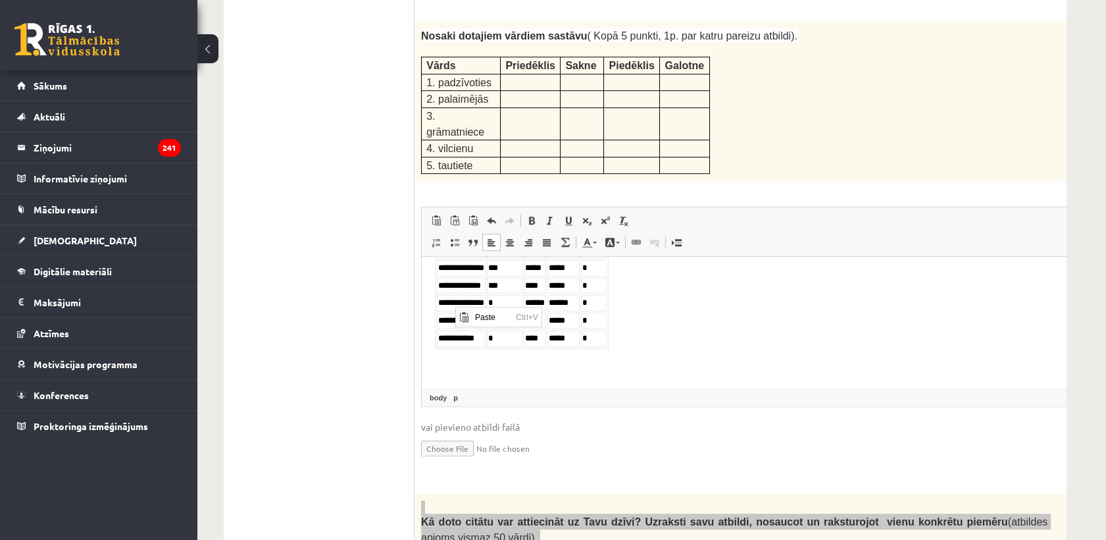
click at [450, 376] on body "**********" at bounding box center [744, 315] width 619 height 151
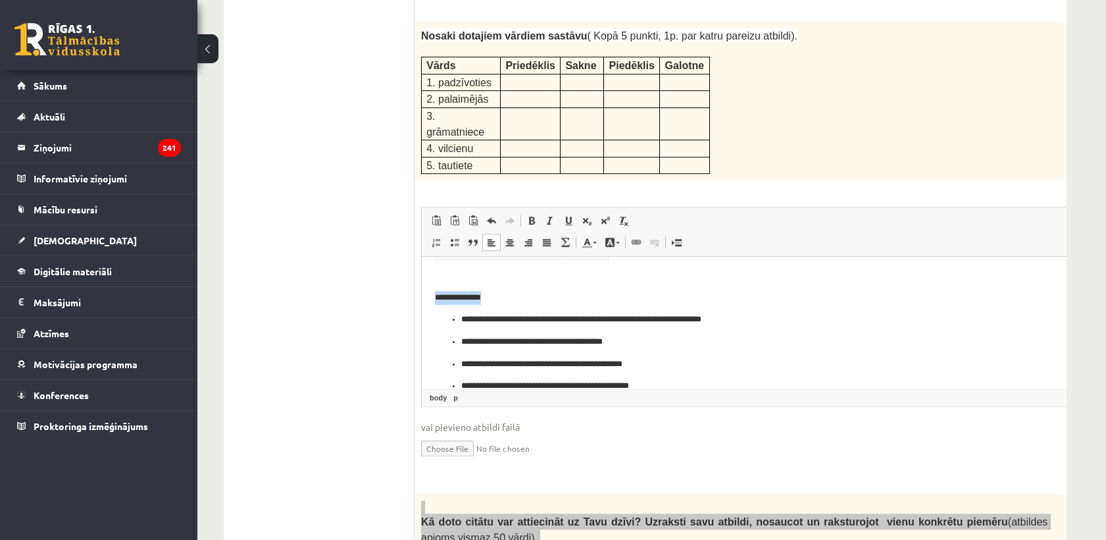
drag, startPoint x: 436, startPoint y: 291, endPoint x: 511, endPoint y: 282, distance: 76.1
click at [511, 284] on html "**********" at bounding box center [767, 271] width 691 height 266
click at [536, 215] on span at bounding box center [531, 220] width 11 height 11
click at [563, 215] on span at bounding box center [568, 220] width 11 height 11
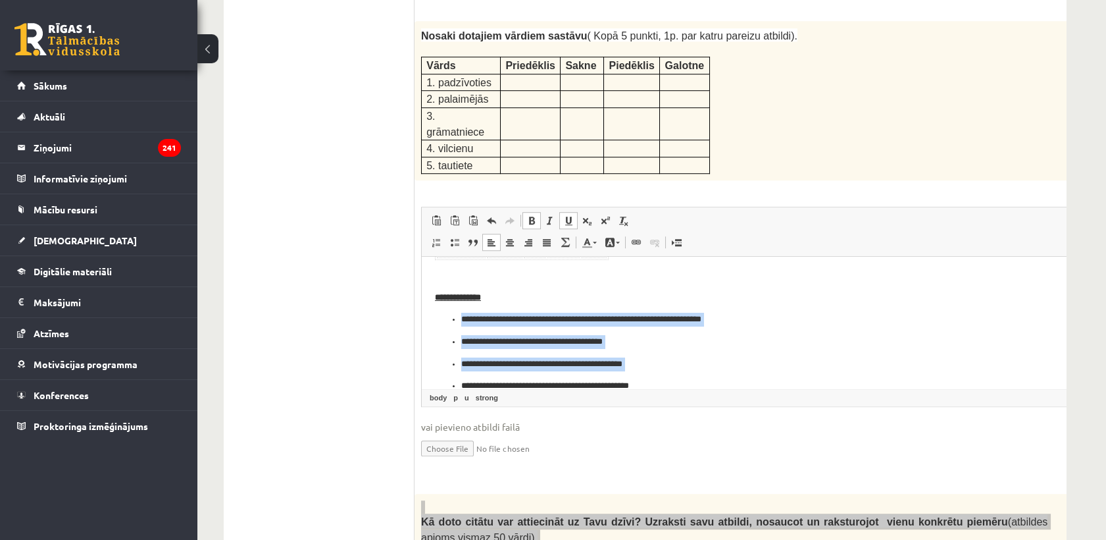
scroll to position [134, 0]
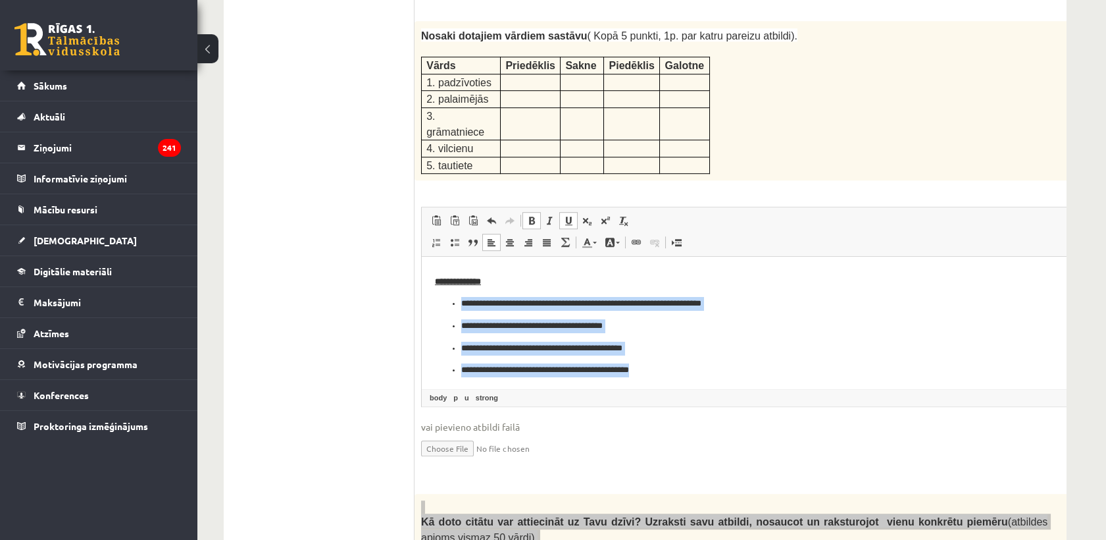
drag, startPoint x: 460, startPoint y: 315, endPoint x: 730, endPoint y: 399, distance: 283.2
click at [730, 388] on html "**********" at bounding box center [767, 255] width 691 height 266
click at [441, 237] on span at bounding box center [436, 242] width 11 height 11
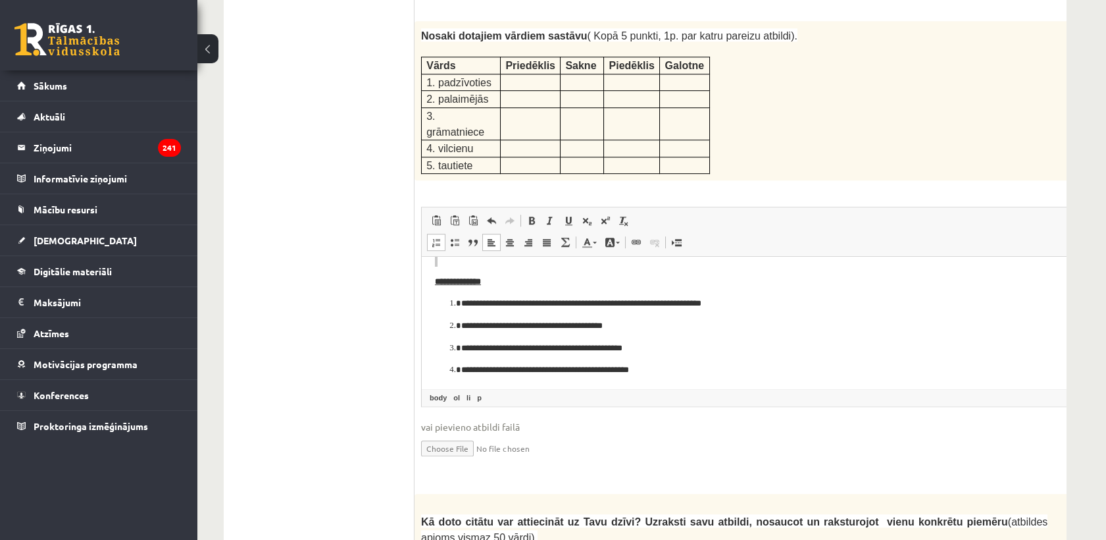
click at [356, 253] on ul "1. uzdevums 2. uzdevums 3. uzdevums" at bounding box center [326, 323] width 178 height 4361
click at [481, 329] on p "**********" at bounding box center [744, 326] width 566 height 14
click at [406, 268] on ul "1. uzdevums 2. uzdevums 3. uzdevums" at bounding box center [326, 323] width 178 height 4361
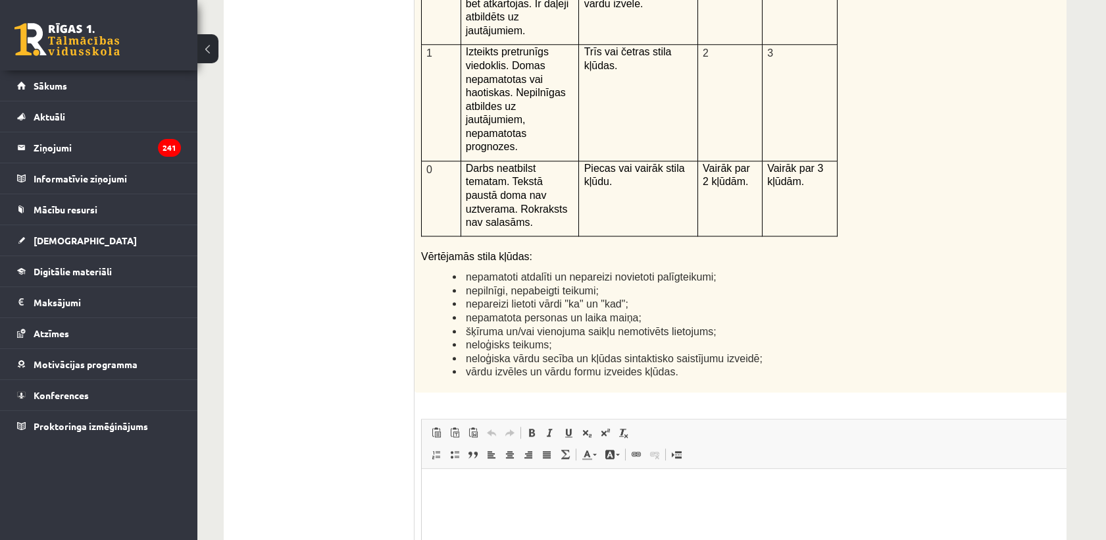
scroll to position [3308, 0]
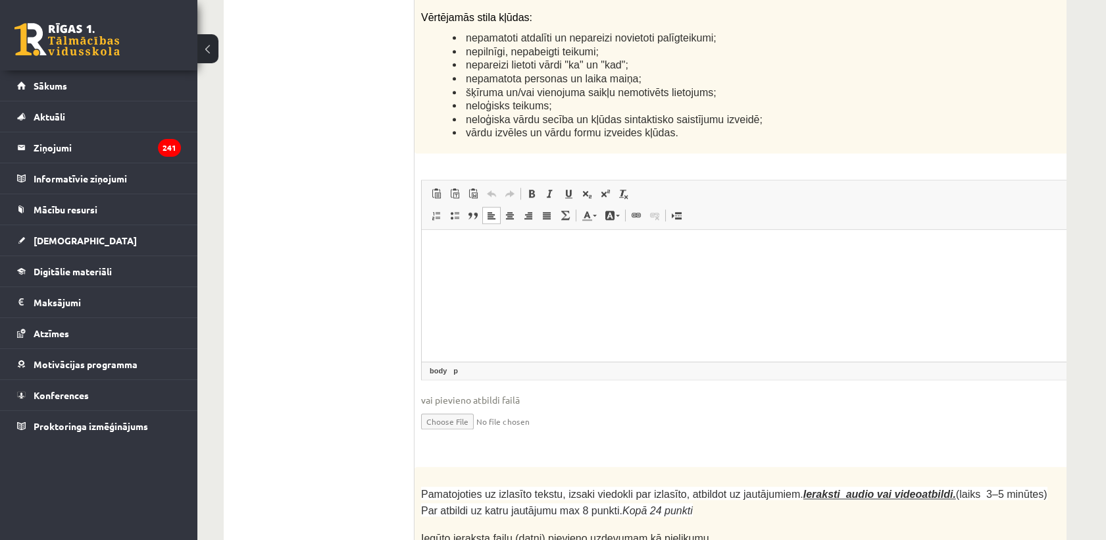
click at [500, 269] on html at bounding box center [767, 249] width 691 height 40
drag, startPoint x: 497, startPoint y: 284, endPoint x: 465, endPoint y: 266, distance: 37.4
click at [465, 266] on html at bounding box center [767, 249] width 691 height 40
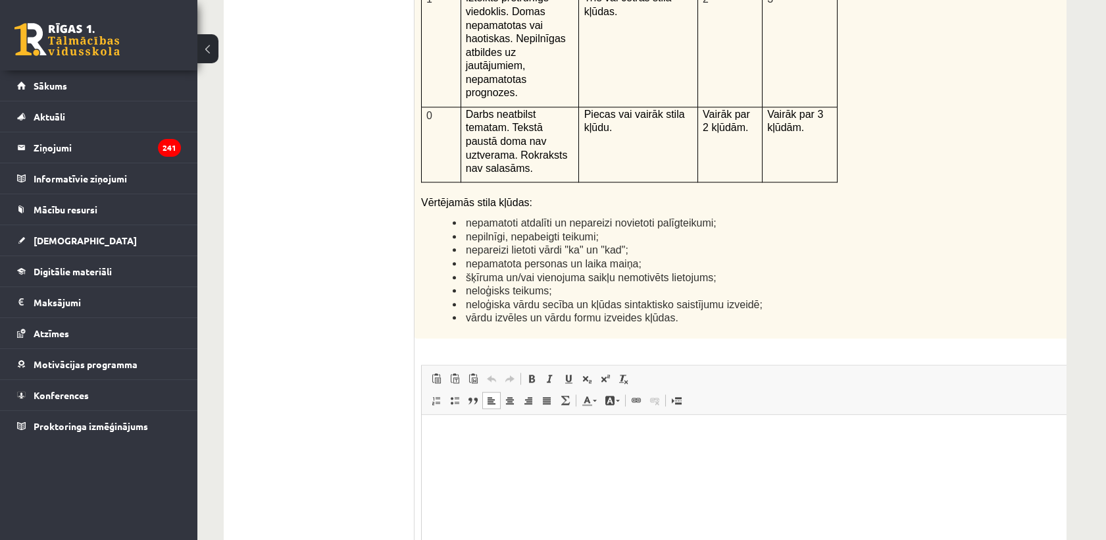
scroll to position [3089, 0]
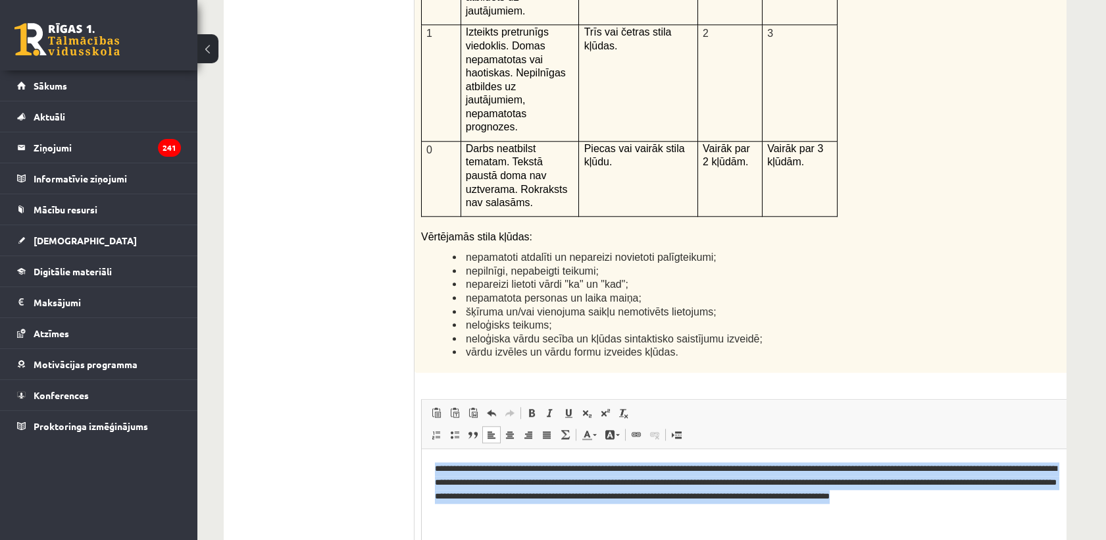
drag, startPoint x: 434, startPoint y: 466, endPoint x: 554, endPoint y: 505, distance: 126.1
click at [541, 529] on html "**********" at bounding box center [767, 488] width 691 height 81
click at [543, 429] on span at bounding box center [547, 434] width 11 height 11
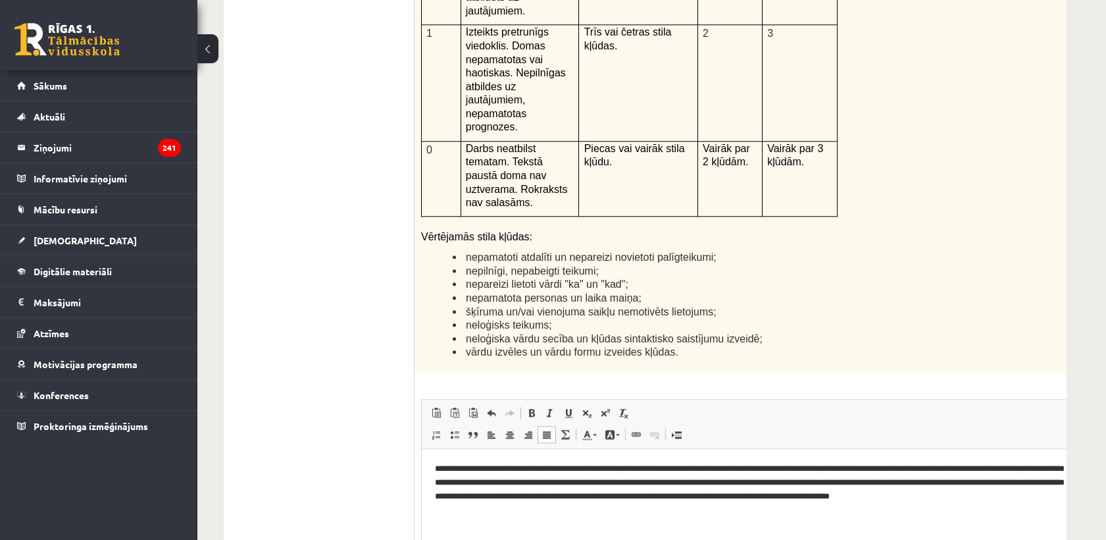
click at [543, 429] on span at bounding box center [547, 434] width 11 height 11
click at [515, 429] on span at bounding box center [510, 434] width 11 height 11
click at [467, 426] on link "Block Quote" at bounding box center [473, 434] width 18 height 17
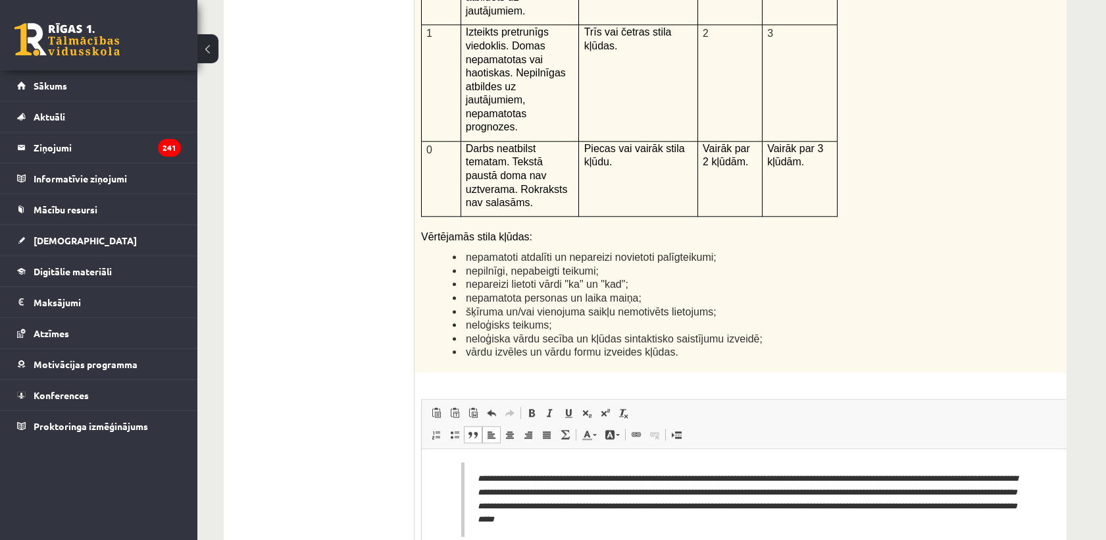
click at [472, 429] on span at bounding box center [473, 434] width 11 height 11
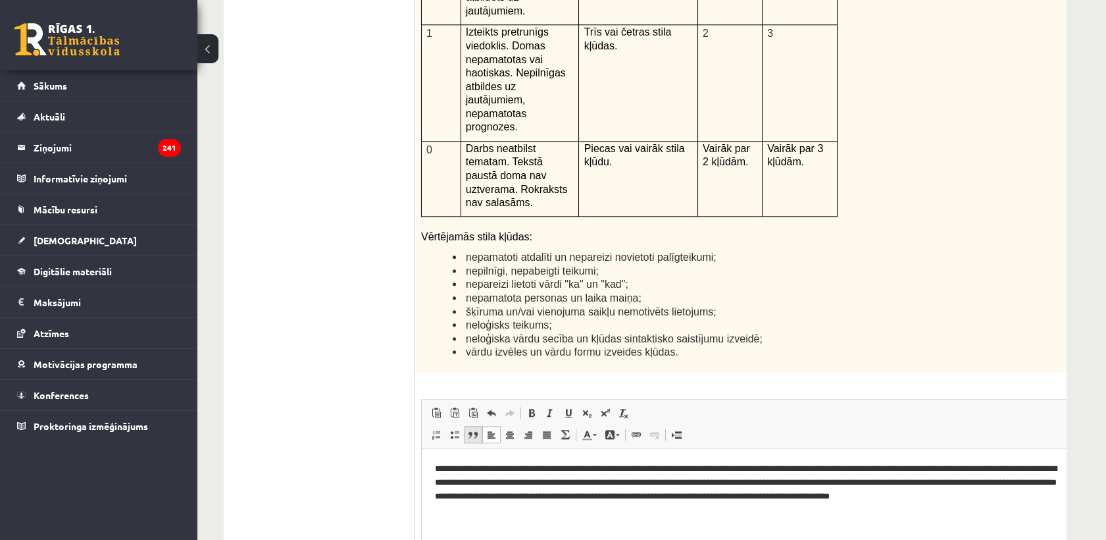
click at [472, 429] on span at bounding box center [473, 434] width 11 height 11
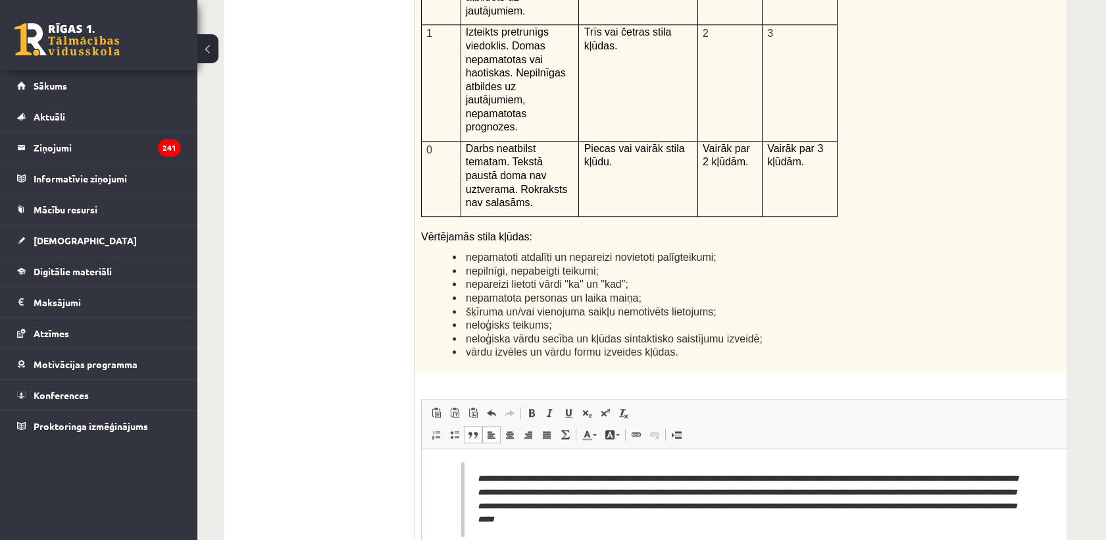
click at [448, 497] on body "**********" at bounding box center [767, 498] width 665 height 74
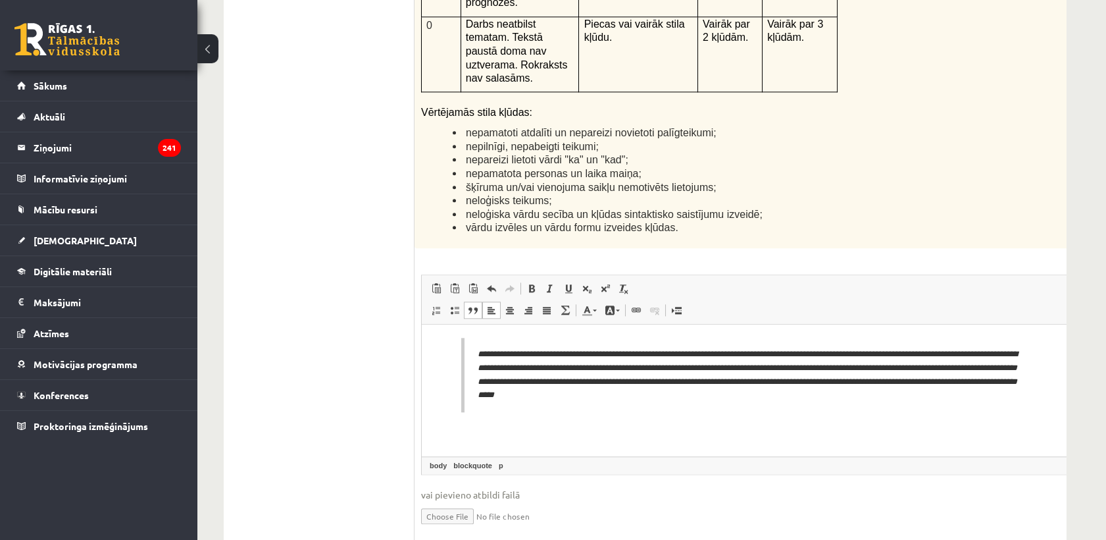
scroll to position [3235, 0]
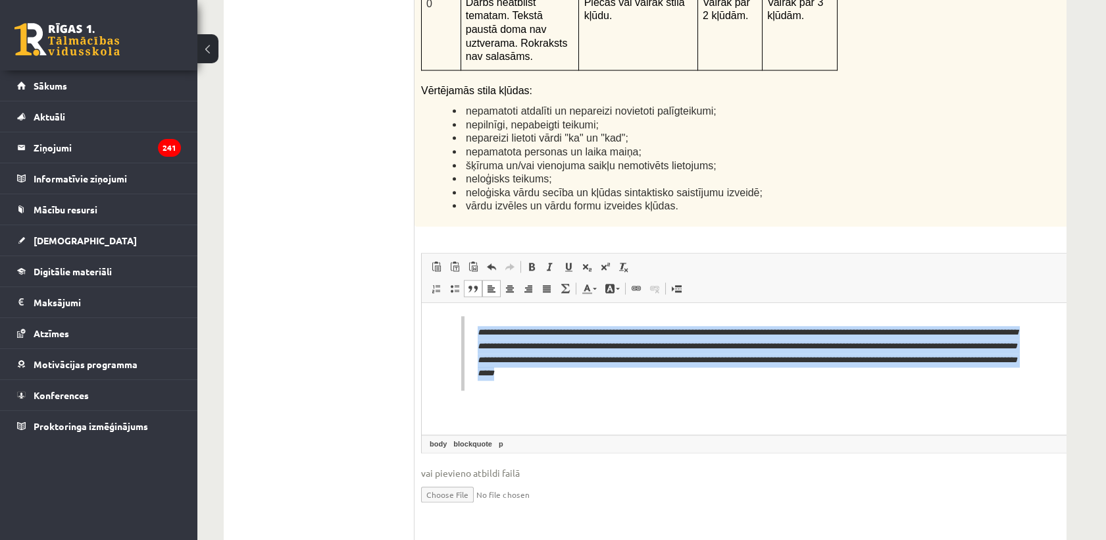
drag, startPoint x: 562, startPoint y: 349, endPoint x: 538, endPoint y: 313, distance: 43.3
click at [963, 403] on html "**********" at bounding box center [767, 352] width 691 height 101
click at [468, 283] on span at bounding box center [473, 288] width 11 height 11
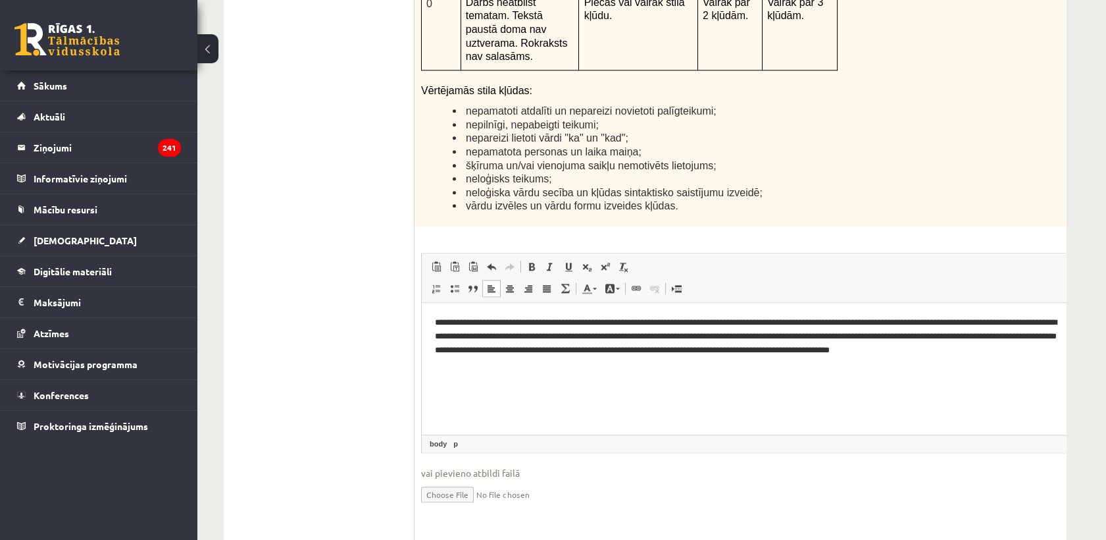
click at [482, 383] on html "**********" at bounding box center [767, 342] width 691 height 81
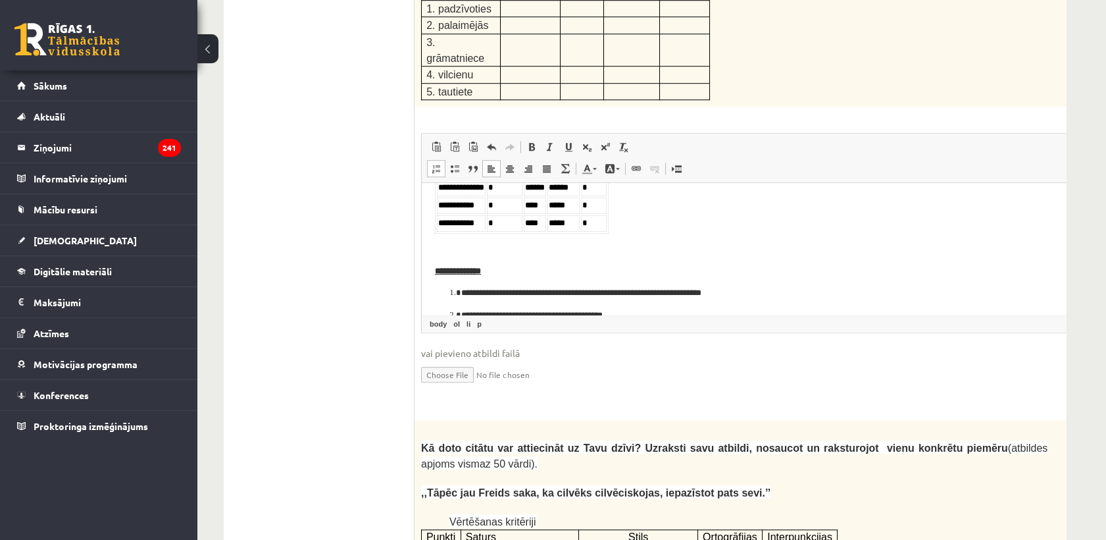
scroll to position [0, 0]
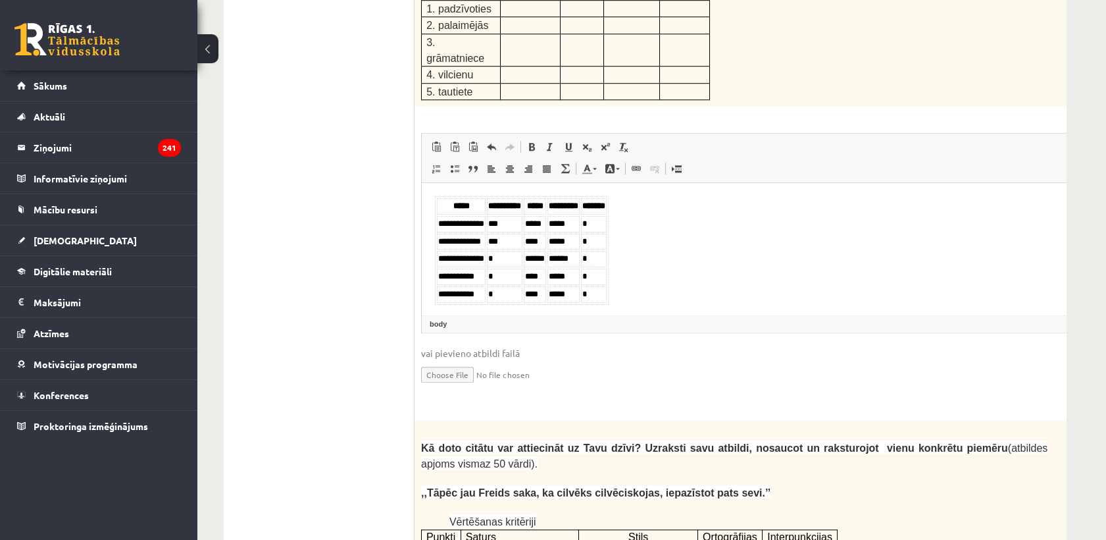
drag, startPoint x: 430, startPoint y: 200, endPoint x: 652, endPoint y: 276, distance: 235.1
click at [659, 286] on html "**********" at bounding box center [767, 316] width 691 height 266
click at [468, 163] on span at bounding box center [473, 168] width 11 height 11
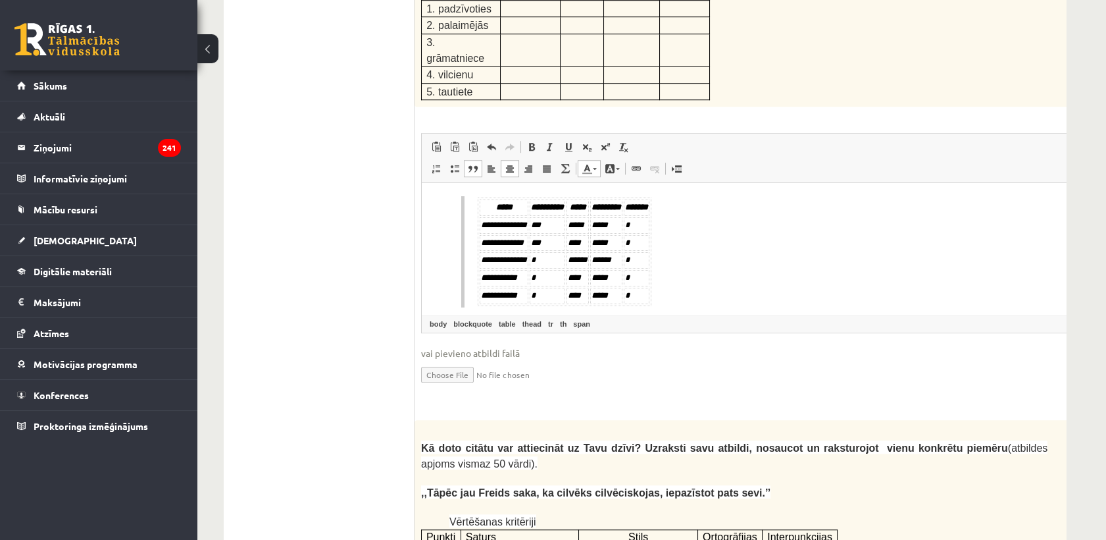
click at [380, 191] on ul "1. uzdevums 2. uzdevums 3. uzdevums" at bounding box center [326, 249] width 178 height 4361
click at [728, 249] on blockquote "**********" at bounding box center [744, 251] width 566 height 111
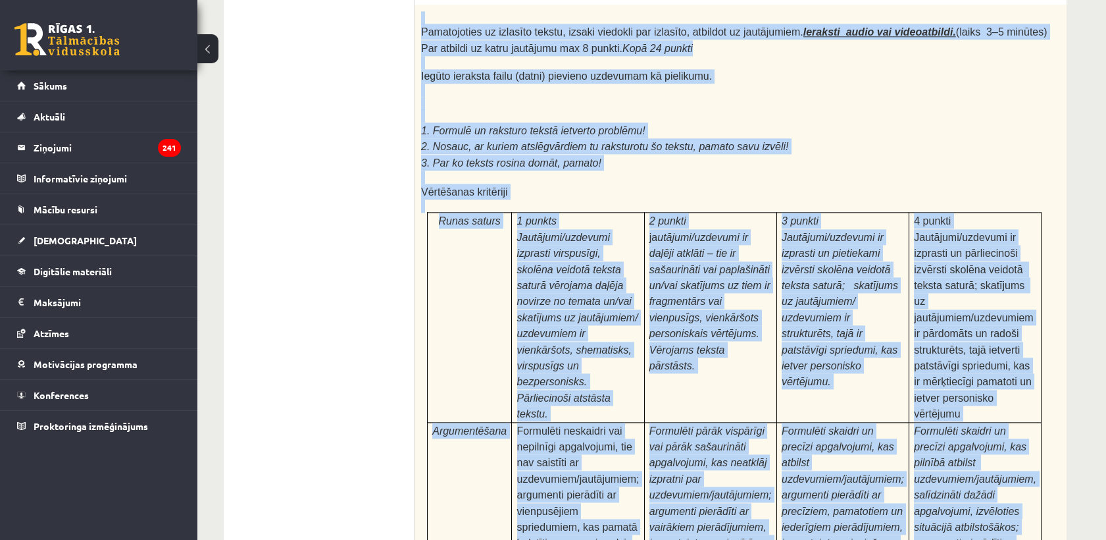
scroll to position [4039, 0]
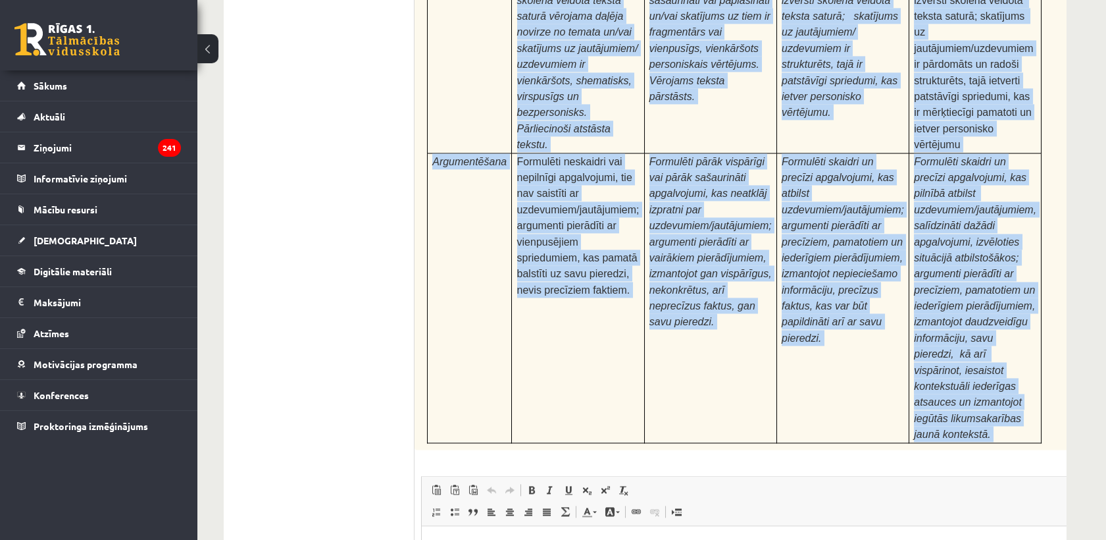
drag, startPoint x: 490, startPoint y: 286, endPoint x: 984, endPoint y: 245, distance: 495.8
click at [984, 245] on div "Pamatojoties uz izlasīto tekstu, izsaki viedokli par izlasīto, atbildot uz jaut…" at bounding box center [767, 92] width 705 height 714
copy div "Pamatojoties uz izlasīto tekstu, izsaki viedokli par izlasīto, atbildot uz jaut…"
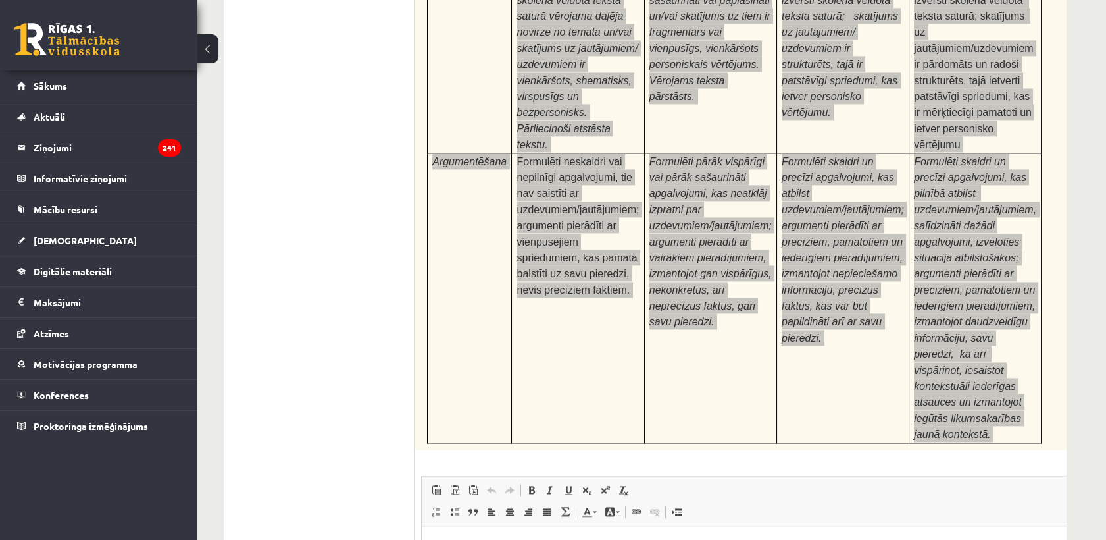
click at [468, 539] on html at bounding box center [767, 545] width 691 height 40
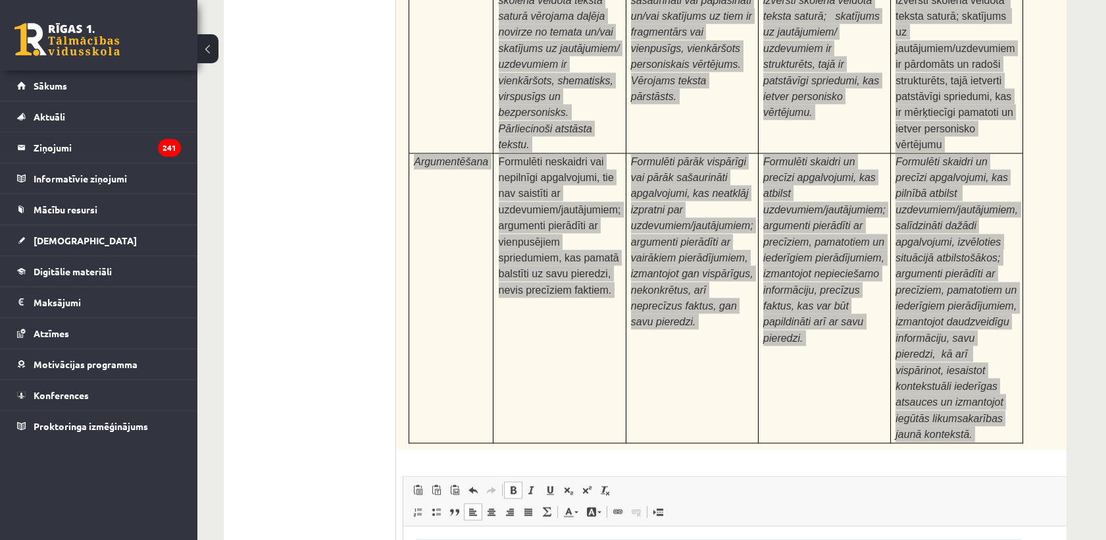
drag, startPoint x: 405, startPoint y: 545, endPoint x: 1058, endPoint y: 608, distance: 656.4
click at [450, 503] on link "Block Quote" at bounding box center [454, 511] width 18 height 17
click at [423, 503] on link "Insert/Remove Numbered List" at bounding box center [418, 511] width 18 height 17
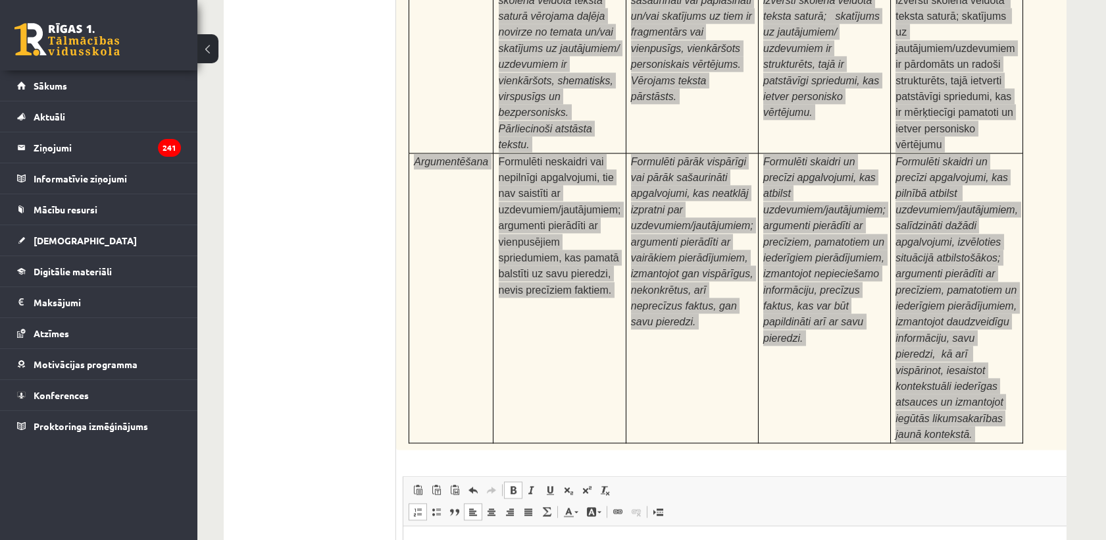
click at [423, 503] on link "Insert/Remove Numbered List" at bounding box center [418, 511] width 18 height 17
drag, startPoint x: 429, startPoint y: 542, endPoint x: 949, endPoint y: 595, distance: 523.2
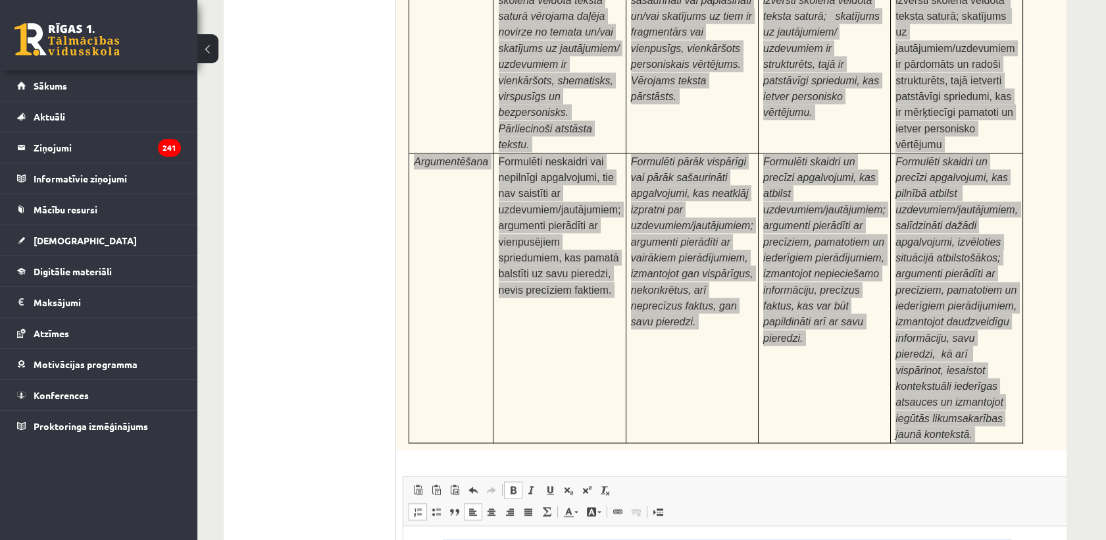
click at [419, 506] on span at bounding box center [418, 511] width 11 height 11
drag, startPoint x: 425, startPoint y: 543, endPoint x: 468, endPoint y: 545, distance: 42.8
click at [526, 484] on span at bounding box center [531, 489] width 11 height 11
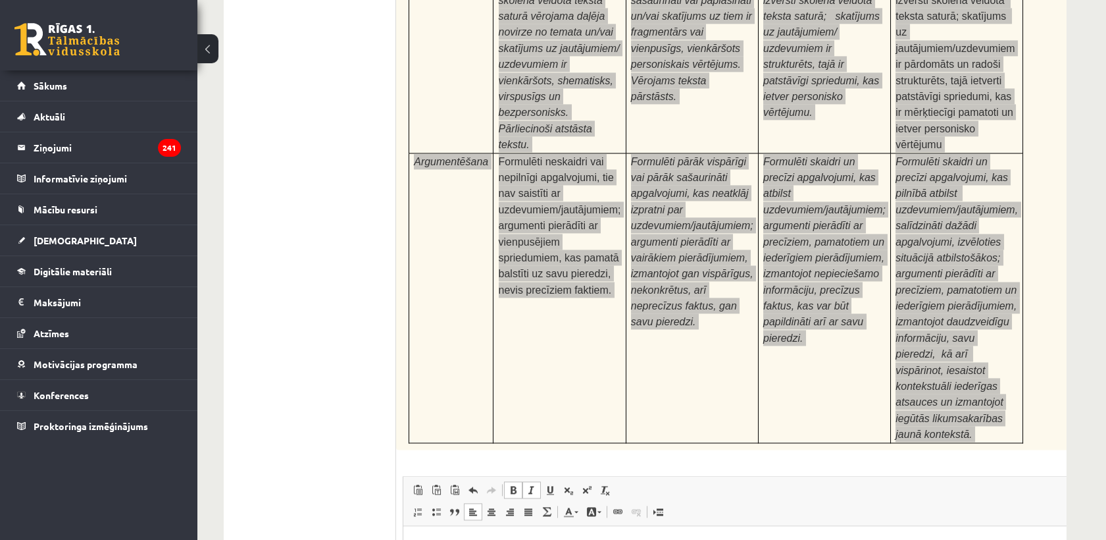
drag, startPoint x: 428, startPoint y: 577, endPoint x: 484, endPoint y: 555, distance: 59.4
click at [526, 484] on span at bounding box center [531, 489] width 11 height 11
drag, startPoint x: 428, startPoint y: 602, endPoint x: 480, endPoint y: 595, distance: 53.1
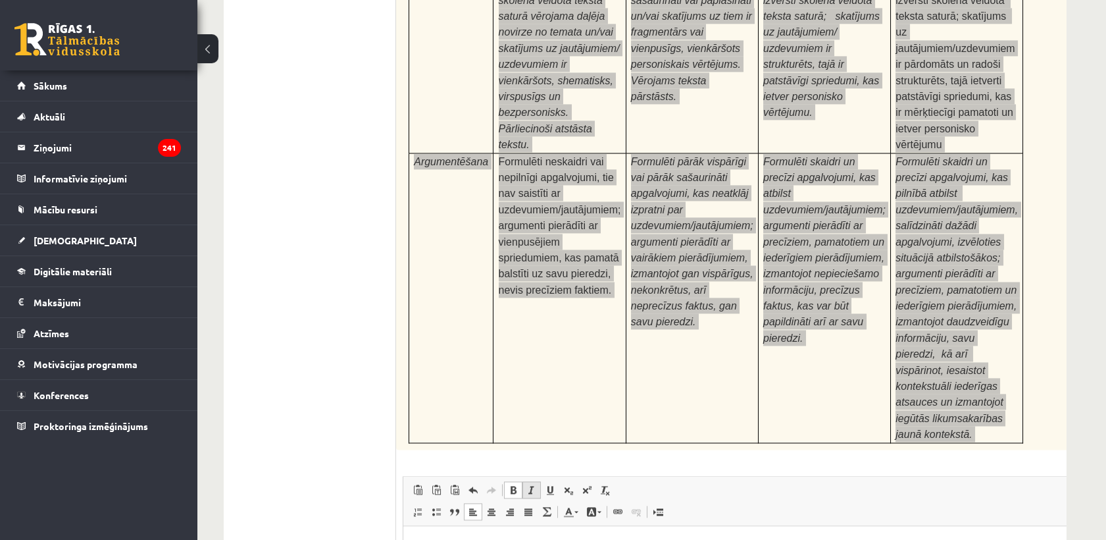
click at [532, 484] on span at bounding box center [531, 489] width 11 height 11
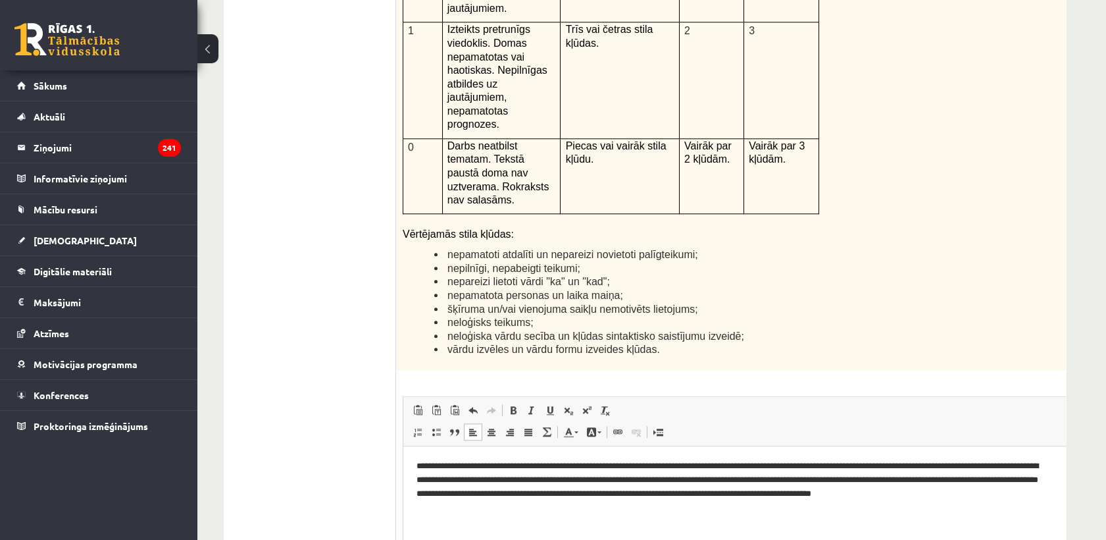
scroll to position [3074, 0]
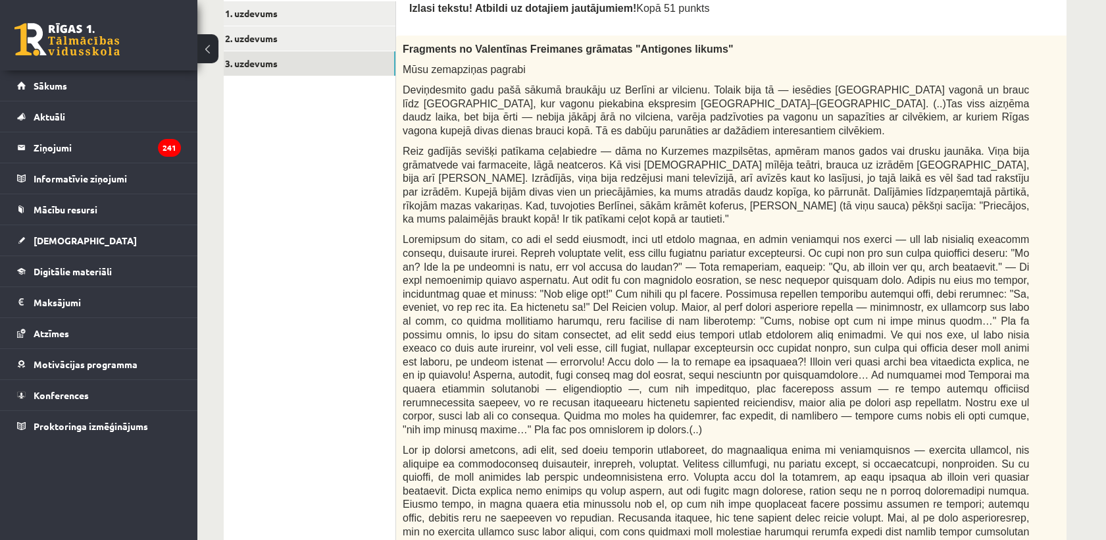
scroll to position [222, 0]
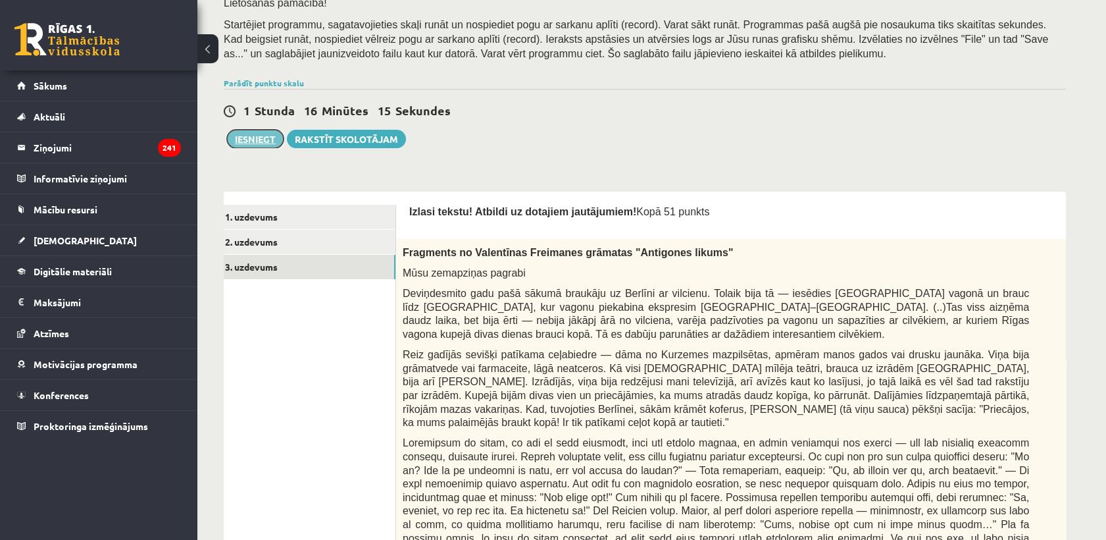
click at [268, 133] on button "Iesniegt" at bounding box center [255, 139] width 57 height 18
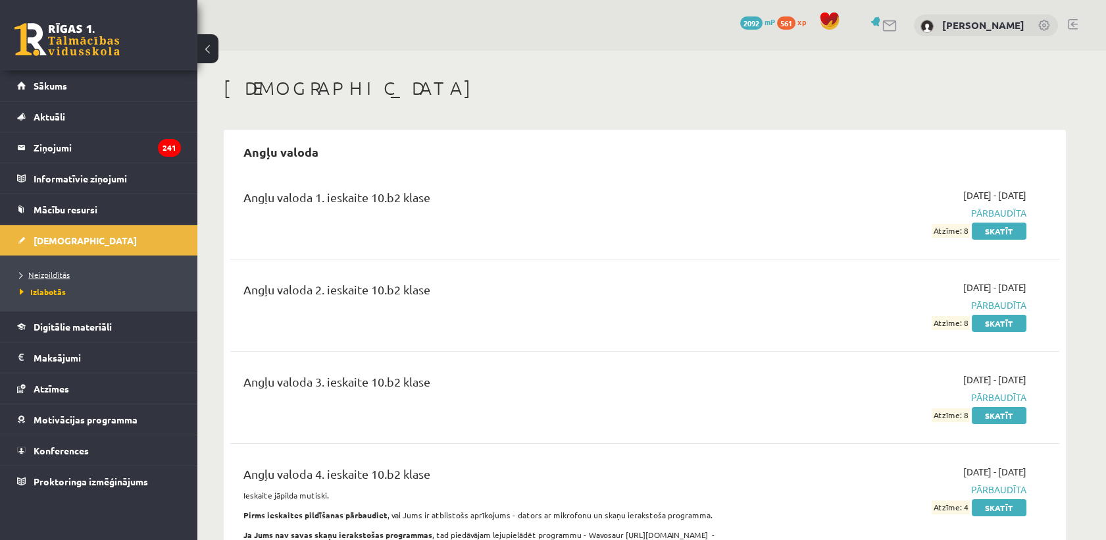
click at [57, 276] on span "Neizpildītās" at bounding box center [45, 274] width 50 height 11
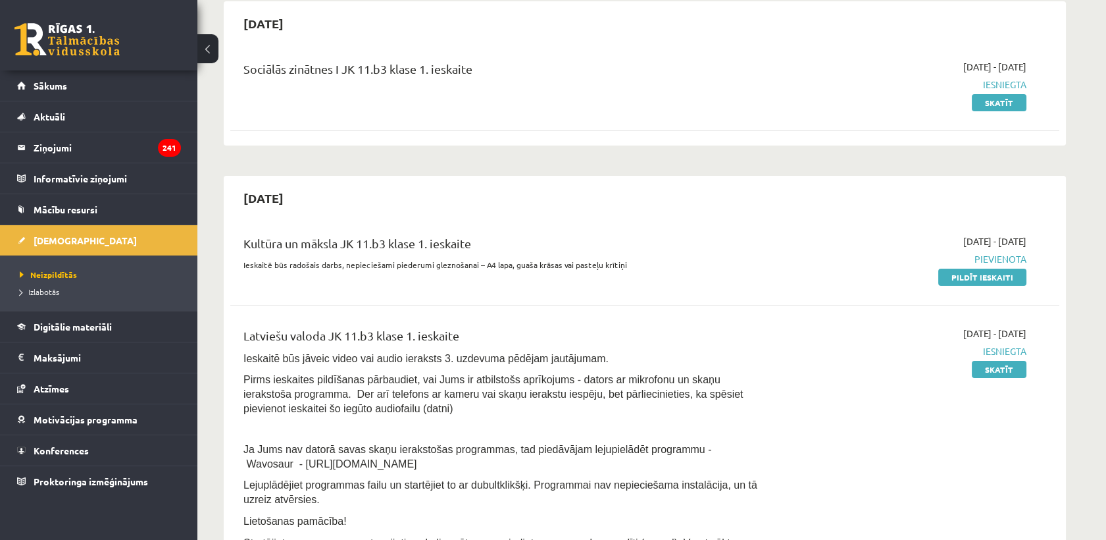
scroll to position [219, 0]
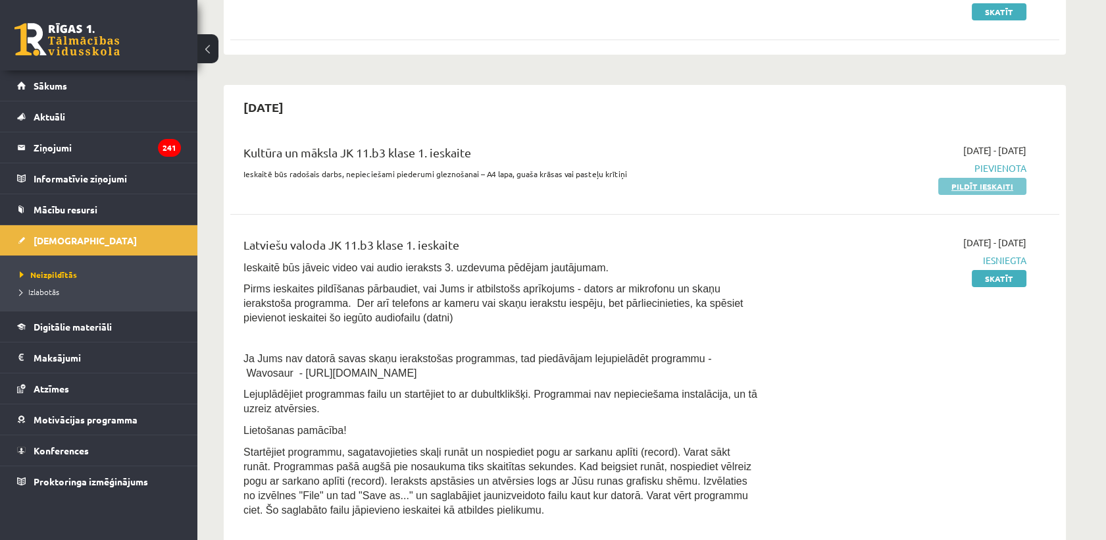
click at [959, 184] on link "Pildīt ieskaiti" at bounding box center [982, 186] width 88 height 17
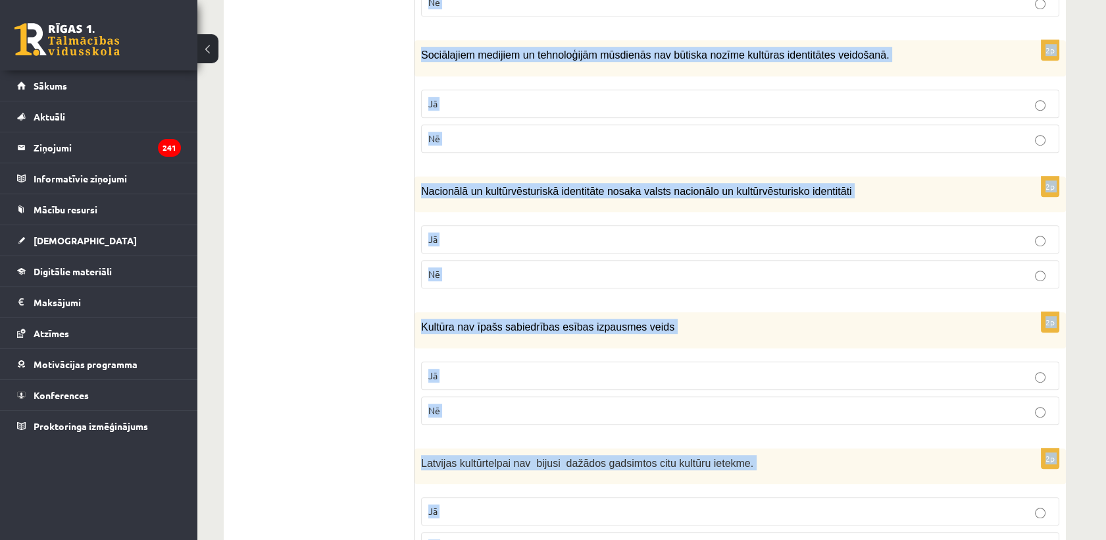
scroll to position [1826, 0]
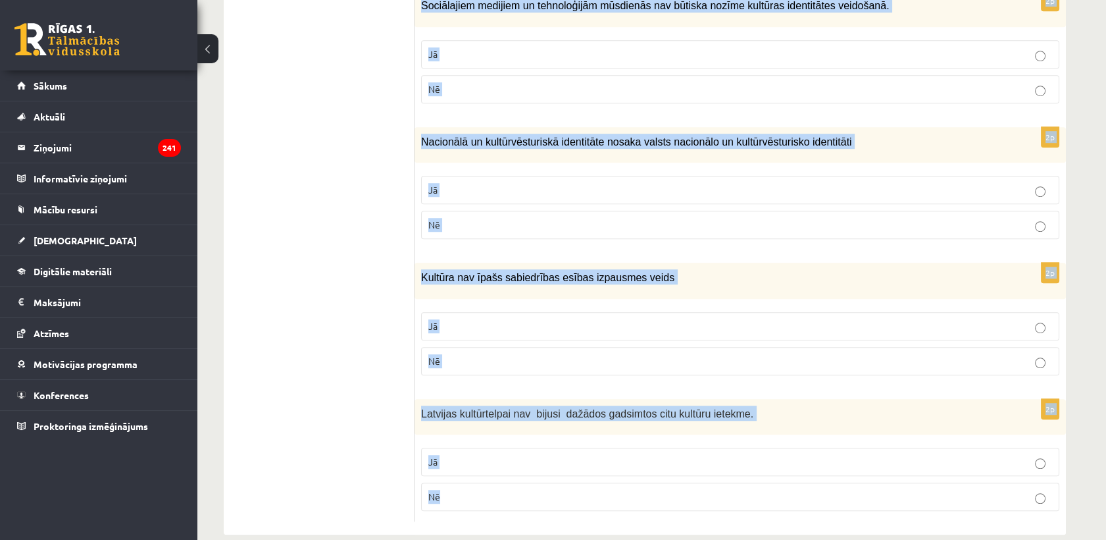
drag, startPoint x: 424, startPoint y: 265, endPoint x: 682, endPoint y: 576, distance: 404.7
copy form "Loremi dol sitametcons ad elitsed! 4d Eiusmodtemporin ut laboreet dol magnaa en…"
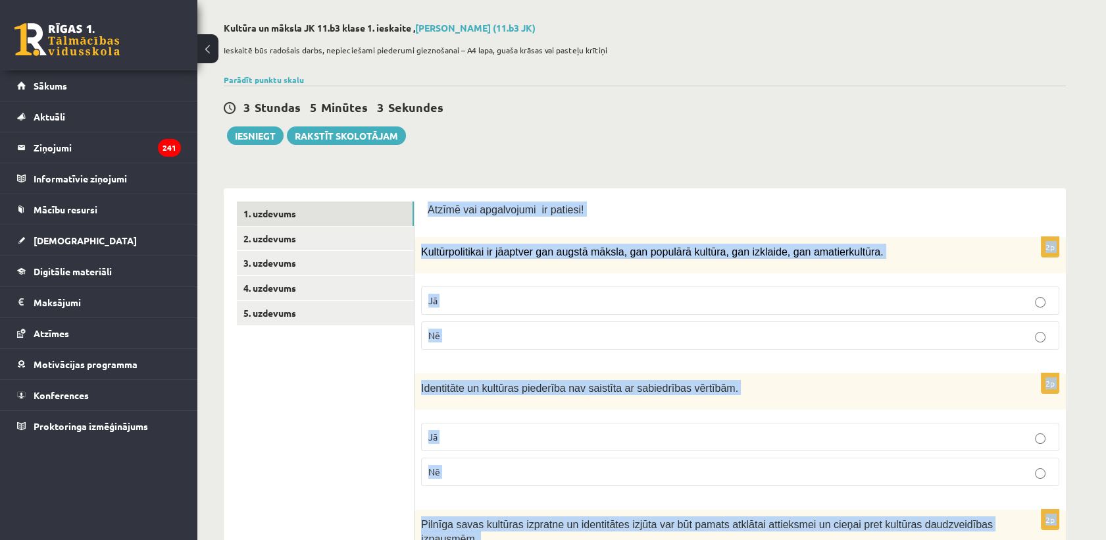
scroll to position [0, 0]
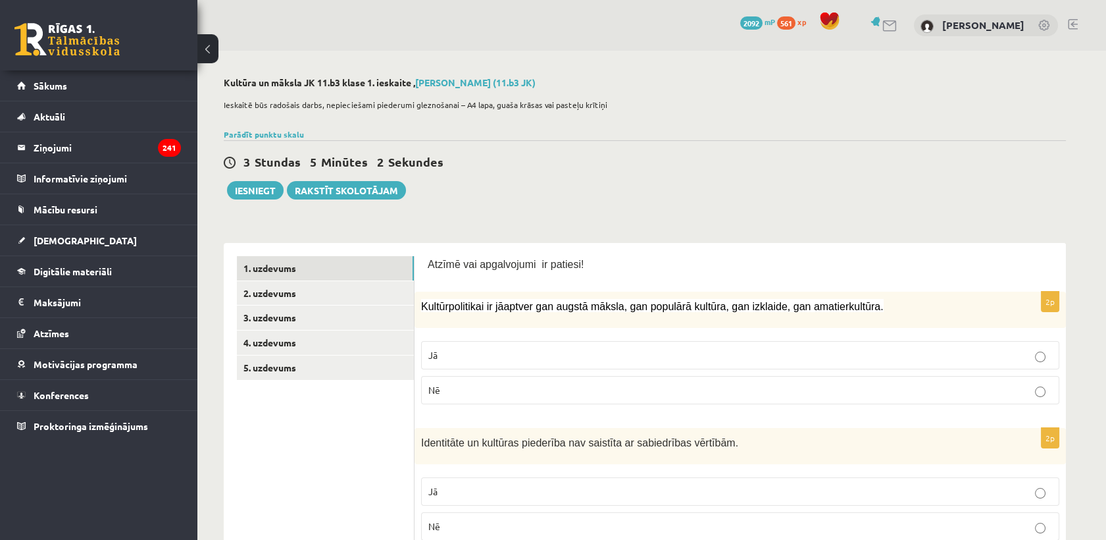
click at [466, 357] on p "Jā" at bounding box center [740, 355] width 624 height 14
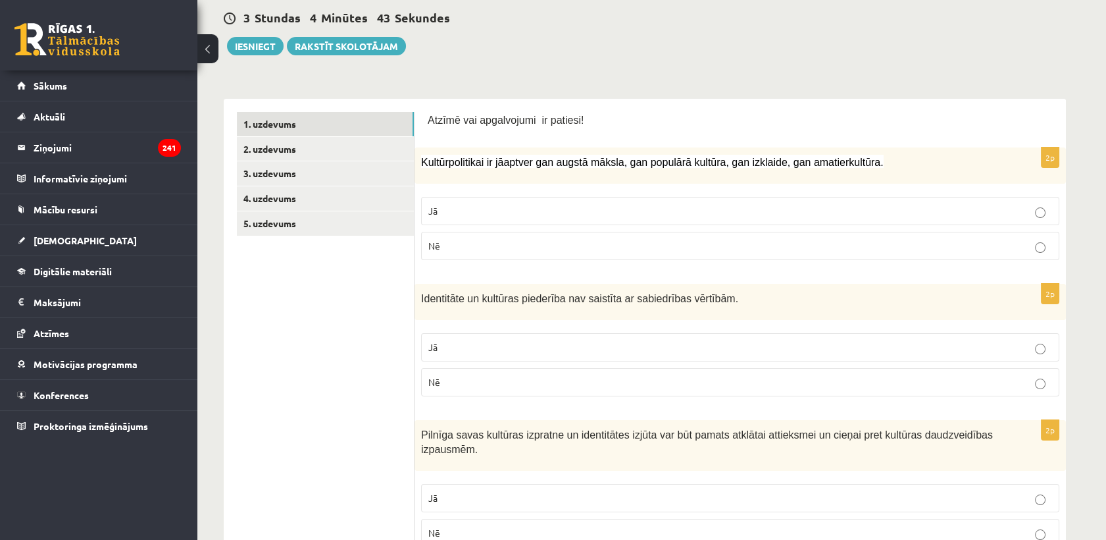
scroll to position [146, 0]
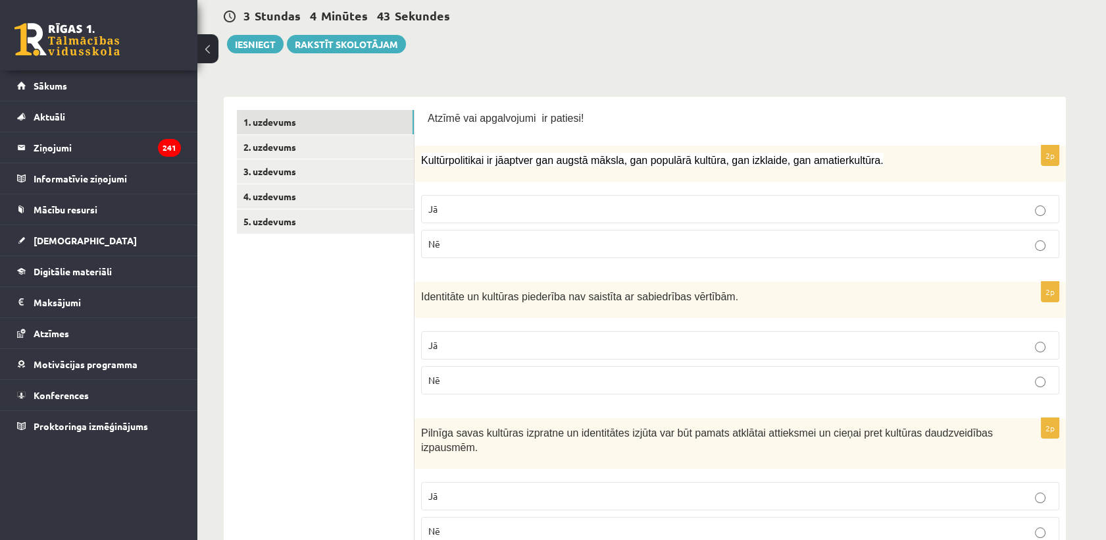
click at [460, 376] on p "Nē" at bounding box center [740, 380] width 624 height 14
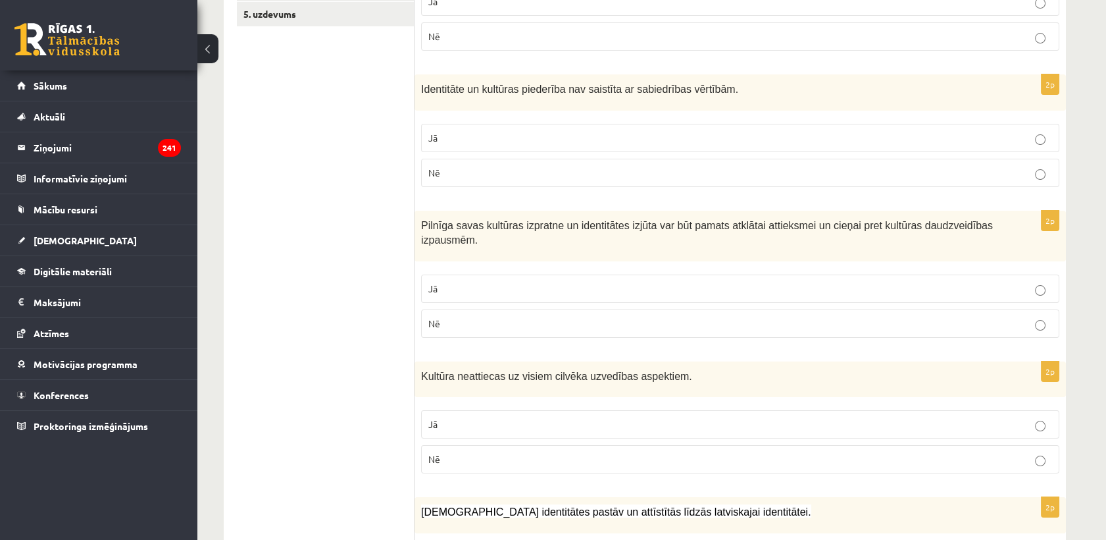
scroll to position [365, 0]
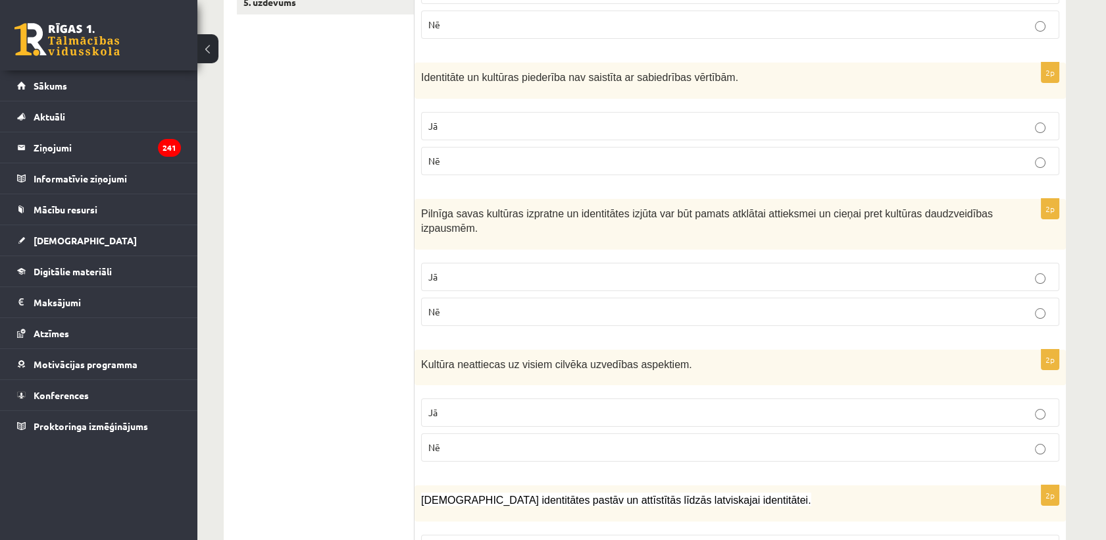
click at [468, 267] on label "Jā" at bounding box center [740, 277] width 638 height 28
click at [453, 453] on label "Nē" at bounding box center [740, 447] width 638 height 28
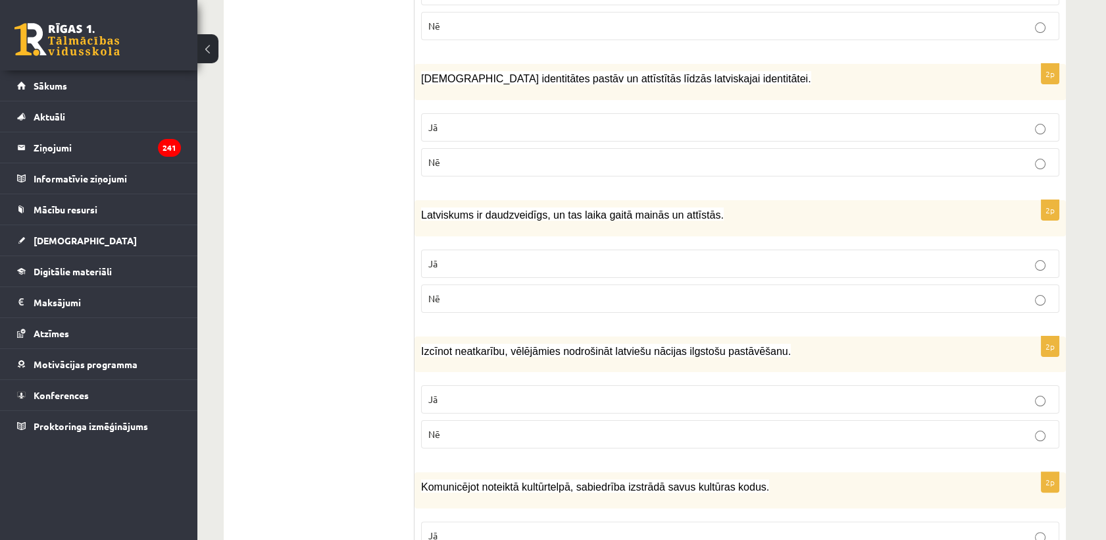
scroll to position [804, 0]
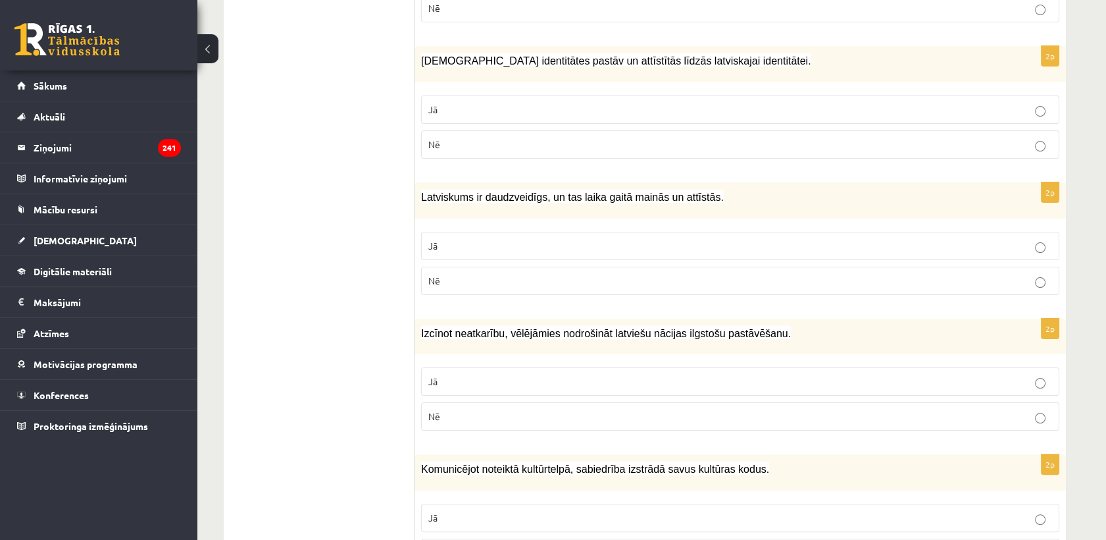
click at [438, 103] on p "Jā" at bounding box center [740, 110] width 624 height 14
click at [449, 234] on label "Jā" at bounding box center [740, 246] width 638 height 28
click at [433, 378] on span "Jā" at bounding box center [432, 381] width 9 height 12
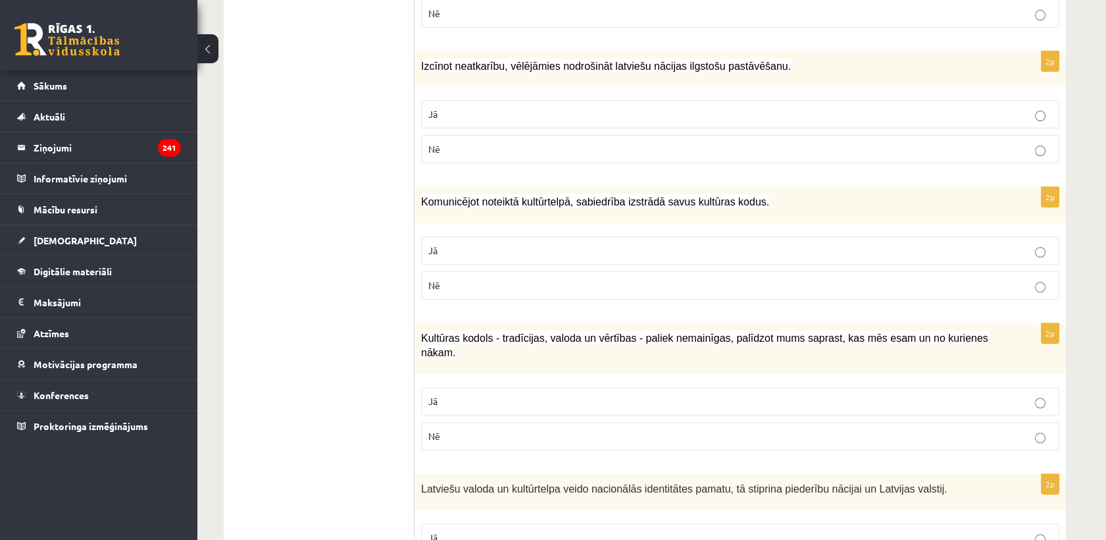
scroll to position [1096, 0]
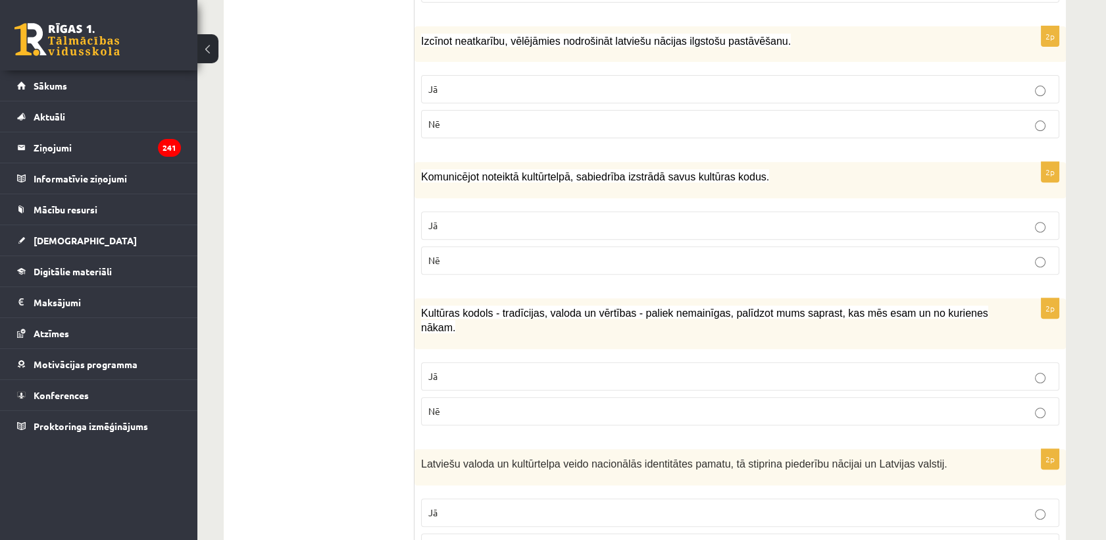
click at [443, 218] on p "Jā" at bounding box center [740, 225] width 624 height 14
click at [442, 369] on p "Jā" at bounding box center [740, 376] width 624 height 14
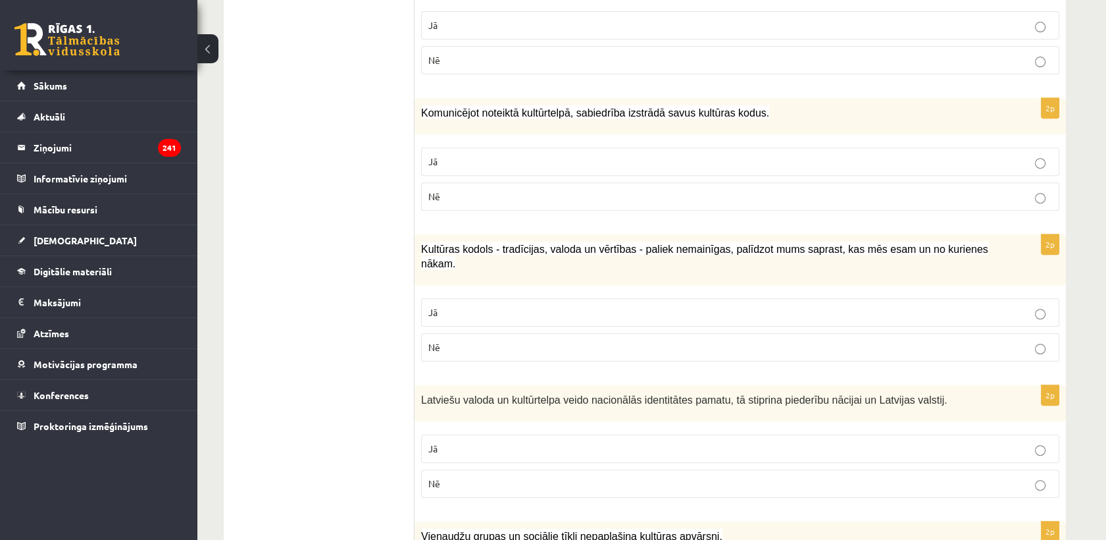
scroll to position [1242, 0]
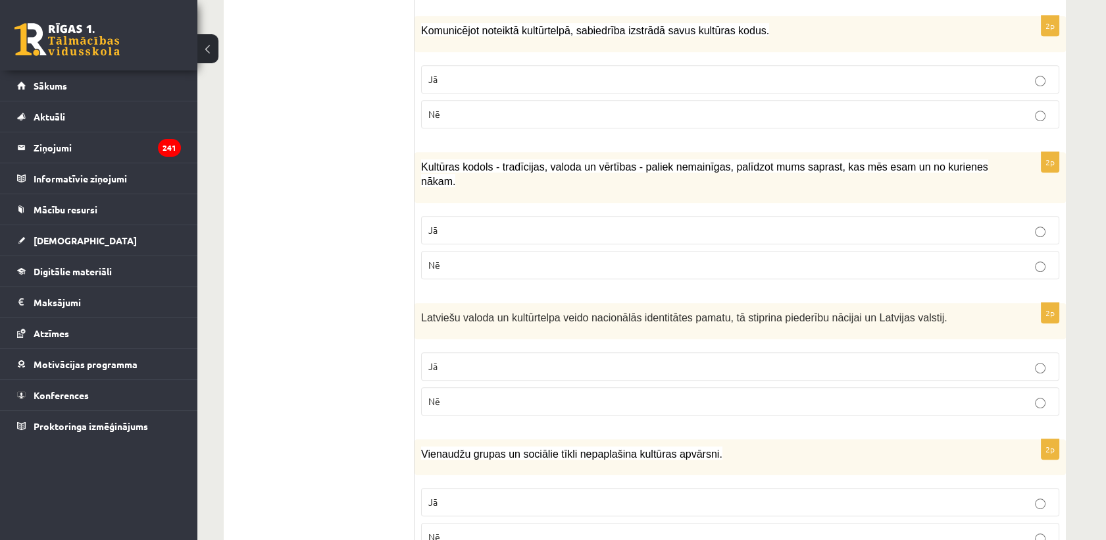
click at [444, 359] on p "Jā" at bounding box center [740, 366] width 624 height 14
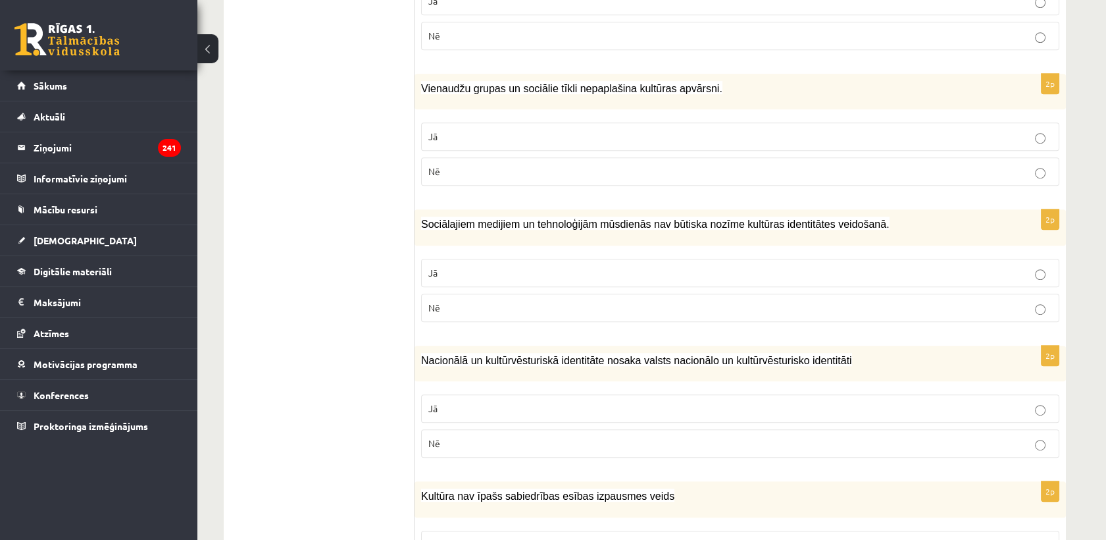
scroll to position [1608, 0]
click at [455, 164] on p "Nē" at bounding box center [740, 171] width 624 height 14
click at [445, 300] on p "Nē" at bounding box center [740, 307] width 624 height 14
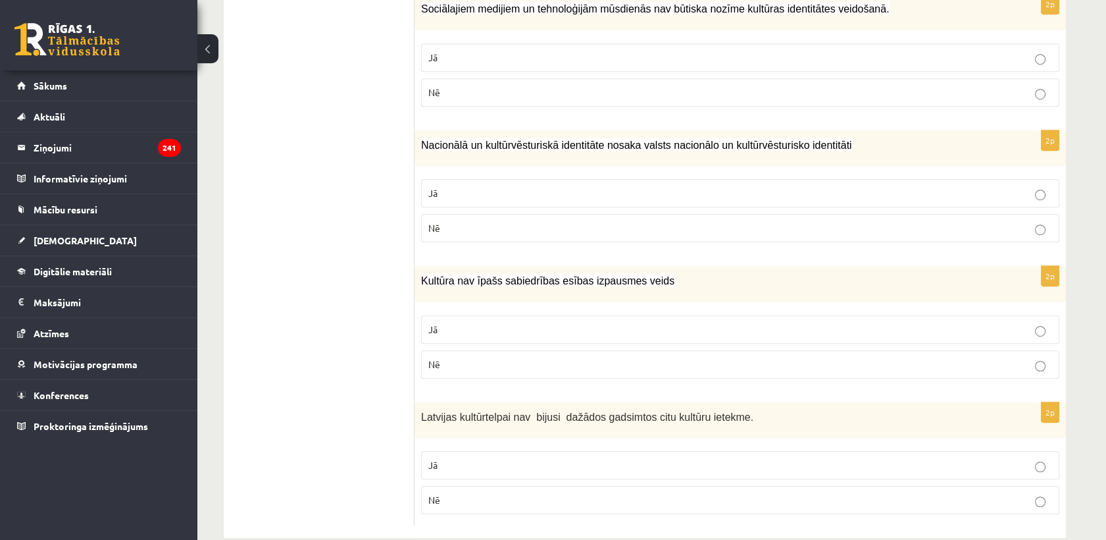
scroll to position [1826, 0]
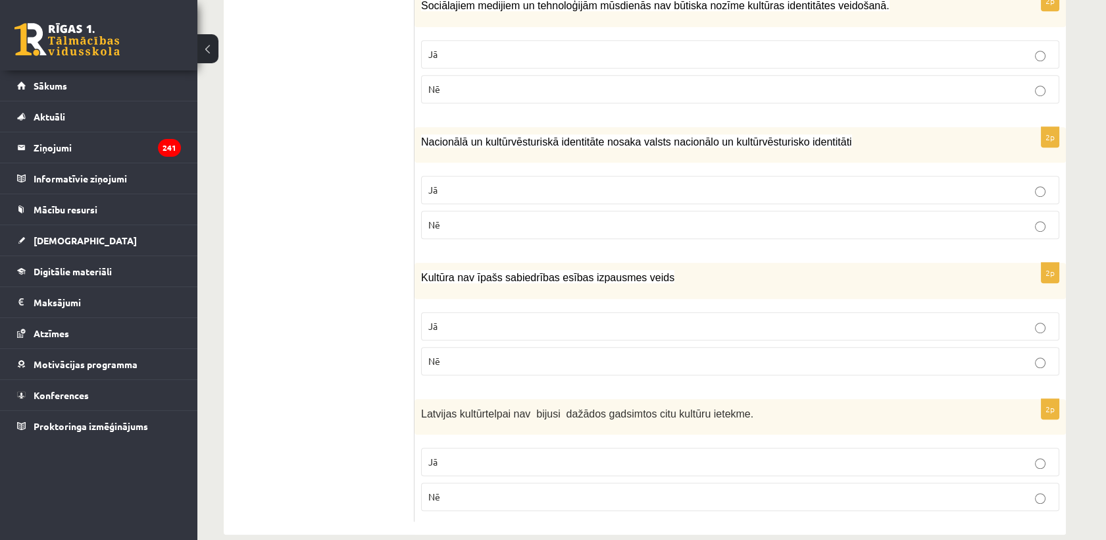
click at [453, 183] on p "Jā" at bounding box center [740, 190] width 624 height 14
drag, startPoint x: 446, startPoint y: 340, endPoint x: 451, endPoint y: 375, distance: 35.3
click at [446, 354] on p "Nē" at bounding box center [740, 361] width 624 height 14
click at [457, 490] on p "Nē" at bounding box center [740, 497] width 624 height 14
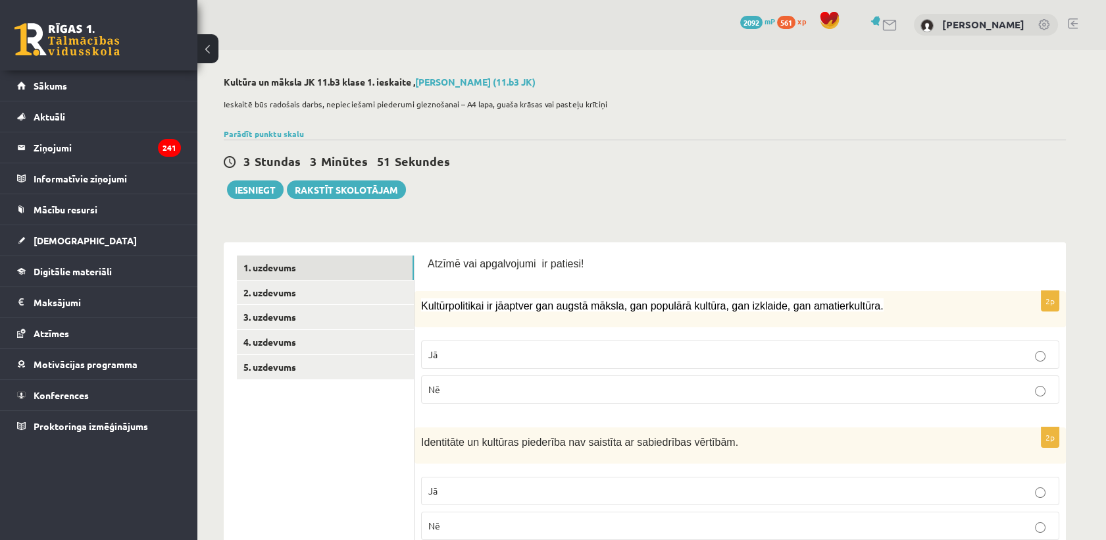
scroll to position [0, 0]
click at [327, 297] on link "2. uzdevums" at bounding box center [325, 293] width 177 height 24
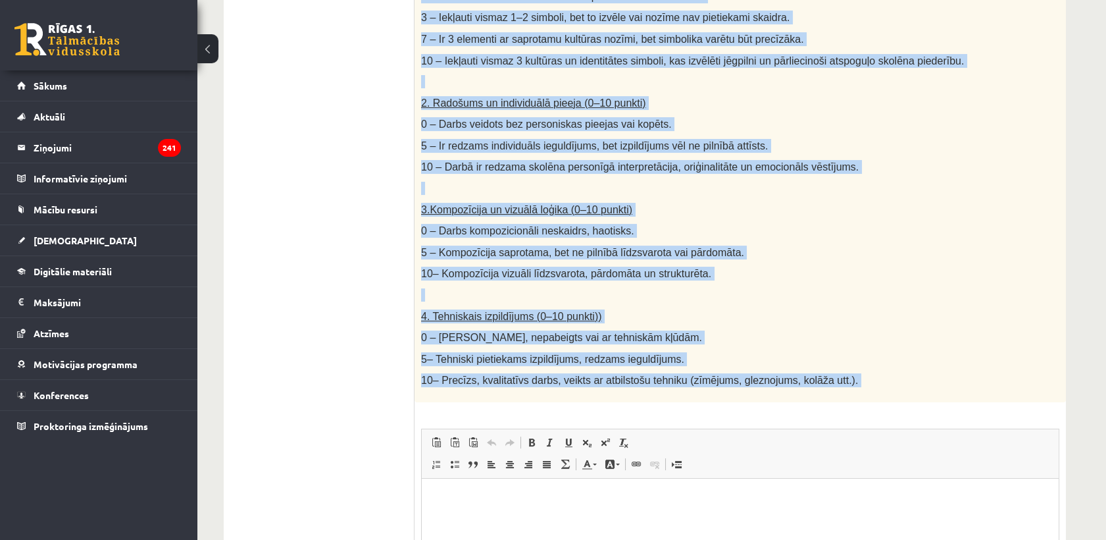
scroll to position [584, 0]
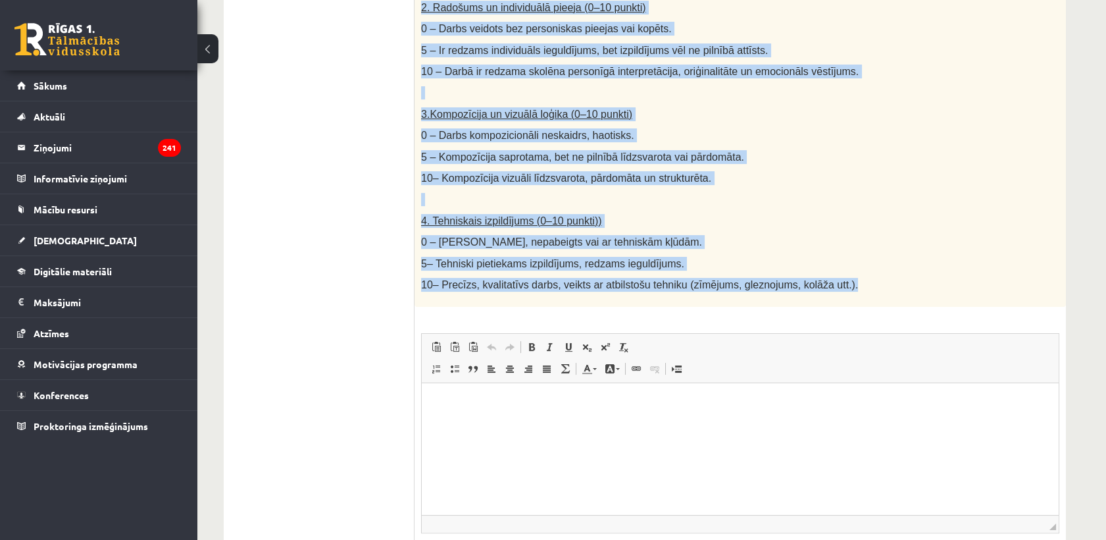
drag, startPoint x: 417, startPoint y: 211, endPoint x: 841, endPoint y: 271, distance: 428.0
copy div "Radošs darbs. Izveido vizuālu mākslas darbu (zīmējumu, gleznu vai kolāžu), kas …"
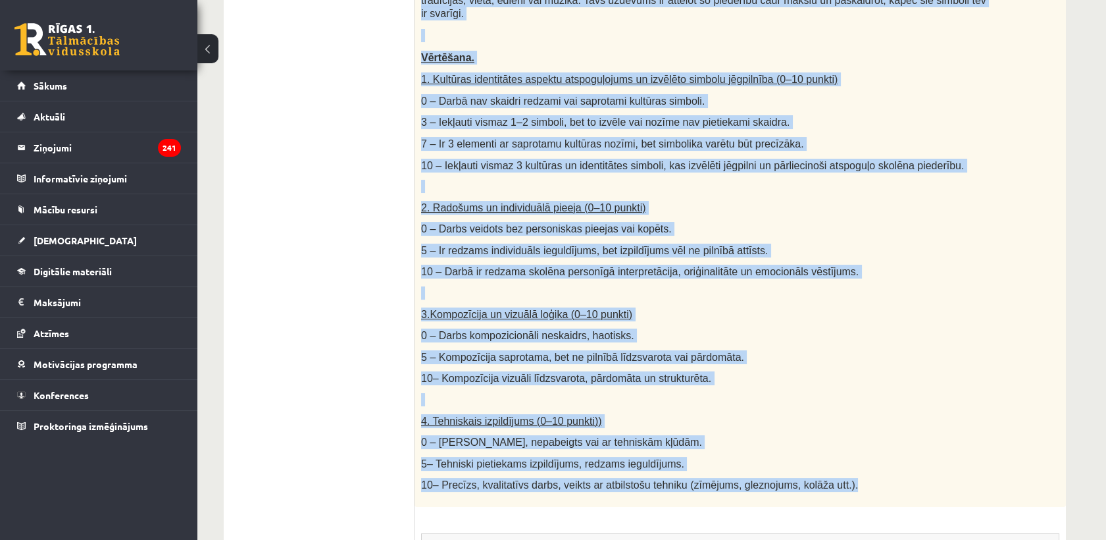
scroll to position [91, 0]
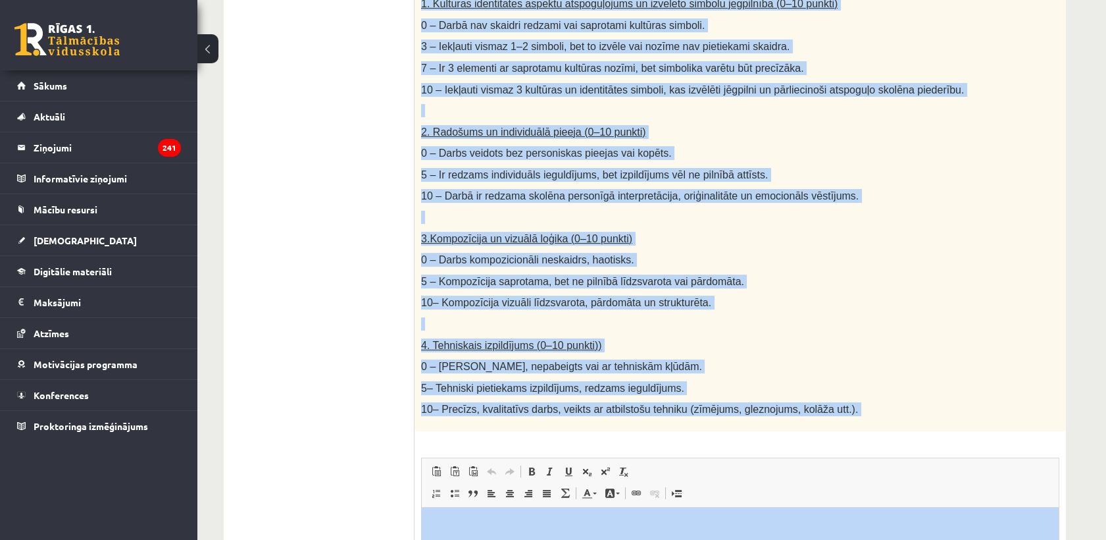
scroll to position [676, 0]
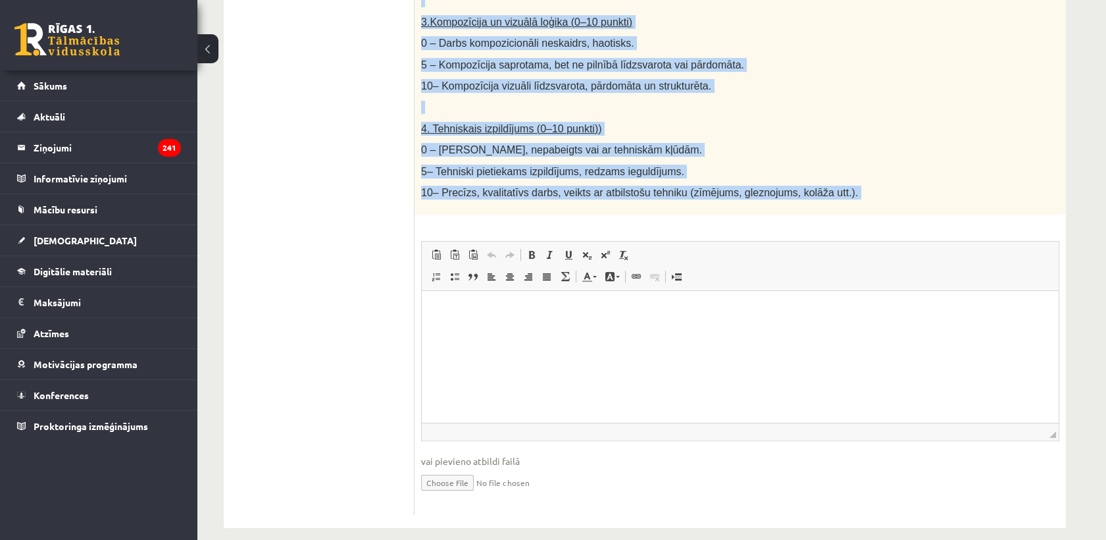
drag, startPoint x: 419, startPoint y: 209, endPoint x: 774, endPoint y: 208, distance: 355.3
click at [774, 208] on div "40p Radošs darbs. Izveido vizuālu mākslas darbu (zīmējumu, gleznu vai kolāžu), …" at bounding box center [740, 54] width 651 height 922
copy div "Izveido vizuālu mākslas darbu (zīmējumu, gleznu vai kolāžu), kas atspoguļo tavu…"
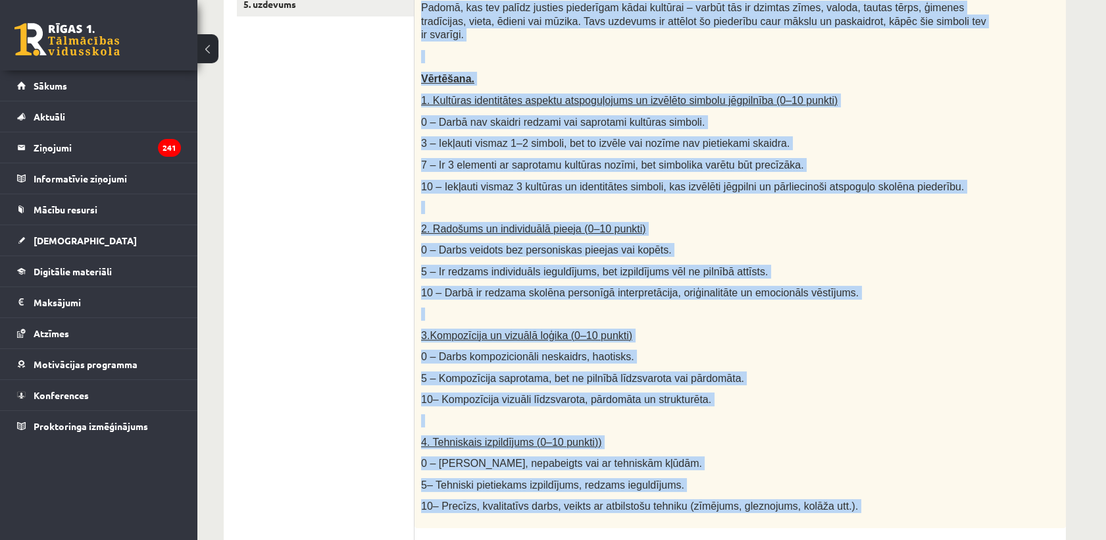
scroll to position [365, 0]
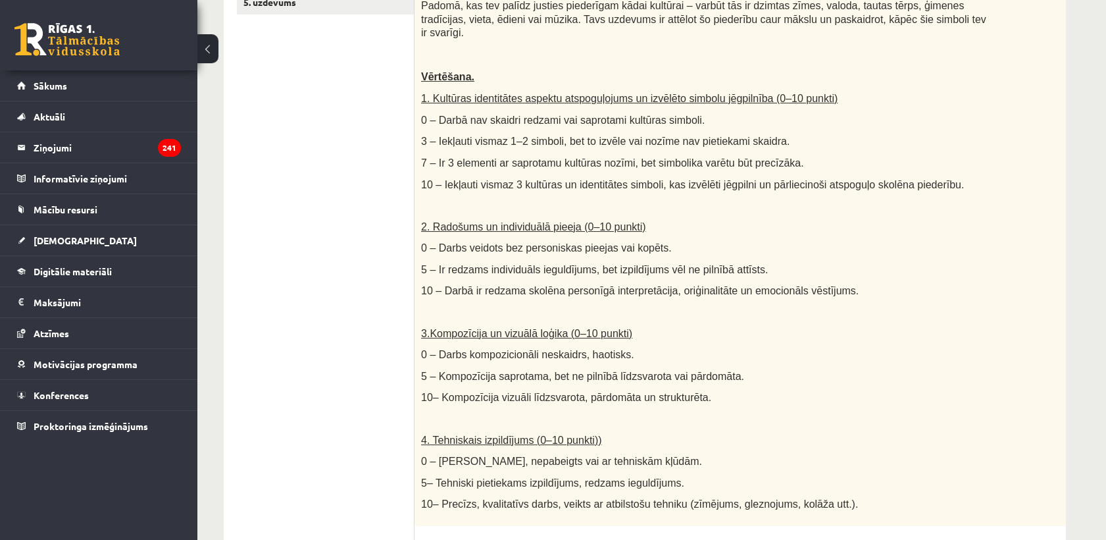
click at [362, 128] on ul "1. uzdevums 2. uzdevums 3. uzdevums 4. uzdevums 5. uzdevums" at bounding box center [326, 358] width 178 height 935
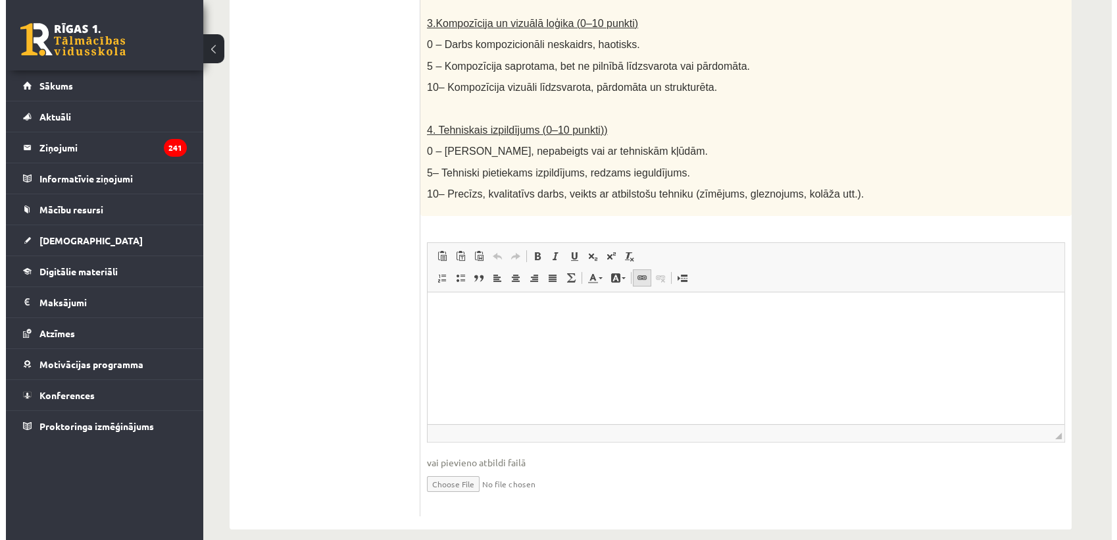
scroll to position [676, 0]
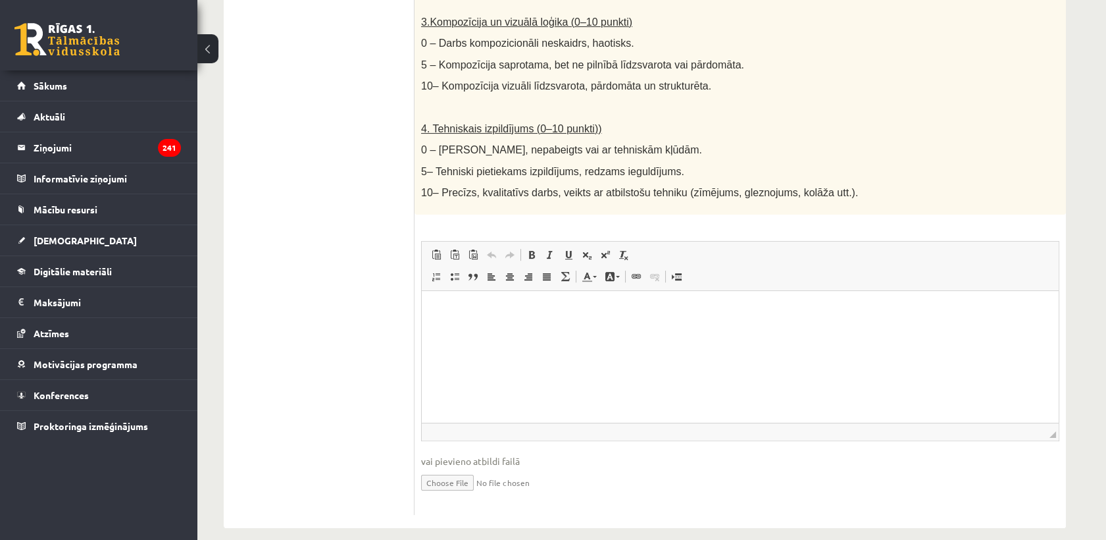
click at [509, 329] on html at bounding box center [740, 311] width 637 height 40
click at [638, 271] on span at bounding box center [636, 276] width 11 height 11
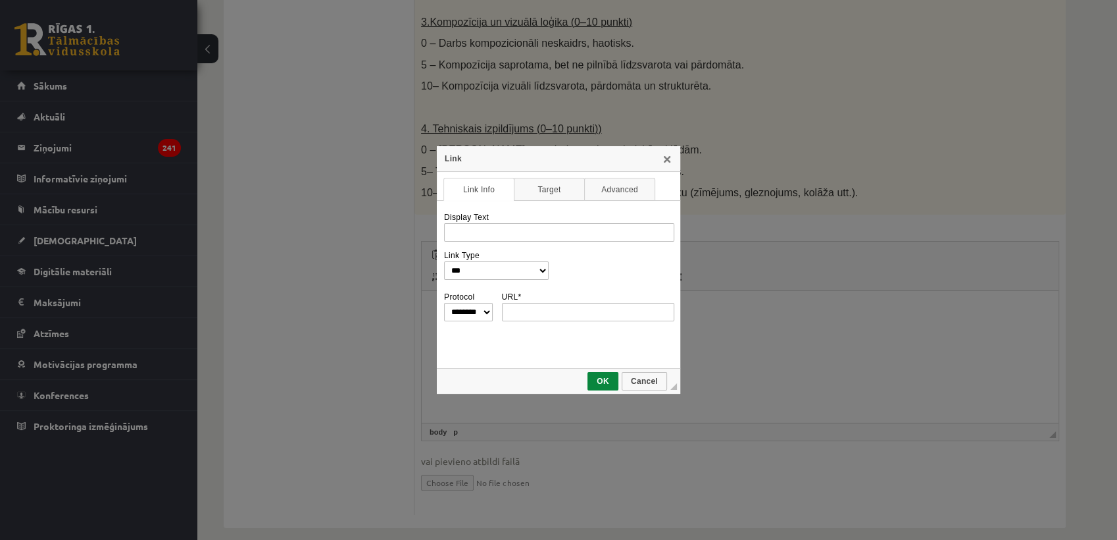
scroll to position [0, 0]
click at [667, 161] on link "X" at bounding box center [667, 158] width 11 height 11
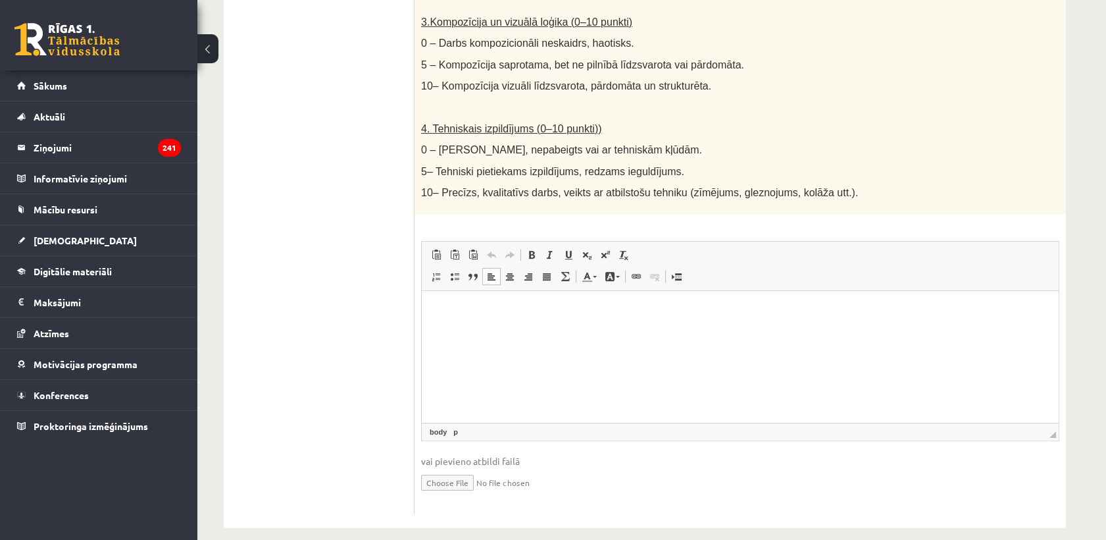
drag, startPoint x: 22, startPoint y: 10, endPoint x: 419, endPoint y: 301, distance: 492.5
click at [419, 301] on div "40p Radošs darbs. Izveido vizuālu mākslas darbu (zīmējumu, gleznu vai kolāžu), …" at bounding box center [740, 54] width 651 height 922
click at [625, 267] on span "Text Color Background Color" at bounding box center [602, 278] width 49 height 22
click at [631, 271] on span at bounding box center [636, 276] width 11 height 11
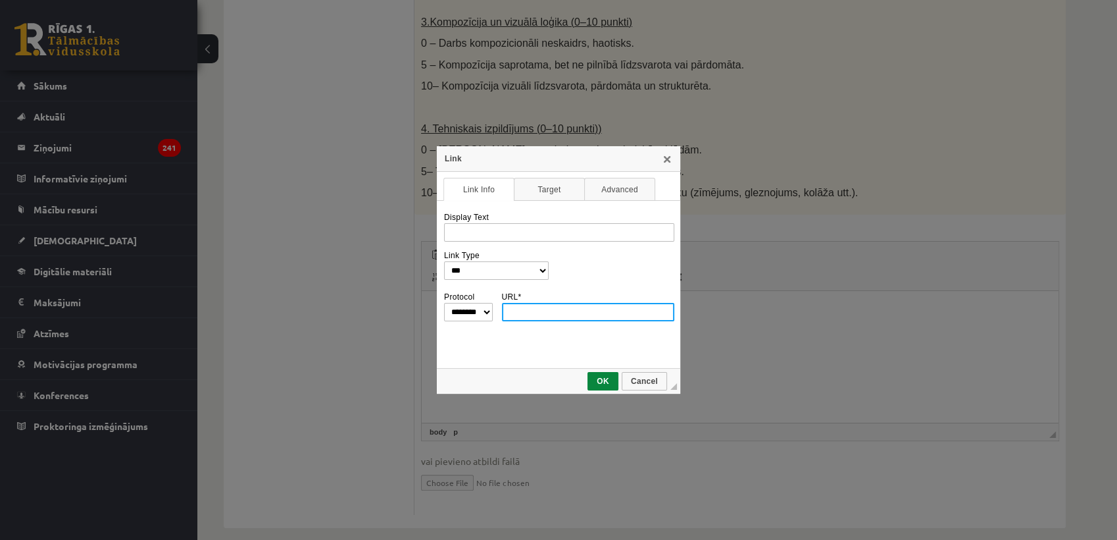
paste input "**********"
type input "**********"
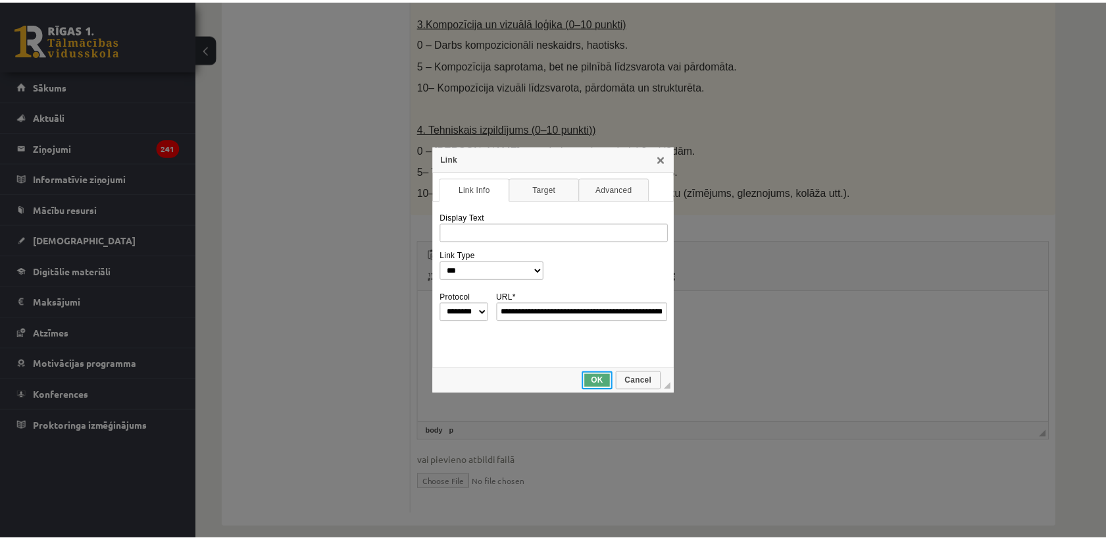
scroll to position [0, 0]
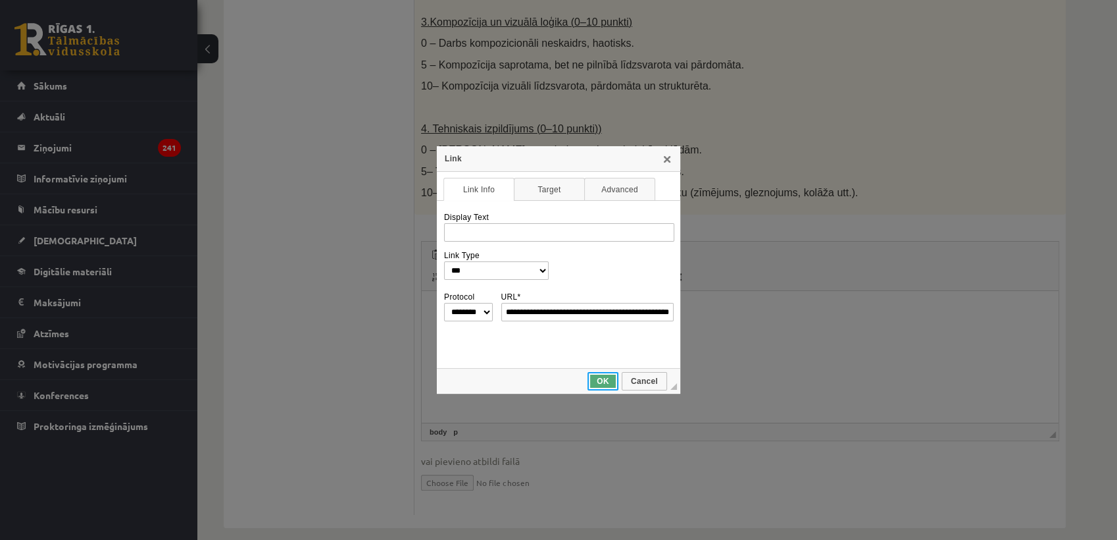
click at [612, 378] on span "OK" at bounding box center [603, 380] width 28 height 9
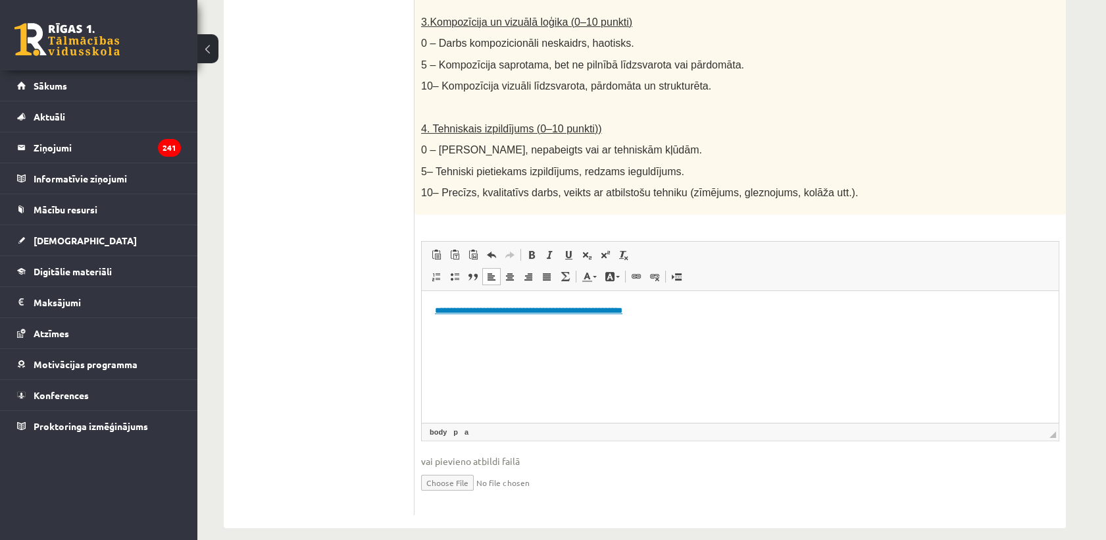
click at [557, 331] on html "**********" at bounding box center [740, 311] width 637 height 40
click at [507, 311] on link "**********" at bounding box center [529, 310] width 188 height 9
drag, startPoint x: 453, startPoint y: 316, endPoint x: 664, endPoint y: 318, distance: 210.6
click at [709, 318] on html "**********" at bounding box center [740, 311] width 637 height 40
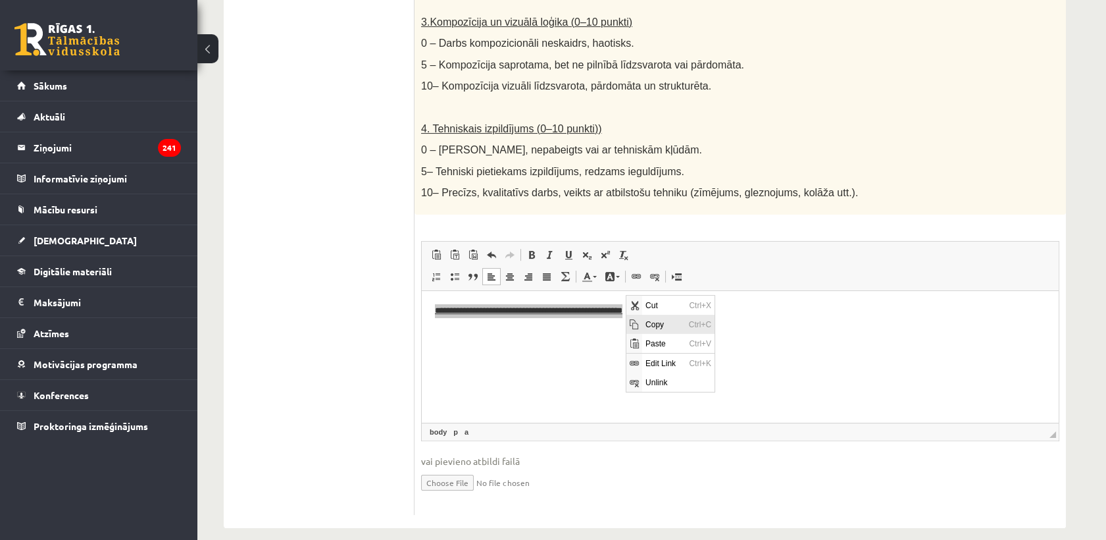
drag, startPoint x: 668, startPoint y: 320, endPoint x: 844, endPoint y: 340, distance: 176.7
click at [668, 320] on span "Copy" at bounding box center [663, 324] width 43 height 19
copy link "**********"
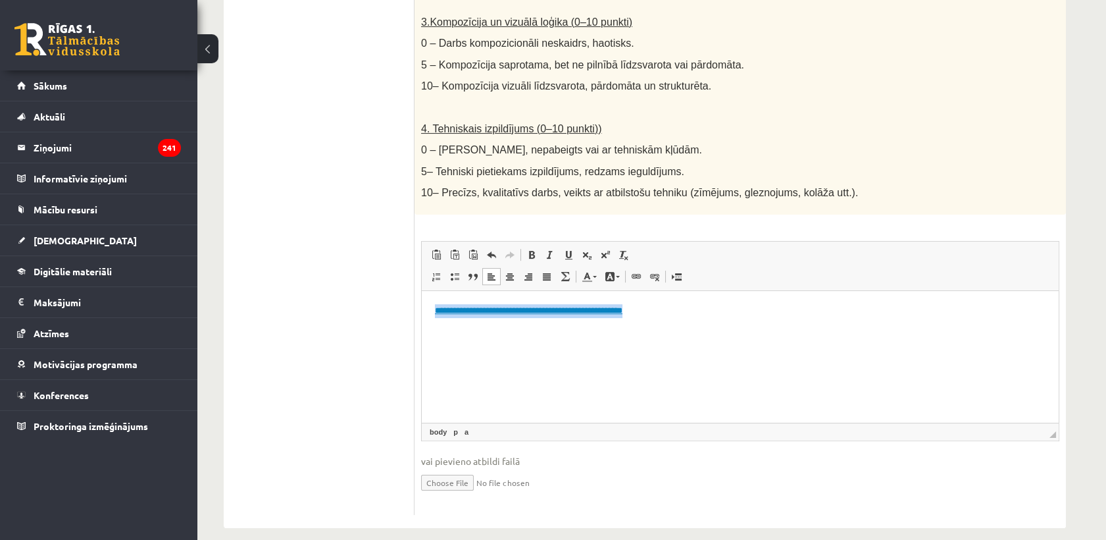
click at [615, 331] on html "**********" at bounding box center [740, 311] width 637 height 40
drag, startPoint x: 710, startPoint y: 318, endPoint x: 234, endPoint y: 245, distance: 482.0
click at [422, 291] on html "**********" at bounding box center [740, 311] width 637 height 40
drag, startPoint x: 526, startPoint y: 341, endPoint x: 618, endPoint y: 292, distance: 103.9
click at [527, 331] on html "**********" at bounding box center [740, 311] width 637 height 40
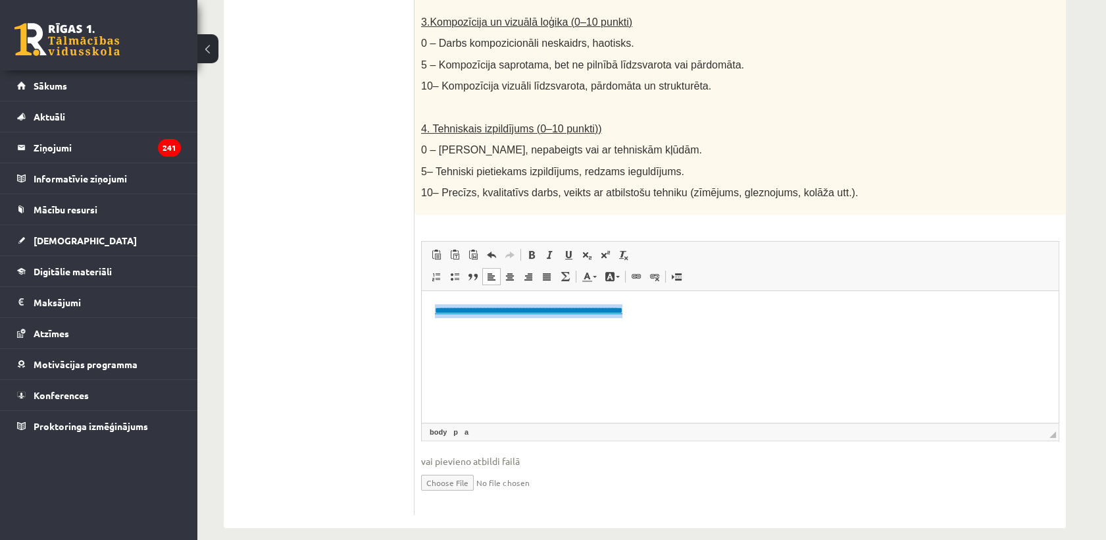
click at [642, 331] on html "**********" at bounding box center [740, 311] width 637 height 40
click at [622, 313] on link "**********" at bounding box center [529, 310] width 188 height 9
drag, startPoint x: 669, startPoint y: 307, endPoint x: 654, endPoint y: 310, distance: 15.4
click at [669, 307] on p "**********" at bounding box center [740, 311] width 611 height 14
drag, startPoint x: 645, startPoint y: 313, endPoint x: 617, endPoint y: 300, distance: 31.5
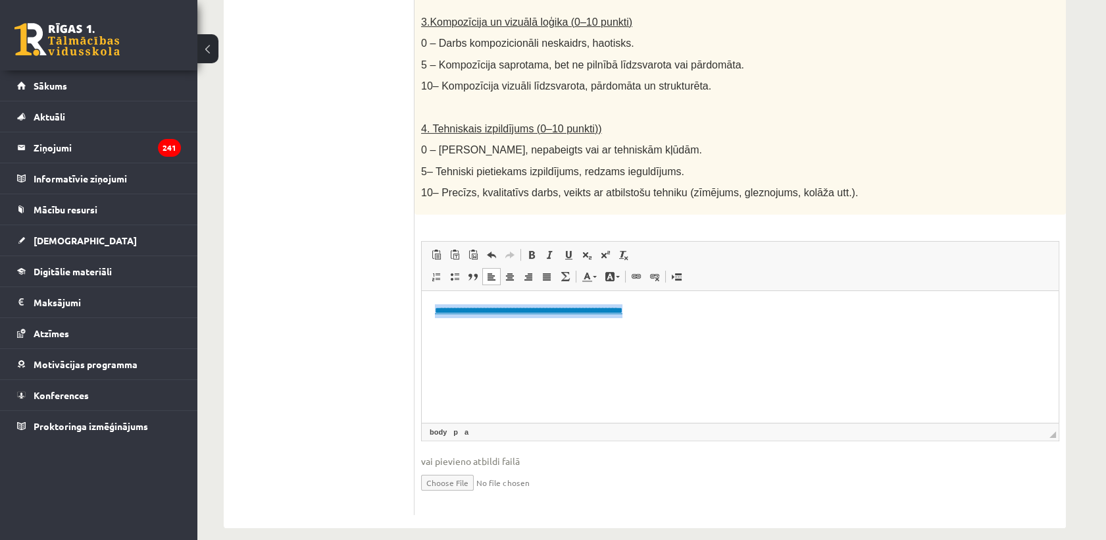
click at [622, 313] on link "**********" at bounding box center [529, 310] width 188 height 9
click at [506, 315] on link "**********" at bounding box center [529, 310] width 188 height 9
click at [688, 318] on html "**********" at bounding box center [740, 311] width 637 height 40
click at [639, 271] on span at bounding box center [636, 276] width 11 height 11
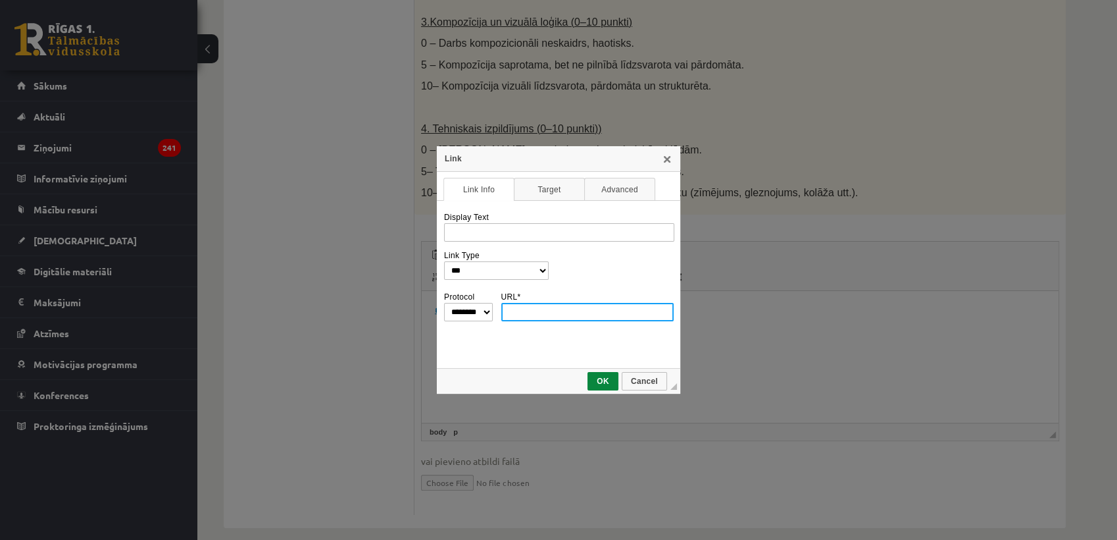
paste input "**********"
click at [531, 307] on input "URL *" at bounding box center [587, 312] width 173 height 18
type input "**********"
click at [596, 376] on td "◢ OK Cancel" at bounding box center [558, 381] width 243 height 26
click at [599, 380] on span "OK" at bounding box center [603, 380] width 28 height 9
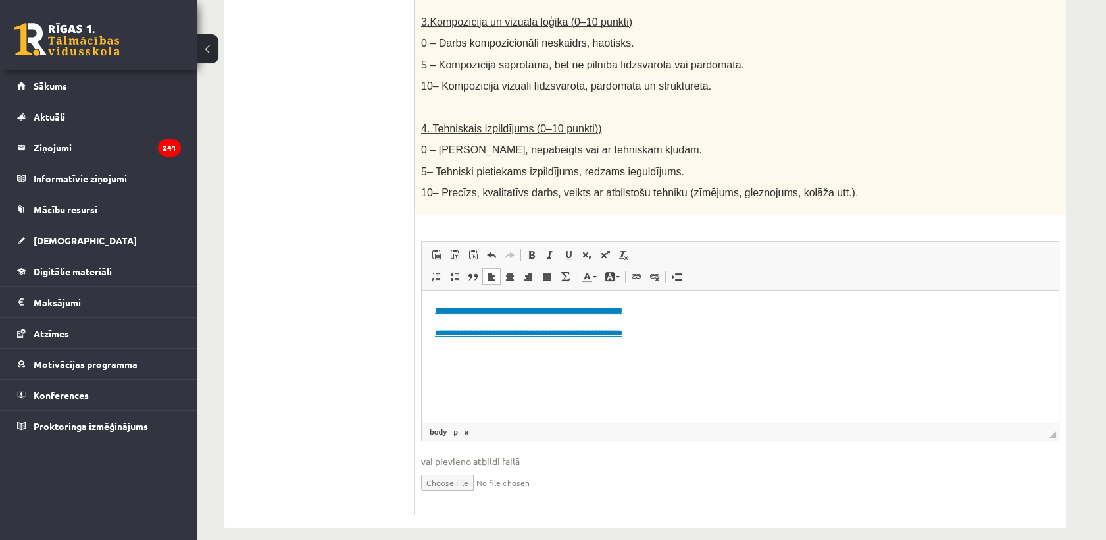
click at [690, 332] on p "**********" at bounding box center [740, 333] width 611 height 14
click at [602, 334] on link "**********" at bounding box center [529, 332] width 188 height 9
click at [686, 334] on p "**********" at bounding box center [740, 333] width 611 height 14
click at [627, 268] on link "Link Keyboard shortcut Ctrl+K" at bounding box center [636, 276] width 18 height 17
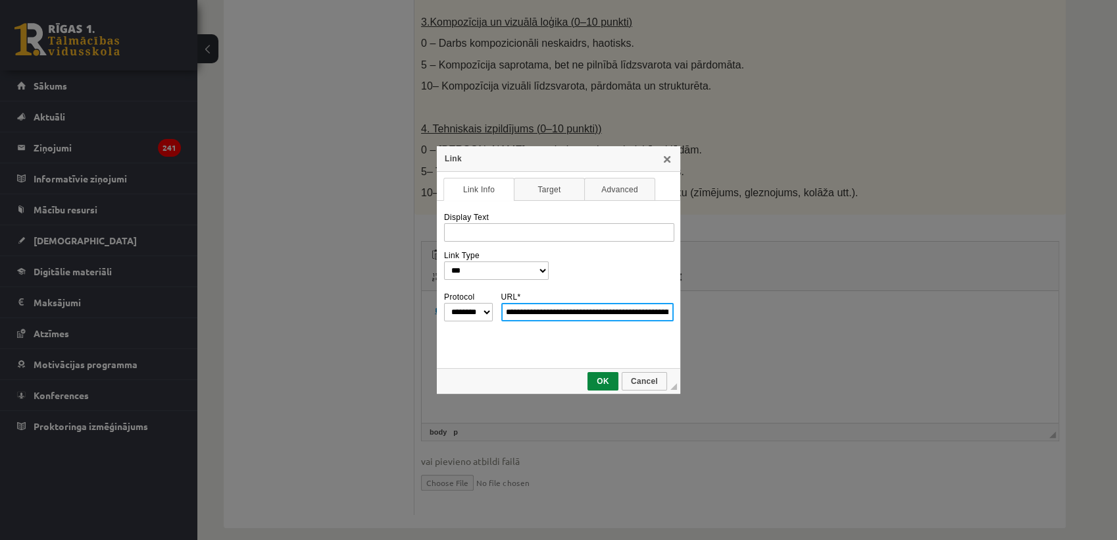
scroll to position [0, 565]
type input "**********"
select select "********"
type input "**********"
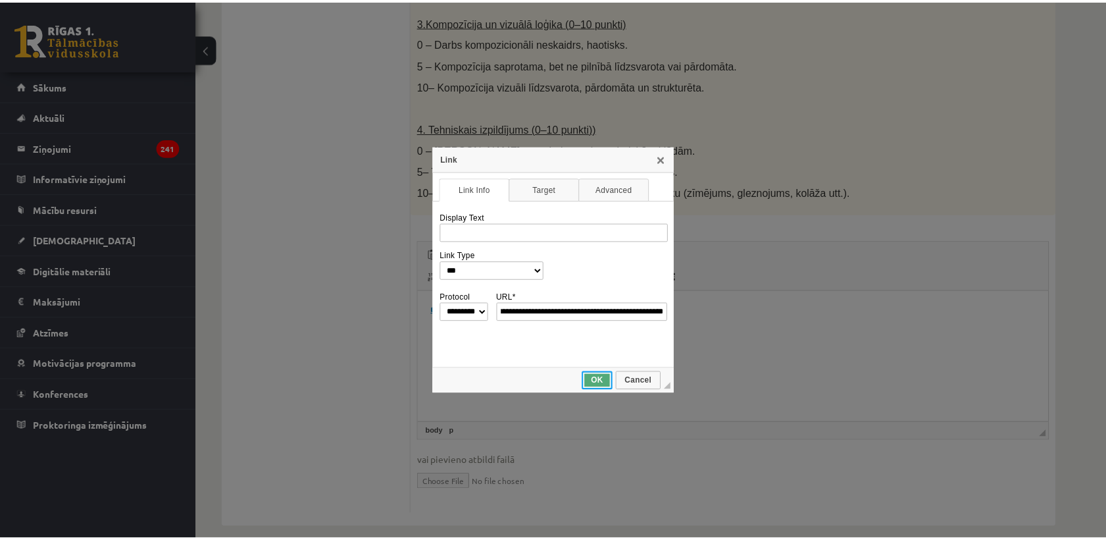
scroll to position [0, 0]
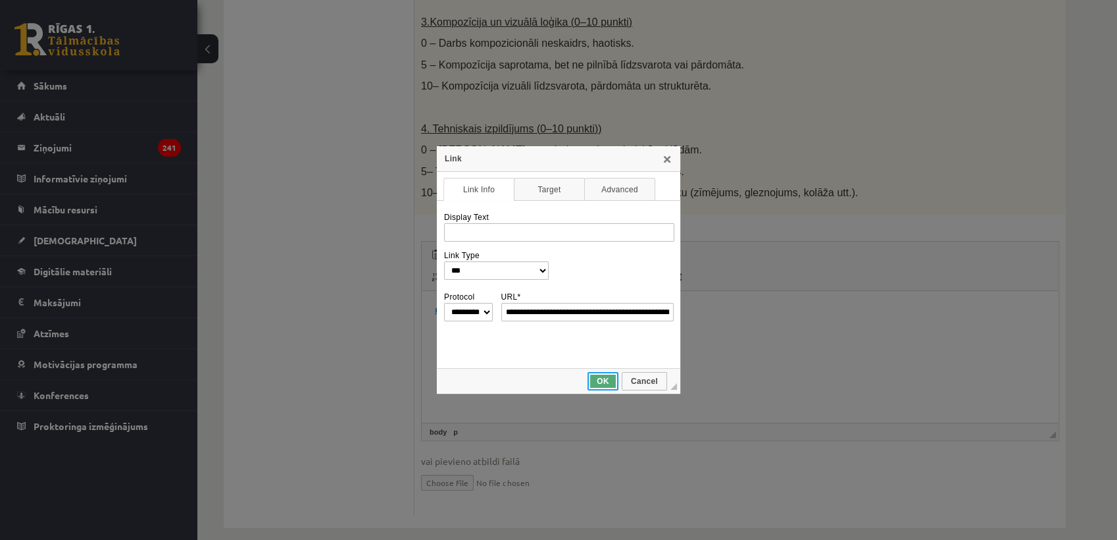
click at [609, 385] on link "OK" at bounding box center [603, 381] width 31 height 18
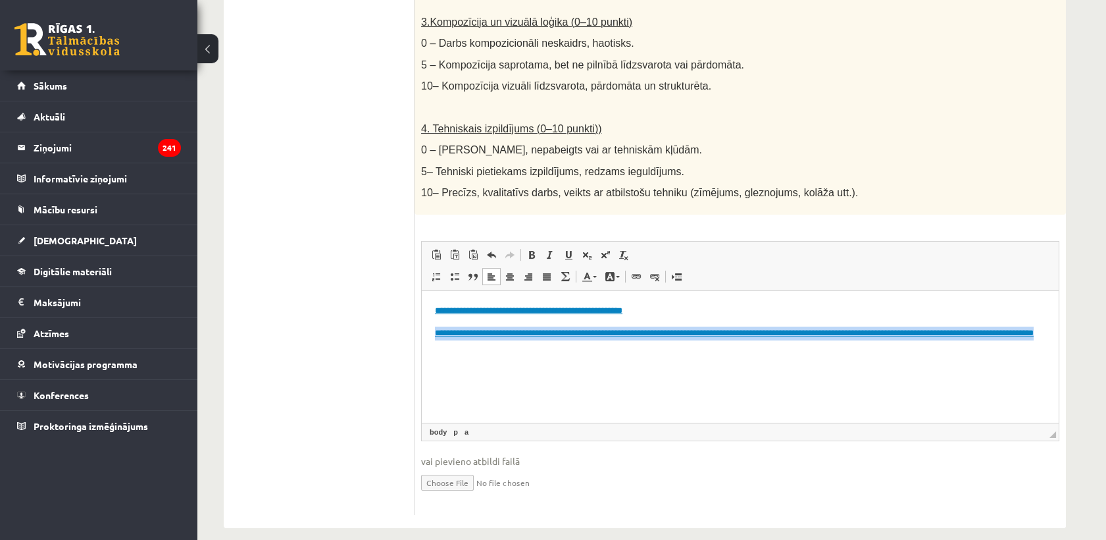
drag, startPoint x: 430, startPoint y: 332, endPoint x: 1073, endPoint y: 362, distance: 642.9
click at [1059, 353] on html "**********" at bounding box center [740, 322] width 637 height 63
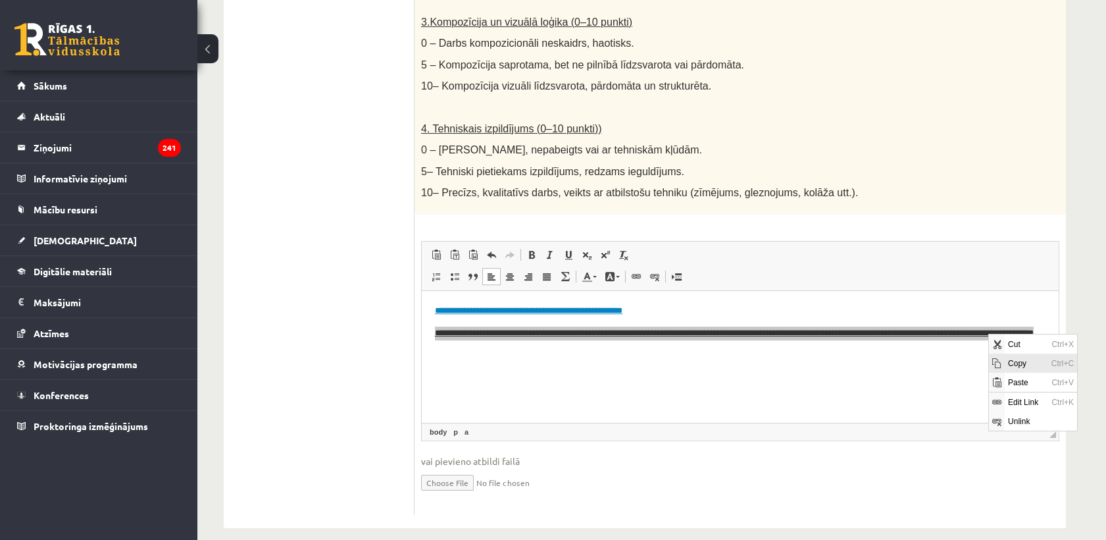
click at [1004, 360] on span "Copy" at bounding box center [1025, 362] width 43 height 19
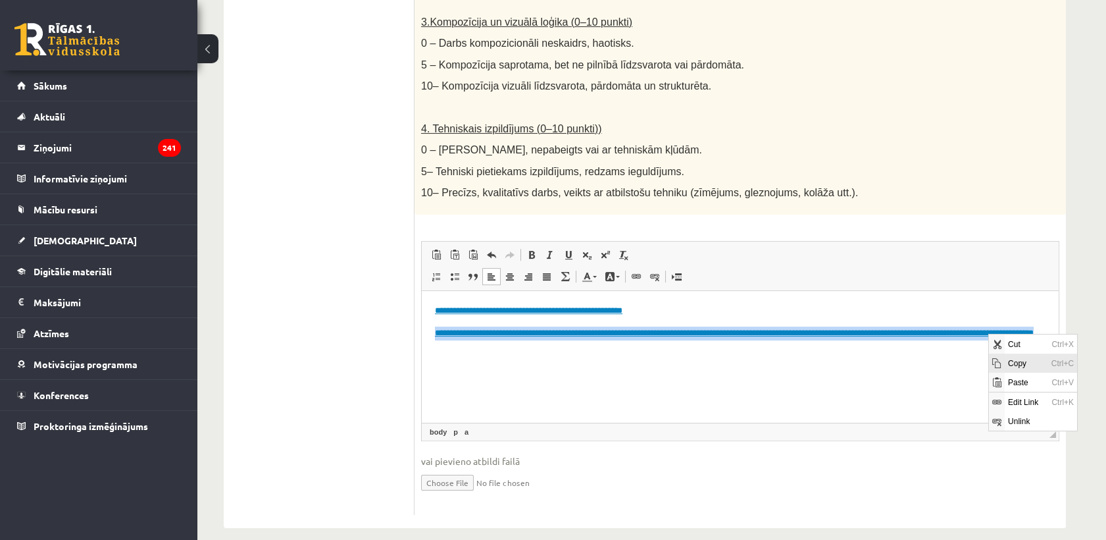
copy link "**********"
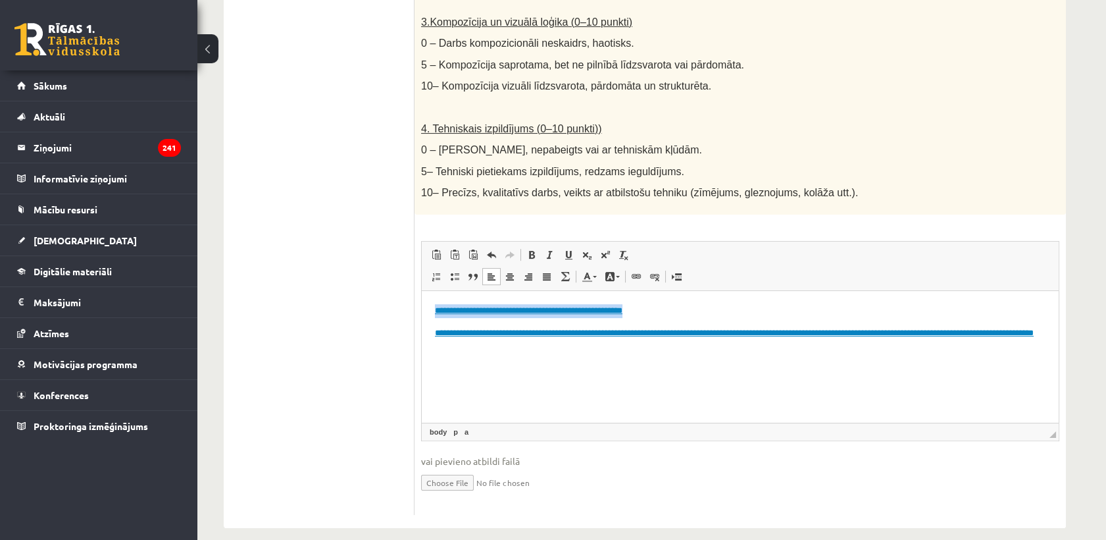
drag, startPoint x: 690, startPoint y: 310, endPoint x: 765, endPoint y: 570, distance: 271.1
click at [422, 295] on html "**********" at bounding box center [740, 322] width 637 height 63
click at [429, 334] on html "**********" at bounding box center [740, 322] width 637 height 63
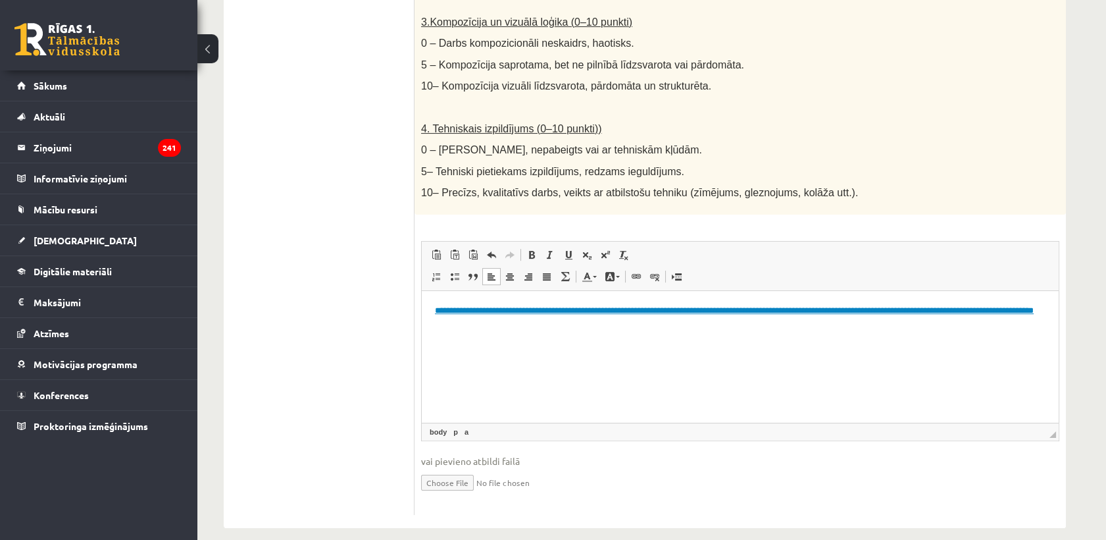
click at [726, 331] on html "**********" at bounding box center [740, 311] width 637 height 40
click at [432, 249] on span at bounding box center [436, 254] width 11 height 11
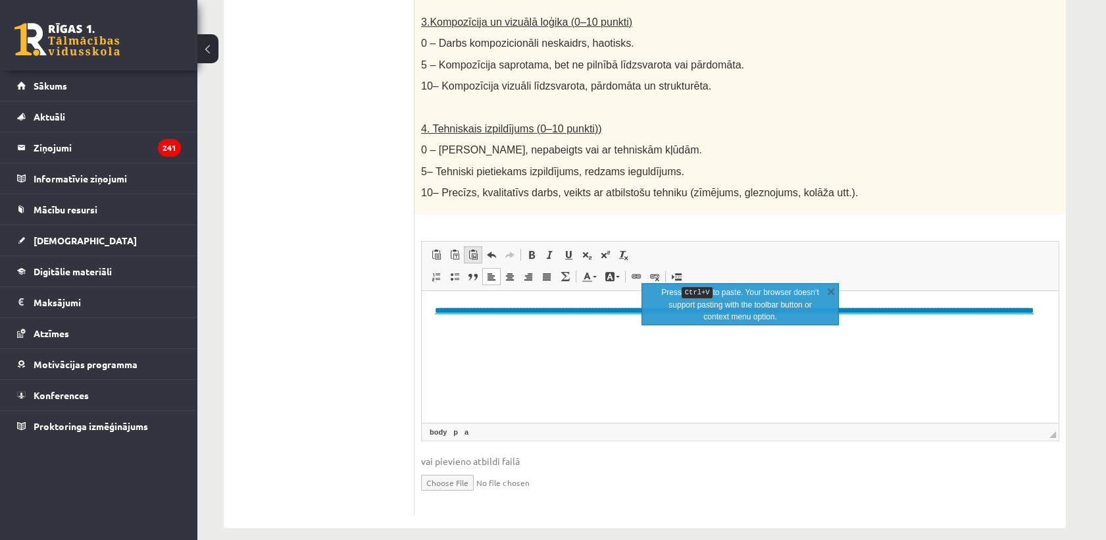
click at [468, 249] on span at bounding box center [473, 254] width 11 height 11
click at [834, 291] on link "X" at bounding box center [830, 290] width 13 height 13
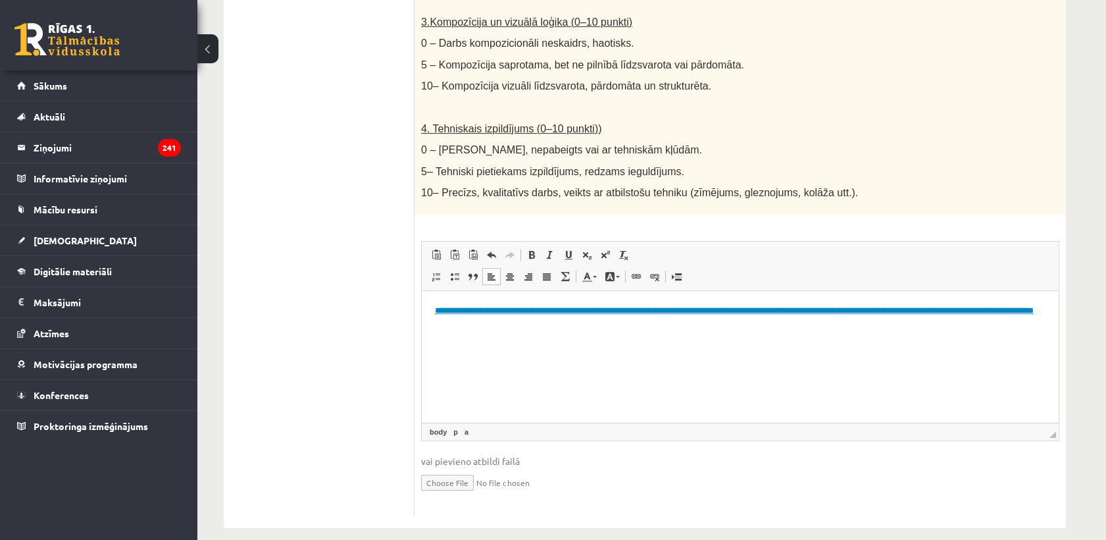
click at [662, 331] on html "**********" at bounding box center [740, 311] width 637 height 40
drag, startPoint x: 443, startPoint y: 339, endPoint x: 611, endPoint y: 357, distance: 169.4
click at [446, 331] on html "**********" at bounding box center [740, 311] width 637 height 40
click at [1039, 318] on p "**********" at bounding box center [740, 311] width 611 height 14
drag, startPoint x: 529, startPoint y: 345, endPoint x: 821, endPoint y: 620, distance: 401.2
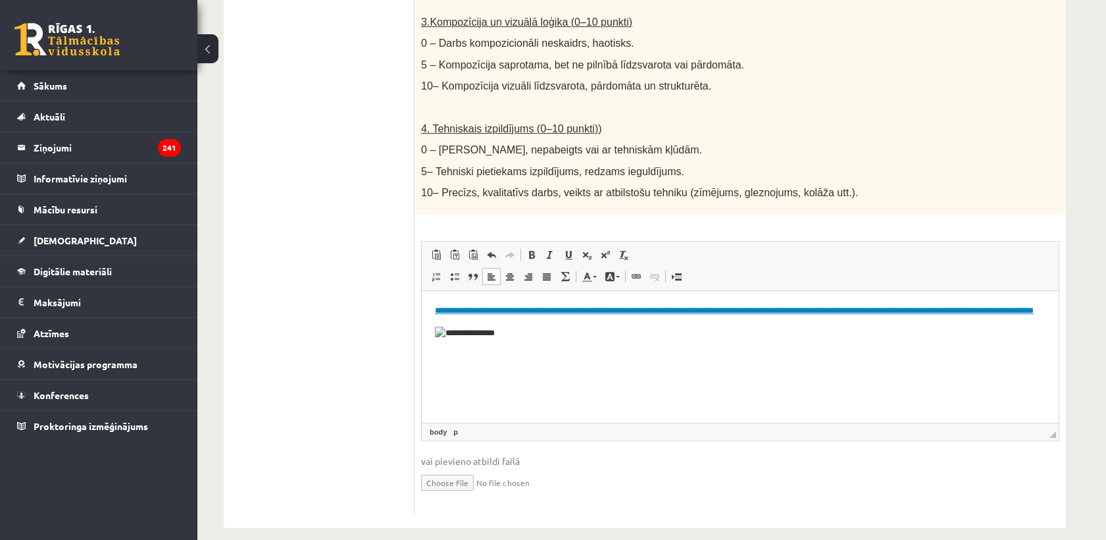
click at [422, 345] on html "**********" at bounding box center [740, 322] width 637 height 63
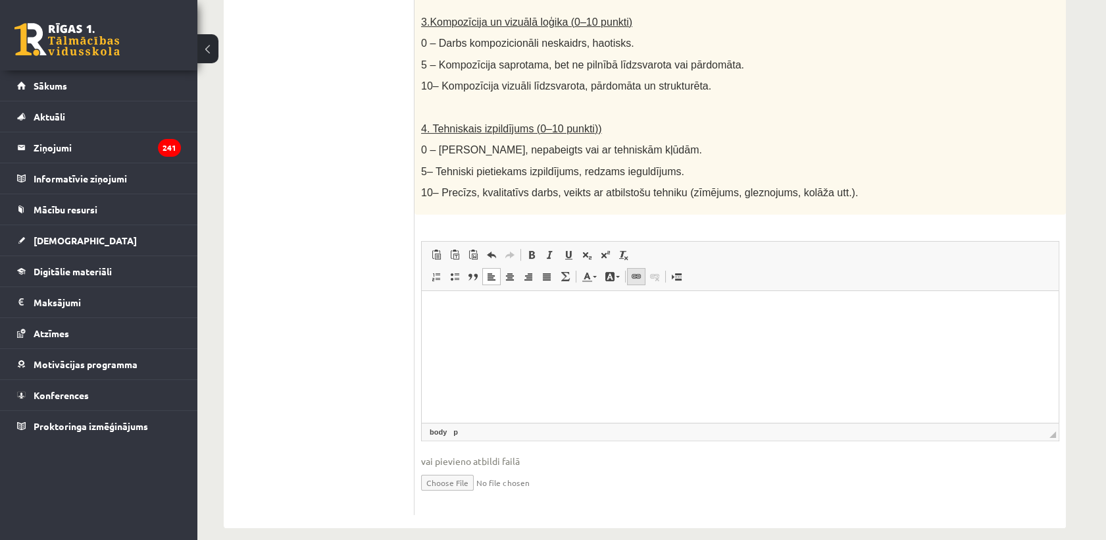
click at [632, 271] on span at bounding box center [636, 276] width 11 height 11
select select "*******"
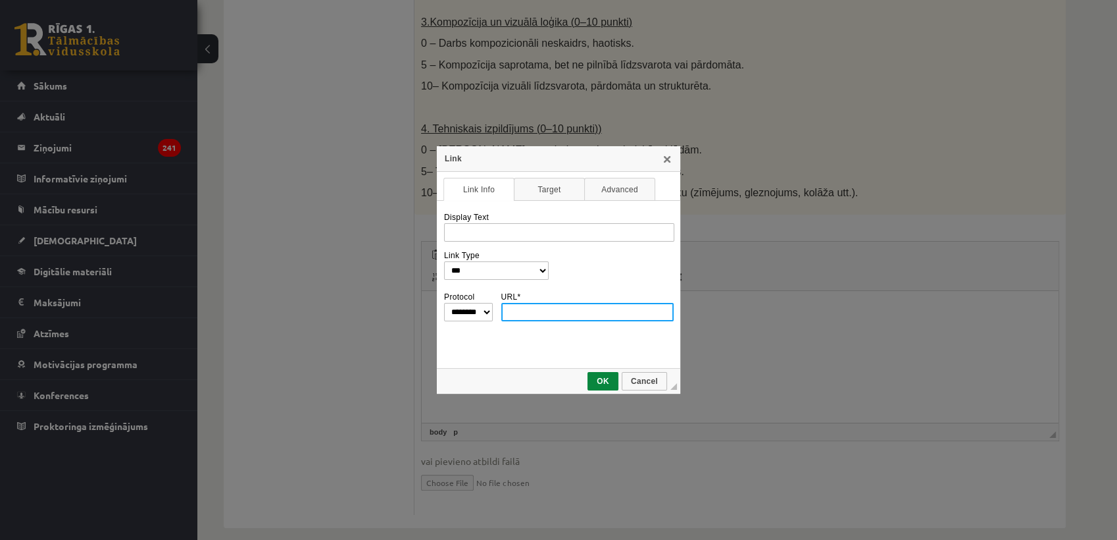
click at [568, 311] on input "URL *" at bounding box center [587, 312] width 173 height 18
click at [546, 313] on input "URL *" at bounding box center [587, 312] width 173 height 18
click at [514, 266] on select "**********" at bounding box center [496, 270] width 106 height 18
click at [443, 261] on select "**********" at bounding box center [496, 270] width 106 height 18
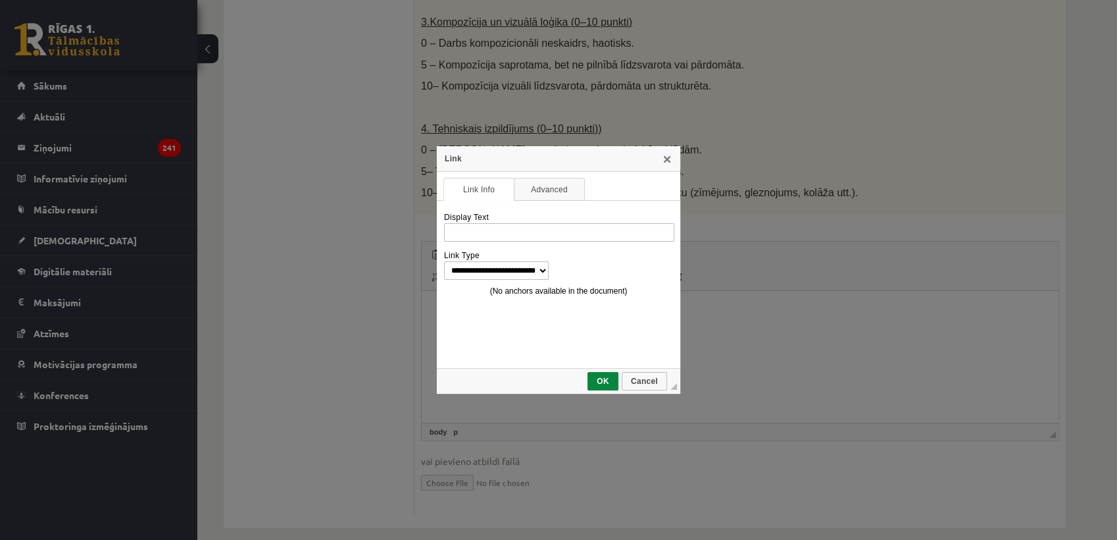
click at [527, 300] on div "**********" at bounding box center [558, 286] width 230 height 158
drag, startPoint x: 522, startPoint y: 349, endPoint x: 514, endPoint y: 284, distance: 65.7
click at [522, 345] on div "**********" at bounding box center [558, 286] width 230 height 158
click at [513, 222] on div "Display Text" at bounding box center [558, 227] width 230 height 29
click at [513, 227] on input "Display Text" at bounding box center [559, 232] width 230 height 18
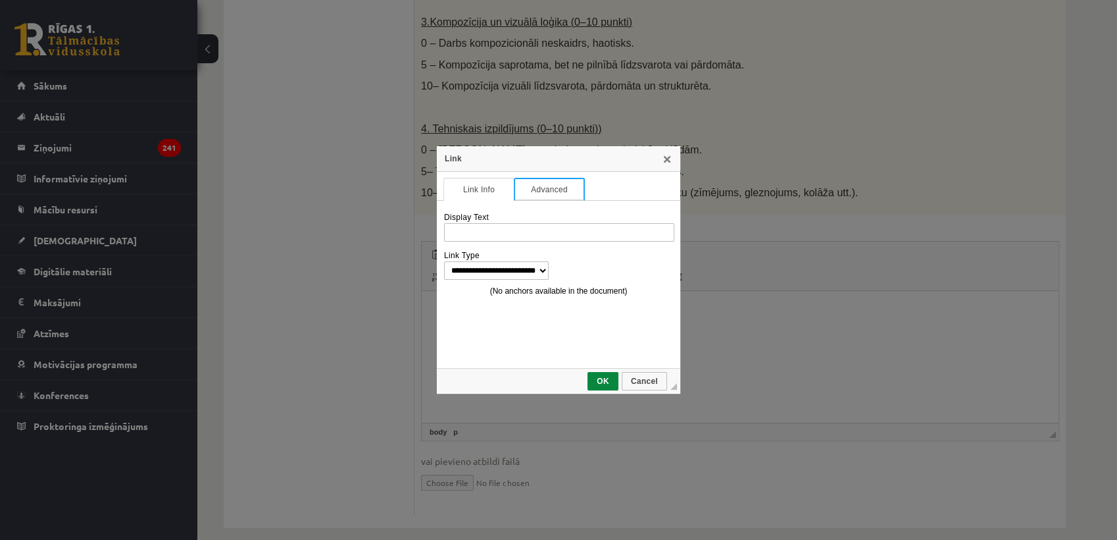
click at [538, 183] on link "Advanced" at bounding box center [549, 189] width 71 height 23
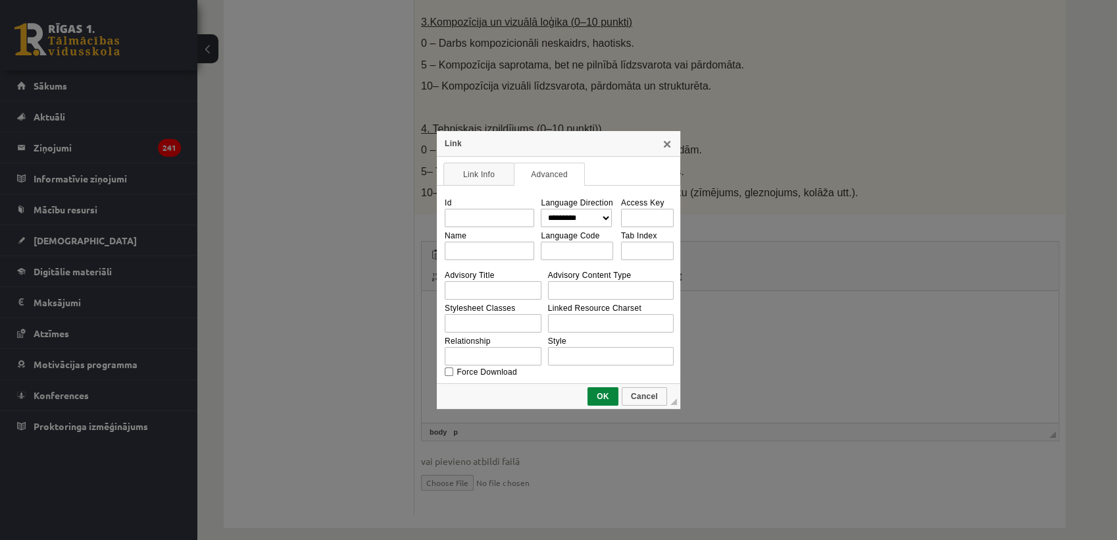
click at [477, 161] on div "**********" at bounding box center [558, 270] width 243 height 278
click at [484, 182] on link "Link Info" at bounding box center [478, 174] width 71 height 23
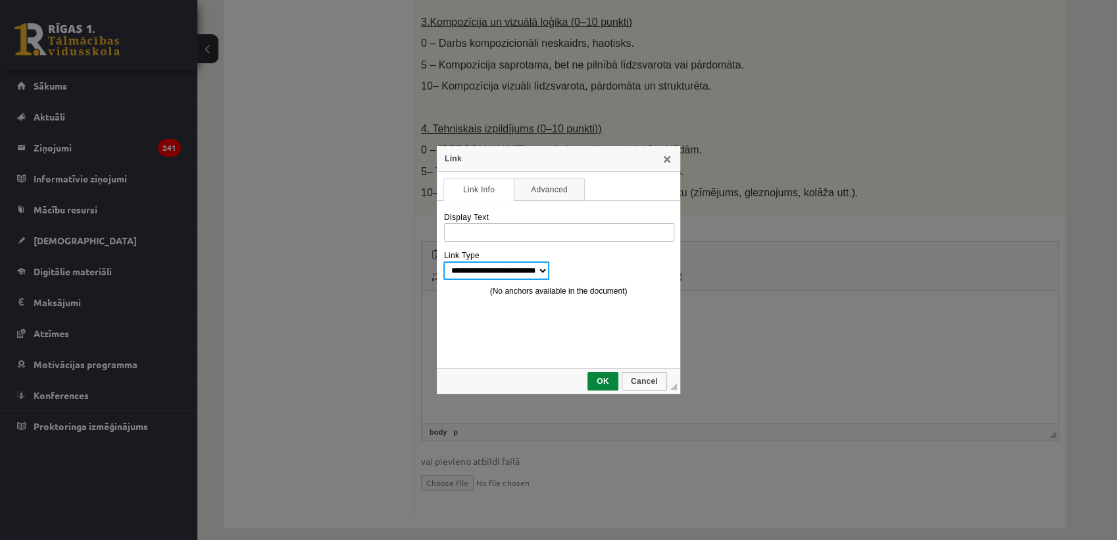
click at [511, 264] on select "**********" at bounding box center [496, 270] width 106 height 18
click at [443, 261] on select "**********" at bounding box center [496, 270] width 106 height 18
click at [498, 274] on select "**********" at bounding box center [496, 270] width 106 height 18
select select "***"
click at [443, 261] on select "**********" at bounding box center [496, 270] width 106 height 18
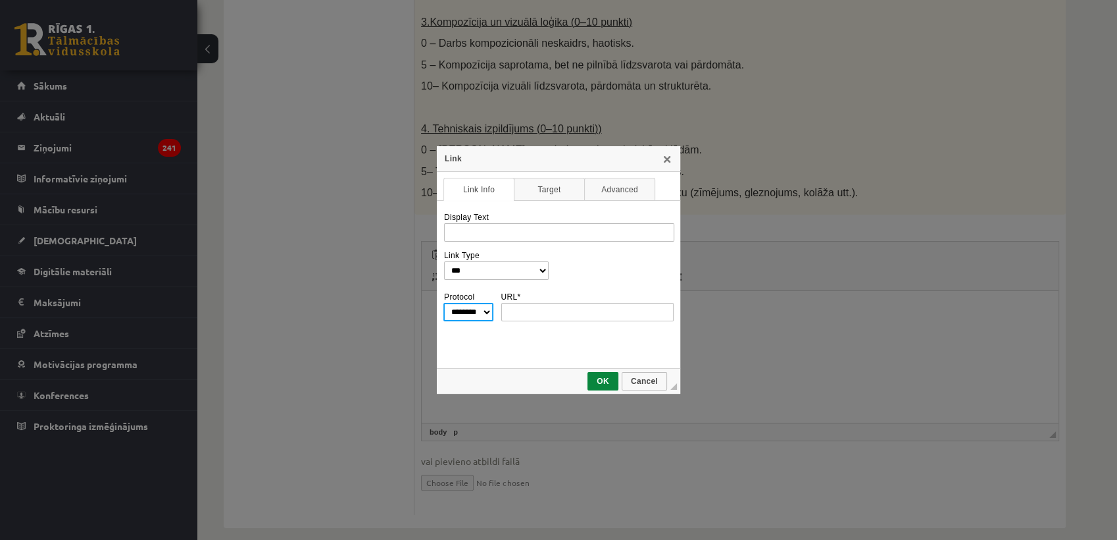
click at [471, 307] on select "******** ********* ******* ******** *******" at bounding box center [468, 312] width 50 height 18
select select
click at [443, 303] on select "******** ********* ******* ******** *******" at bounding box center [468, 312] width 50 height 18
click at [525, 319] on input "URL *" at bounding box center [587, 312] width 173 height 18
click at [672, 164] on div "Link" at bounding box center [558, 159] width 243 height 26
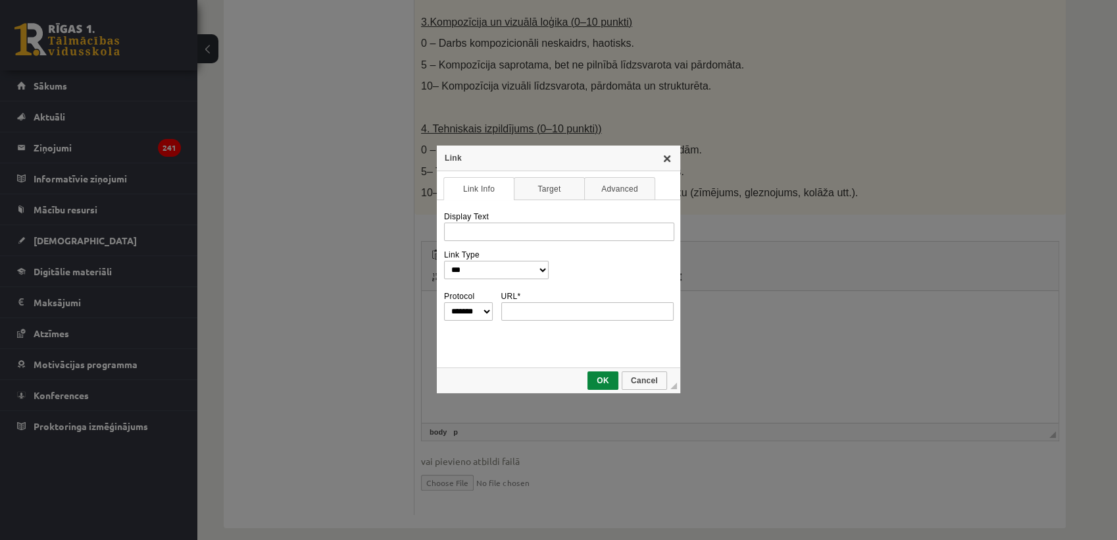
click at [669, 160] on link "X" at bounding box center [667, 158] width 11 height 11
click at [665, 153] on link "X" at bounding box center [667, 158] width 11 height 11
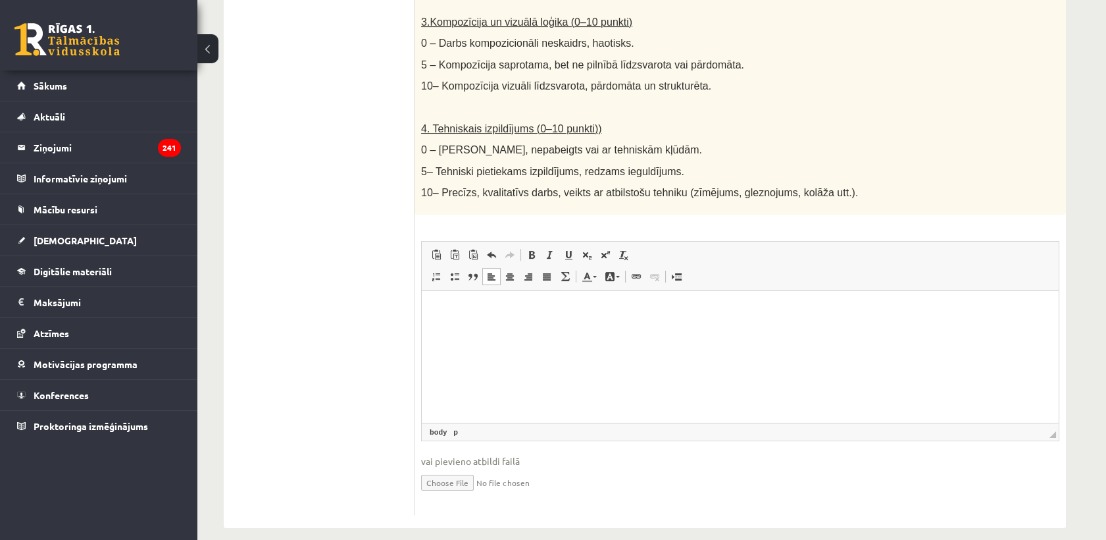
click at [515, 324] on html at bounding box center [740, 311] width 637 height 40
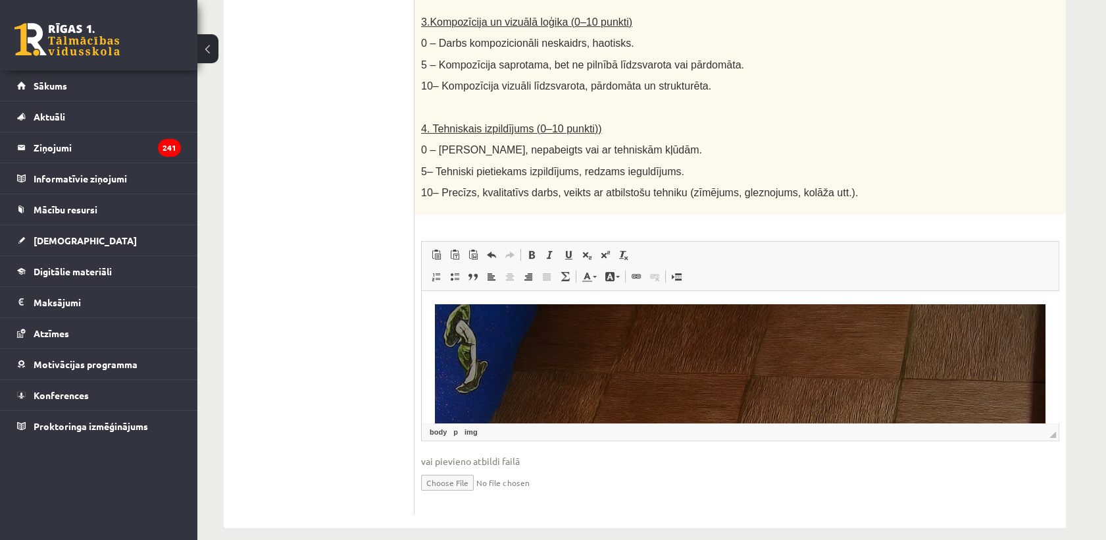
drag, startPoint x: 798, startPoint y: 599, endPoint x: 439, endPoint y: 328, distance: 449.7
click at [376, 308] on ul "1. uzdevums 2. uzdevums 3. uzdevums 4. uzdevums 5. uzdevums" at bounding box center [326, 47] width 178 height 935
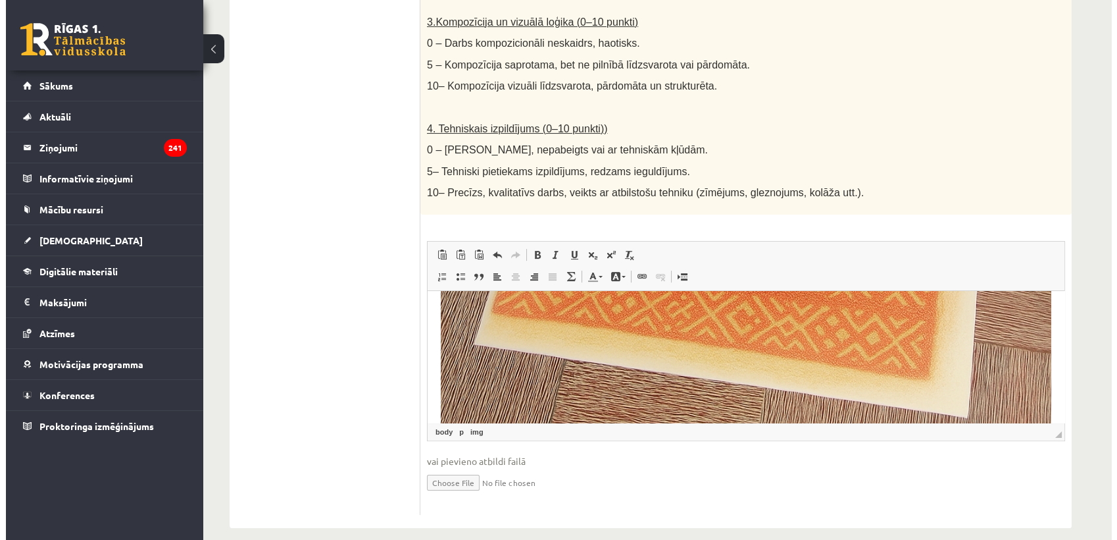
scroll to position [798, 0]
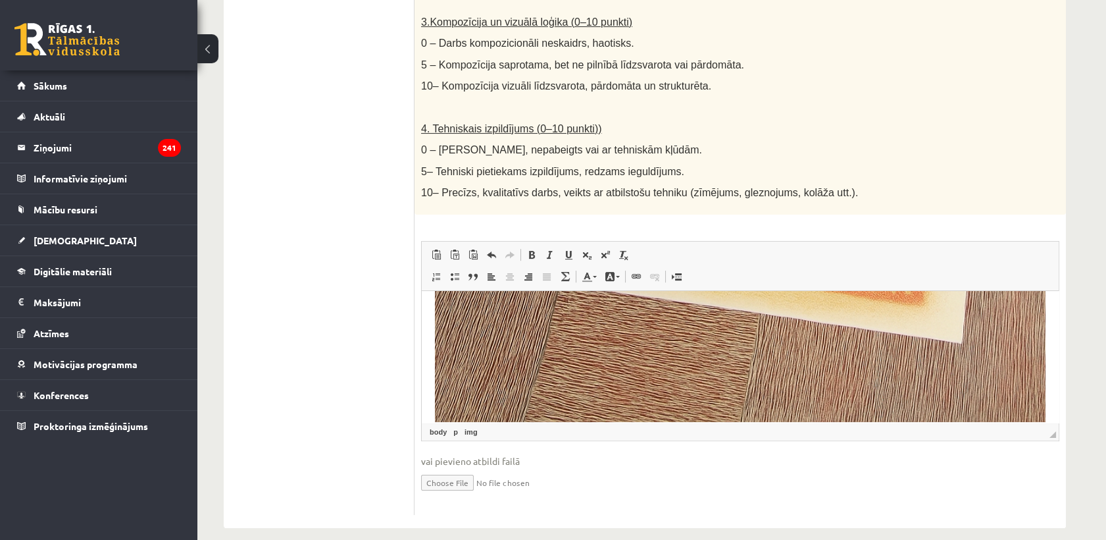
drag, startPoint x: 1507, startPoint y: 624, endPoint x: 762, endPoint y: 341, distance: 797.4
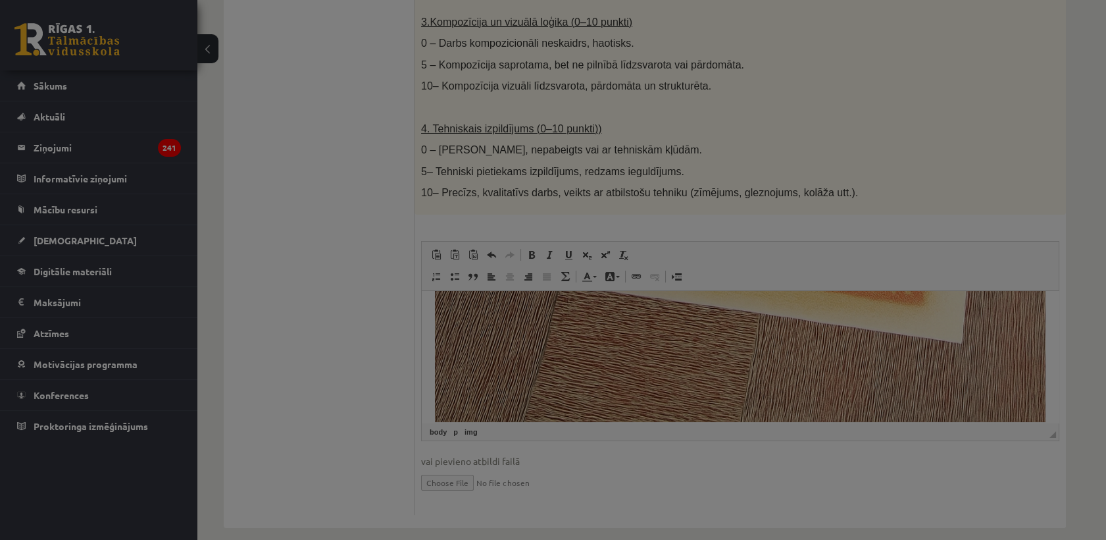
drag, startPoint x: 574, startPoint y: 84, endPoint x: 855, endPoint y: 352, distance: 388.1
click at [855, 352] on div at bounding box center [553, 270] width 1106 height 540
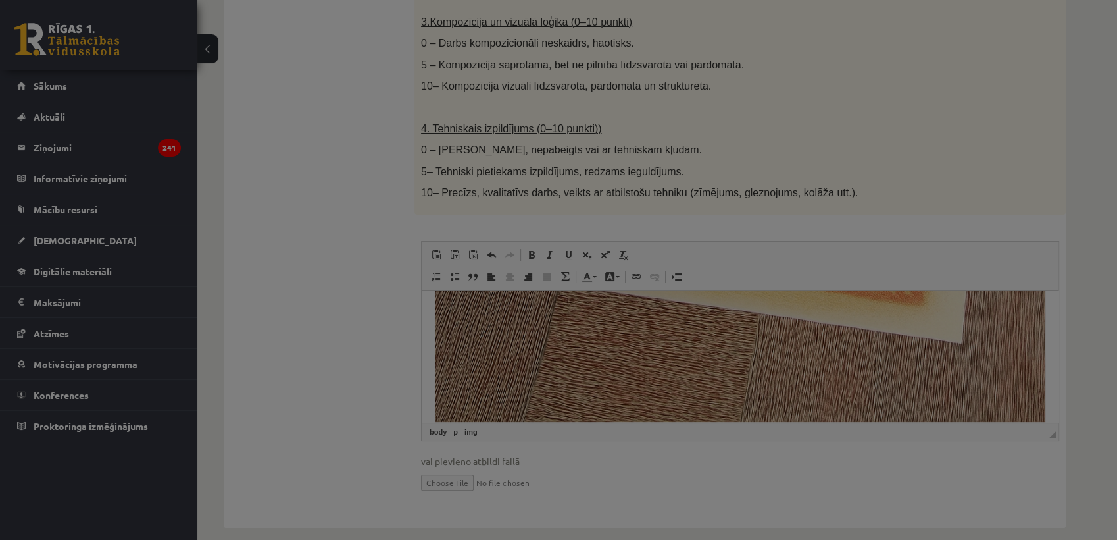
select select
type input "***"
type input "****"
select select "****"
type input "*"
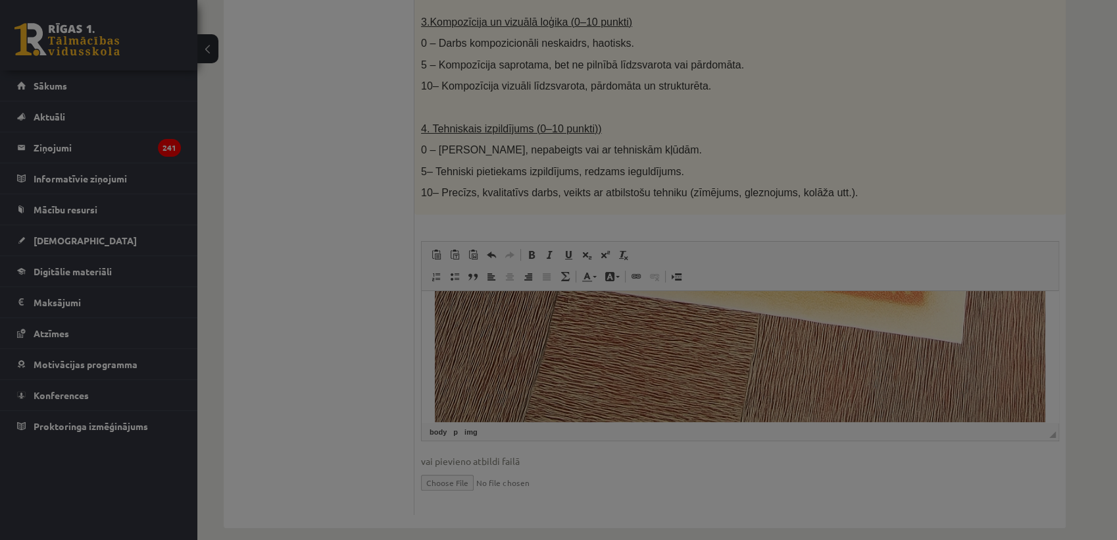
type input "*"
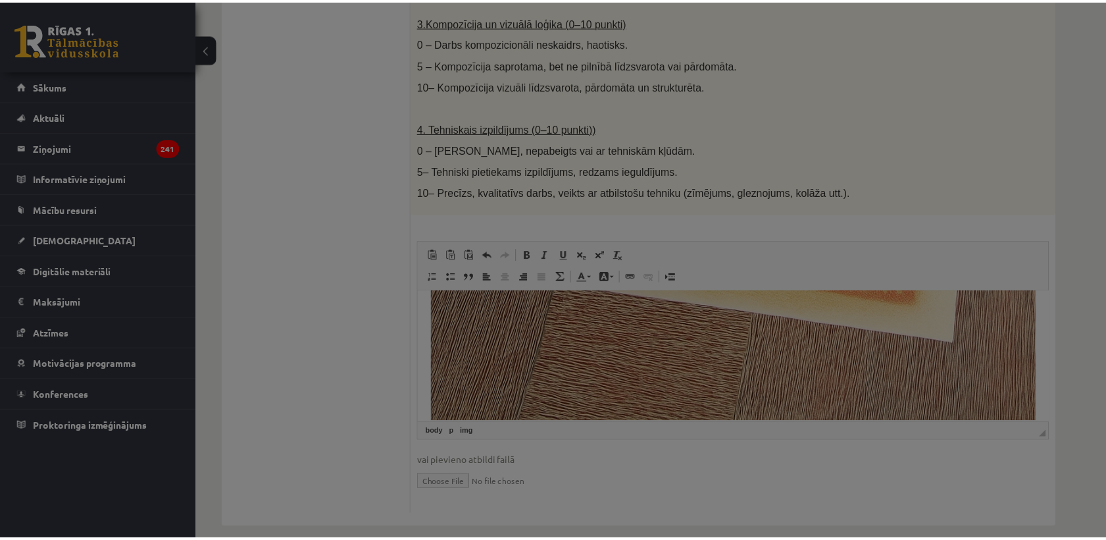
scroll to position [0, 0]
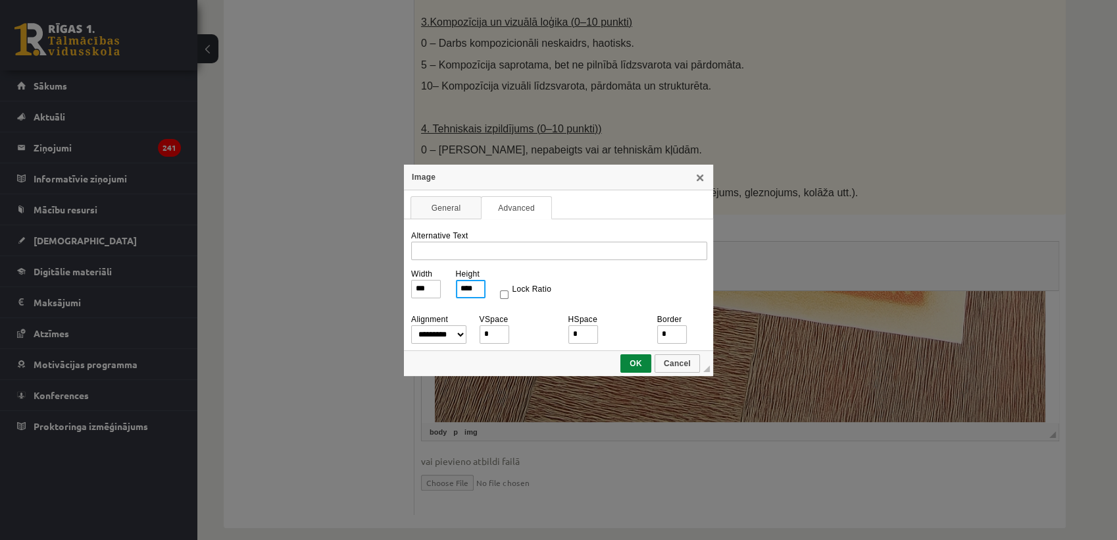
click at [478, 287] on input "****" at bounding box center [471, 289] width 30 height 18
click at [474, 287] on input "****" at bounding box center [471, 289] width 30 height 18
type input "***"
type input "**"
type input "***"
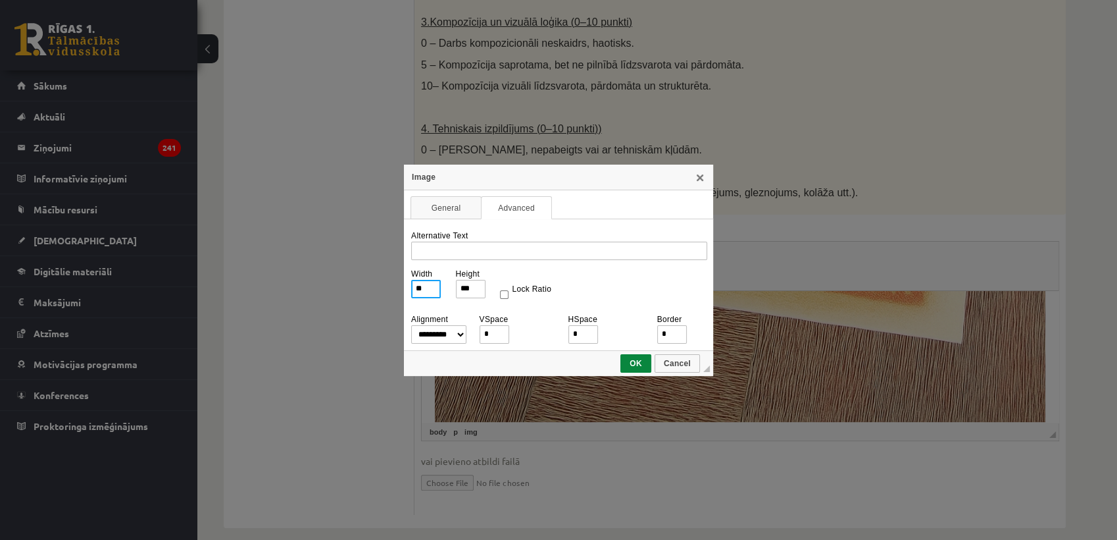
click at [426, 289] on input "**" at bounding box center [426, 289] width 30 height 18
type input "*"
type input "**"
type input "*"
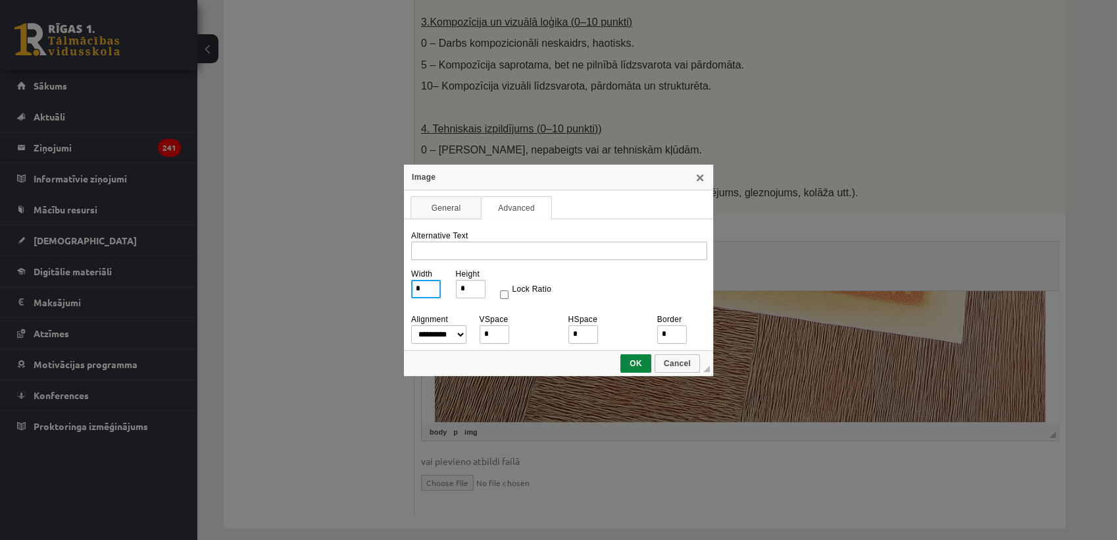
type input "**"
click at [635, 362] on span "OK" at bounding box center [636, 363] width 28 height 9
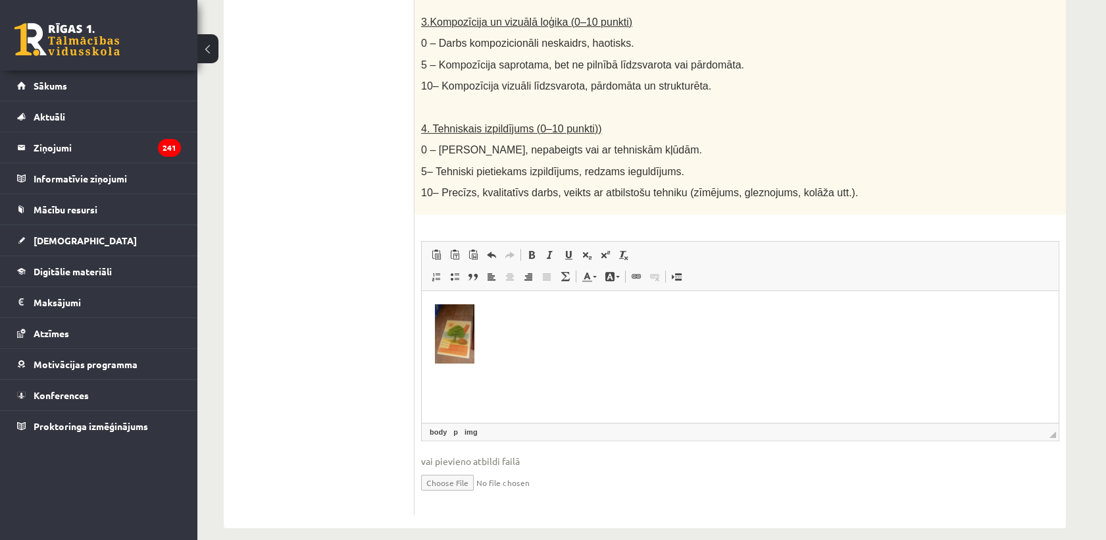
click at [445, 344] on img "Editor, wiswyg-editor-user-answer-47433775920680" at bounding box center [454, 333] width 39 height 59
click at [461, 331] on img "Editor, wiswyg-editor-user-answer-47433775920680" at bounding box center [454, 333] width 39 height 59
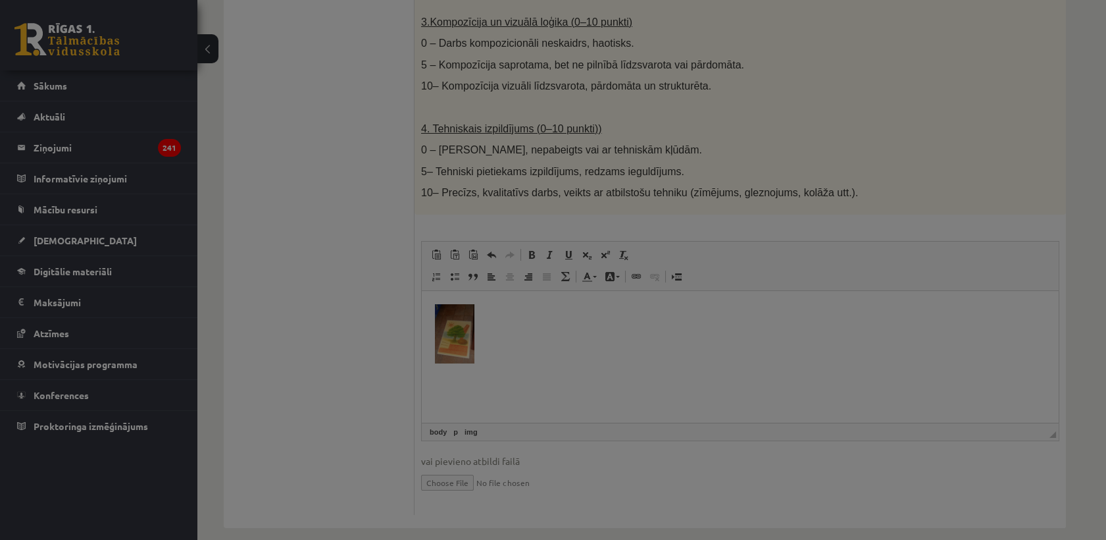
click at [458, 297] on div "**********" at bounding box center [553, 270] width 1106 height 540
type input "**"
select select "****"
type input "*"
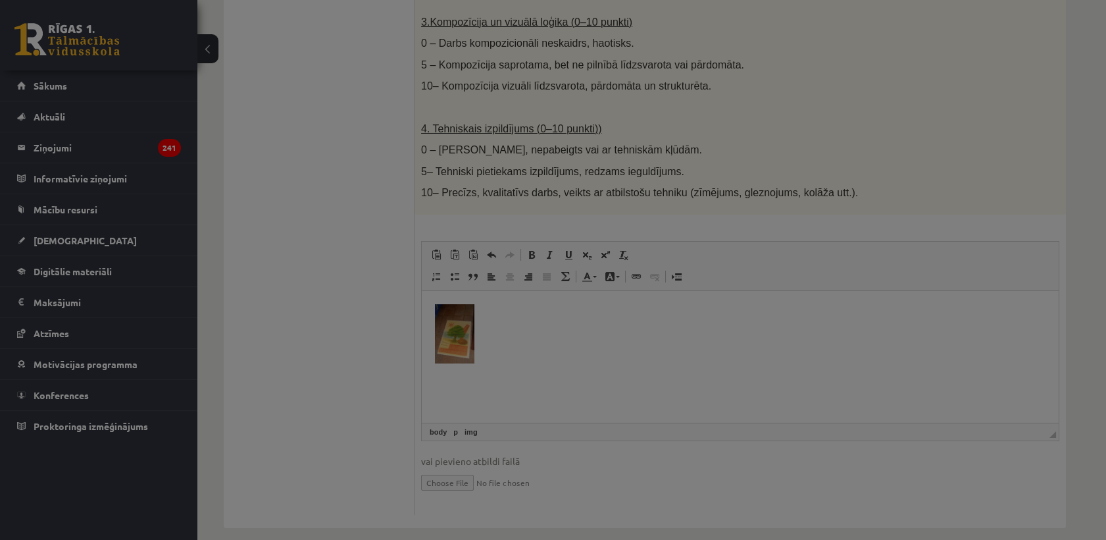
type input "*"
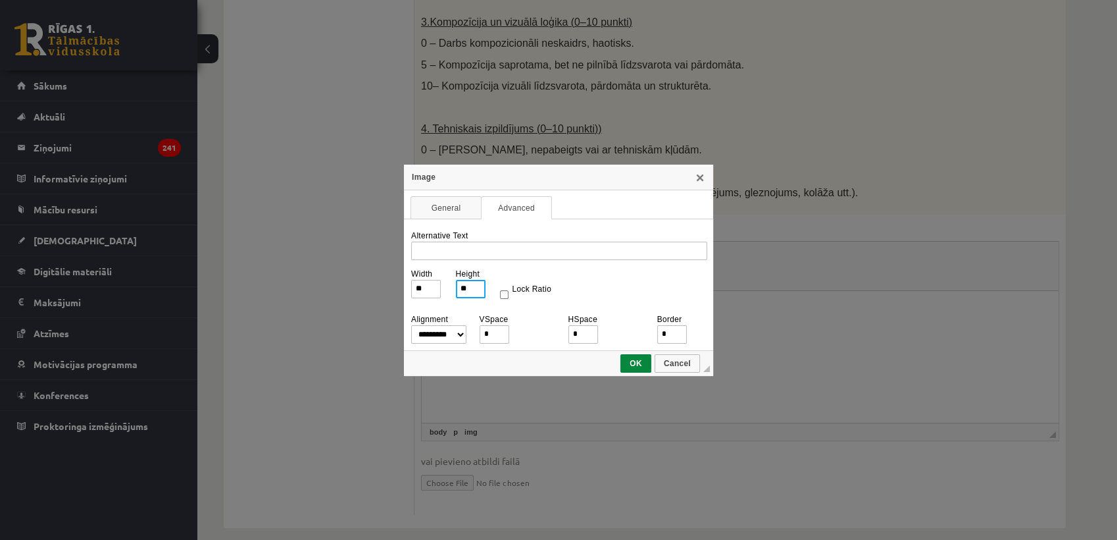
click at [477, 284] on input "**" at bounding box center [471, 289] width 30 height 18
type input "*"
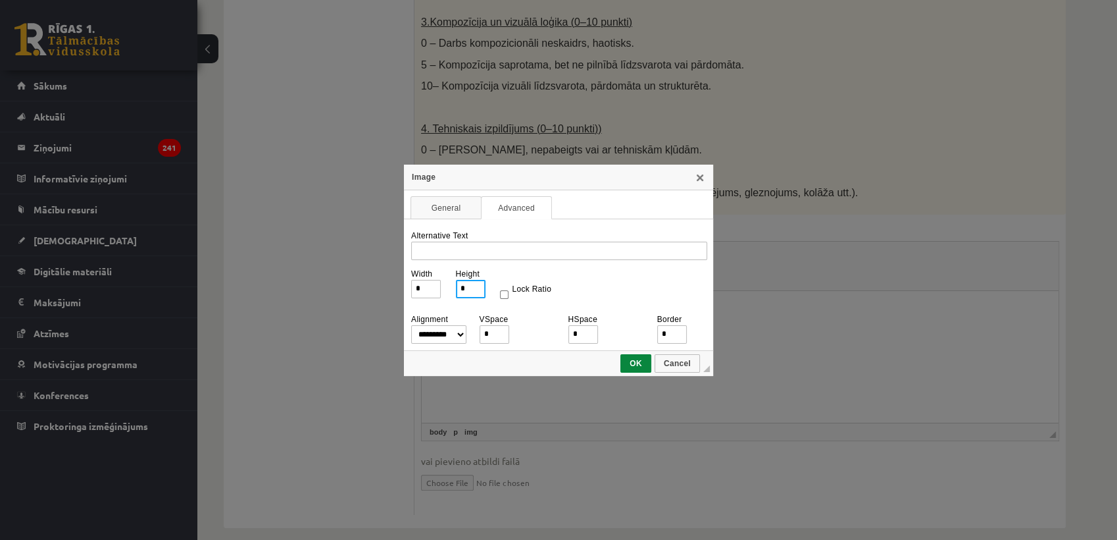
type input "**"
type input "*"
type input "***"
type input "**"
type input "***"
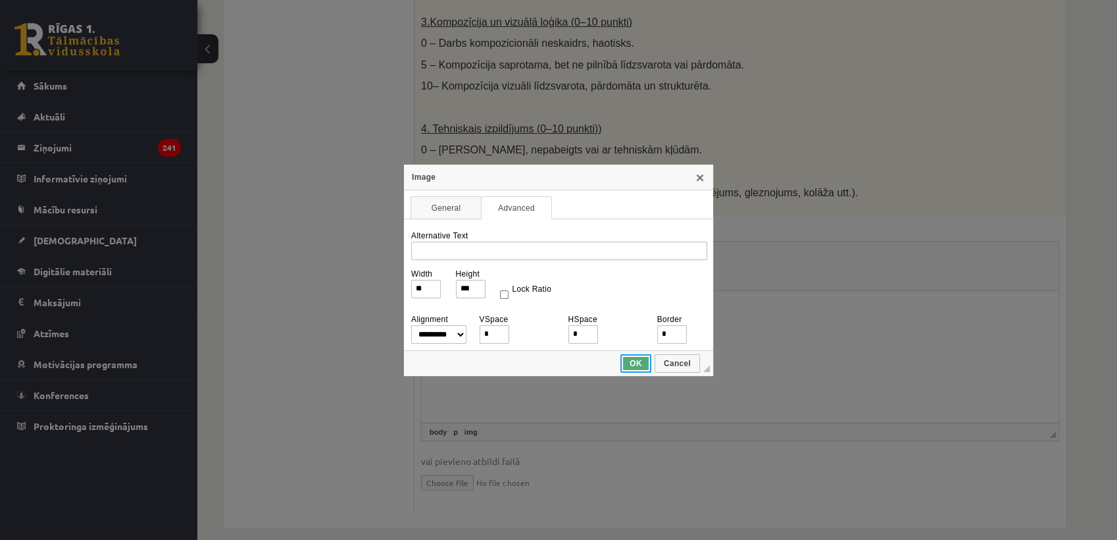
click at [634, 356] on link "OK" at bounding box center [635, 363] width 31 height 18
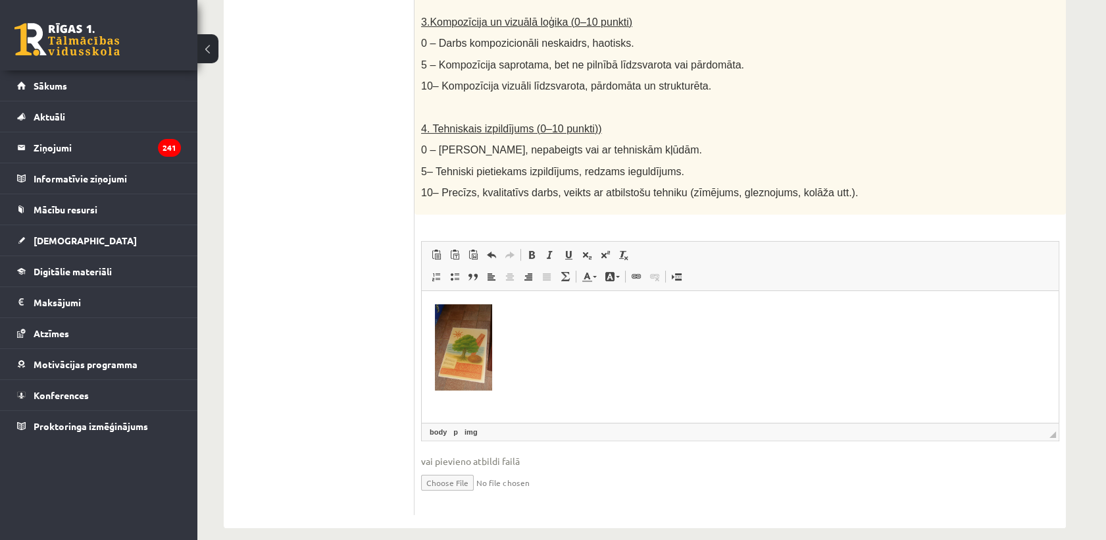
click at [477, 347] on img "Editor, wiswyg-editor-user-answer-47433775920680" at bounding box center [463, 347] width 57 height 86
click at [534, 359] on p "Editor, wiswyg-editor-user-answer-47433775920680" at bounding box center [740, 349] width 611 height 91
click at [473, 347] on img "Editor, wiswyg-editor-user-answer-47433775920680" at bounding box center [463, 347] width 57 height 86
click at [464, 337] on img "Editor, wiswyg-editor-user-answer-47433775920680" at bounding box center [463, 347] width 57 height 86
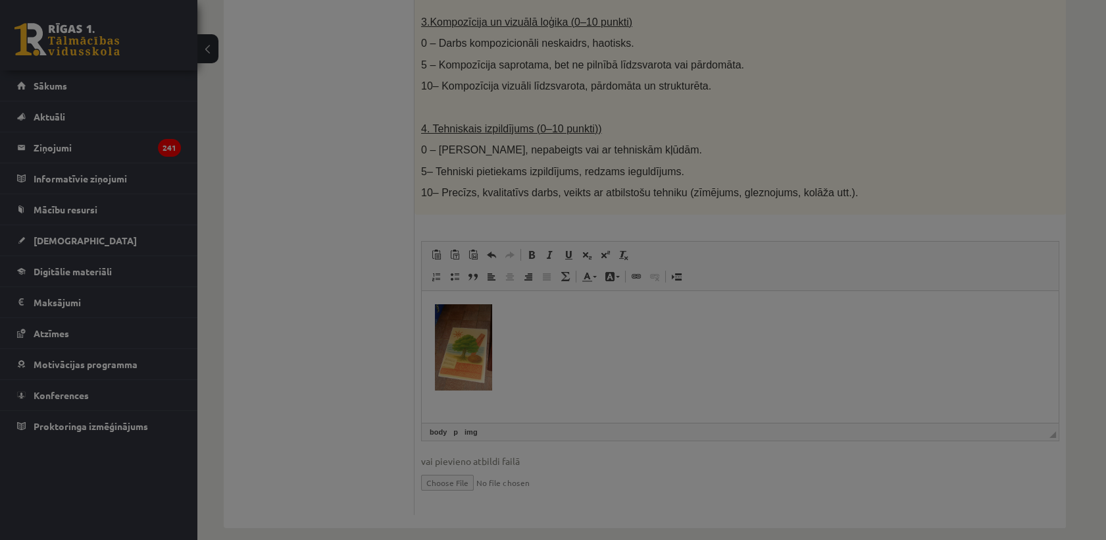
type input "**"
type input "***"
select select "****"
type input "*"
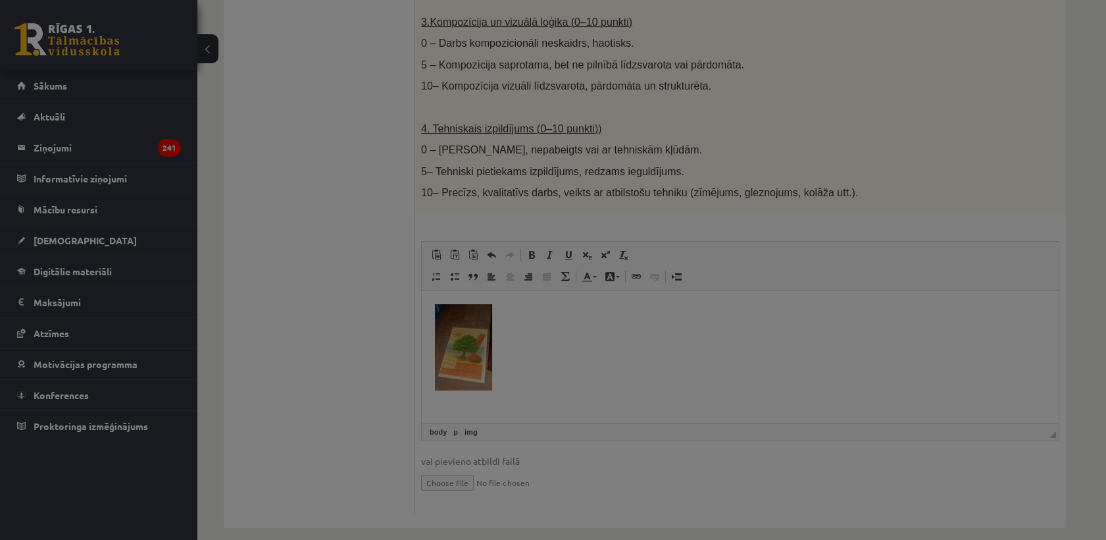
type input "*"
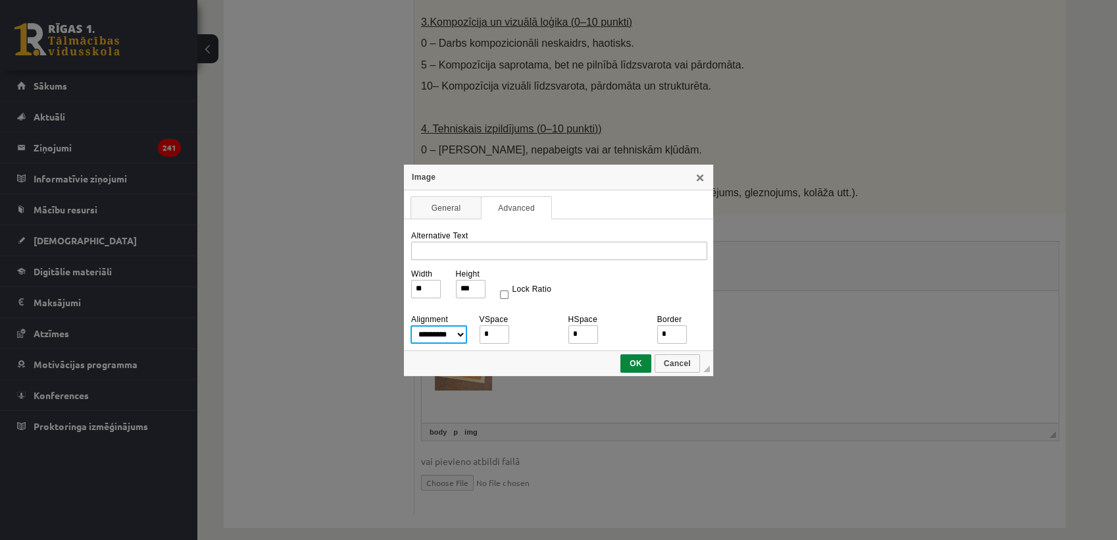
click at [458, 330] on select "**********" at bounding box center [439, 334] width 57 height 18
click at [452, 335] on select "**********" at bounding box center [439, 334] width 57 height 18
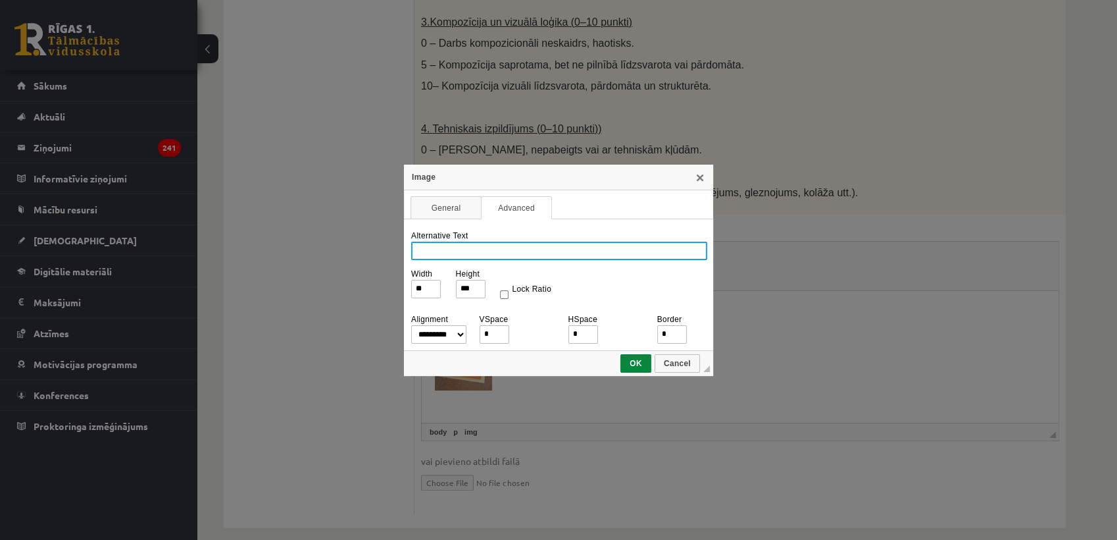
click at [464, 251] on input "Alternative Text" at bounding box center [559, 250] width 296 height 18
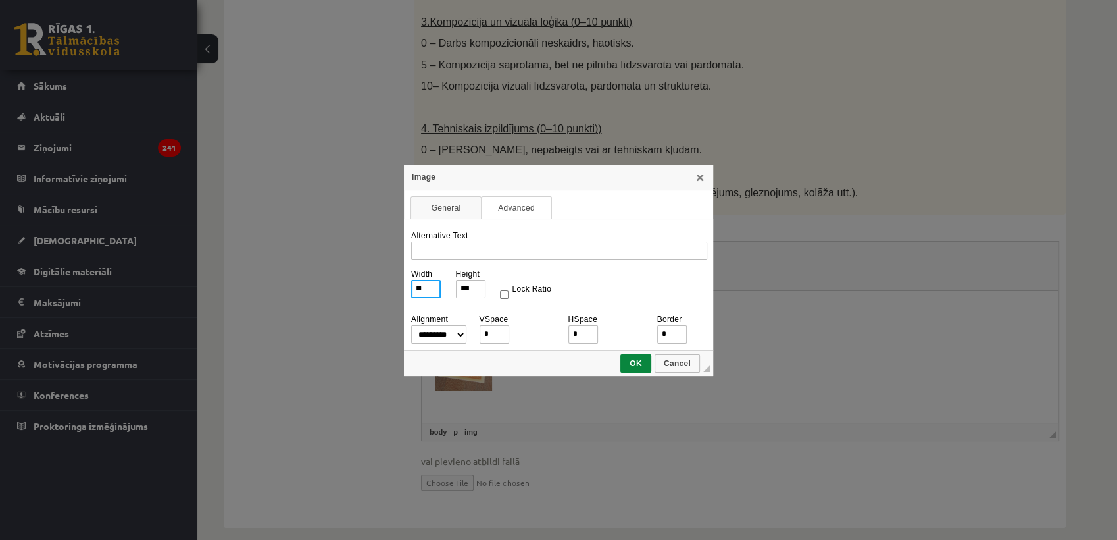
click at [436, 291] on input "**" at bounding box center [426, 289] width 30 height 18
type input "*"
type input "**"
type input "*"
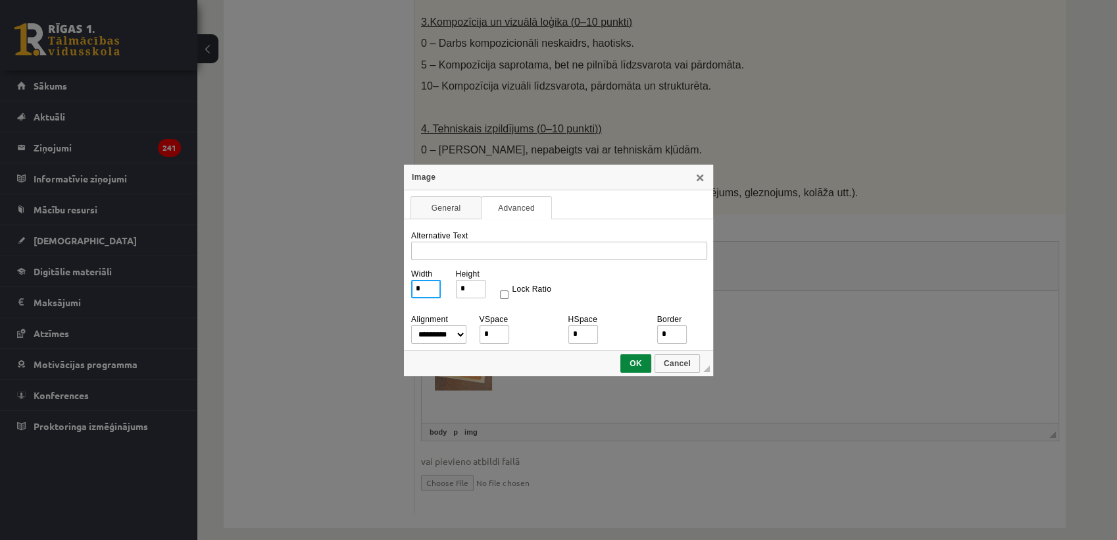
type input "**"
type input "***"
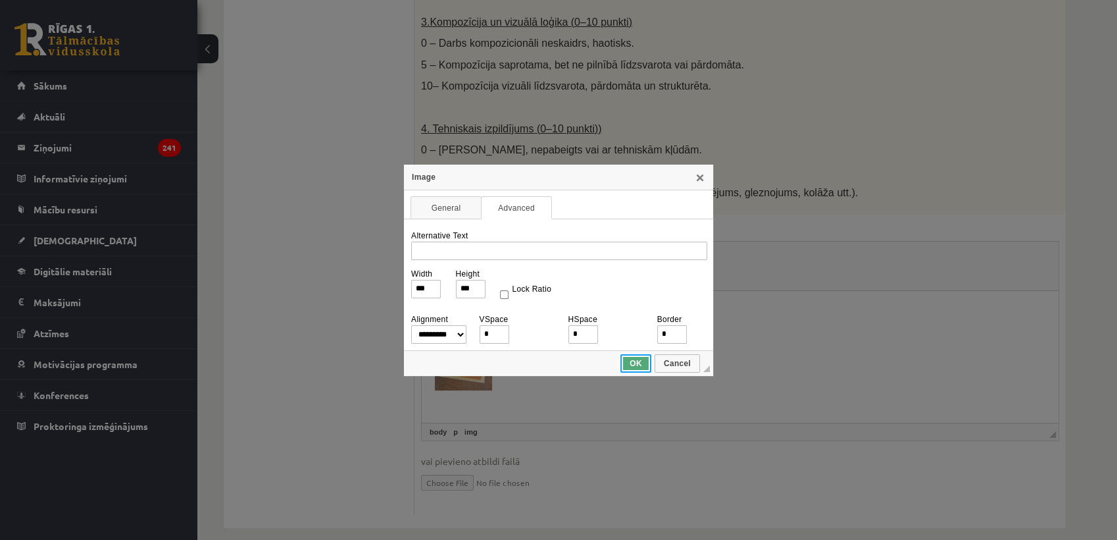
click at [626, 363] on span "OK" at bounding box center [636, 363] width 28 height 9
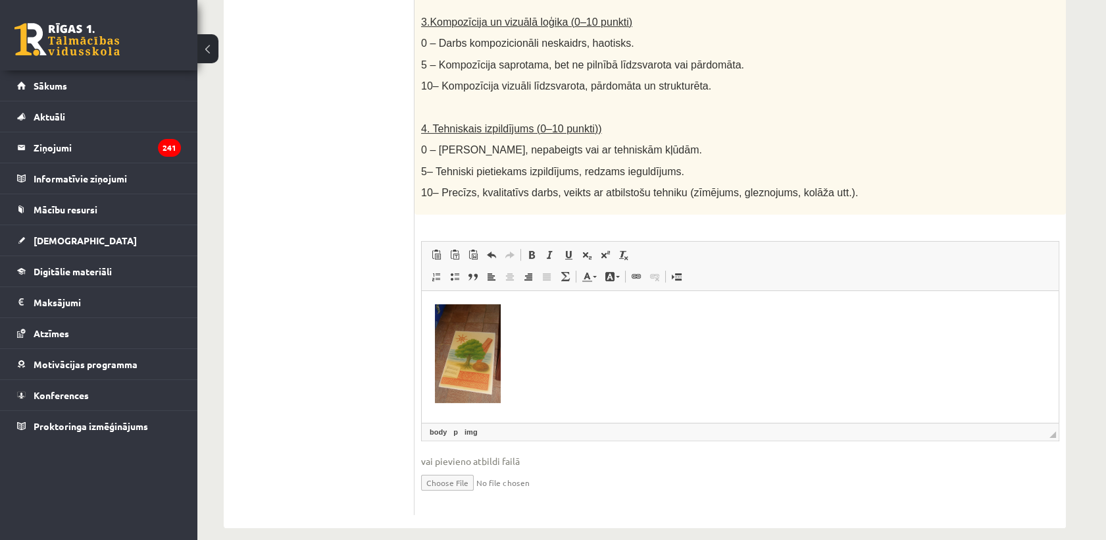
click at [482, 349] on img "Editor, wiswyg-editor-user-answer-47433775920680" at bounding box center [468, 353] width 66 height 99
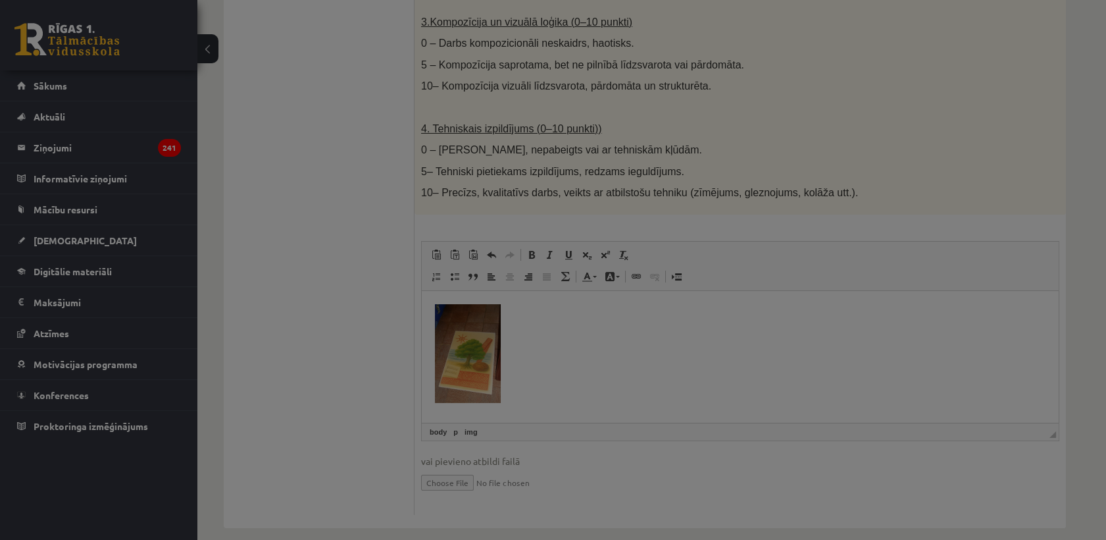
select select
type input "***"
select select "****"
type input "*"
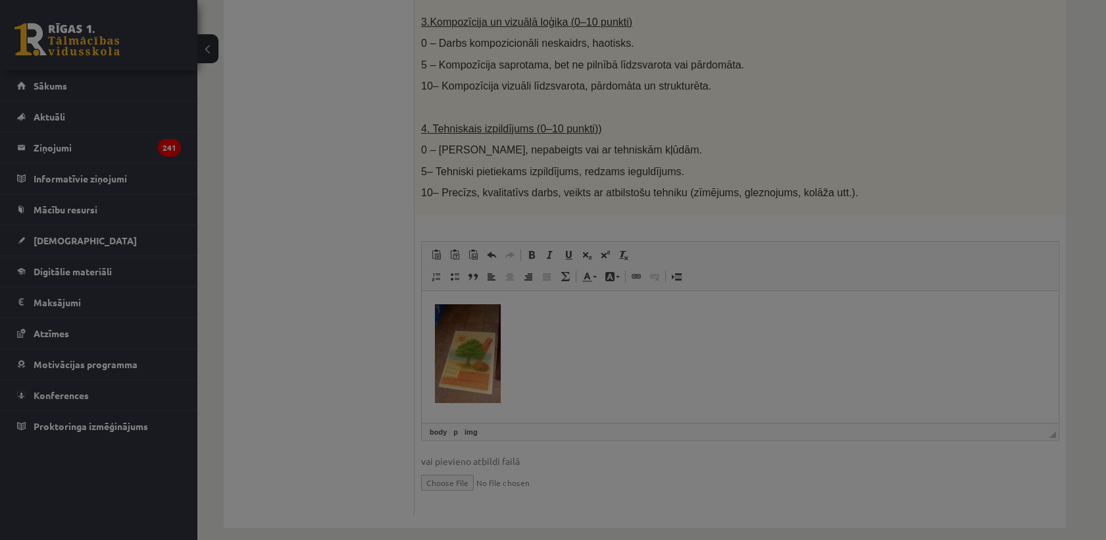
type input "*"
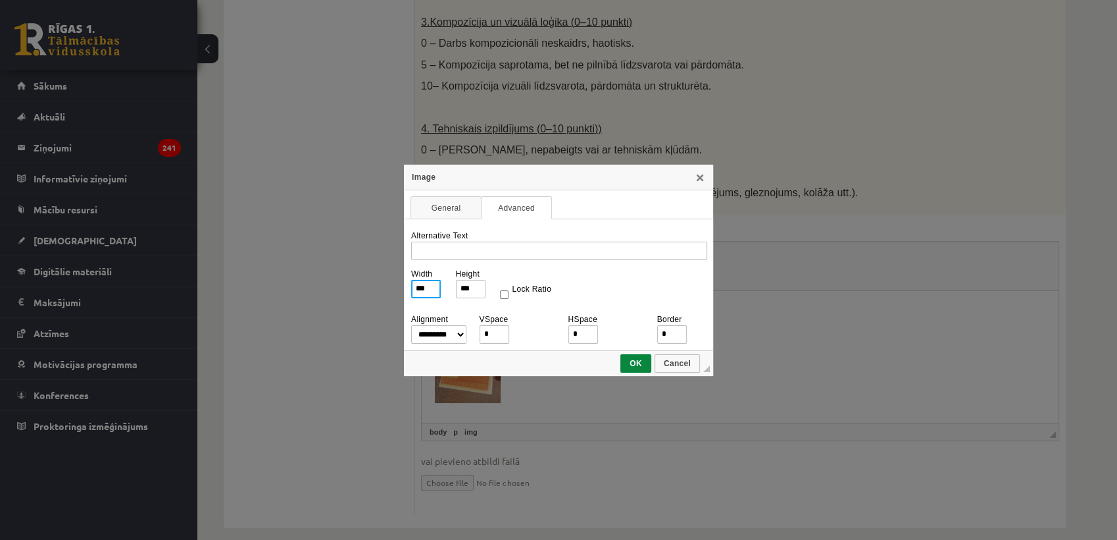
click at [438, 286] on input "***" at bounding box center [426, 289] width 30 height 18
type input "**"
type input "*"
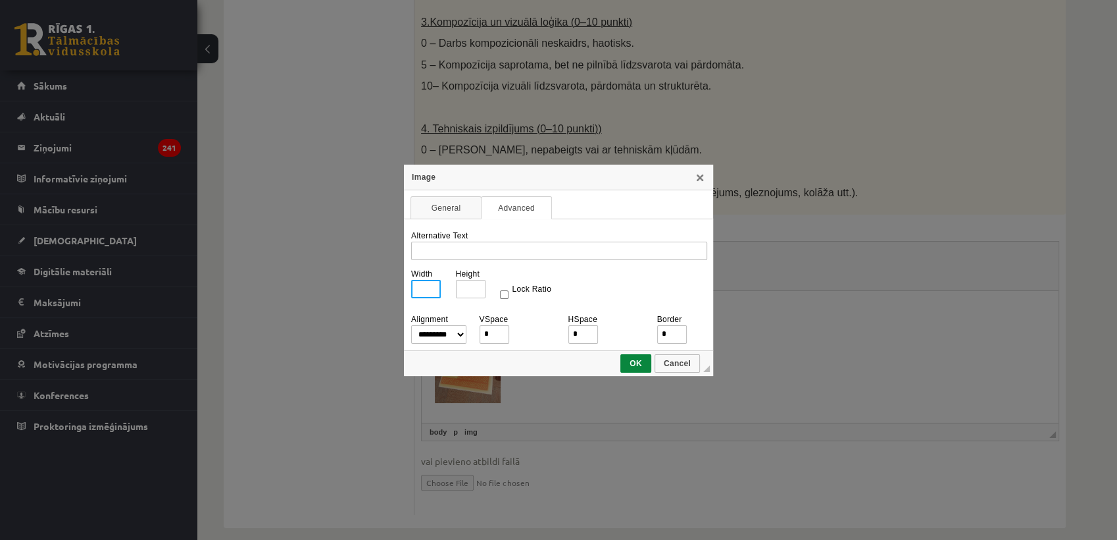
type input "*"
type input "**"
type input "***"
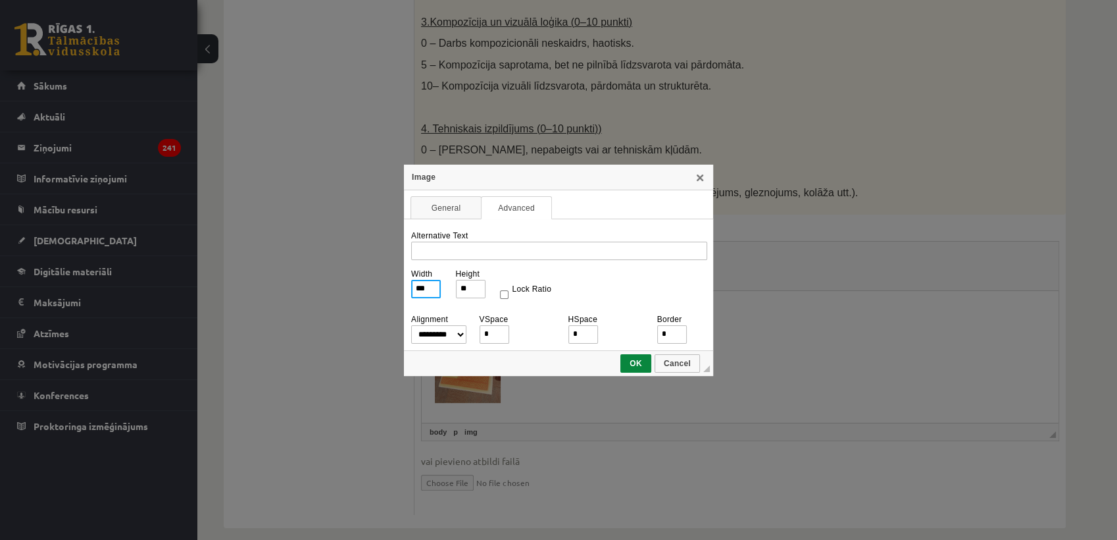
type input "***"
click at [636, 366] on span "OK" at bounding box center [636, 363] width 28 height 9
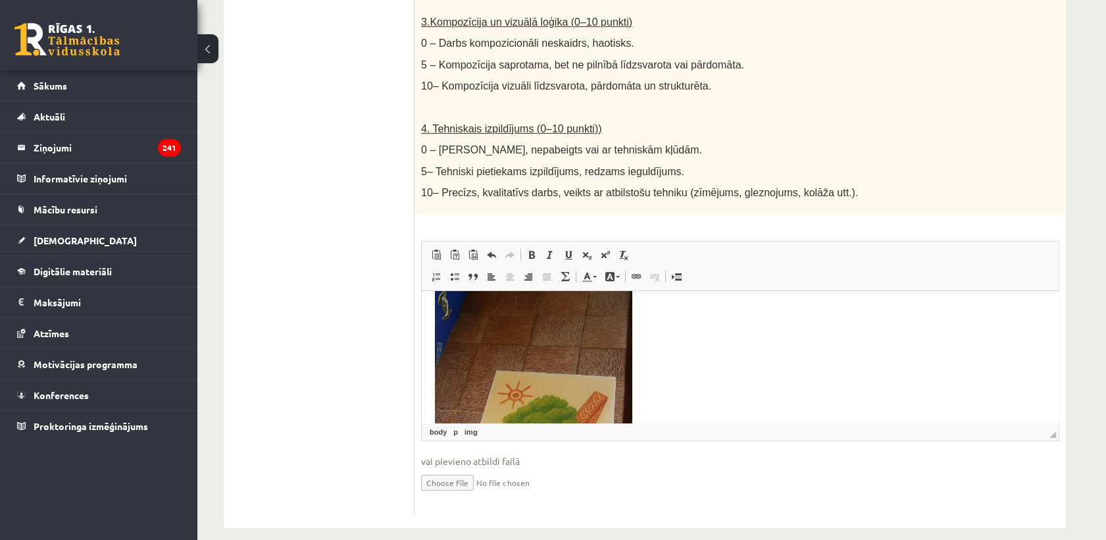
scroll to position [195, 0]
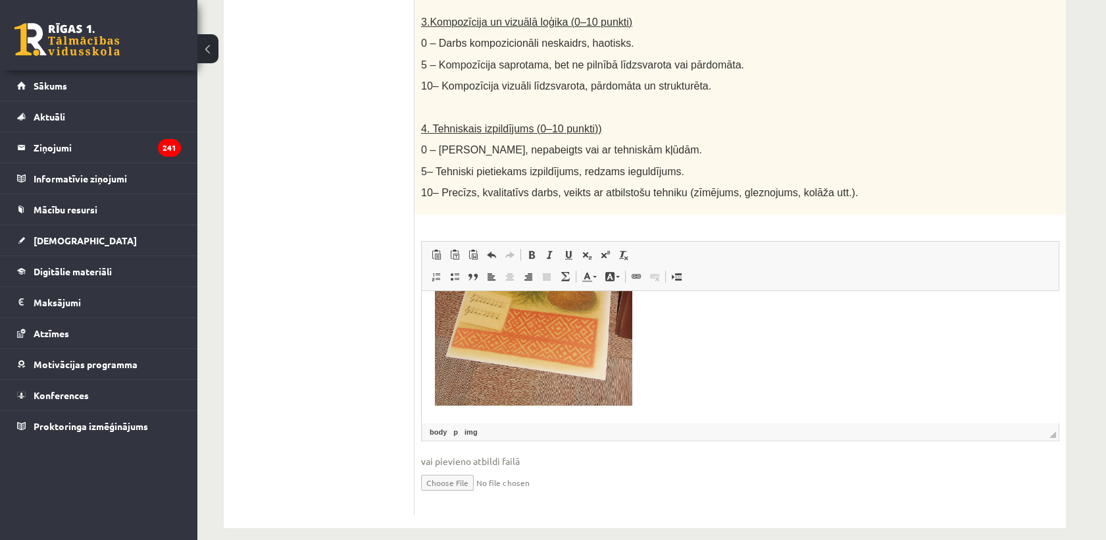
click at [680, 364] on p "Editor, wiswyg-editor-user-answer-47433775920680" at bounding box center [740, 259] width 611 height 301
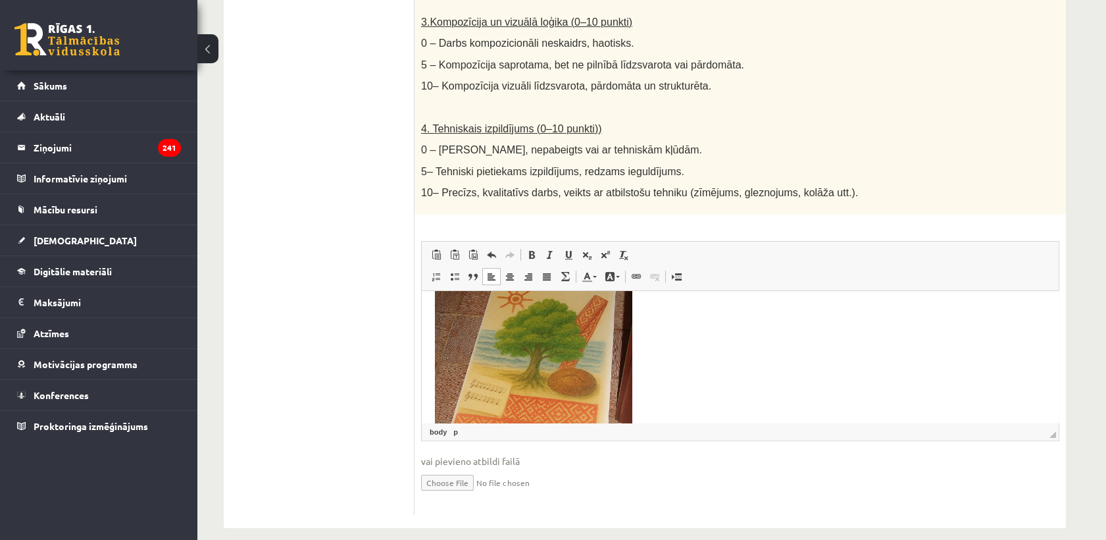
scroll to position [0, 0]
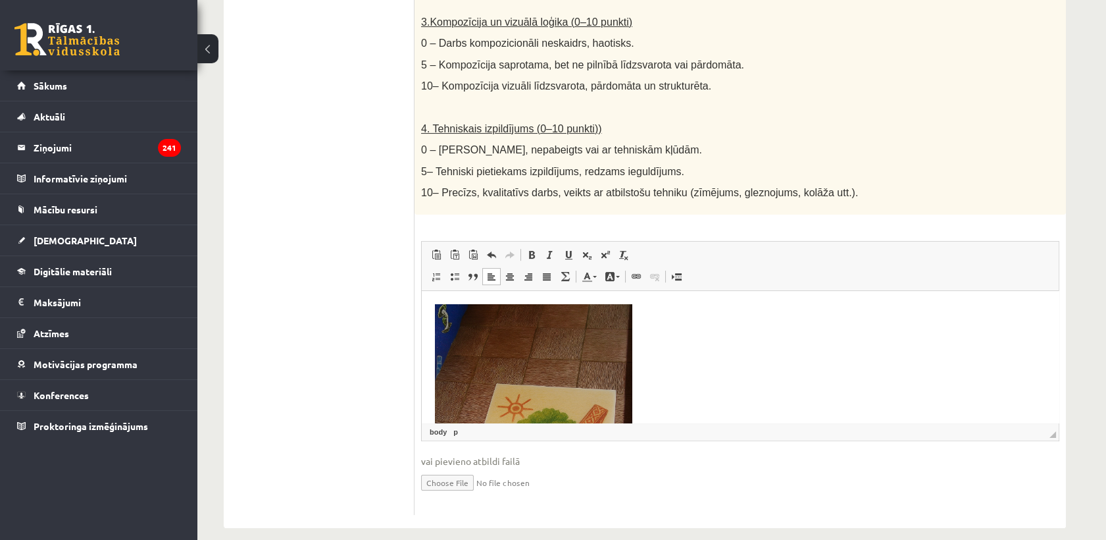
click at [660, 366] on p "Editor, wiswyg-editor-user-answer-47433775920680" at bounding box center [740, 454] width 611 height 301
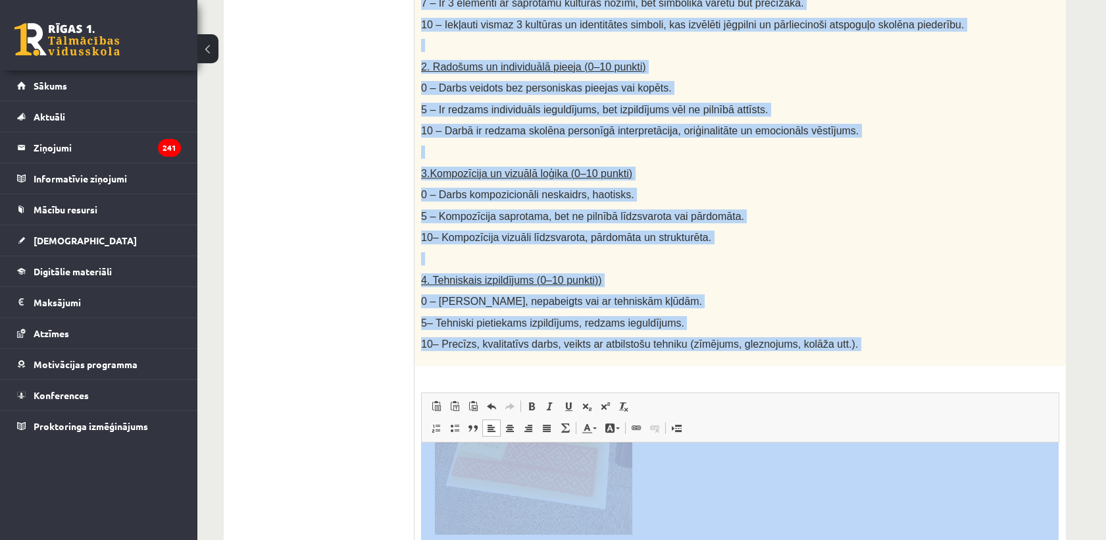
scroll to position [676, 0]
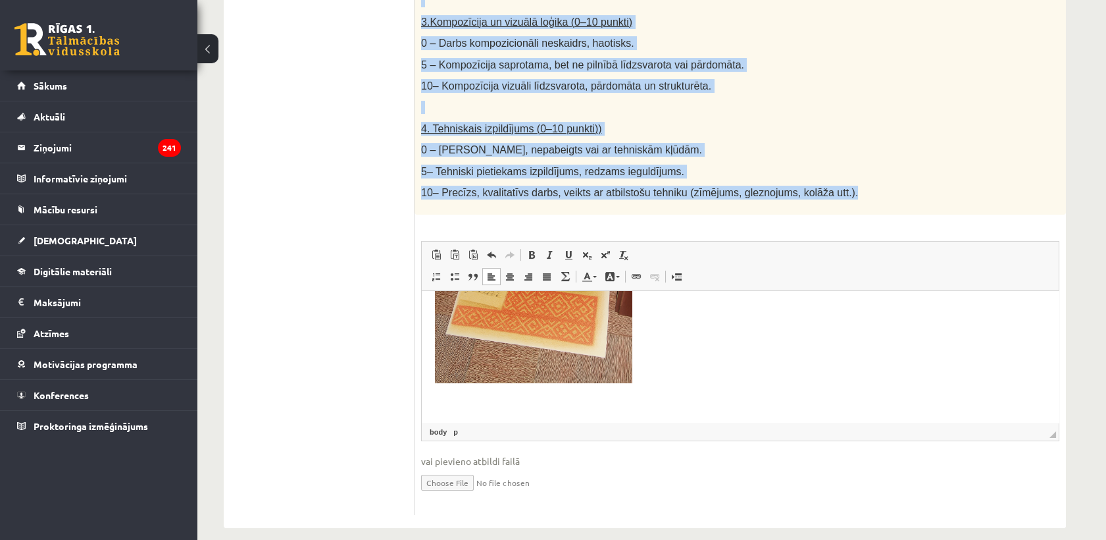
drag, startPoint x: 421, startPoint y: 87, endPoint x: 855, endPoint y: 180, distance: 443.4
copy div "Norādes: Darbā jāiekļauj vismaz trīs elementi, kas simbolizē dažādus identitāte…"
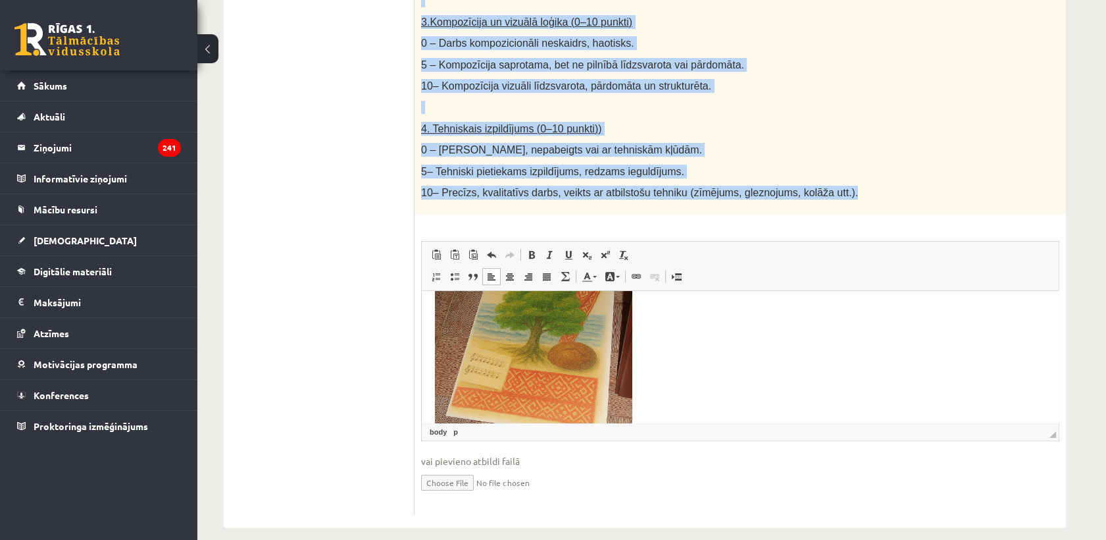
scroll to position [217, 0]
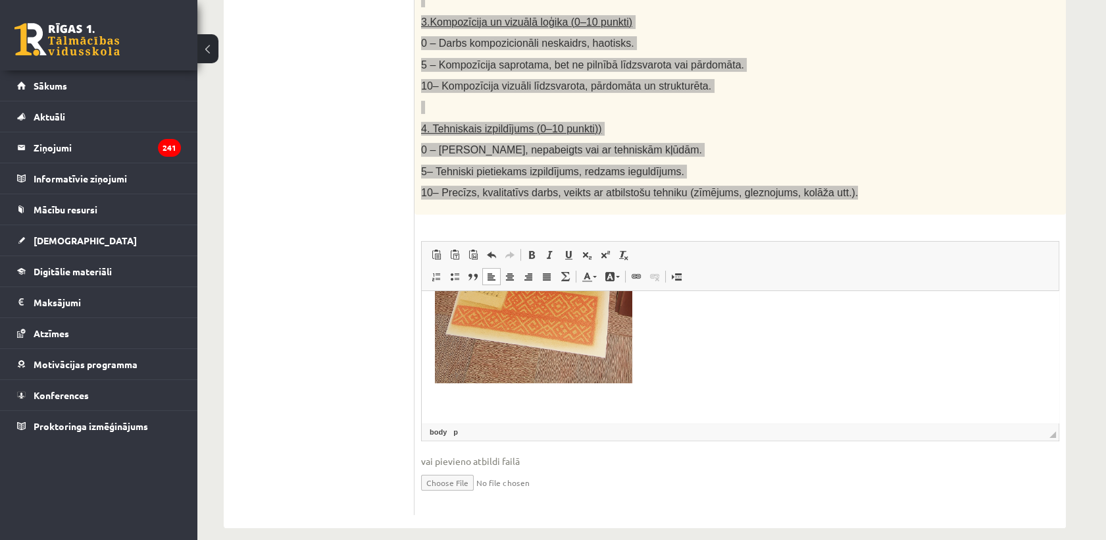
click at [517, 407] on p "Editor, wiswyg-editor-user-answer-47433775920680" at bounding box center [740, 404] width 611 height 14
click at [453, 408] on p "Editor, wiswyg-editor-user-answer-47433775920680" at bounding box center [740, 404] width 611 height 14
click at [436, 399] on p "**********" at bounding box center [734, 404] width 599 height 14
click at [445, 399] on p "**********" at bounding box center [734, 404] width 599 height 14
drag, startPoint x: 434, startPoint y: 400, endPoint x: 964, endPoint y: 535, distance: 547.2
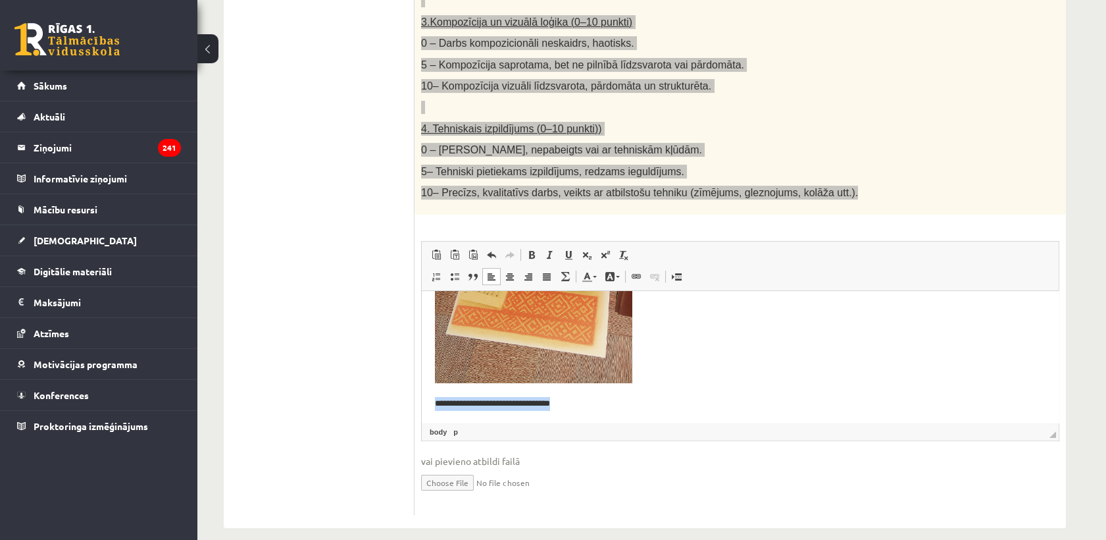
click at [574, 399] on html "**********" at bounding box center [740, 248] width 637 height 349
click at [526, 271] on span at bounding box center [528, 276] width 11 height 11
click at [511, 271] on span at bounding box center [510, 276] width 11 height 11
click at [532, 246] on link "Bold Keyboard shortcut Ctrl+B" at bounding box center [531, 254] width 18 height 17
click at [812, 403] on p "**********" at bounding box center [734, 404] width 599 height 14
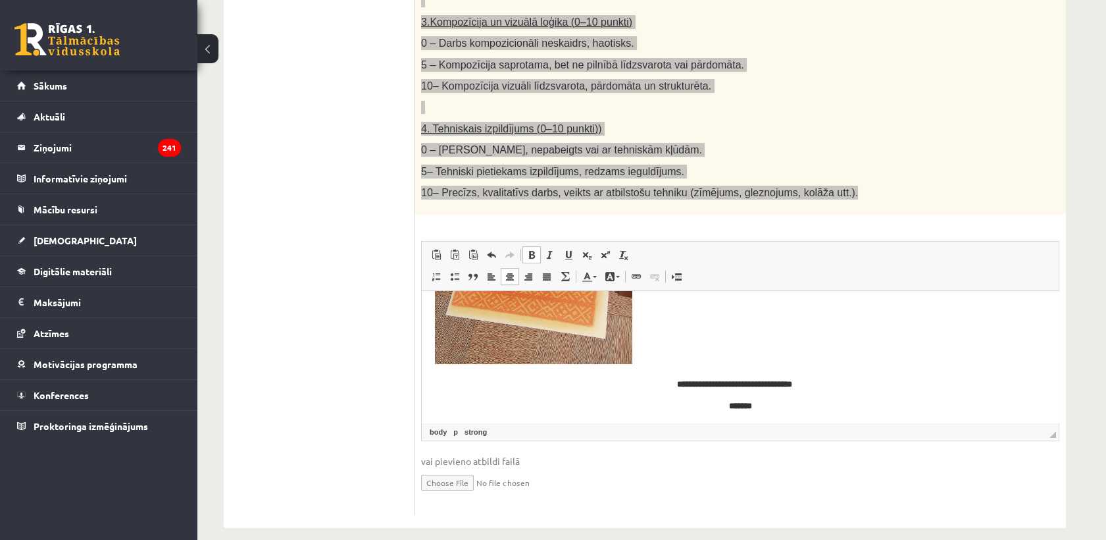
scroll to position [240, 0]
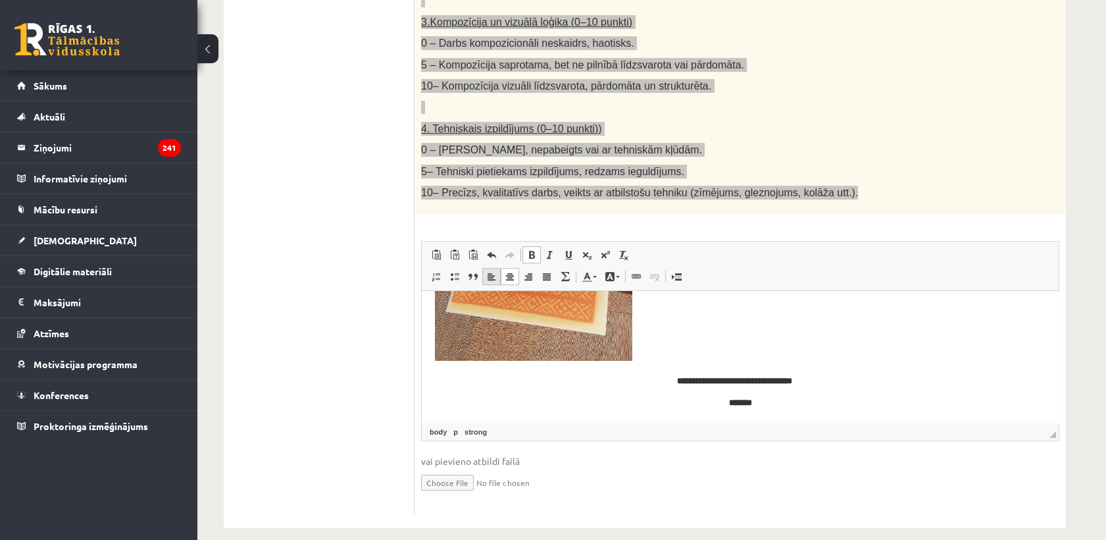
click at [492, 271] on span at bounding box center [491, 276] width 11 height 11
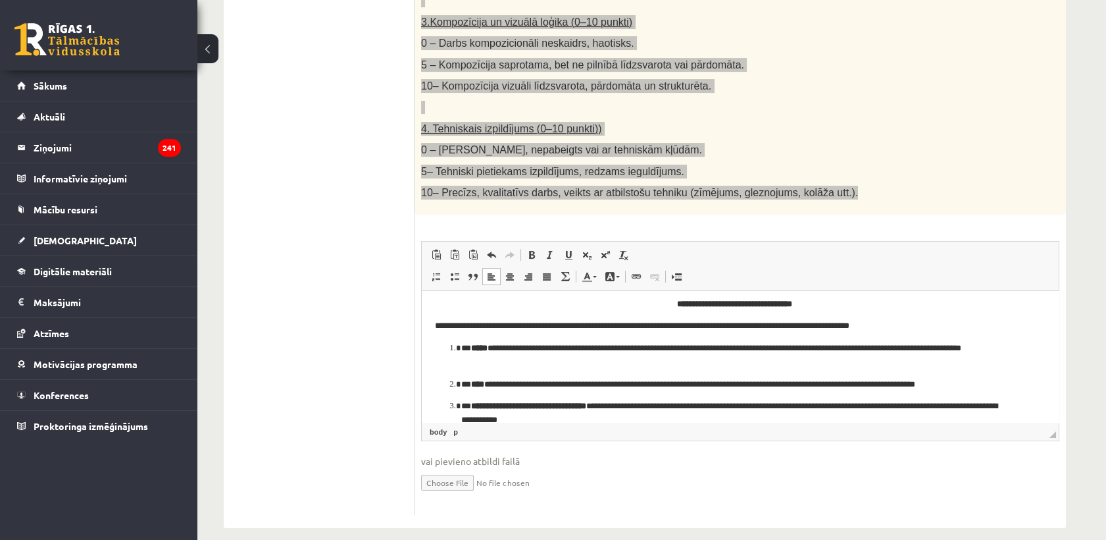
scroll to position [340, 0]
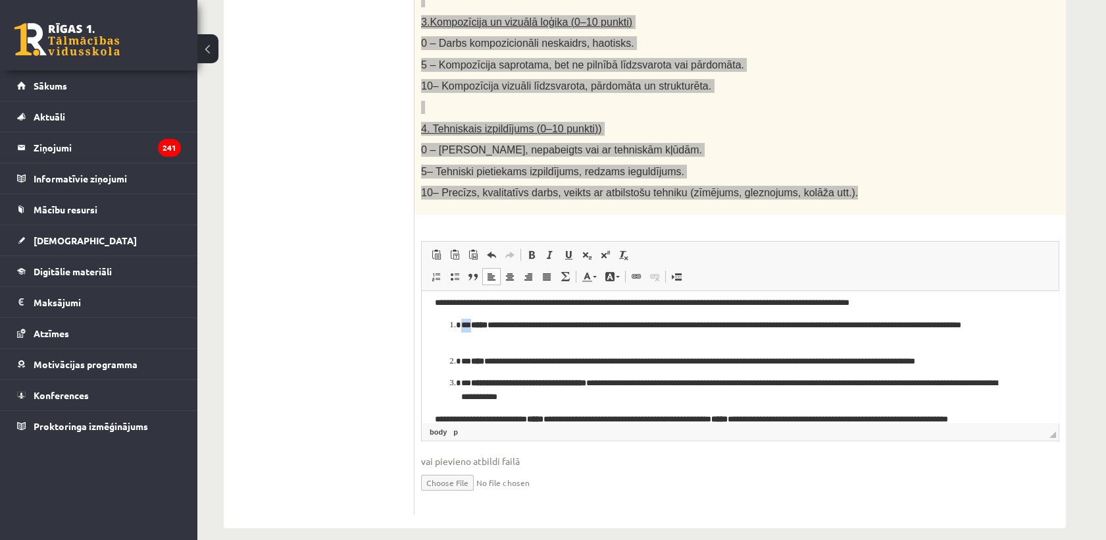
click at [466, 324] on p "**********" at bounding box center [734, 332] width 547 height 28
click at [474, 360] on p "**********" at bounding box center [734, 362] width 547 height 14
click at [472, 384] on p "**********" at bounding box center [734, 390] width 547 height 28
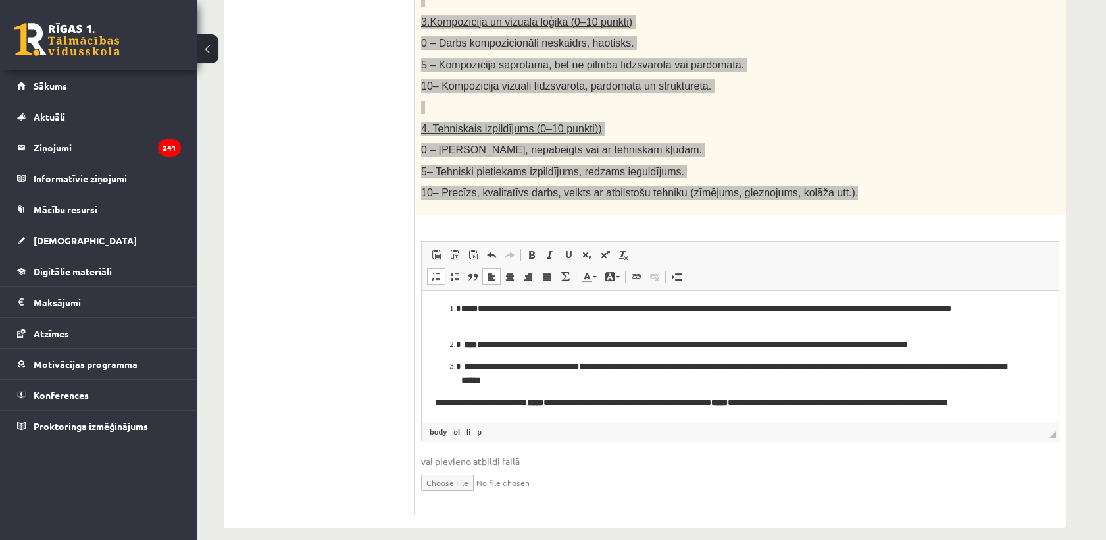
scroll to position [283, 0]
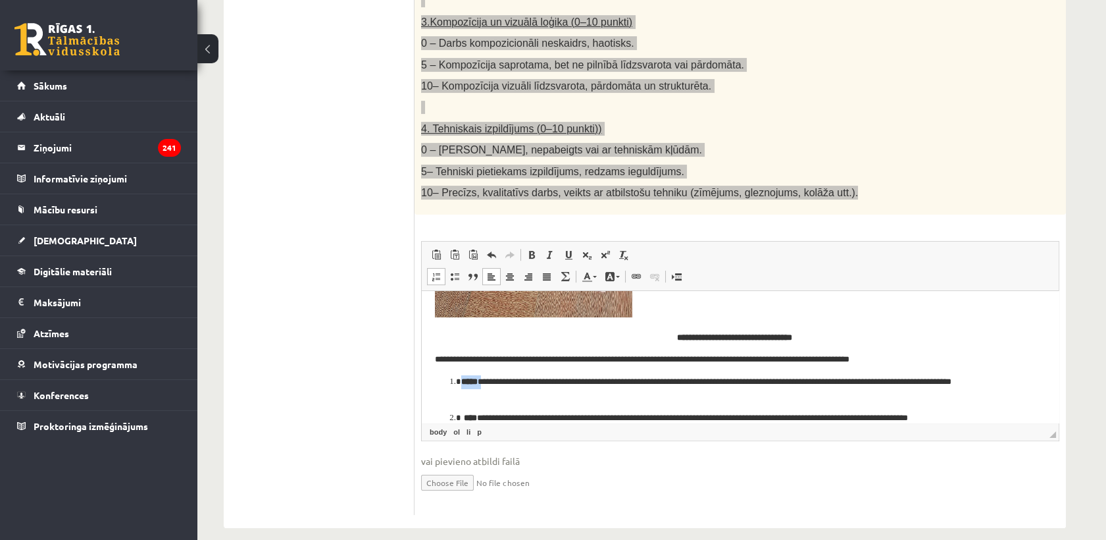
drag, startPoint x: 462, startPoint y: 378, endPoint x: 926, endPoint y: 557, distance: 497.2
click at [488, 383] on p "**********" at bounding box center [734, 389] width 547 height 28
drag, startPoint x: 120, startPoint y: 63, endPoint x: 546, endPoint y: 239, distance: 460.8
click at [546, 249] on span at bounding box center [550, 254] width 11 height 11
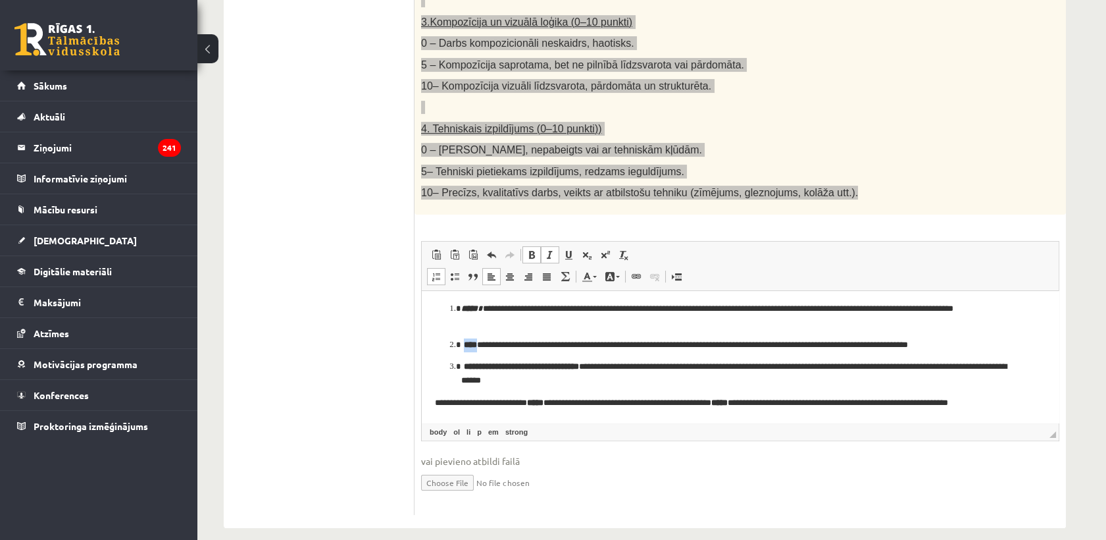
drag, startPoint x: 462, startPoint y: 339, endPoint x: 984, endPoint y: 520, distance: 552.3
click at [481, 341] on p "**********" at bounding box center [734, 345] width 547 height 14
click at [545, 249] on span at bounding box center [550, 254] width 11 height 11
click at [606, 366] on p "**********" at bounding box center [734, 374] width 547 height 28
click at [551, 249] on span at bounding box center [550, 254] width 11 height 11
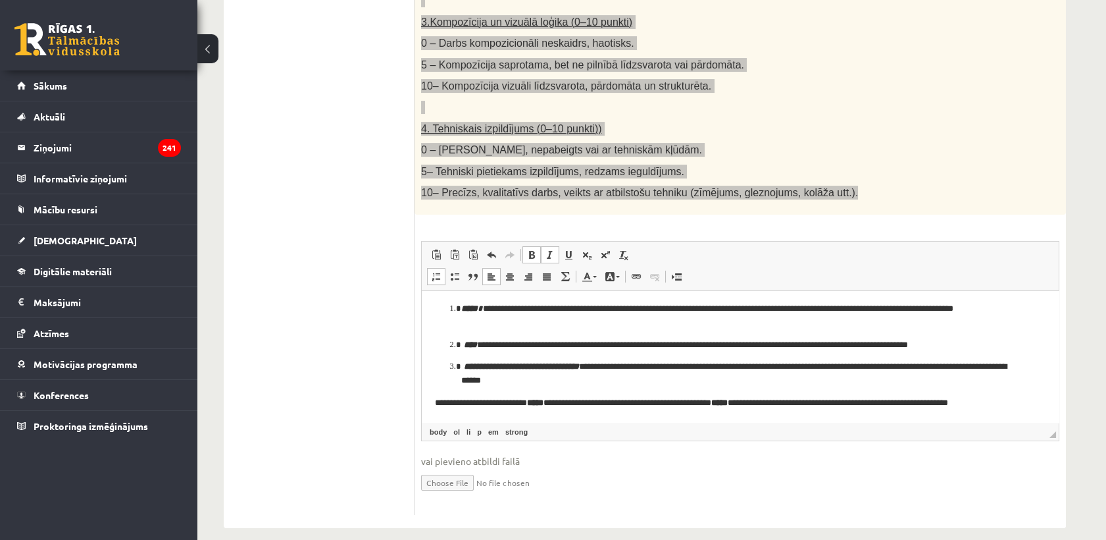
click at [589, 386] on p "**********" at bounding box center [734, 374] width 547 height 28
drag, startPoint x: 538, startPoint y: 401, endPoint x: 996, endPoint y: 515, distance: 471.1
click at [543, 399] on strong "*****" at bounding box center [535, 402] width 16 height 9
drag, startPoint x: 547, startPoint y: 239, endPoint x: 215, endPoint y: 82, distance: 368.2
click at [547, 249] on span at bounding box center [550, 254] width 11 height 11
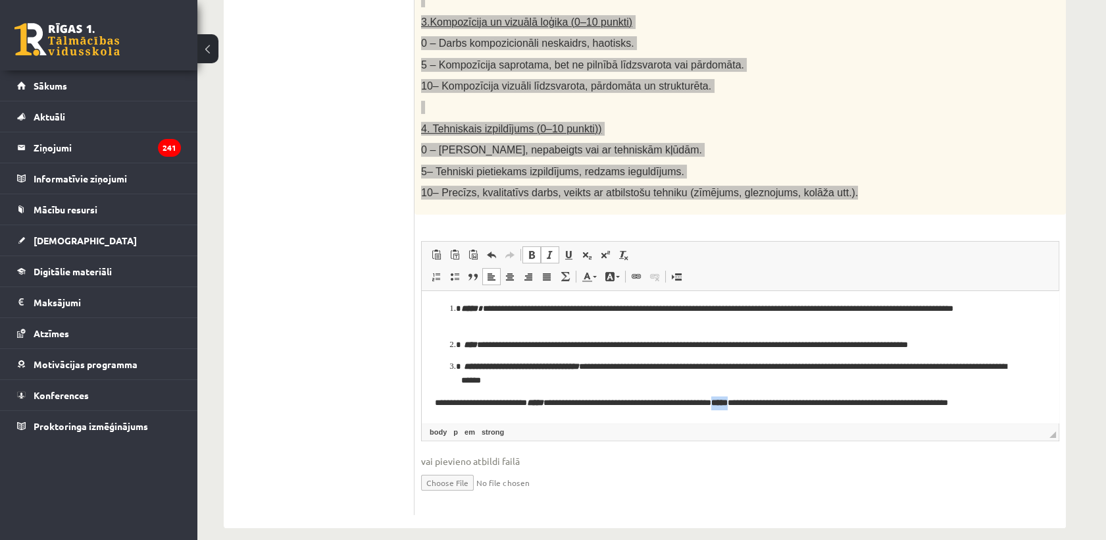
drag, startPoint x: 769, startPoint y: 401, endPoint x: 956, endPoint y: 545, distance: 236.9
click at [771, 403] on p "**********" at bounding box center [734, 403] width 599 height 14
drag, startPoint x: 549, startPoint y: 247, endPoint x: 410, endPoint y: 51, distance: 239.7
click at [549, 247] on link "Italic Keyboard shortcut Ctrl+I" at bounding box center [550, 254] width 18 height 17
click at [1032, 401] on p "**********" at bounding box center [734, 403] width 599 height 14
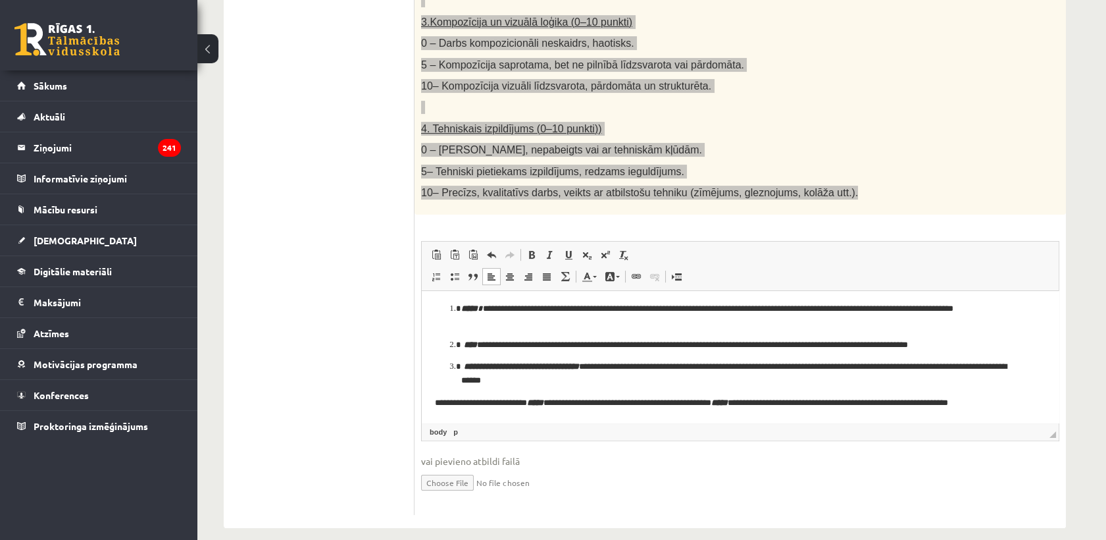
scroll to position [362, 0]
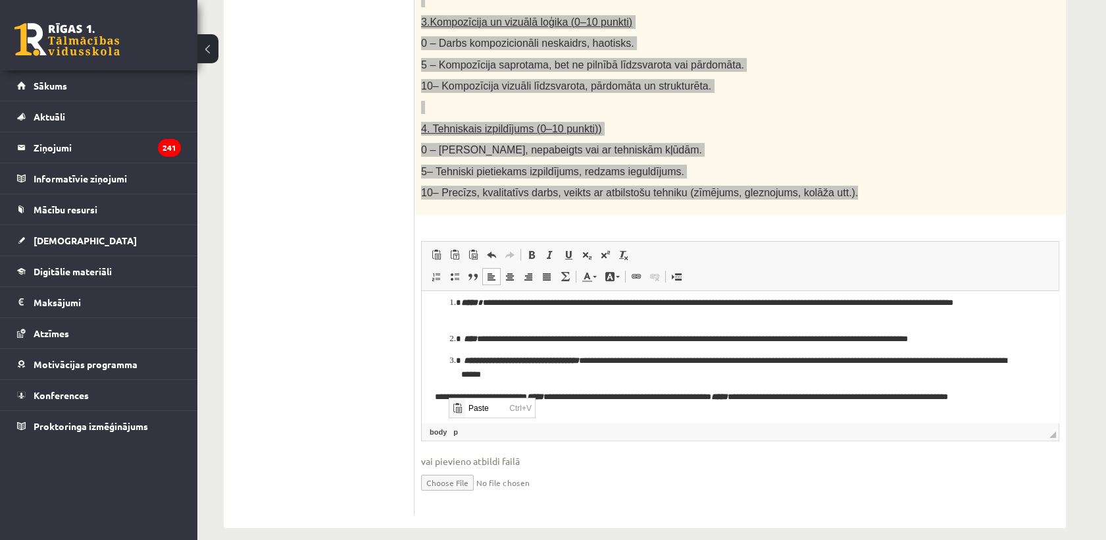
drag, startPoint x: 440, startPoint y: 406, endPoint x: 534, endPoint y: 417, distance: 94.8
click at [440, 406] on body "**********" at bounding box center [740, 184] width 611 height 484
click at [444, 413] on p "Editor, wiswyg-editor-user-answer-47433775920680" at bounding box center [740, 420] width 611 height 14
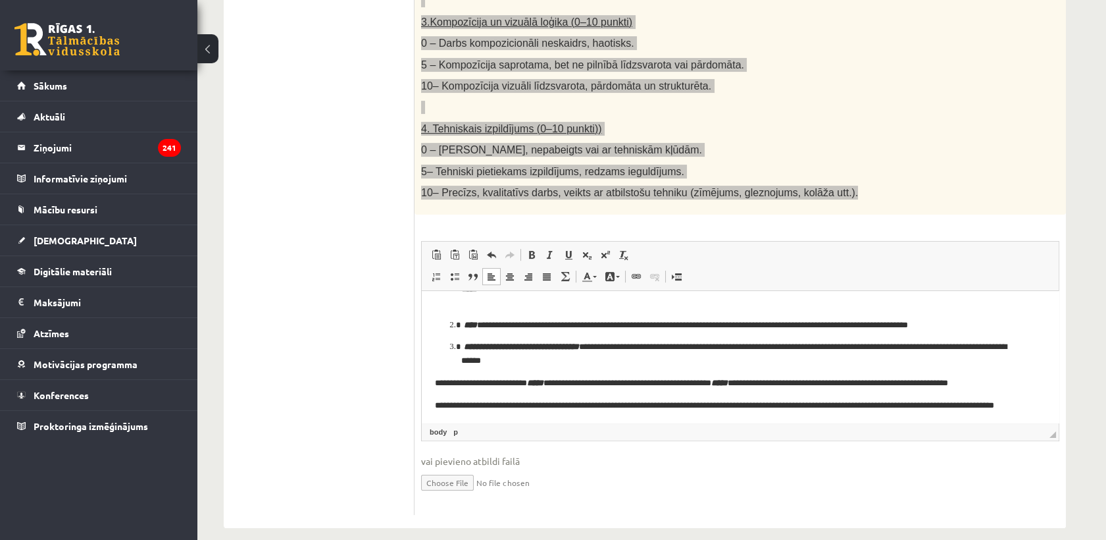
scroll to position [391, 0]
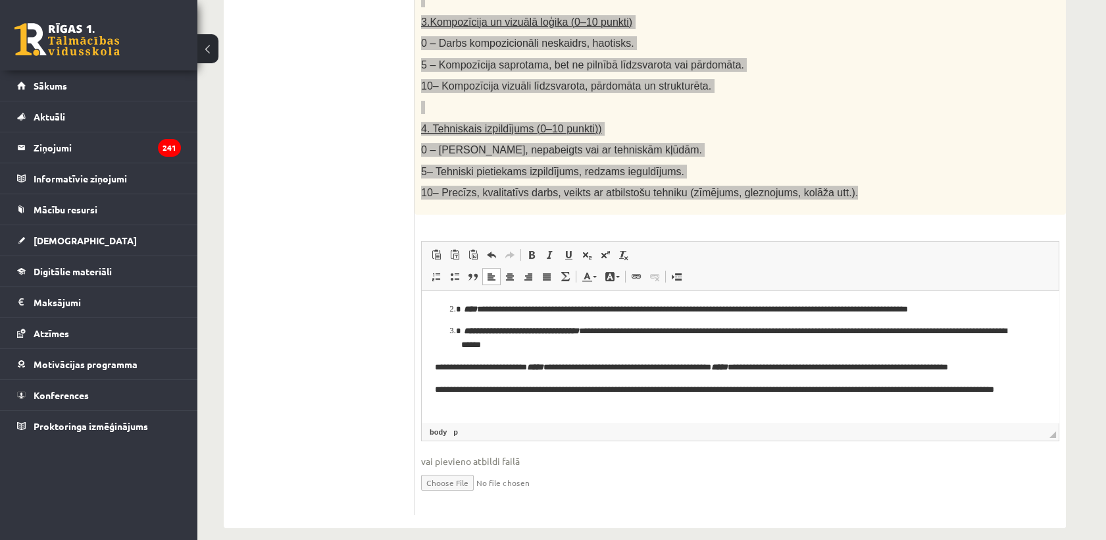
drag, startPoint x: 622, startPoint y: 388, endPoint x: 656, endPoint y: 379, distance: 35.4
click at [622, 388] on p "**********" at bounding box center [734, 397] width 599 height 28
click at [510, 401] on p "**********" at bounding box center [734, 397] width 599 height 28
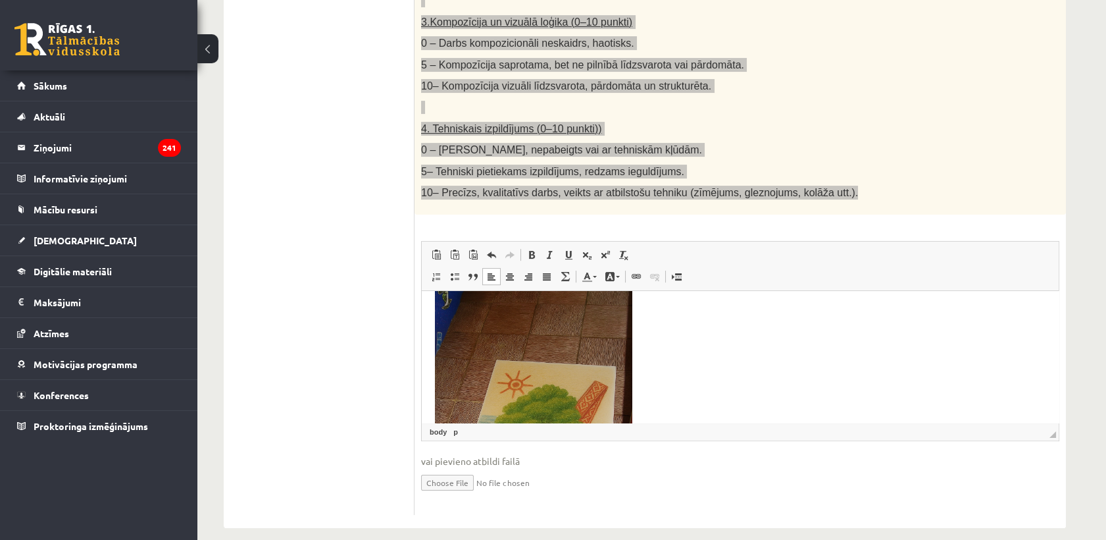
scroll to position [0, 0]
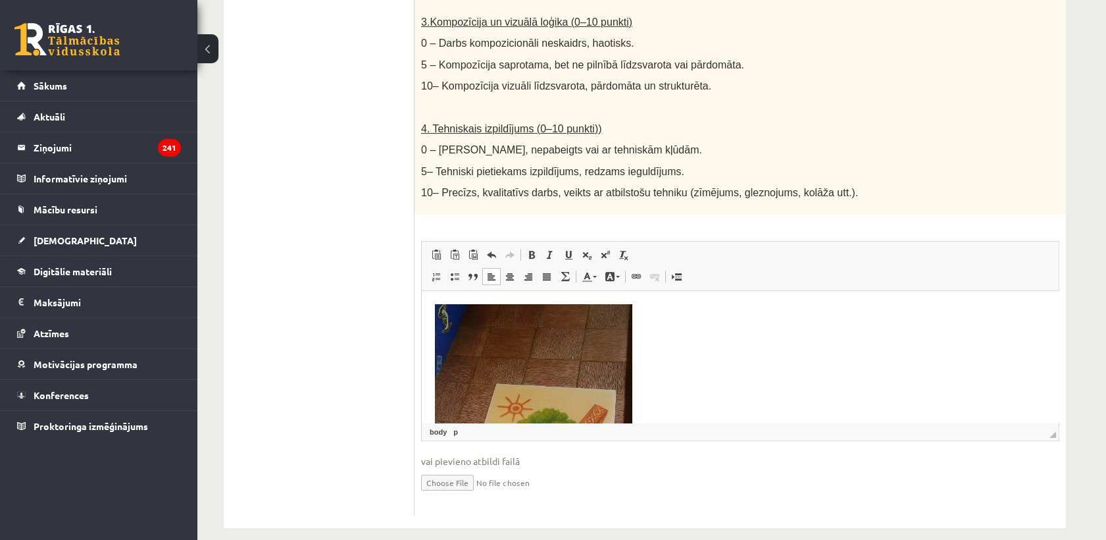
click at [274, 276] on ul "1. uzdevums 2. uzdevums 3. uzdevums 4. uzdevums 5. uzdevums" at bounding box center [326, 47] width 178 height 935
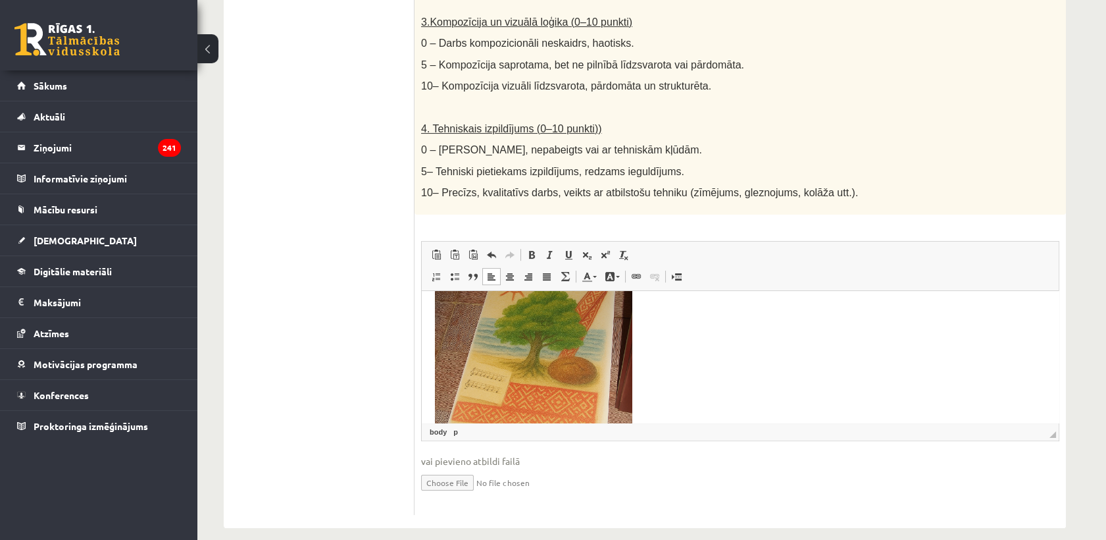
scroll to position [146, 0]
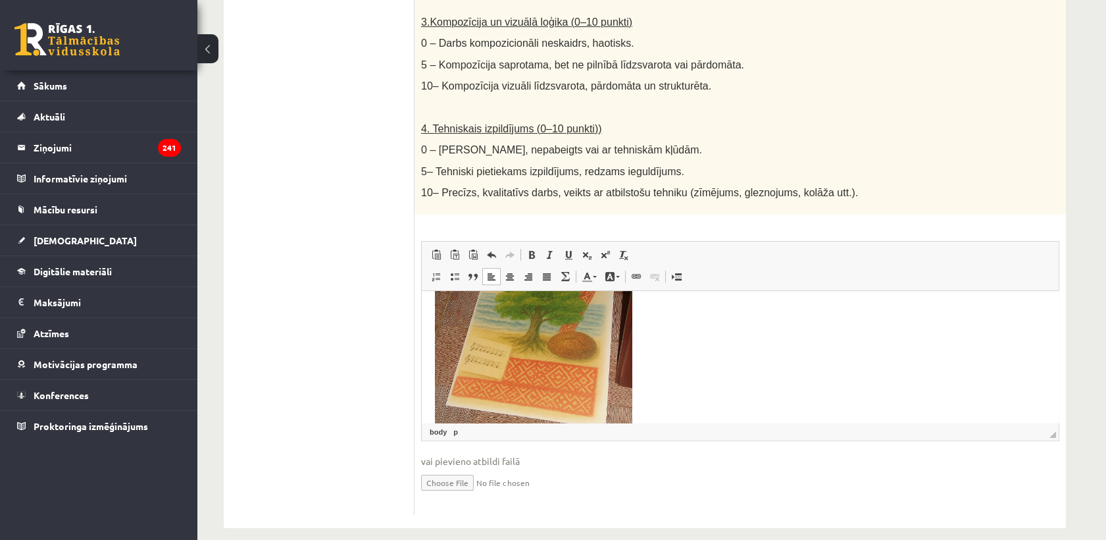
drag, startPoint x: 570, startPoint y: 367, endPoint x: 632, endPoint y: 358, distance: 61.9
click at [571, 367] on img "Editor, wiswyg-editor-user-answer-47433775920680" at bounding box center [533, 306] width 197 height 296
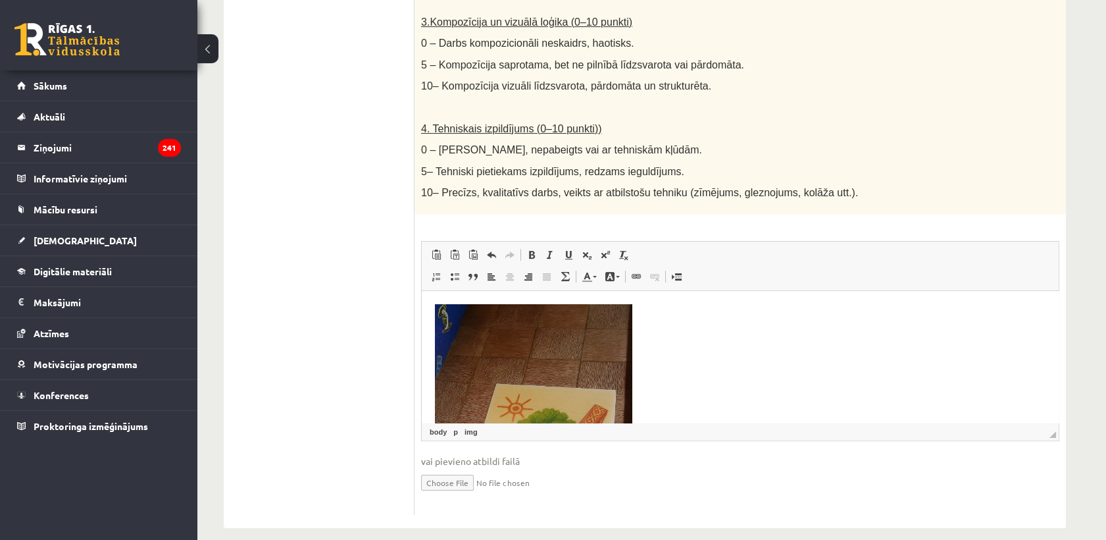
click at [686, 367] on p "Editor, wiswyg-editor-user-answer-47433775920680" at bounding box center [740, 454] width 611 height 301
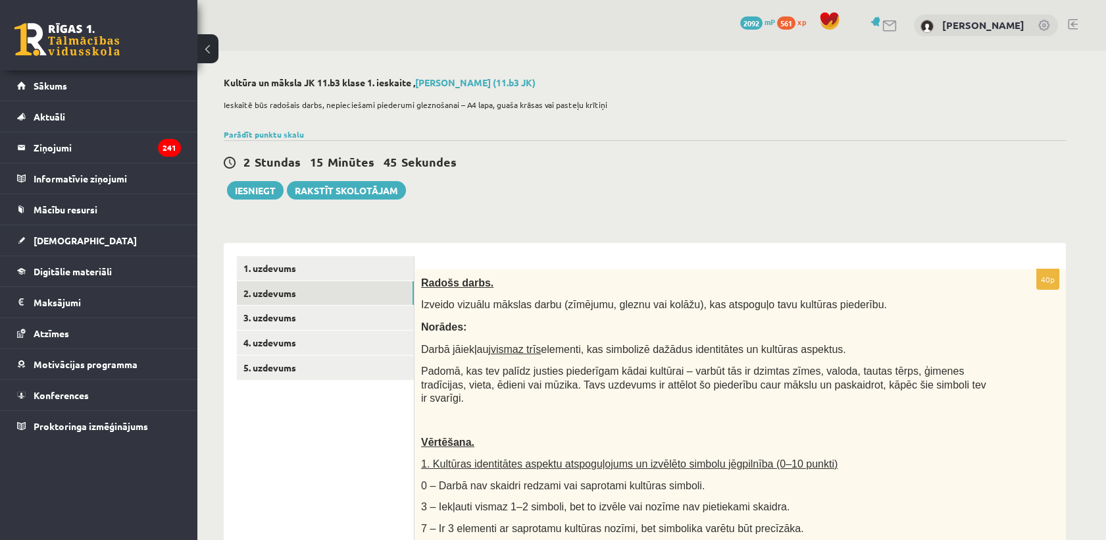
scroll to position [146, 0]
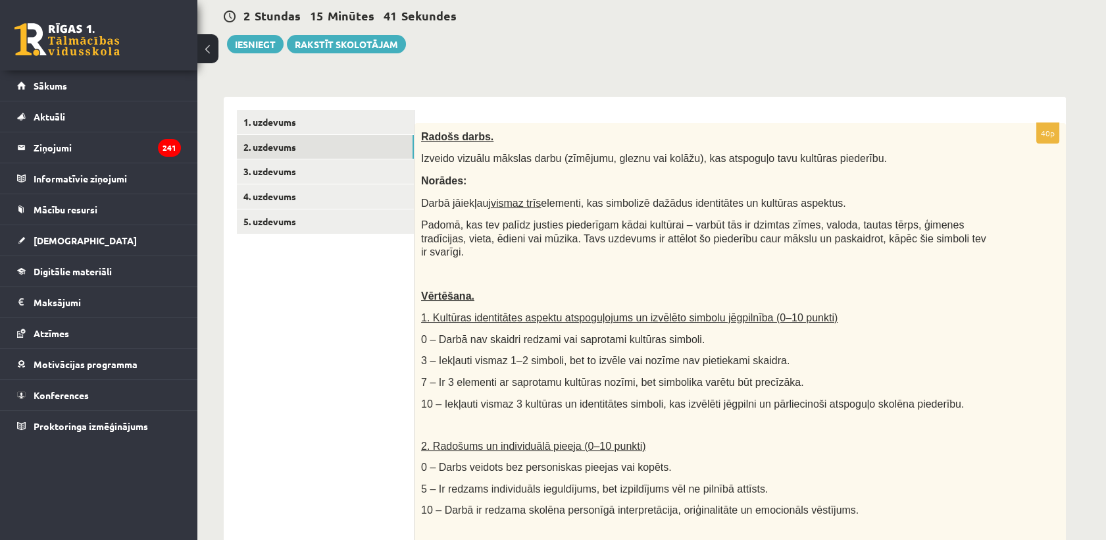
click at [323, 173] on link "3. uzdevums" at bounding box center [325, 171] width 177 height 24
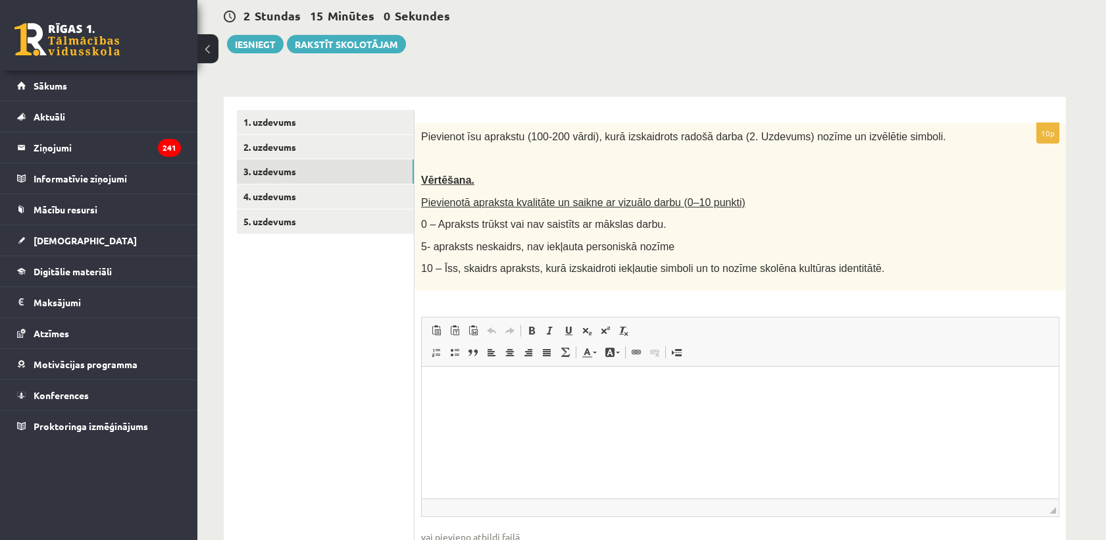
scroll to position [0, 0]
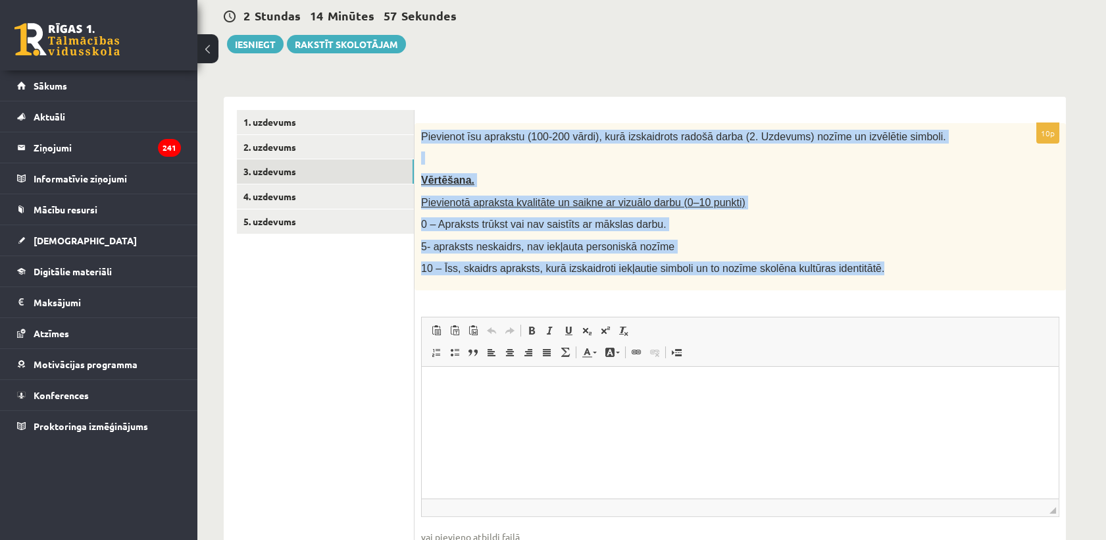
drag, startPoint x: 417, startPoint y: 131, endPoint x: 859, endPoint y: 278, distance: 465.2
click at [859, 278] on div "Pievienot īsu aprakstu (100-200 vārdi), kurā izskaidrots radošā darba (2. Uzdev…" at bounding box center [740, 206] width 651 height 167
copy div "Pievienot īsu aprakstu (100-200 vārdi), kurā izskaidrots radošā darba (2. Uzdev…"
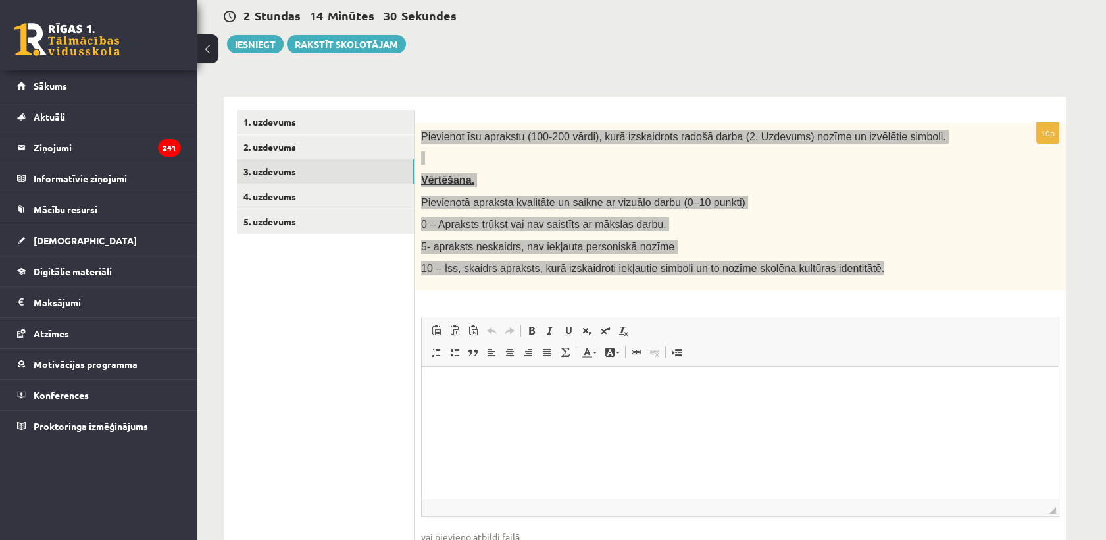
click at [488, 406] on html at bounding box center [740, 386] width 637 height 40
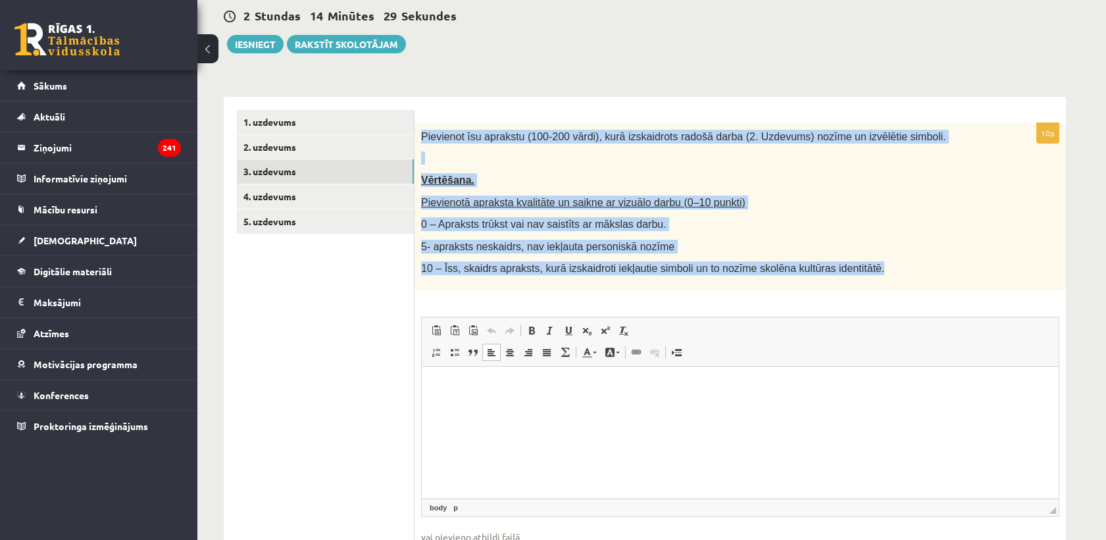
drag, startPoint x: 449, startPoint y: 220, endPoint x: 449, endPoint y: 255, distance: 34.9
click at [449, 223] on span "0 – Apraksts trūkst vai nav saistīts ar mākslas darbu." at bounding box center [543, 223] width 245 height 11
click at [447, 221] on span "0 – Apraksts trūkst vai nav saistīts ar mākslas darbu." at bounding box center [543, 223] width 245 height 11
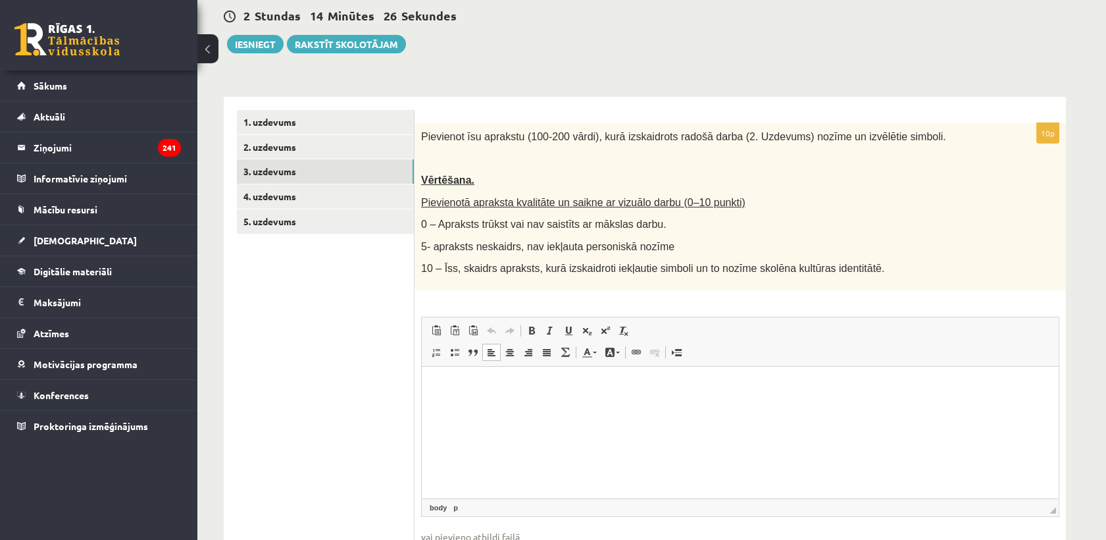
click at [453, 375] on html at bounding box center [740, 386] width 637 height 40
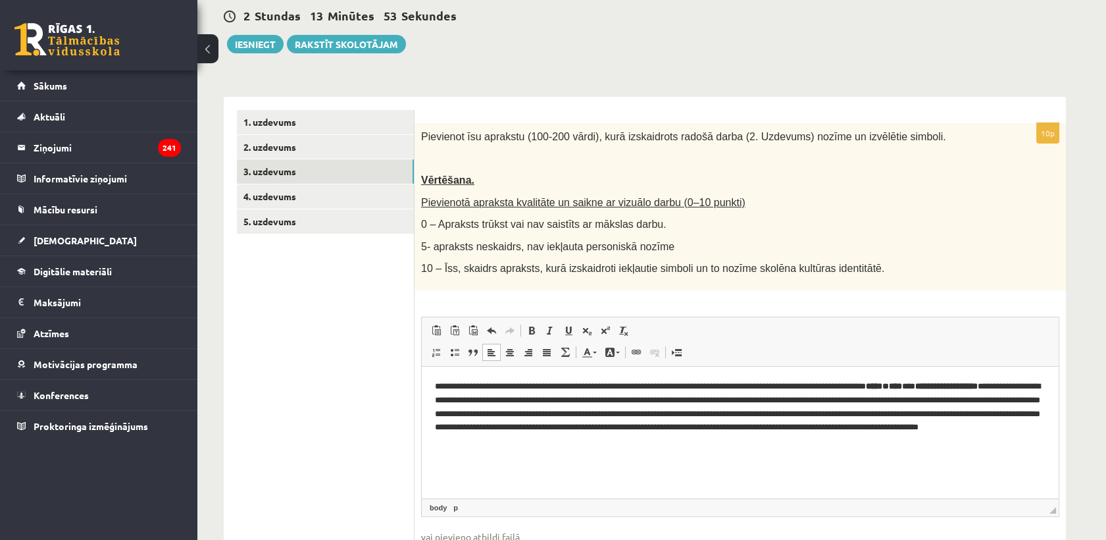
click at [459, 397] on p "**********" at bounding box center [740, 413] width 611 height 68
drag, startPoint x: 933, startPoint y: 384, endPoint x: 954, endPoint y: 381, distance: 21.2
click at [954, 381] on p "**********" at bounding box center [740, 413] width 611 height 68
drag, startPoint x: 932, startPoint y: 384, endPoint x: 459, endPoint y: 397, distance: 473.9
click at [459, 397] on p "**********" at bounding box center [740, 413] width 611 height 68
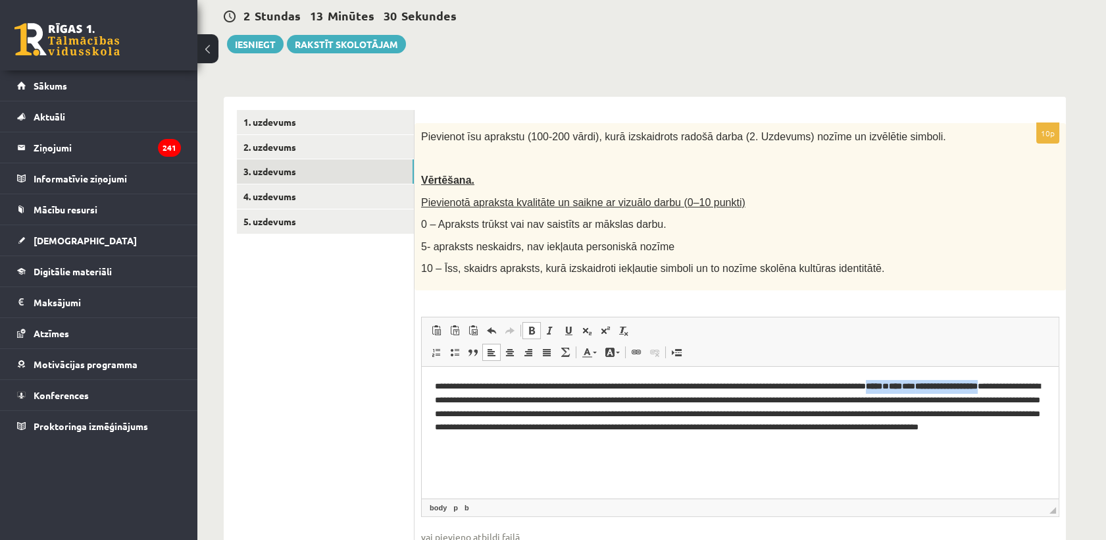
click at [530, 329] on span at bounding box center [531, 330] width 11 height 11
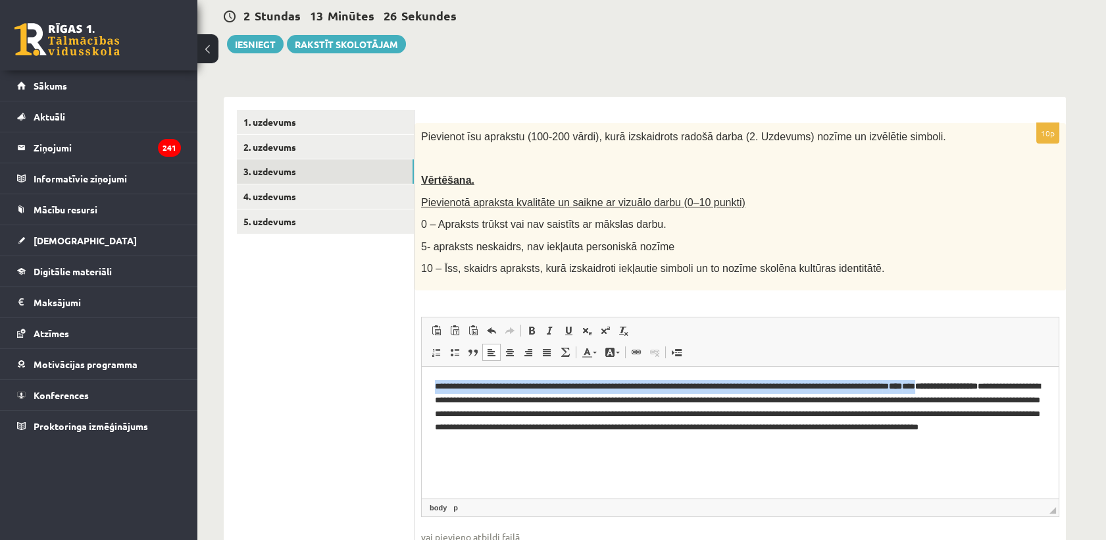
click at [973, 386] on p "**********" at bounding box center [740, 413] width 611 height 68
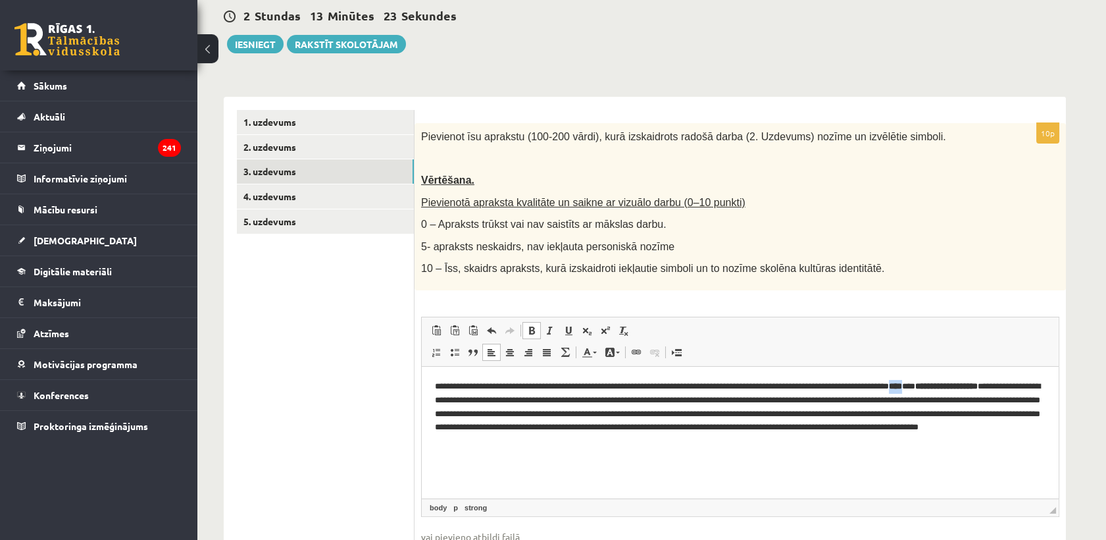
drag, startPoint x: 957, startPoint y: 384, endPoint x: 971, endPoint y: 384, distance: 14.5
click at [902, 384] on strong "****" at bounding box center [895, 385] width 13 height 9
drag, startPoint x: 986, startPoint y: 384, endPoint x: 1042, endPoint y: 382, distance: 56.0
click at [1042, 382] on p "**********" at bounding box center [740, 413] width 611 height 68
drag, startPoint x: 482, startPoint y: 397, endPoint x: 465, endPoint y: 396, distance: 16.5
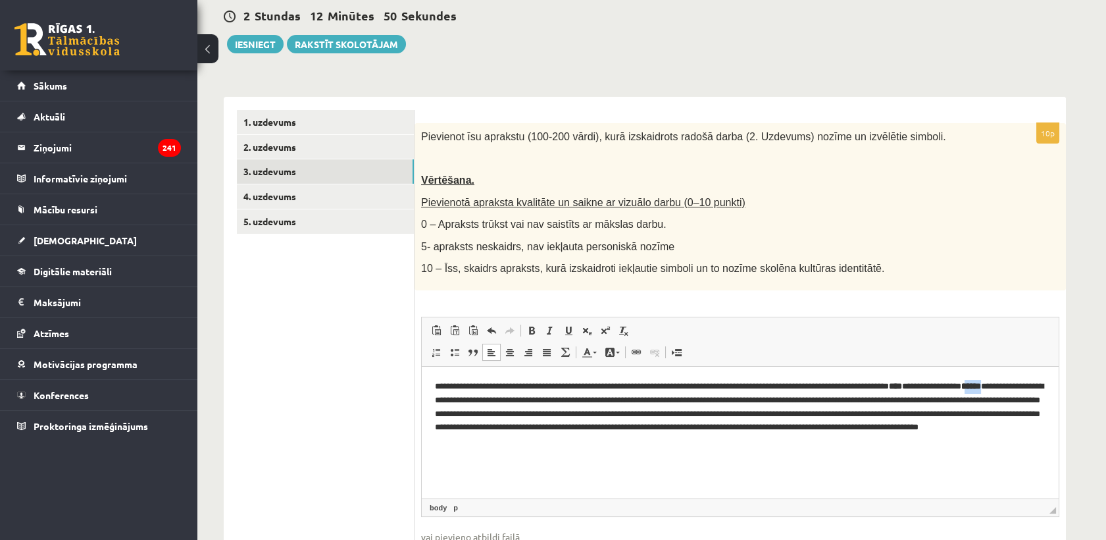
click at [961, 390] on strong "*****" at bounding box center [971, 385] width 20 height 9
click at [455, 399] on p "**********" at bounding box center [740, 413] width 611 height 68
drag, startPoint x: 953, startPoint y: 384, endPoint x: 483, endPoint y: 399, distance: 470.7
click at [483, 399] on p "**********" at bounding box center [740, 413] width 611 height 68
click at [532, 327] on span at bounding box center [531, 330] width 11 height 11
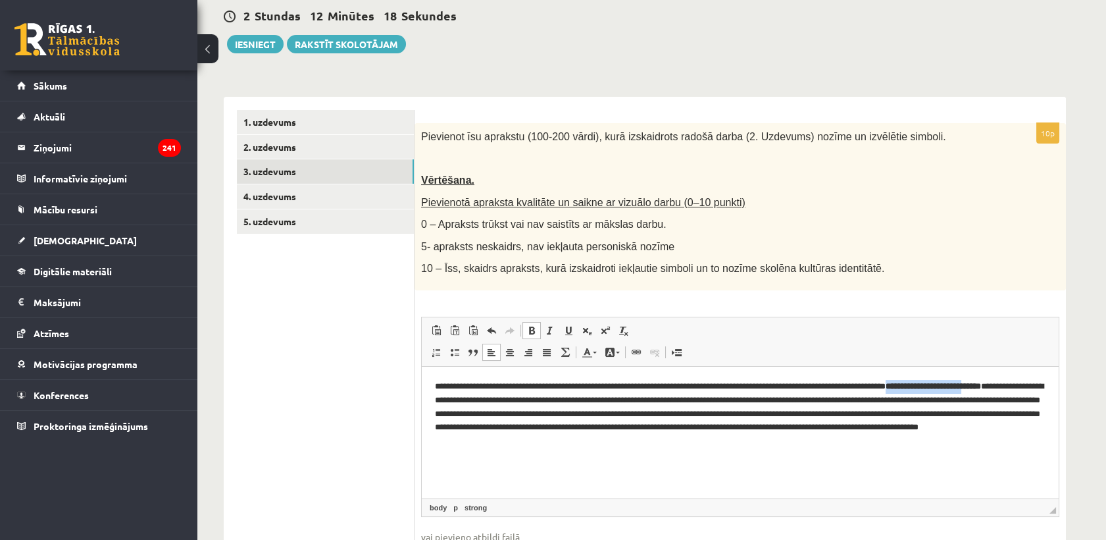
click at [532, 327] on span at bounding box center [531, 330] width 11 height 11
click at [961, 390] on strong "*****" at bounding box center [971, 385] width 20 height 9
drag, startPoint x: 462, startPoint y: 397, endPoint x: 484, endPoint y: 397, distance: 22.4
click at [484, 397] on p "**********" at bounding box center [740, 413] width 611 height 68
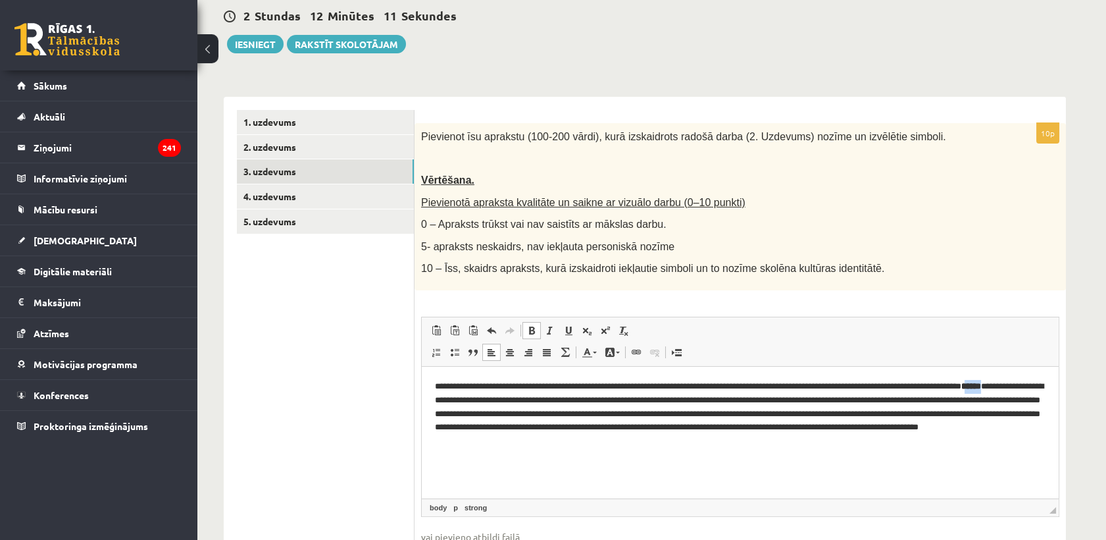
click at [528, 330] on span at bounding box center [531, 330] width 11 height 11
click at [518, 334] on link "Redo Keyboard shortcut Ctrl+Y" at bounding box center [510, 330] width 18 height 17
click at [528, 328] on span at bounding box center [531, 330] width 11 height 11
drag, startPoint x: 528, startPoint y: 328, endPoint x: 522, endPoint y: 336, distance: 9.9
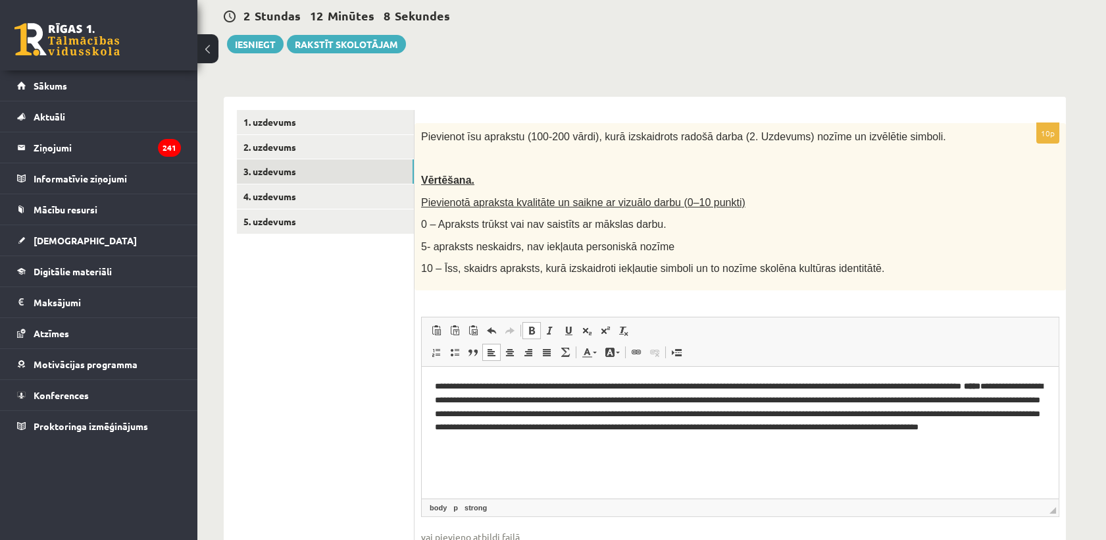
click at [526, 328] on span at bounding box center [531, 330] width 11 height 11
drag, startPoint x: 461, startPoint y: 399, endPoint x: 487, endPoint y: 390, distance: 27.3
click at [483, 393] on p "**********" at bounding box center [740, 413] width 611 height 68
click at [531, 328] on span at bounding box center [531, 330] width 11 height 11
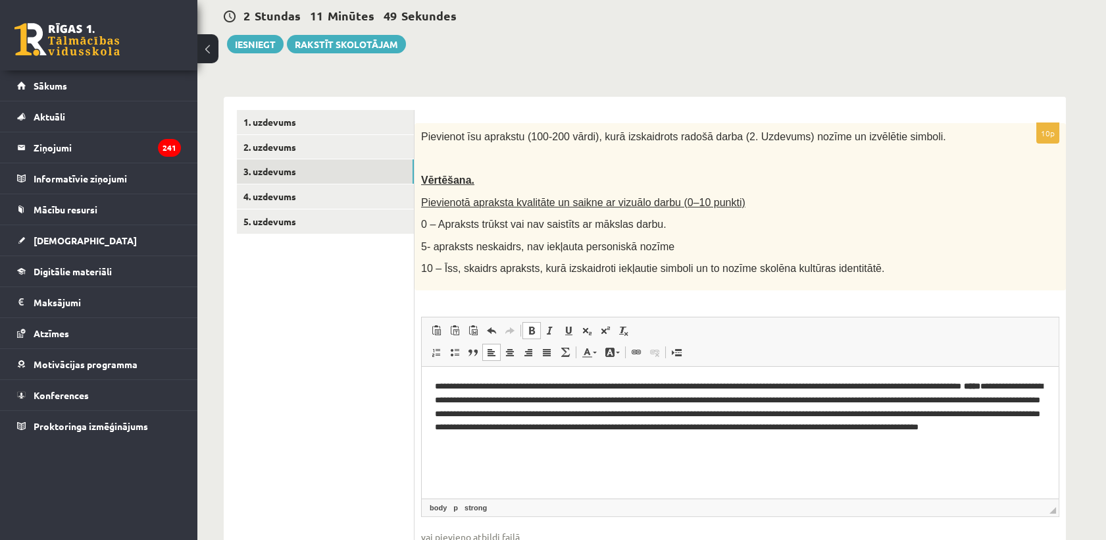
click at [531, 328] on span at bounding box center [531, 330] width 11 height 11
click at [532, 329] on span at bounding box center [531, 330] width 11 height 11
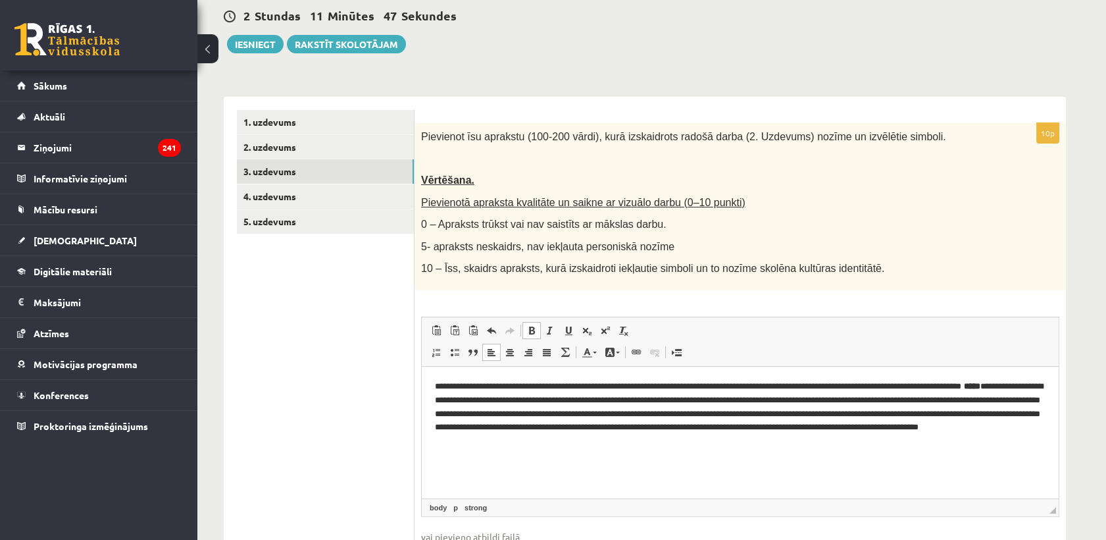
click at [532, 329] on span at bounding box center [531, 330] width 11 height 11
click at [537, 323] on link "Bold Keyboard shortcut Ctrl+B" at bounding box center [531, 330] width 18 height 17
click at [536, 325] on span at bounding box center [531, 330] width 11 height 11
drag, startPoint x: 459, startPoint y: 399, endPoint x: 486, endPoint y: 399, distance: 27.0
click at [486, 399] on p "**********" at bounding box center [740, 413] width 611 height 68
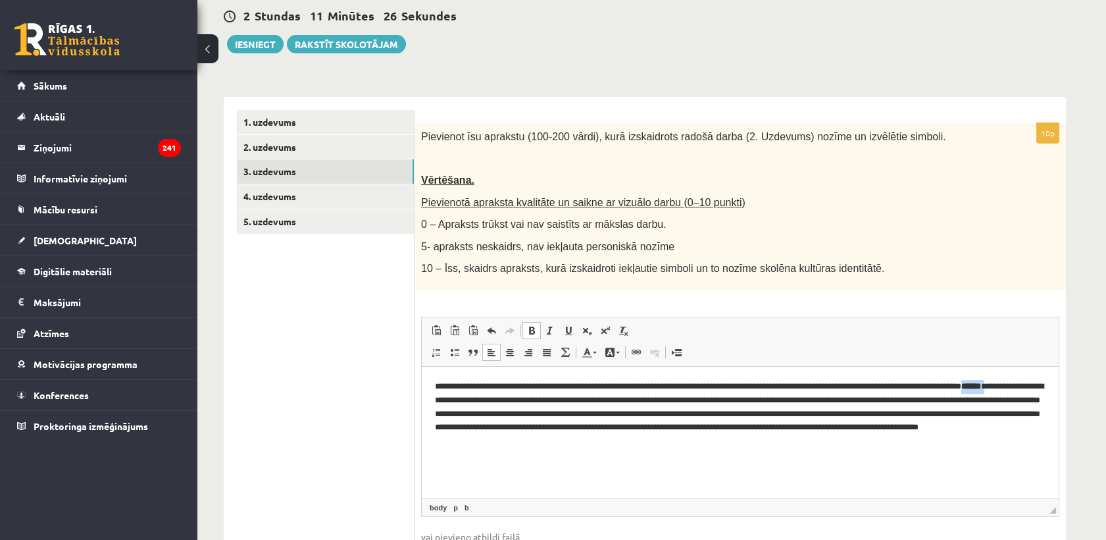
click at [538, 324] on link "Bold Keyboard shortcut Ctrl+B" at bounding box center [531, 330] width 18 height 17
click at [538, 323] on link "Bold Keyboard shortcut Ctrl+B" at bounding box center [531, 330] width 18 height 17
click at [537, 323] on link "Bold Keyboard shortcut Ctrl+B" at bounding box center [531, 330] width 18 height 17
click at [516, 460] on html "**********" at bounding box center [740, 413] width 637 height 95
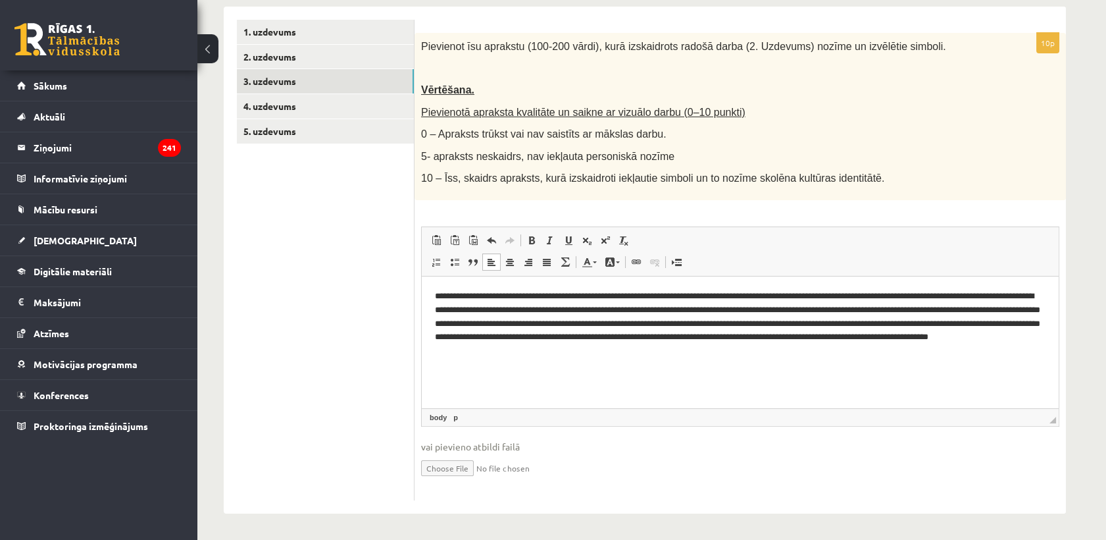
click at [311, 224] on ul "1. uzdevums 2. uzdevums 3. uzdevums 4. uzdevums 5. uzdevums" at bounding box center [326, 260] width 178 height 480
click at [336, 98] on link "4. uzdevums" at bounding box center [325, 106] width 177 height 24
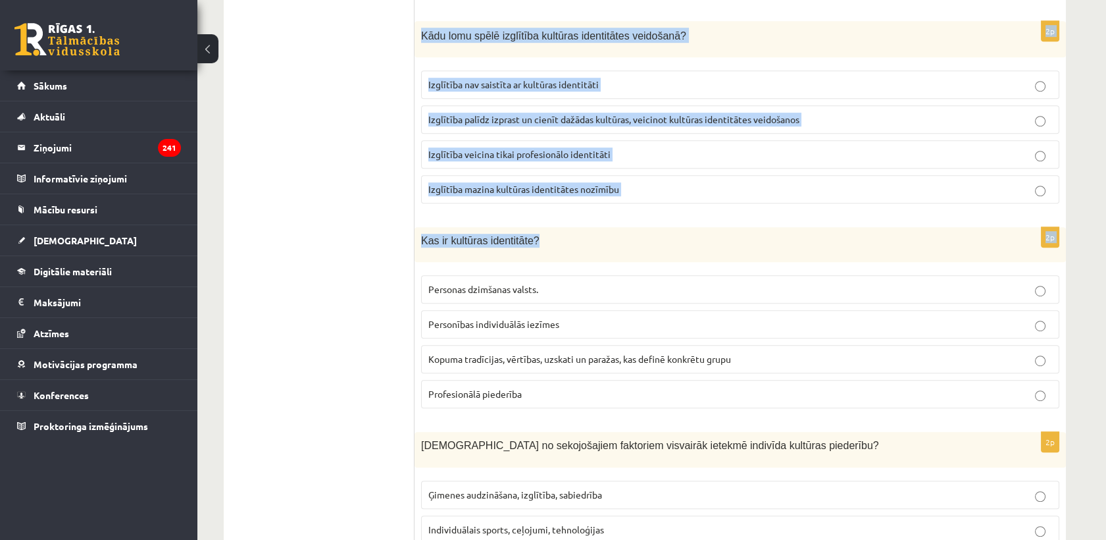
scroll to position [1802, 0]
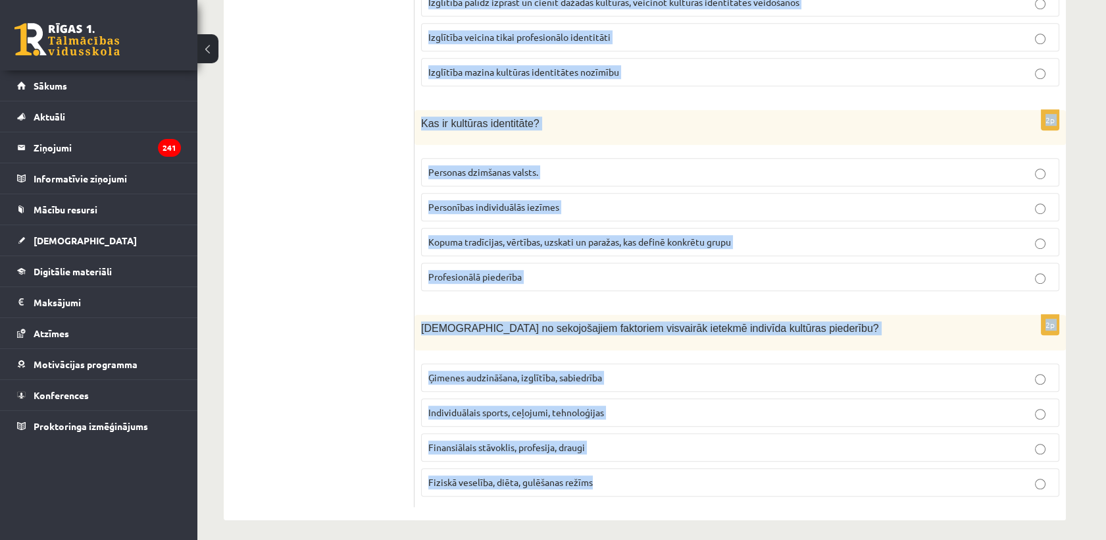
drag, startPoint x: 419, startPoint y: 184, endPoint x: 629, endPoint y: 478, distance: 361.3
copy form "Kura no šīm darbībām veicina kultūras identitātes saglabāšanu? Vairāk laika pav…"
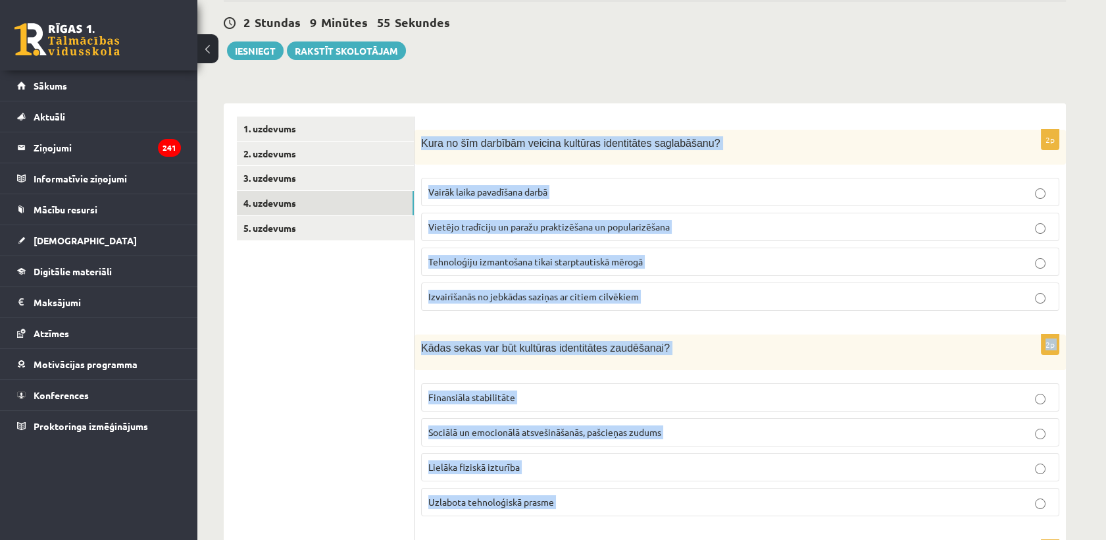
scroll to position [219, 0]
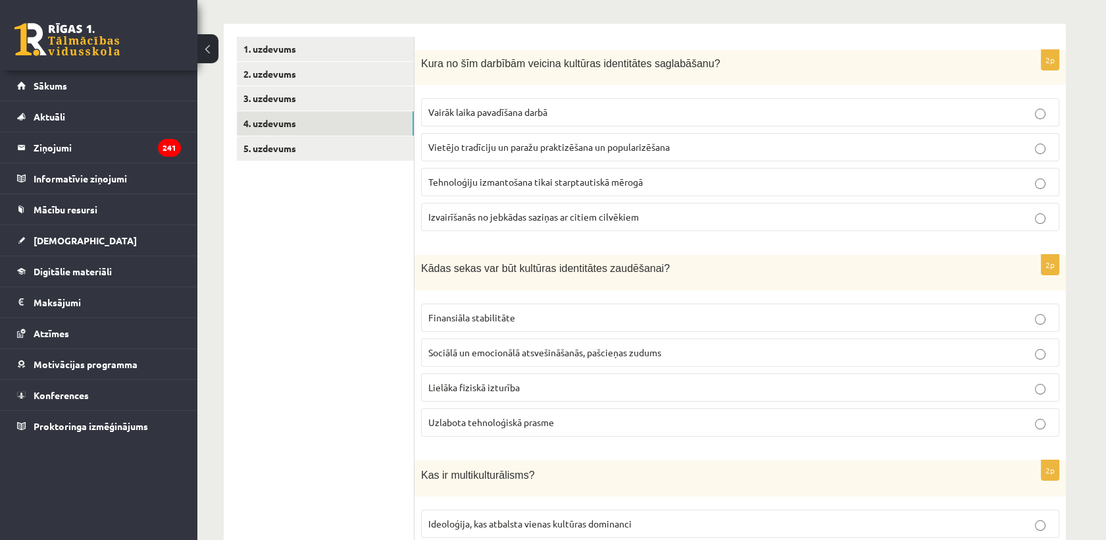
click at [478, 141] on span "Vietējo tradīciju un paražu praktizēšana un popularizēšana" at bounding box center [548, 147] width 241 height 12
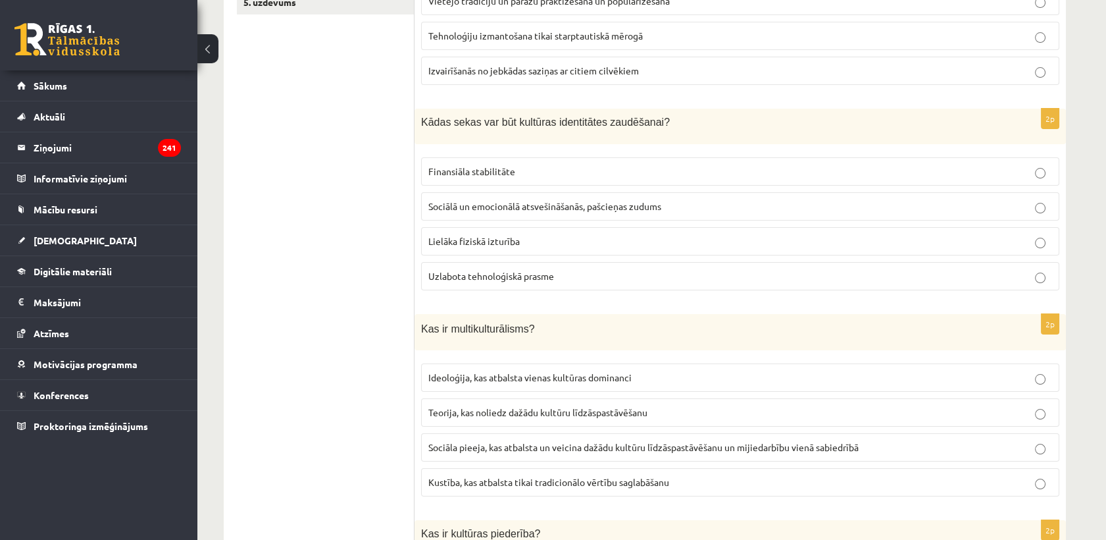
scroll to position [438, 0]
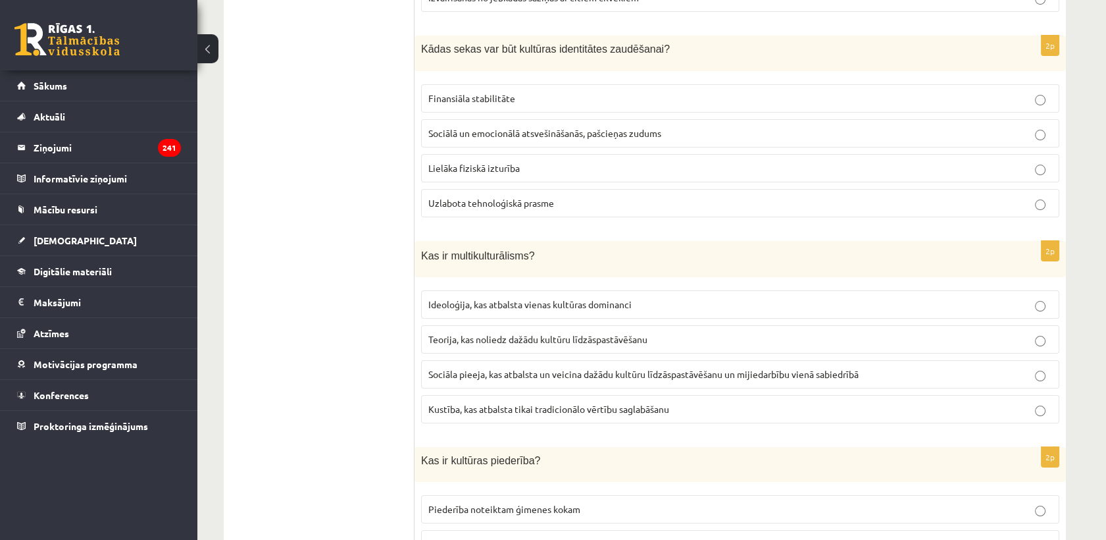
click at [476, 138] on p "Sociālā un emocionālā atsvešināšanās, pašcieņas zudums" at bounding box center [740, 133] width 624 height 14
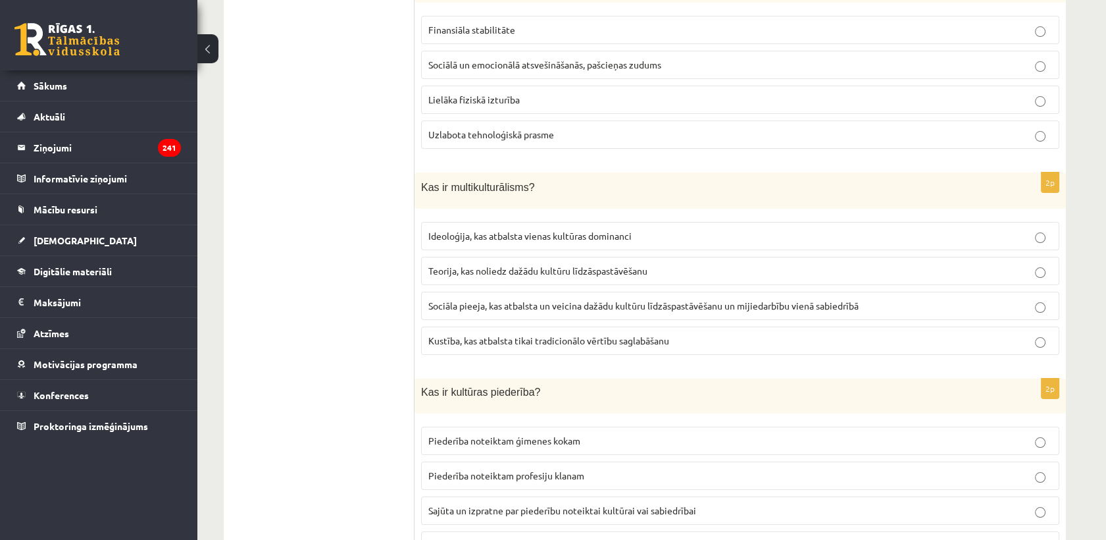
scroll to position [658, 0]
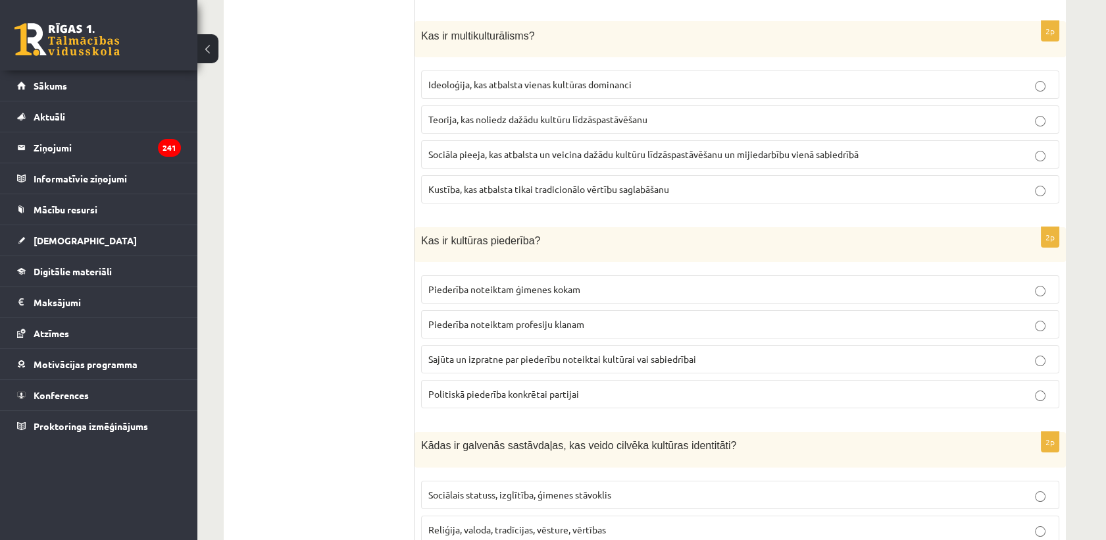
click at [468, 159] on p "Sociāla pieeja, kas atbalsta un veicina dažādu kultūru līdzāspastāvēšanu un mij…" at bounding box center [740, 154] width 624 height 14
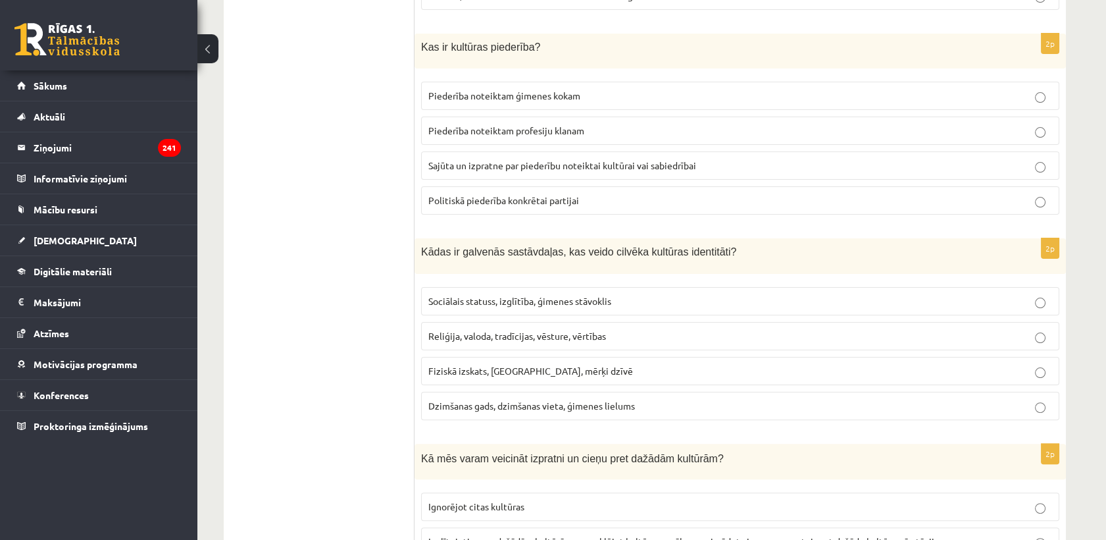
scroll to position [877, 0]
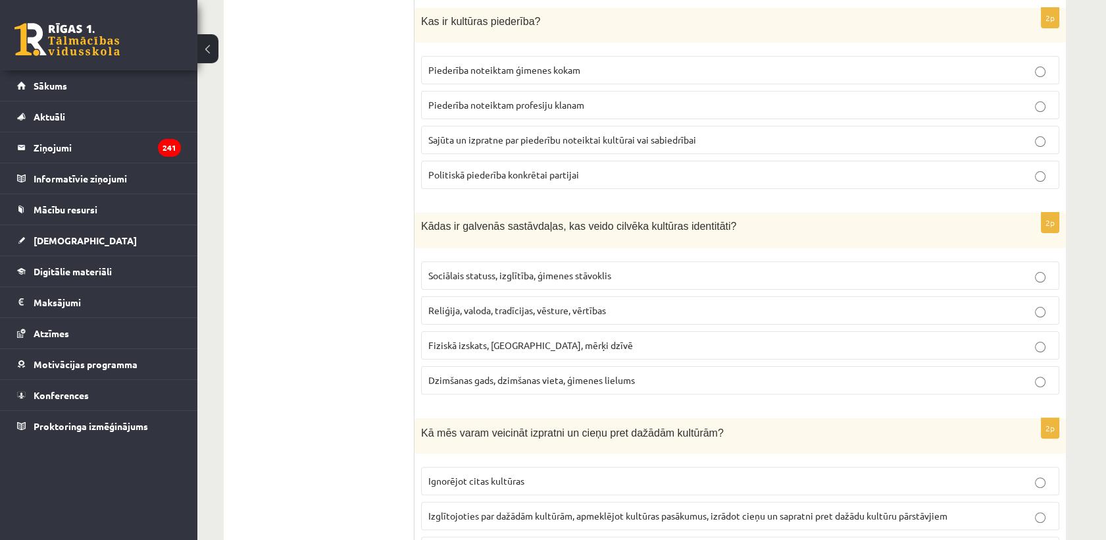
click at [472, 138] on span "Sajūta un izpratne par piederību noteiktai kultūrai vai sabiedrībai" at bounding box center [562, 140] width 268 height 12
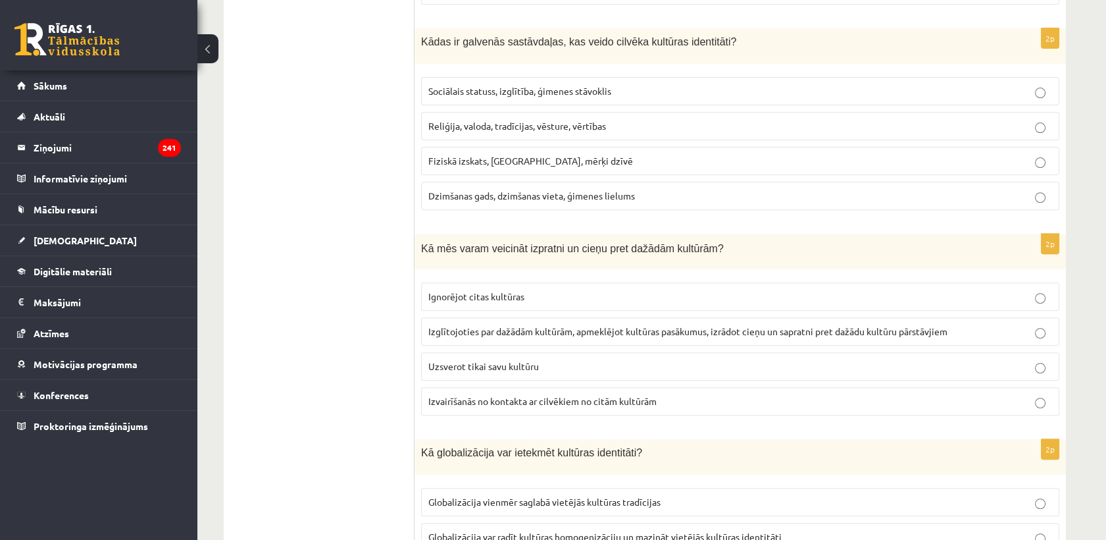
scroll to position [1096, 0]
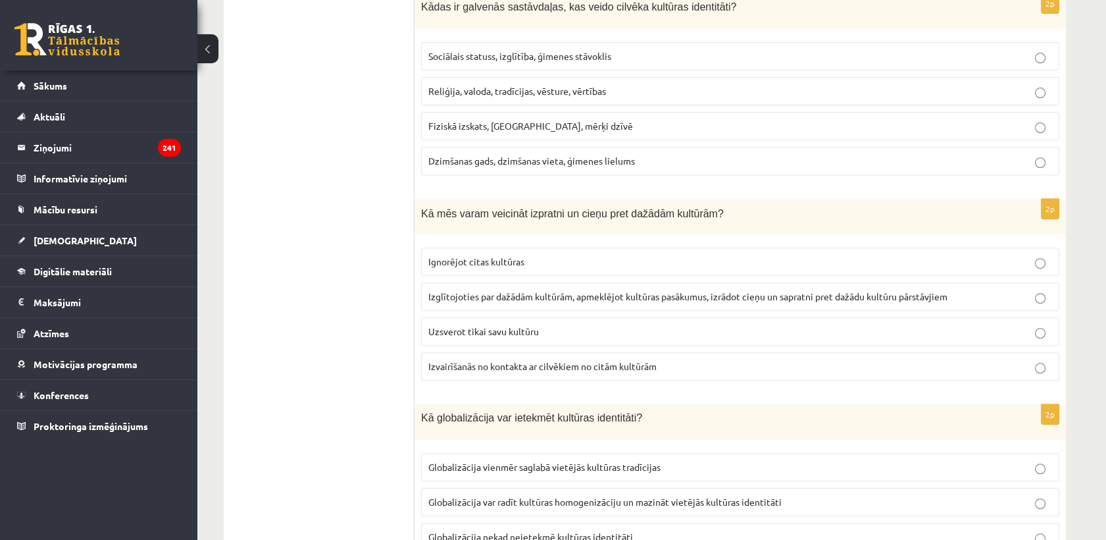
click at [449, 93] on p "Reliģija, valoda, tradīcijas, vēsture, vērtības" at bounding box center [740, 91] width 624 height 14
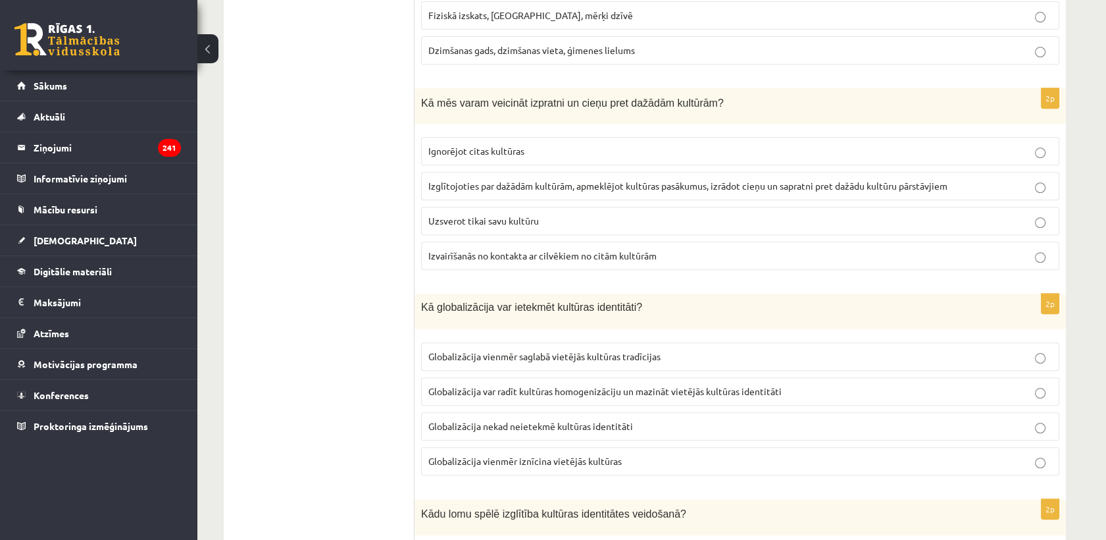
scroll to position [1242, 0]
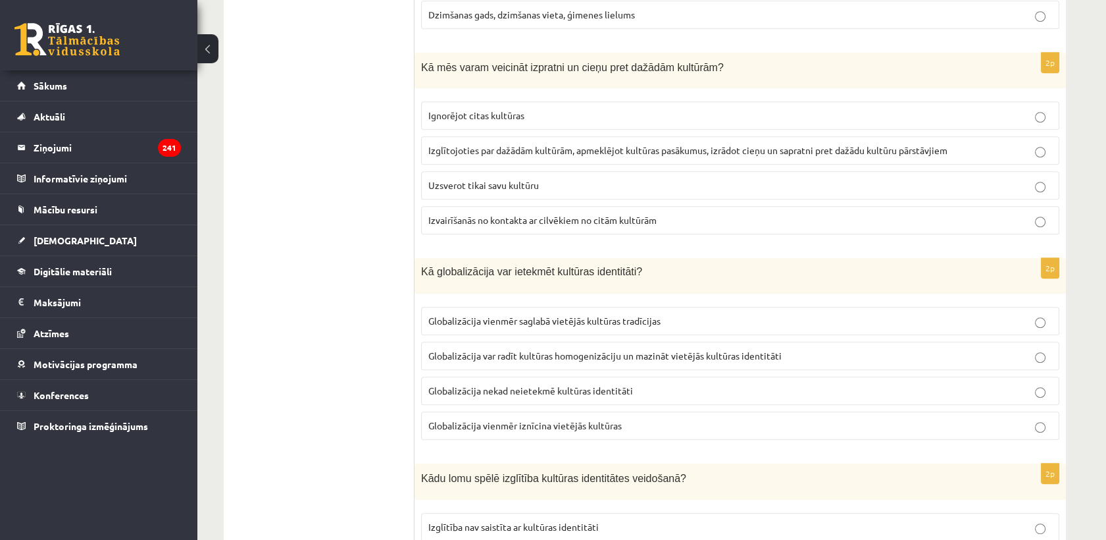
click at [453, 154] on label "Izglītojoties par dažādām kultūrām, apmeklējot kultūras pasākumus, izrādot cieņ…" at bounding box center [740, 150] width 638 height 28
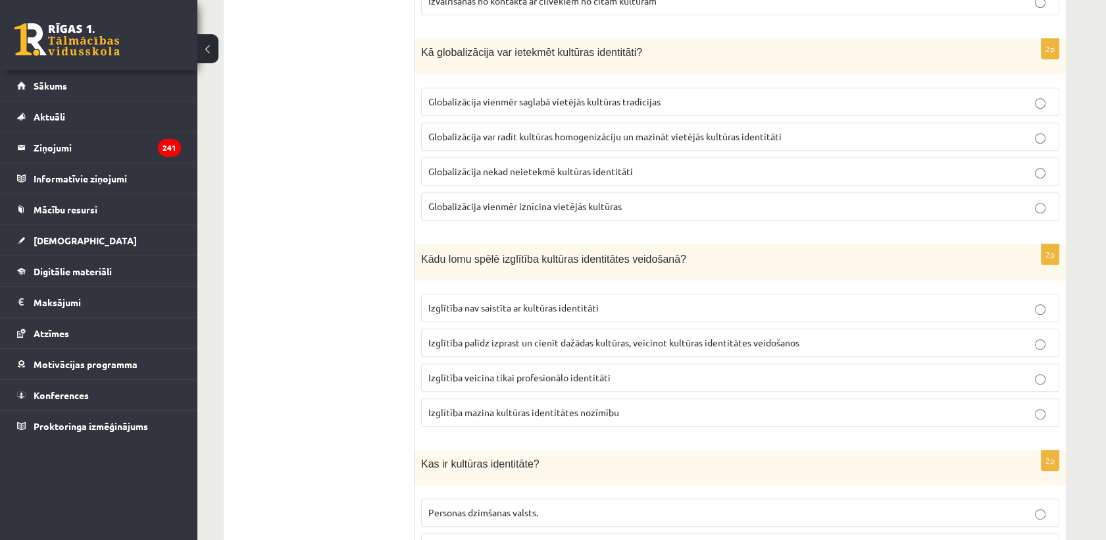
scroll to position [1462, 0]
click at [465, 130] on span "Globalizācija var radīt kultūras homogenizāciju un mazināt vietējās kultūras id…" at bounding box center [604, 136] width 353 height 12
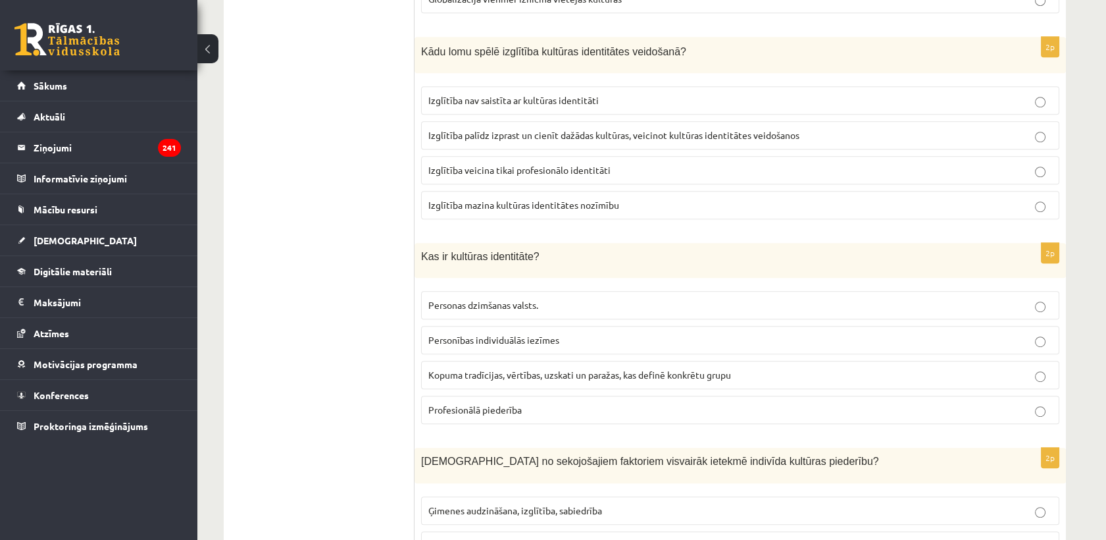
scroll to position [1681, 0]
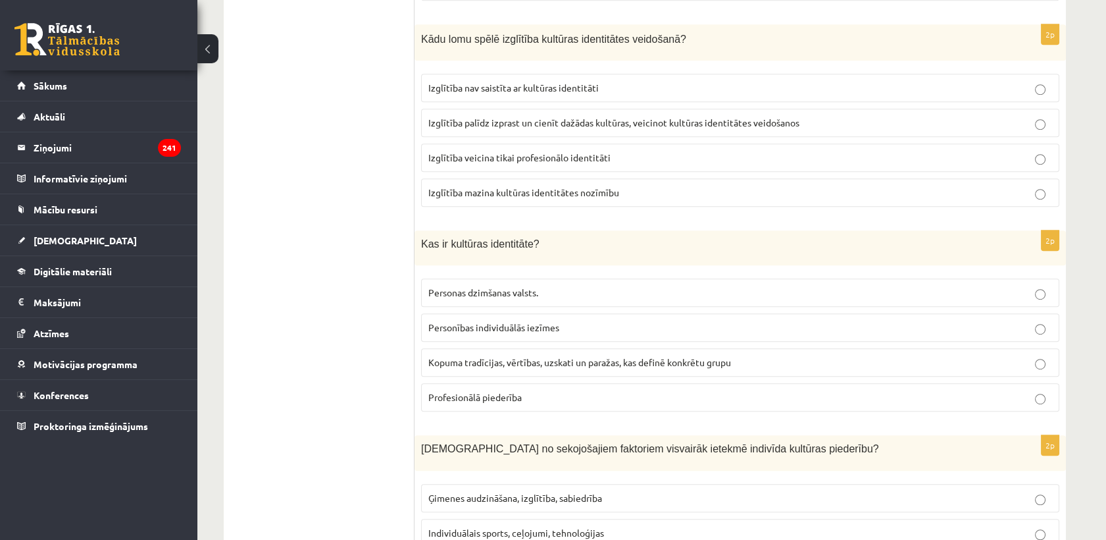
click at [482, 116] on span "Izglītība palīdz izprast un cienīt dažādas kultūras, veicinot kultūras identitā…" at bounding box center [613, 122] width 371 height 12
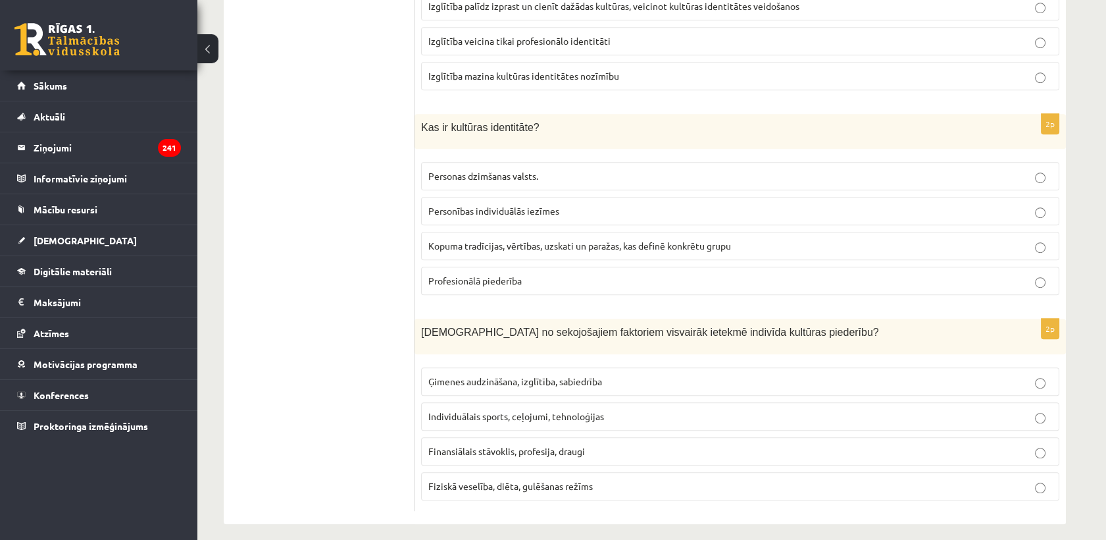
scroll to position [1802, 0]
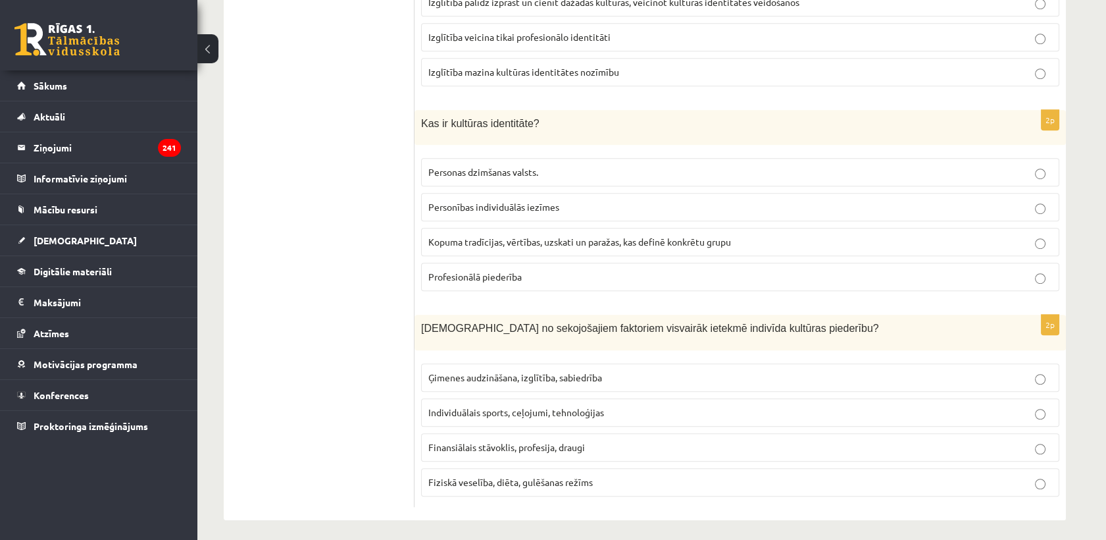
click at [461, 236] on span "Kopuma tradīcijas, vērtības, uzskati un paražas, kas definē konkrētu grupu" at bounding box center [579, 242] width 303 height 12
click at [483, 376] on p "Ģimenes audzināšana, izglītība, sabiedrība" at bounding box center [740, 377] width 624 height 14
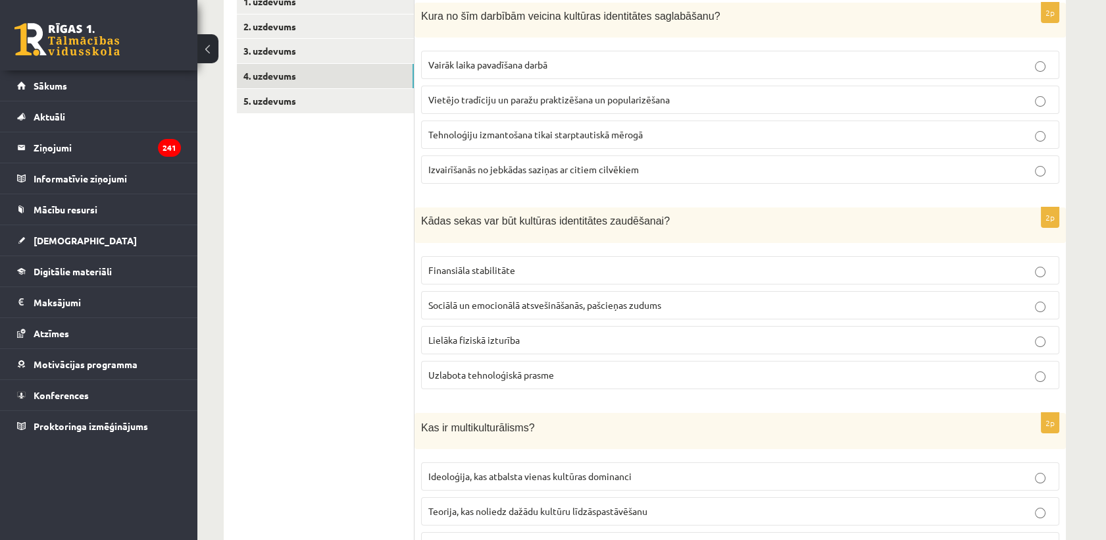
scroll to position [47, 0]
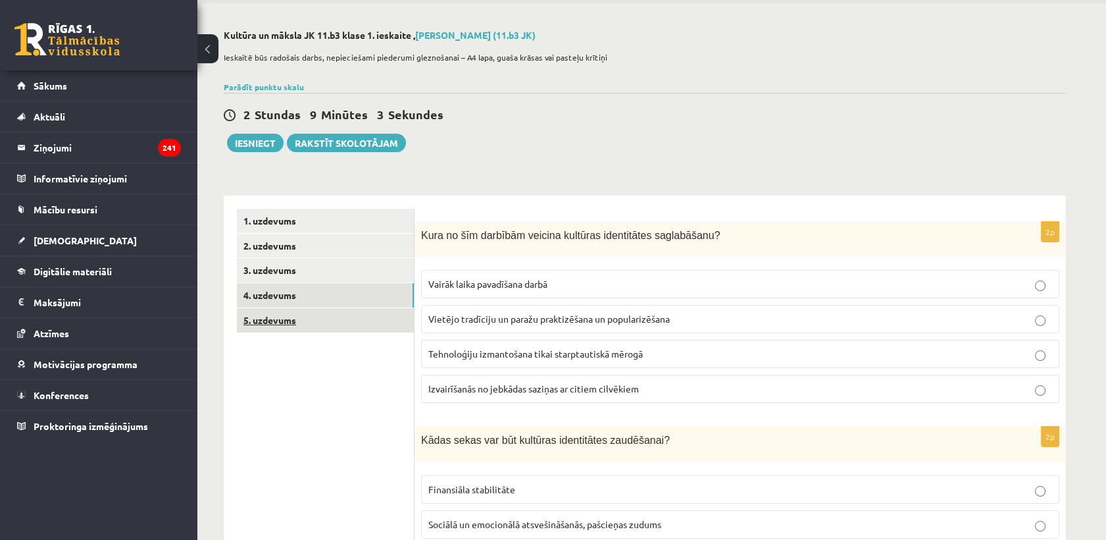
click at [341, 322] on link "5. uzdevums" at bounding box center [325, 320] width 177 height 24
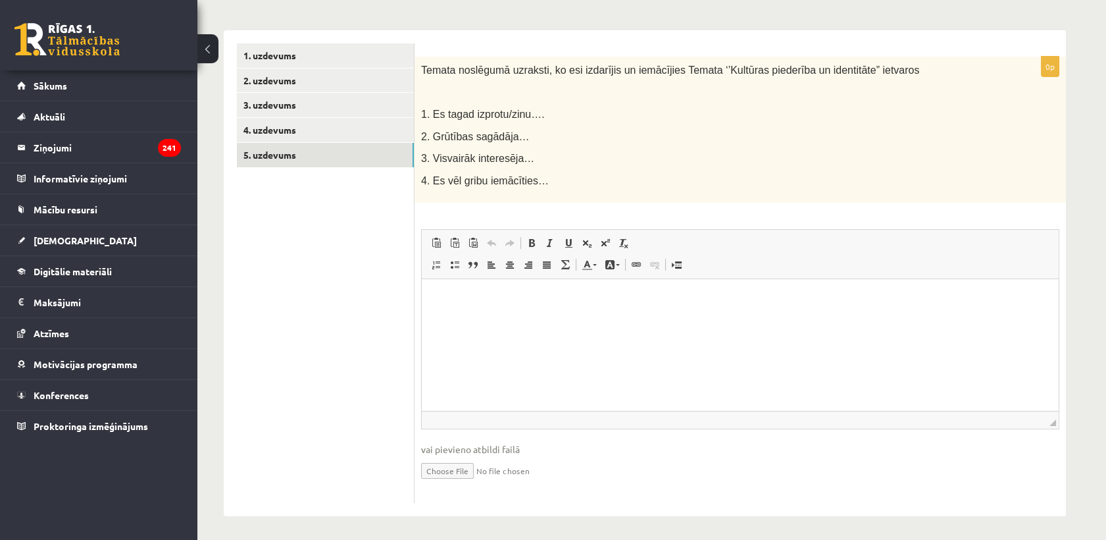
scroll to position [216, 0]
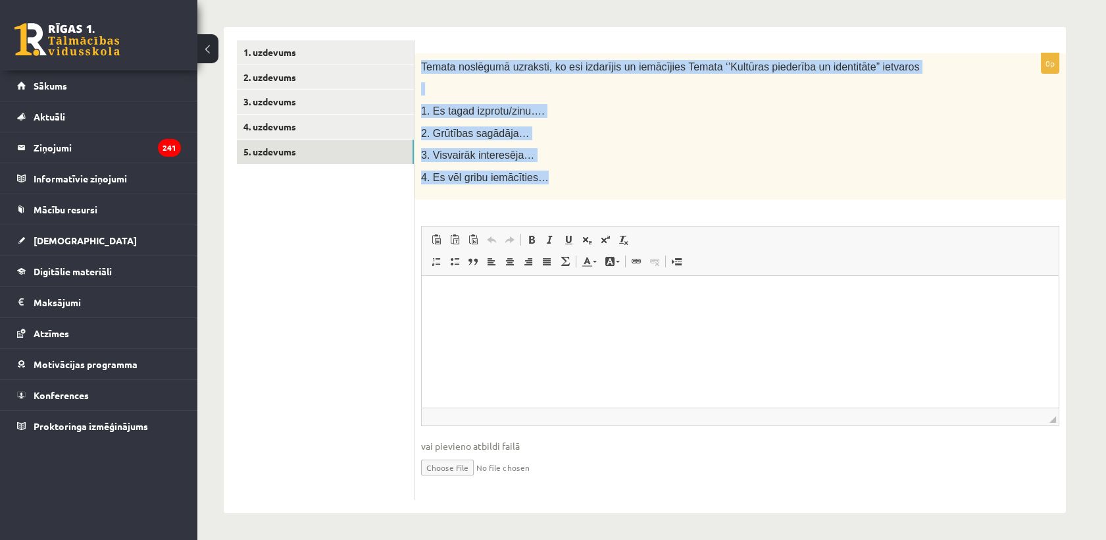
drag, startPoint x: 453, startPoint y: 64, endPoint x: 607, endPoint y: 182, distance: 193.8
click at [607, 182] on div "Temata noslēgumā uzraksti, ko esi izdarījis un iemācījies Temata ‘’Kultūras pie…" at bounding box center [740, 126] width 651 height 147
copy div "Temata noslēgumā uzraksti, ko esi izdarījis un iemācījies Temata ‘’Kultūras pie…"
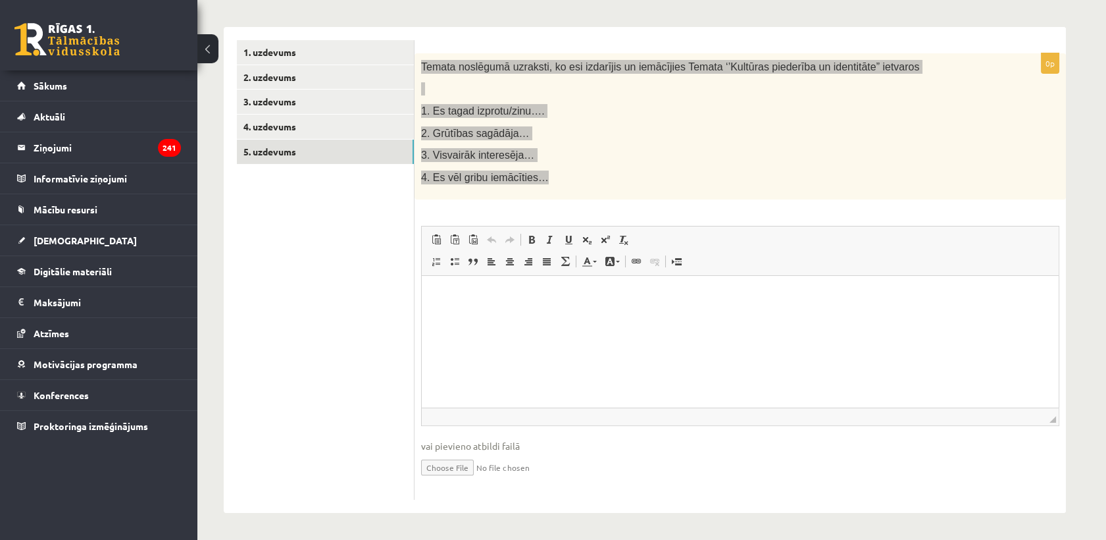
click at [480, 316] on html at bounding box center [740, 296] width 637 height 40
drag, startPoint x: 475, startPoint y: 313, endPoint x: 464, endPoint y: 299, distance: 17.8
click at [466, 303] on html at bounding box center [740, 296] width 637 height 40
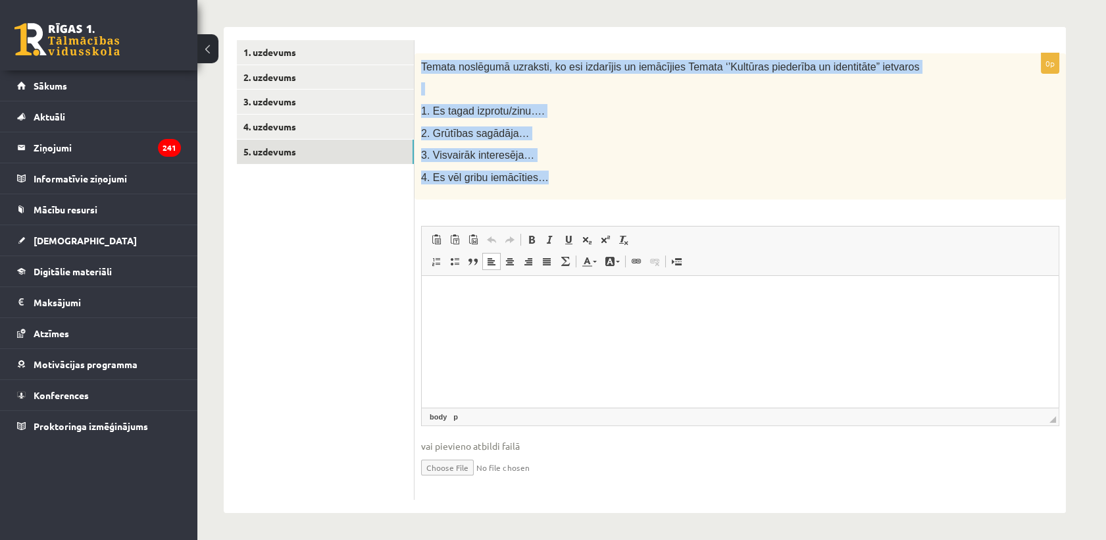
click at [515, 172] on span "4. Es vēl gribu iemācīties…" at bounding box center [485, 177] width 128 height 11
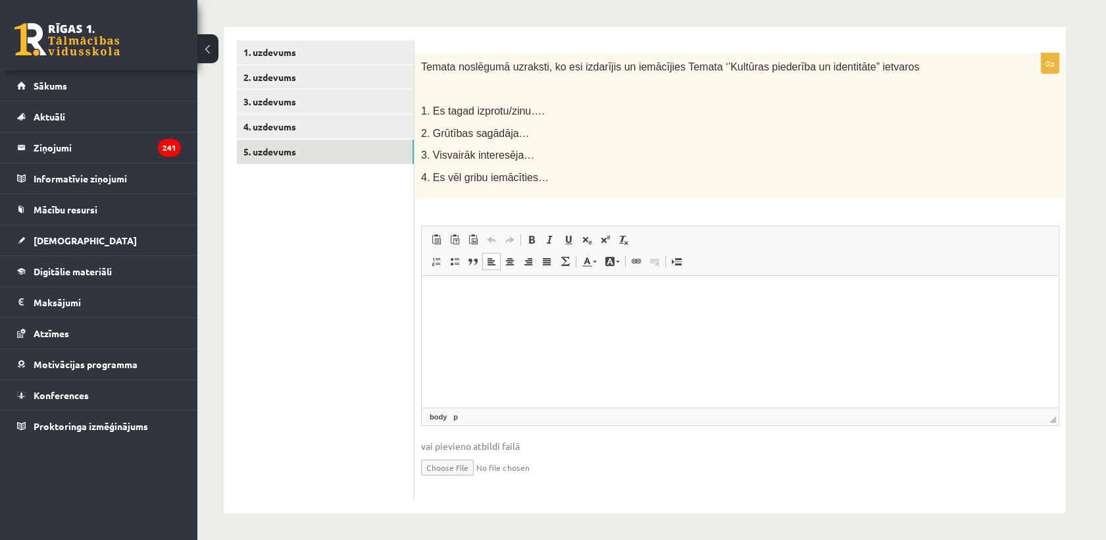
click at [435, 302] on p "Editor, wiswyg-editor-user-answer-47433848391620" at bounding box center [740, 296] width 611 height 14
click at [448, 306] on html at bounding box center [740, 296] width 637 height 40
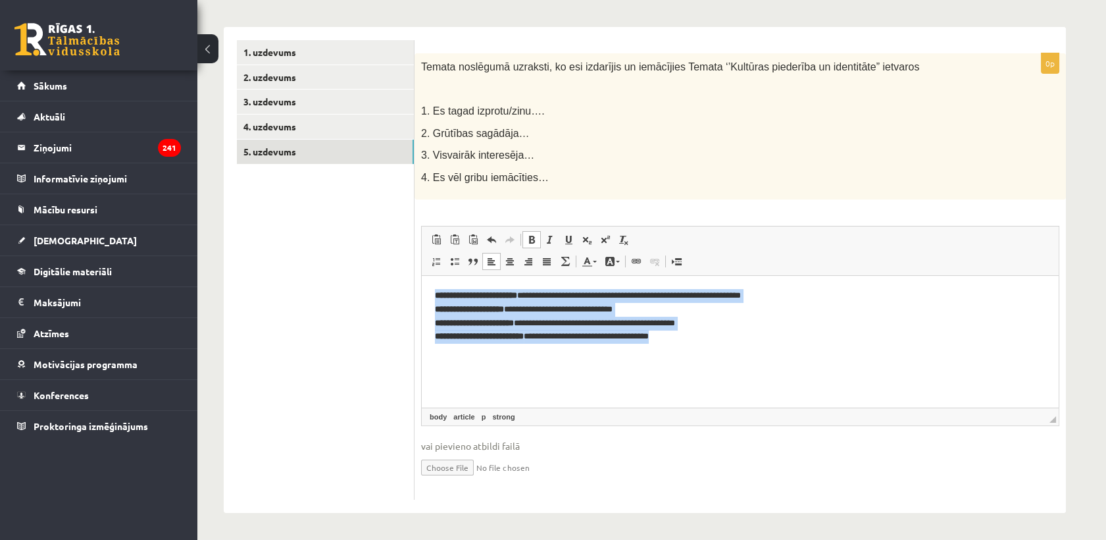
drag, startPoint x: 431, startPoint y: 290, endPoint x: 690, endPoint y: 341, distance: 263.5
click at [695, 344] on html "**********" at bounding box center [740, 316] width 637 height 81
click at [528, 236] on span at bounding box center [531, 239] width 11 height 11
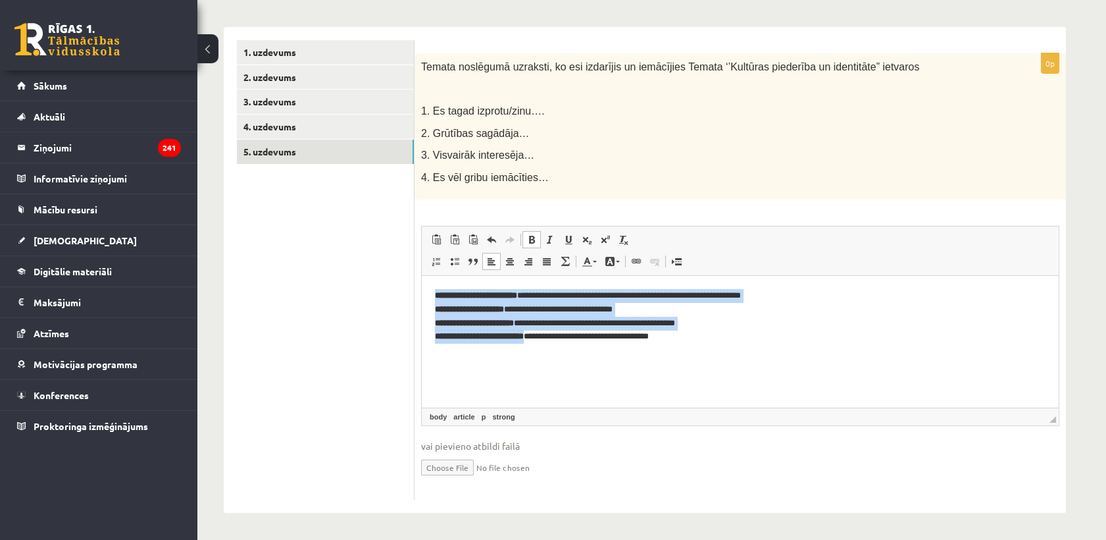
drag, startPoint x: 533, startPoint y: 307, endPoint x: 519, endPoint y: 309, distance: 14.0
click at [532, 307] on p "**********" at bounding box center [740, 316] width 611 height 55
click at [468, 305] on strong "**********" at bounding box center [469, 309] width 69 height 9
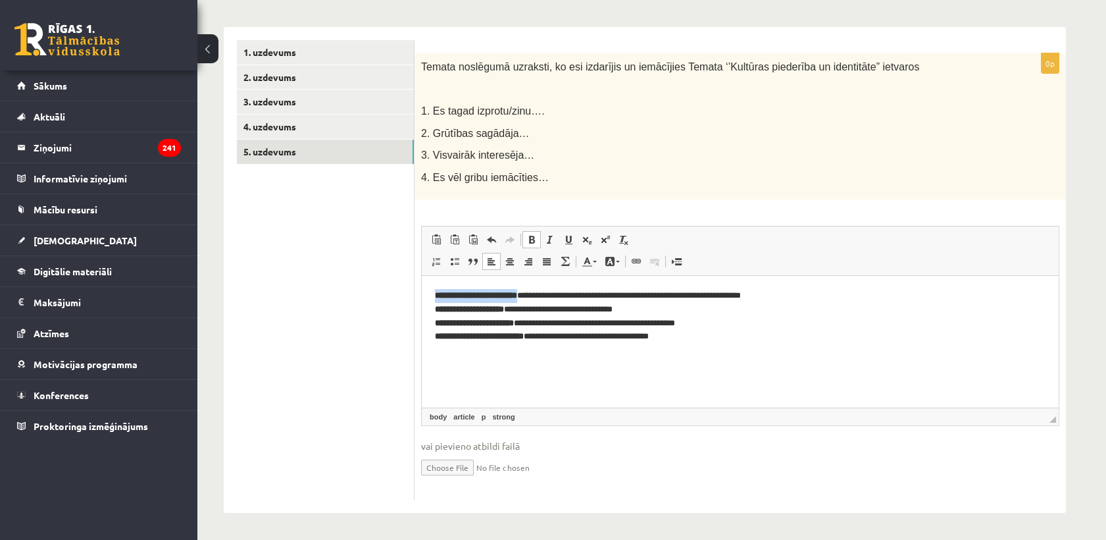
drag, startPoint x: 436, startPoint y: 293, endPoint x: 533, endPoint y: 295, distance: 96.7
click at [533, 295] on p "**********" at bounding box center [740, 316] width 611 height 55
click at [530, 230] on span "Editor toolbars Paste Keyboard shortcut Ctrl+V Paste as plain text Keyboard sho…" at bounding box center [740, 250] width 637 height 49
click at [530, 236] on span at bounding box center [531, 239] width 11 height 11
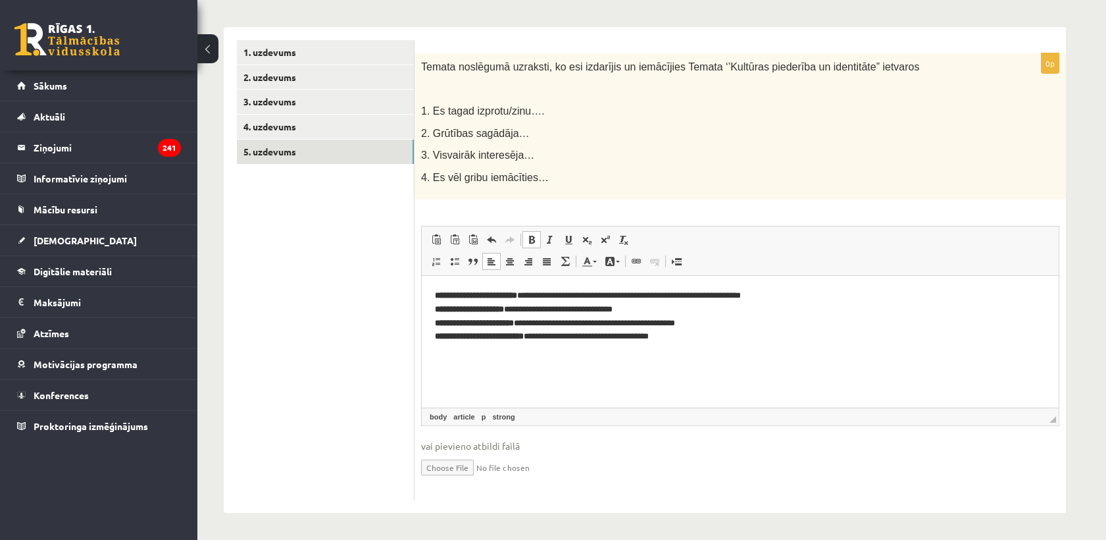
click at [530, 236] on span at bounding box center [531, 239] width 11 height 11
click at [527, 234] on span at bounding box center [531, 239] width 11 height 11
click at [427, 297] on html "**********" at bounding box center [740, 316] width 637 height 81
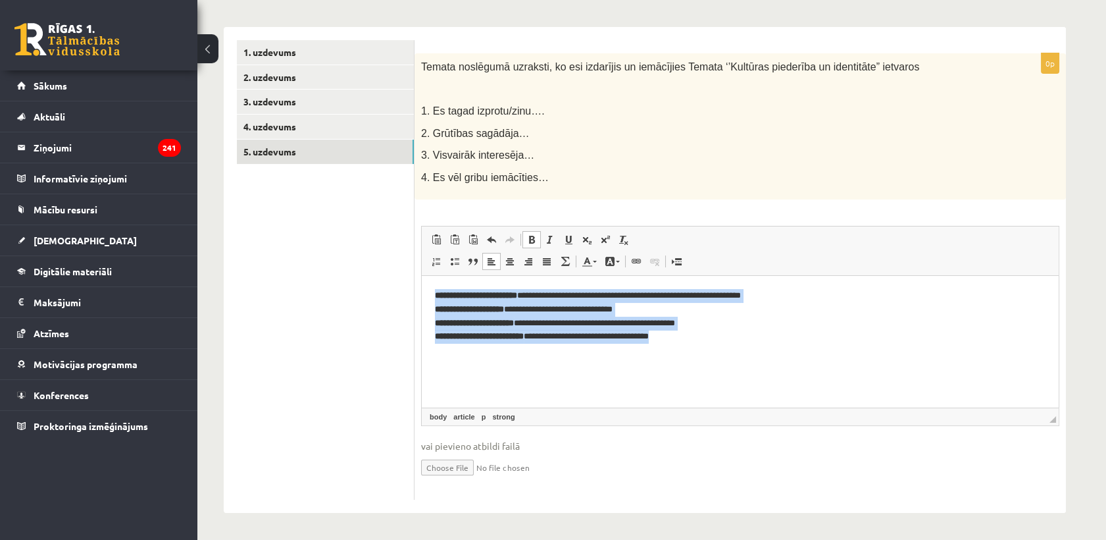
drag, startPoint x: 430, startPoint y: 291, endPoint x: 706, endPoint y: 341, distance: 280.2
click at [706, 341] on html "**********" at bounding box center [740, 316] width 637 height 81
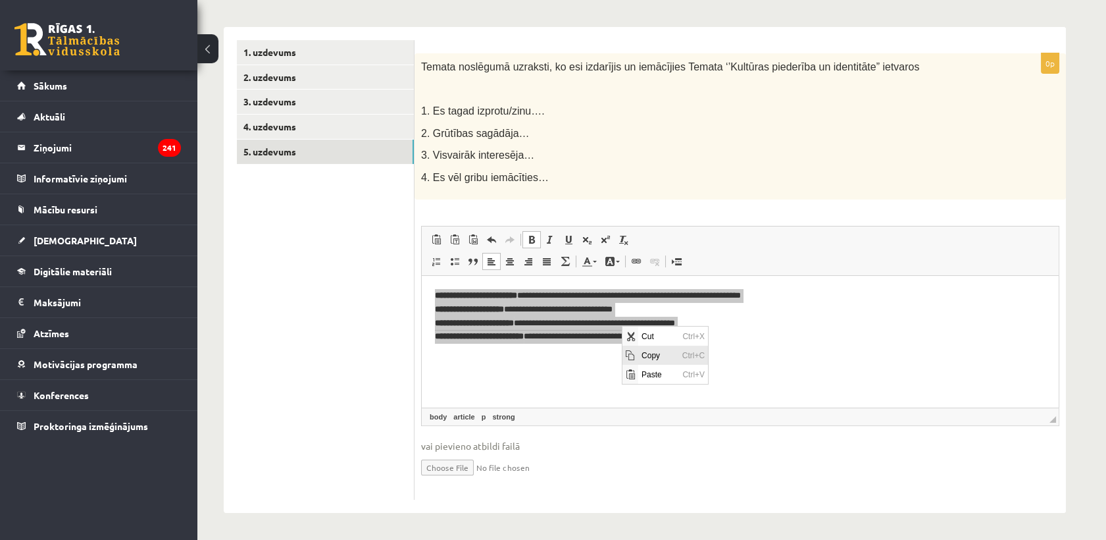
click at [656, 355] on span "Copy" at bounding box center [658, 354] width 41 height 19
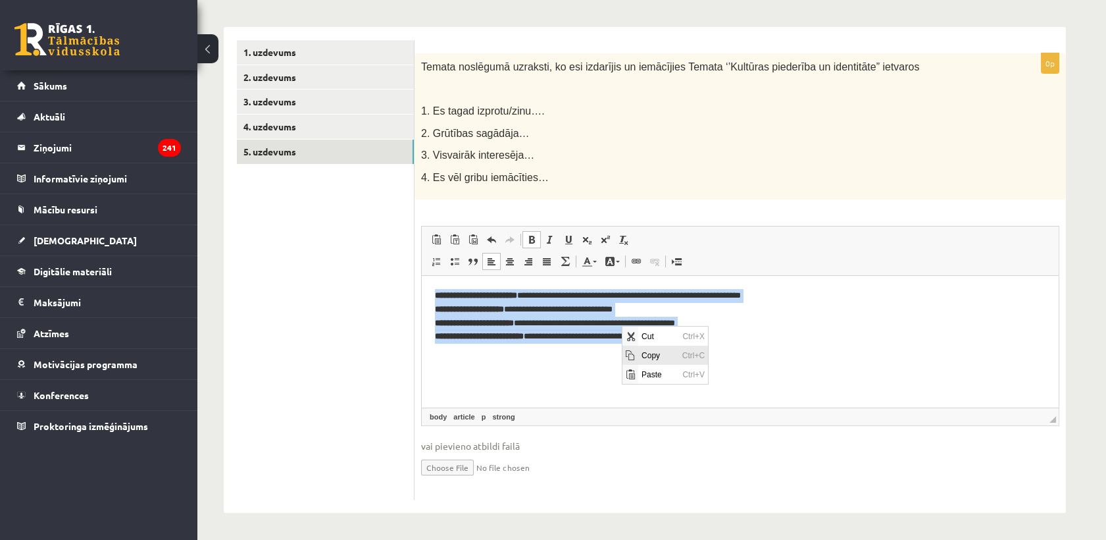
copy p "**********"
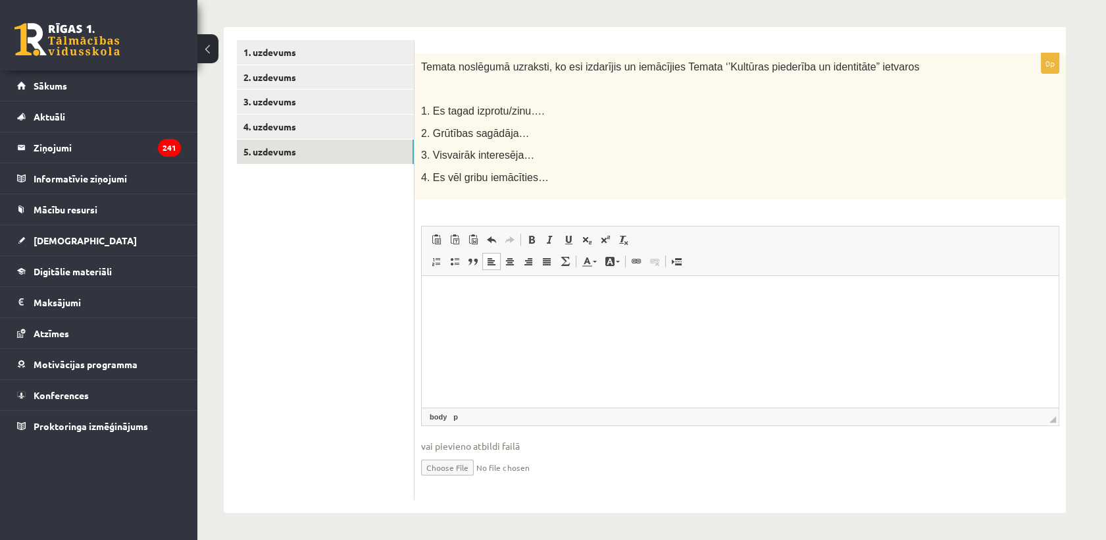
click at [488, 316] on html at bounding box center [740, 296] width 637 height 40
drag, startPoint x: 488, startPoint y: 318, endPoint x: 447, endPoint y: 301, distance: 43.6
click at [447, 301] on p "Editor, wiswyg-editor-user-answer-47433848391620" at bounding box center [740, 296] width 611 height 14
click at [611, 311] on html at bounding box center [740, 296] width 637 height 40
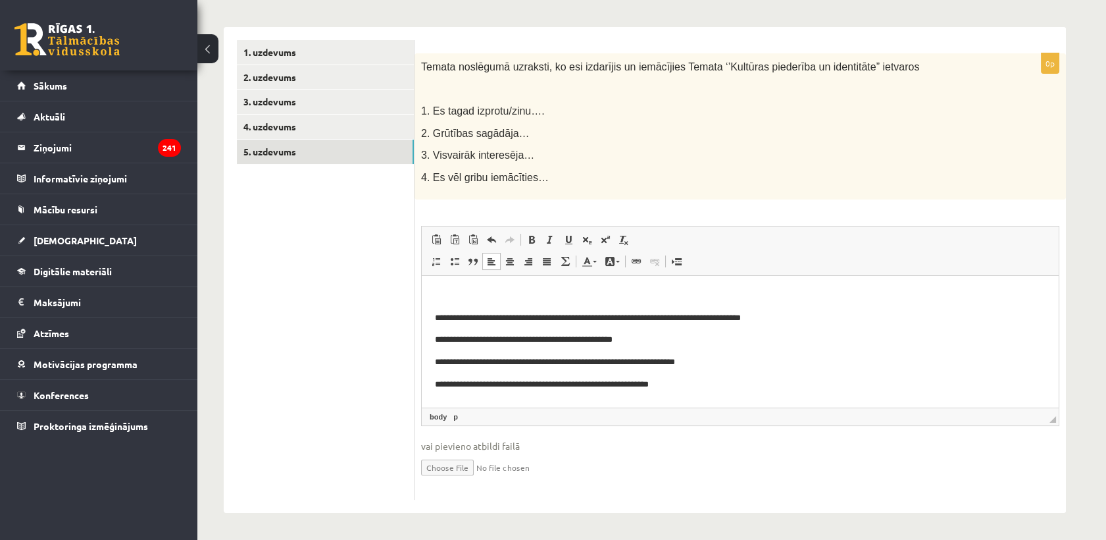
click at [436, 311] on p "**********" at bounding box center [740, 318] width 611 height 14
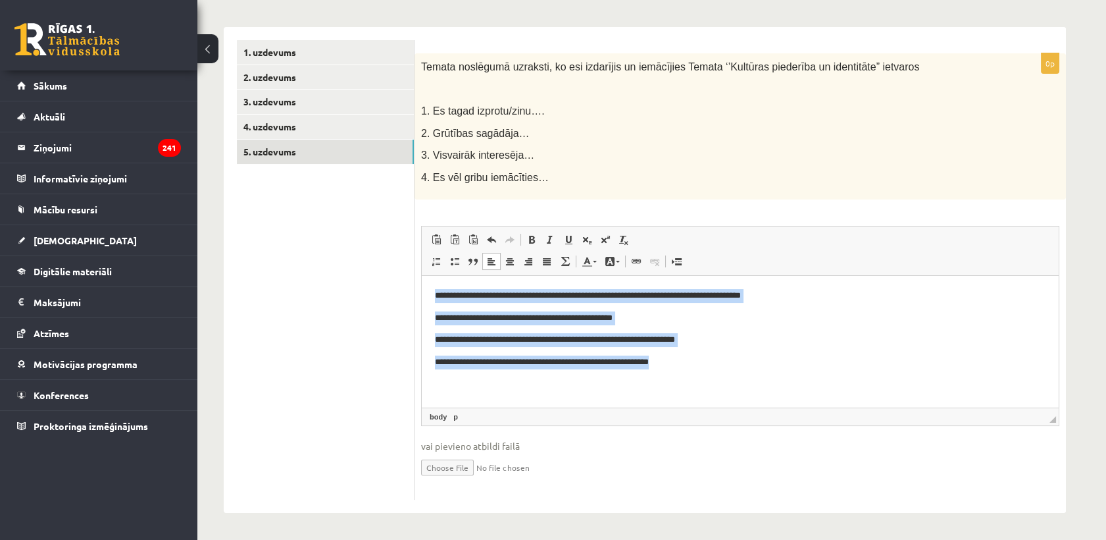
drag, startPoint x: 433, startPoint y: 294, endPoint x: 740, endPoint y: 368, distance: 316.1
click at [740, 368] on html "**********" at bounding box center [740, 329] width 637 height 107
click at [549, 261] on span at bounding box center [547, 261] width 11 height 11
click at [485, 262] on link "Align Left" at bounding box center [491, 261] width 18 height 17
click at [507, 261] on span at bounding box center [510, 261] width 11 height 11
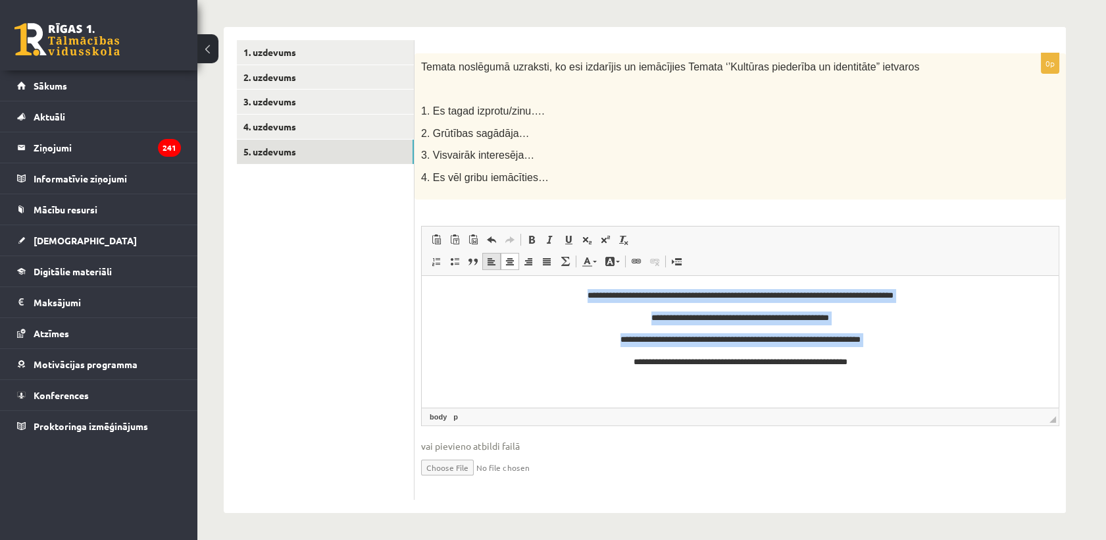
click at [491, 259] on span at bounding box center [491, 261] width 11 height 11
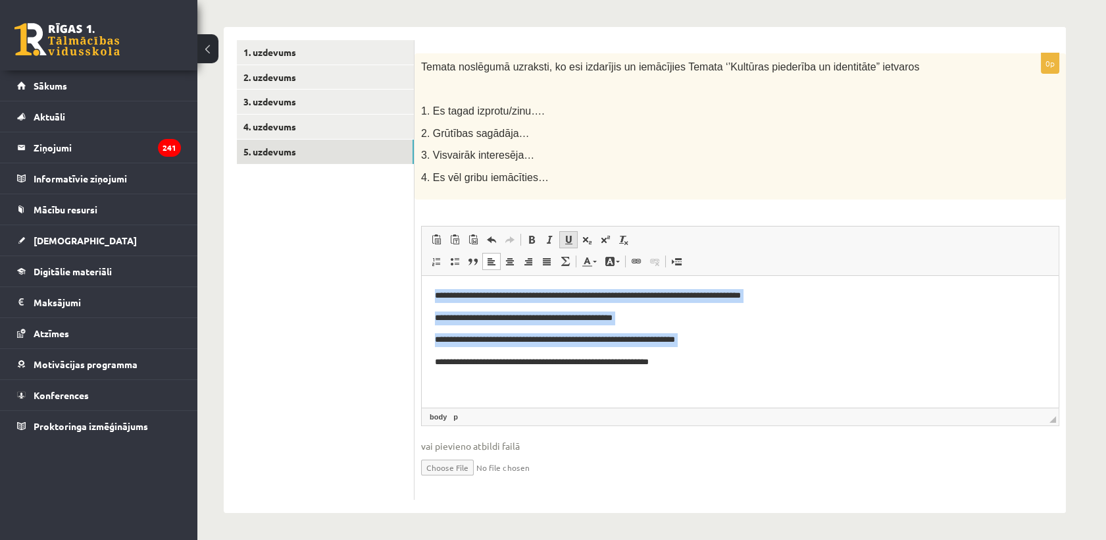
click at [567, 240] on span at bounding box center [568, 239] width 11 height 11
click at [564, 260] on span at bounding box center [565, 261] width 11 height 11
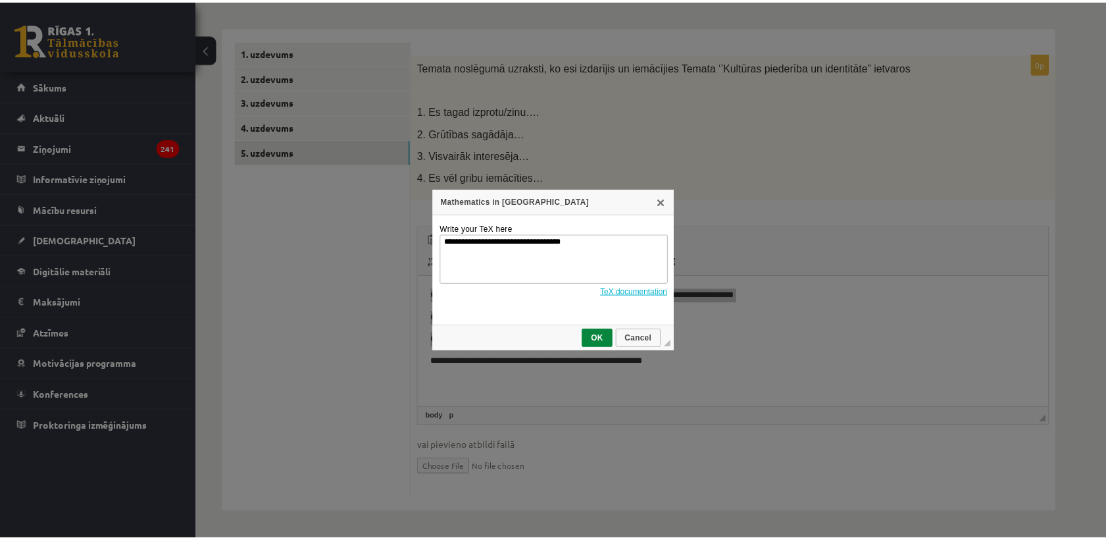
scroll to position [0, 0]
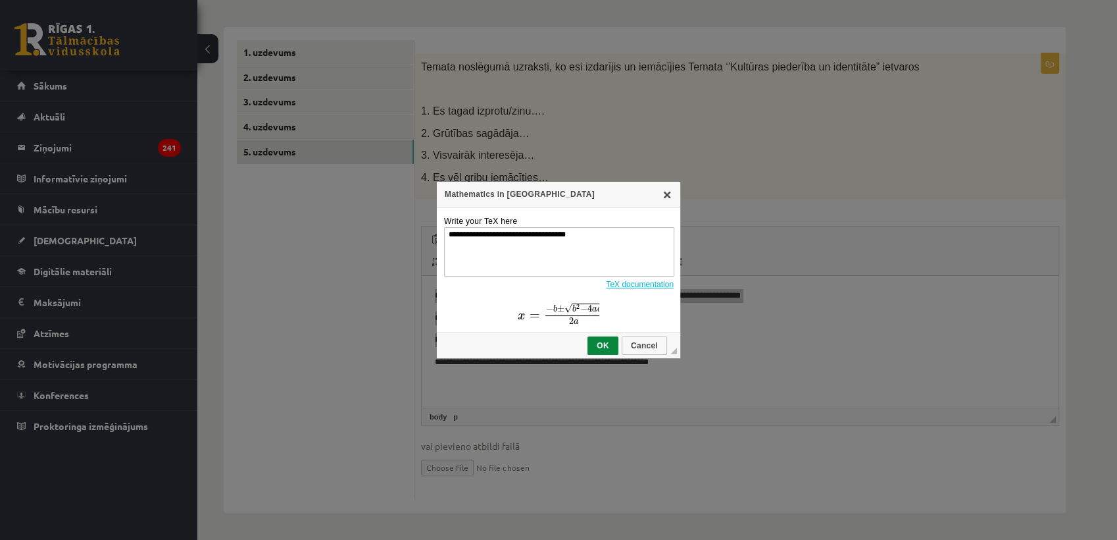
click at [667, 190] on link "X" at bounding box center [667, 194] width 11 height 11
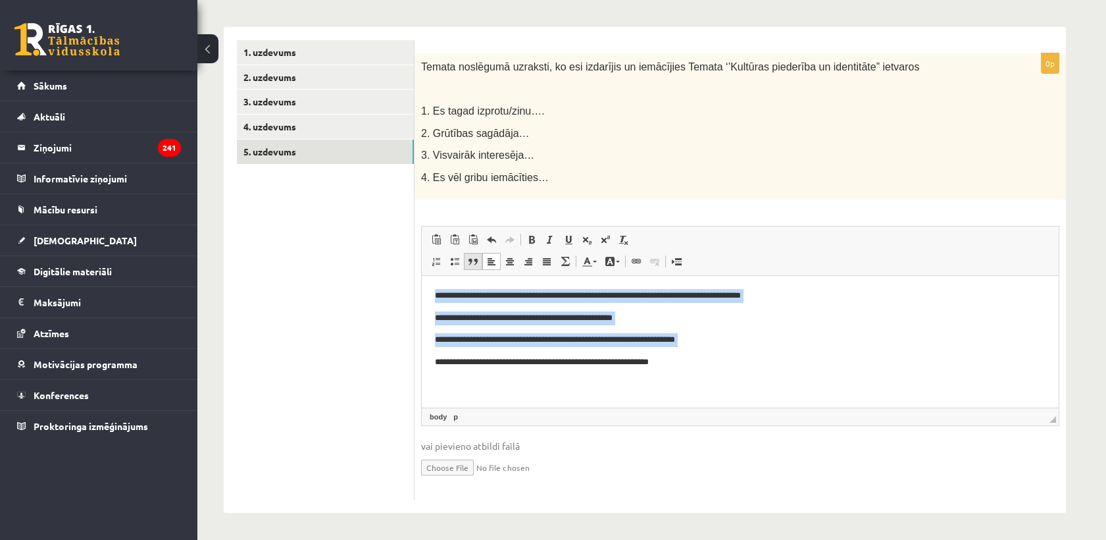
click at [476, 268] on link "Block Quote" at bounding box center [473, 261] width 18 height 17
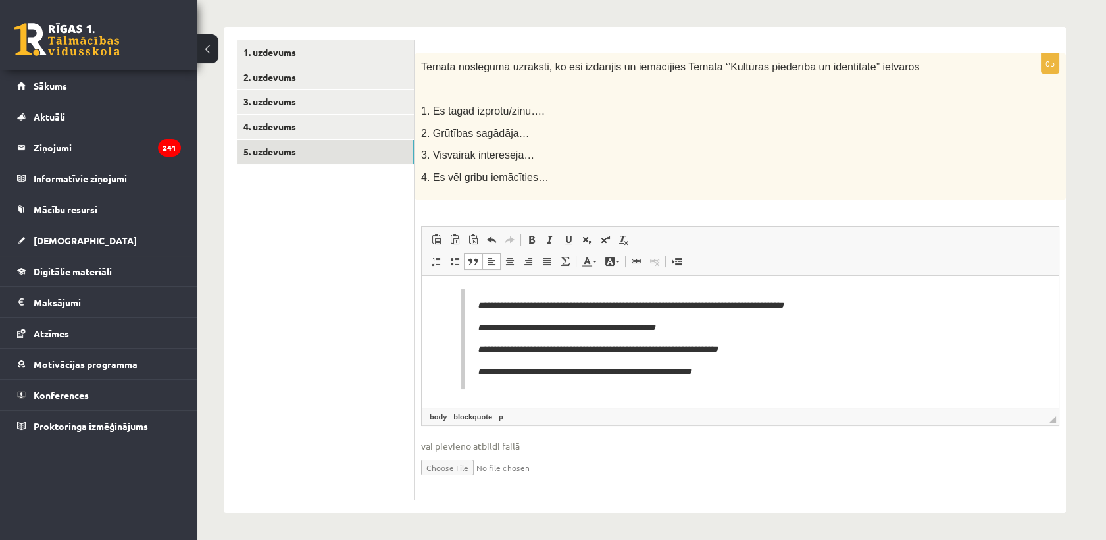
click at [476, 268] on link "Block Quote" at bounding box center [473, 261] width 18 height 17
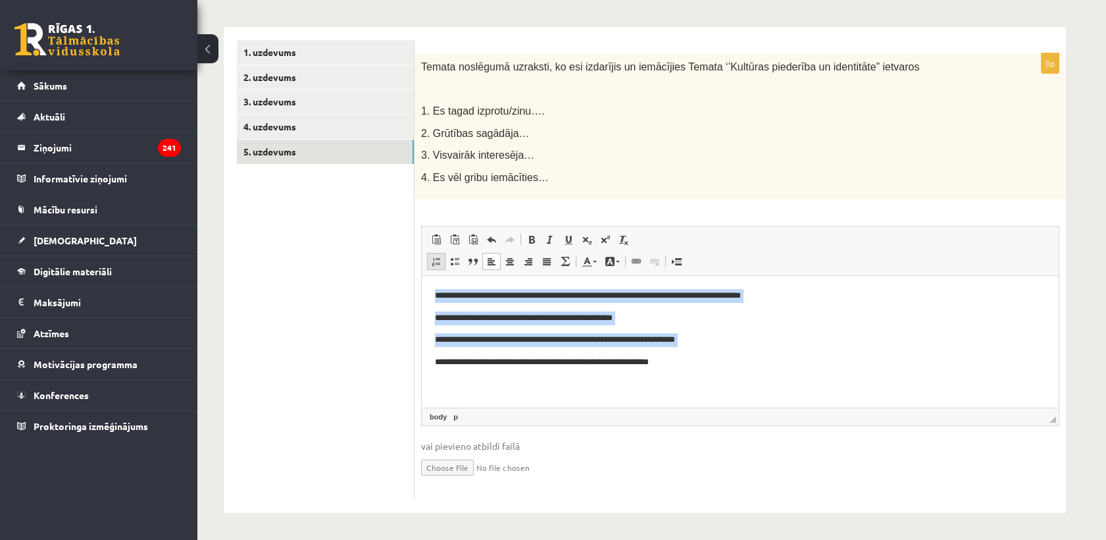
click at [436, 261] on span at bounding box center [436, 261] width 11 height 11
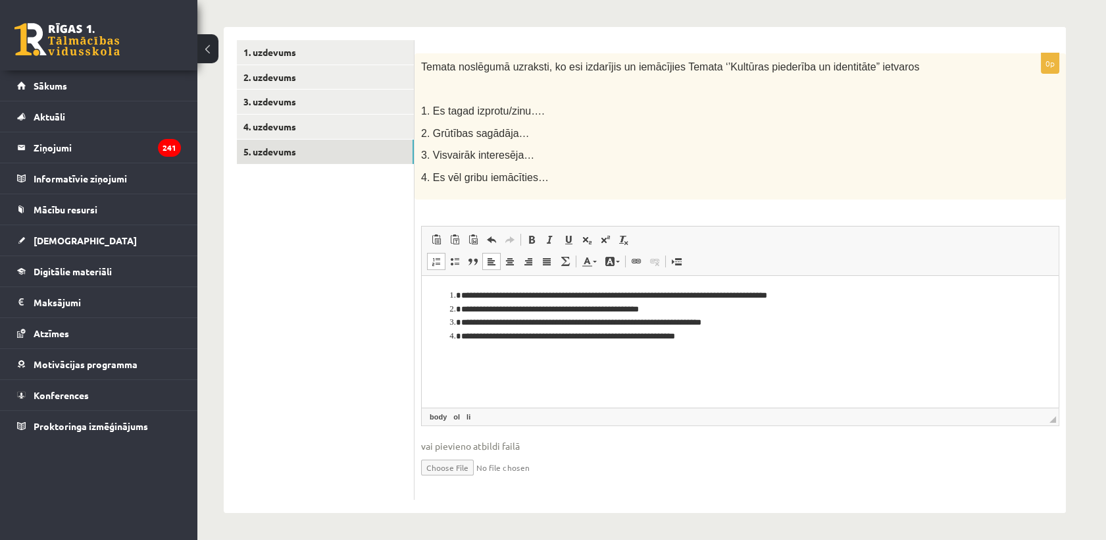
click at [436, 261] on span at bounding box center [436, 261] width 11 height 11
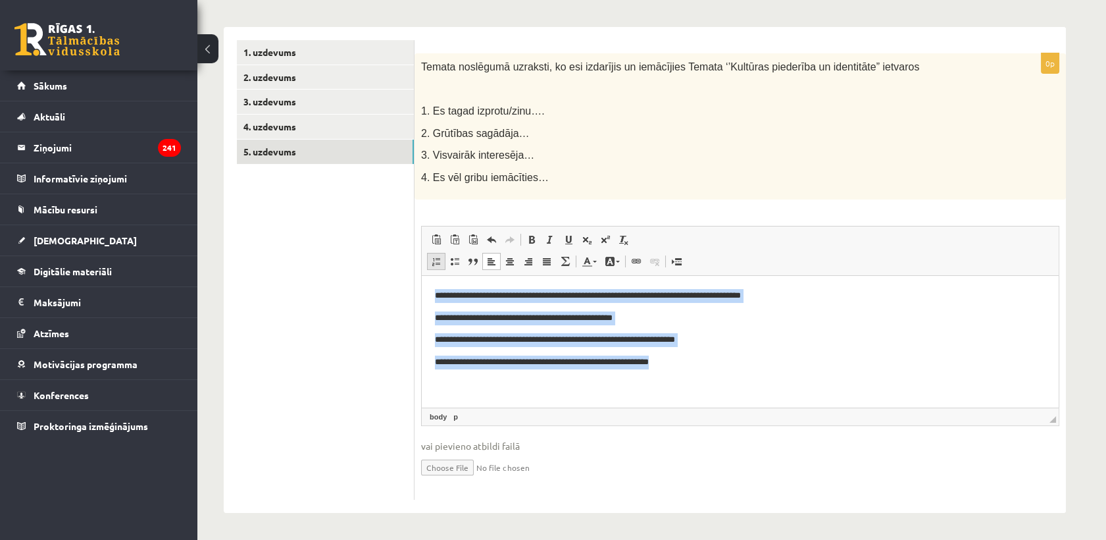
click at [436, 261] on span at bounding box center [436, 261] width 11 height 11
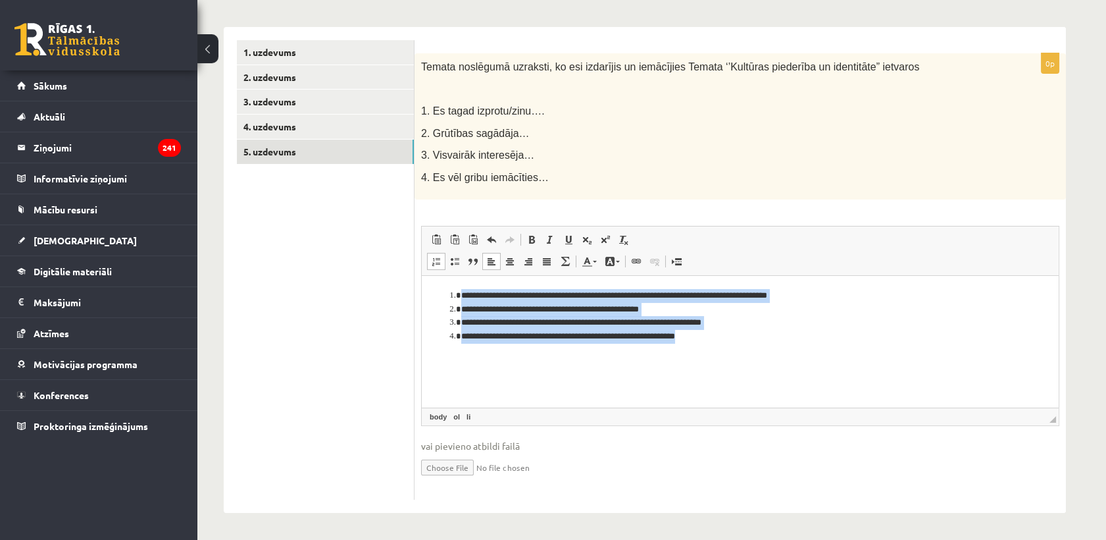
click at [435, 260] on span at bounding box center [436, 261] width 11 height 11
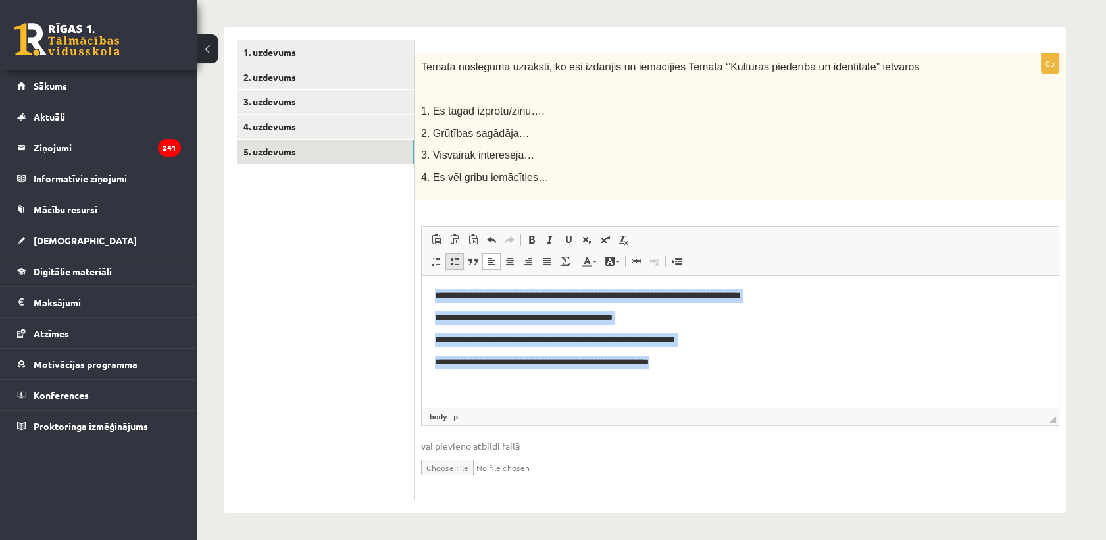
click at [458, 256] on span at bounding box center [454, 261] width 11 height 11
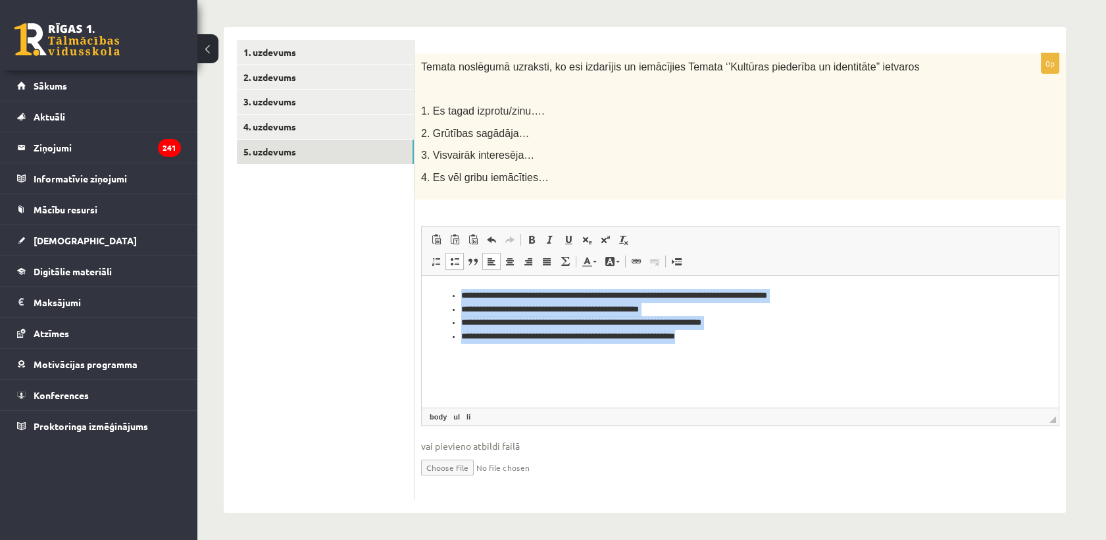
click at [458, 256] on span at bounding box center [454, 261] width 11 height 11
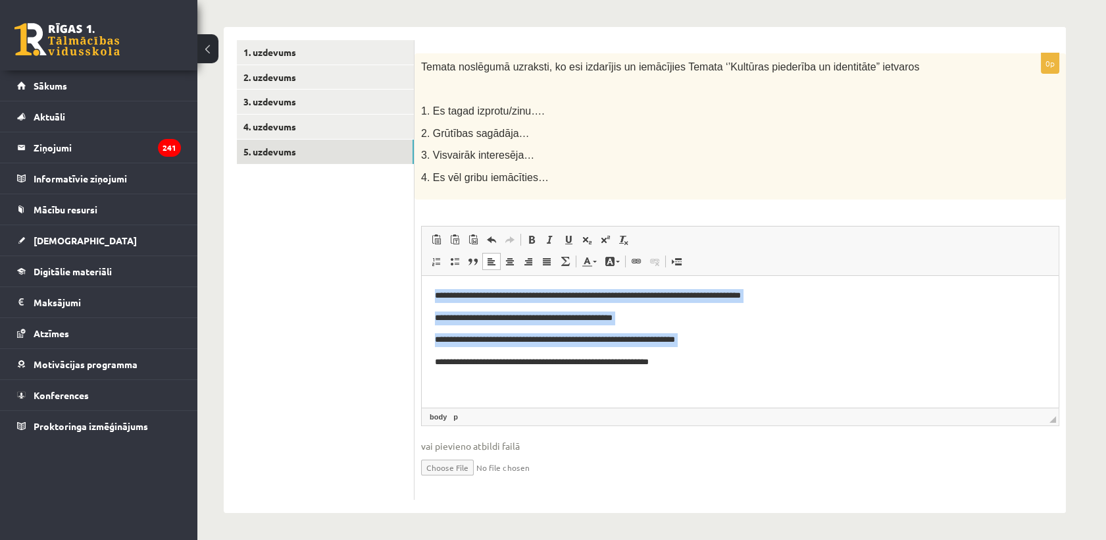
click at [748, 363] on p "**********" at bounding box center [740, 362] width 611 height 14
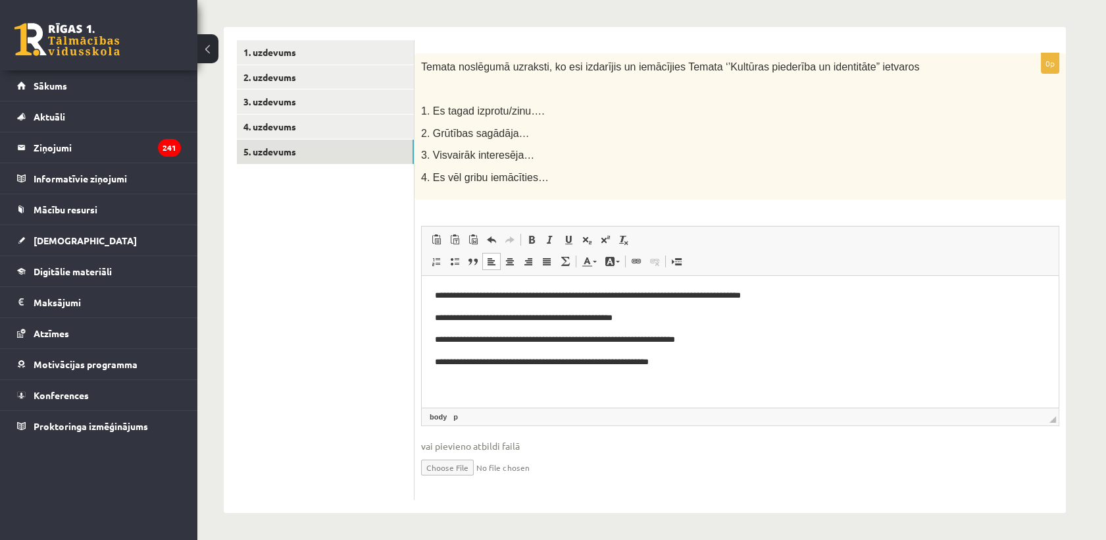
click at [286, 307] on ul "1. uzdevums 2. uzdevums 3. uzdevums 4. uzdevums 5. uzdevums" at bounding box center [326, 270] width 178 height 460
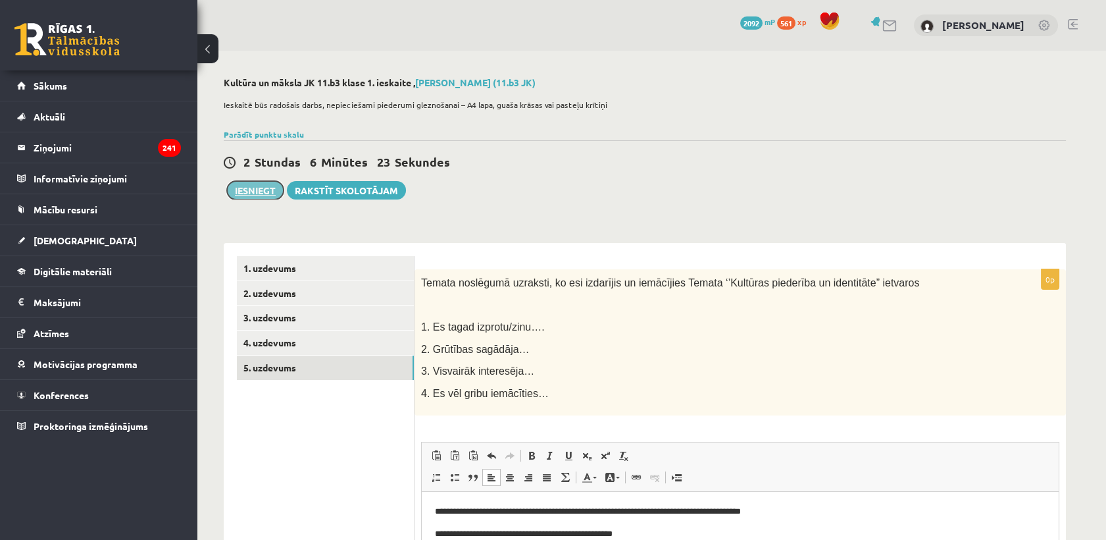
click at [249, 187] on button "Iesniegt" at bounding box center [255, 190] width 57 height 18
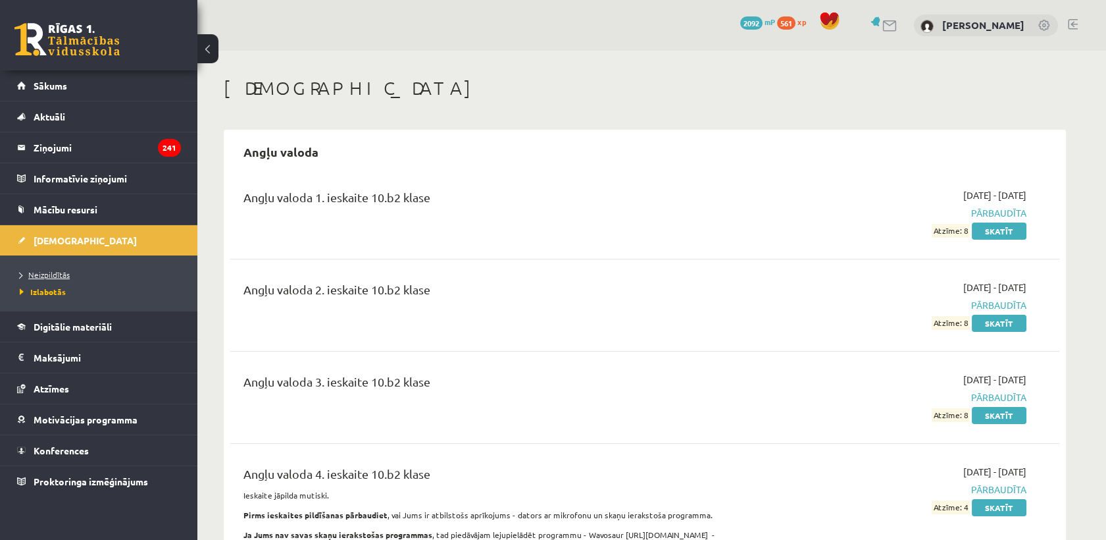
click at [86, 280] on link "Neizpildītās" at bounding box center [102, 274] width 164 height 12
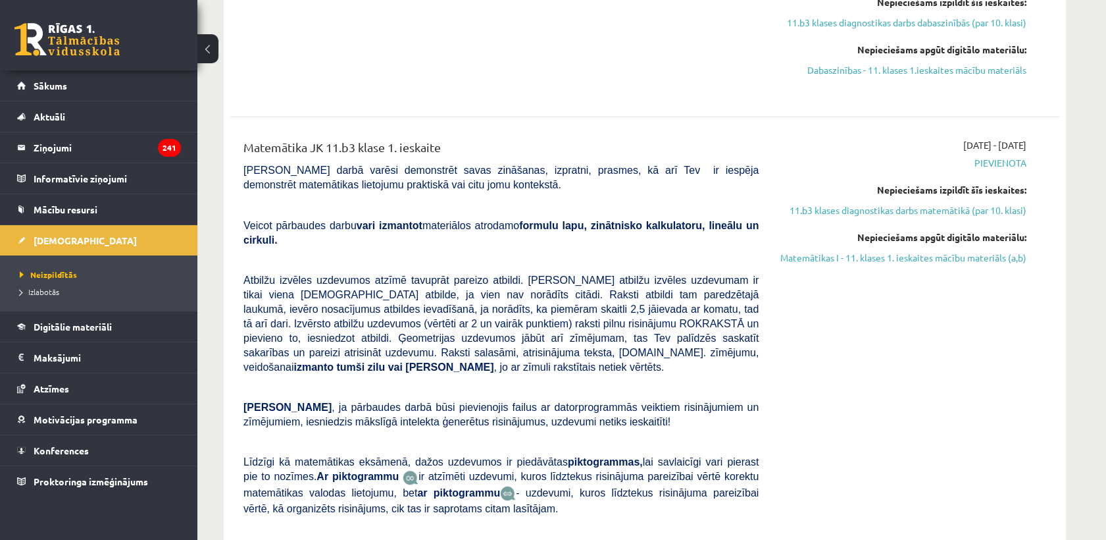
scroll to position [1096, 0]
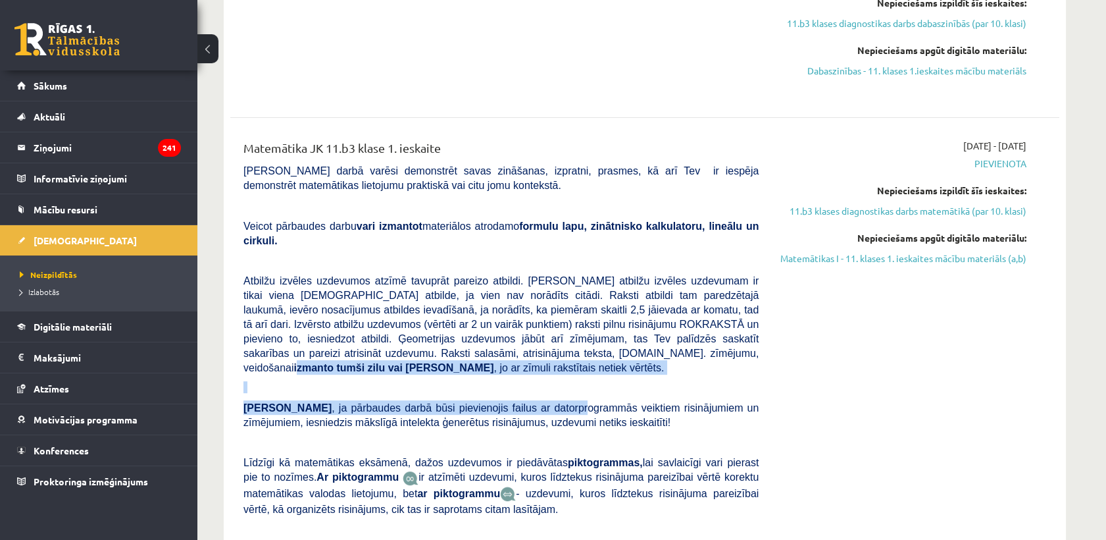
drag, startPoint x: 348, startPoint y: 336, endPoint x: 537, endPoint y: 380, distance: 193.9
click at [537, 380] on div "Matemātika JK 11.b3 klase 1. ieskaite [PERSON_NAME] darbā varēsi demonstrēt sav…" at bounding box center [501, 361] width 535 height 445
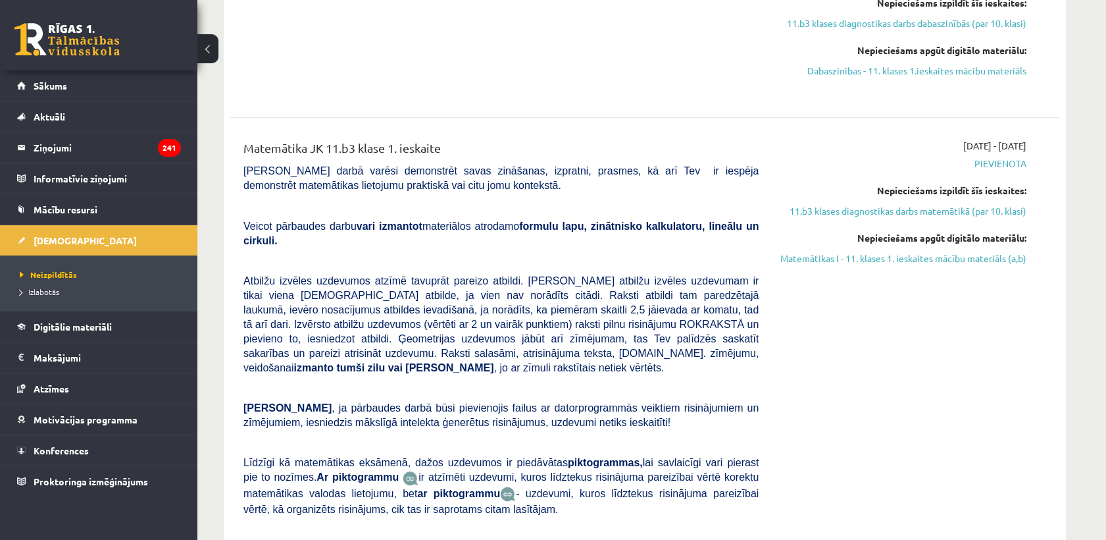
drag, startPoint x: 537, startPoint y: 380, endPoint x: 677, endPoint y: 380, distance: 140.1
click at [677, 402] on span ", ja pārbaudes darbā būsi pievienojis failus ar datorprogrammās veiktiem risinā…" at bounding box center [500, 415] width 515 height 26
click at [816, 261] on link "Matemātikas I - 11. klases 1. ieskaites mācību materiāls (a,b)" at bounding box center [902, 258] width 248 height 14
click at [884, 209] on link "11.b3 klases diagnostikas darbs matemātikā (par 10. klasi)" at bounding box center [902, 211] width 248 height 14
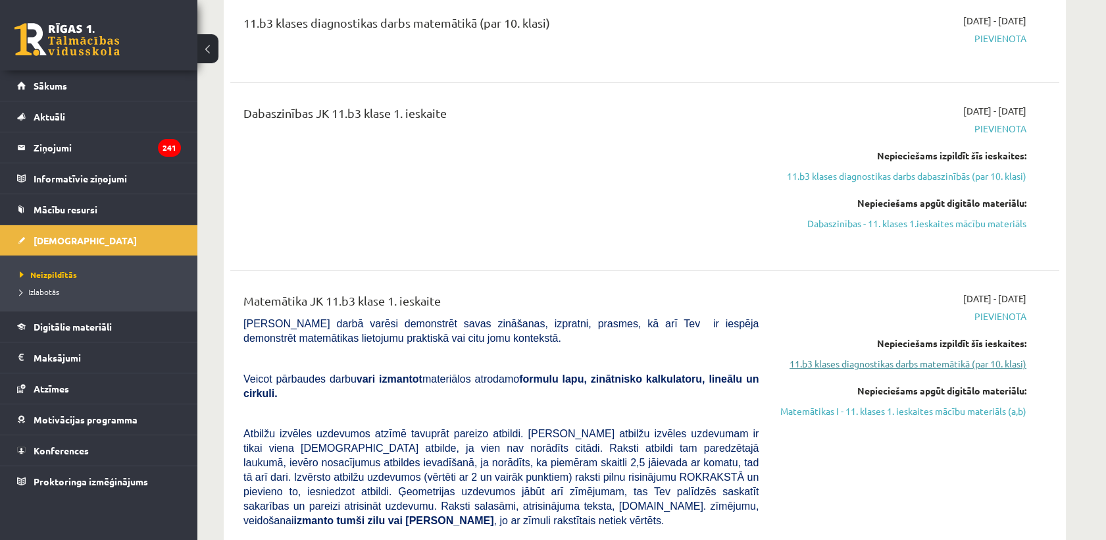
click at [882, 361] on link "11.b3 klases diagnostikas darbs matemātikā (par 10. klasi)" at bounding box center [902, 364] width 248 height 14
click at [857, 366] on link "11.b3 klases diagnostikas darbs matemātikā (par 10. klasi)" at bounding box center [902, 364] width 248 height 14
click at [891, 413] on link "Matemātikas I - 11. klases 1. ieskaites mācību materiāls (a,b)" at bounding box center [902, 411] width 248 height 14
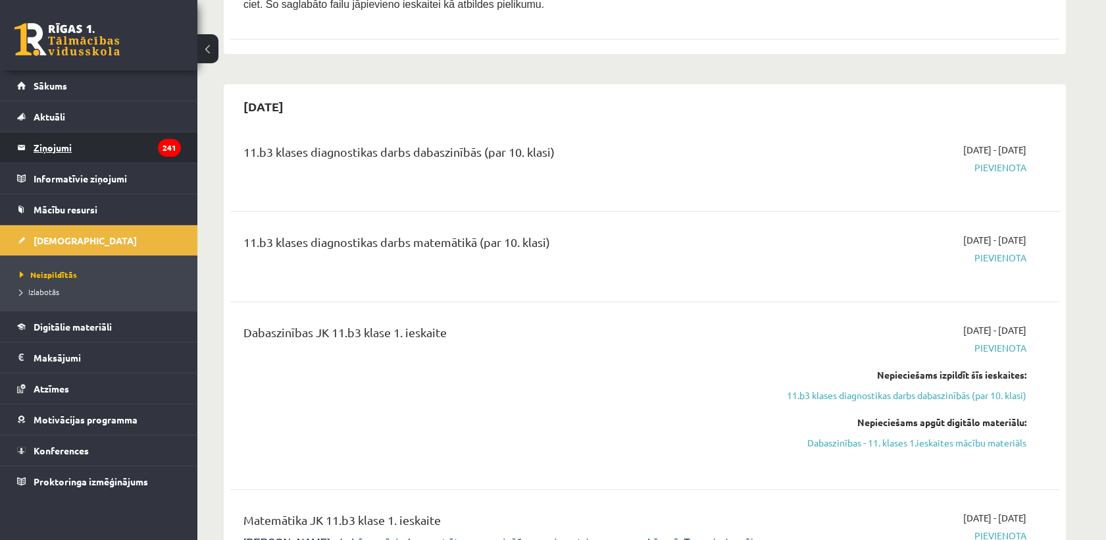
click at [161, 134] on legend "Ziņojumi 241" at bounding box center [107, 147] width 147 height 30
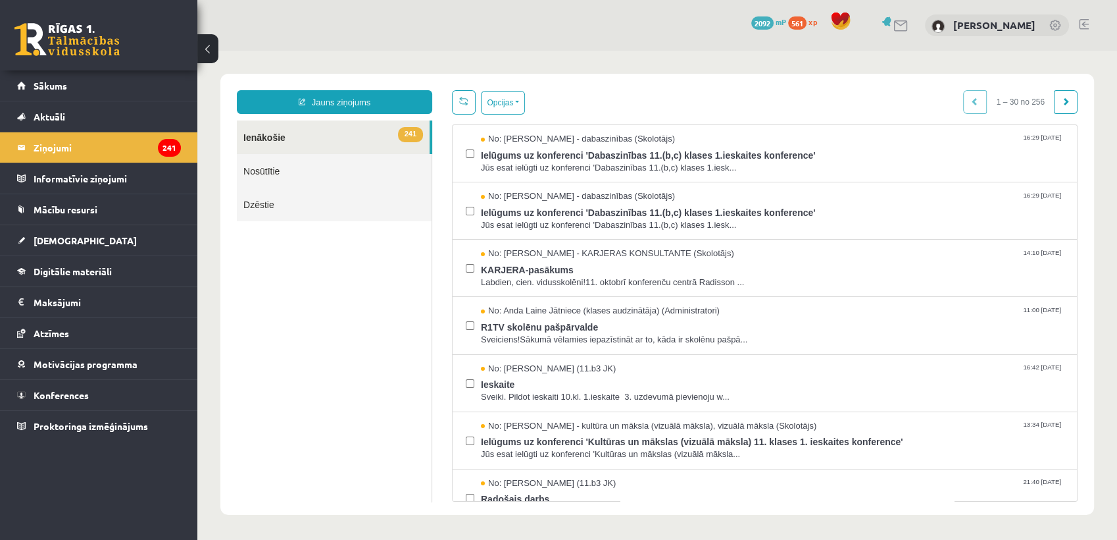
click at [758, 19] on span "2092" at bounding box center [762, 22] width 22 height 13
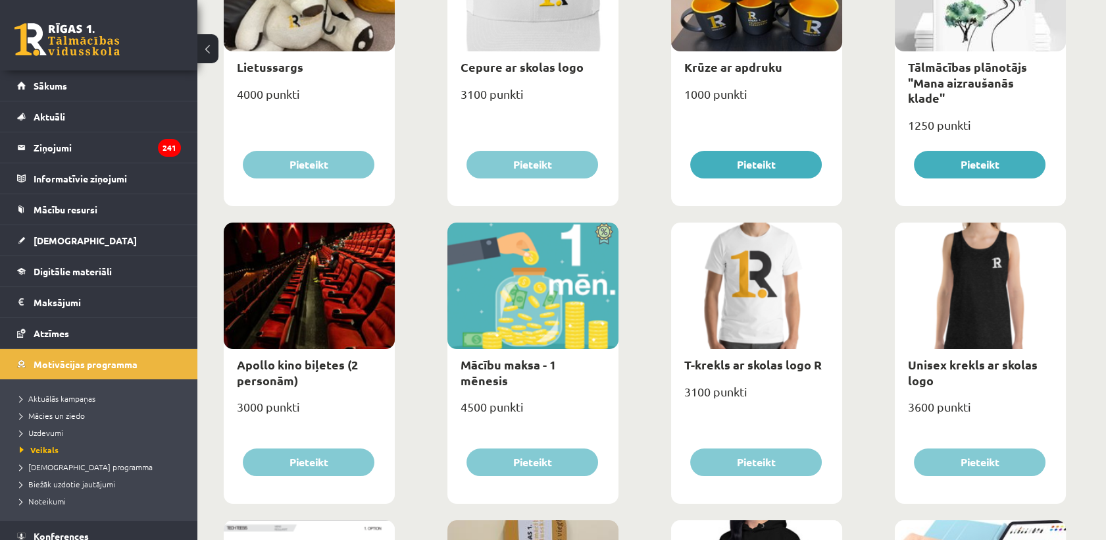
scroll to position [365, 0]
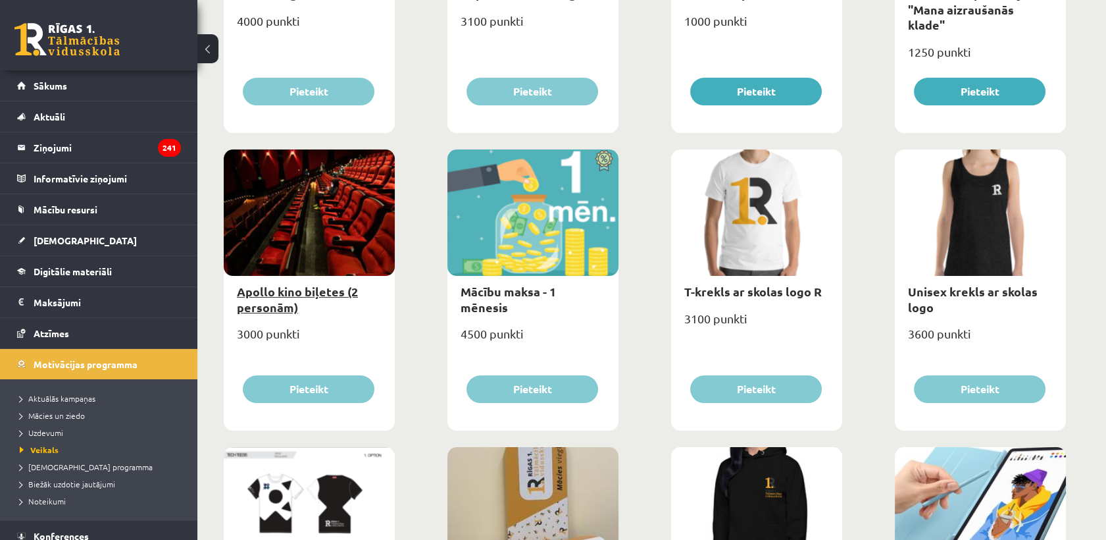
click at [324, 285] on link "Apollo kino biļetes (2 personām)" at bounding box center [297, 299] width 121 height 30
type input "*"
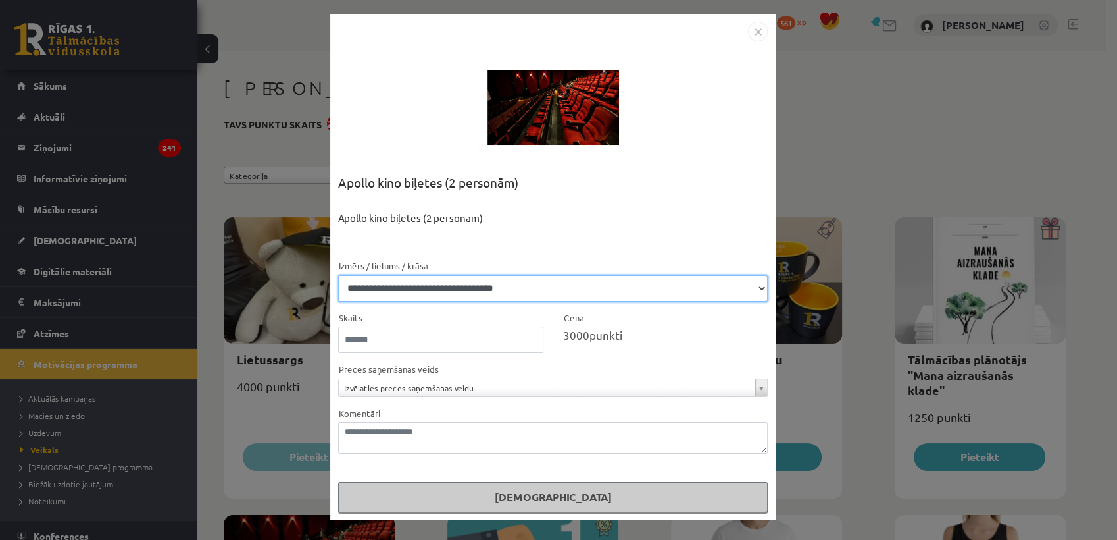
click at [551, 288] on select "**********" at bounding box center [553, 288] width 430 height 26
select select "**********"
click at [338, 275] on select "**********" at bounding box center [553, 288] width 430 height 26
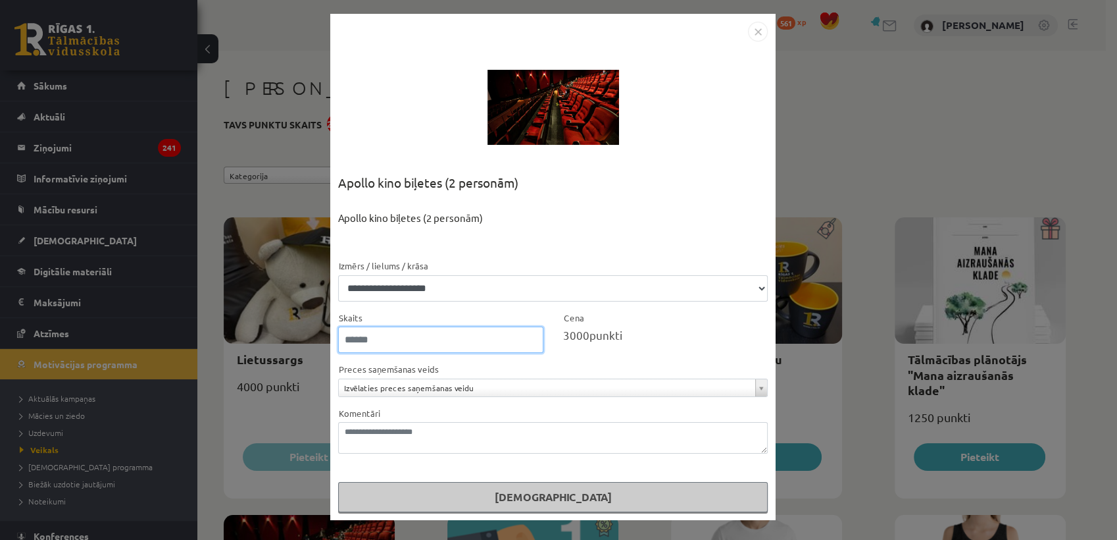
click at [479, 351] on input "*" at bounding box center [440, 339] width 205 height 26
click at [530, 340] on input "*" at bounding box center [440, 339] width 205 height 26
click at [532, 338] on input "*" at bounding box center [440, 339] width 205 height 26
click at [530, 343] on input "*" at bounding box center [440, 339] width 205 height 26
type input "*"
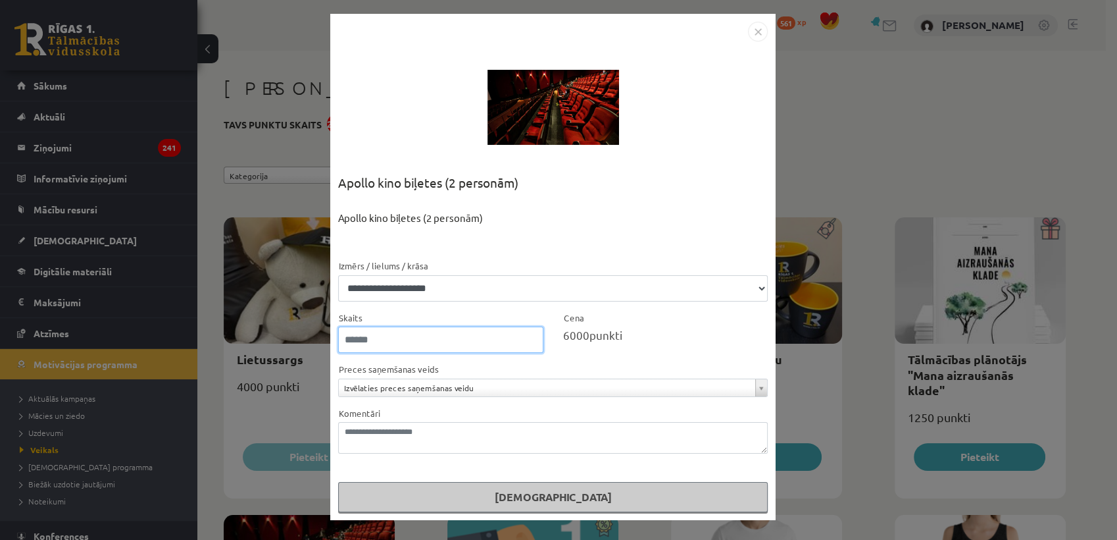
click at [530, 343] on input "*" at bounding box center [440, 339] width 205 height 26
click at [758, 33] on img "Close" at bounding box center [758, 32] width 20 height 20
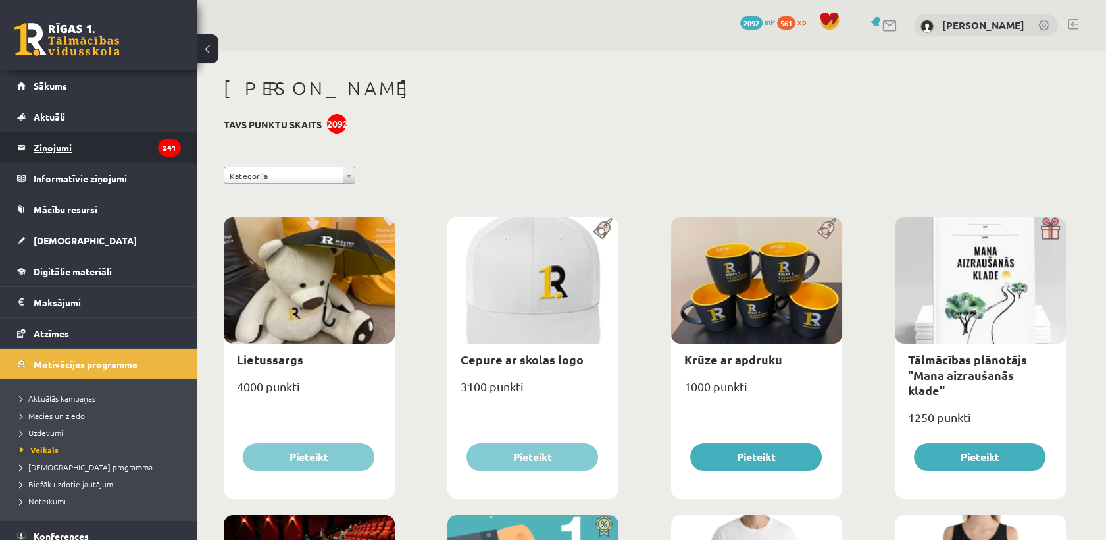
click at [92, 149] on legend "Ziņojumi 241" at bounding box center [107, 147] width 147 height 30
